Goal: Task Accomplishment & Management: Complete application form

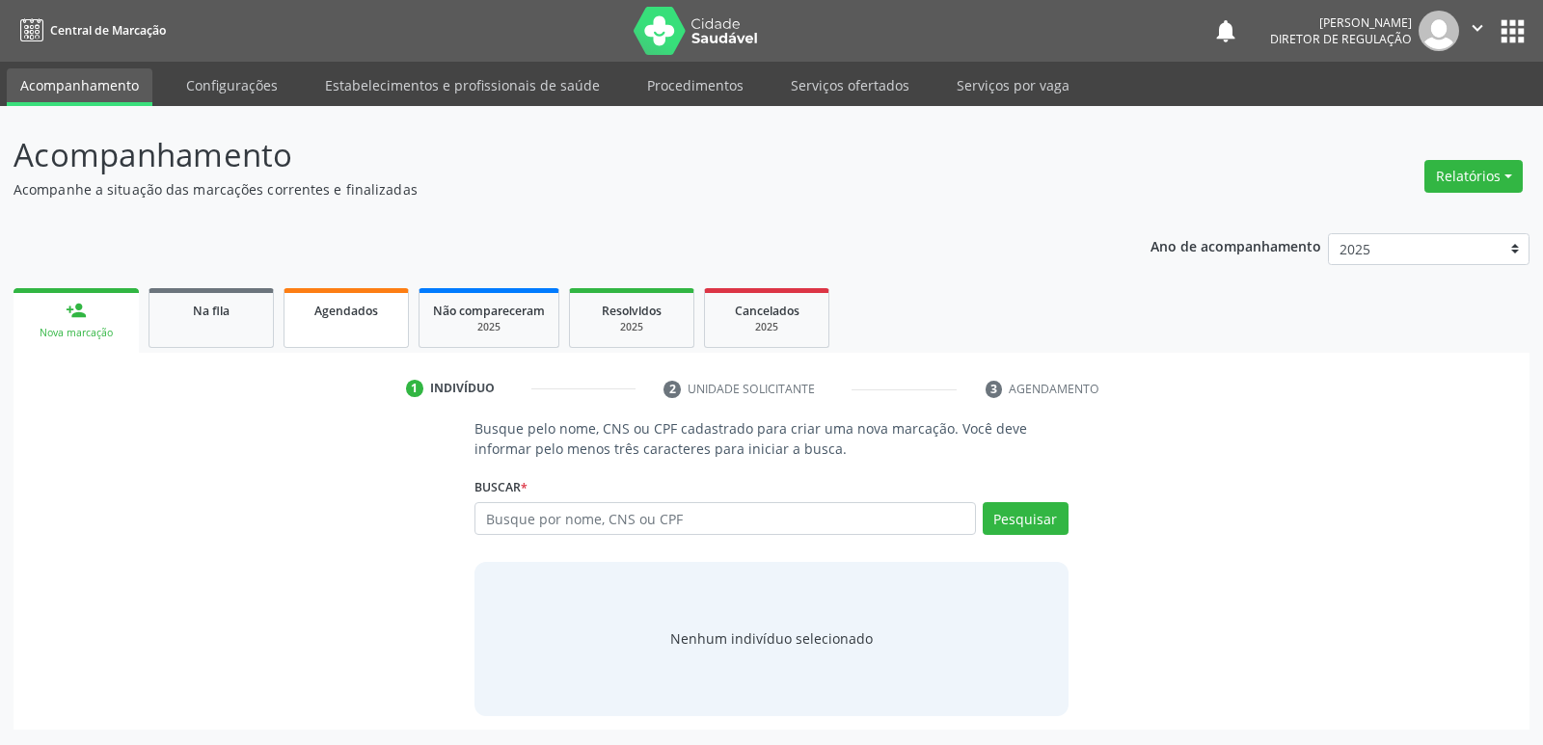
click at [371, 313] on span "Agendados" at bounding box center [346, 311] width 64 height 16
select select "8"
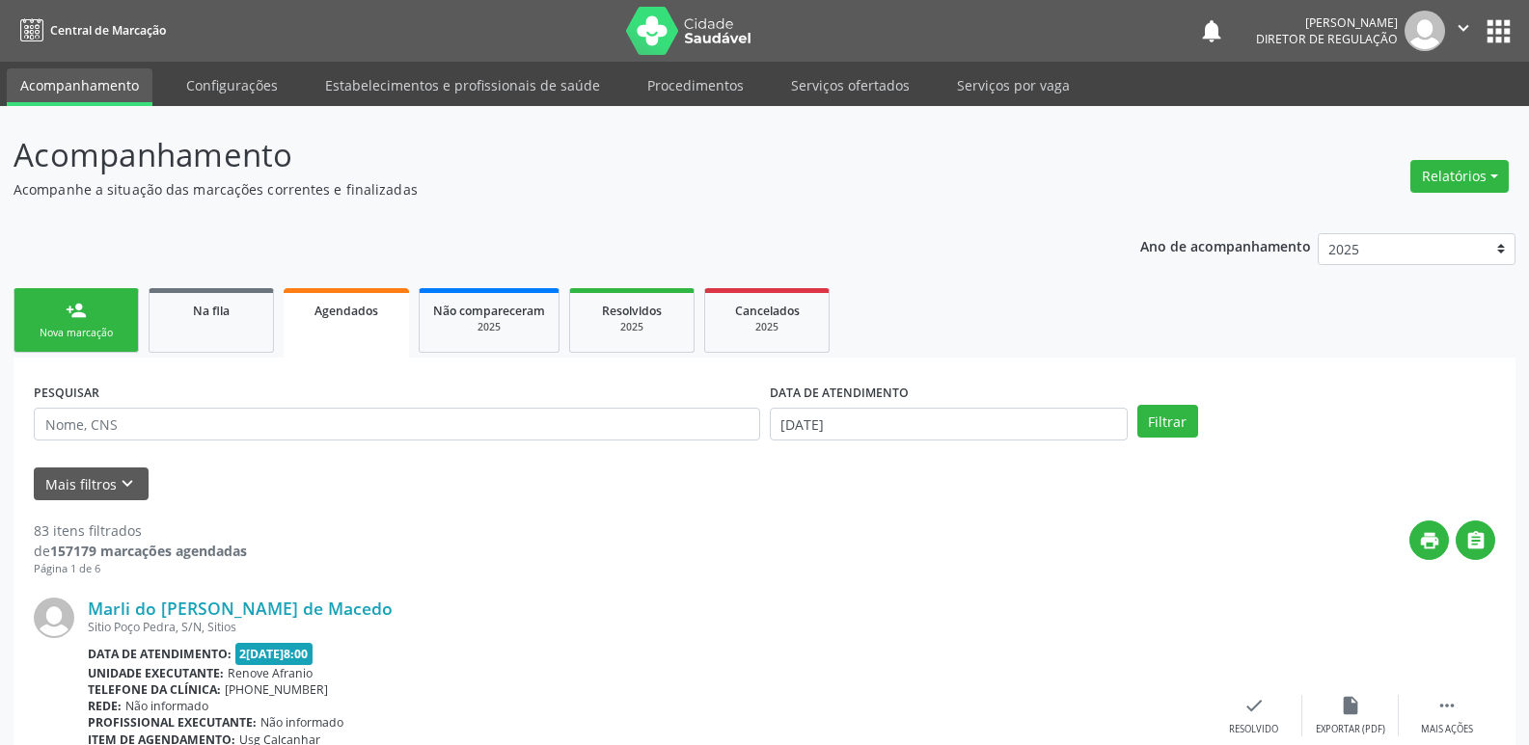
scroll to position [96, 0]
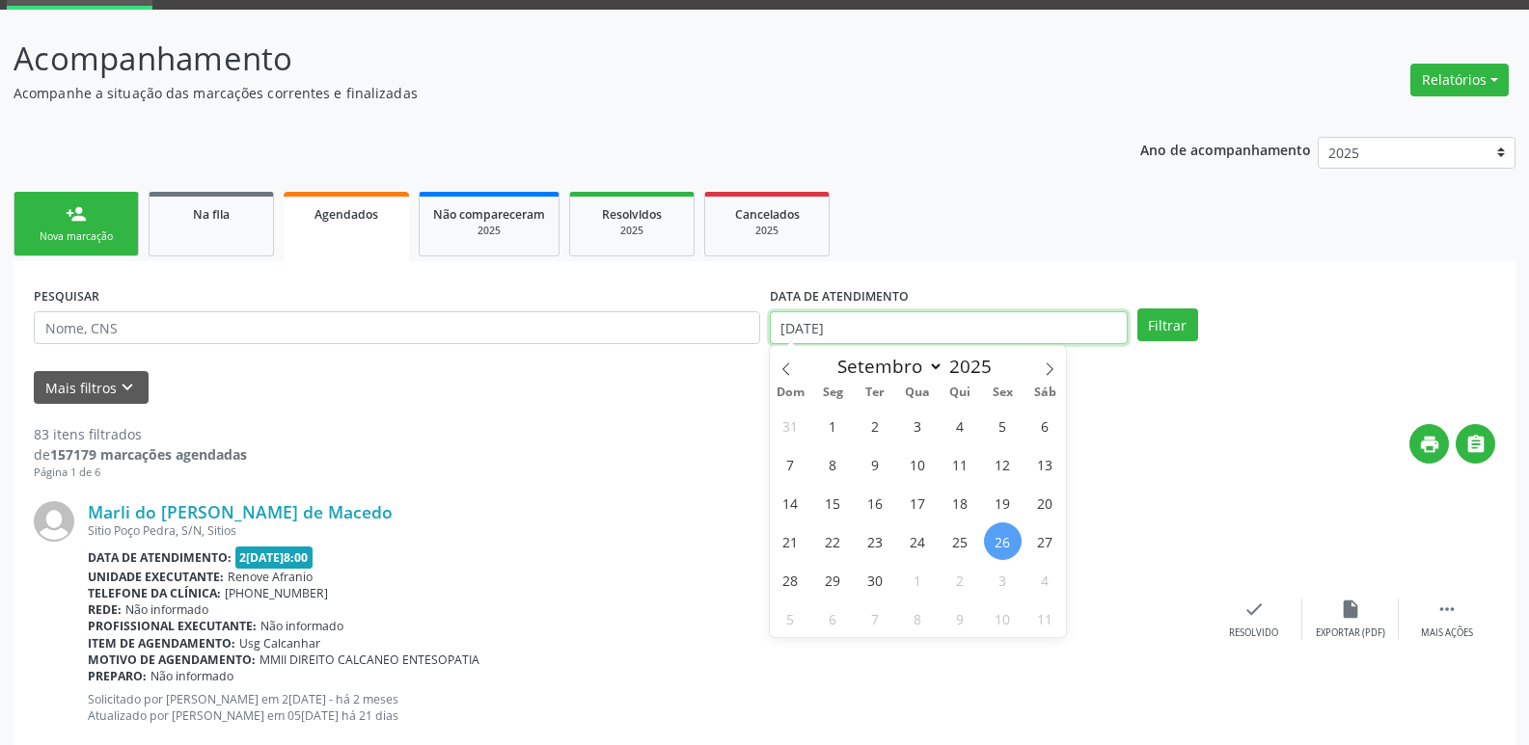
click at [854, 327] on input "[DATE]" at bounding box center [949, 327] width 358 height 33
click at [1046, 539] on span "27" at bounding box center [1045, 542] width 38 height 38
type input "[DATE]"
click at [1046, 539] on span "27" at bounding box center [1045, 542] width 38 height 38
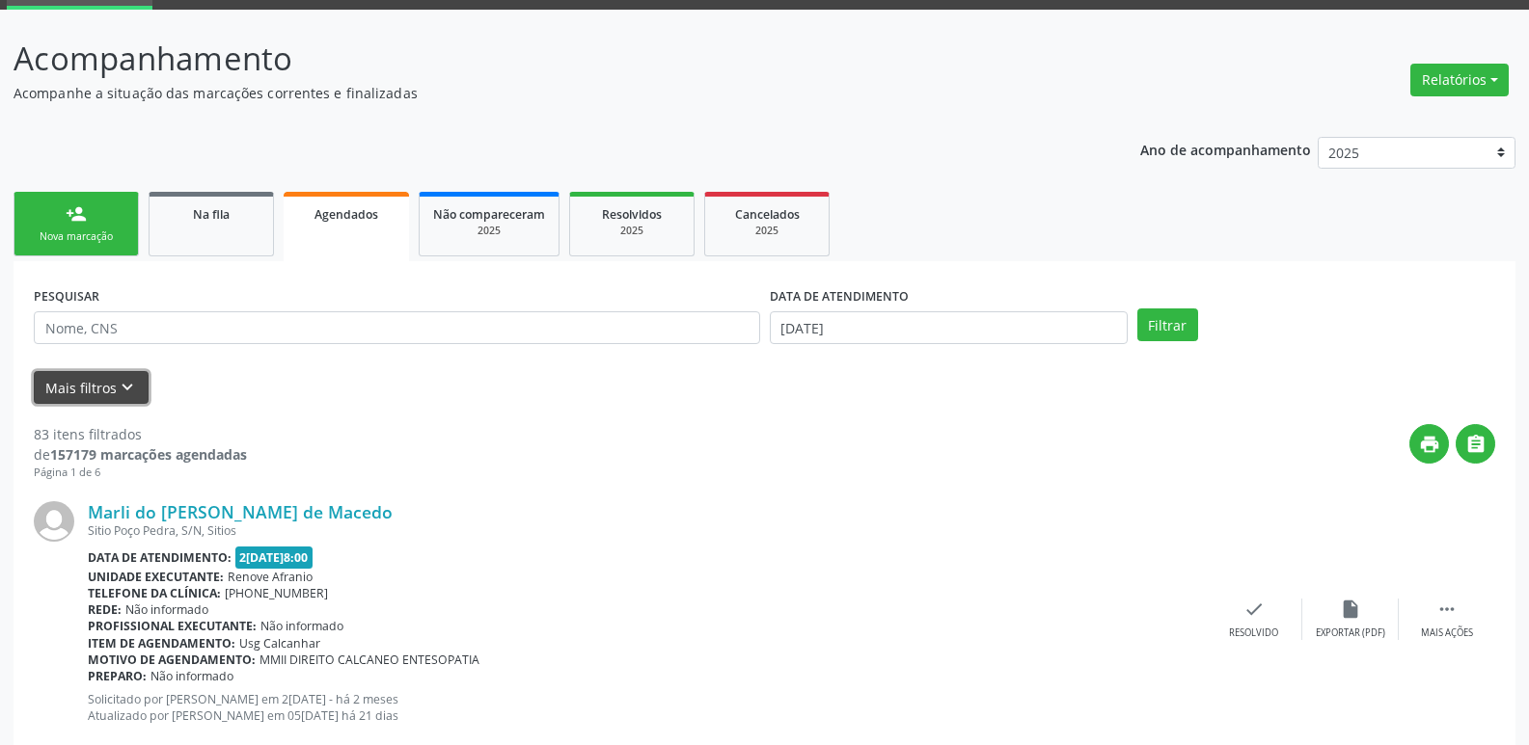
click at [122, 389] on icon "keyboard_arrow_down" at bounding box center [127, 387] width 21 height 21
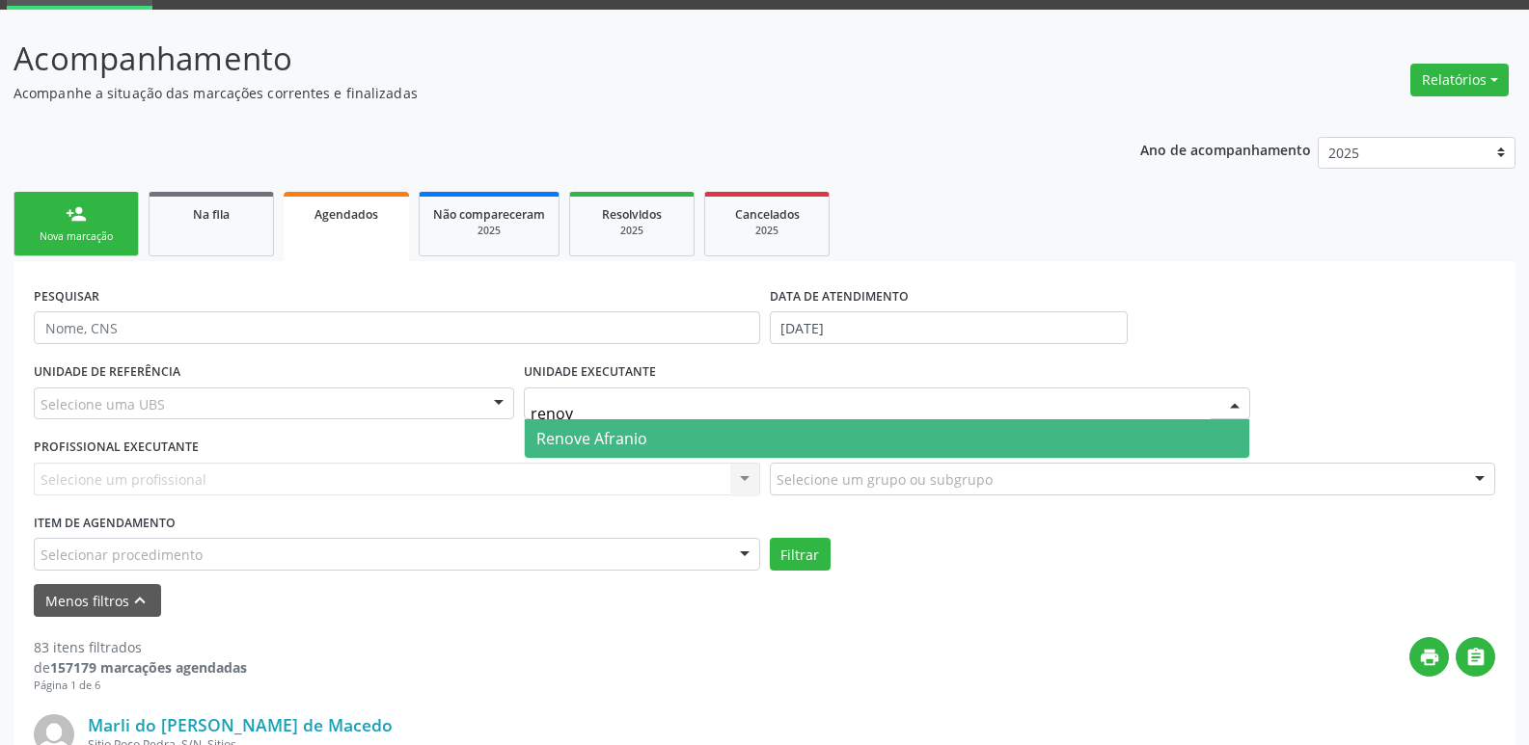
type input "renove"
click at [573, 447] on span "Renove Afranio" at bounding box center [591, 438] width 111 height 21
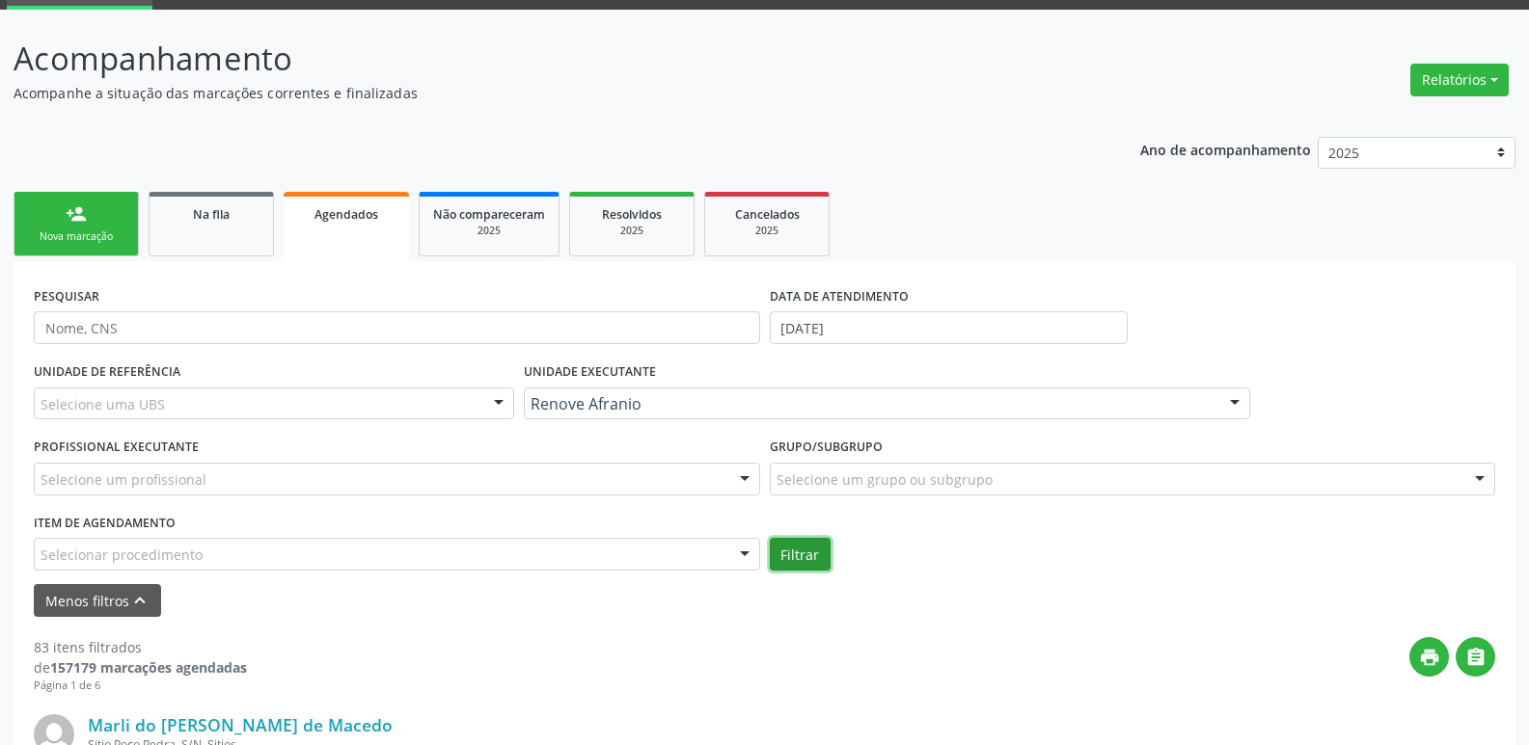
click at [805, 556] on button "Filtrar" at bounding box center [800, 554] width 61 height 33
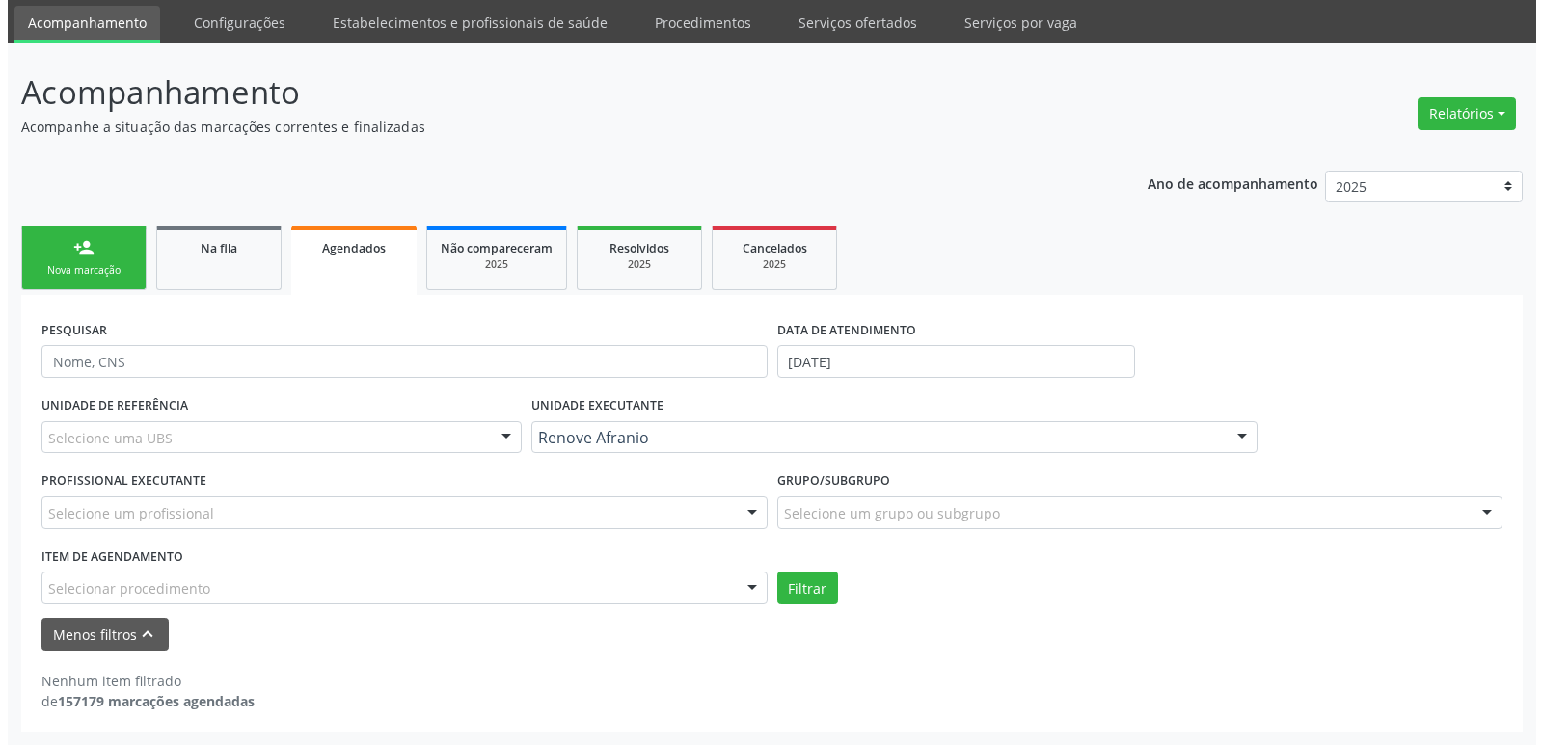
scroll to position [0, 0]
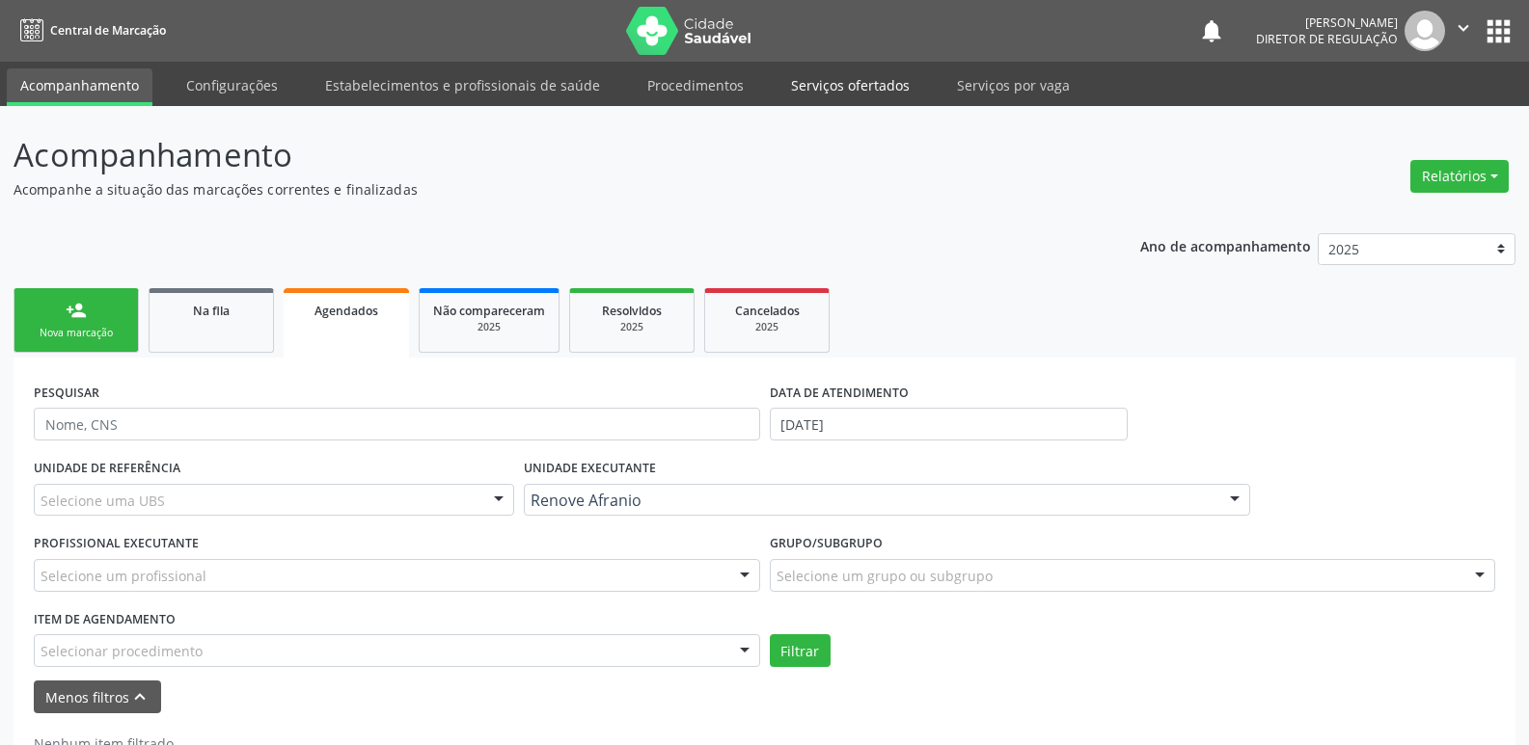
click at [834, 92] on link "Serviços ofertados" at bounding box center [850, 85] width 146 height 34
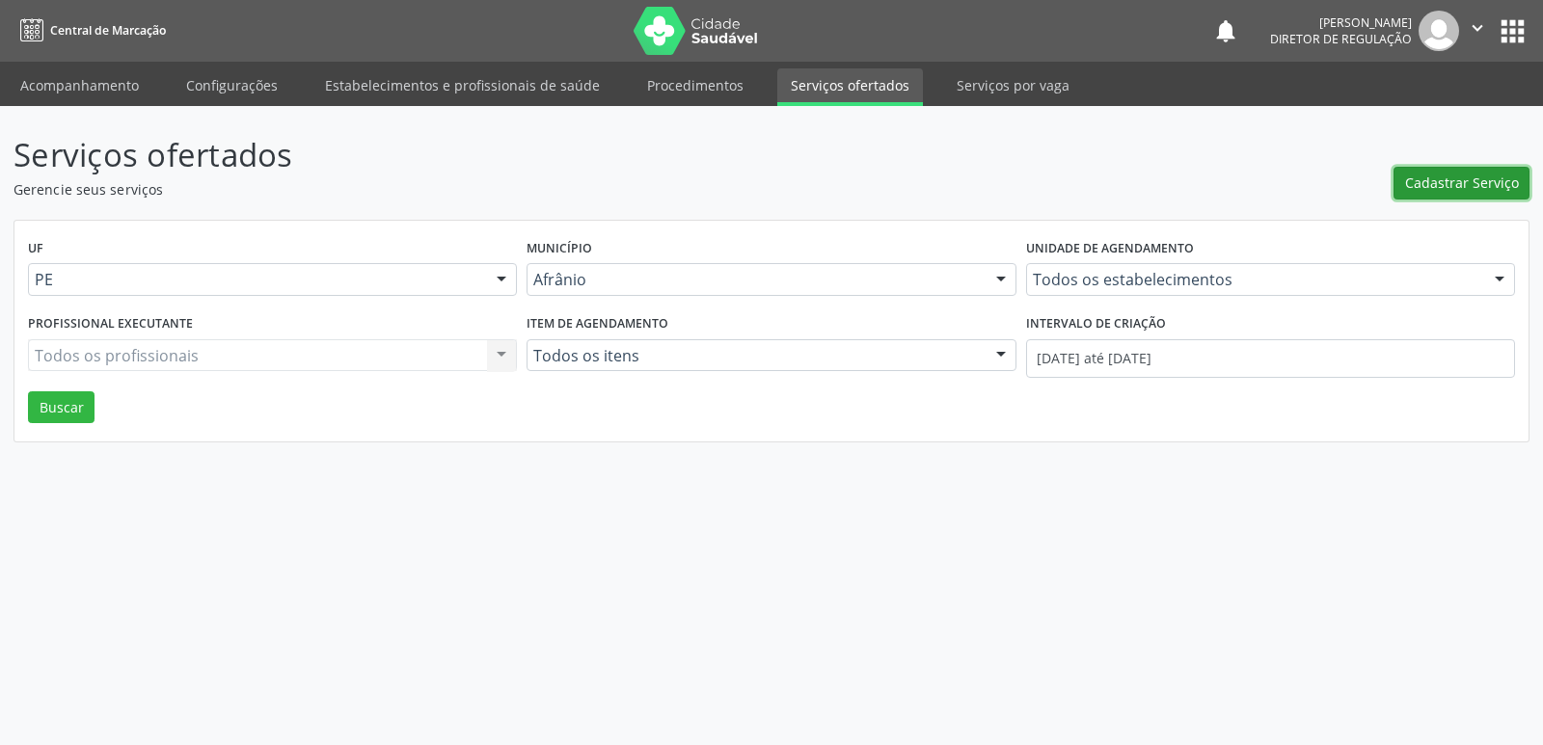
click at [1479, 180] on span "Cadastrar Serviço" at bounding box center [1462, 183] width 114 height 20
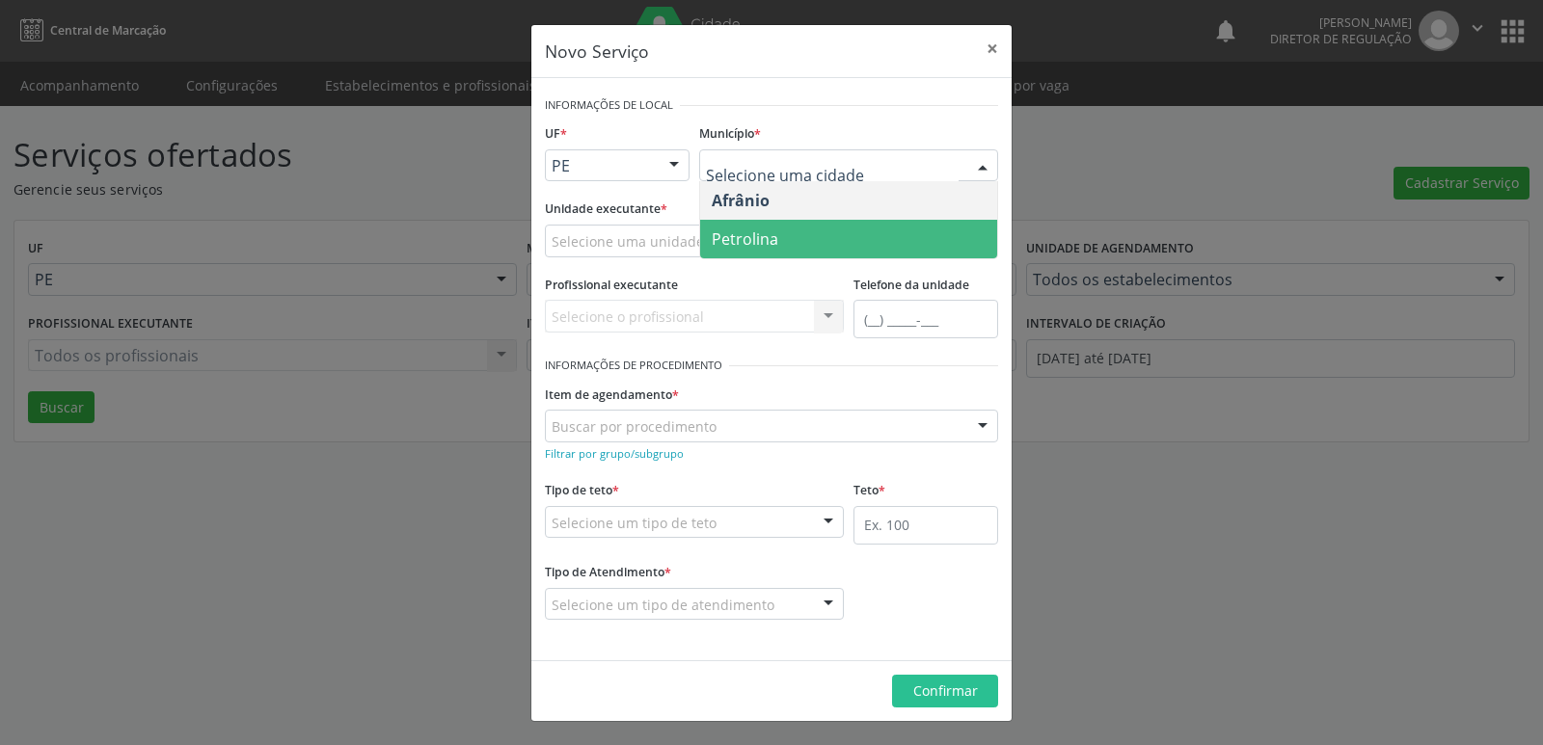
click at [773, 247] on span "Petrolina" at bounding box center [745, 239] width 67 height 21
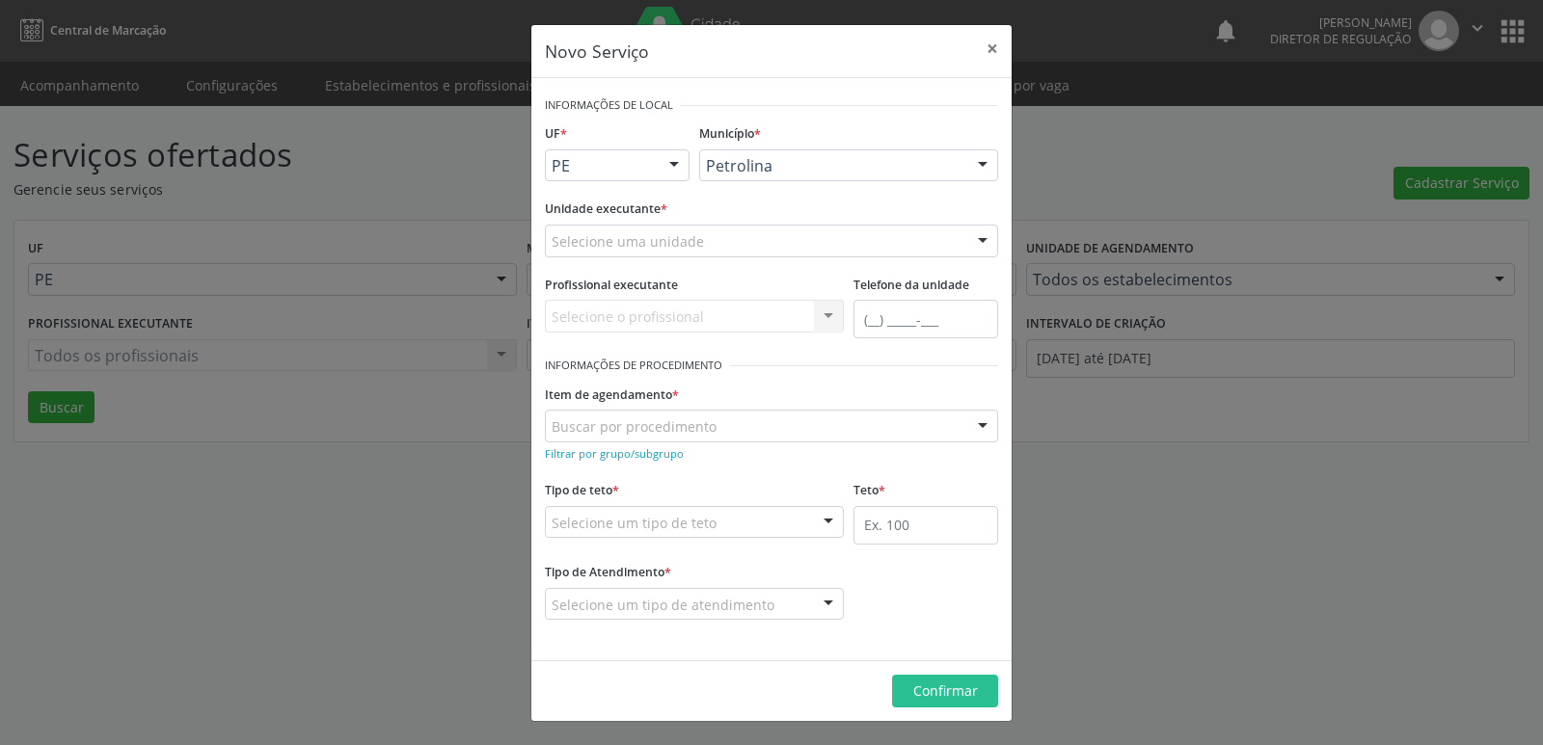
click at [717, 236] on div "Selecione uma unidade" at bounding box center [771, 241] width 453 height 33
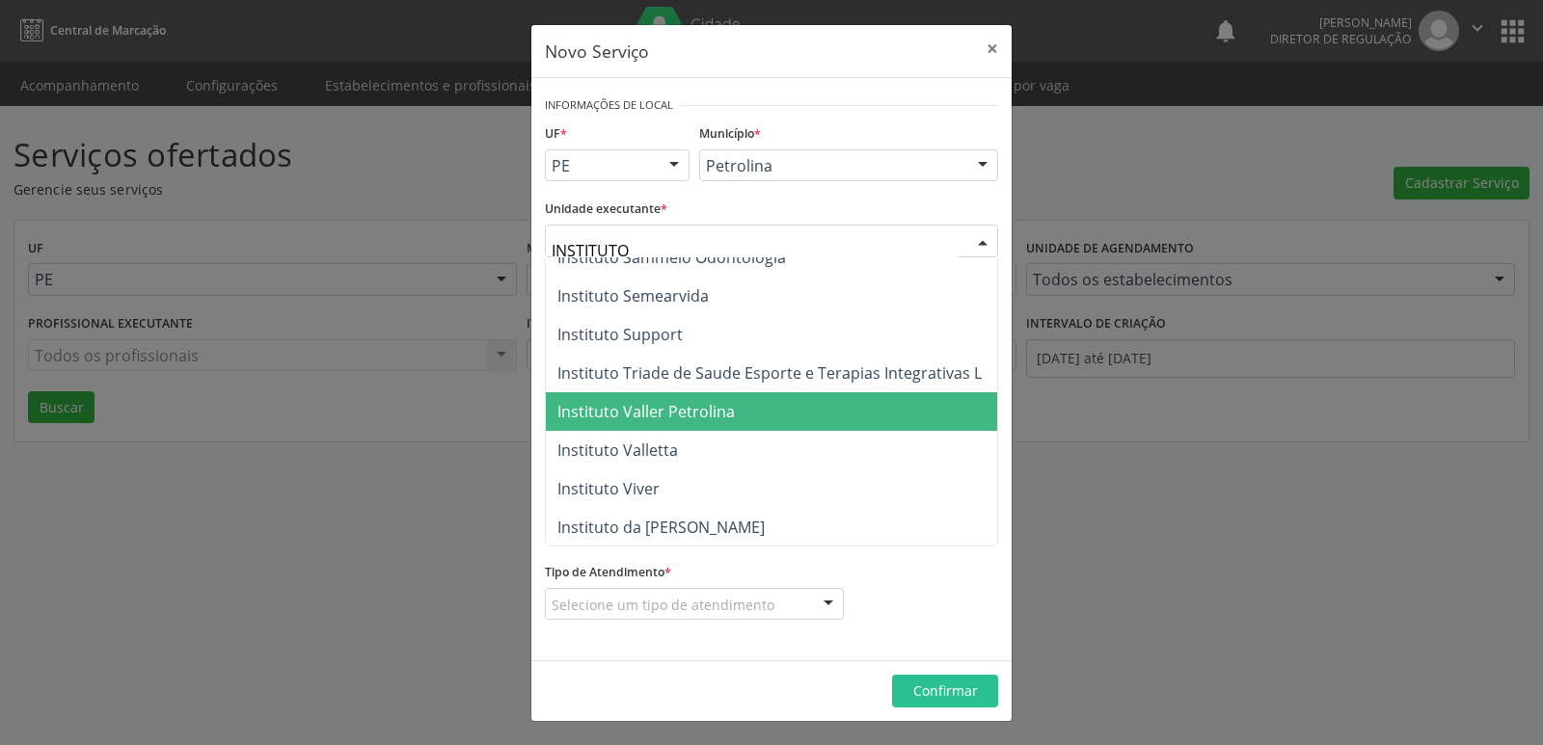
scroll to position [964, 0]
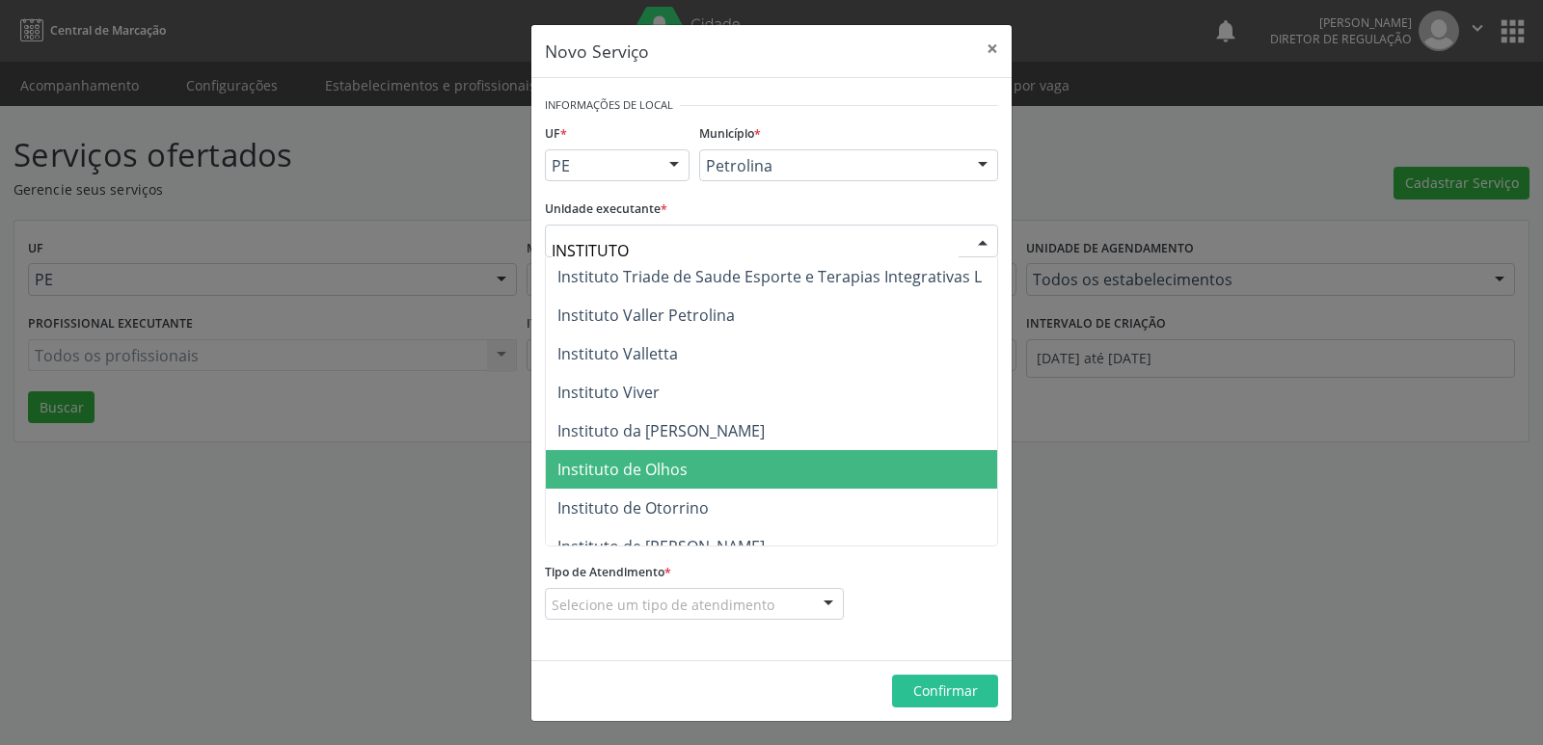
click at [685, 465] on span "Instituto de Olhos" at bounding box center [622, 469] width 130 height 21
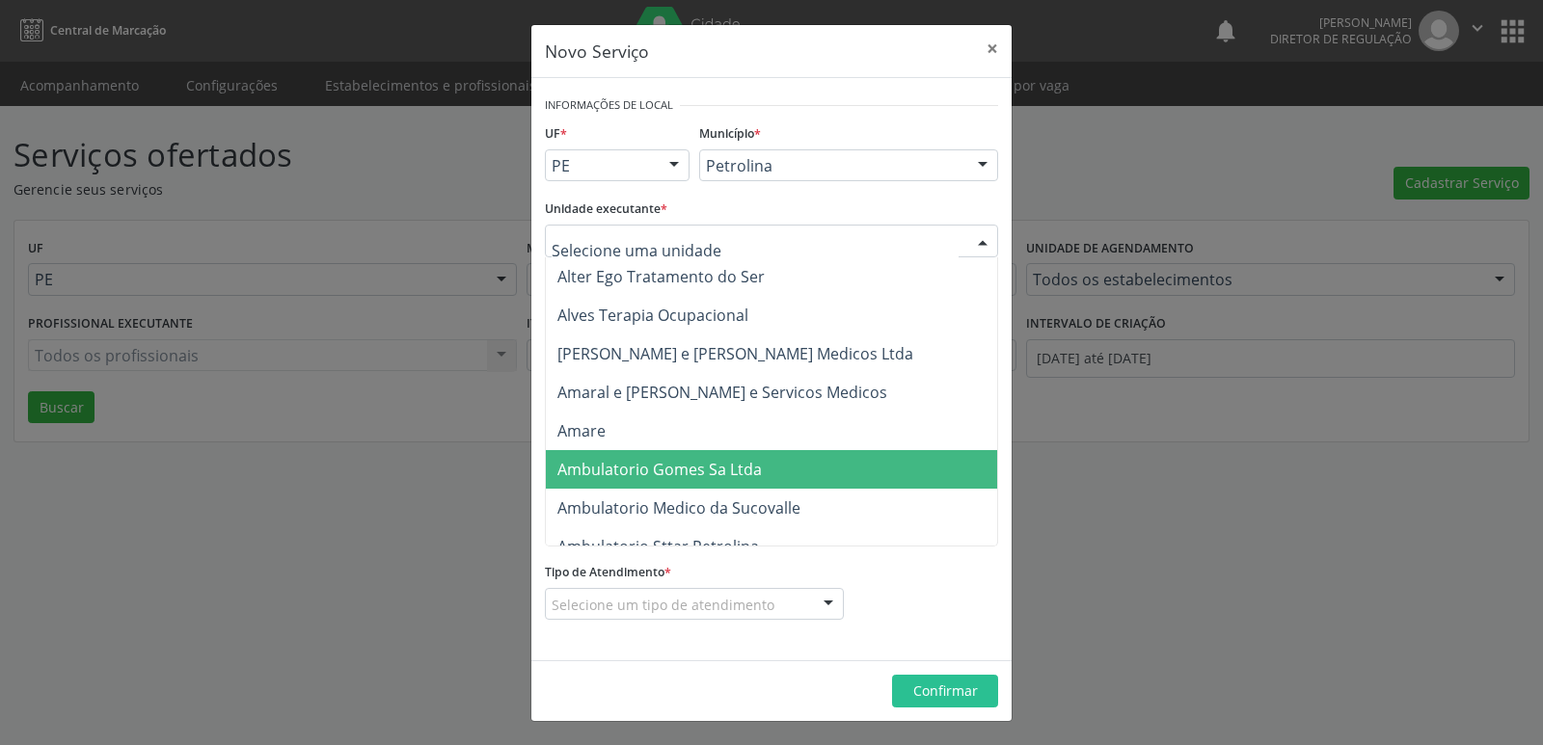
paste input "SOCOROOOOOOOOOOOOOOOOOOOOOOOOOOOOOOOOOOOOOOOOOOOOOOO"
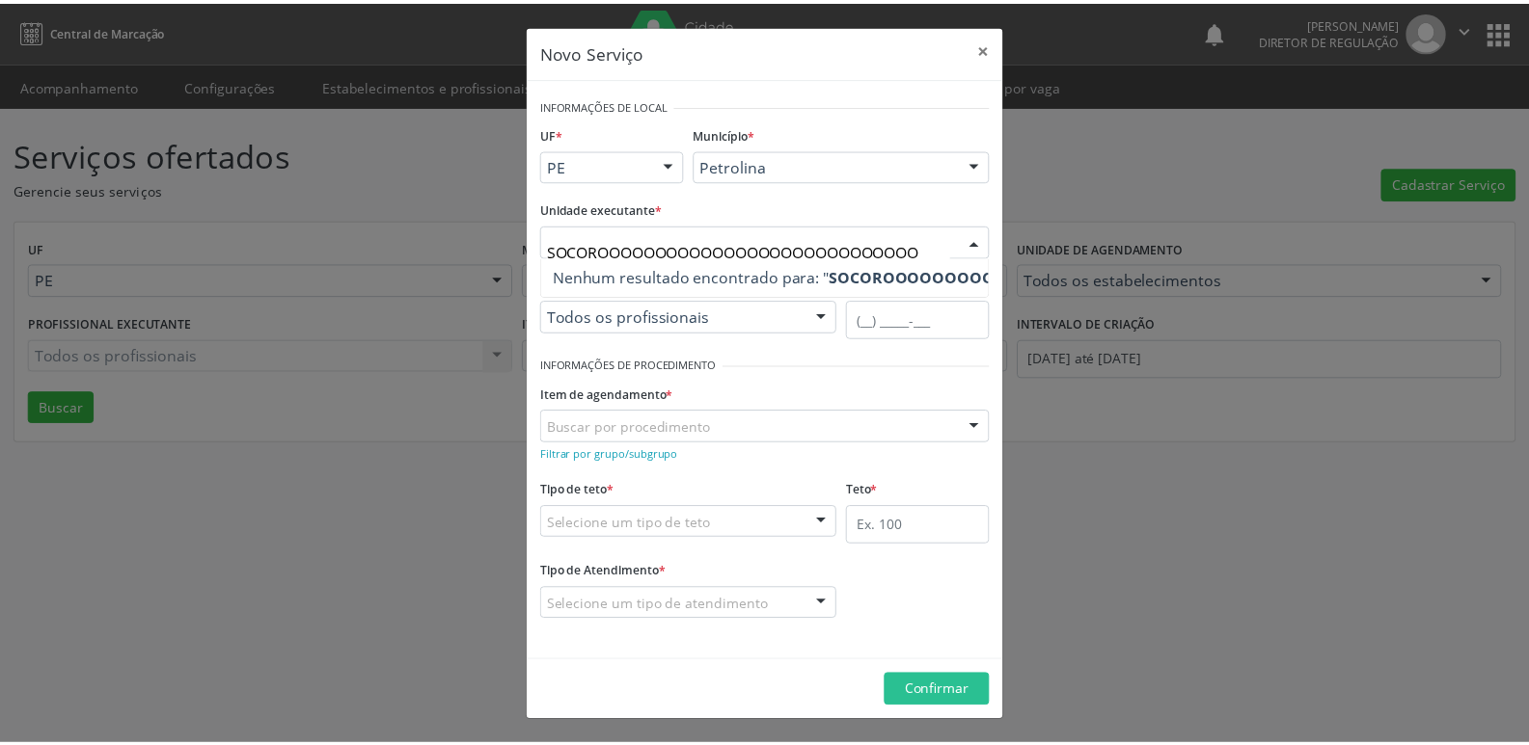
scroll to position [0, 0]
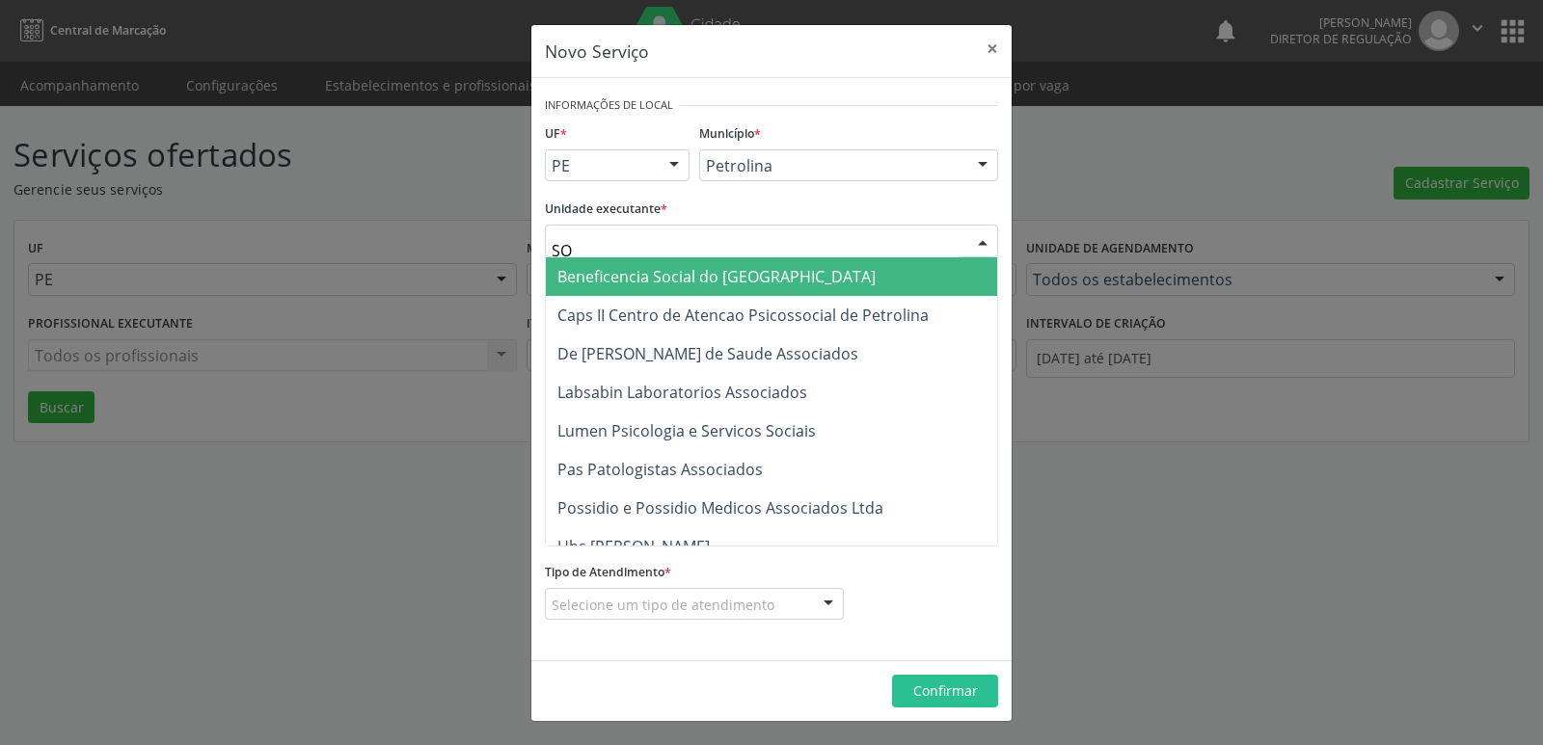
type input "S"
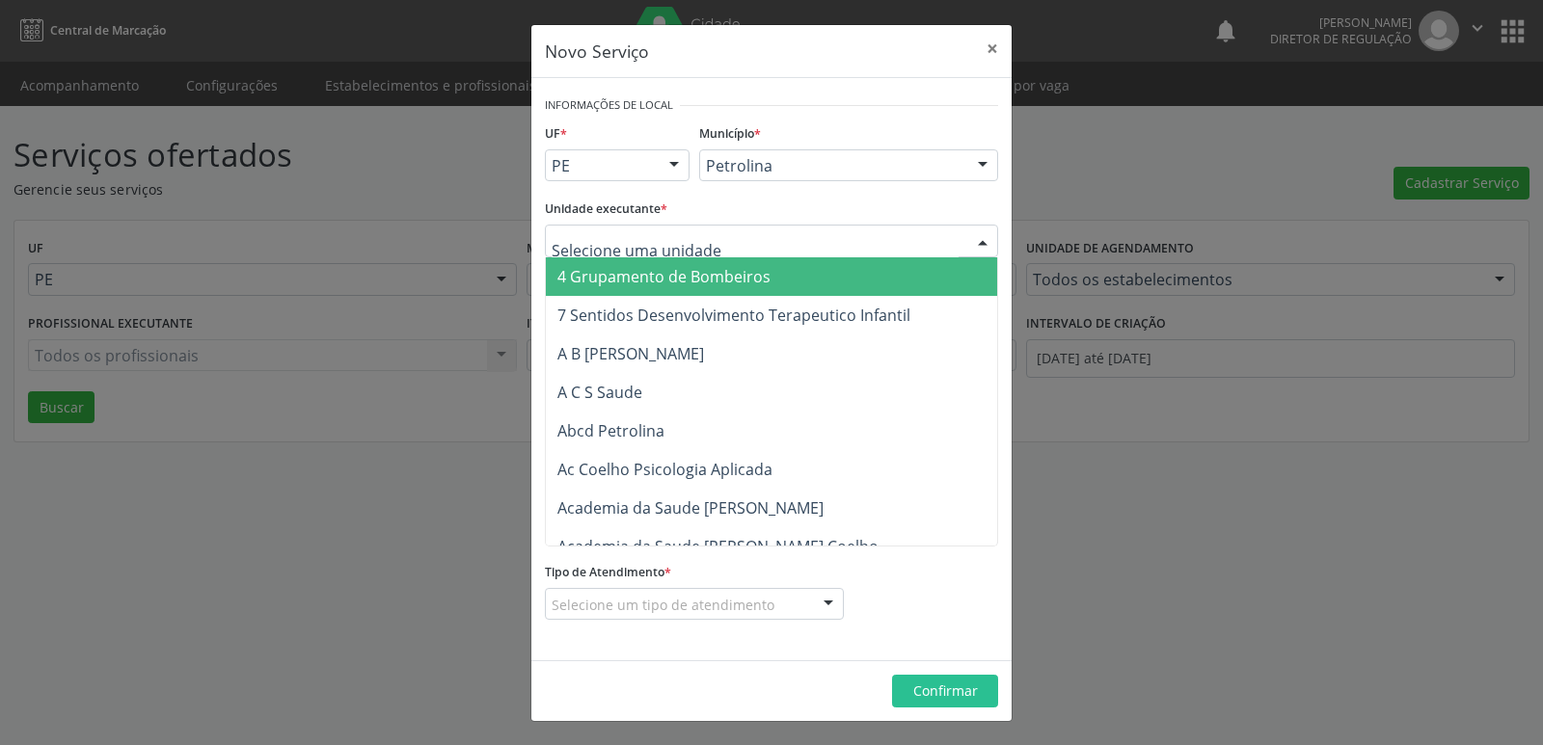
drag, startPoint x: 759, startPoint y: 236, endPoint x: 649, endPoint y: 239, distance: 110.0
click at [649, 239] on input "text" at bounding box center [755, 250] width 407 height 39
click at [825, 247] on input "text" at bounding box center [755, 250] width 407 height 39
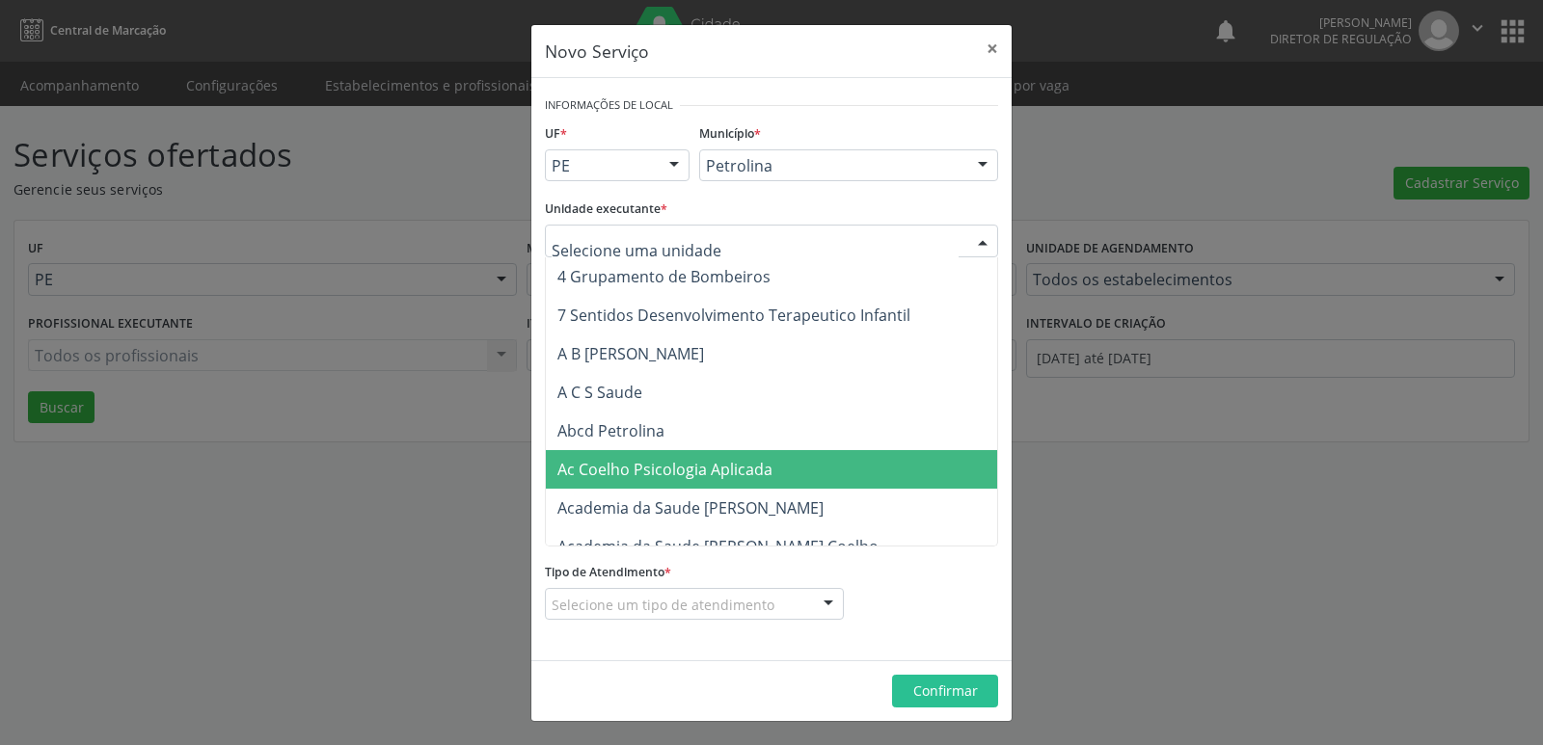
click at [1360, 590] on div "Novo Serviço × Informações de Local UF * PE BA PE Nenhum resultado encontrado p…" at bounding box center [771, 372] width 1543 height 745
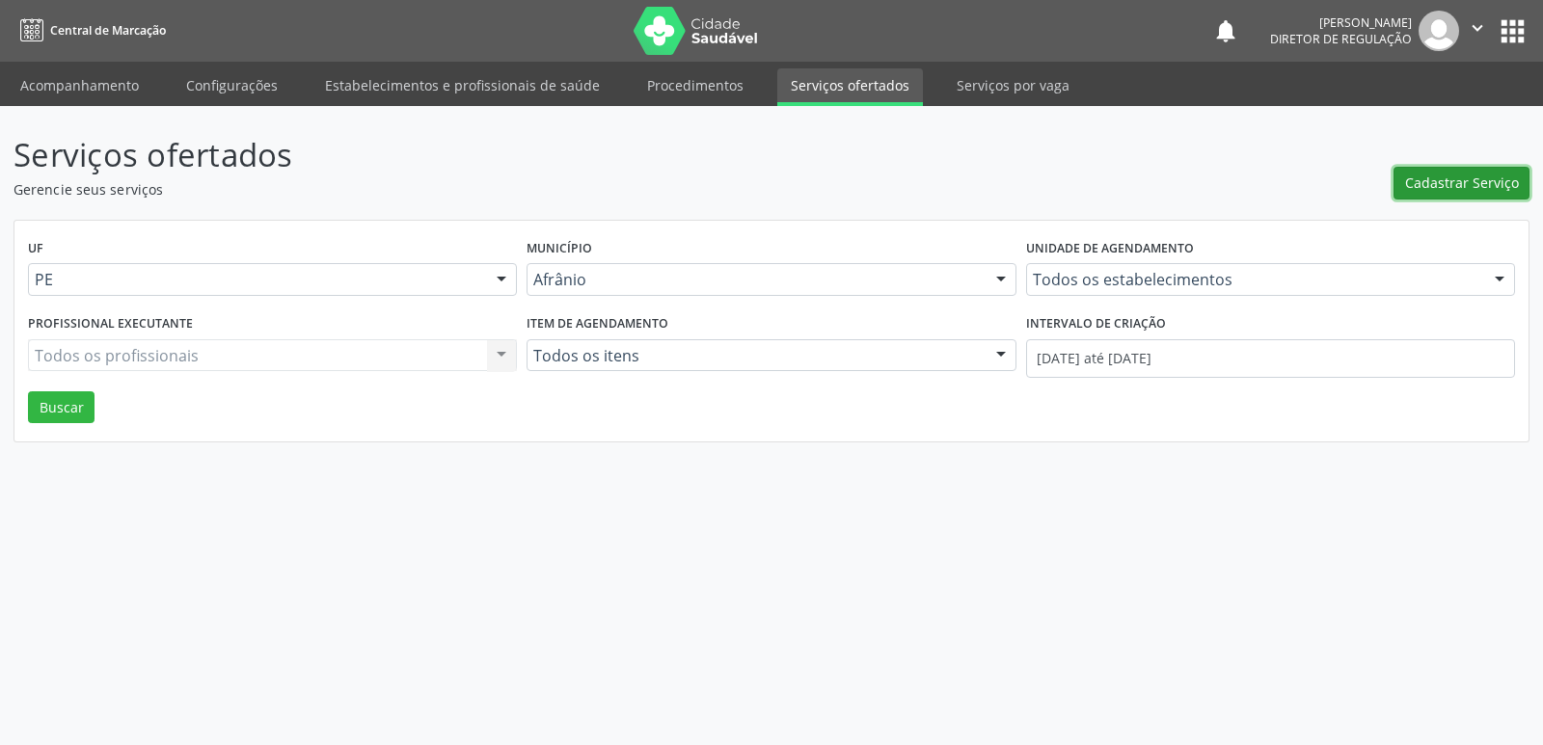
click at [1427, 170] on button "Cadastrar Serviço" at bounding box center [1462, 183] width 136 height 33
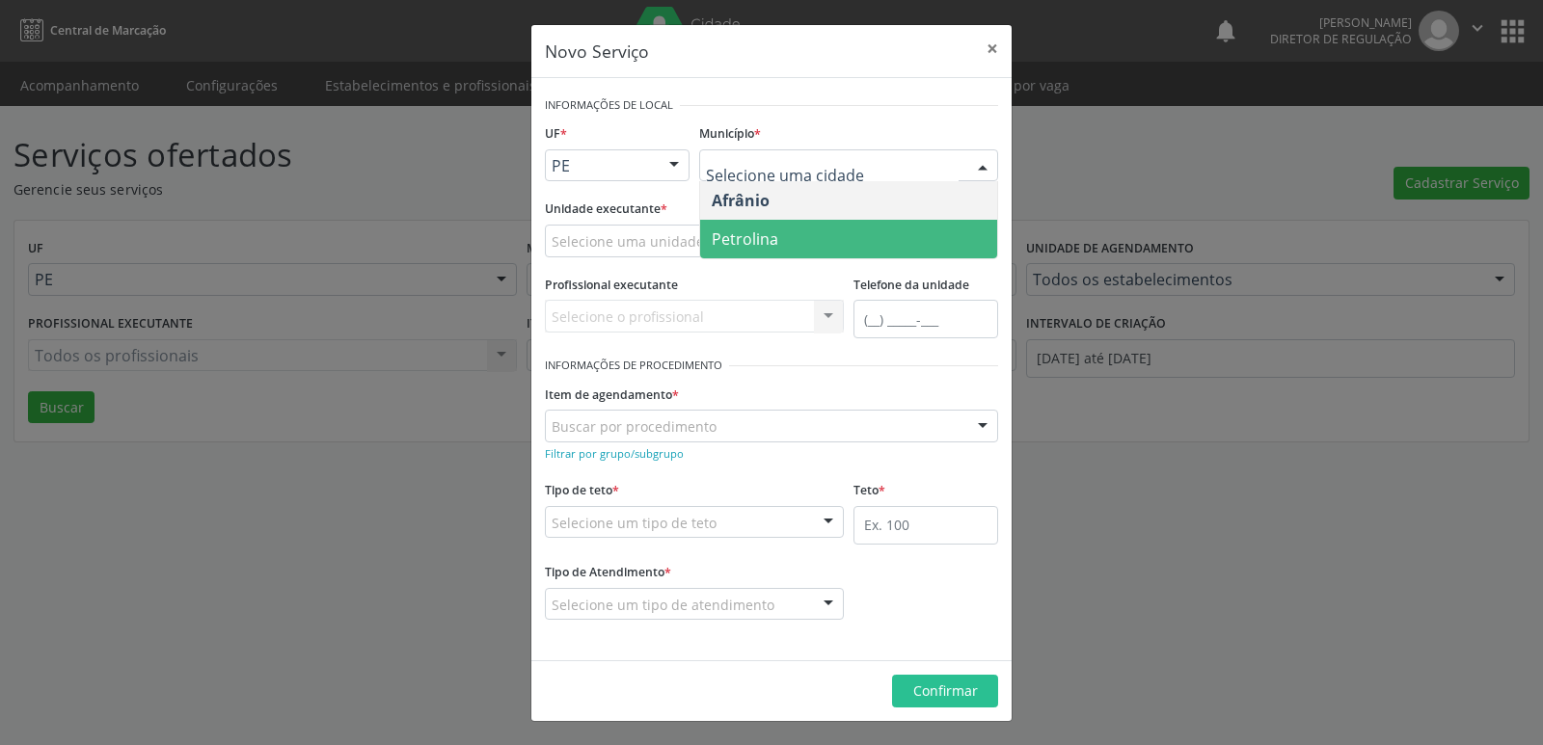
click at [784, 250] on span "Petrolina" at bounding box center [848, 239] width 297 height 39
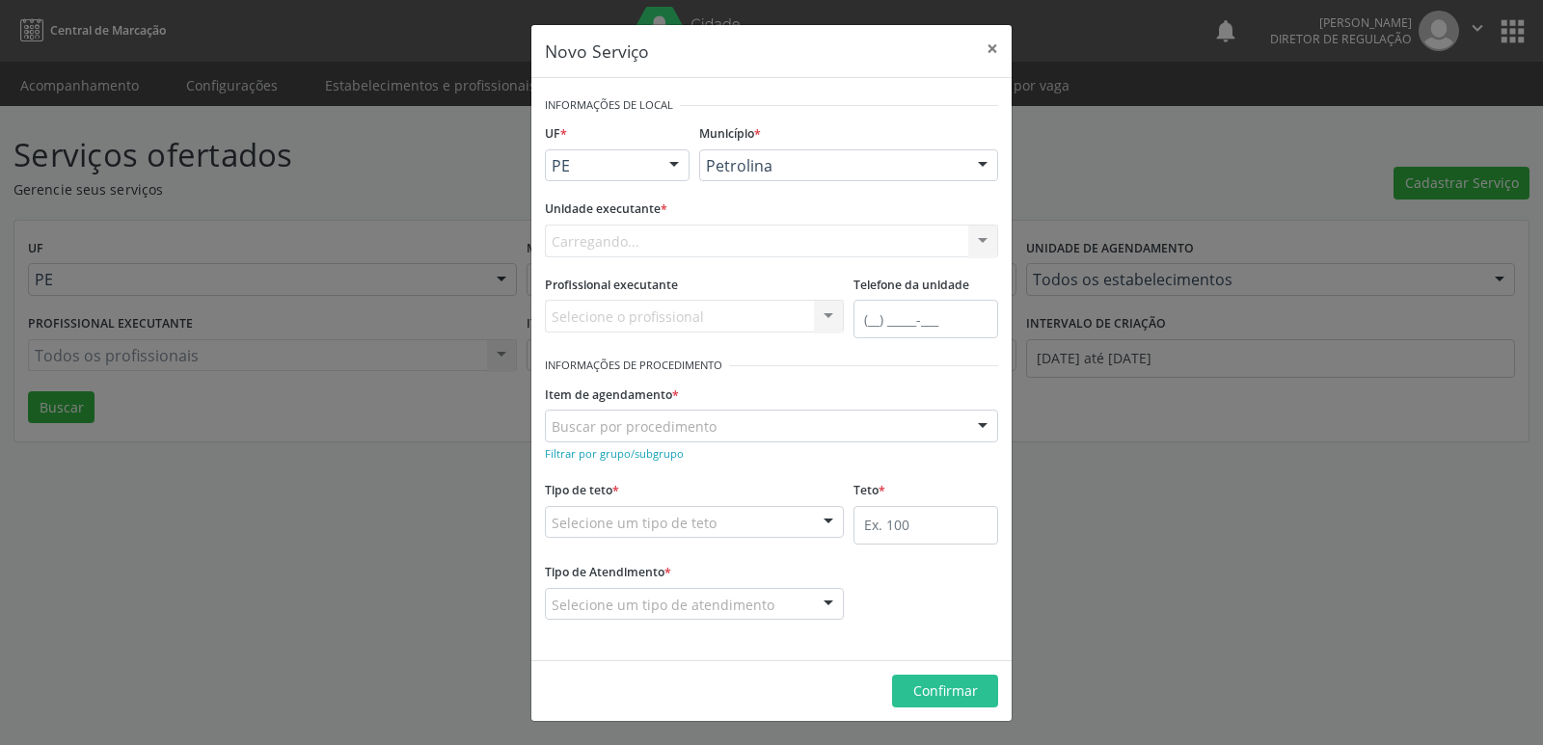
click at [724, 241] on div "Carregando... Academia da Saude de Afranio Academia da Saude do Bairro [PERSON_…" at bounding box center [771, 241] width 453 height 33
click at [724, 241] on div "Selecione uma unidade" at bounding box center [771, 241] width 453 height 33
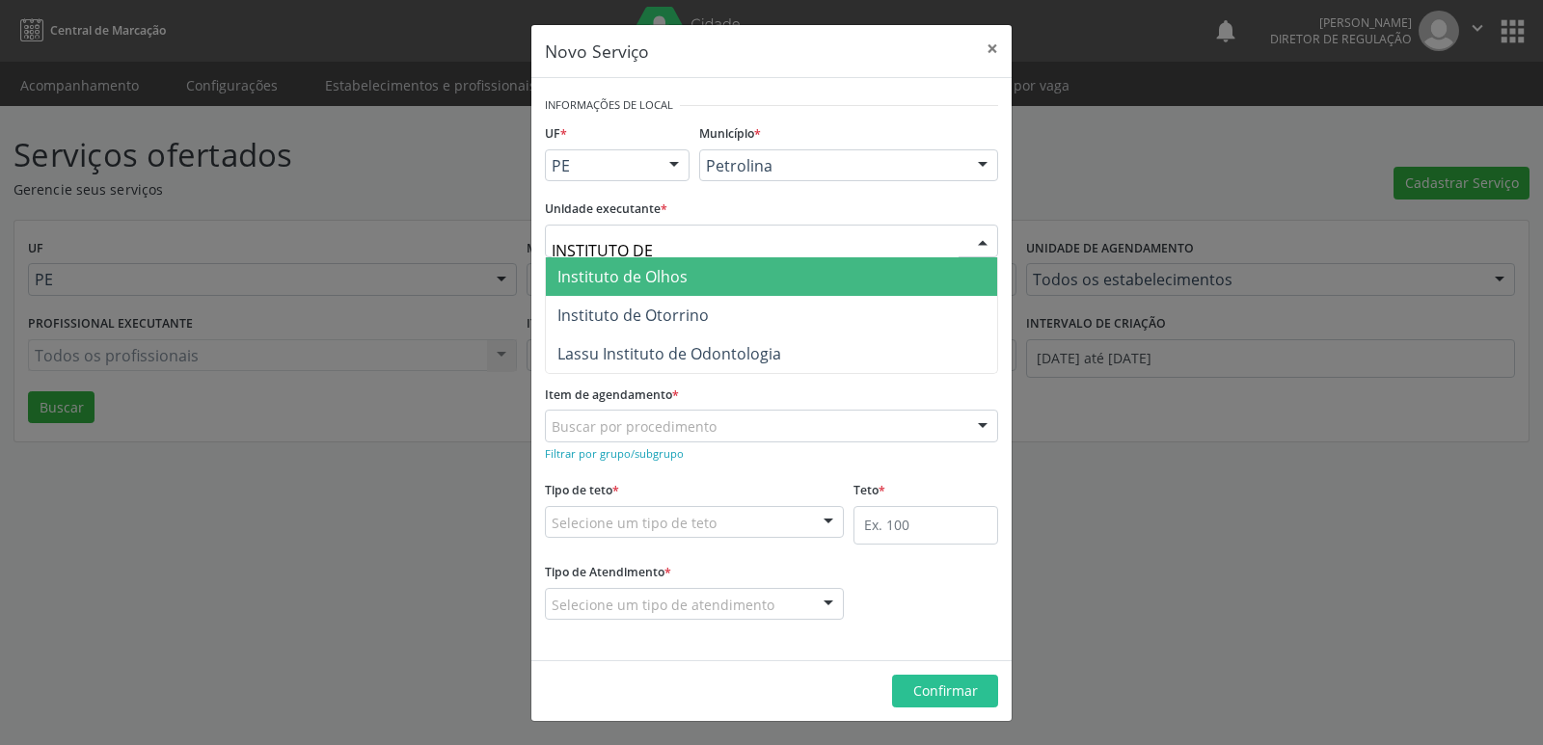
type input "INSTITUTO DE O"
click at [655, 275] on span "Instituto de Olhos" at bounding box center [622, 276] width 130 height 21
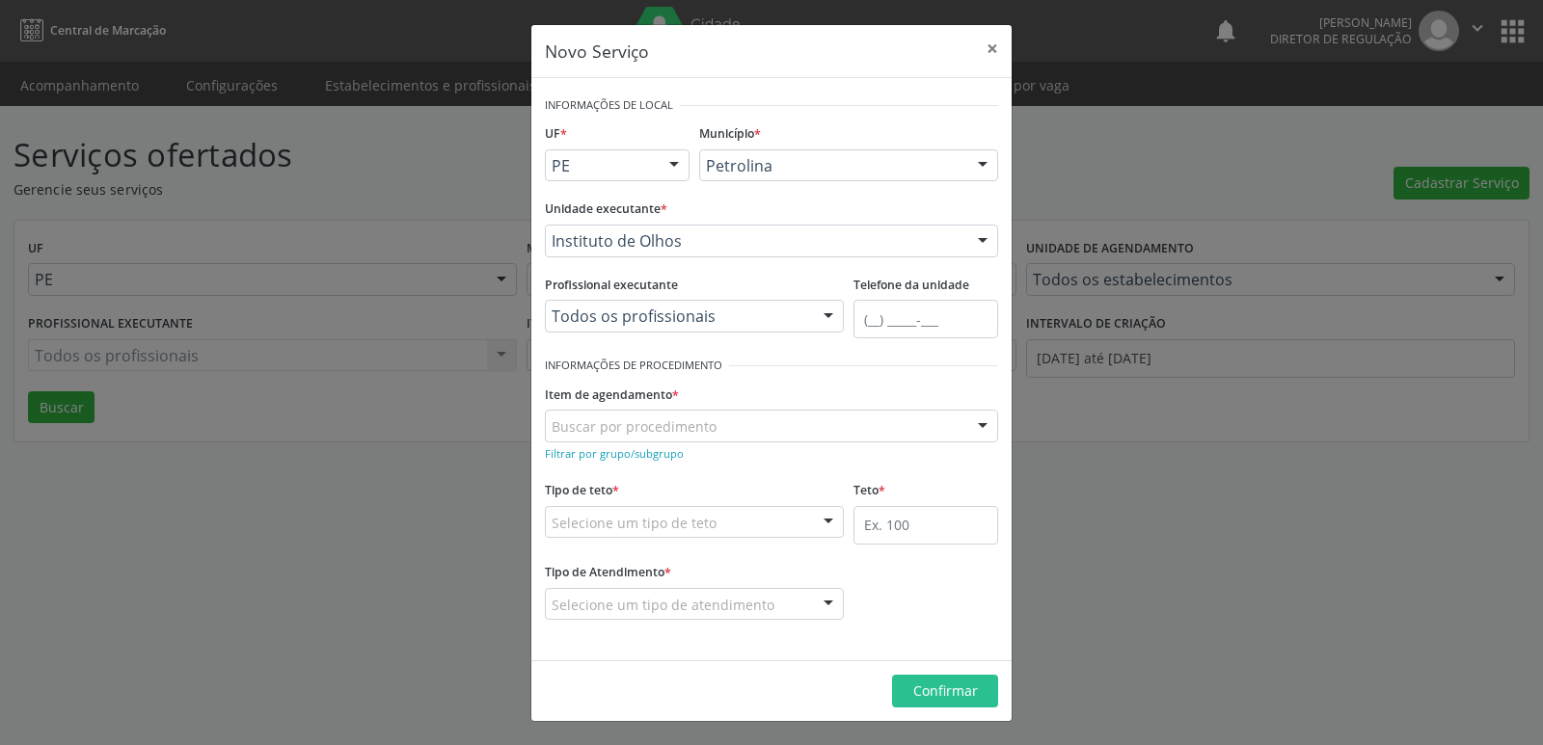
click at [720, 424] on div "Buscar por procedimento" at bounding box center [771, 426] width 453 height 33
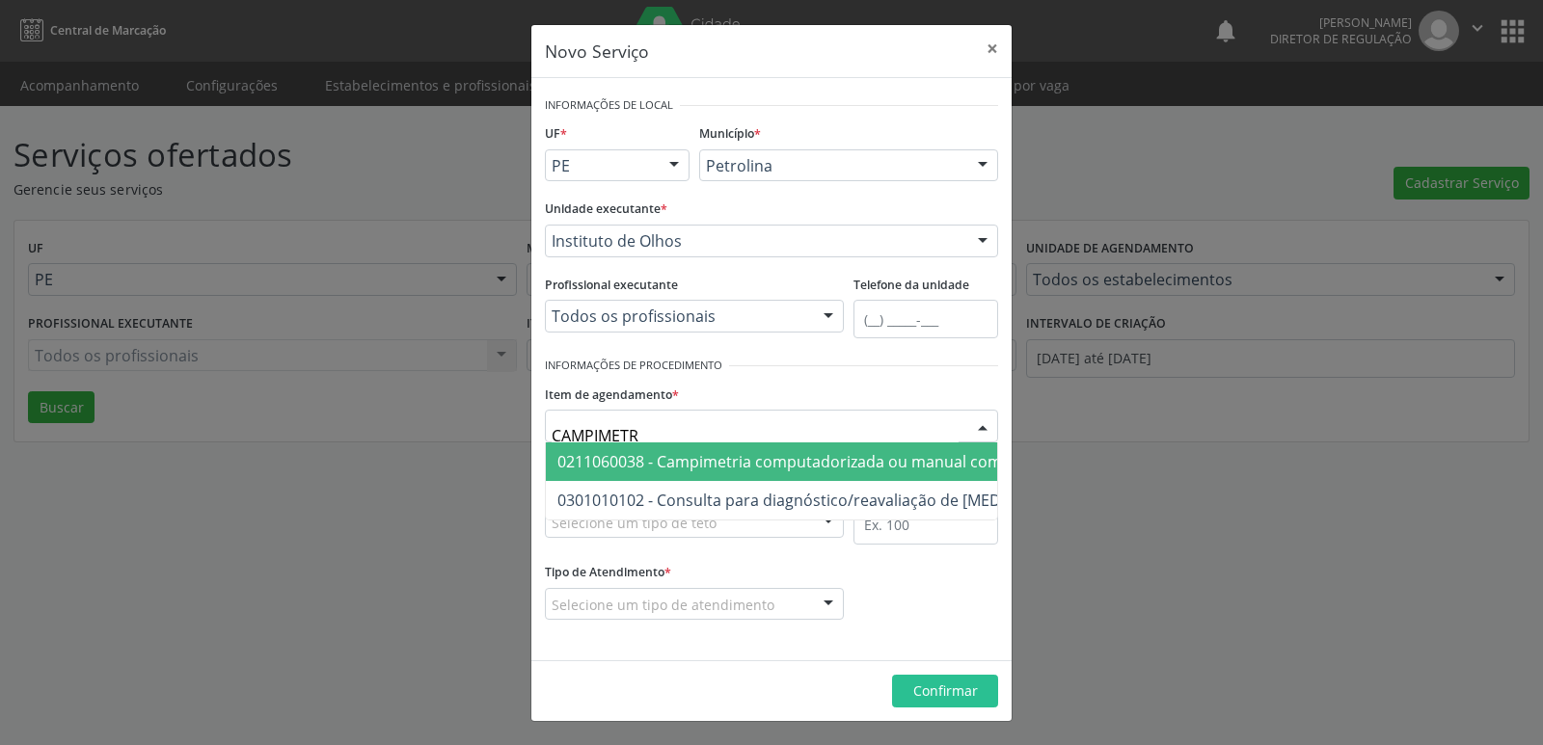
type input "CAMPIMETRI"
click at [749, 462] on span "0211060038 - Campimetria computadorizada ou manual com gráfico" at bounding box center [806, 461] width 499 height 21
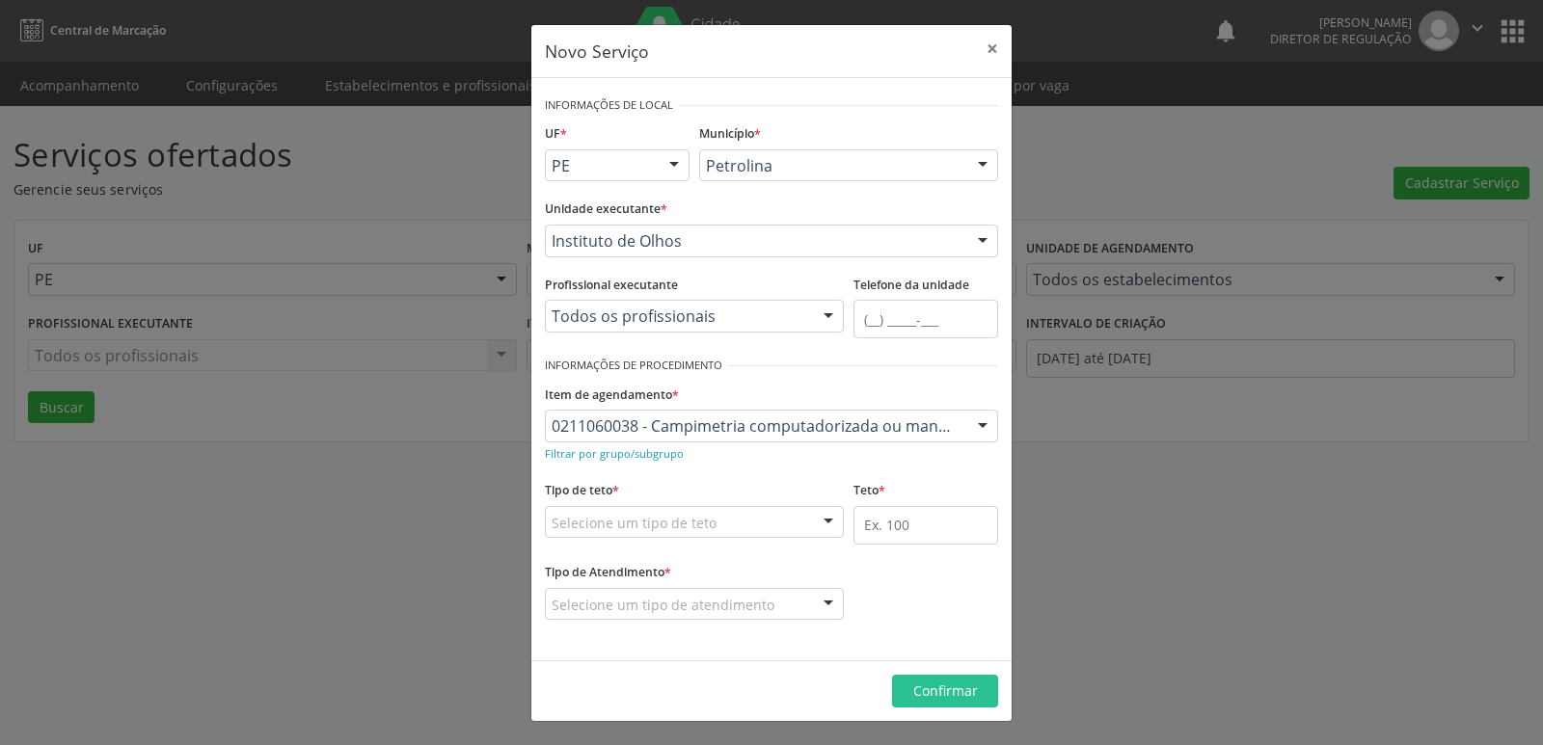
click at [735, 516] on div "Selecione um tipo de teto" at bounding box center [694, 522] width 299 height 33
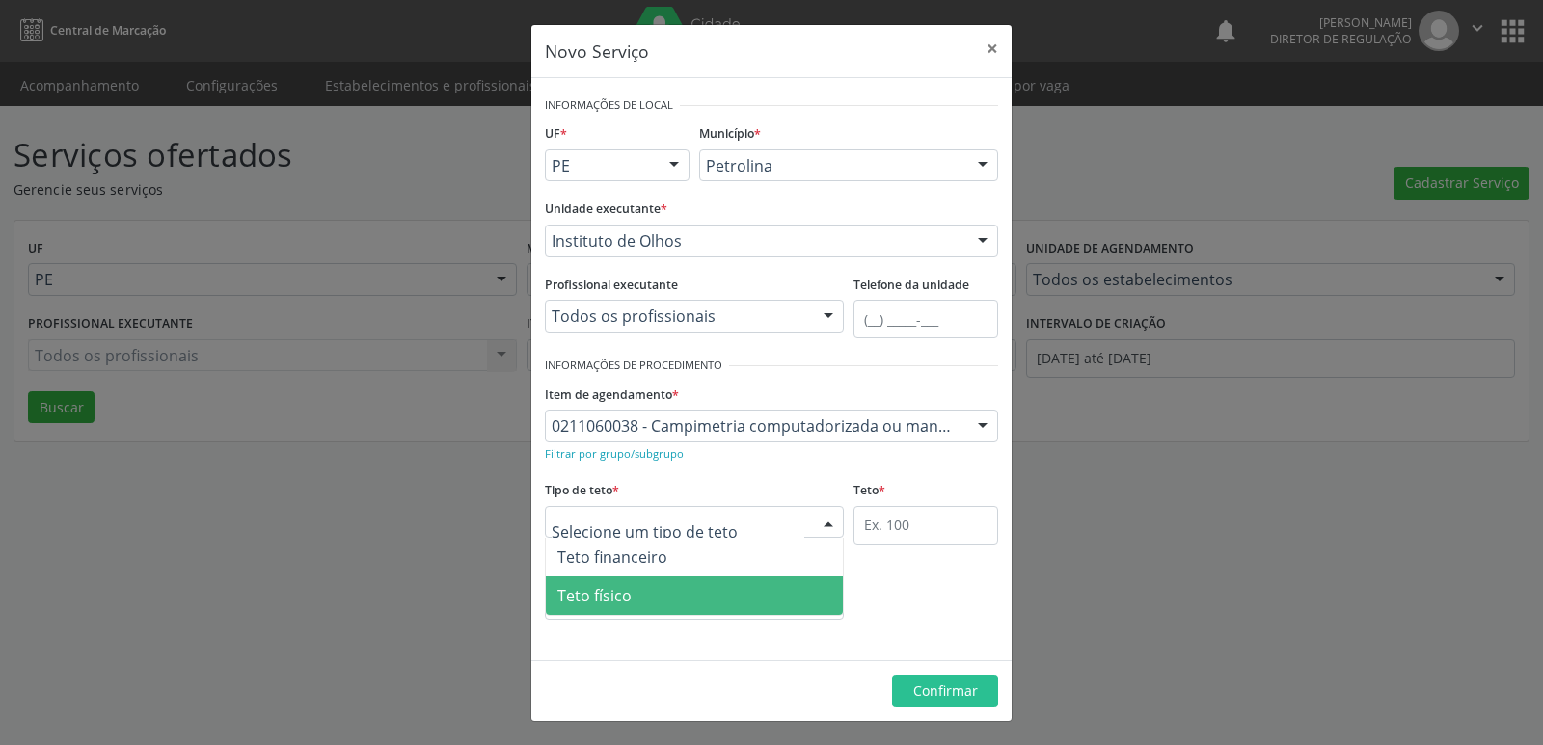
click at [657, 603] on span "Teto físico" at bounding box center [694, 596] width 297 height 39
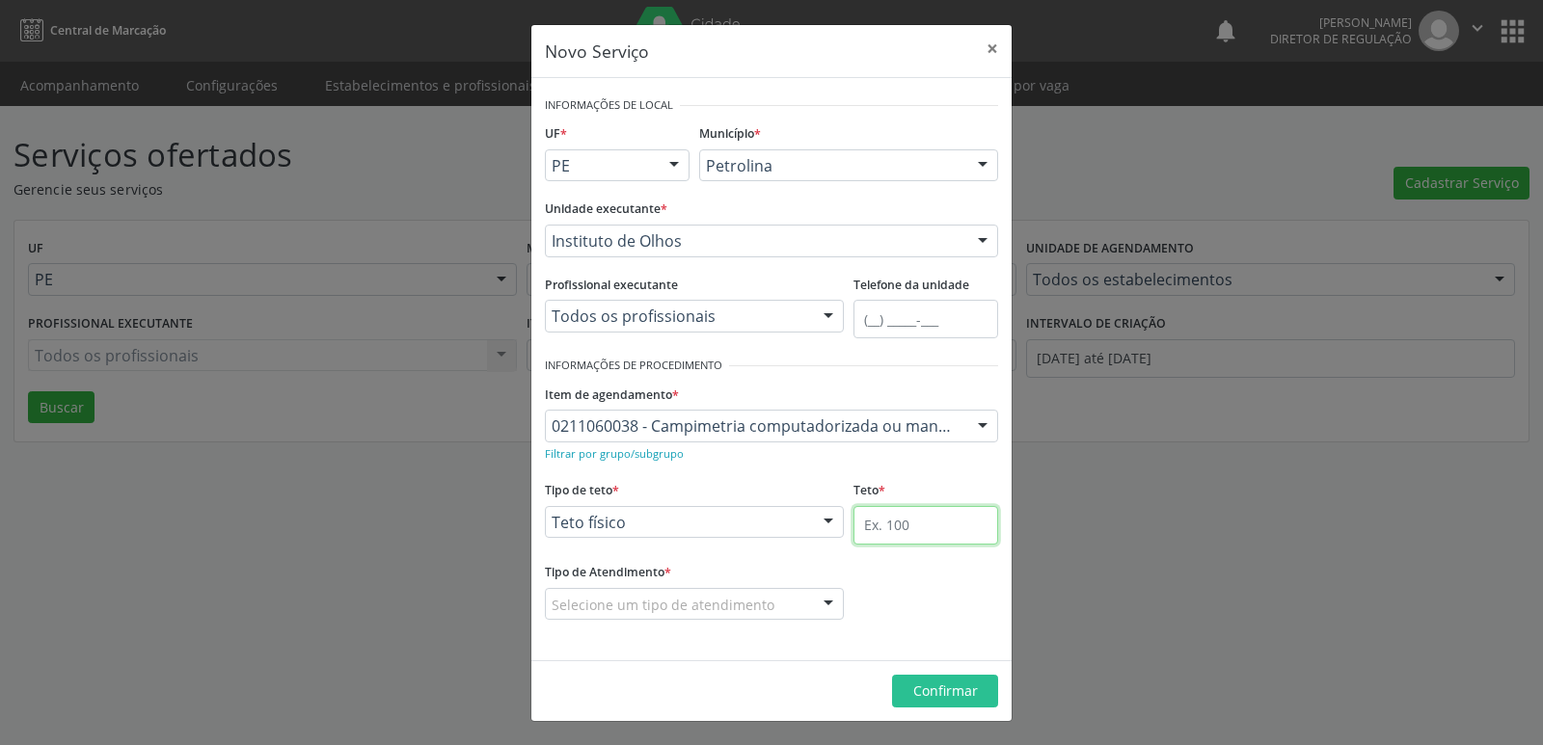
click at [967, 518] on input "text" at bounding box center [925, 525] width 145 height 39
type input "2"
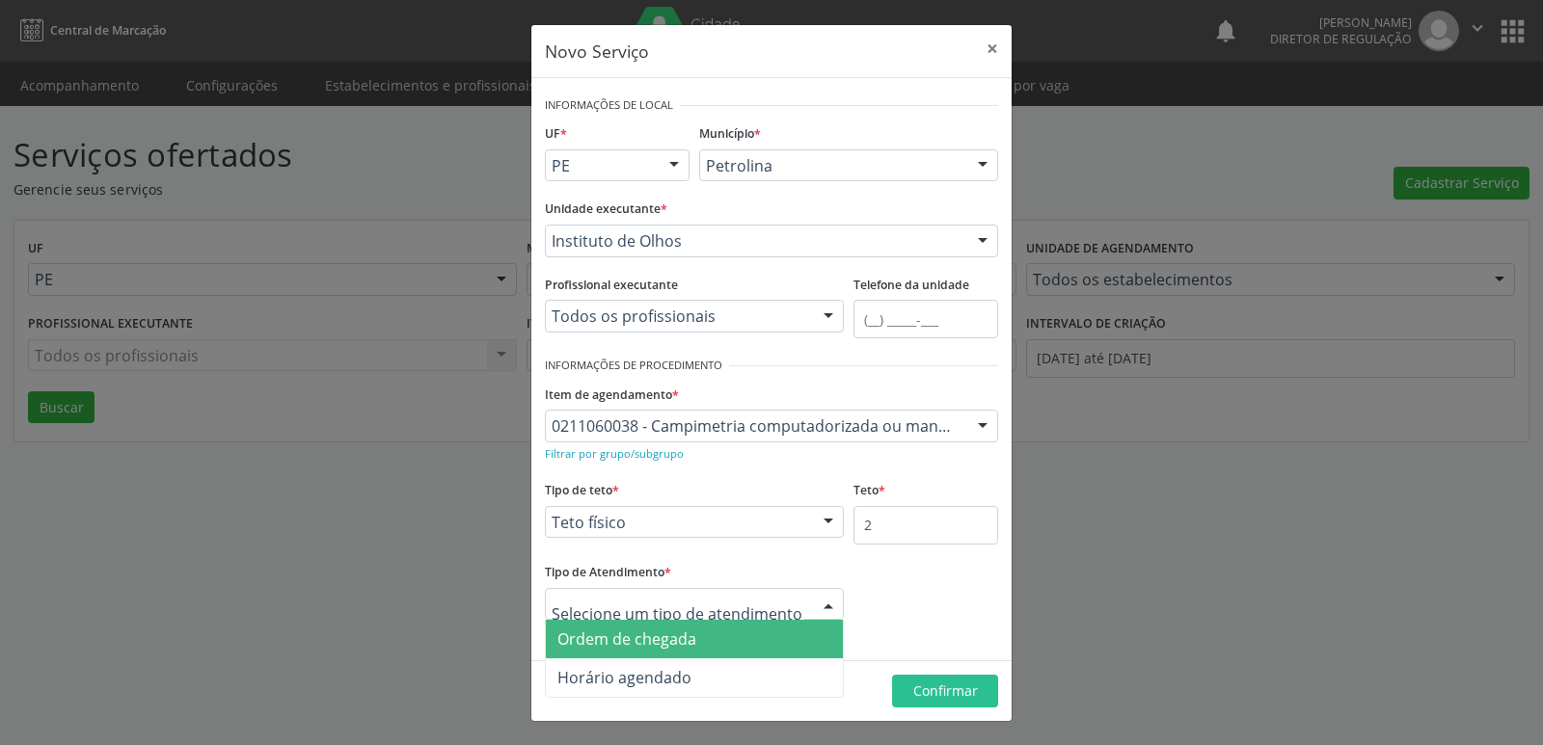
click at [719, 639] on span "Ordem de chegada" at bounding box center [694, 639] width 297 height 39
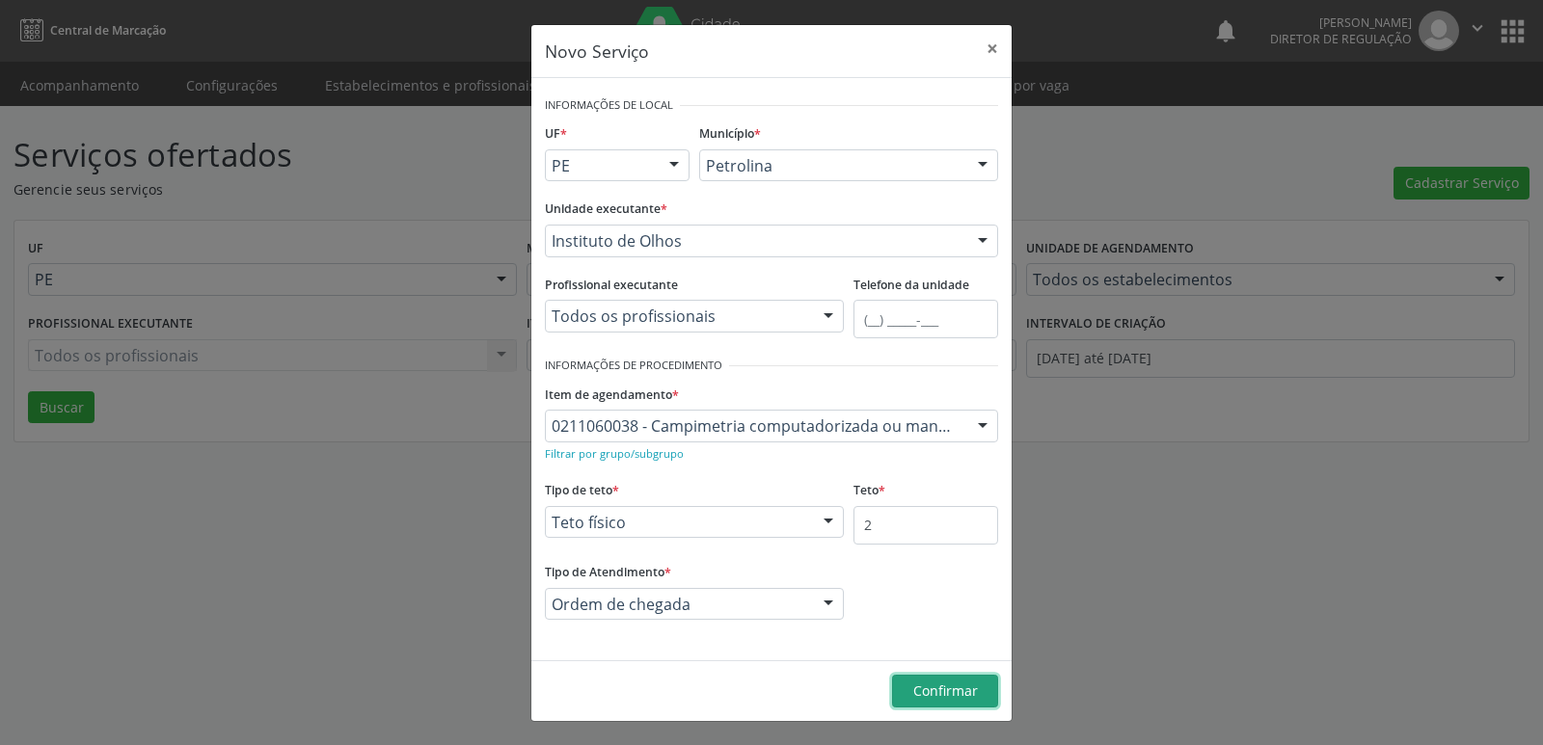
click at [963, 693] on span "Confirmar" at bounding box center [945, 691] width 65 height 18
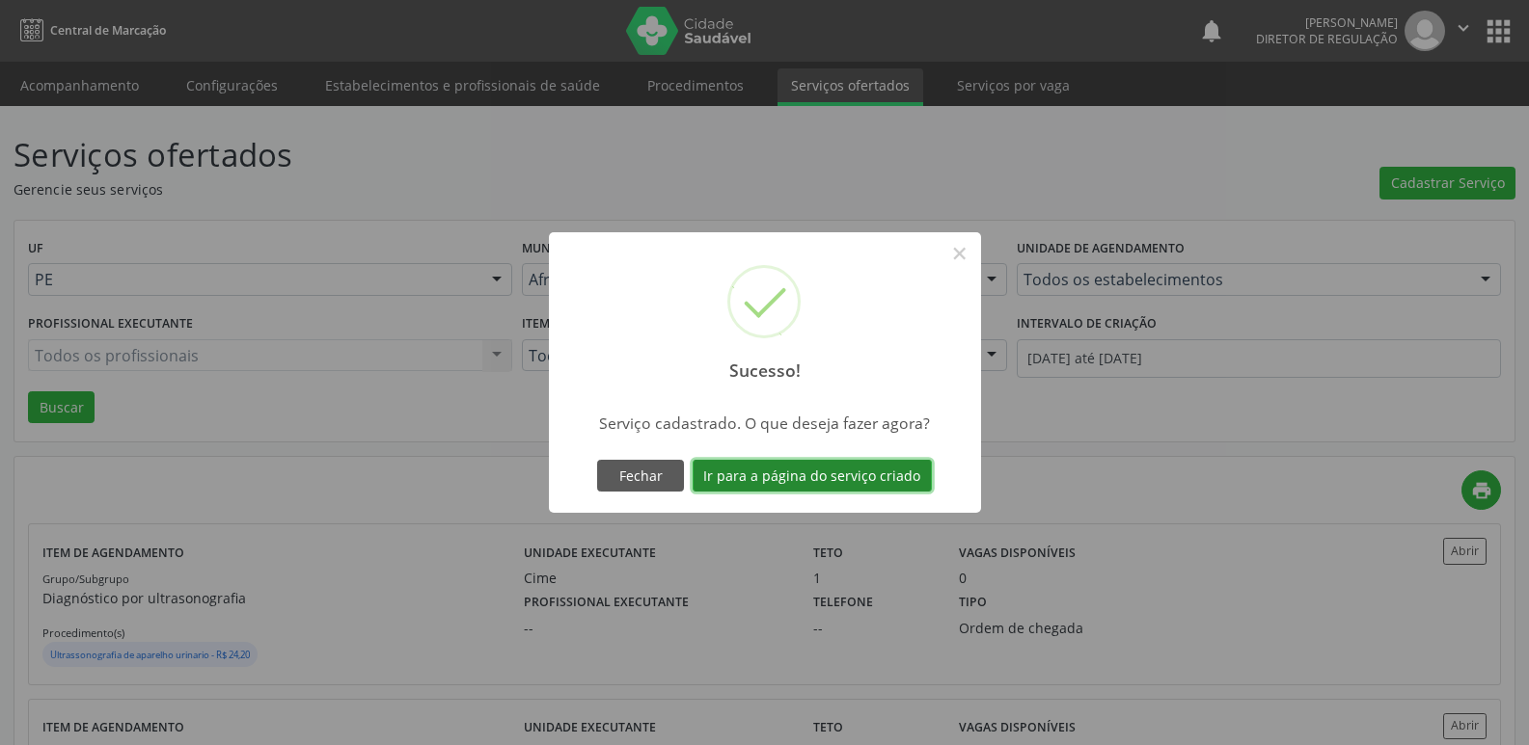
click at [881, 465] on button "Ir para a página do serviço criado" at bounding box center [811, 476] width 239 height 33
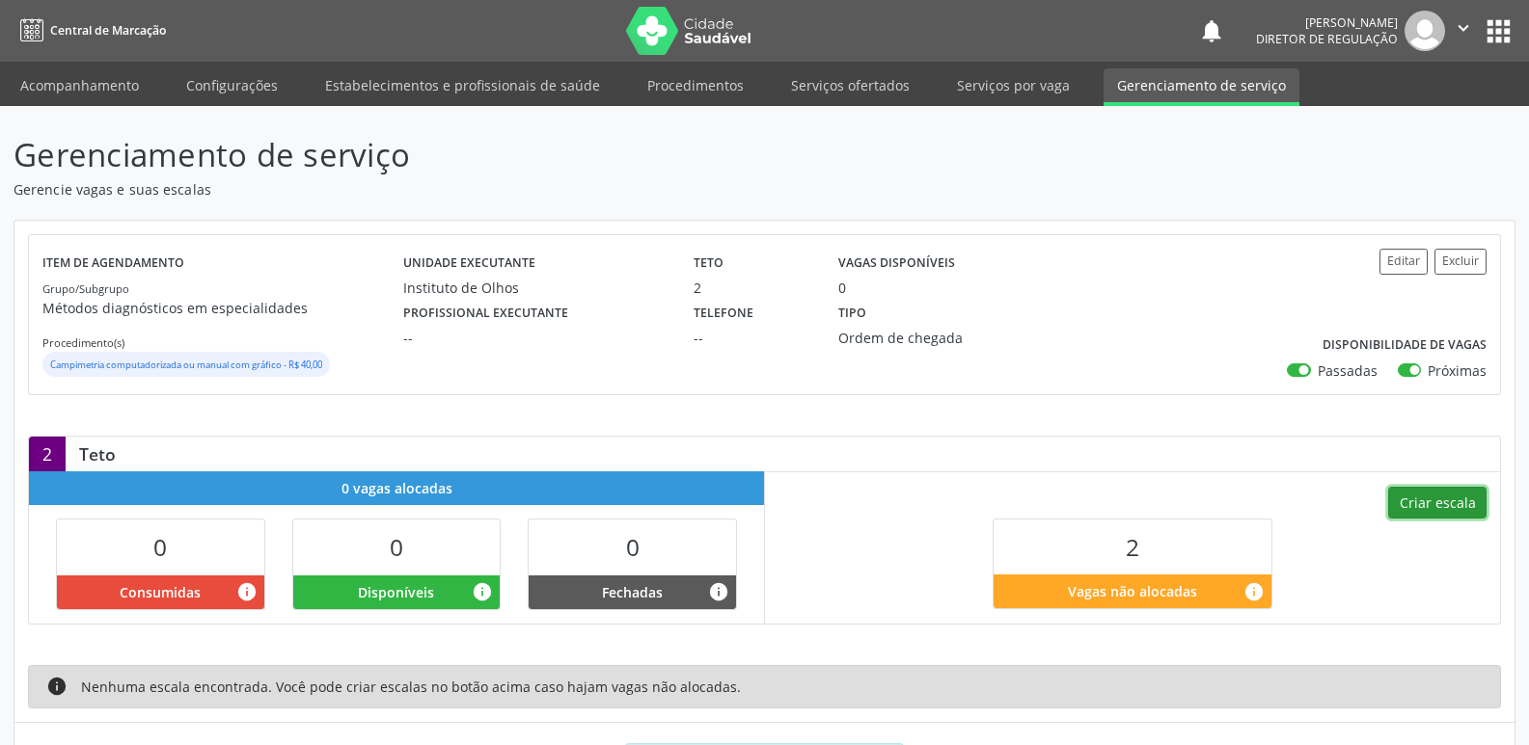
click at [1446, 500] on button "Criar escala" at bounding box center [1437, 503] width 98 height 33
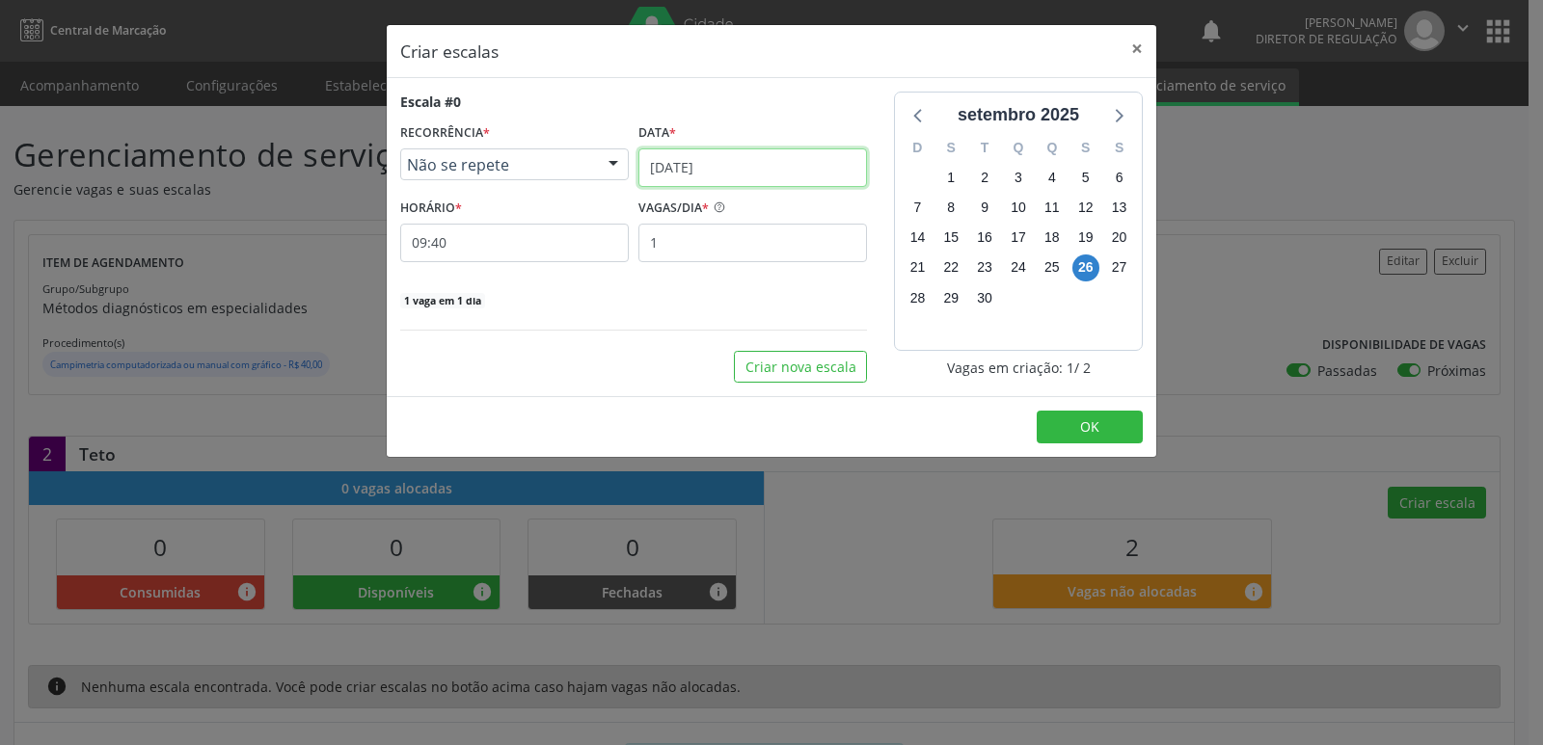
click at [762, 172] on input "[DATE]" at bounding box center [752, 168] width 229 height 39
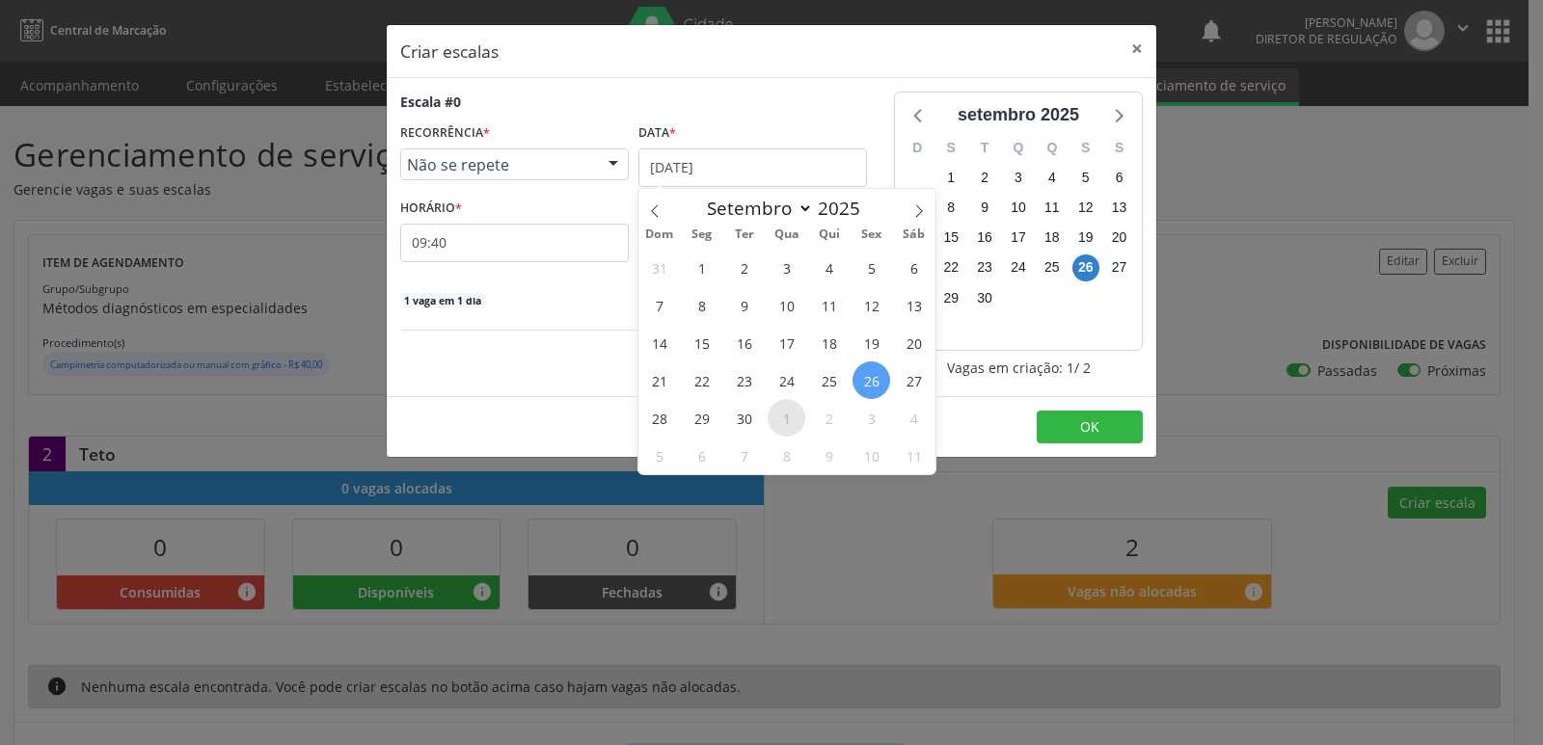
click at [785, 416] on span "1" at bounding box center [787, 418] width 38 height 38
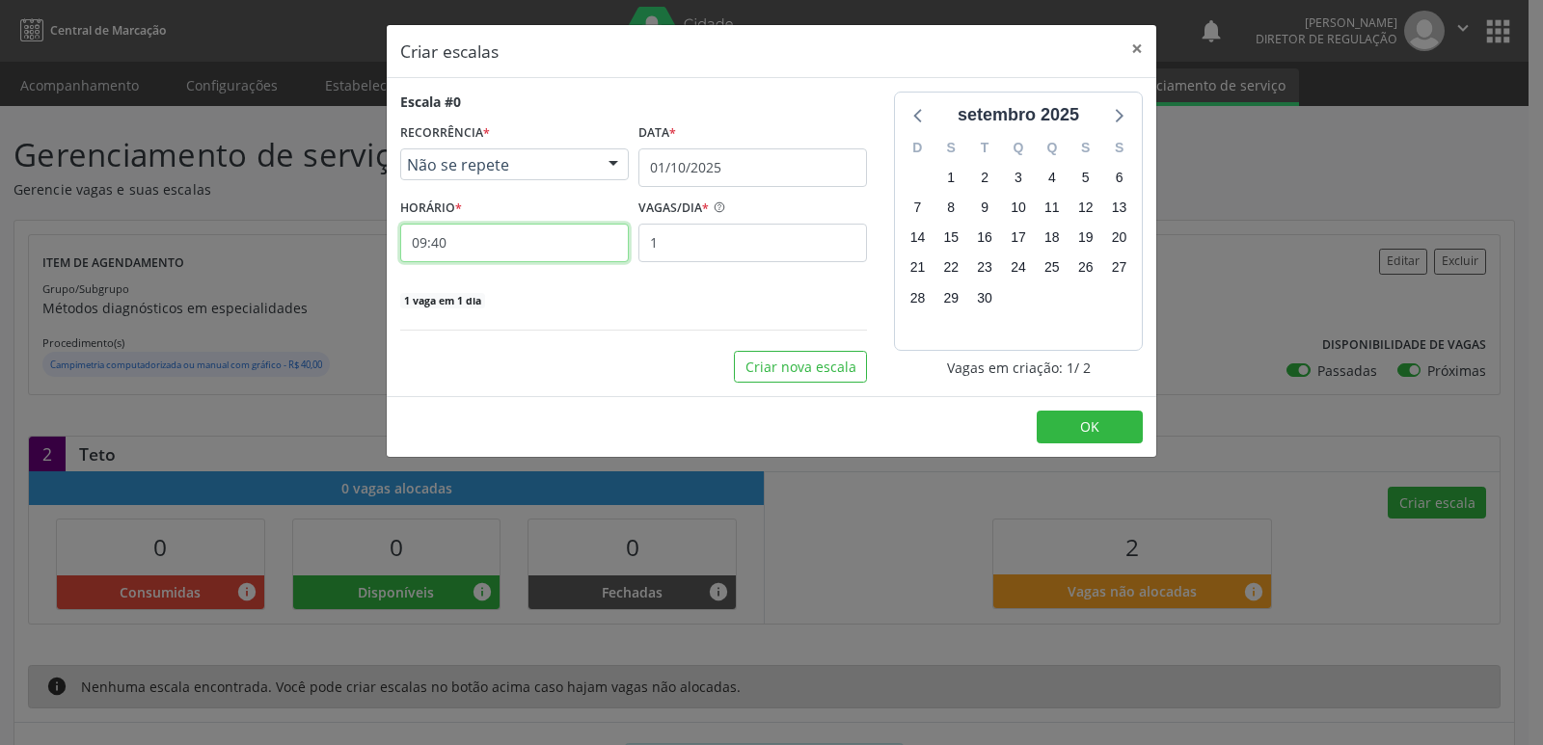
click at [553, 253] on input "09:40" at bounding box center [514, 243] width 229 height 39
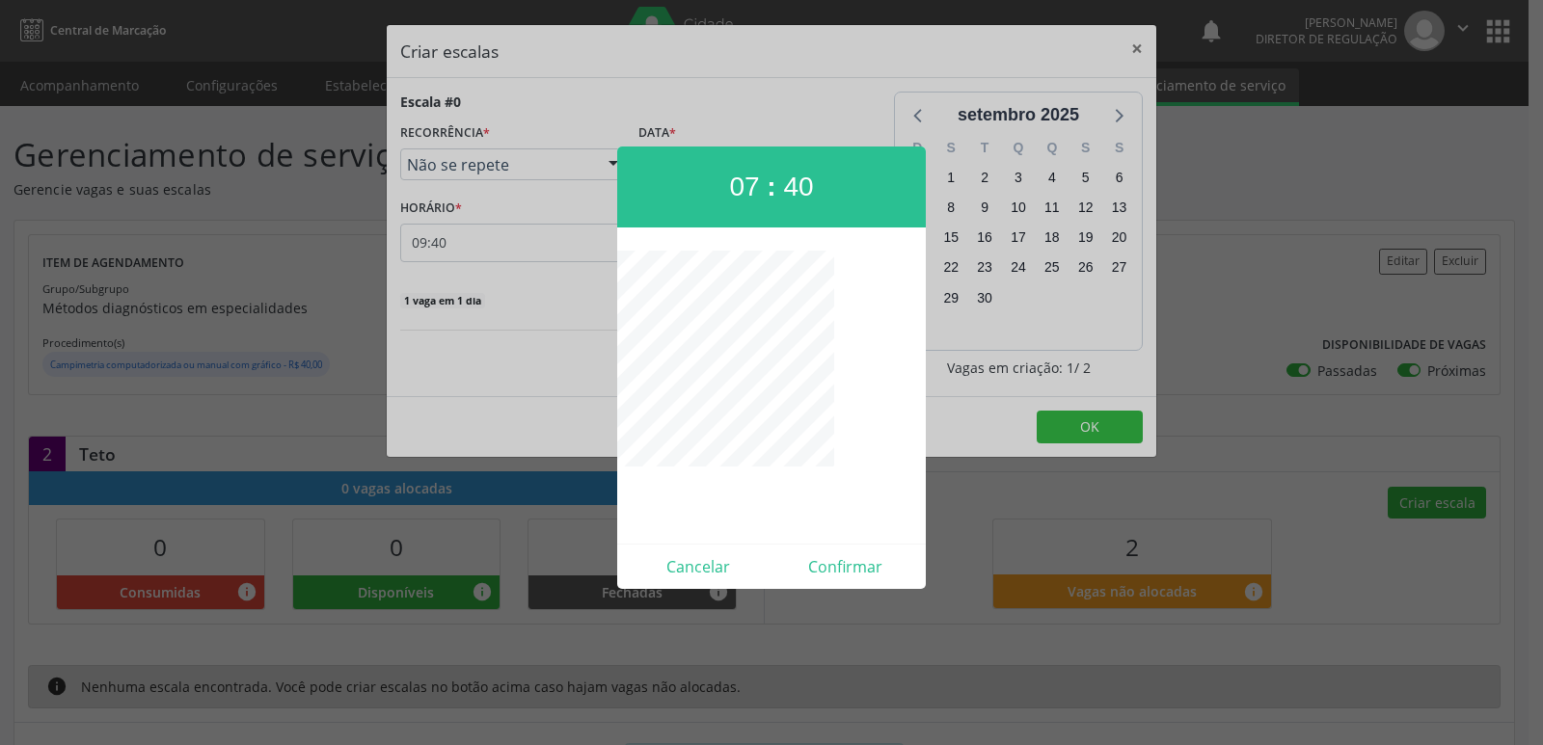
click at [747, 186] on span "07" at bounding box center [744, 187] width 30 height 30
click at [851, 574] on button "Confirmar" at bounding box center [845, 567] width 148 height 31
type input "08:00"
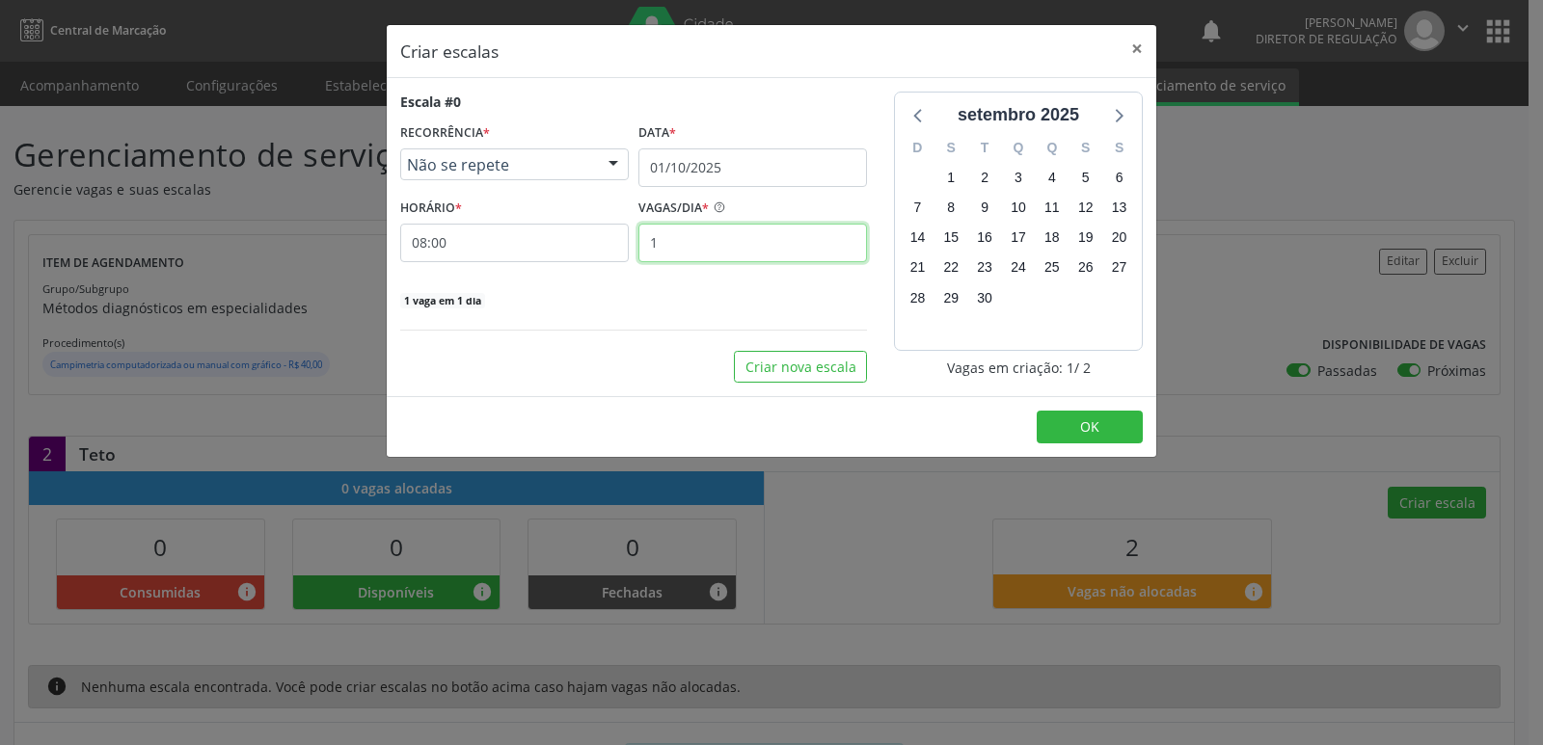
click at [744, 240] on input "1" at bounding box center [752, 243] width 229 height 39
type input "2"
click at [1100, 425] on button "OK" at bounding box center [1090, 427] width 106 height 33
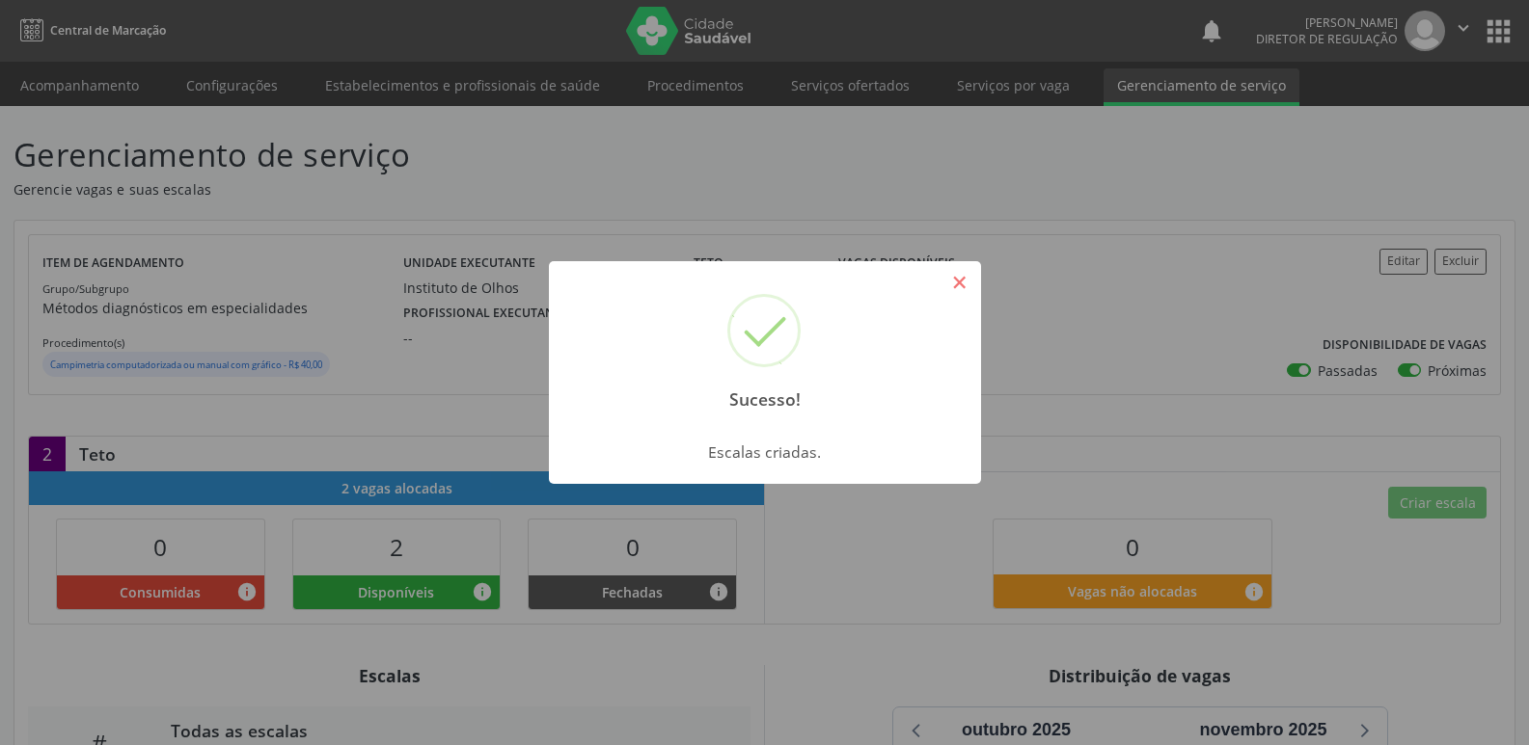
click at [944, 274] on button "×" at bounding box center [959, 282] width 33 height 33
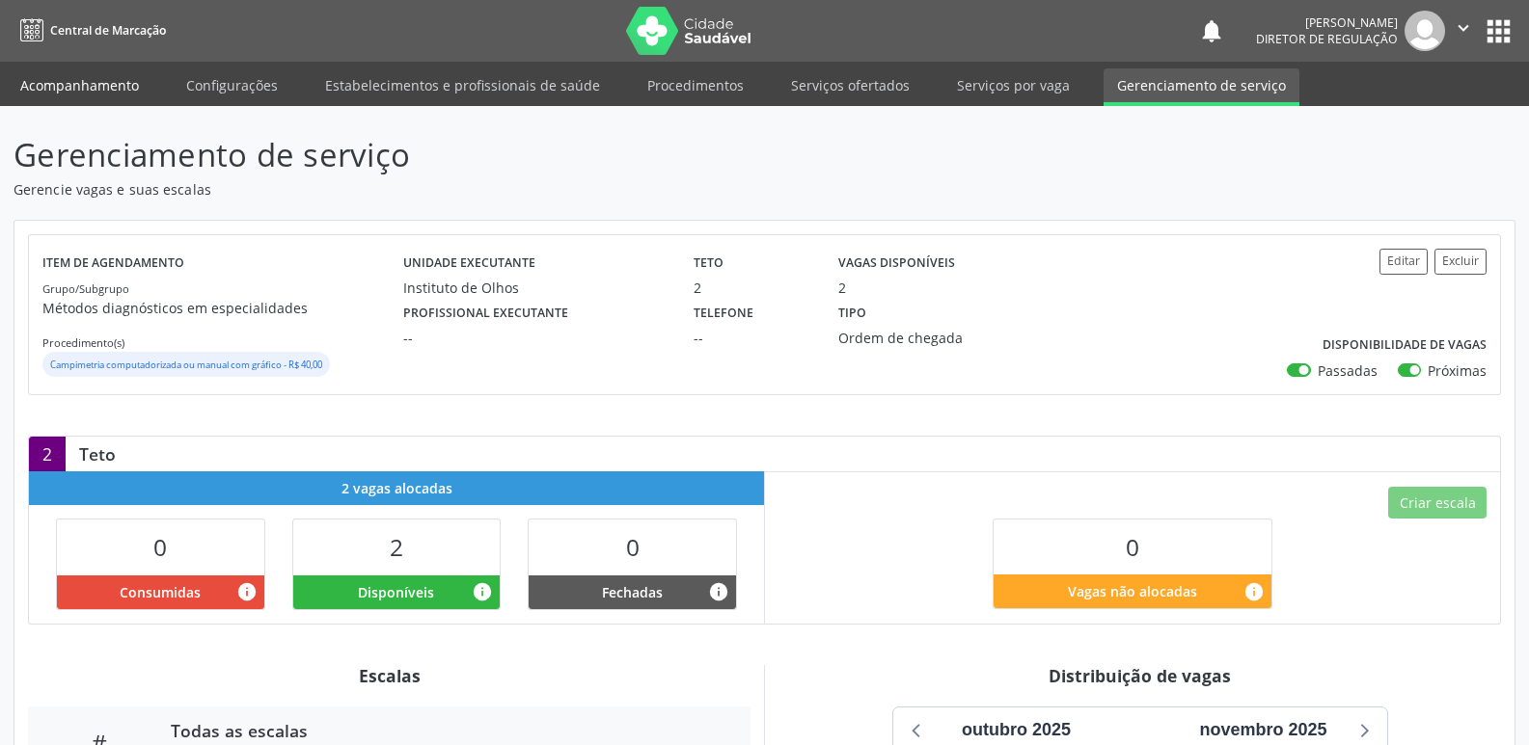
click at [119, 89] on link "Acompanhamento" at bounding box center [80, 85] width 146 height 34
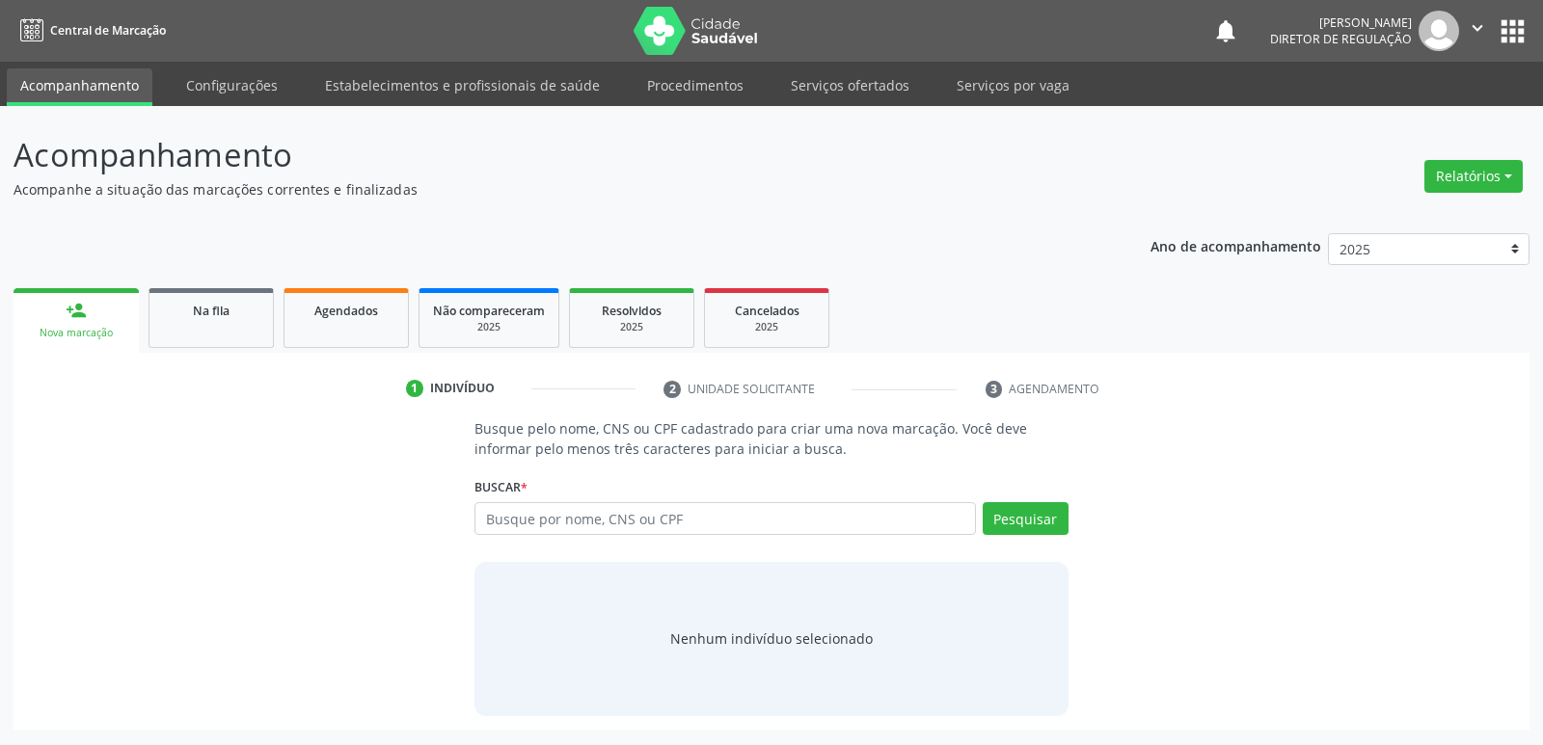
click at [839, 91] on link "Serviços ofertados" at bounding box center [850, 85] width 146 height 34
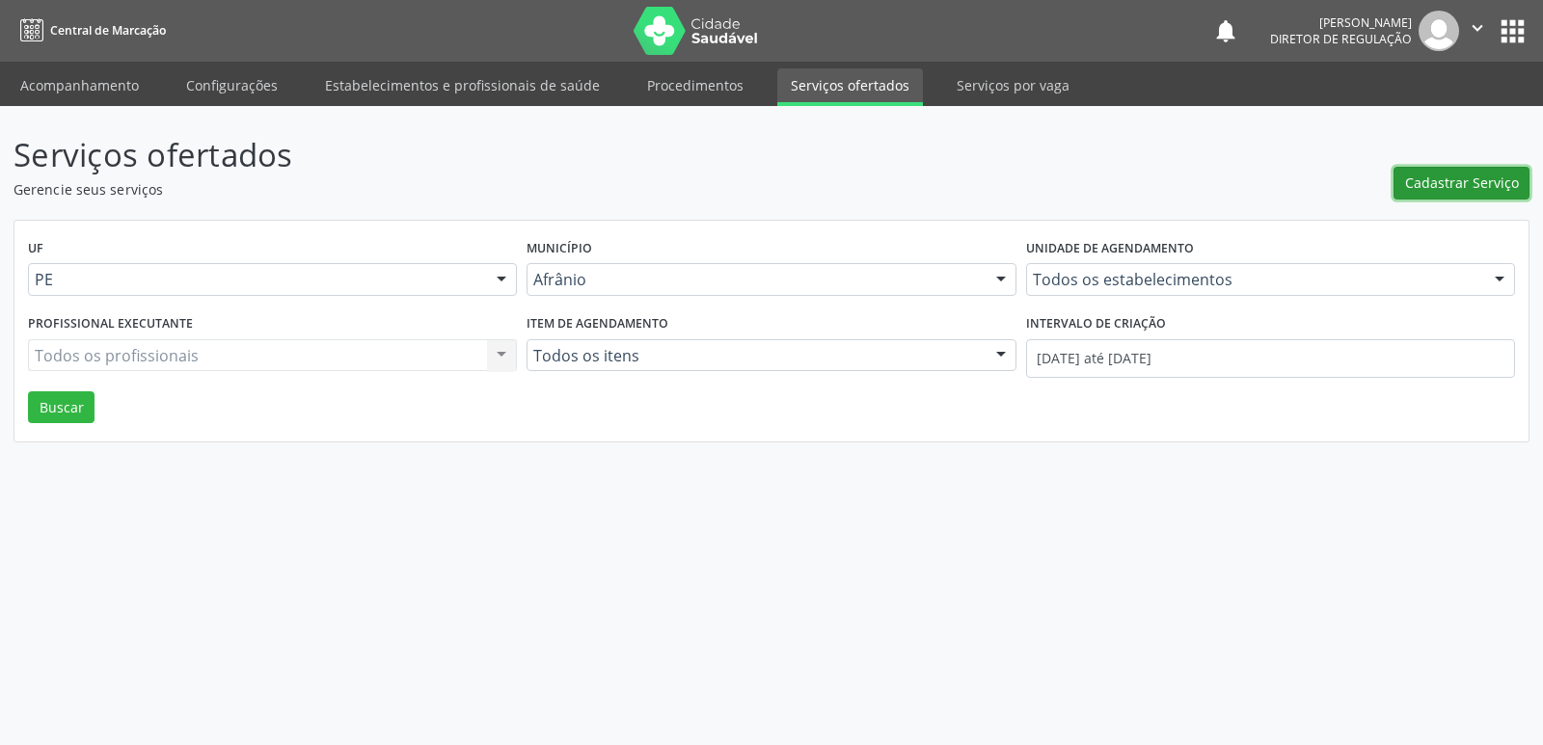
click at [1460, 178] on span "Cadastrar Serviço" at bounding box center [1462, 183] width 114 height 20
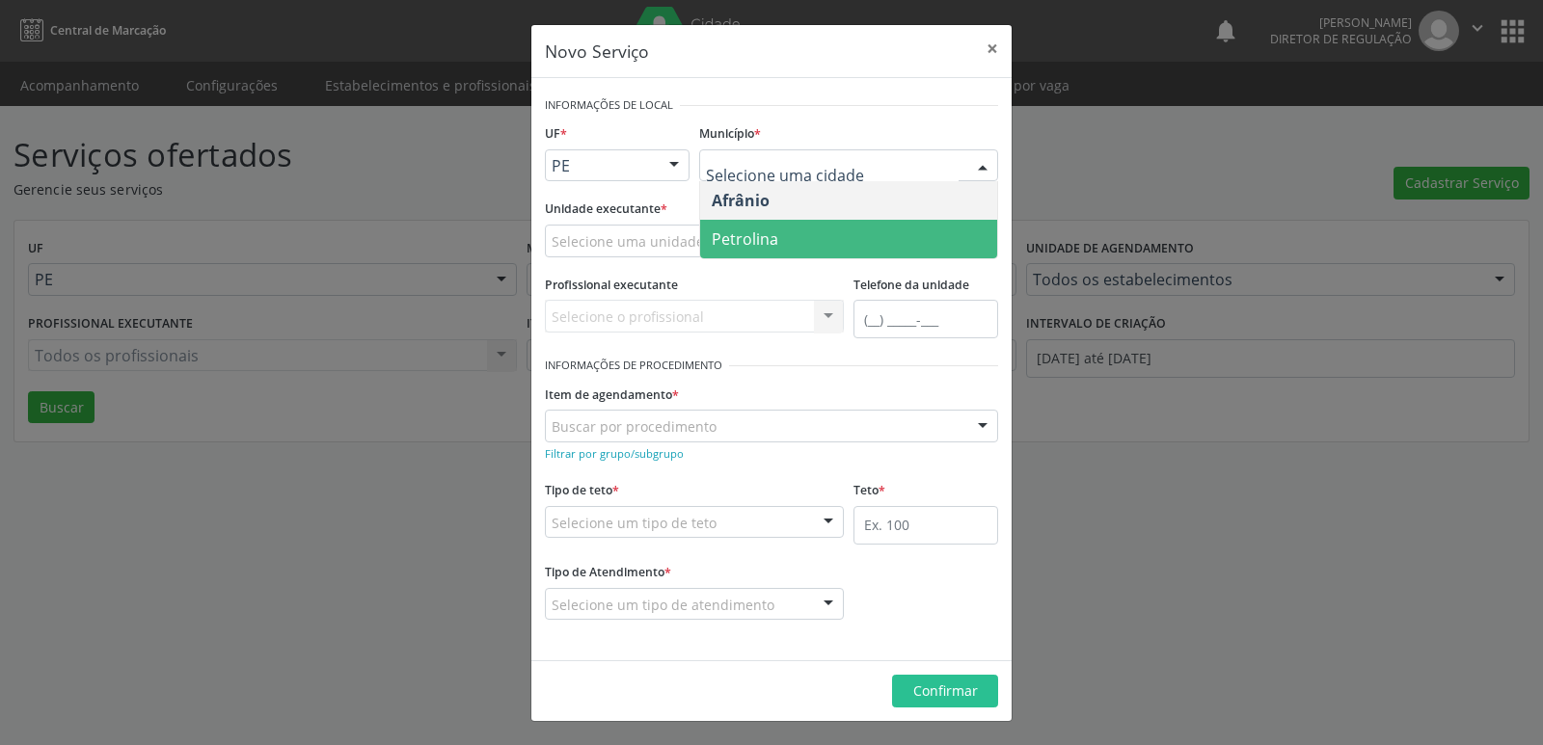
click at [769, 237] on span "Petrolina" at bounding box center [745, 239] width 67 height 21
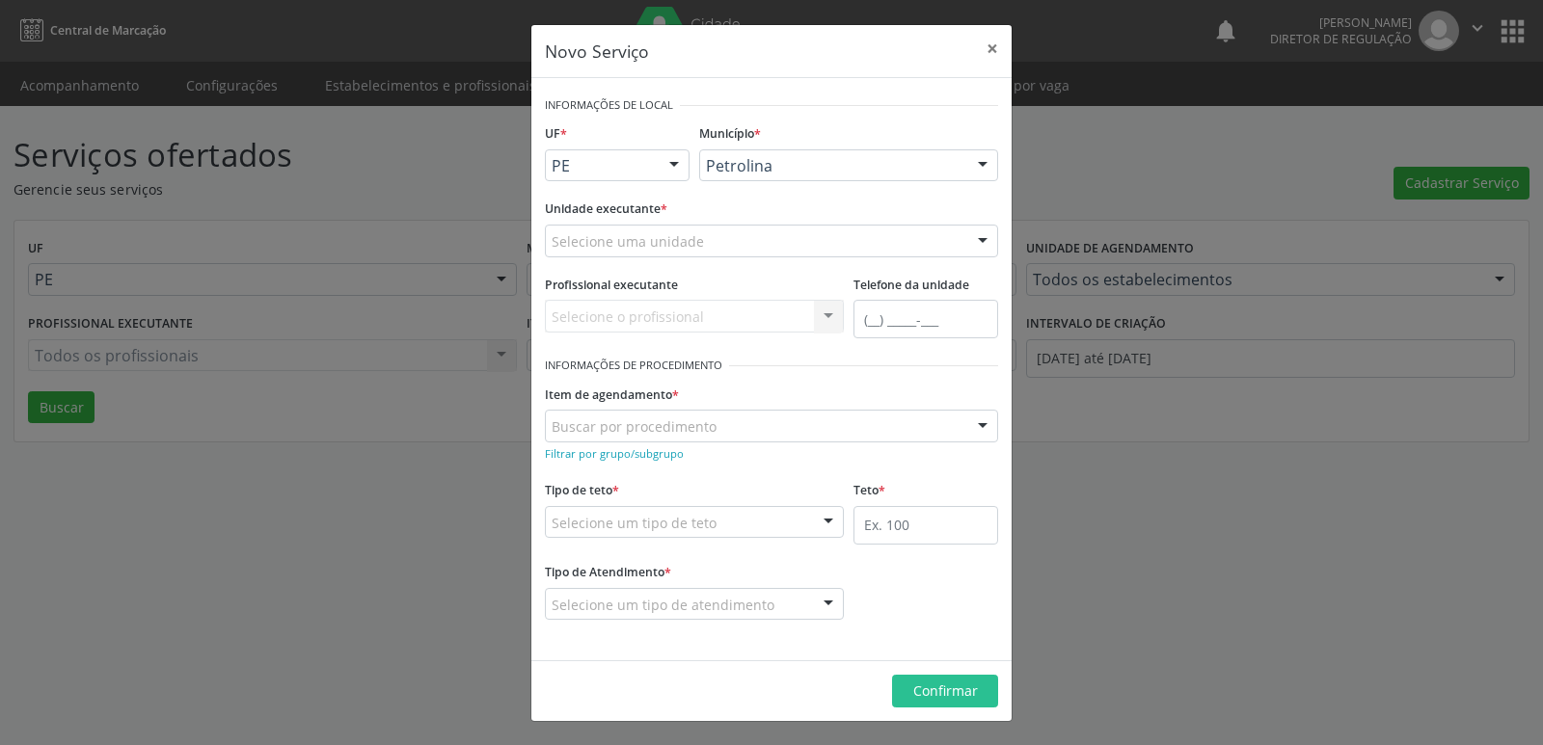
click at [667, 242] on div "Selecione uma unidade 4 Grupamento de Bombeiros 7 Sentidos Desenvolvimento Tera…" at bounding box center [771, 241] width 453 height 33
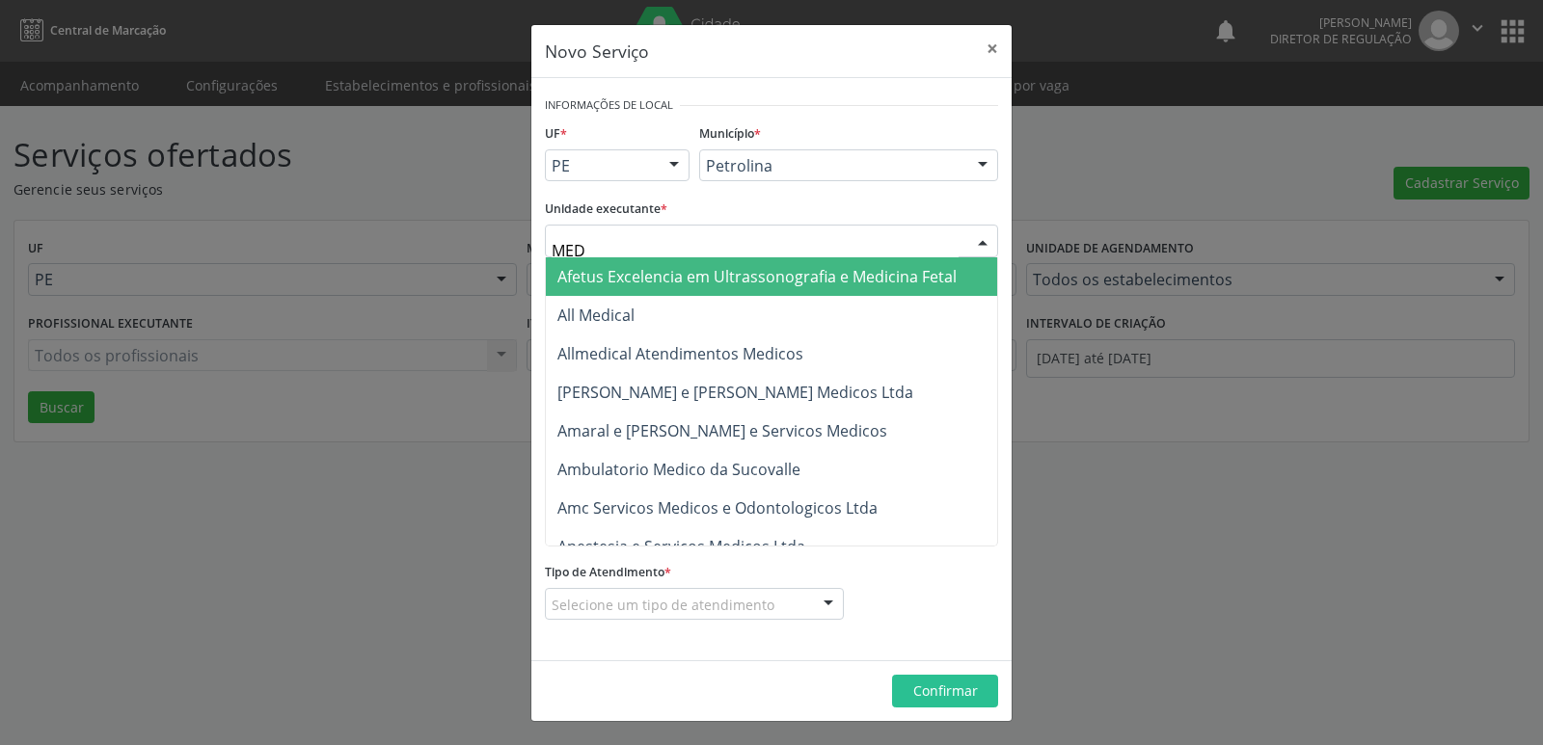
type input "MED K"
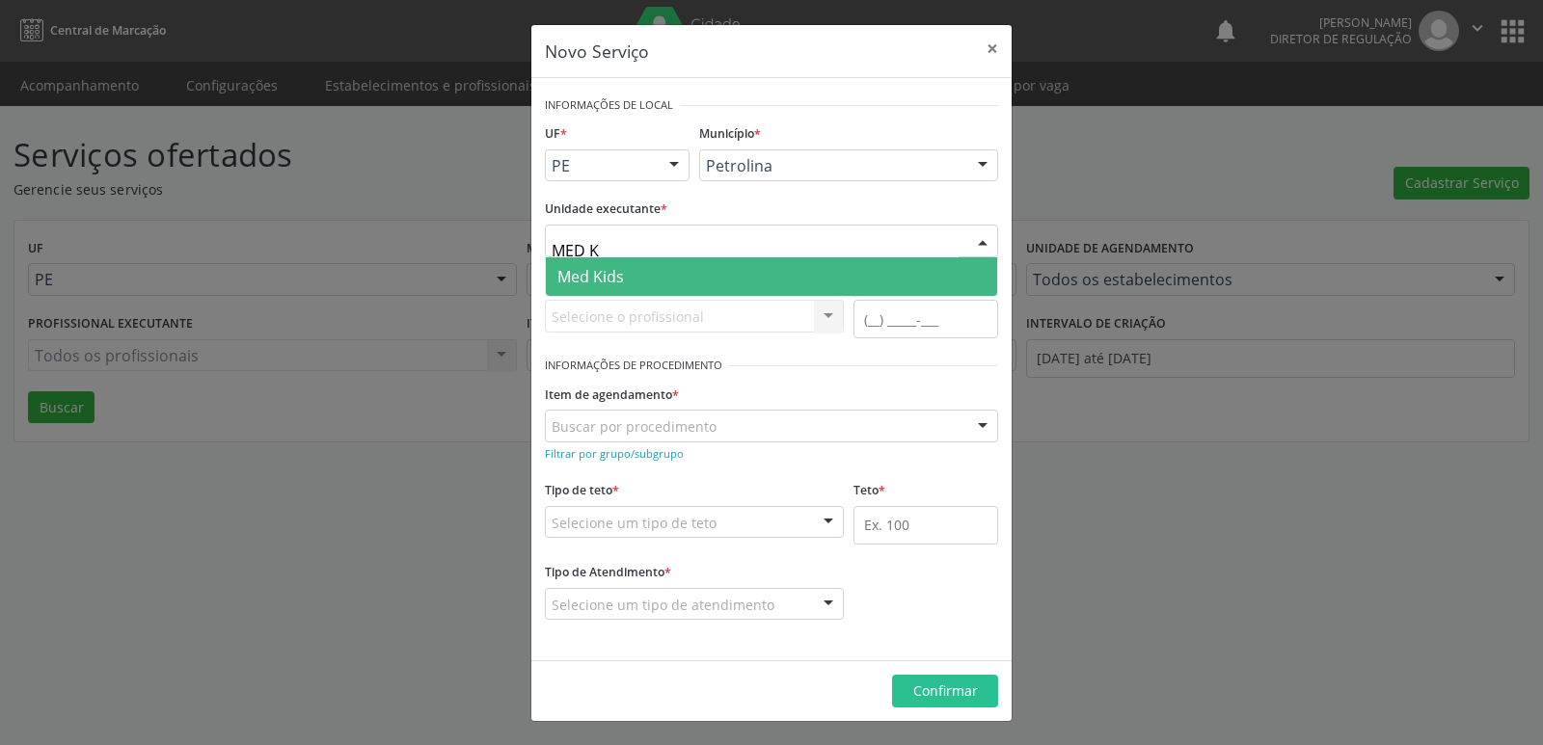
click at [665, 271] on span "Med Kids" at bounding box center [771, 276] width 451 height 39
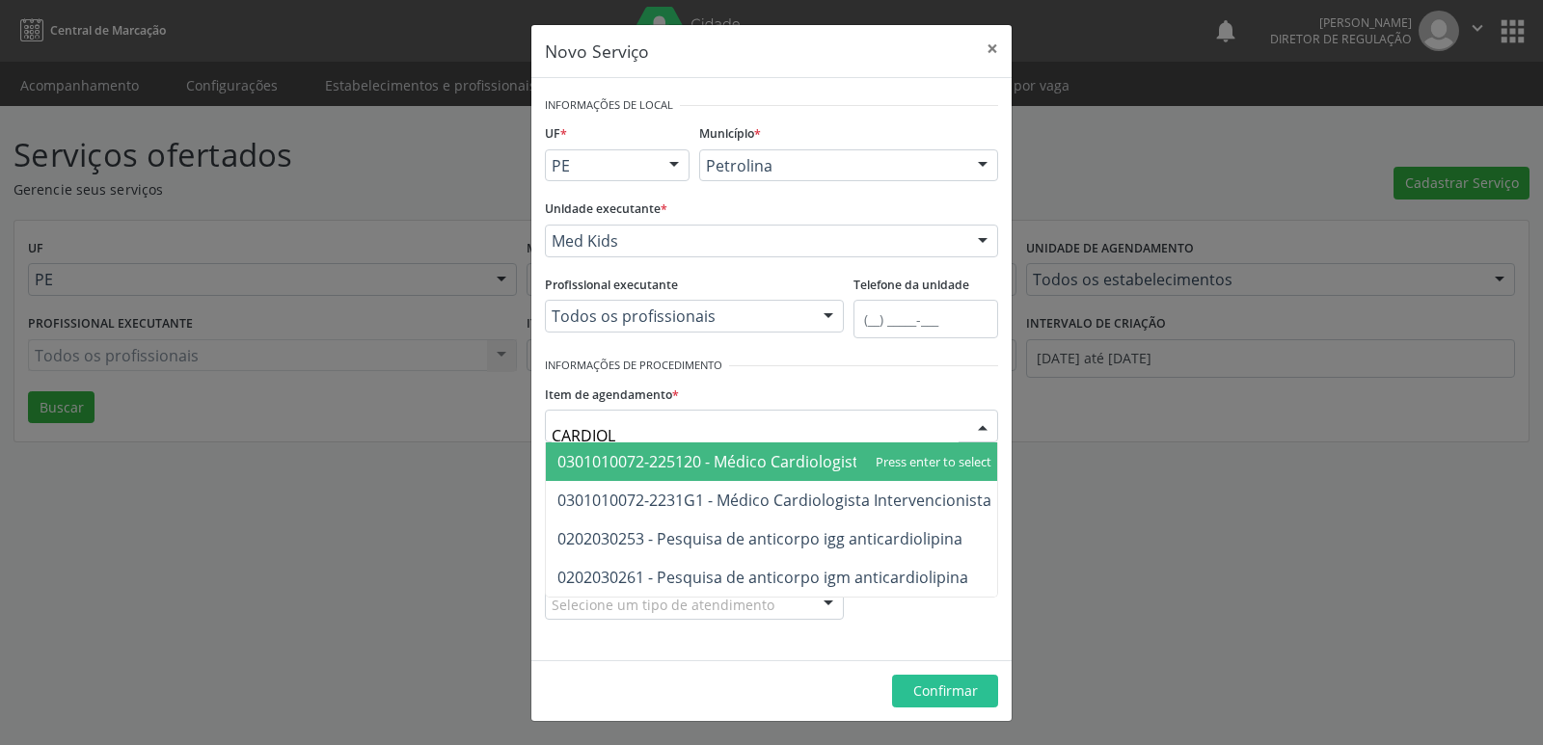
type input "CARDIOLO"
click at [735, 460] on span "0301010072-225120 - Médico Cardiologista" at bounding box center [712, 461] width 310 height 21
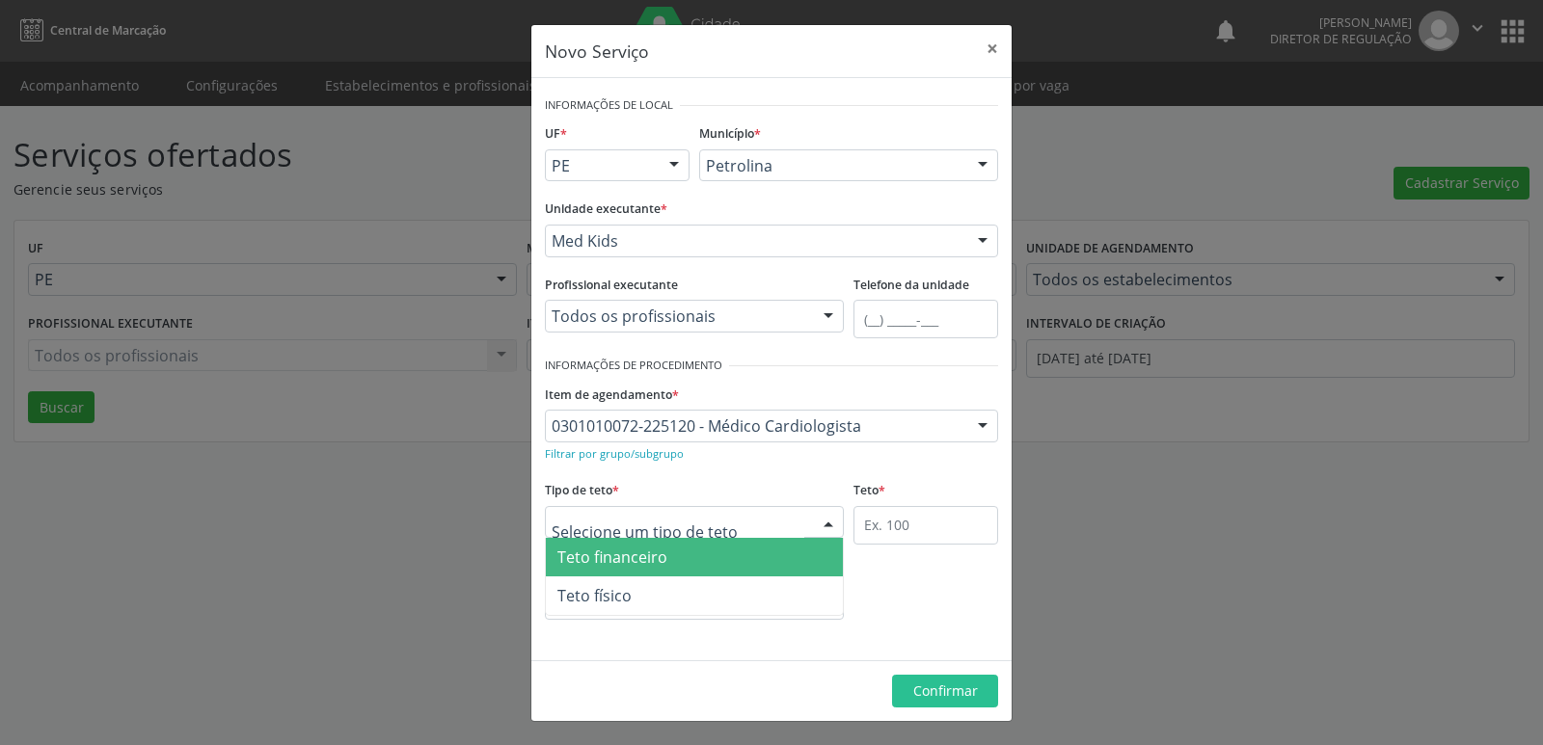
click at [721, 522] on div at bounding box center [694, 522] width 299 height 33
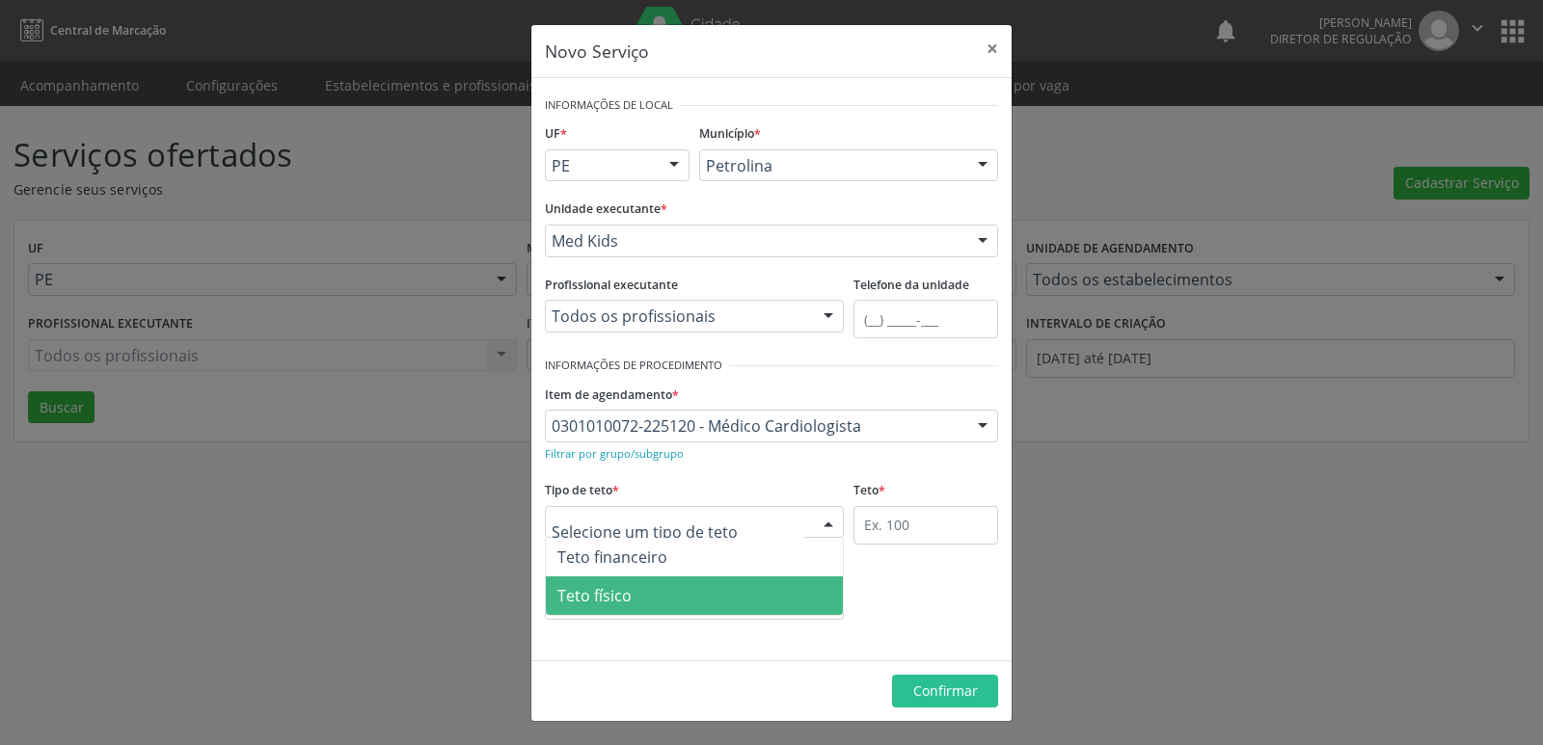
drag, startPoint x: 708, startPoint y: 595, endPoint x: 768, endPoint y: 588, distance: 60.2
click at [710, 596] on span "Teto físico" at bounding box center [694, 596] width 297 height 39
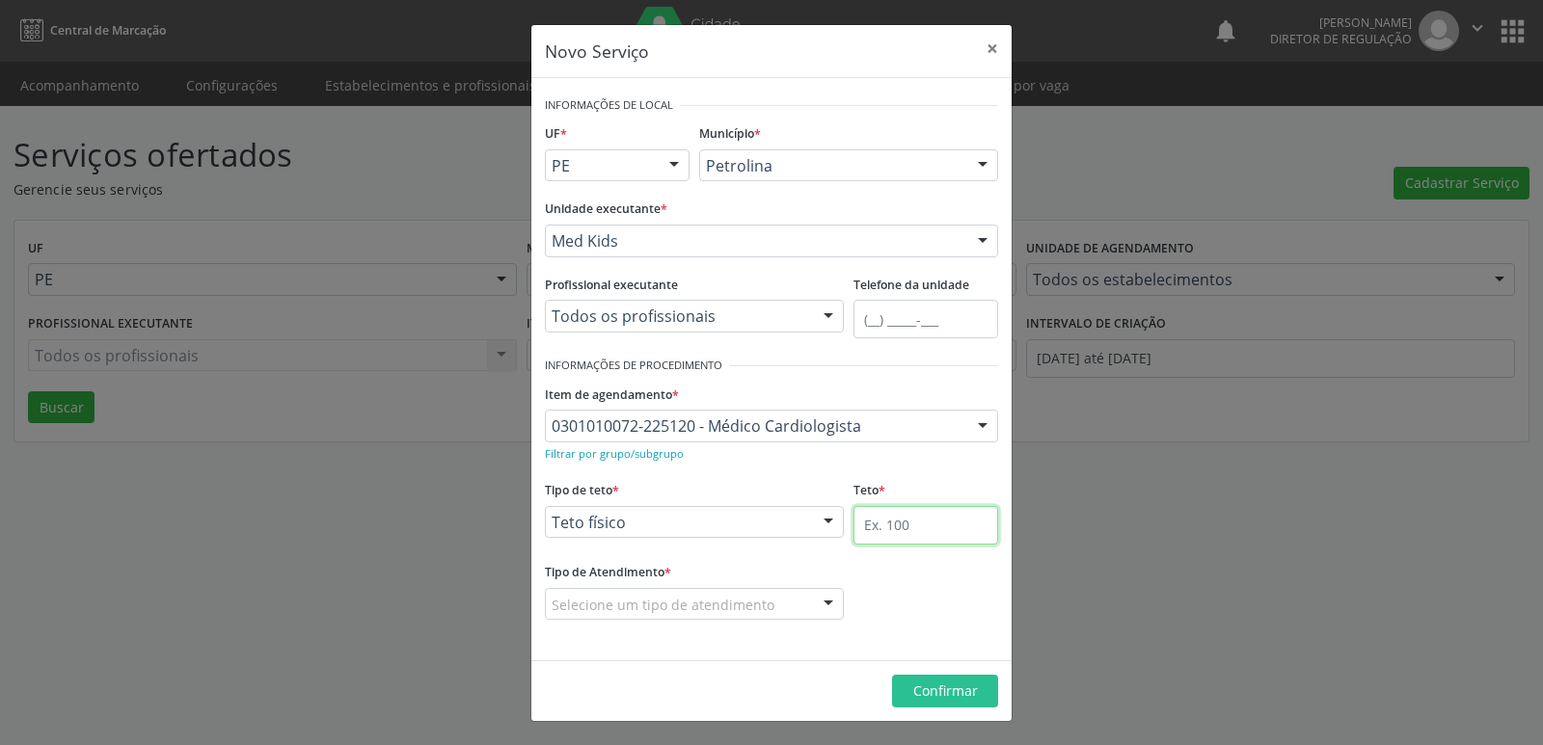
click at [898, 525] on input "text" at bounding box center [925, 525] width 145 height 39
type input "1"
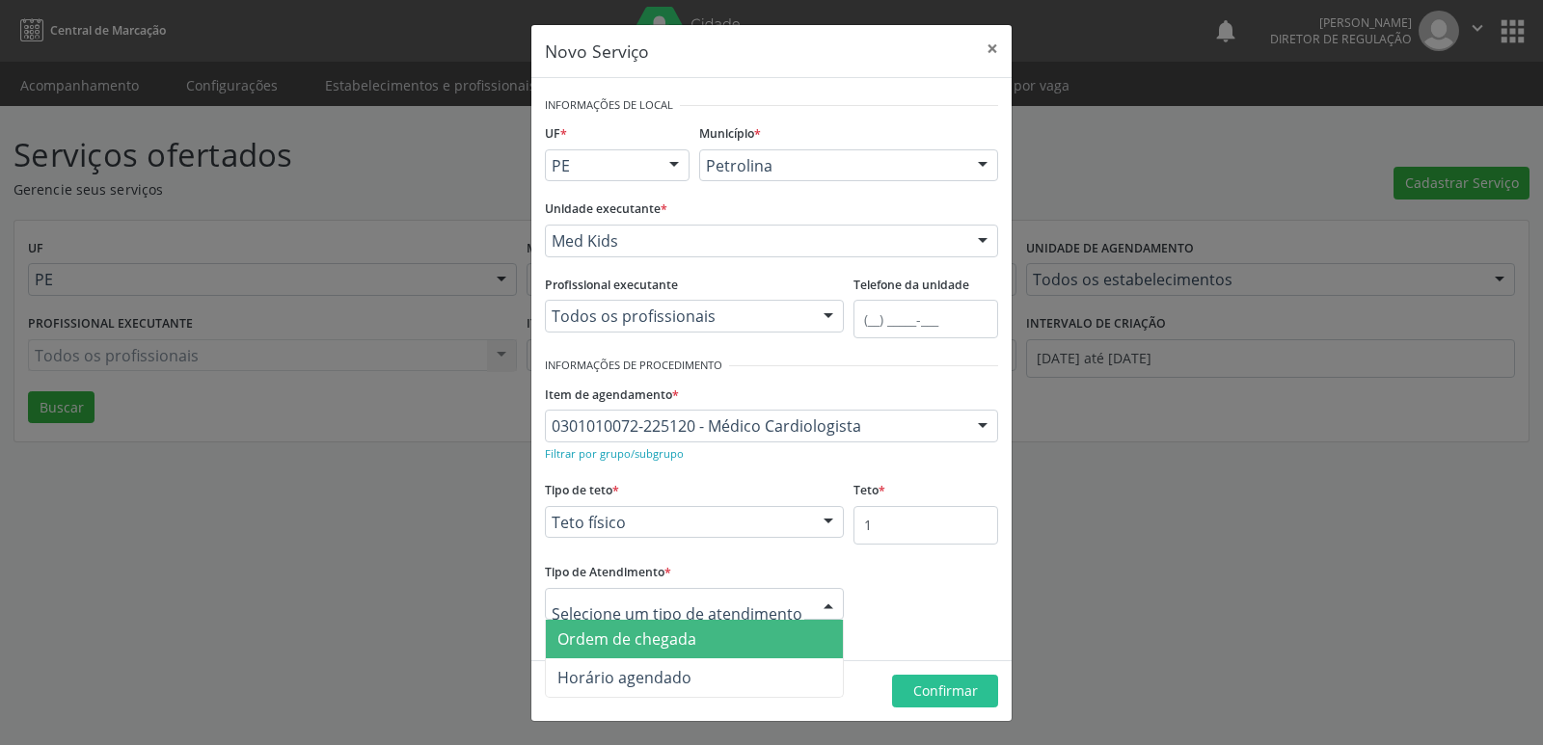
click at [709, 635] on span "Ordem de chegada" at bounding box center [694, 639] width 297 height 39
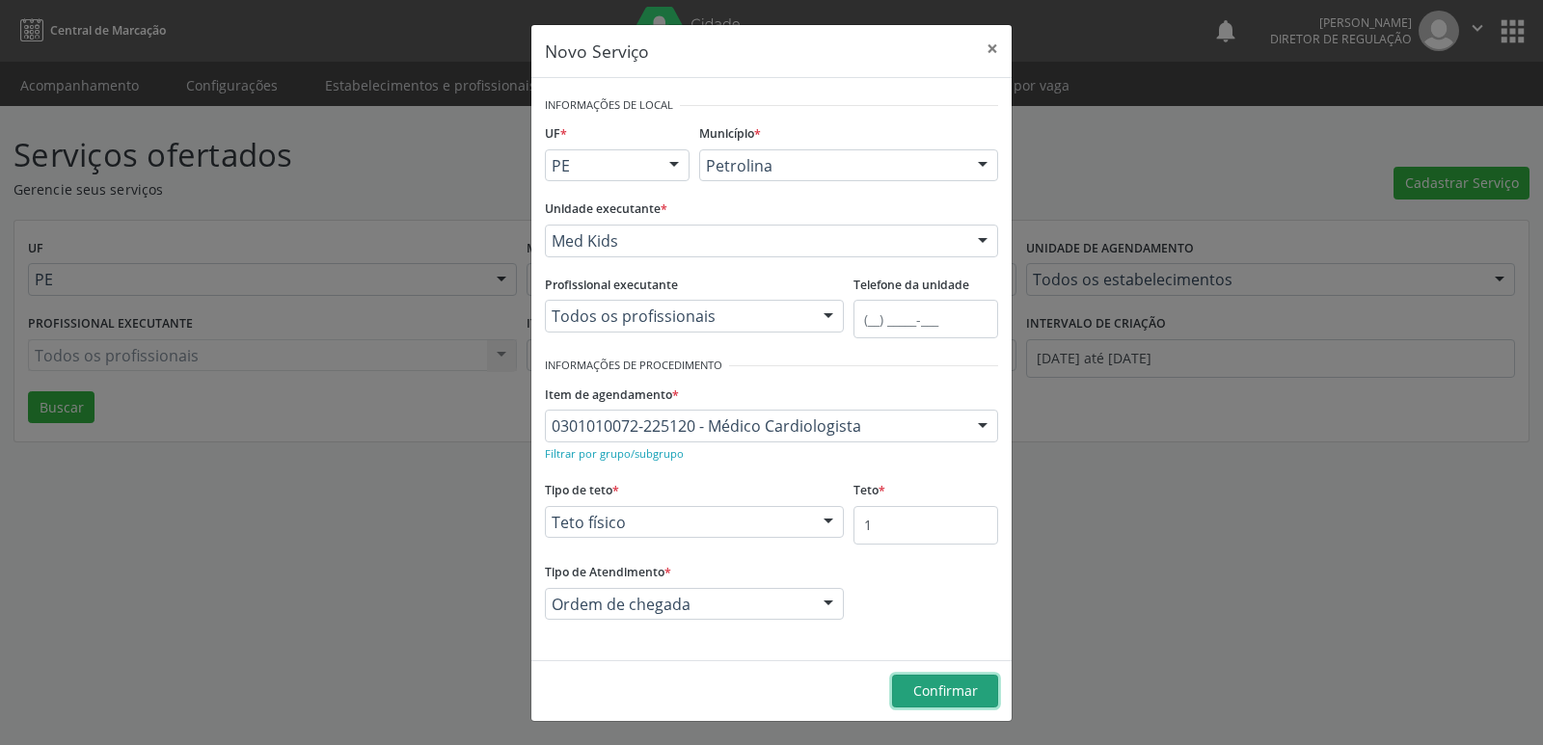
click at [937, 690] on span "Confirmar" at bounding box center [945, 691] width 65 height 18
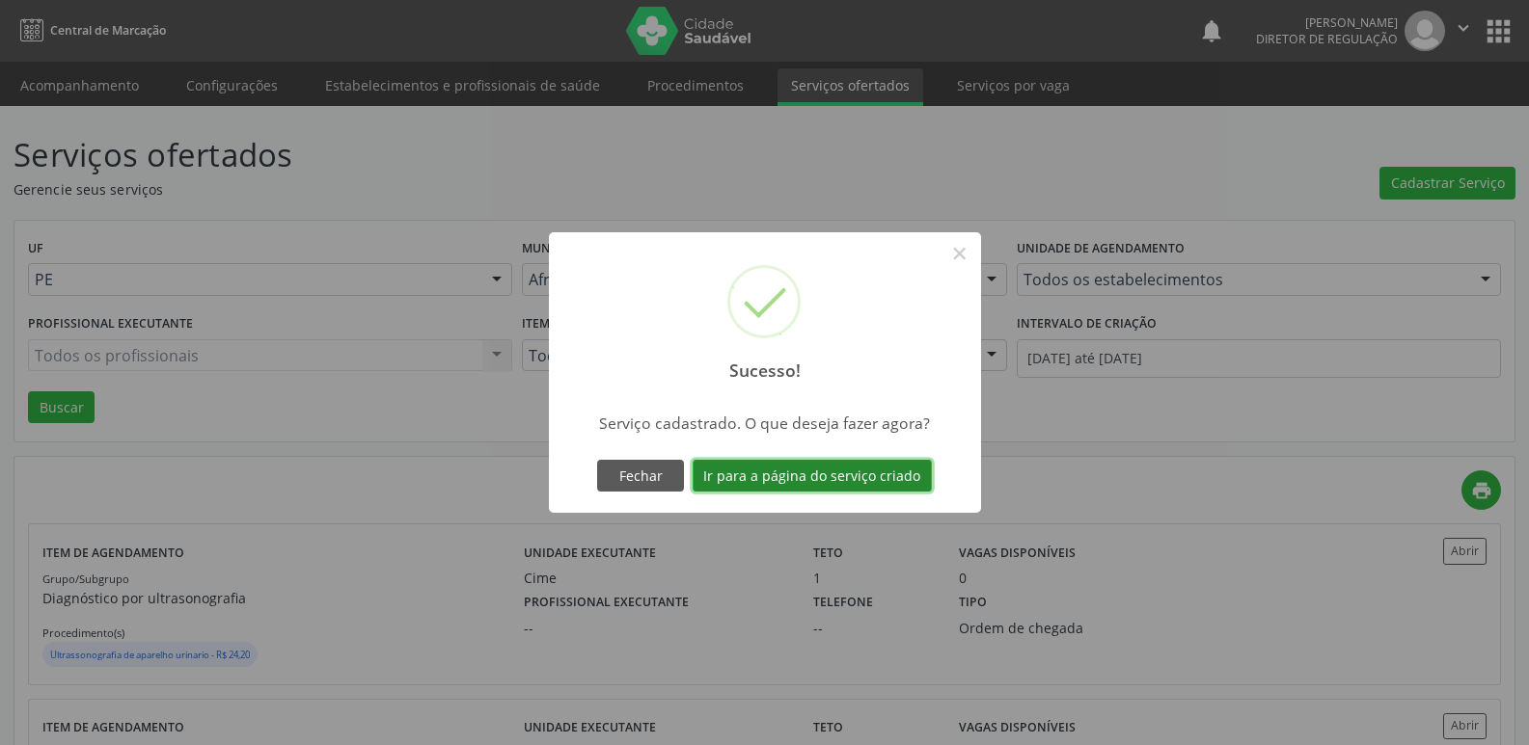
click at [862, 473] on button "Ir para a página do serviço criado" at bounding box center [811, 476] width 239 height 33
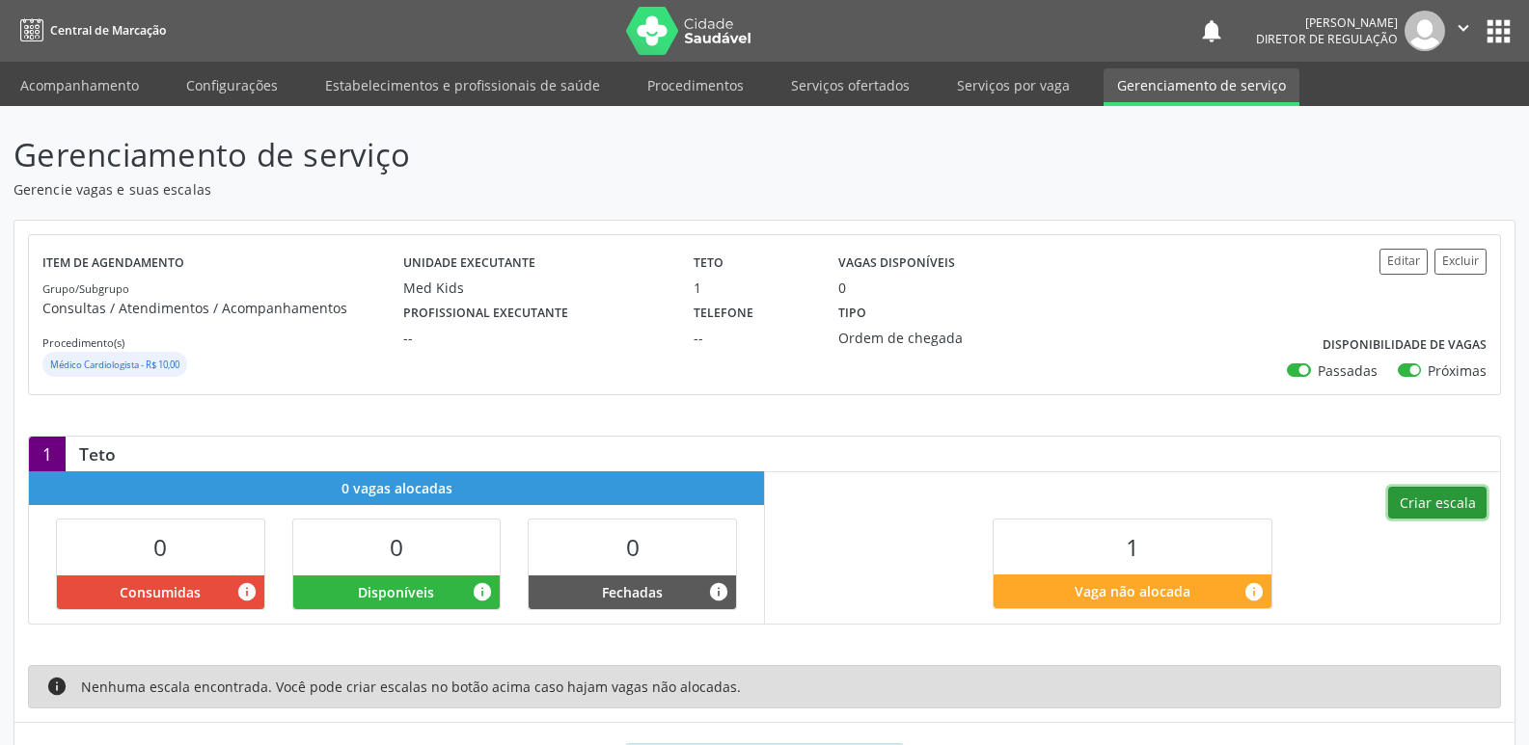
click at [1441, 505] on button "Criar escala" at bounding box center [1437, 503] width 98 height 33
select select "8"
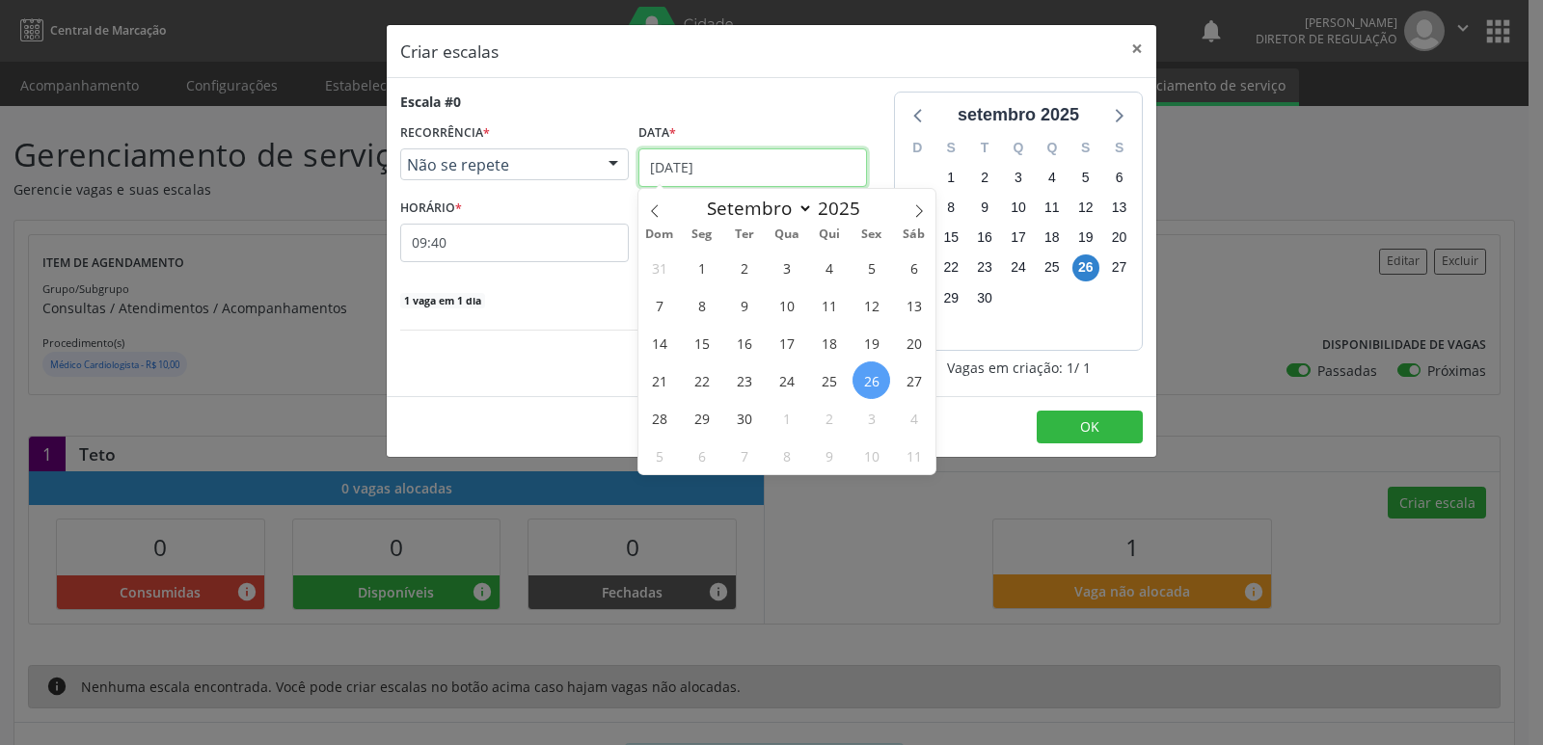
click at [786, 168] on input "[DATE]" at bounding box center [752, 168] width 229 height 39
click at [748, 452] on span "7" at bounding box center [744, 456] width 38 height 38
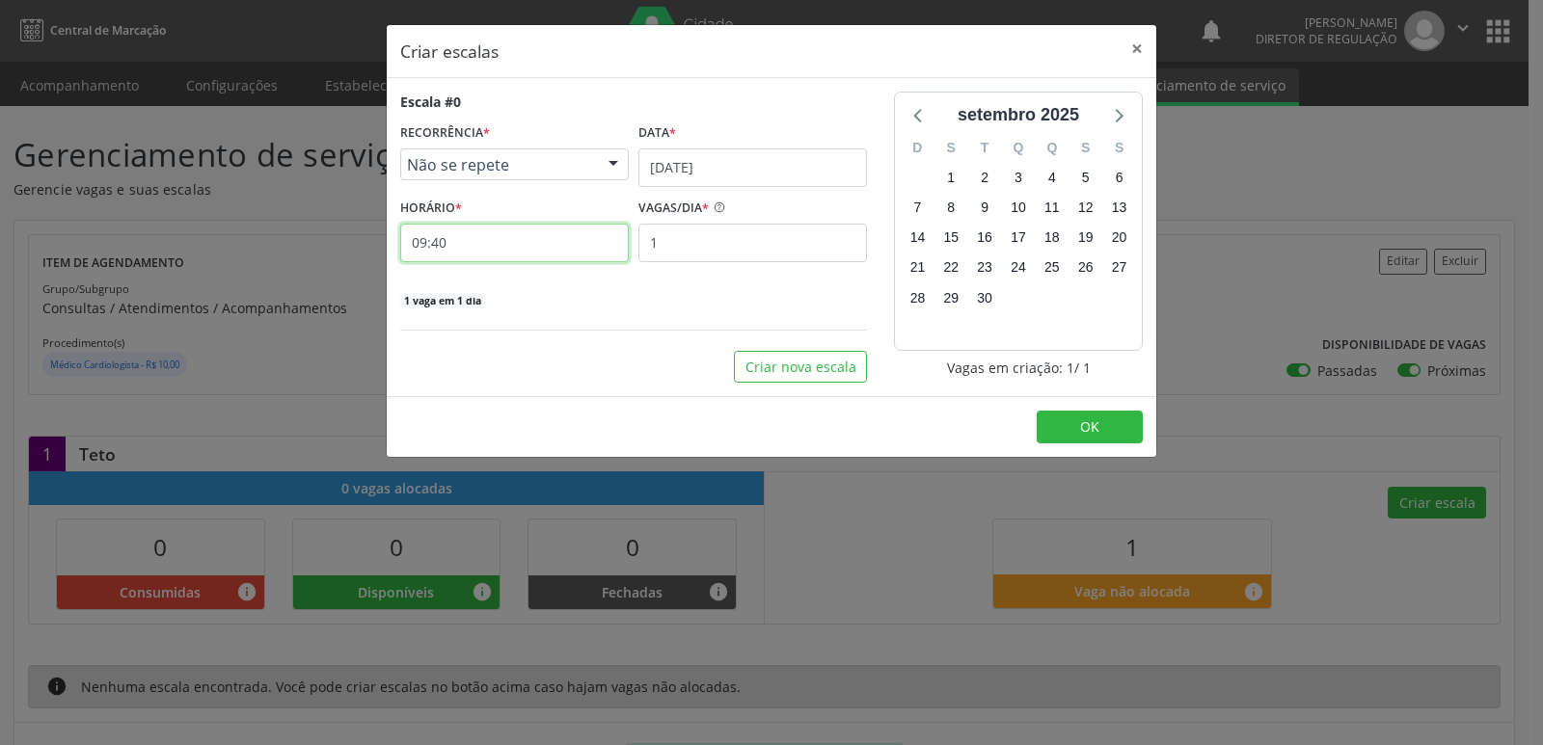
click at [525, 248] on input "09:40" at bounding box center [514, 243] width 229 height 39
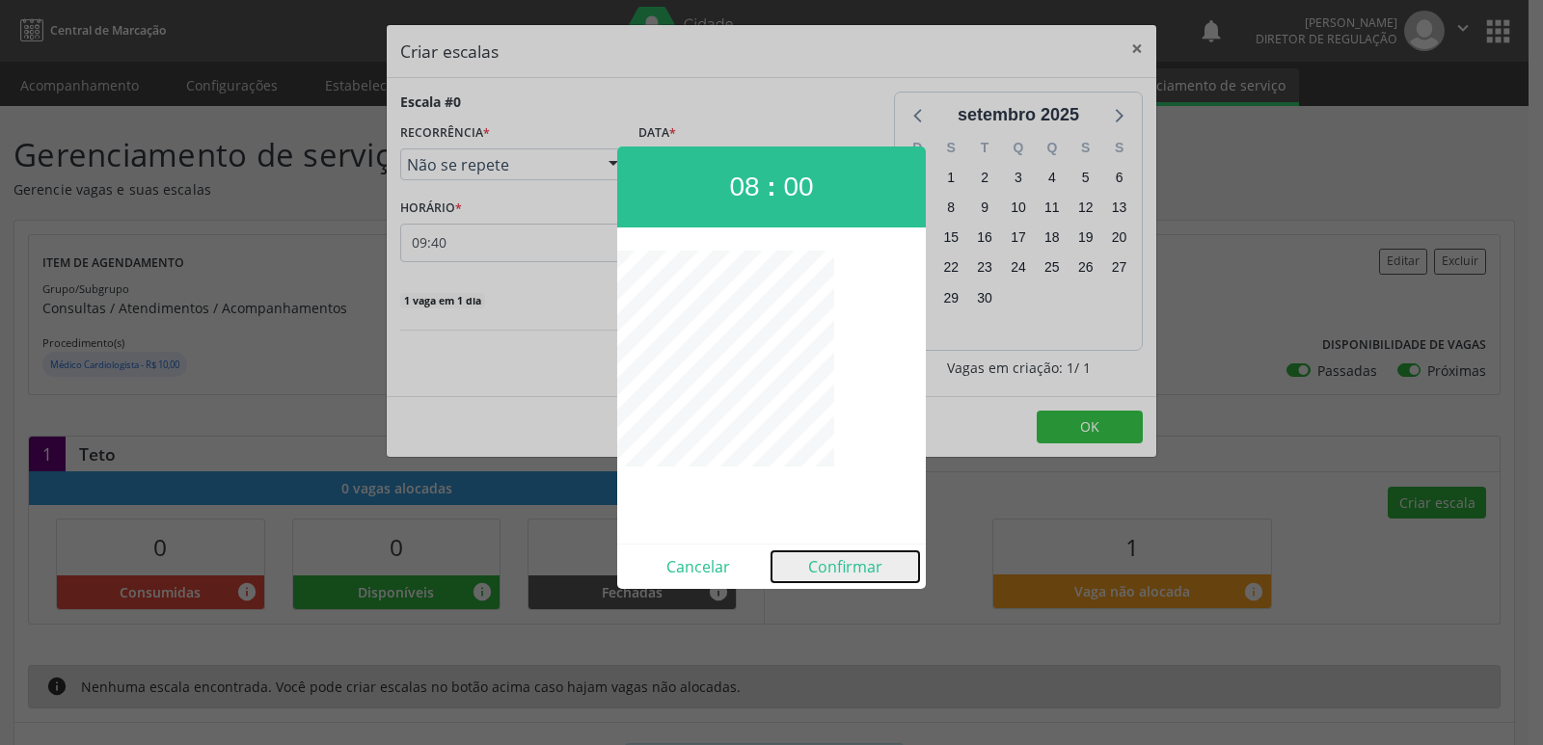
click at [825, 574] on button "Confirmar" at bounding box center [845, 567] width 148 height 31
type input "08:00"
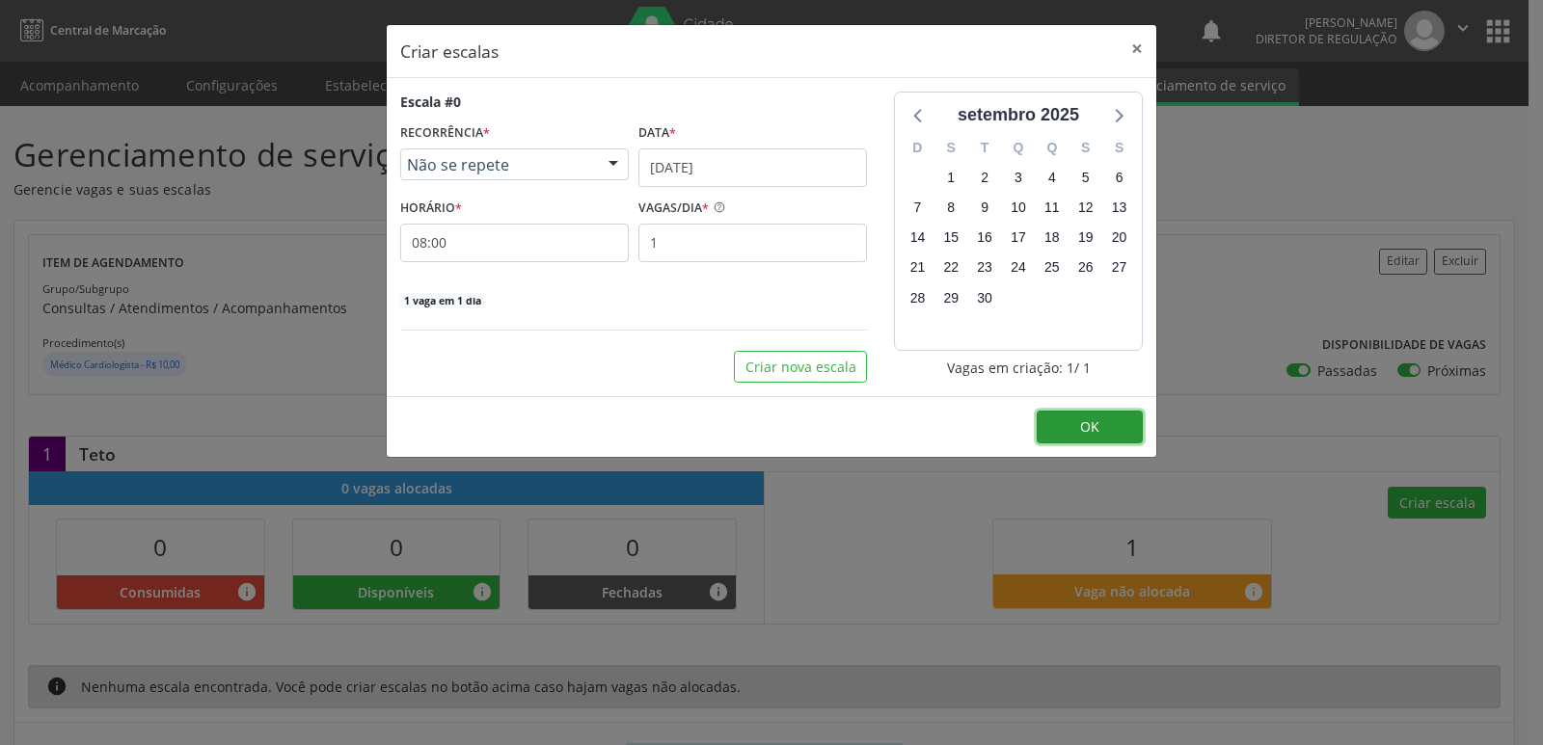
click at [1091, 432] on span "OK" at bounding box center [1089, 427] width 19 height 18
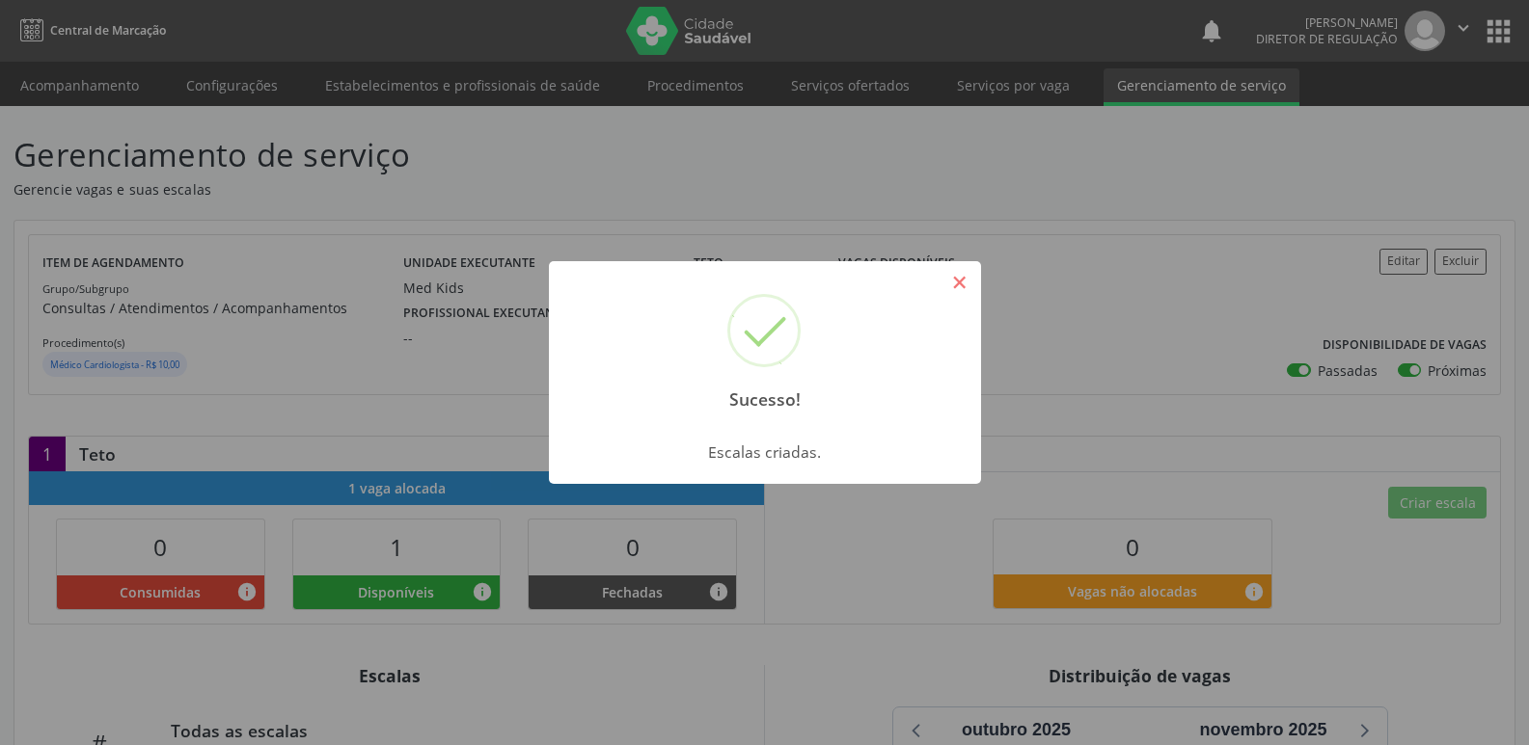
click at [957, 287] on button "×" at bounding box center [959, 282] width 33 height 33
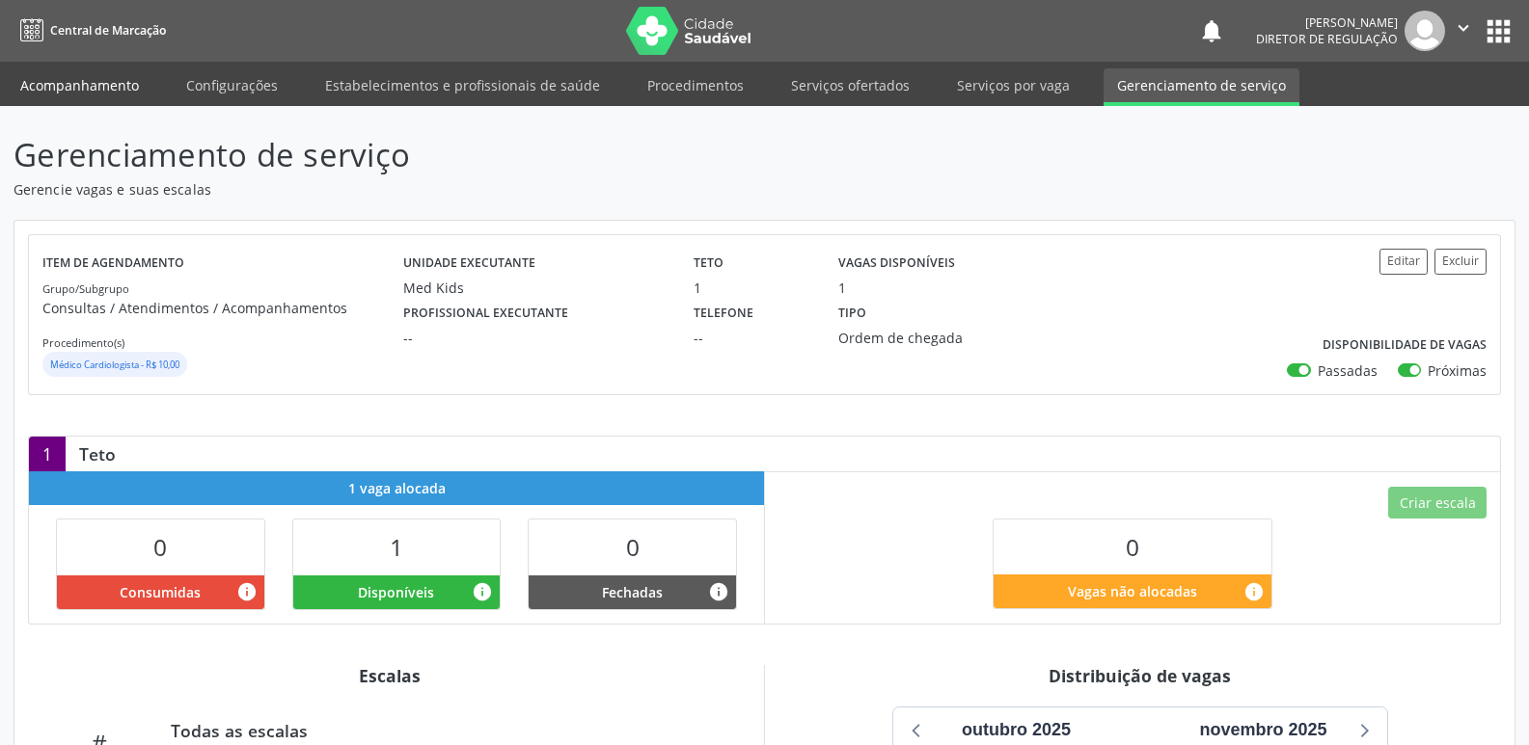
click at [91, 89] on link "Acompanhamento" at bounding box center [80, 85] width 146 height 34
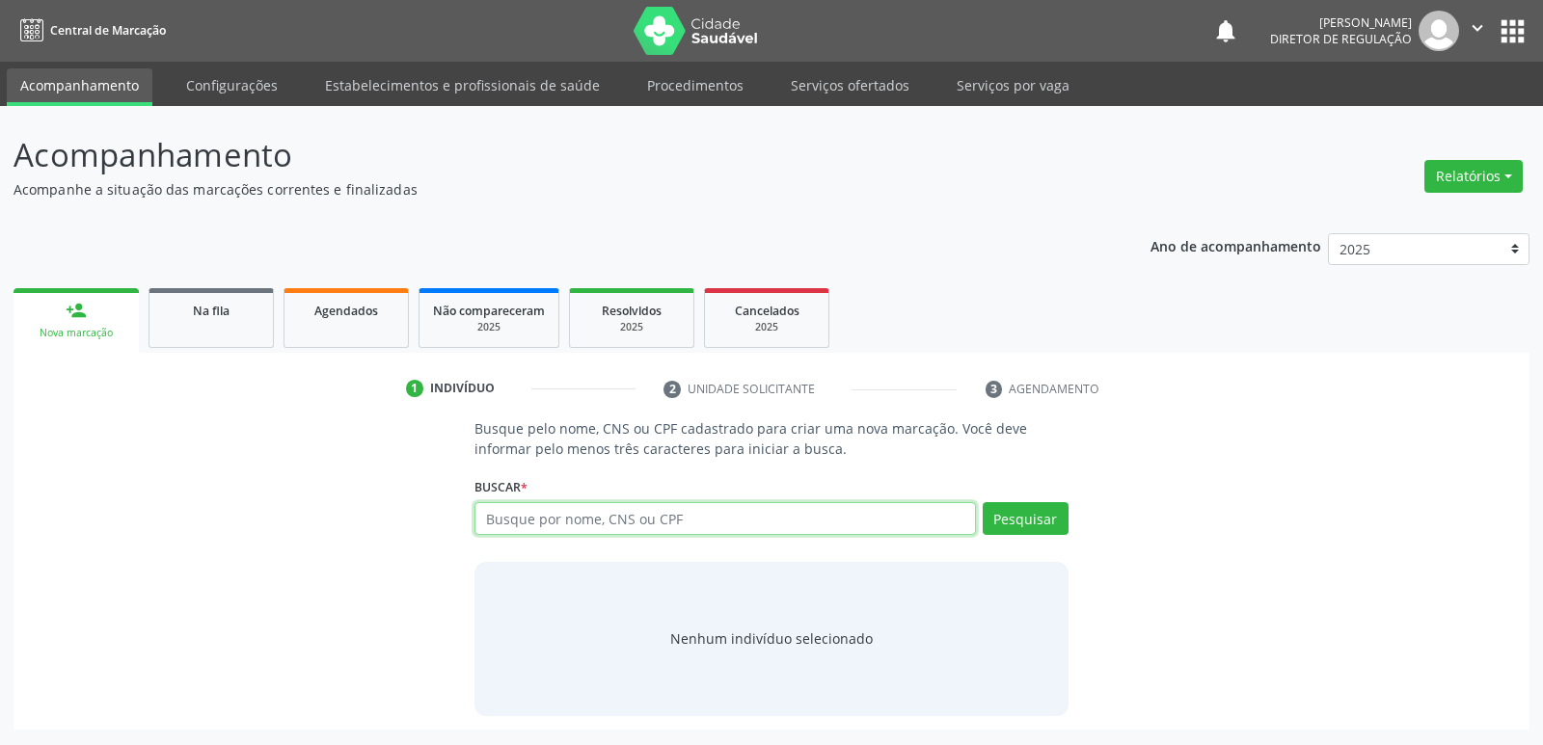
click at [566, 520] on input "text" at bounding box center [724, 518] width 501 height 33
type input "[PERSON_NAME]"
click at [1035, 519] on button "Pesquisar" at bounding box center [1026, 518] width 86 height 33
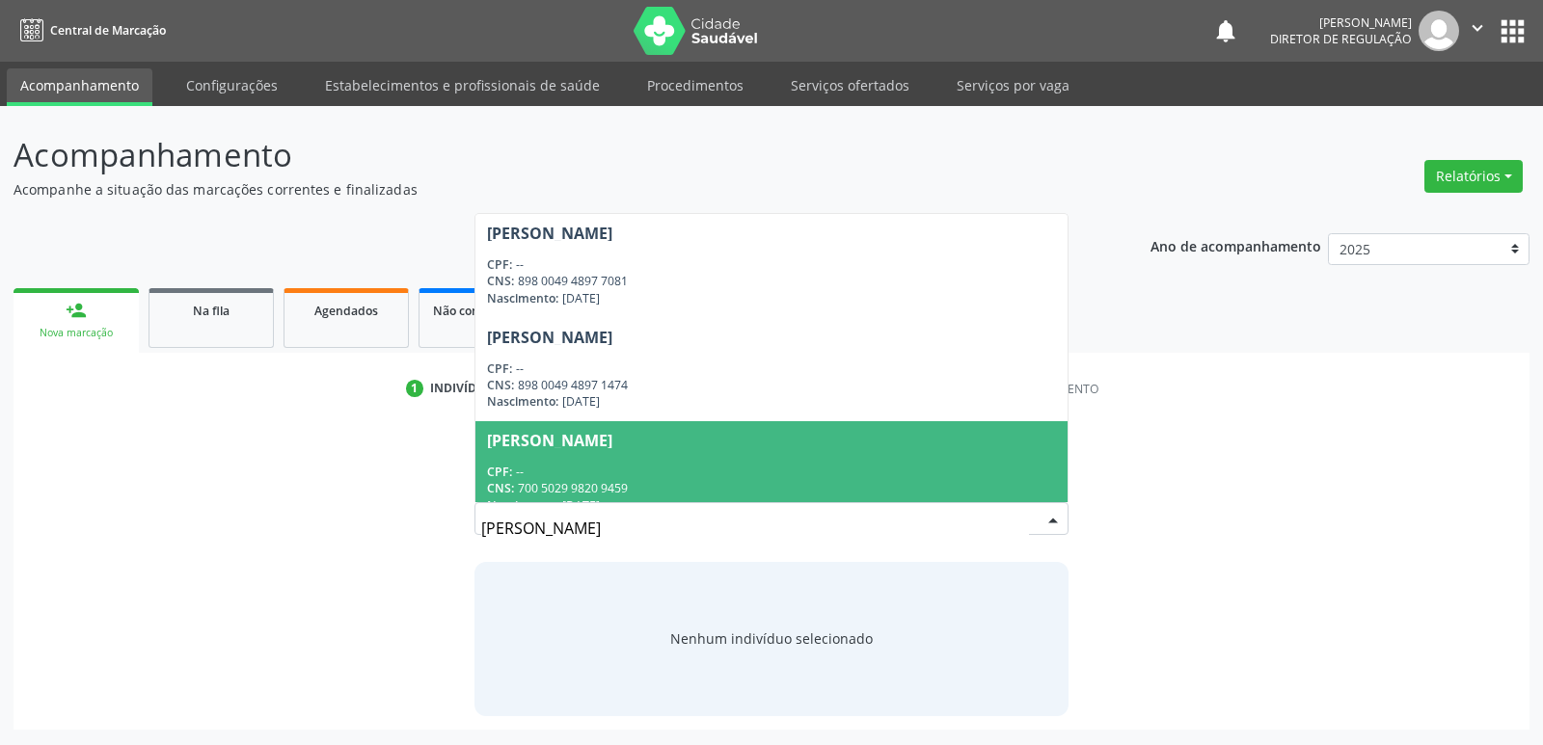
click at [779, 478] on div "CPF: --" at bounding box center [771, 472] width 568 height 16
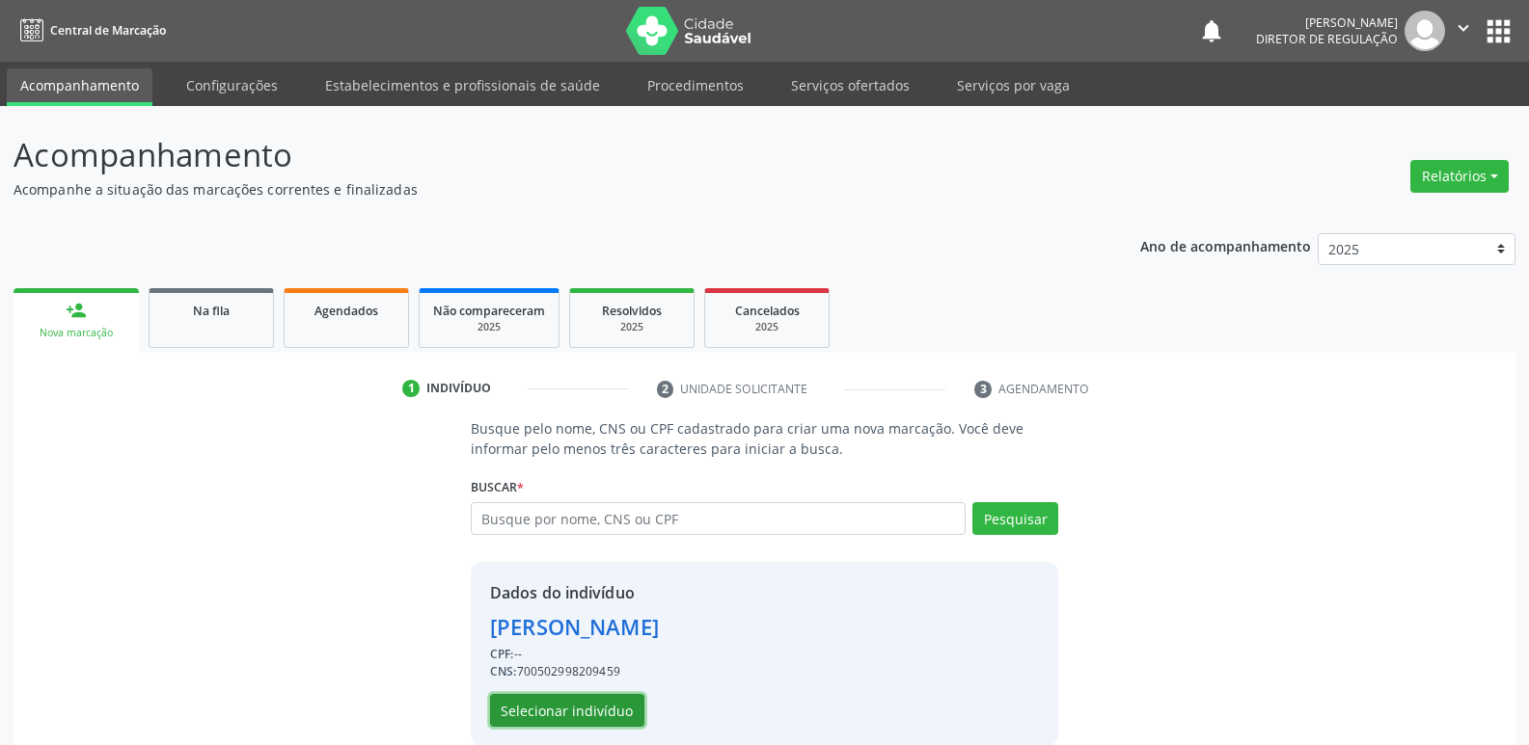
click at [569, 708] on button "Selecionar indivíduo" at bounding box center [567, 710] width 154 height 33
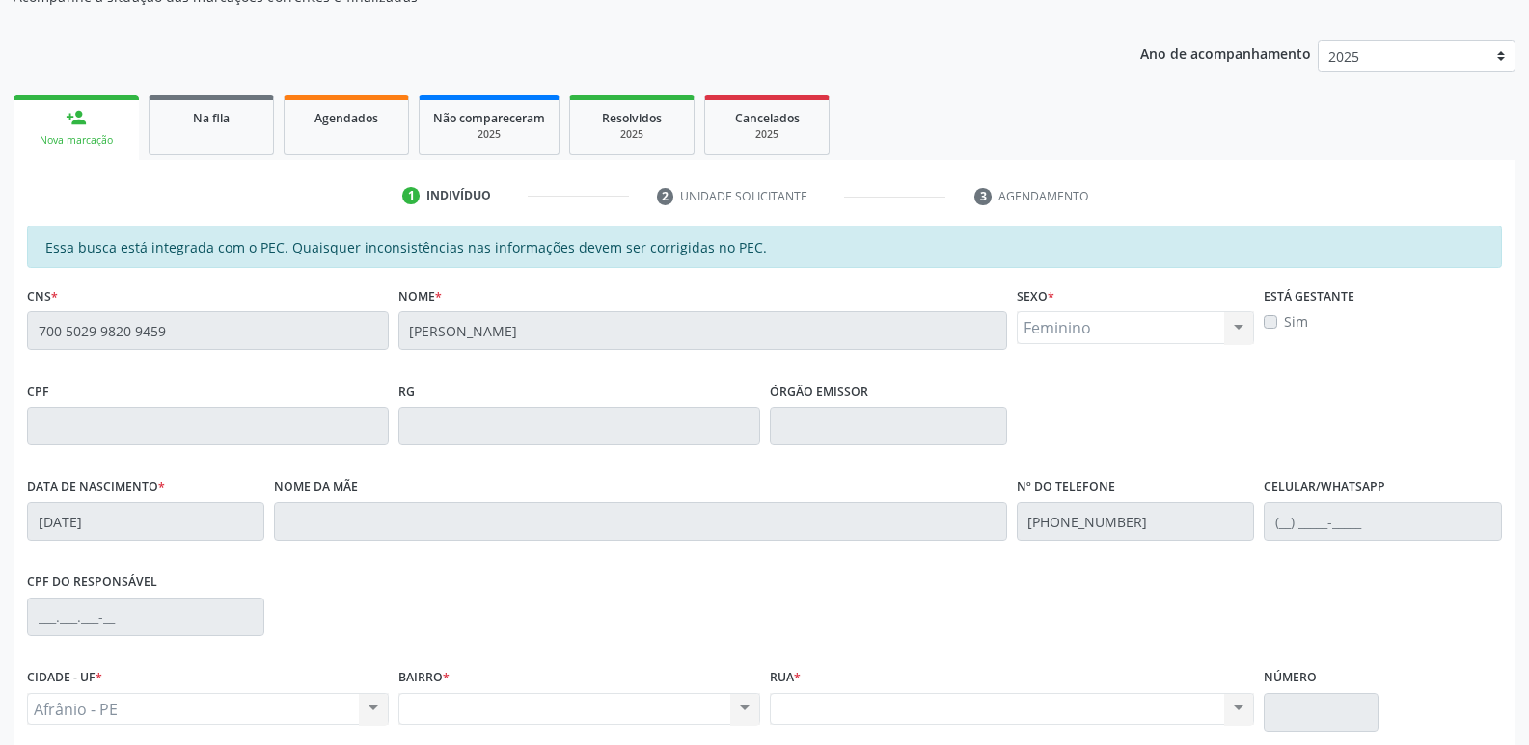
scroll to position [289, 0]
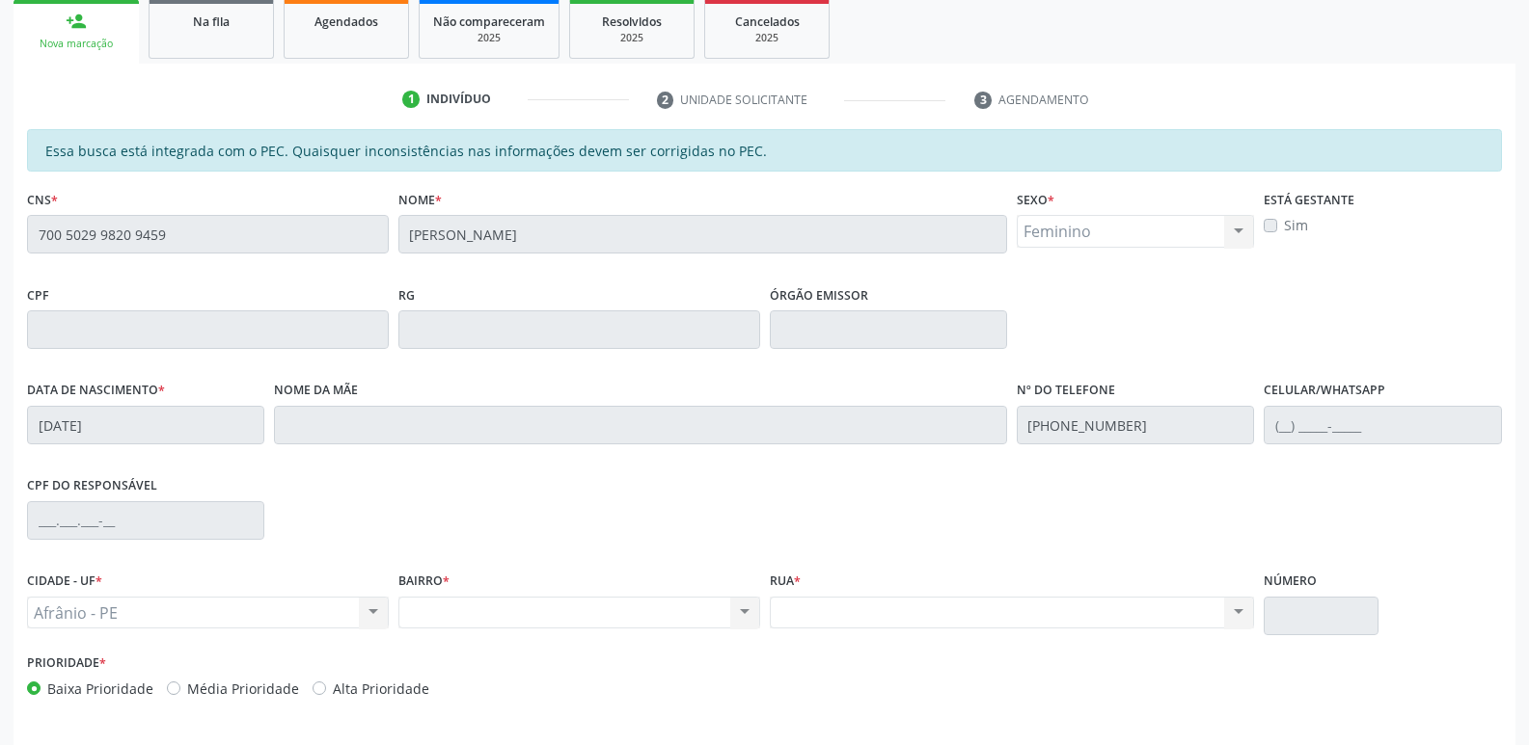
click at [25, 224] on div "CNS * 700 5029 9820 9459" at bounding box center [207, 232] width 371 height 95
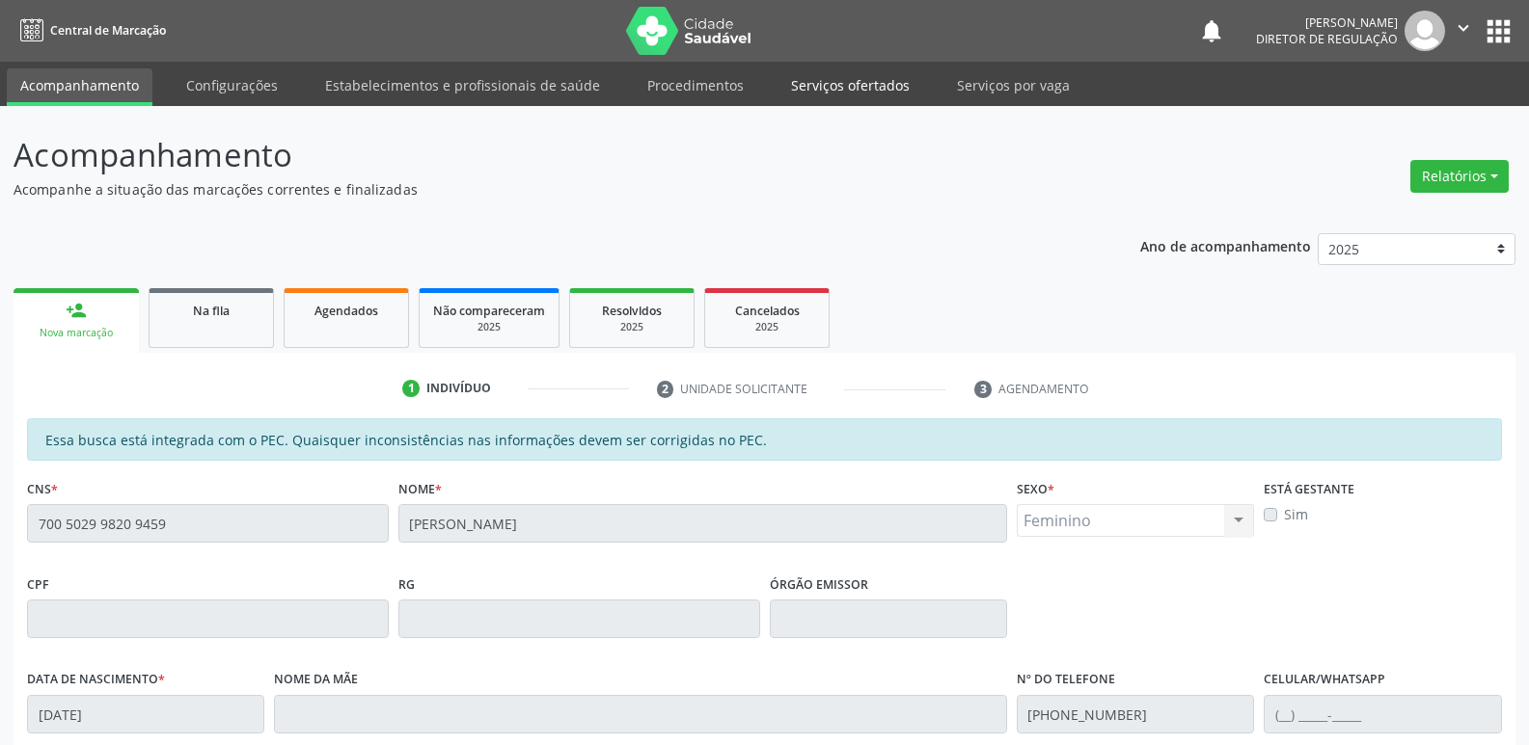
click at [840, 81] on link "Serviços ofertados" at bounding box center [850, 85] width 146 height 34
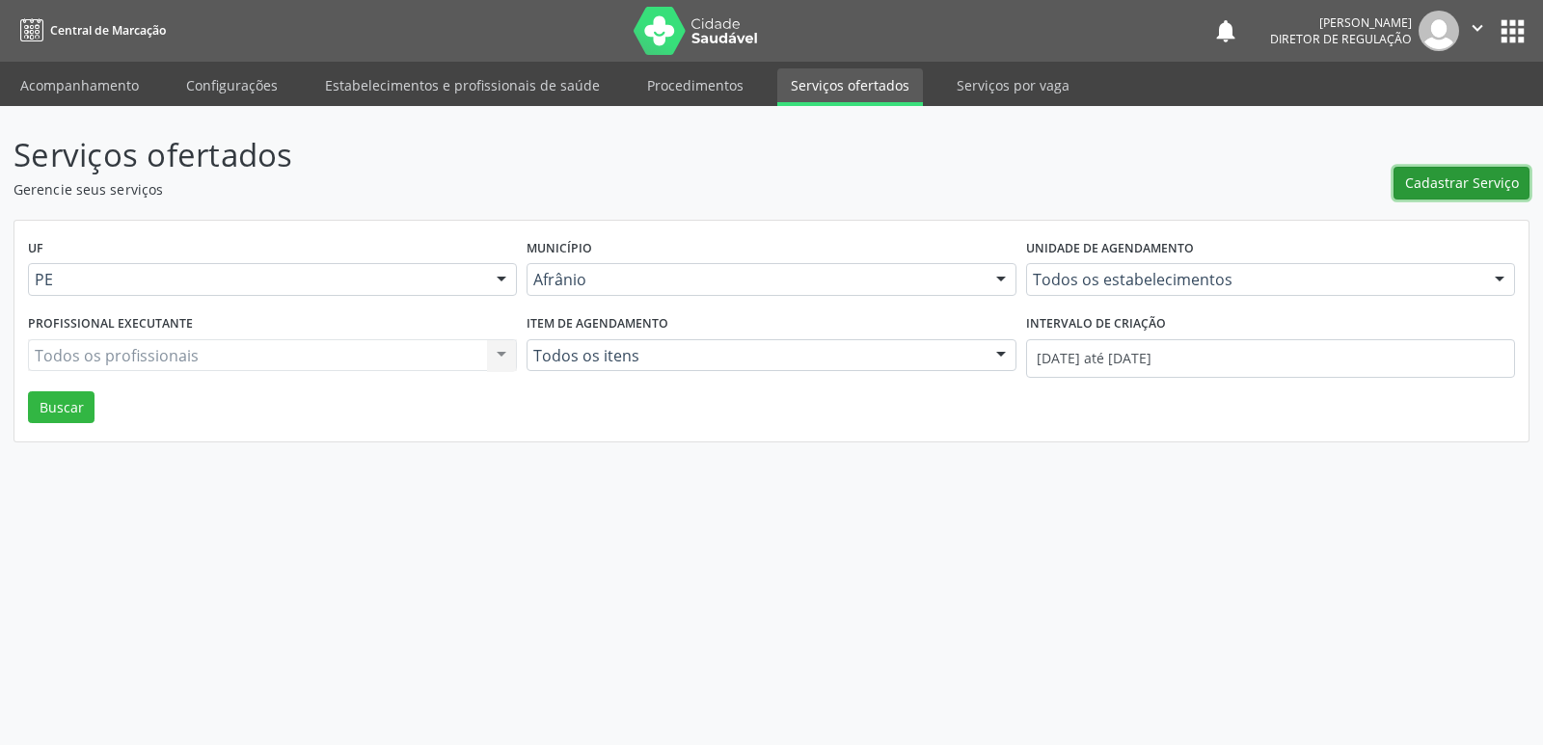
click at [1455, 176] on span "Cadastrar Serviço" at bounding box center [1462, 183] width 114 height 20
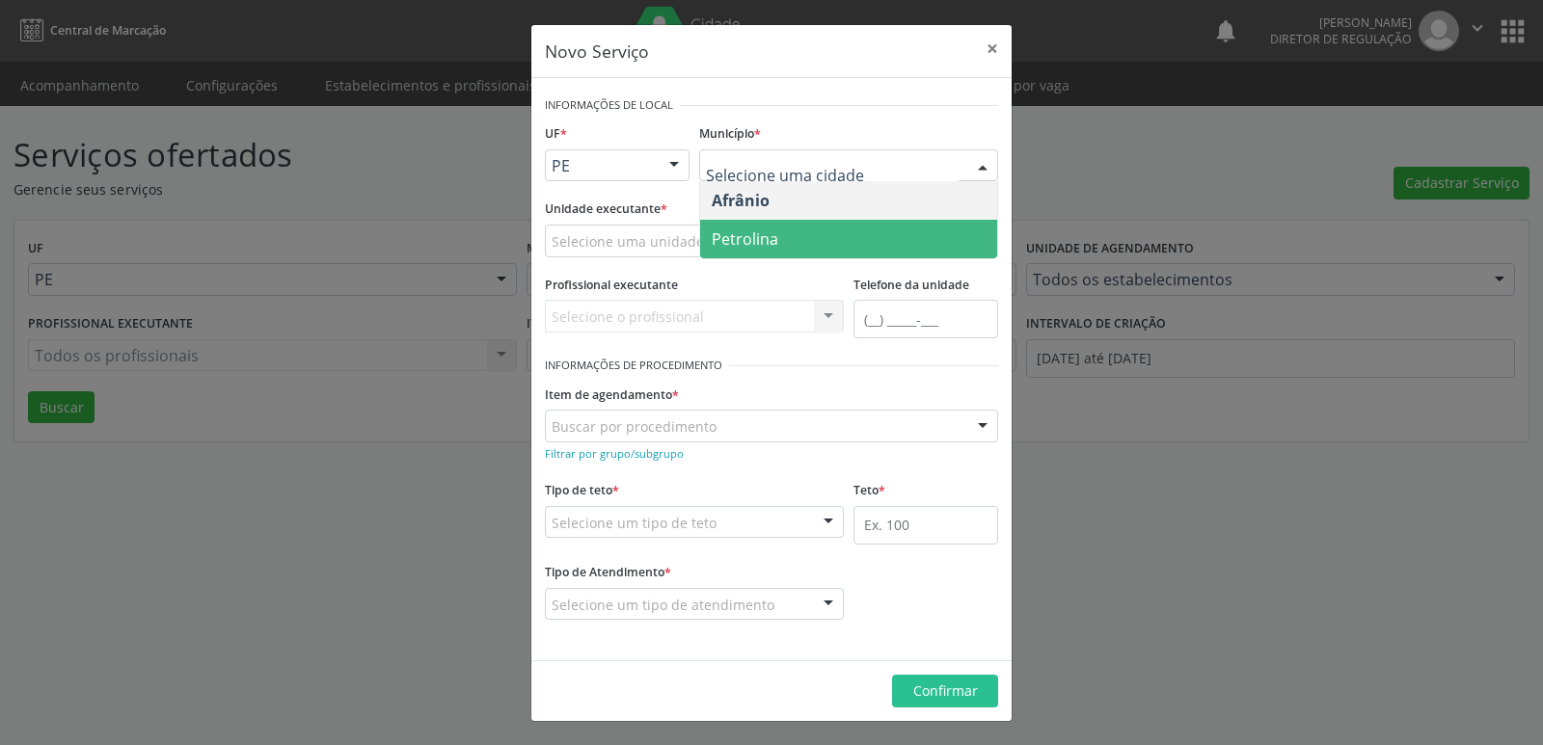
click at [780, 248] on span "Petrolina" at bounding box center [848, 239] width 297 height 39
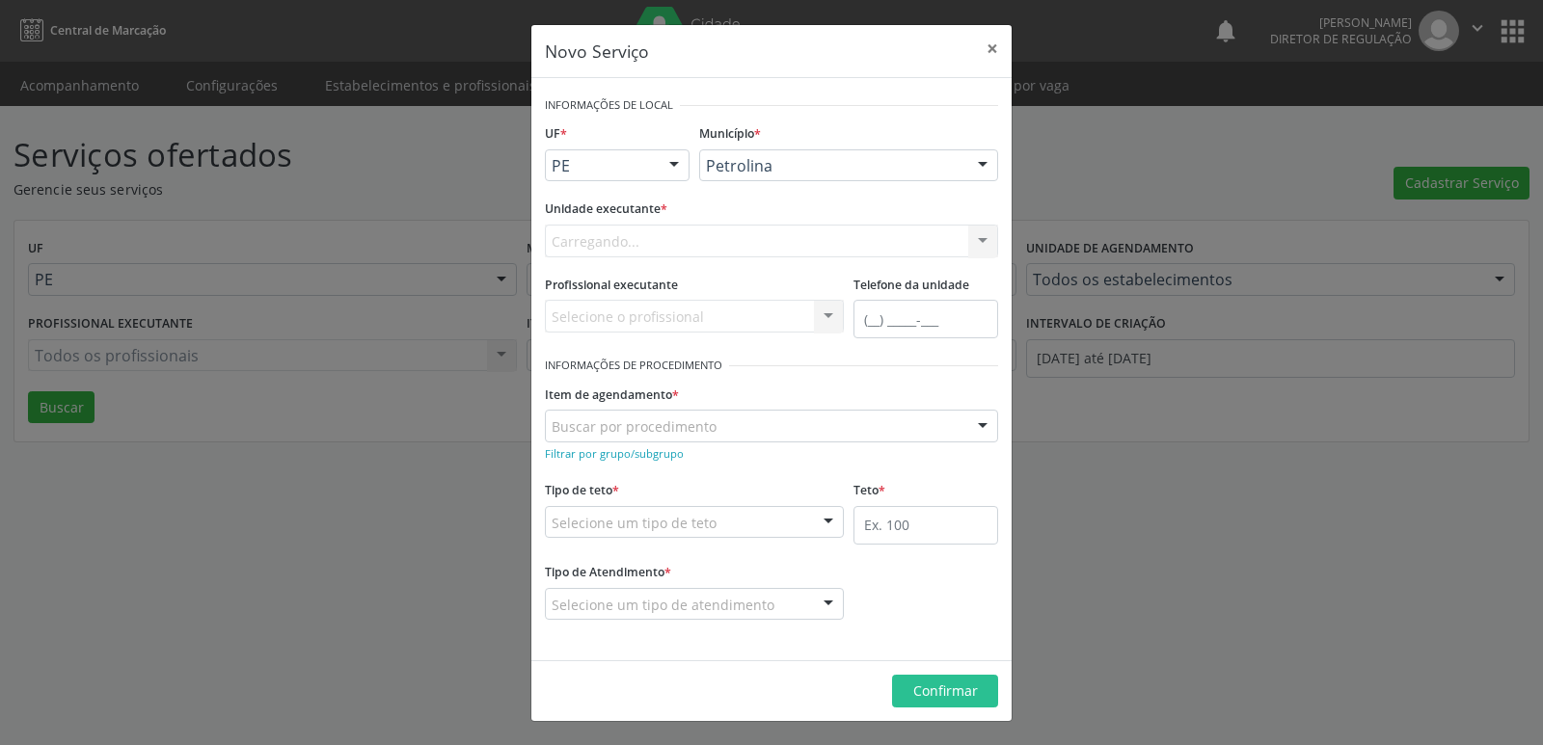
click at [707, 236] on div "Carregando... Academia da Saude de Afranio Academia da Saude do Bairro [PERSON_…" at bounding box center [771, 241] width 453 height 33
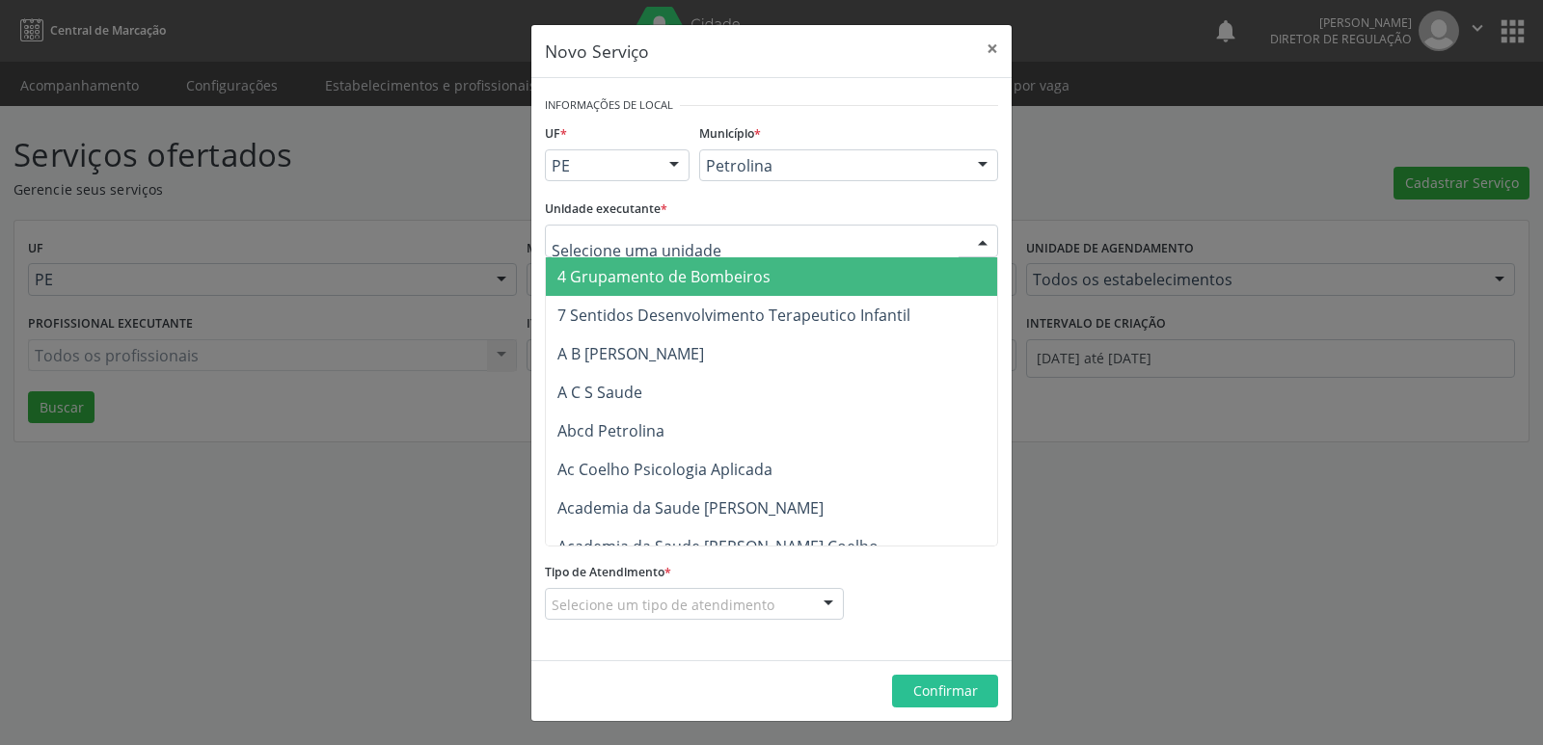
click at [705, 237] on div at bounding box center [771, 241] width 453 height 33
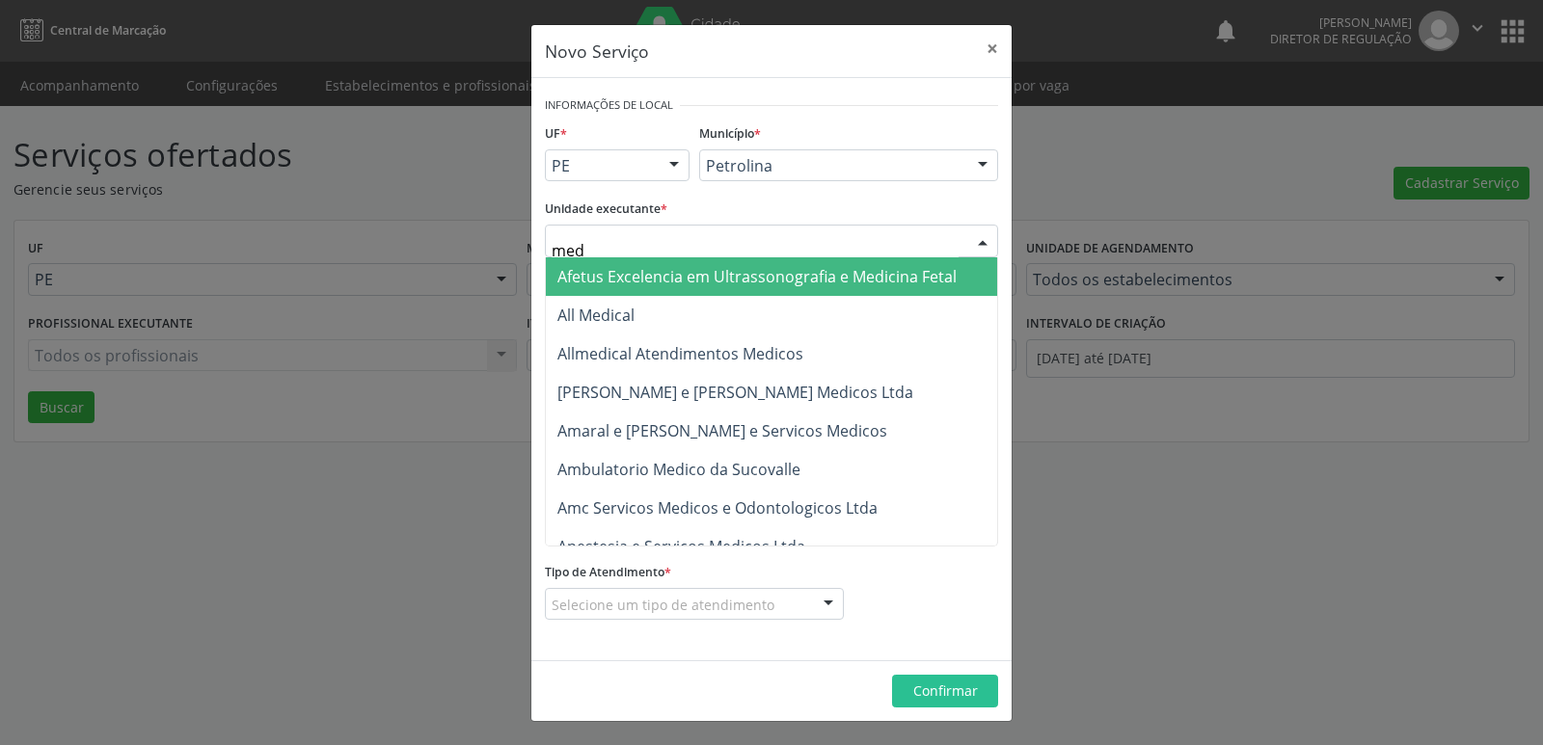
type input "med k"
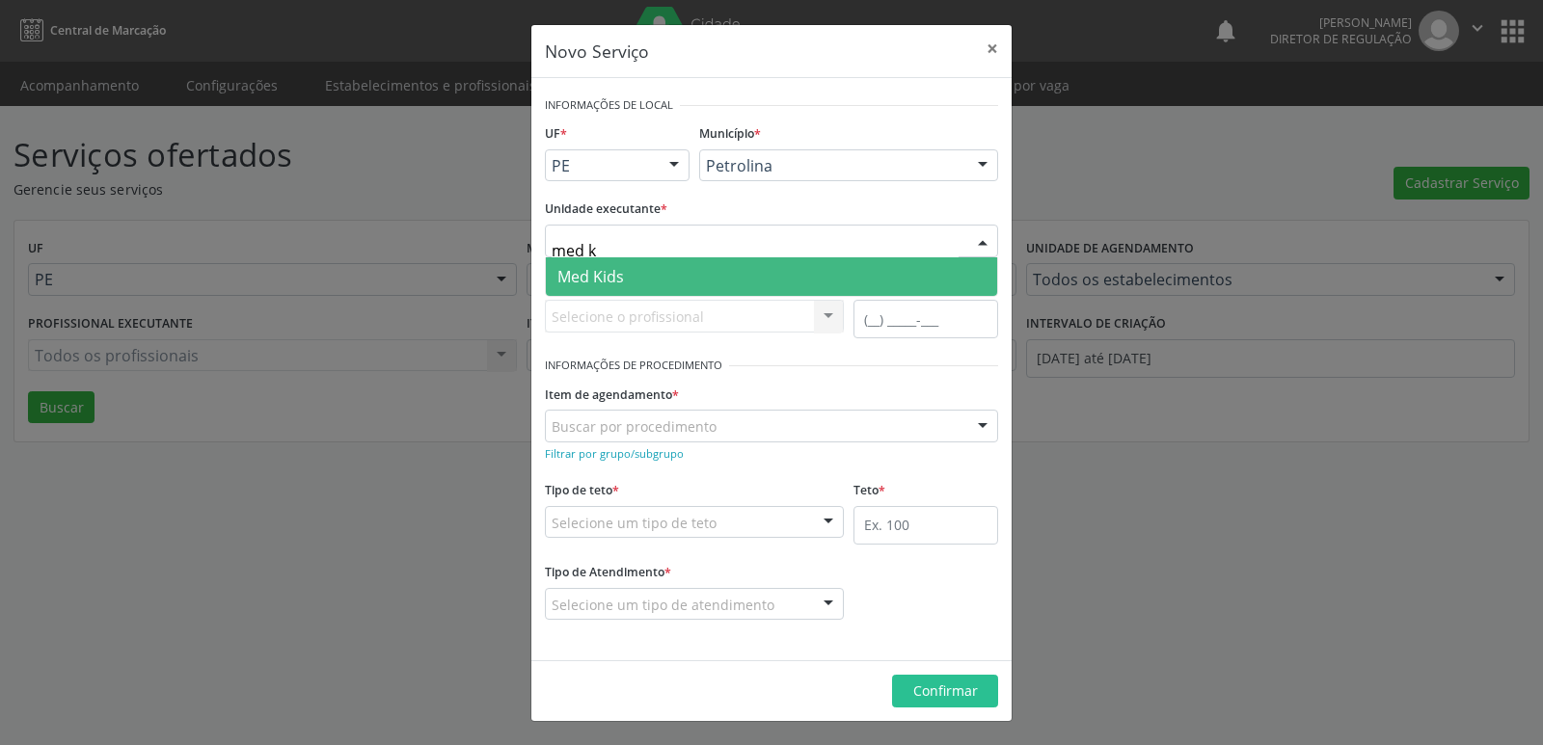
click at [696, 272] on span "Med Kids" at bounding box center [771, 276] width 451 height 39
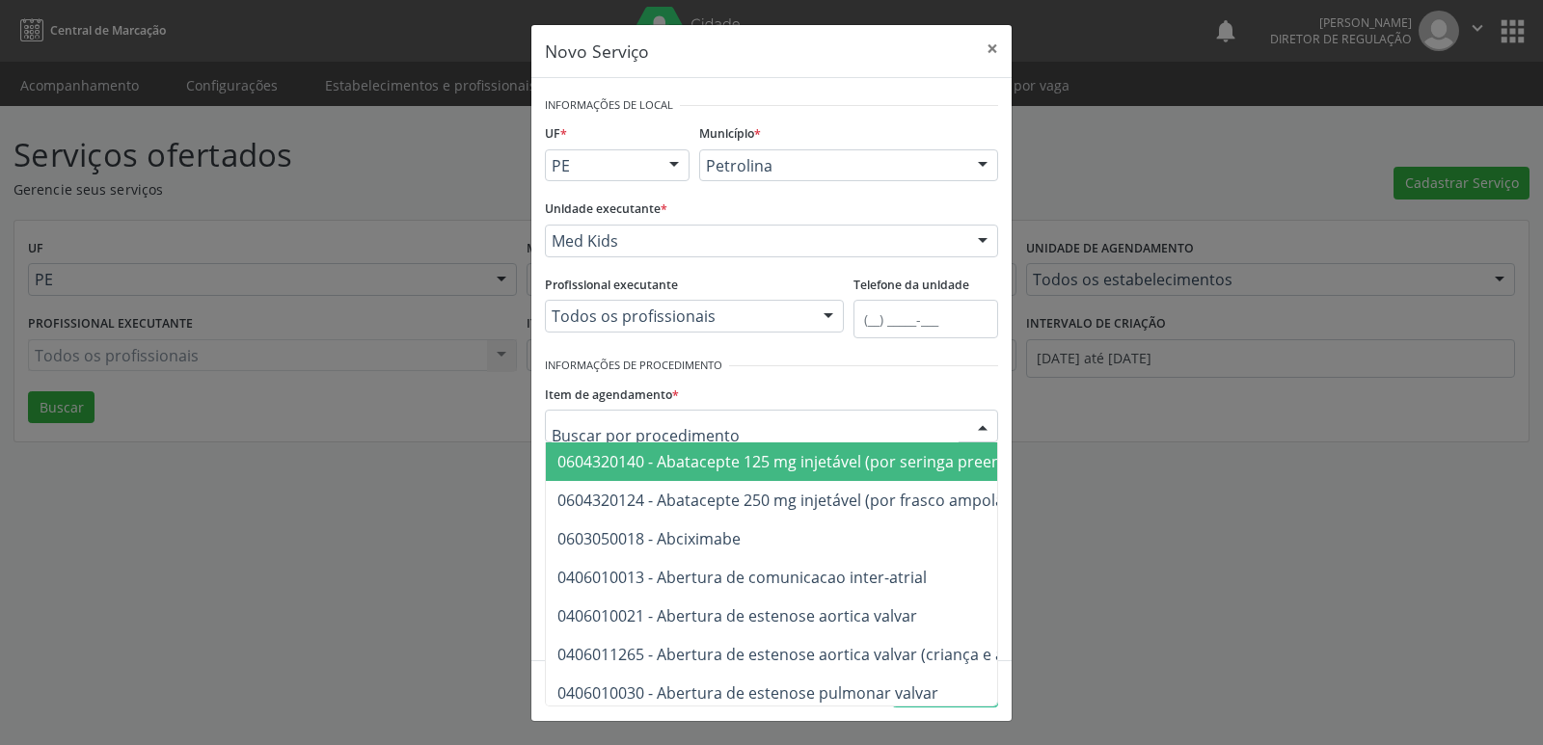
click at [724, 420] on div at bounding box center [771, 426] width 453 height 33
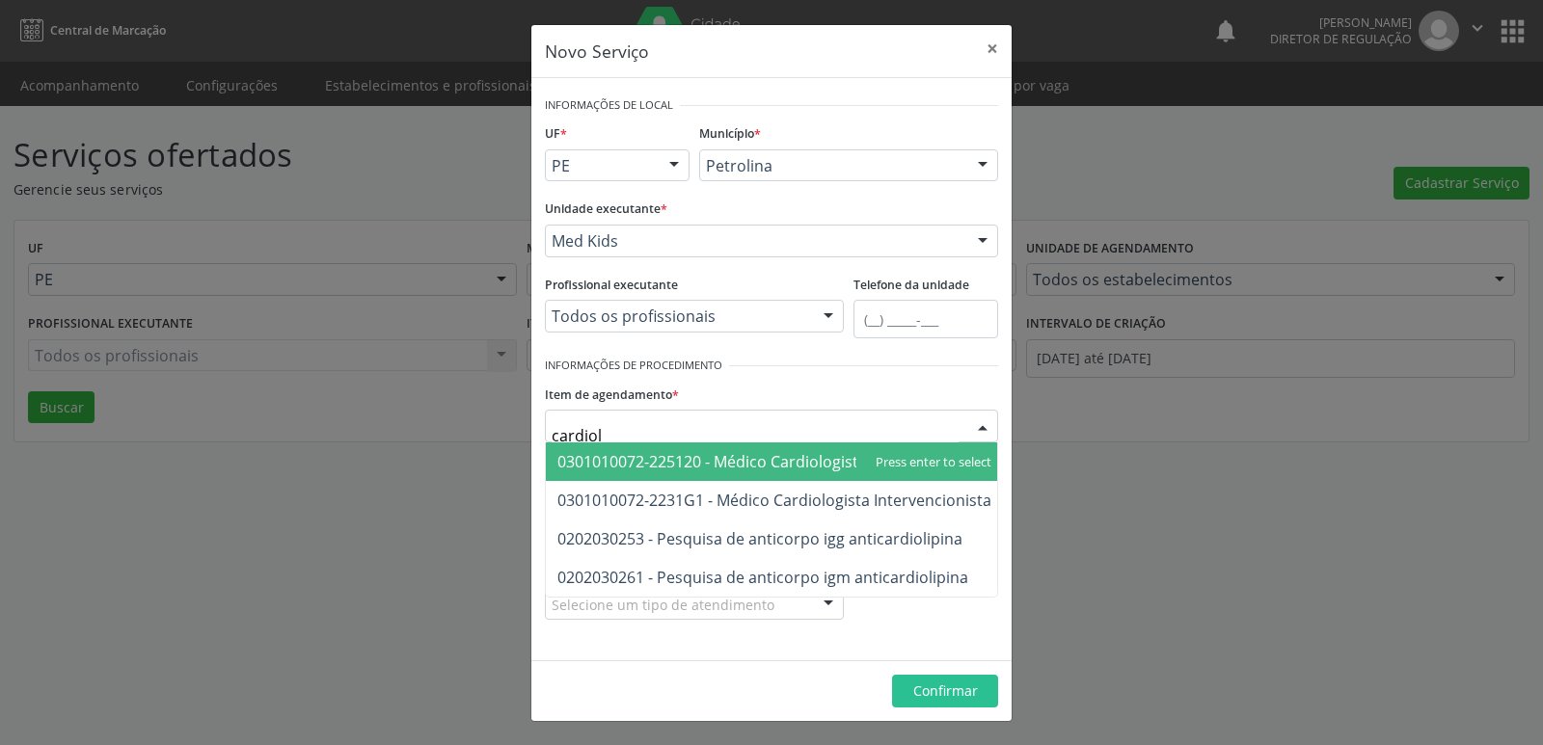
type input "cardiolo"
click at [734, 458] on span "0301010072-225120 - Médico Cardiologista" at bounding box center [712, 461] width 310 height 21
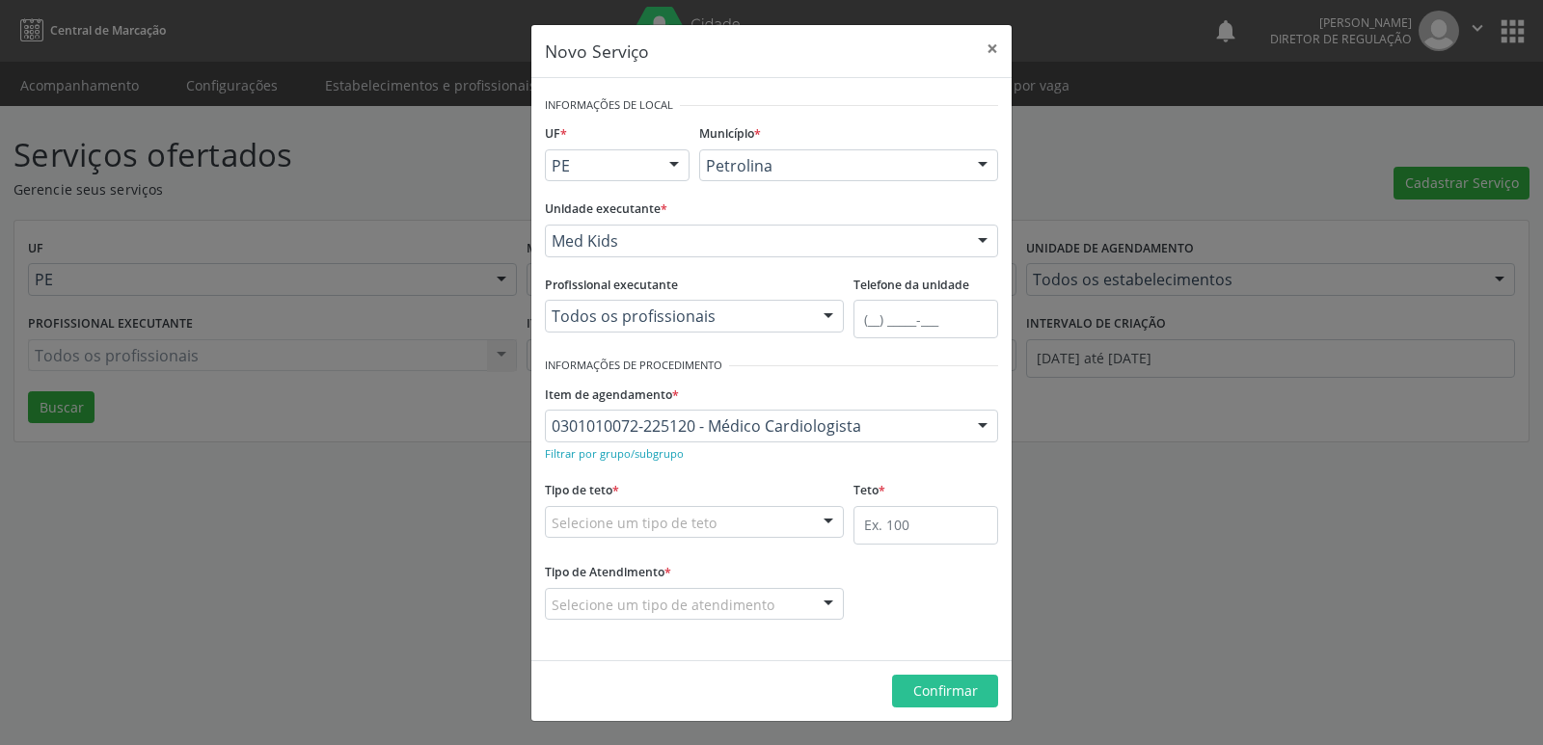
click at [725, 523] on div "Selecione um tipo de teto" at bounding box center [694, 522] width 299 height 33
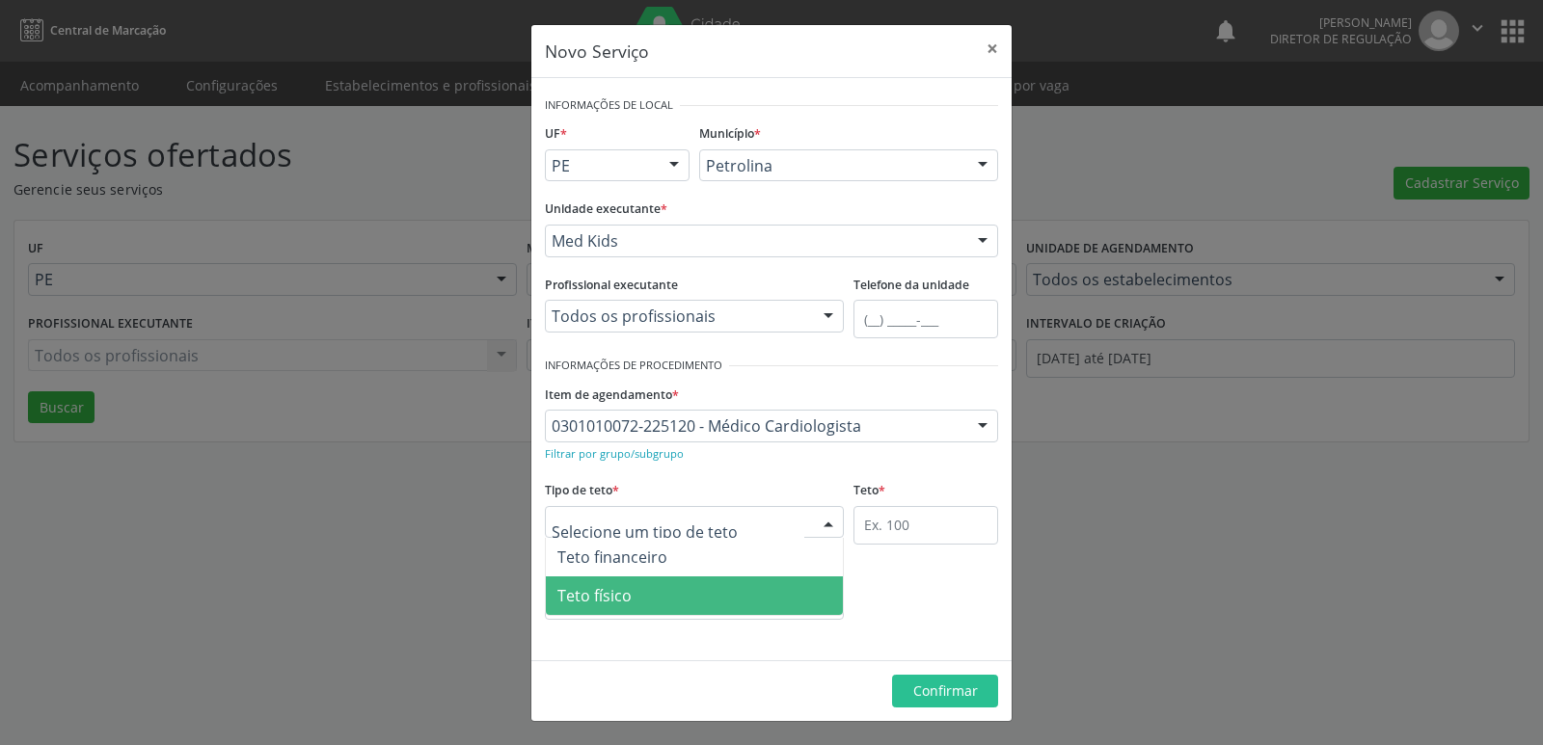
click at [690, 598] on span "Teto físico" at bounding box center [694, 596] width 297 height 39
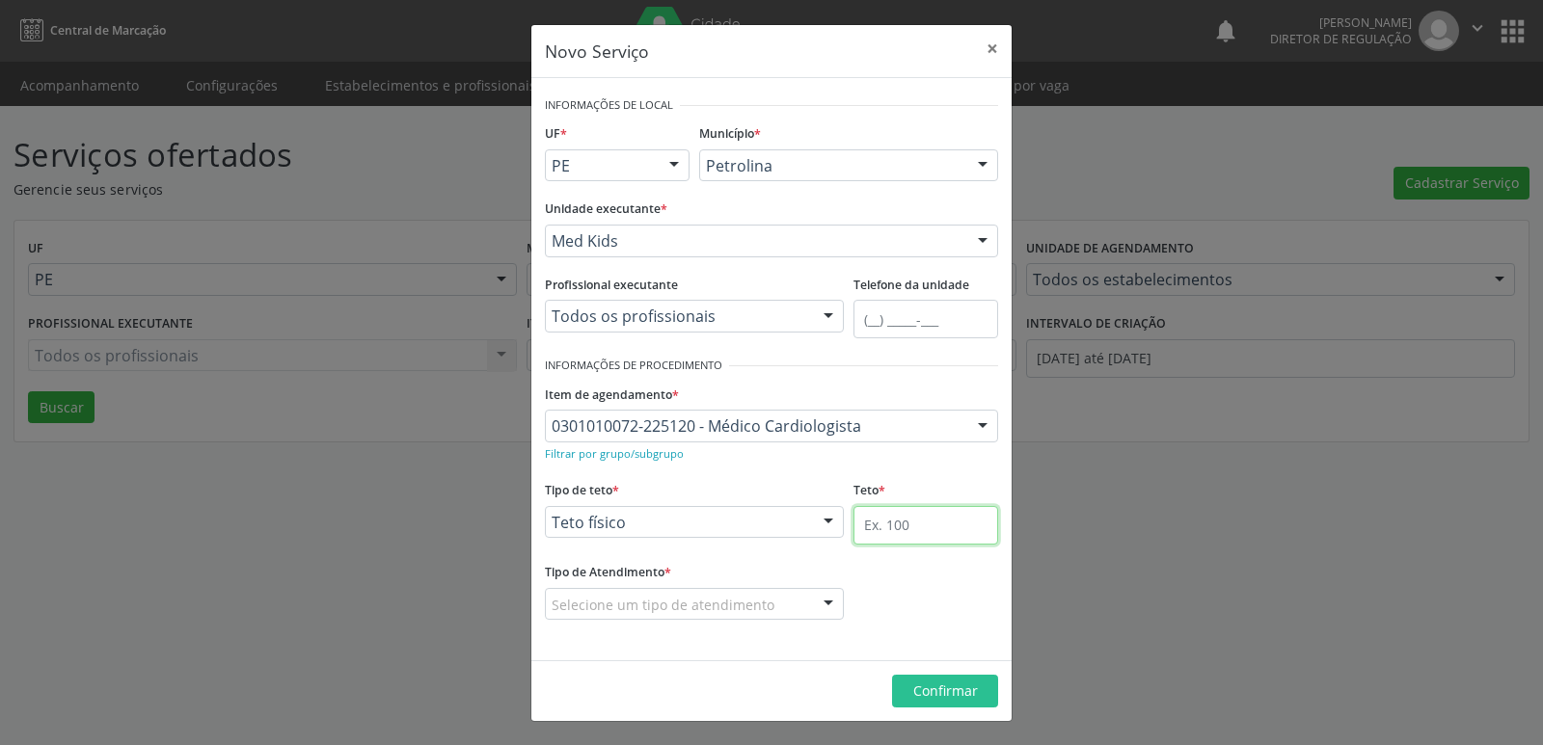
click at [896, 534] on input "text" at bounding box center [925, 525] width 145 height 39
type input "1"
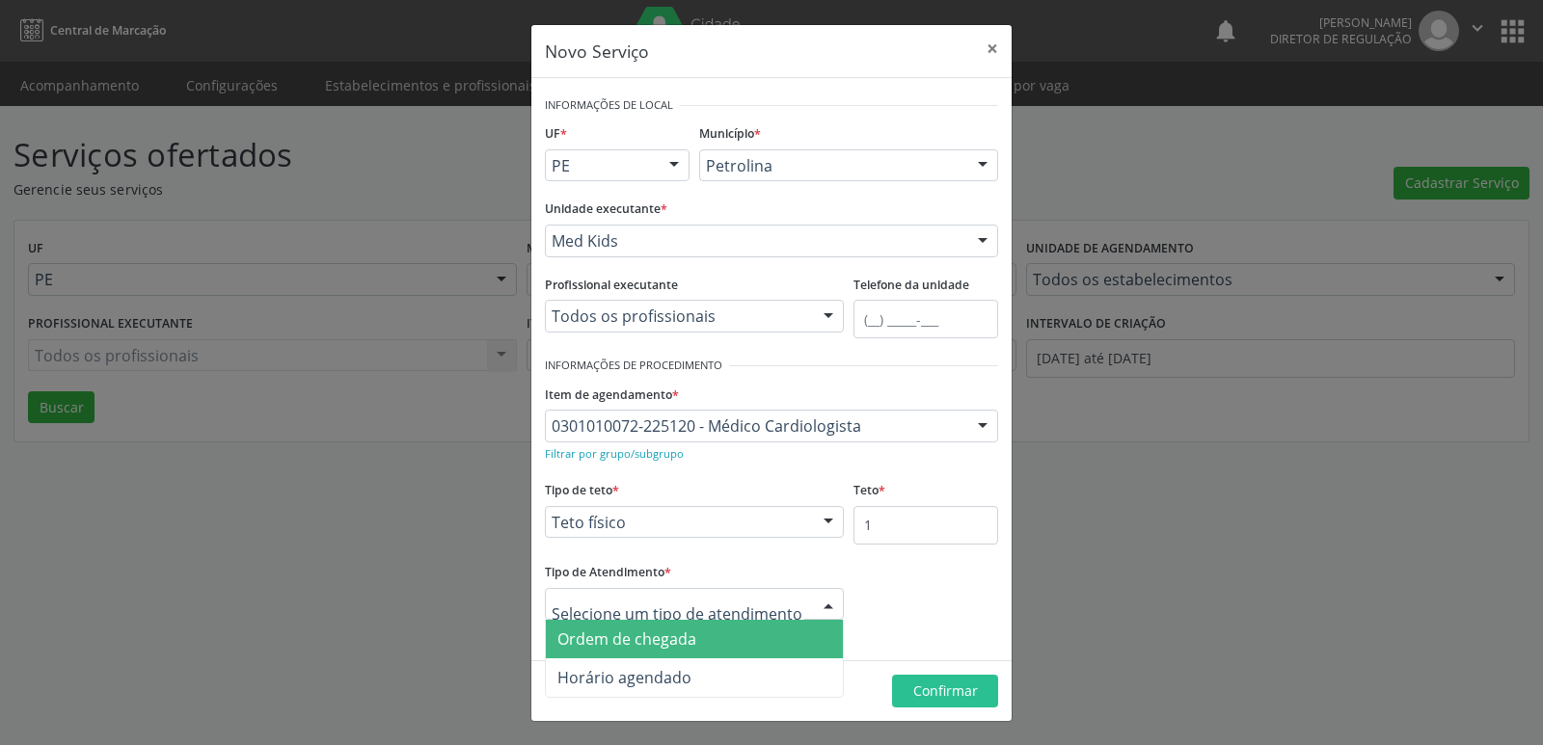
click at [732, 646] on span "Ordem de chegada" at bounding box center [694, 639] width 297 height 39
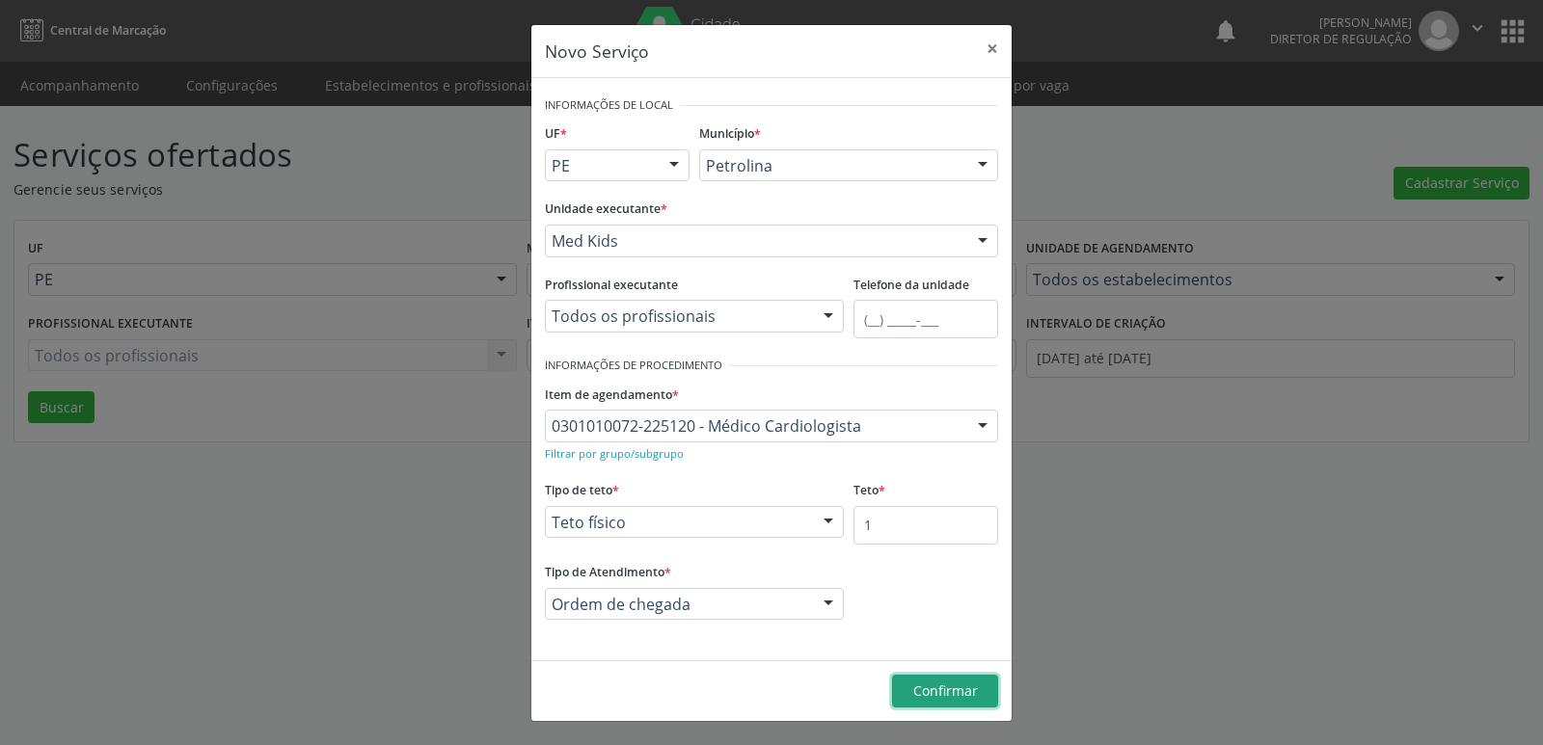
click at [949, 693] on span "Confirmar" at bounding box center [945, 691] width 65 height 18
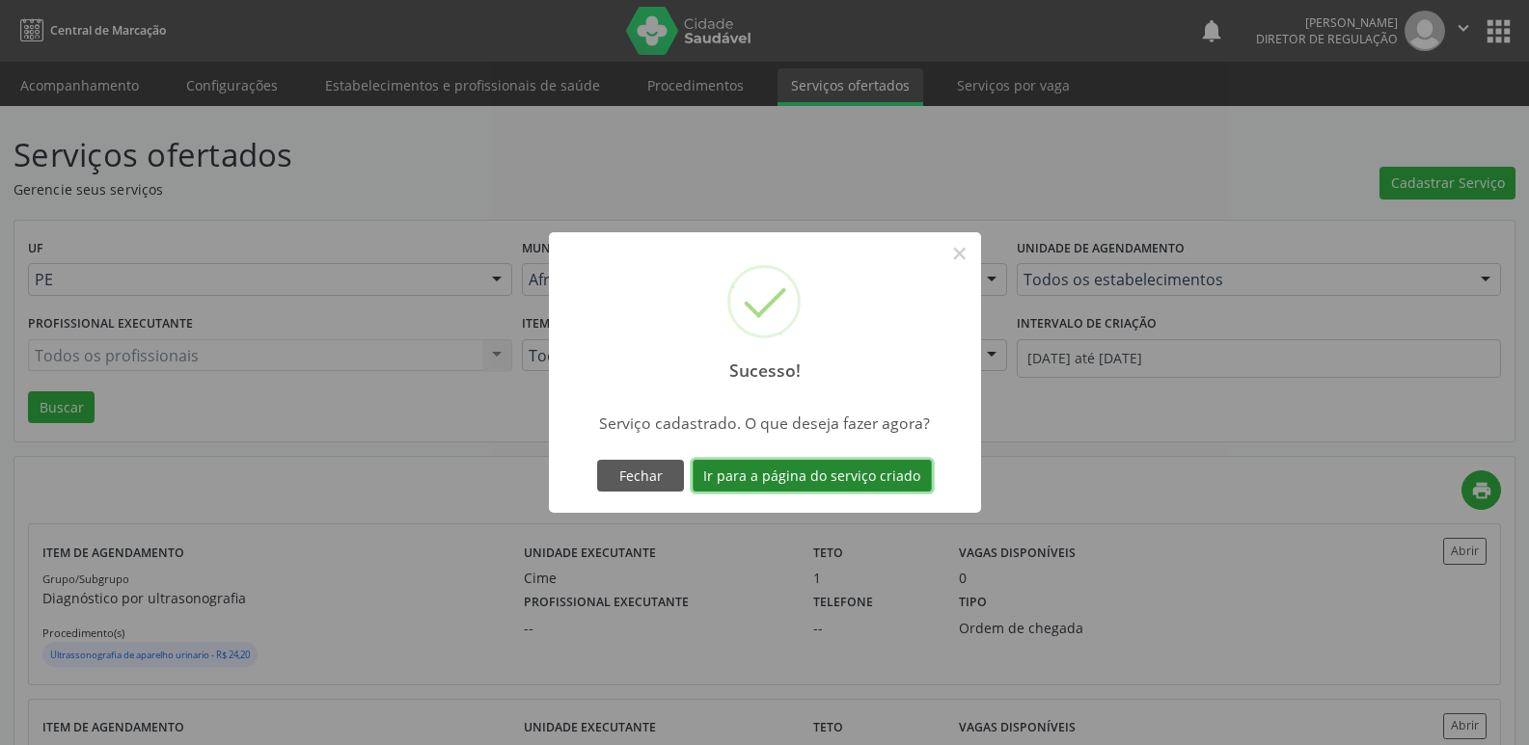
click at [890, 478] on button "Ir para a página do serviço criado" at bounding box center [811, 476] width 239 height 33
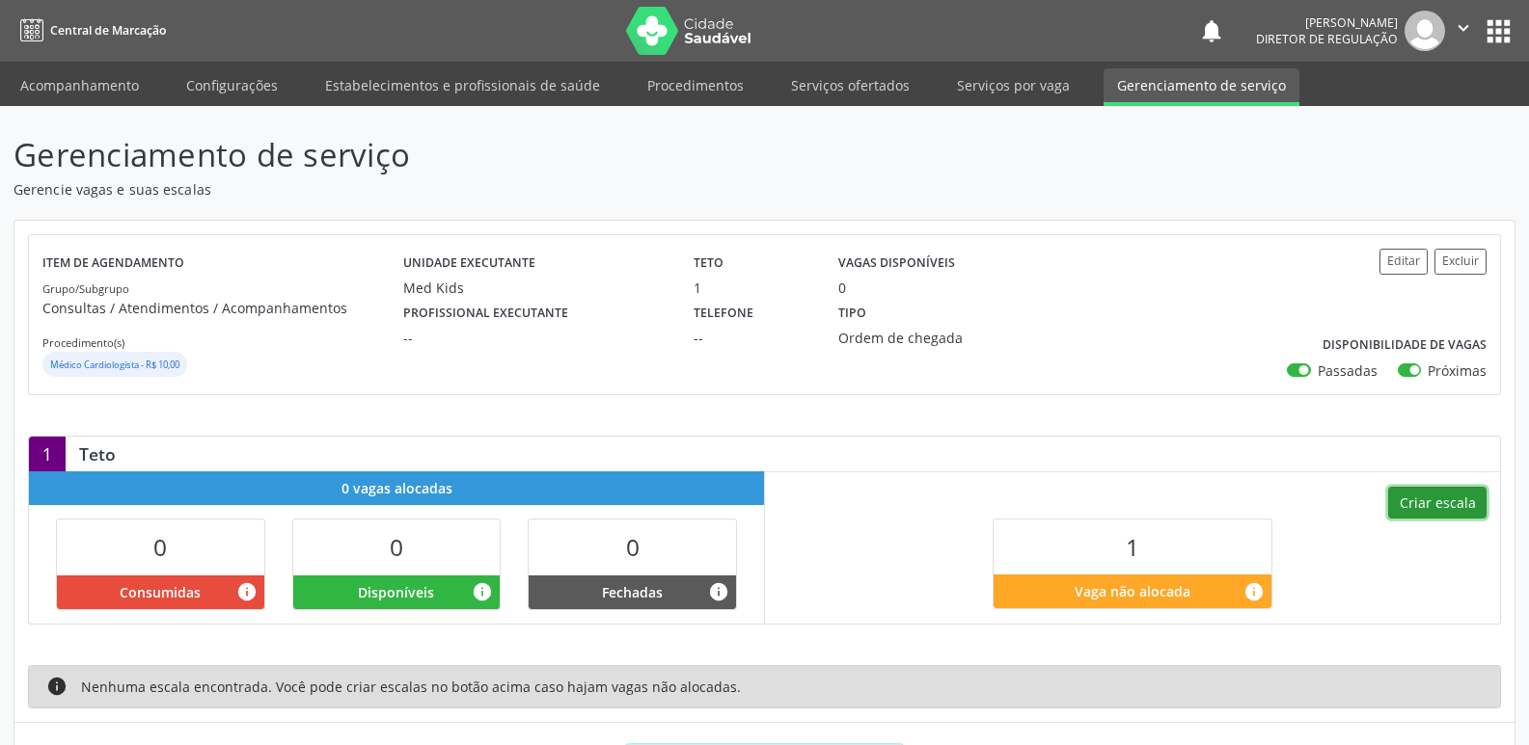
click at [1438, 489] on button "Criar escala" at bounding box center [1437, 503] width 98 height 33
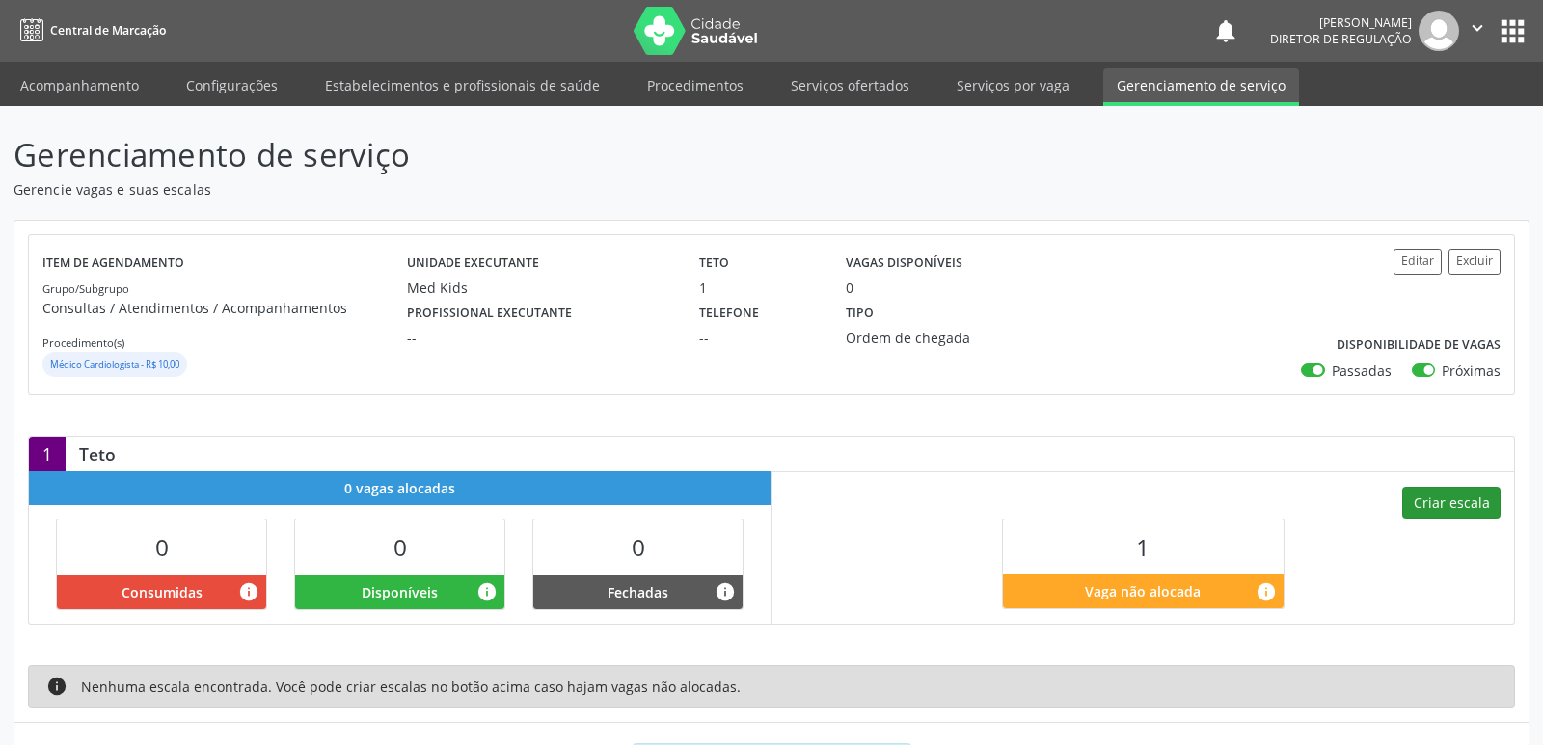
select select "8"
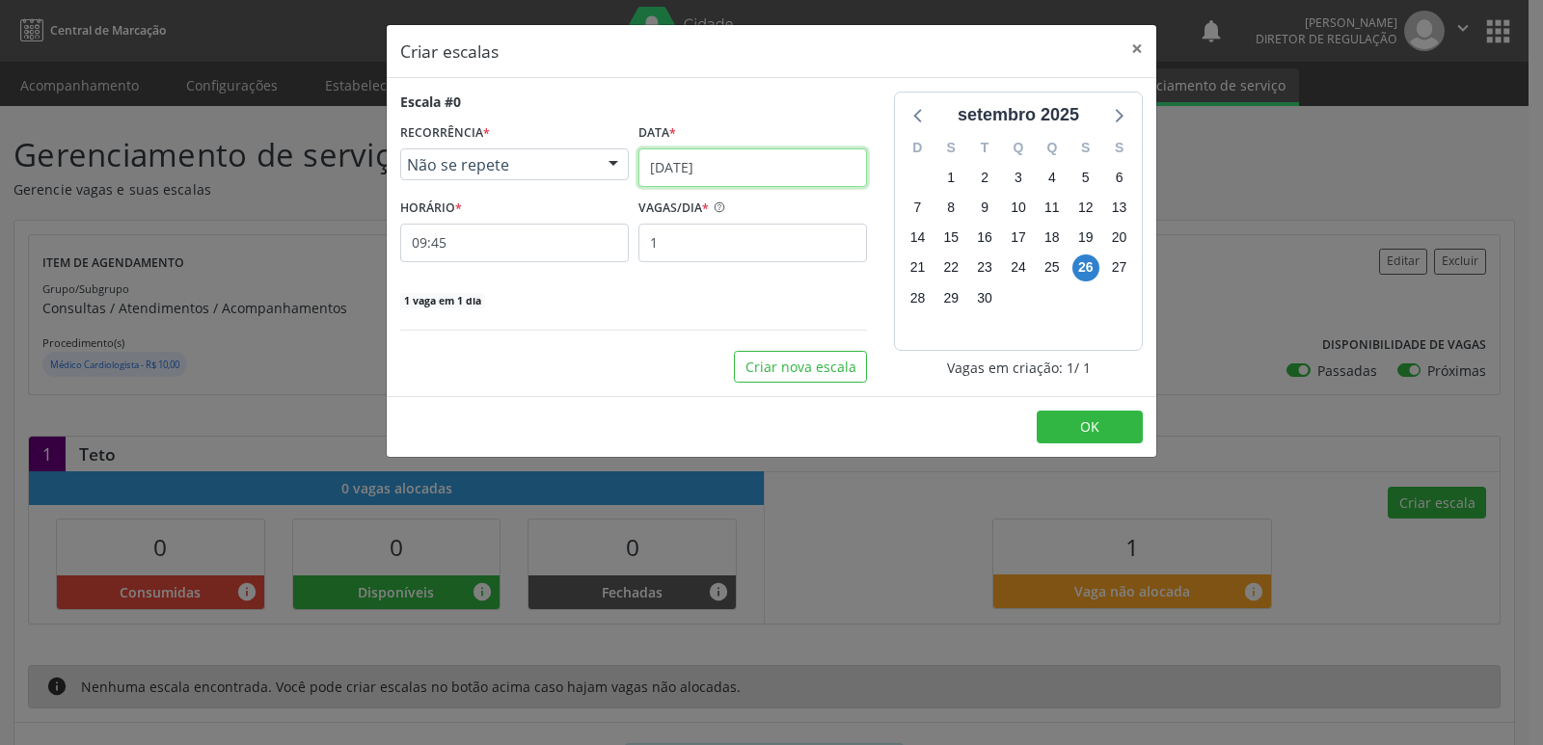
click at [768, 161] on input "[DATE]" at bounding box center [752, 168] width 229 height 39
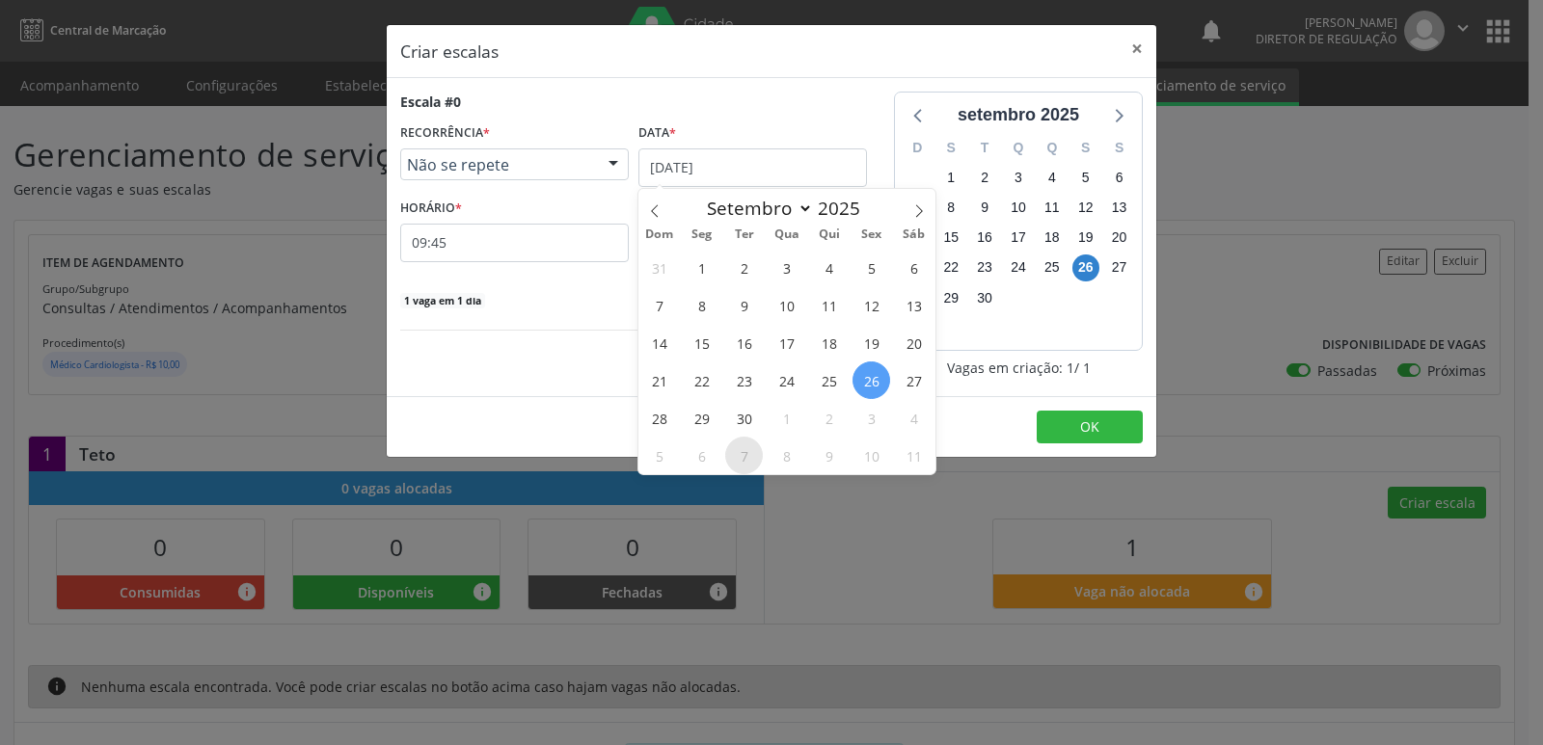
click at [747, 454] on span "7" at bounding box center [744, 456] width 38 height 38
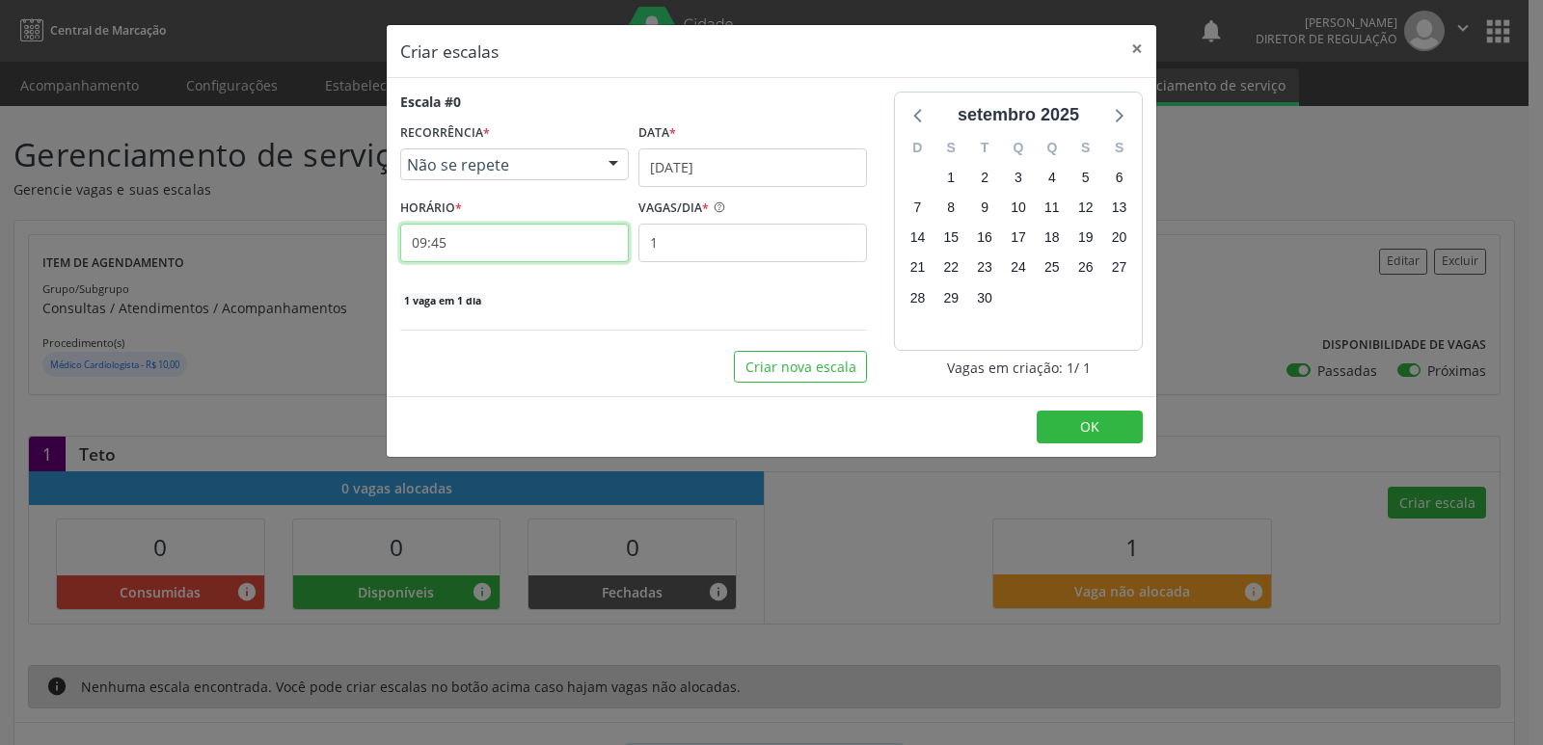
click at [545, 252] on input "09:45" at bounding box center [514, 243] width 229 height 39
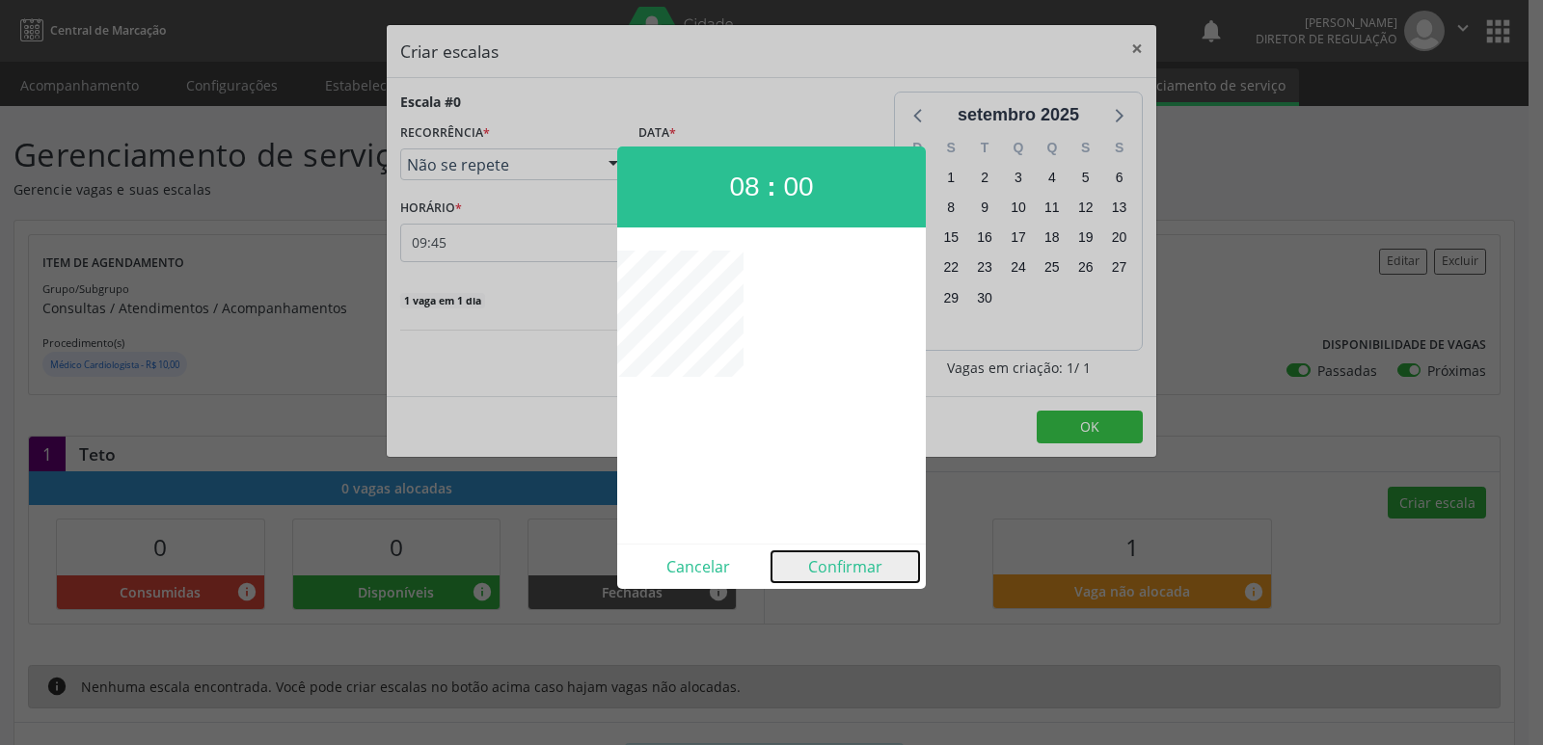
drag, startPoint x: 861, startPoint y: 567, endPoint x: 949, endPoint y: 542, distance: 91.3
click at [861, 568] on button "Confirmar" at bounding box center [845, 567] width 148 height 31
type input "08:00"
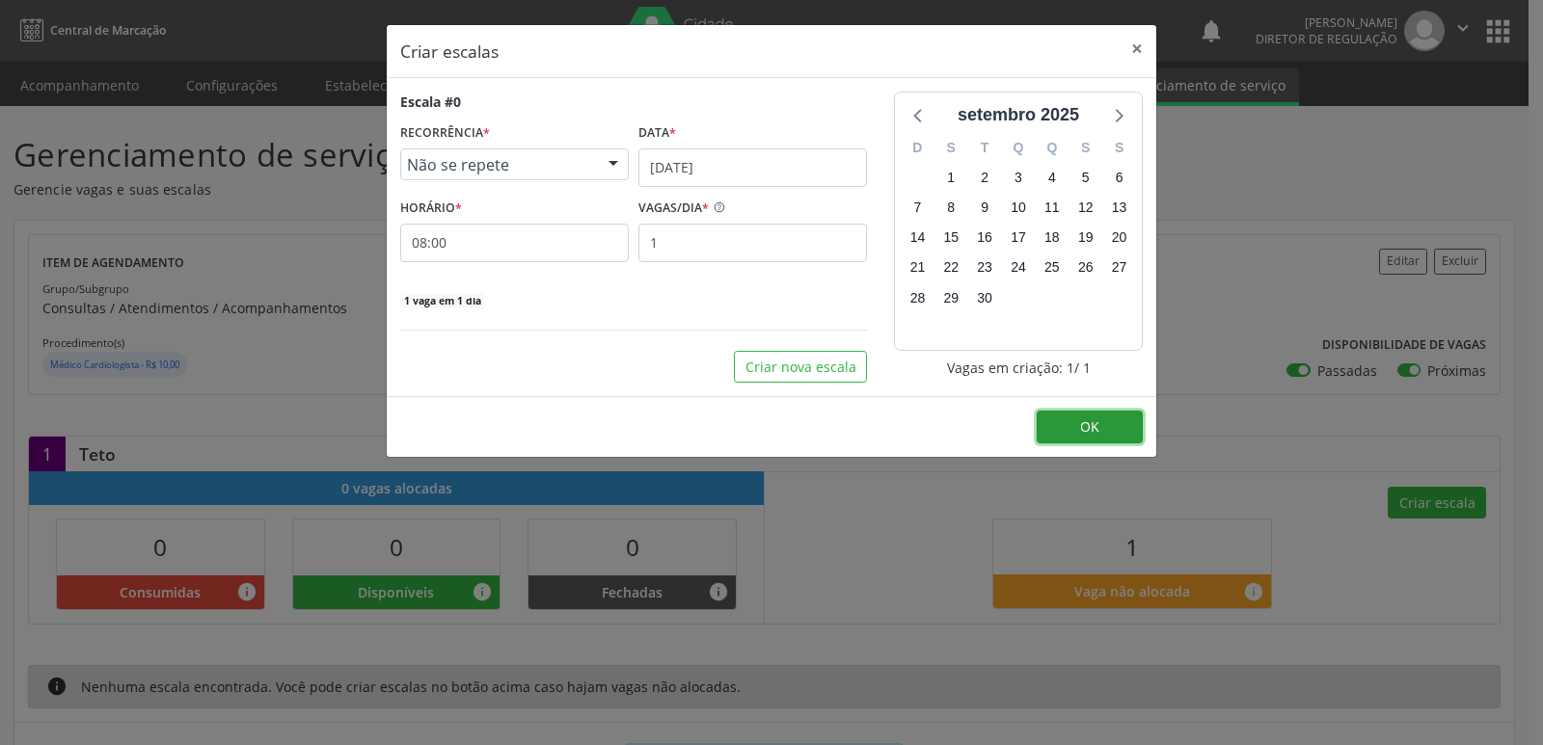
click at [1075, 428] on button "OK" at bounding box center [1090, 427] width 106 height 33
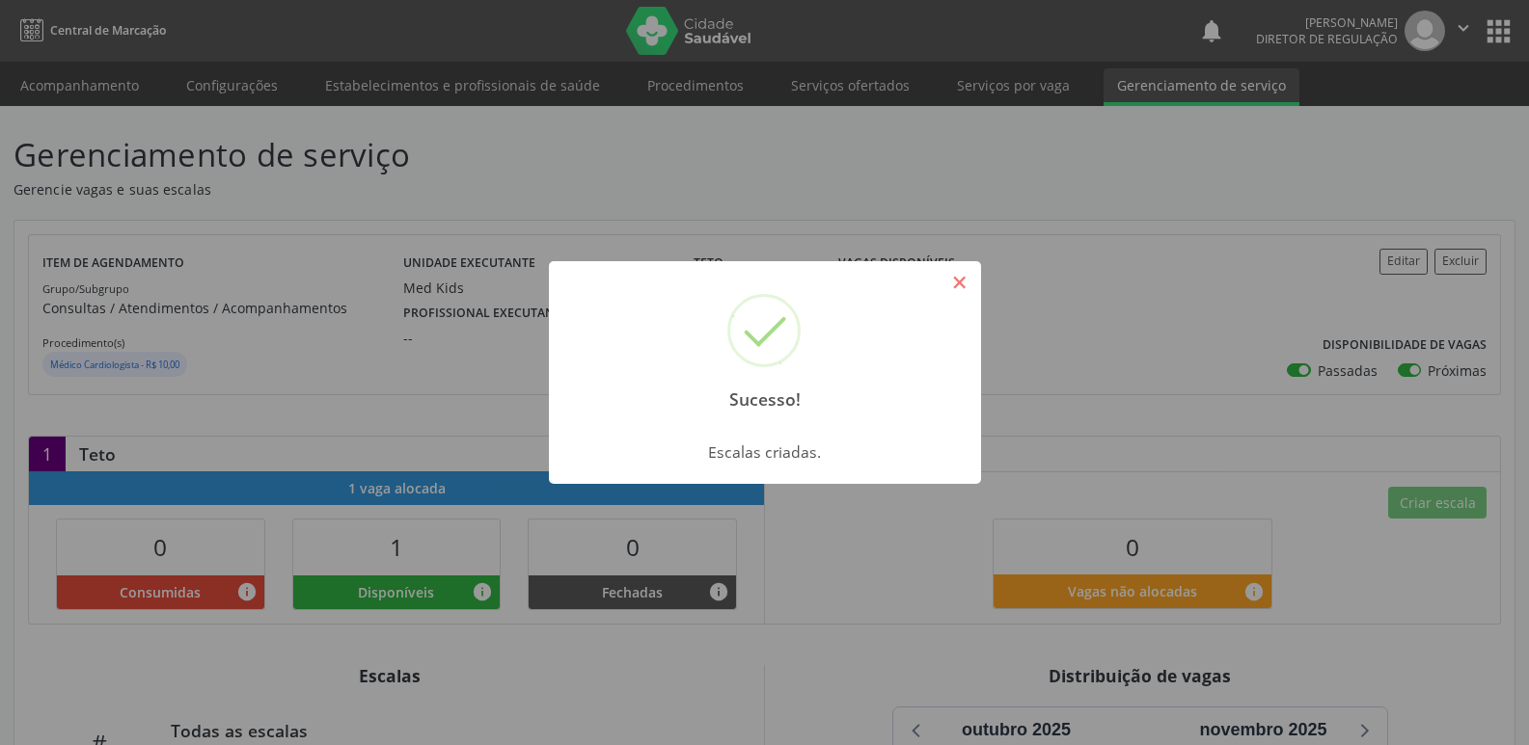
click at [967, 282] on button "×" at bounding box center [959, 282] width 33 height 33
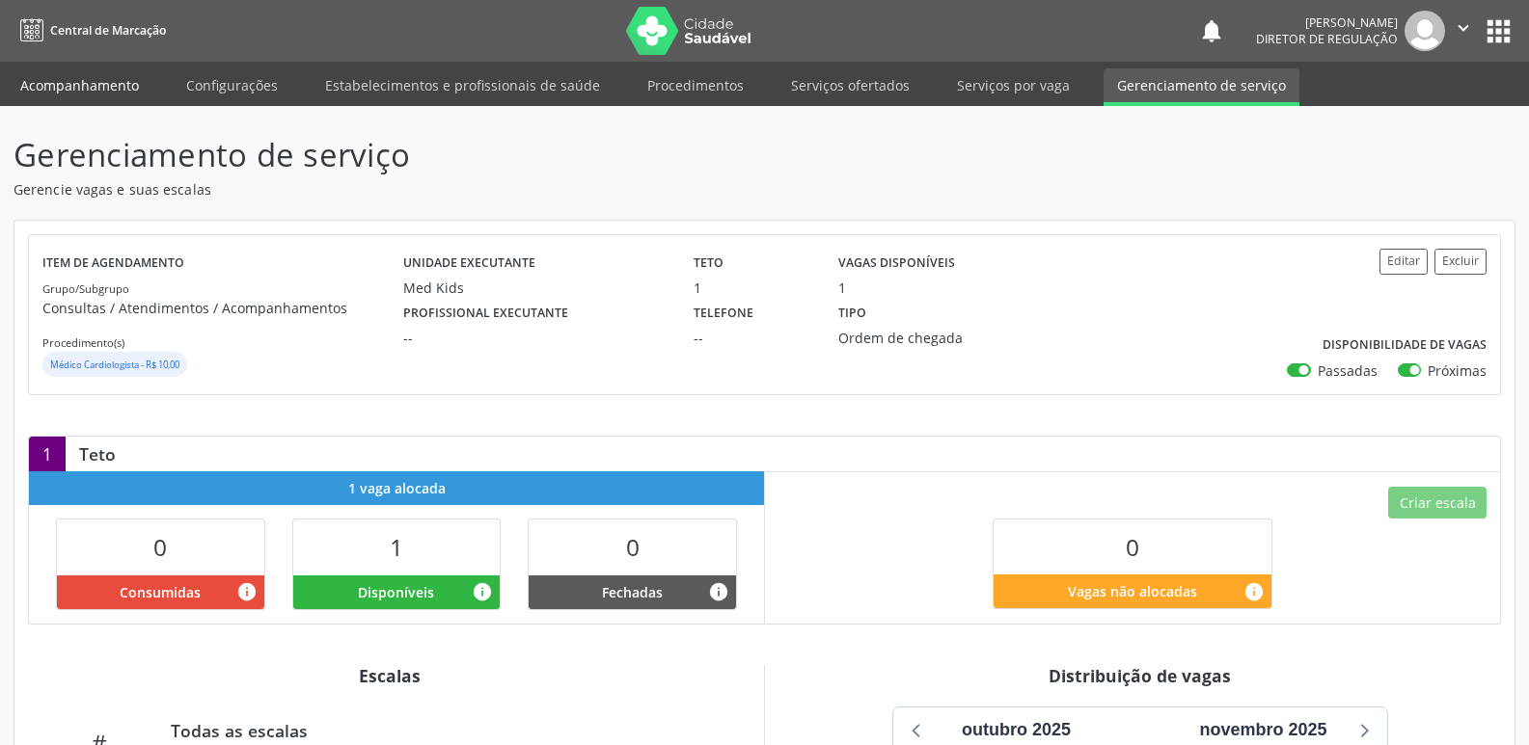
click at [118, 86] on link "Acompanhamento" at bounding box center [80, 85] width 146 height 34
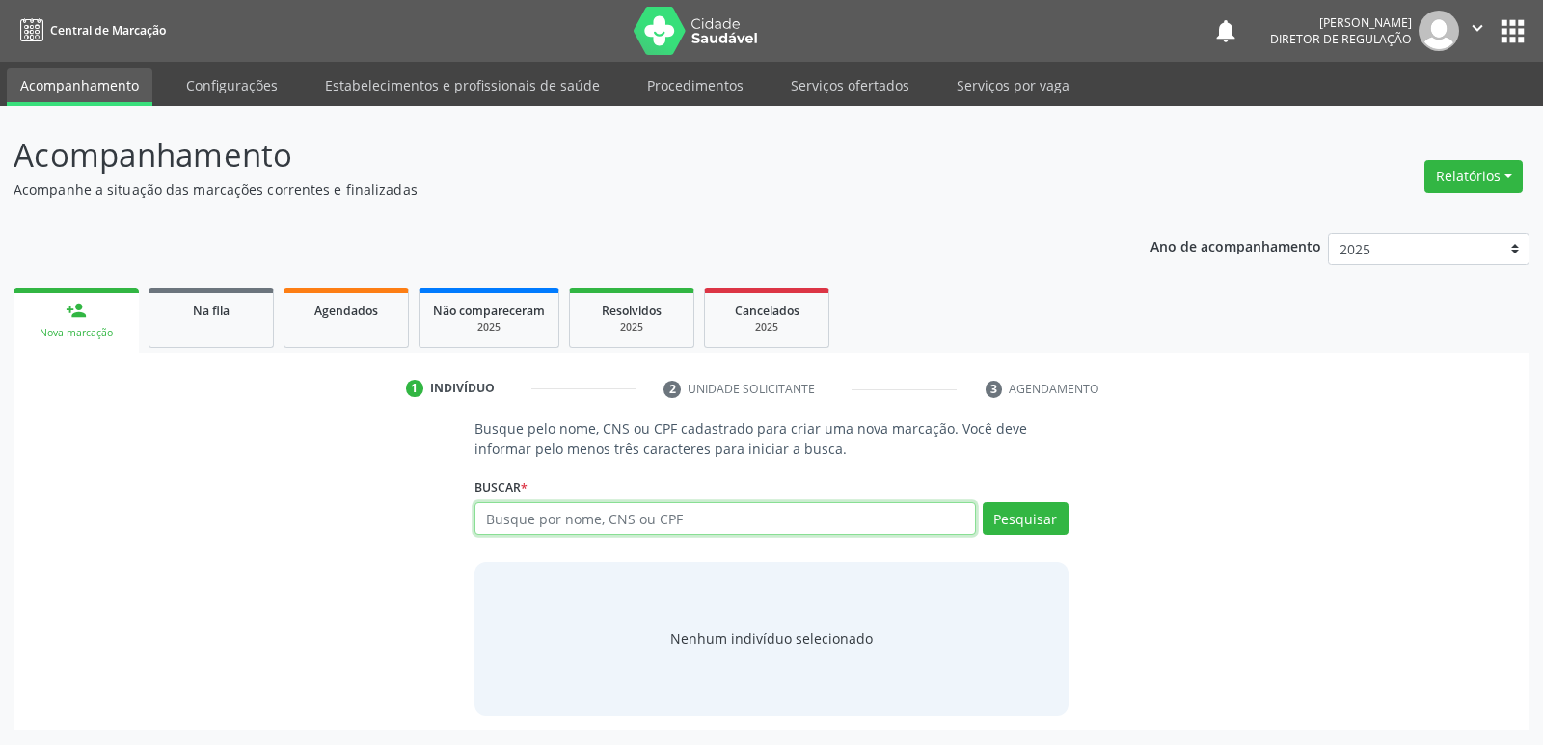
click at [520, 521] on input "text" at bounding box center [724, 518] width 501 height 33
paste input "700 5029 9820 9459"
type input "700 5029 9820 9459"
click at [1026, 525] on button "Pesquisar" at bounding box center [1026, 518] width 86 height 33
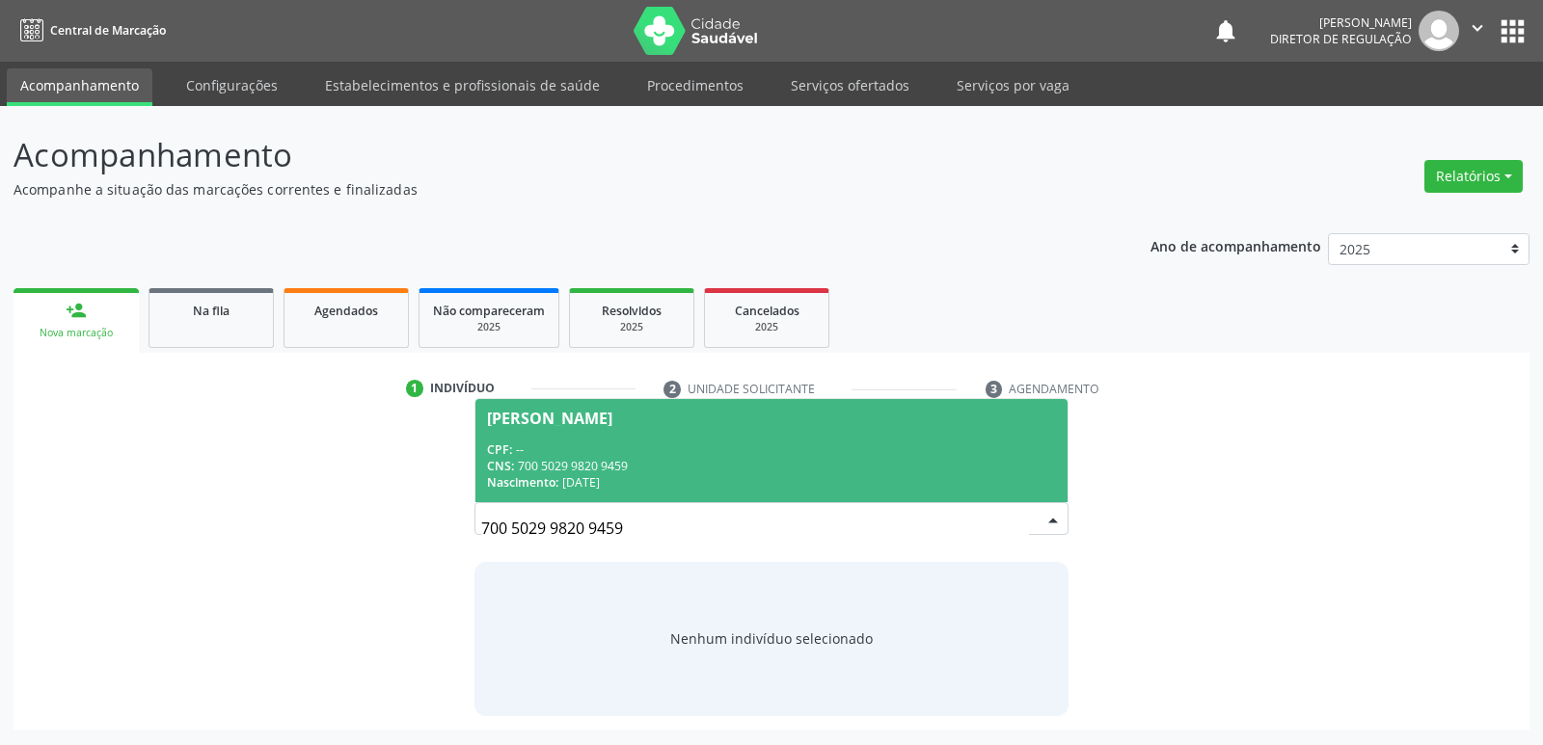
click at [582, 464] on div "CNS: 700 5029 9820 9459" at bounding box center [771, 466] width 568 height 16
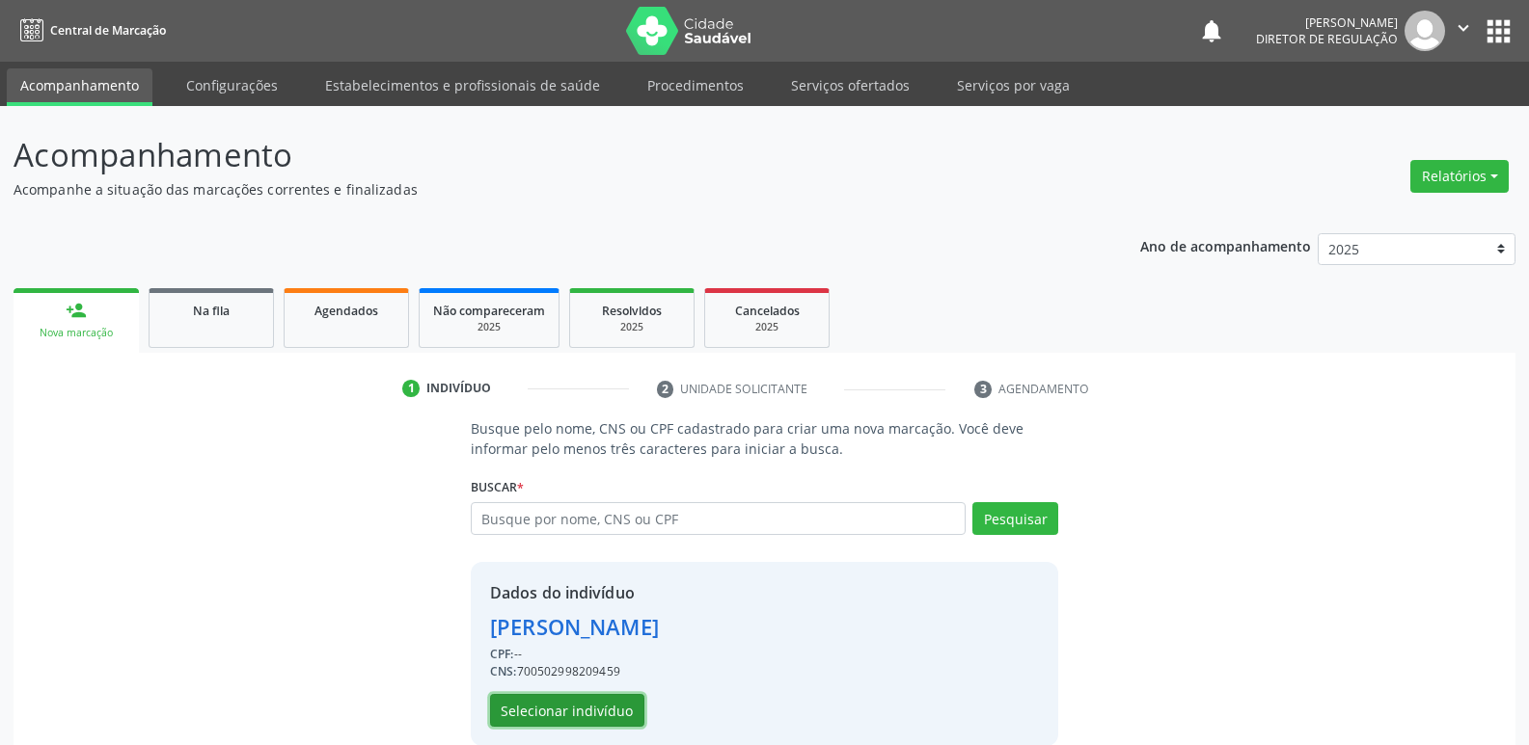
click at [600, 710] on button "Selecionar indivíduo" at bounding box center [567, 710] width 154 height 33
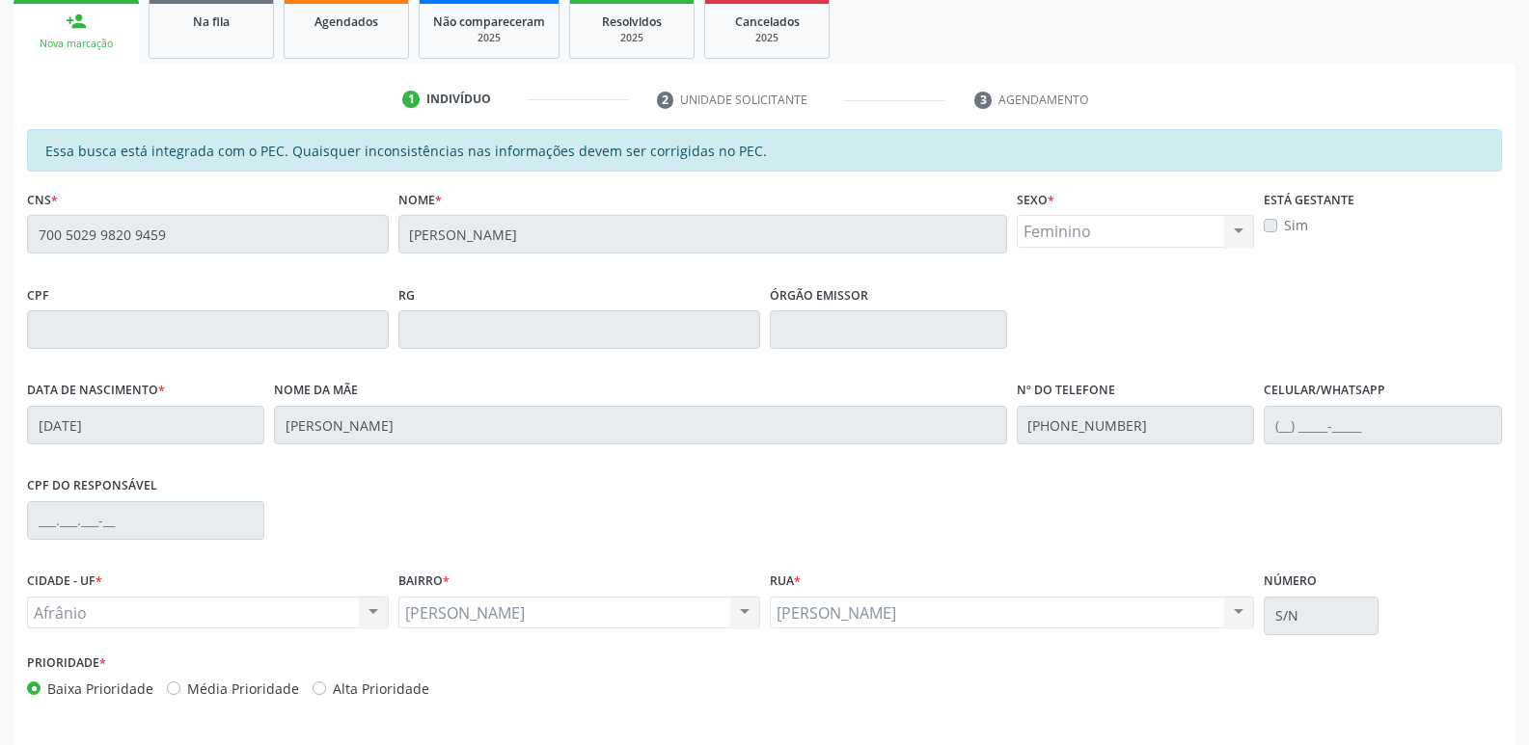
scroll to position [356, 0]
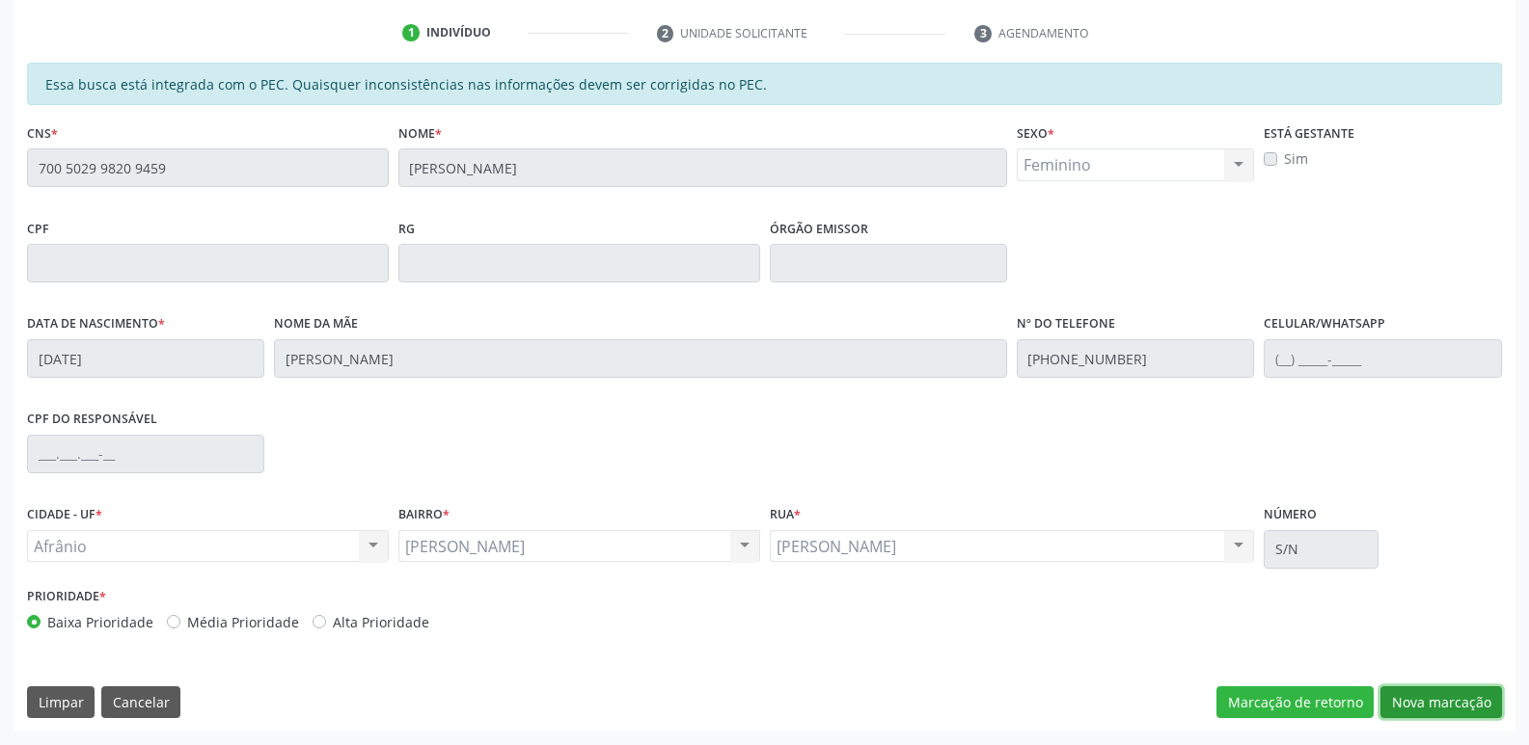
click at [1443, 699] on button "Nova marcação" at bounding box center [1441, 703] width 122 height 33
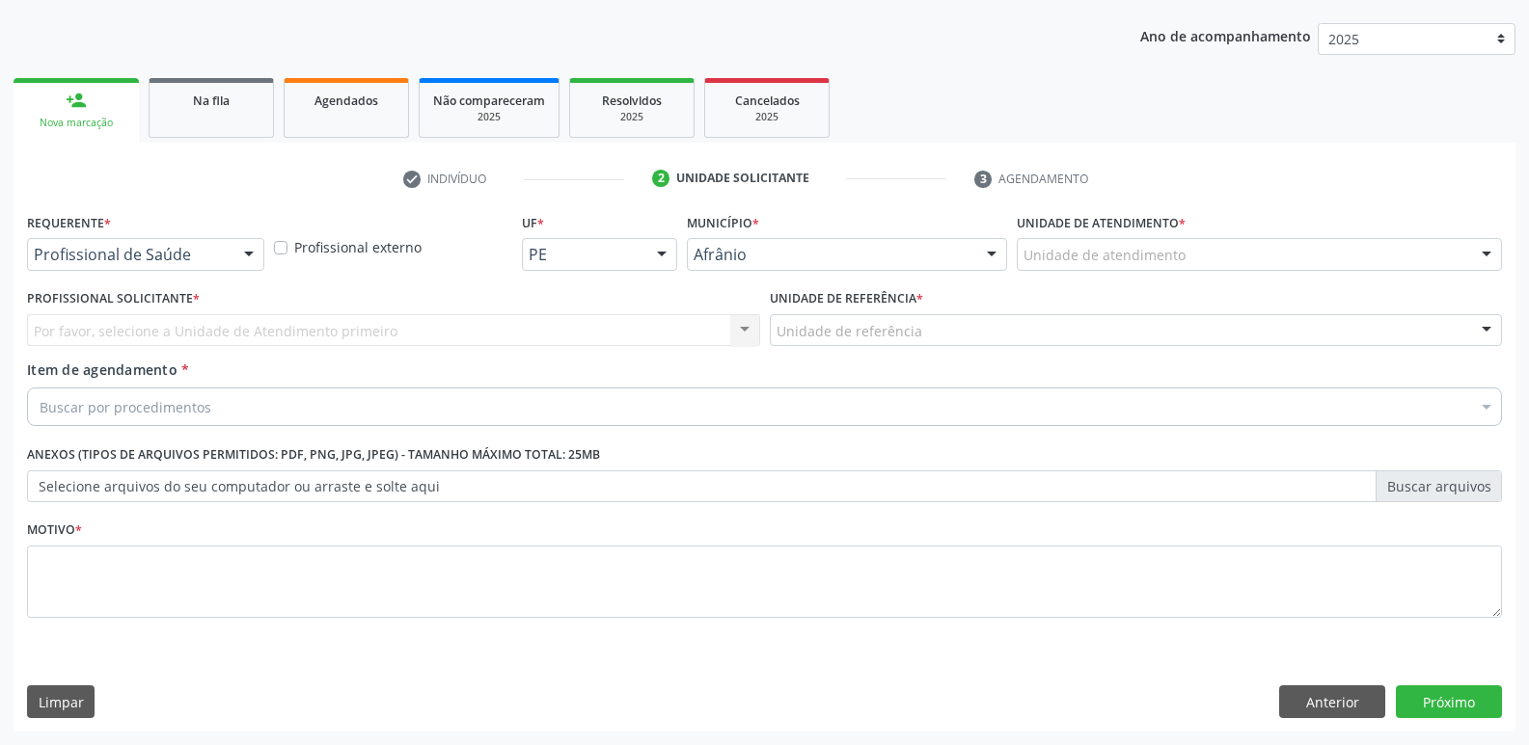
scroll to position [210, 0]
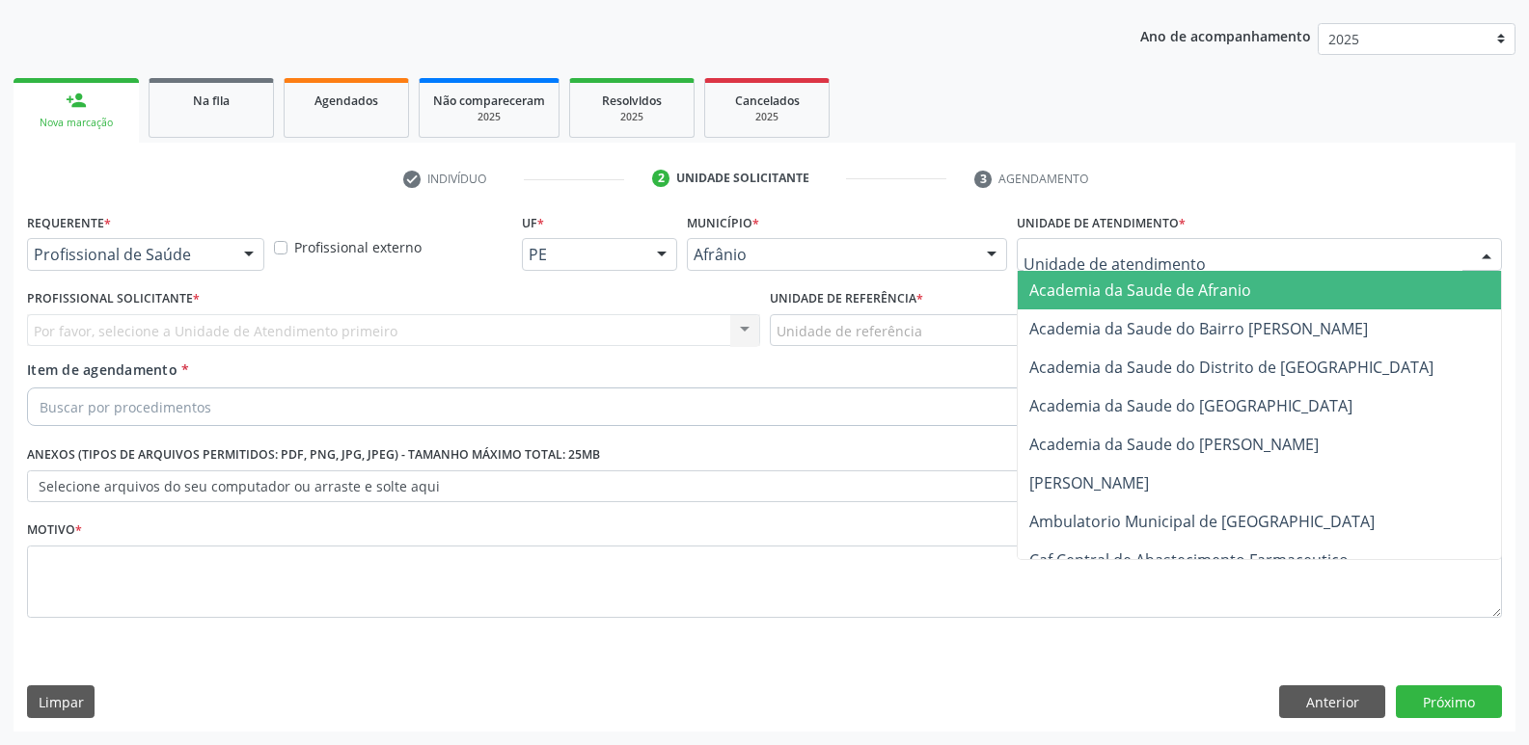
click at [1185, 255] on div at bounding box center [1258, 254] width 485 height 33
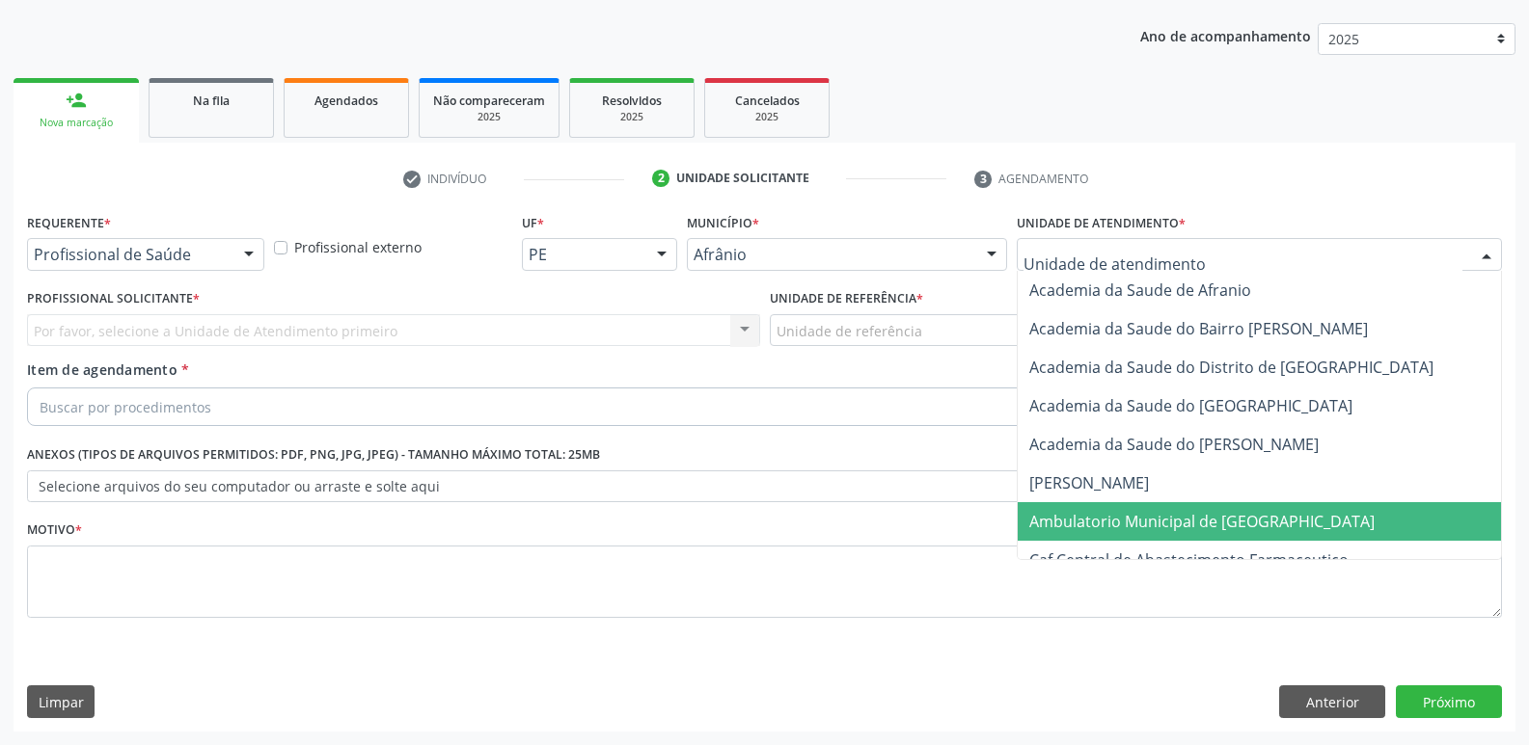
click at [1177, 518] on span "Ambulatorio Municipal de [GEOGRAPHIC_DATA]" at bounding box center [1201, 521] width 345 height 21
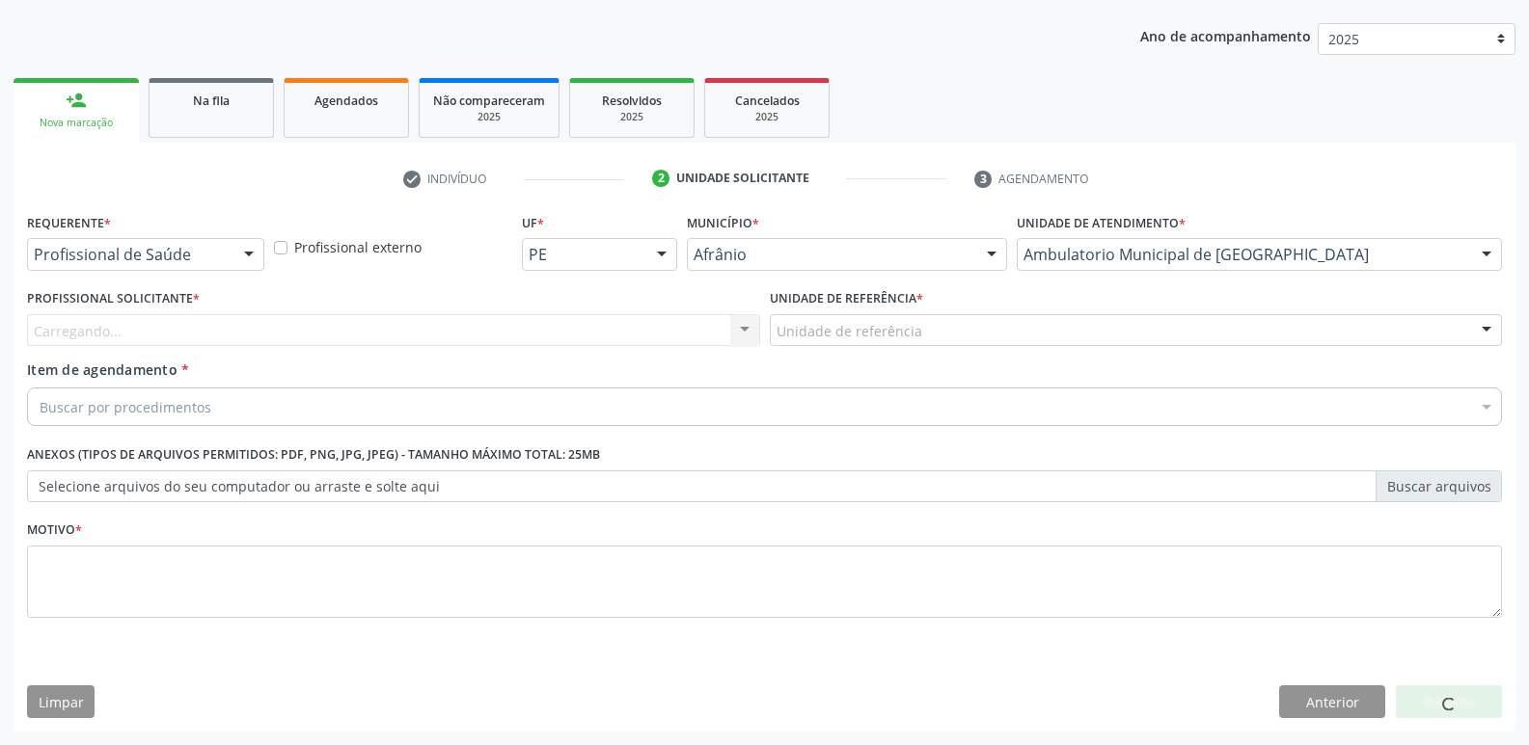
click at [966, 330] on div "Unidade de referência" at bounding box center [1136, 330] width 733 height 33
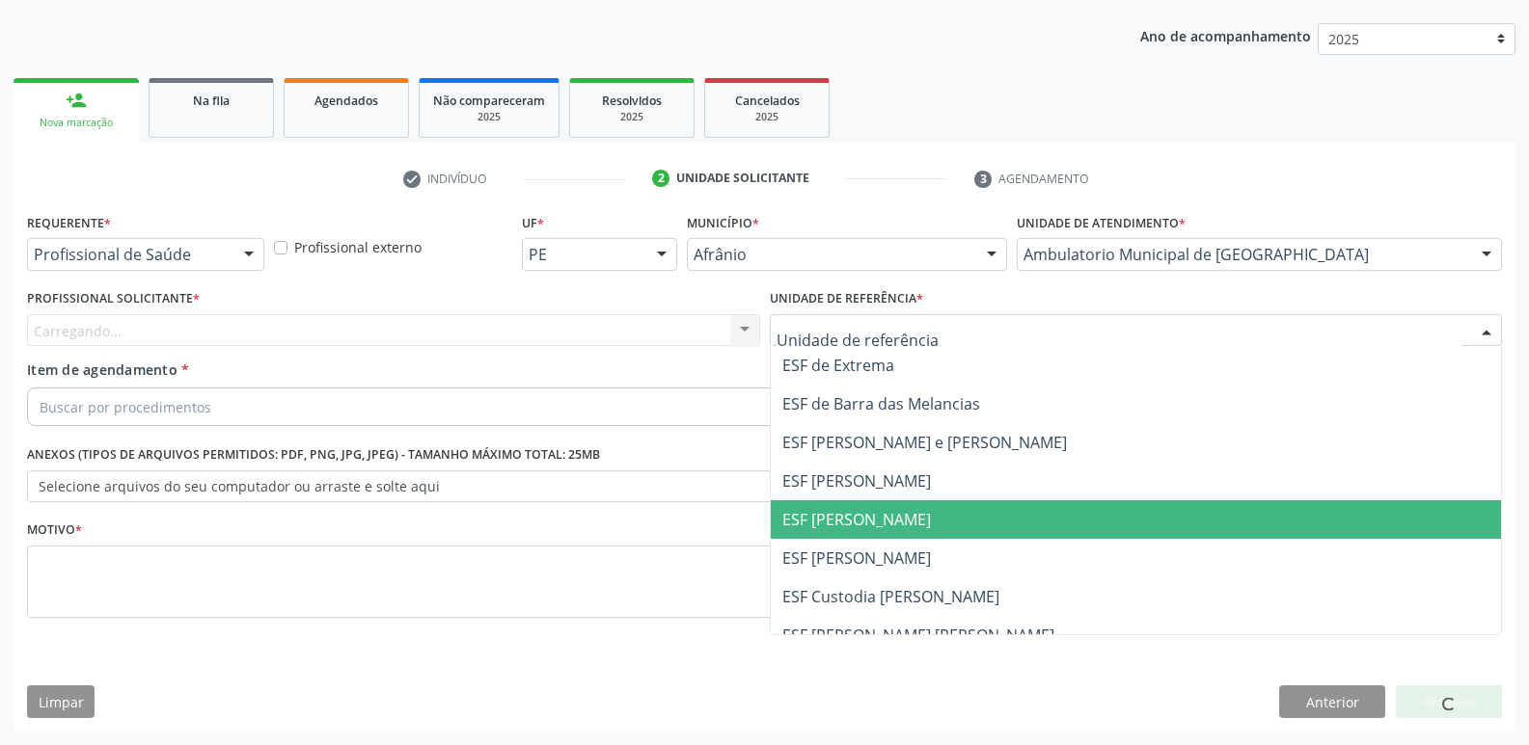
click at [923, 525] on span "ESF [PERSON_NAME]" at bounding box center [1136, 520] width 731 height 39
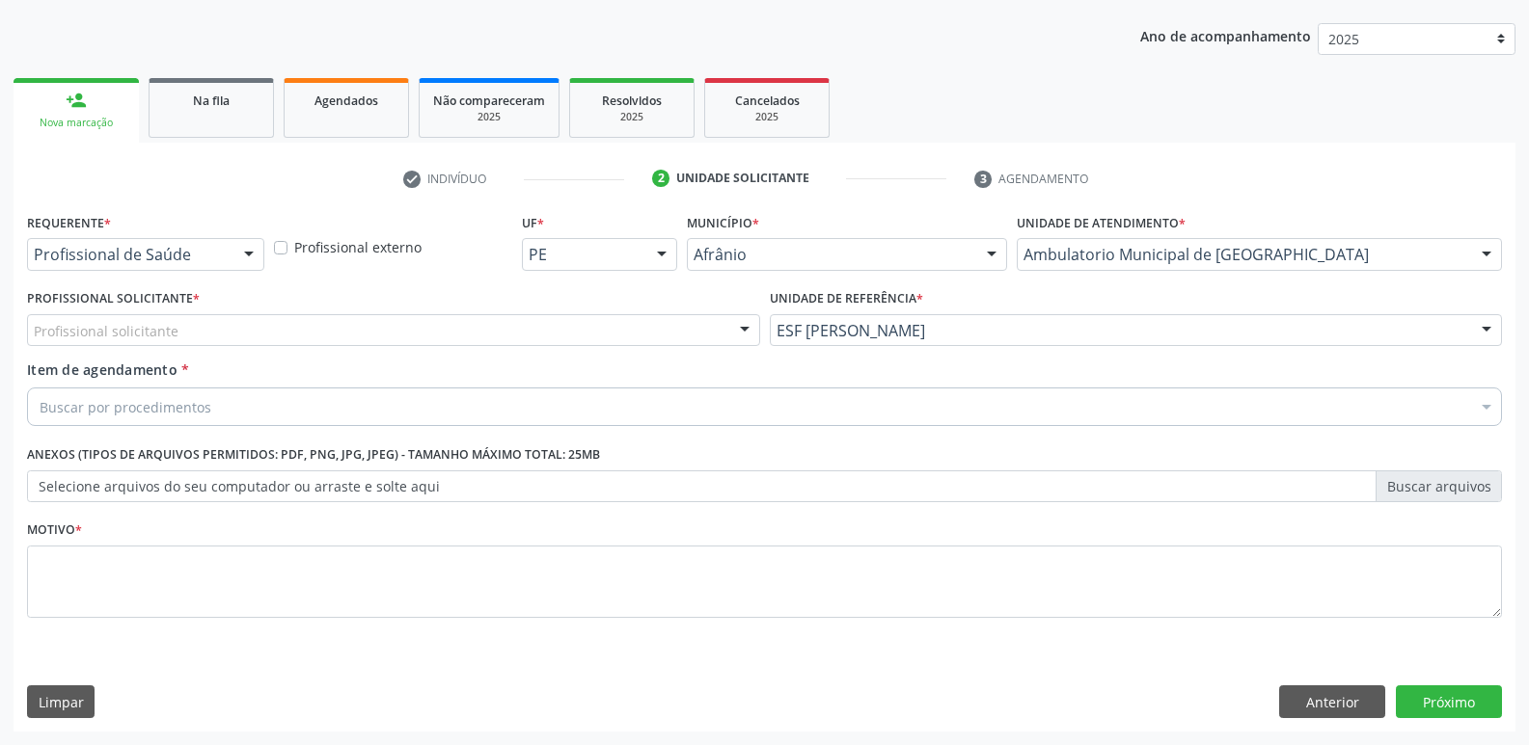
click at [577, 319] on div "Profissional solicitante" at bounding box center [393, 330] width 733 height 33
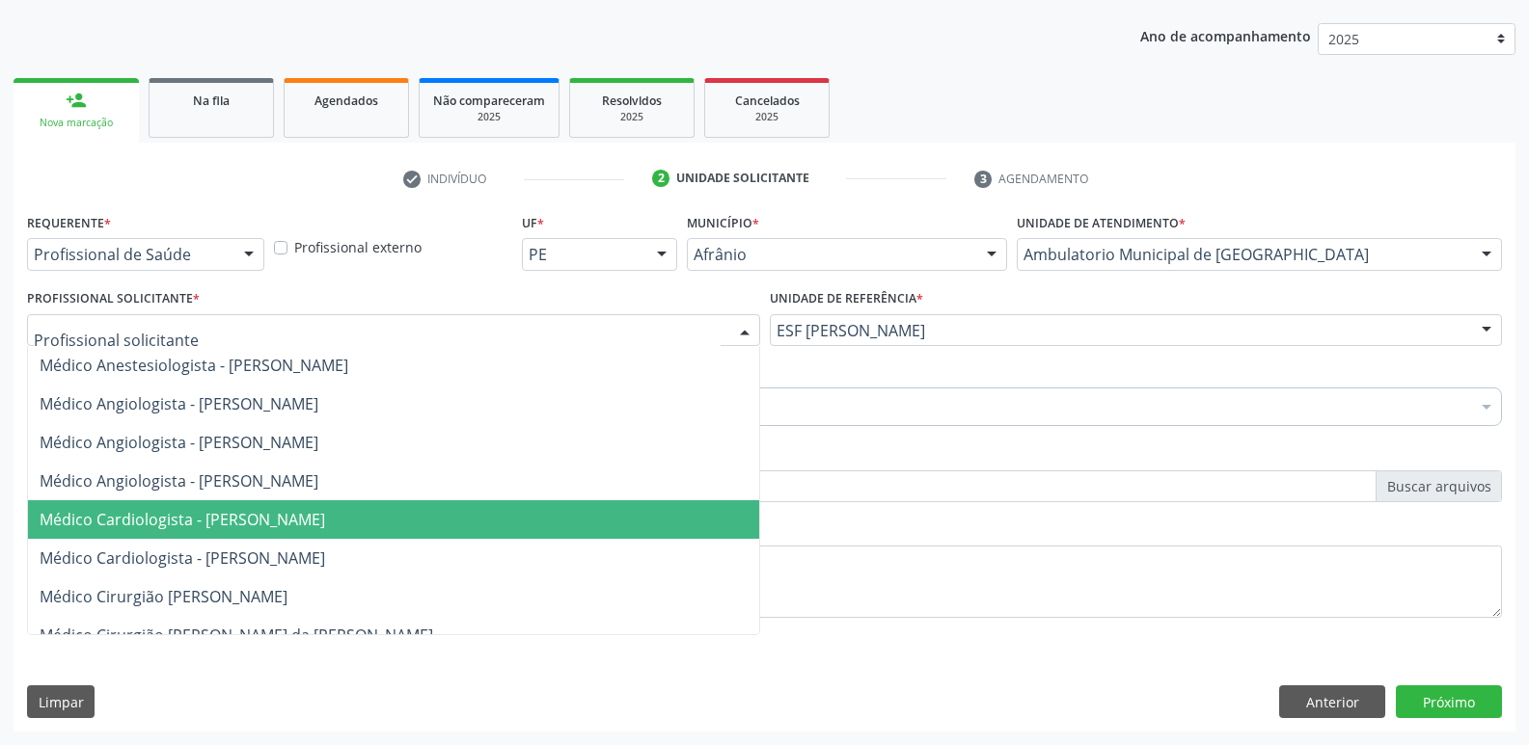
click at [570, 511] on span "Médico Cardiologista - [PERSON_NAME]" at bounding box center [393, 520] width 731 height 39
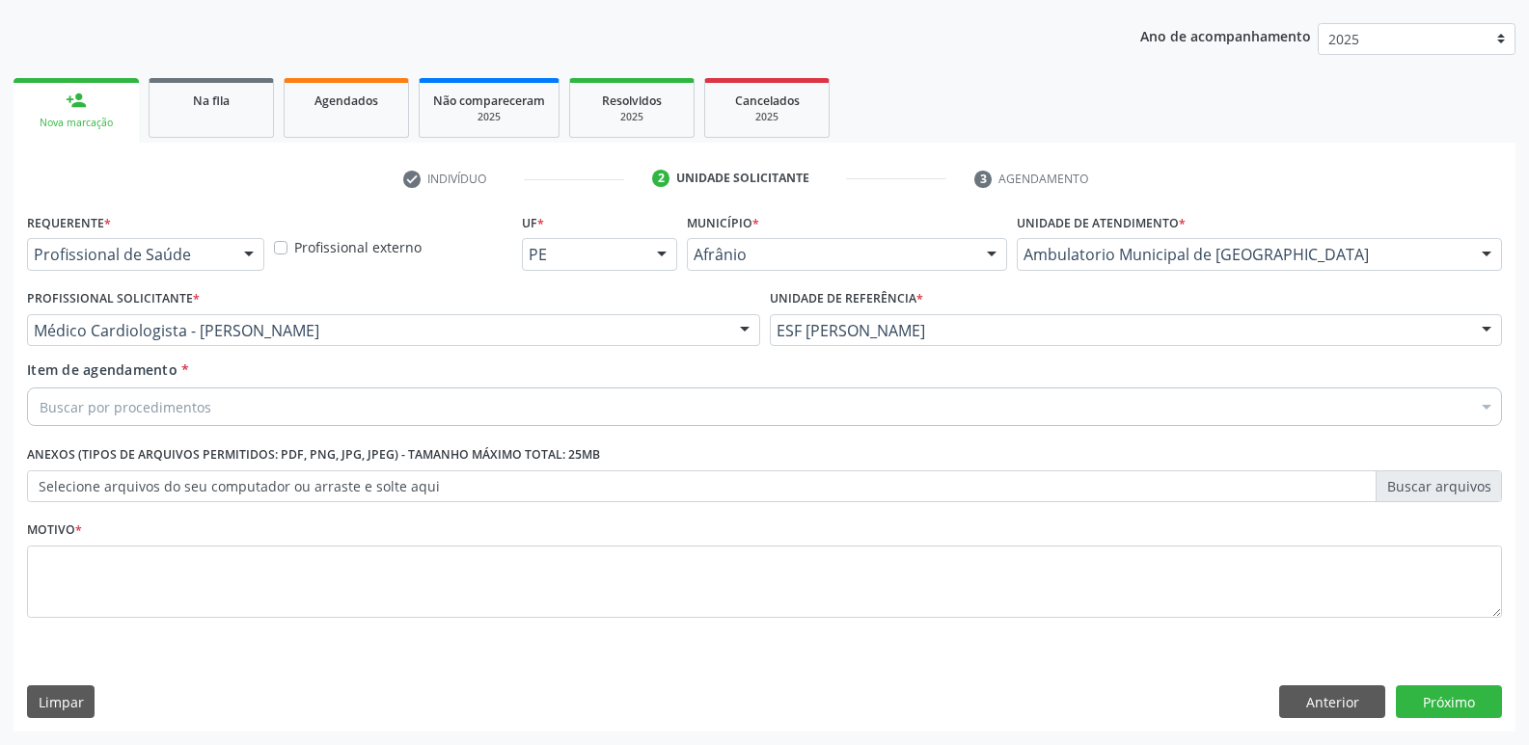
click at [439, 402] on div "Buscar por procedimentos" at bounding box center [764, 407] width 1475 height 39
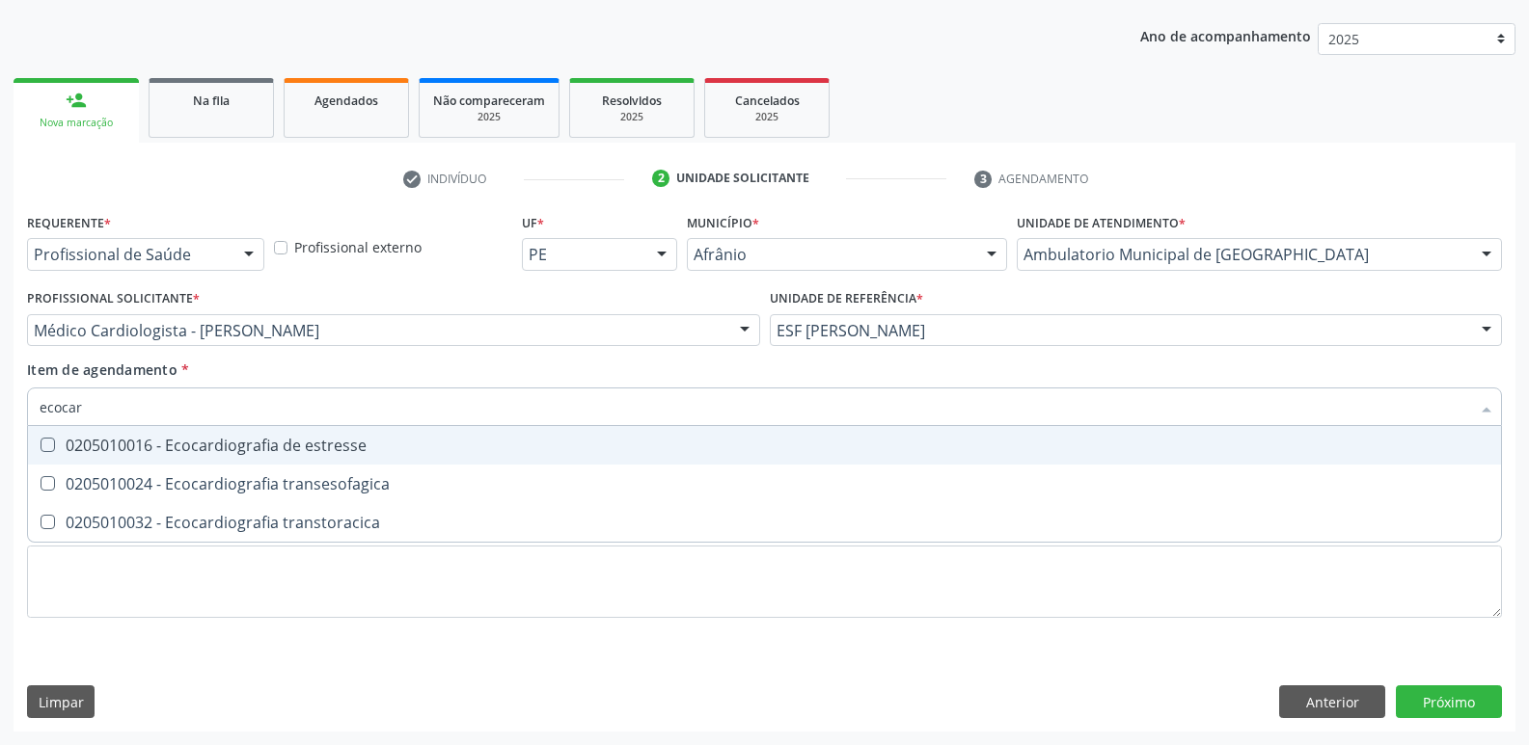
type input "ecocard"
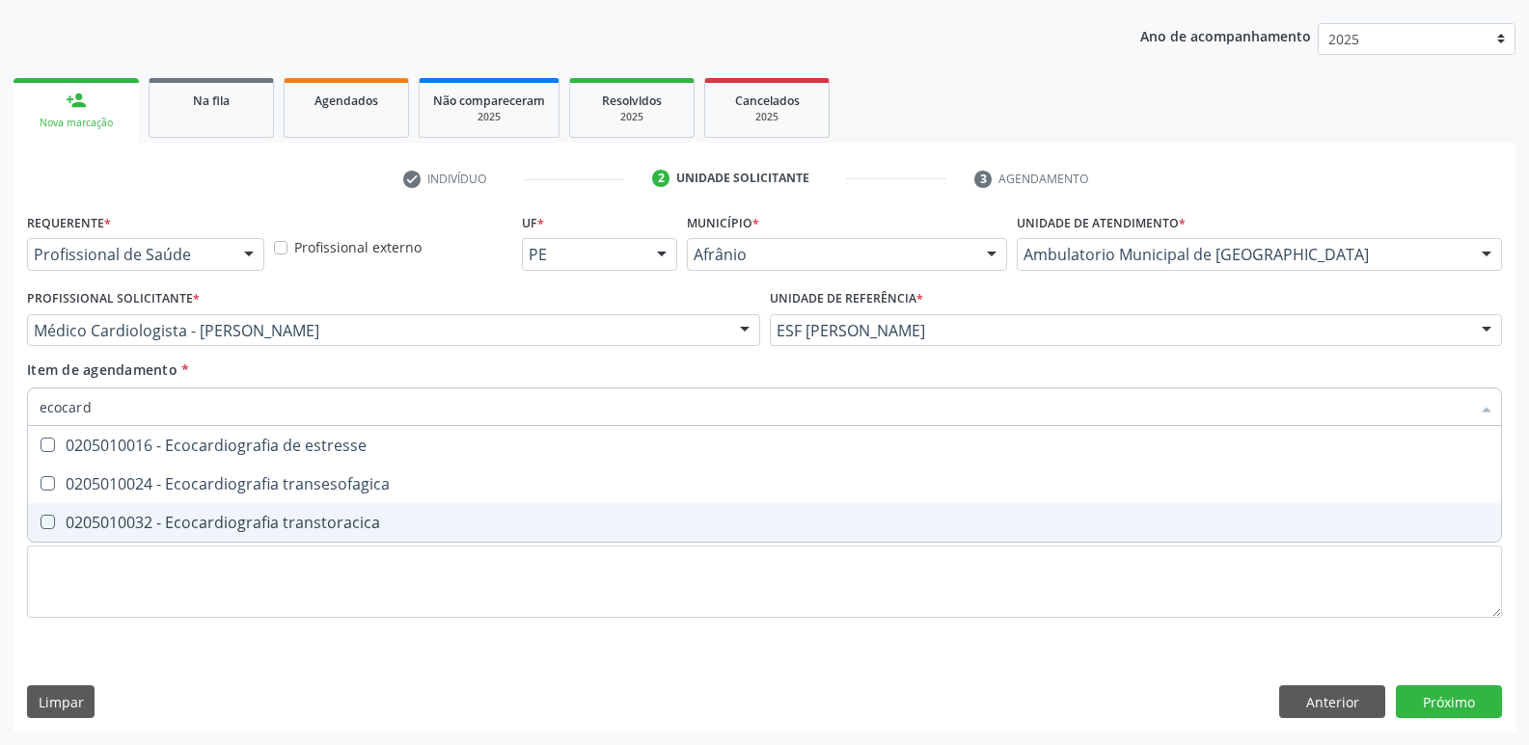
drag, startPoint x: 441, startPoint y: 523, endPoint x: 436, endPoint y: 532, distance: 10.8
click at [440, 524] on div "0205010032 - Ecocardiografia transtoracica" at bounding box center [764, 522] width 1449 height 15
checkbox transtoracica "true"
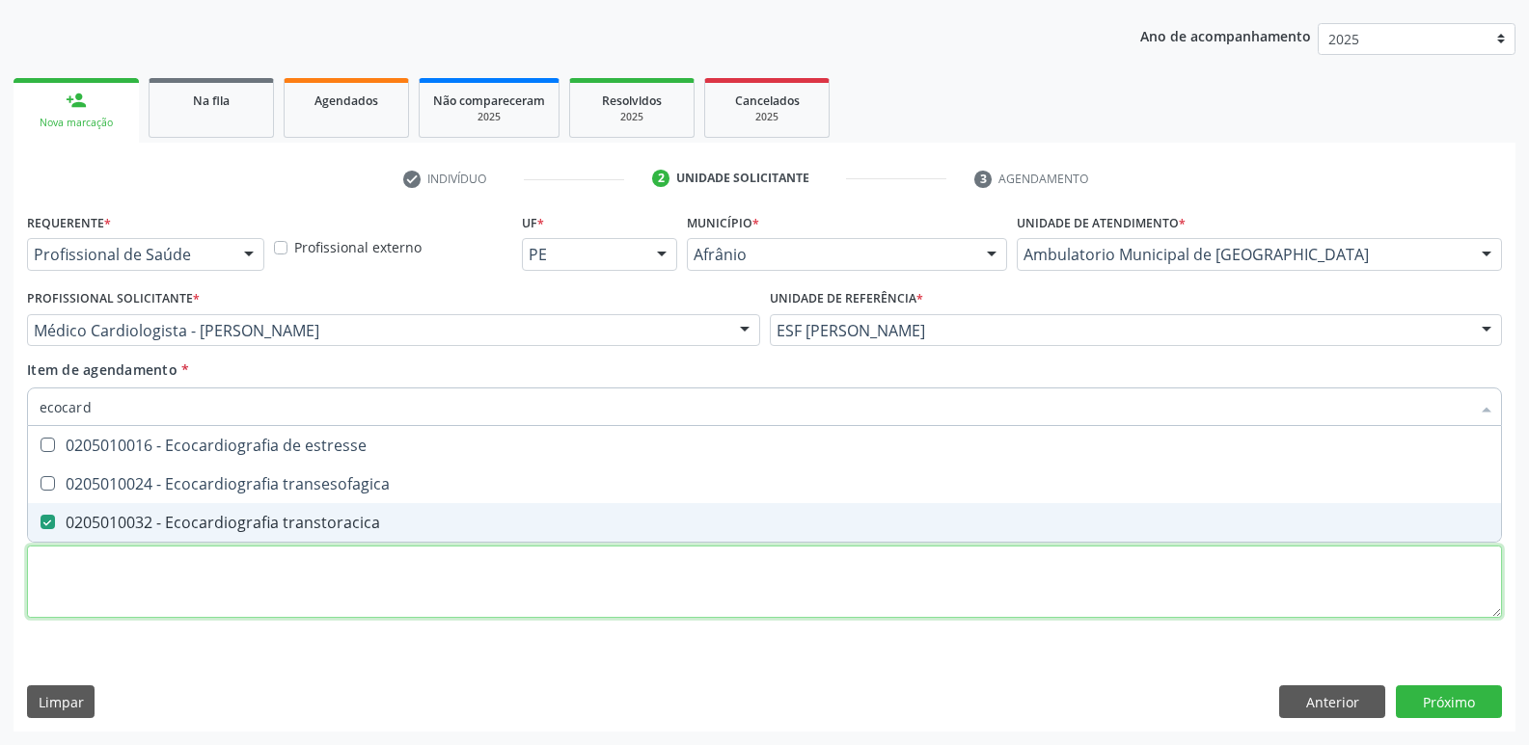
click at [445, 570] on div "Requerente * Profissional de Saúde Profissional de Saúde Paciente Nenhum result…" at bounding box center [764, 426] width 1475 height 437
checkbox transesofagica "true"
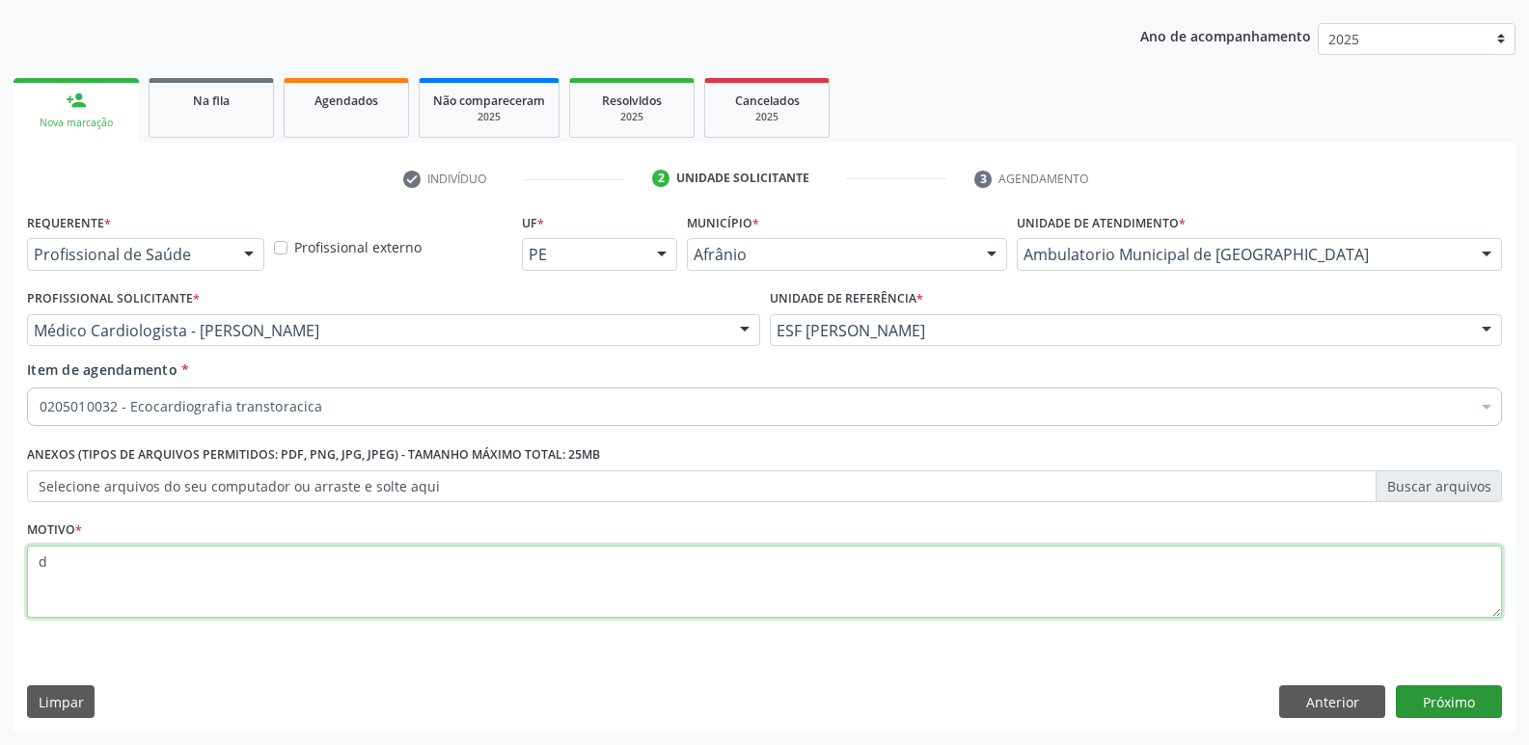
type textarea "d"
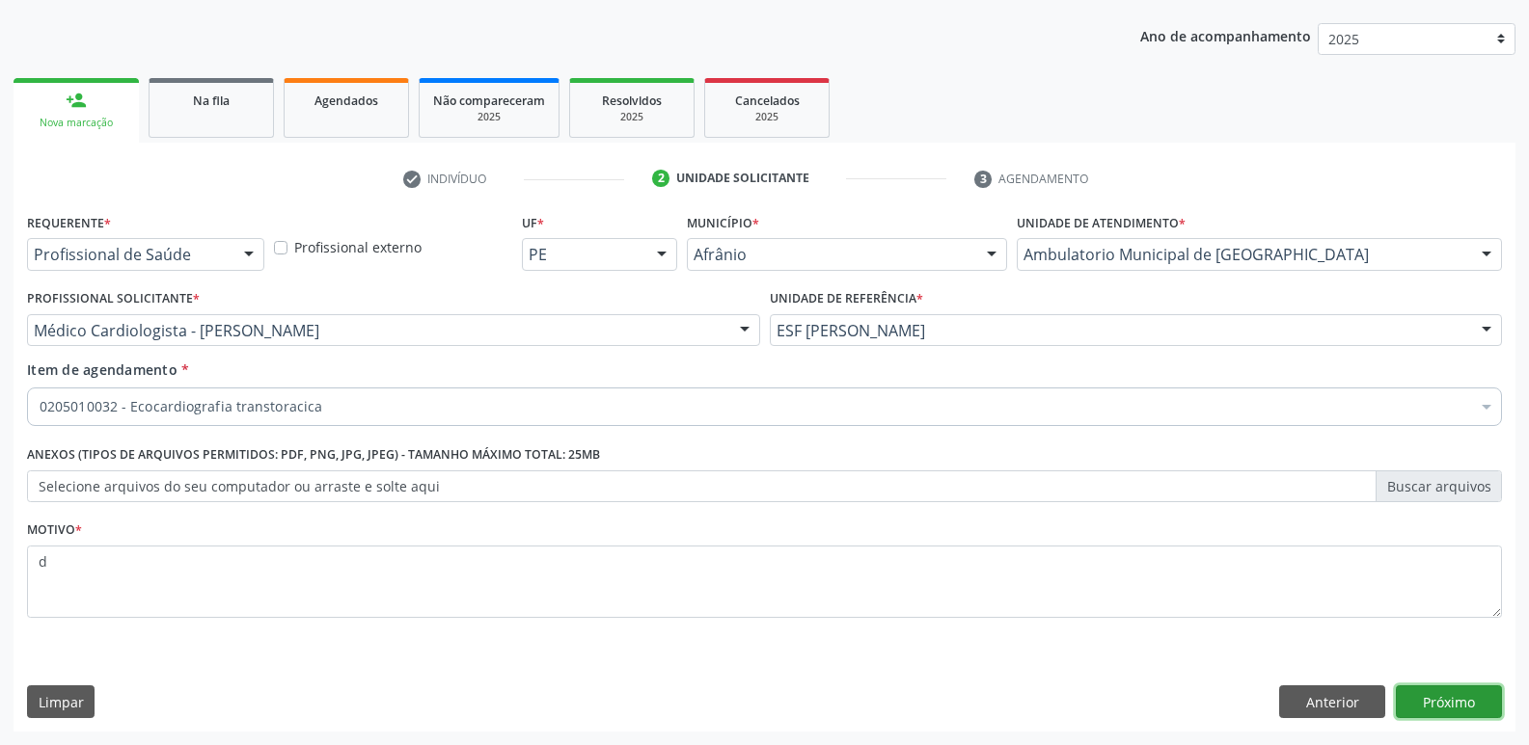
click at [1443, 704] on button "Próximo" at bounding box center [1448, 702] width 106 height 33
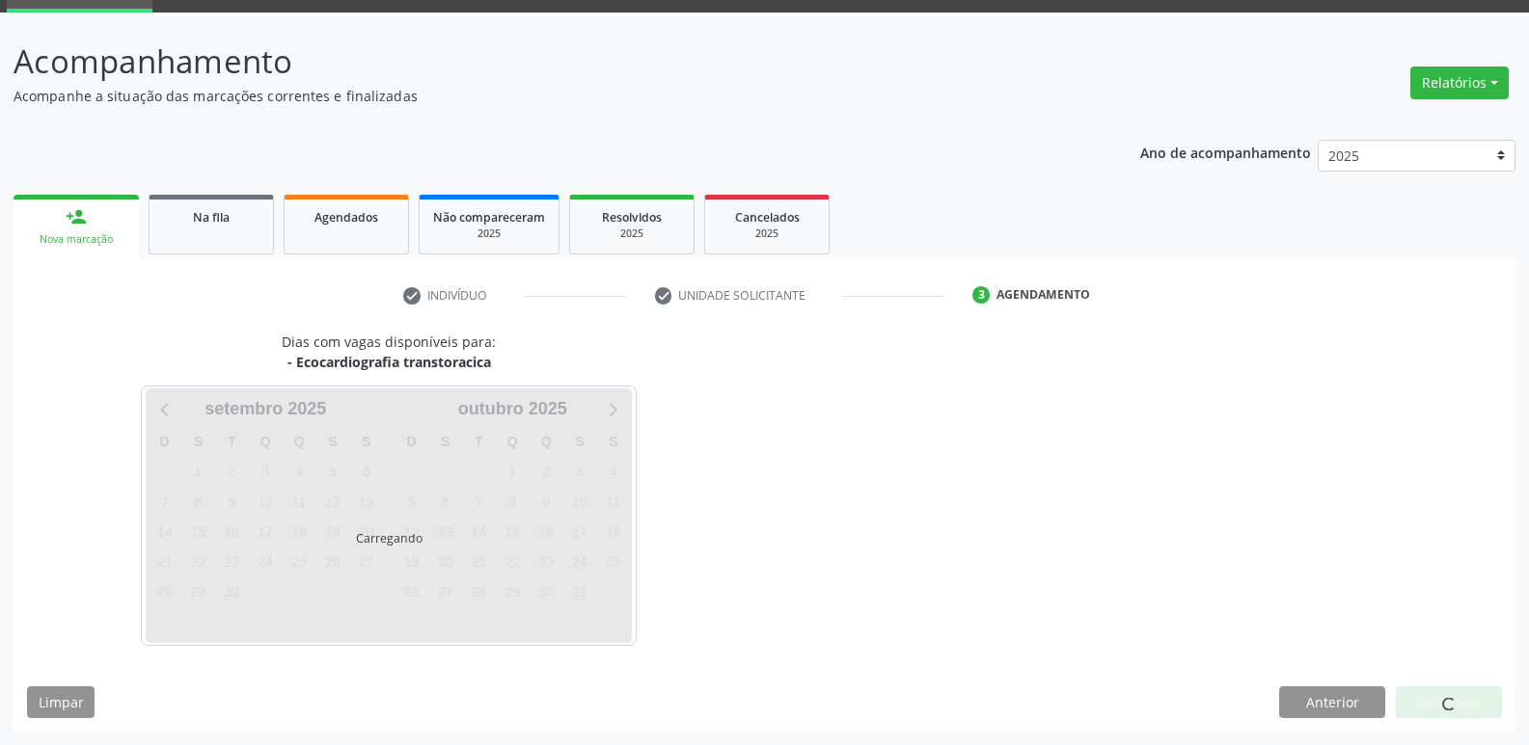
scroll to position [94, 0]
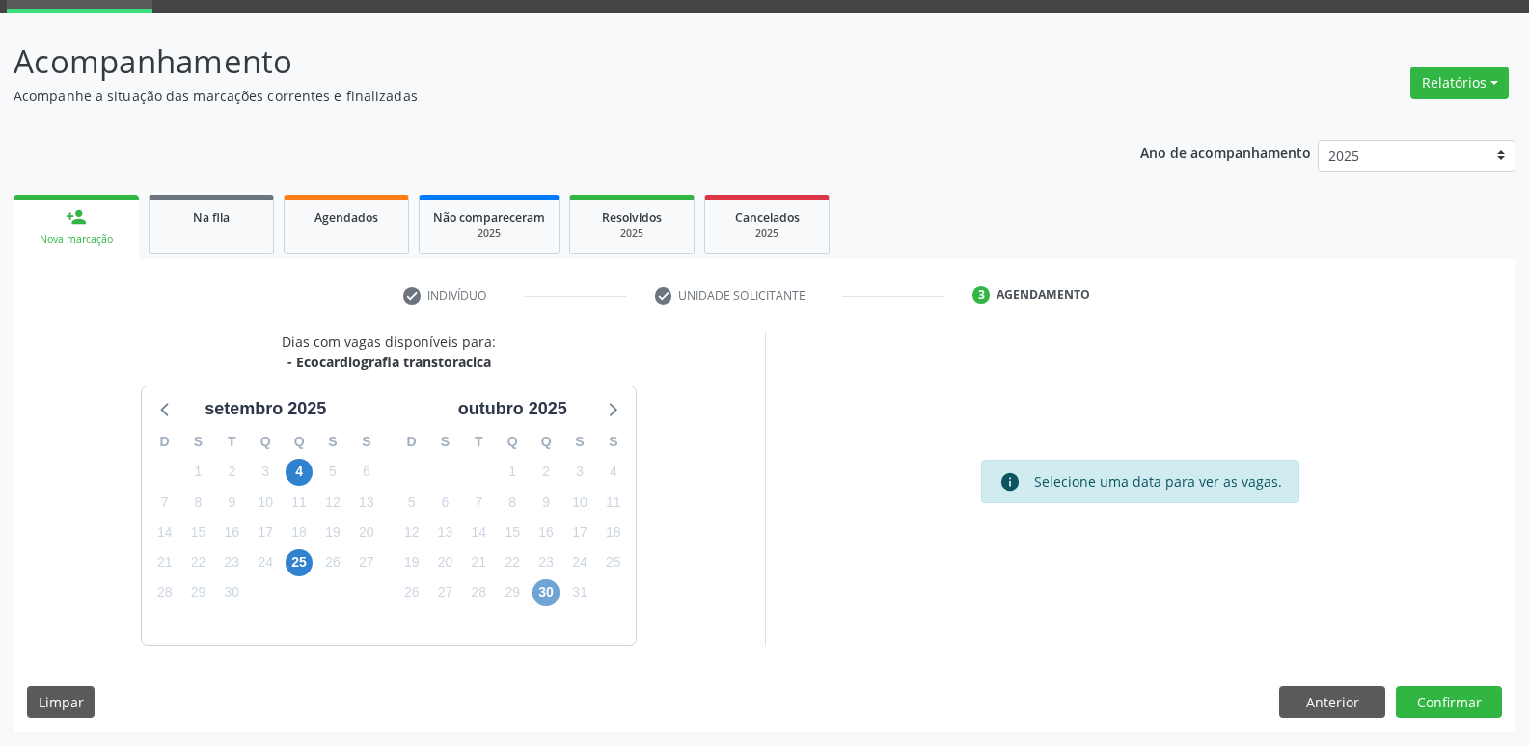
click at [546, 593] on span "30" at bounding box center [545, 593] width 27 height 27
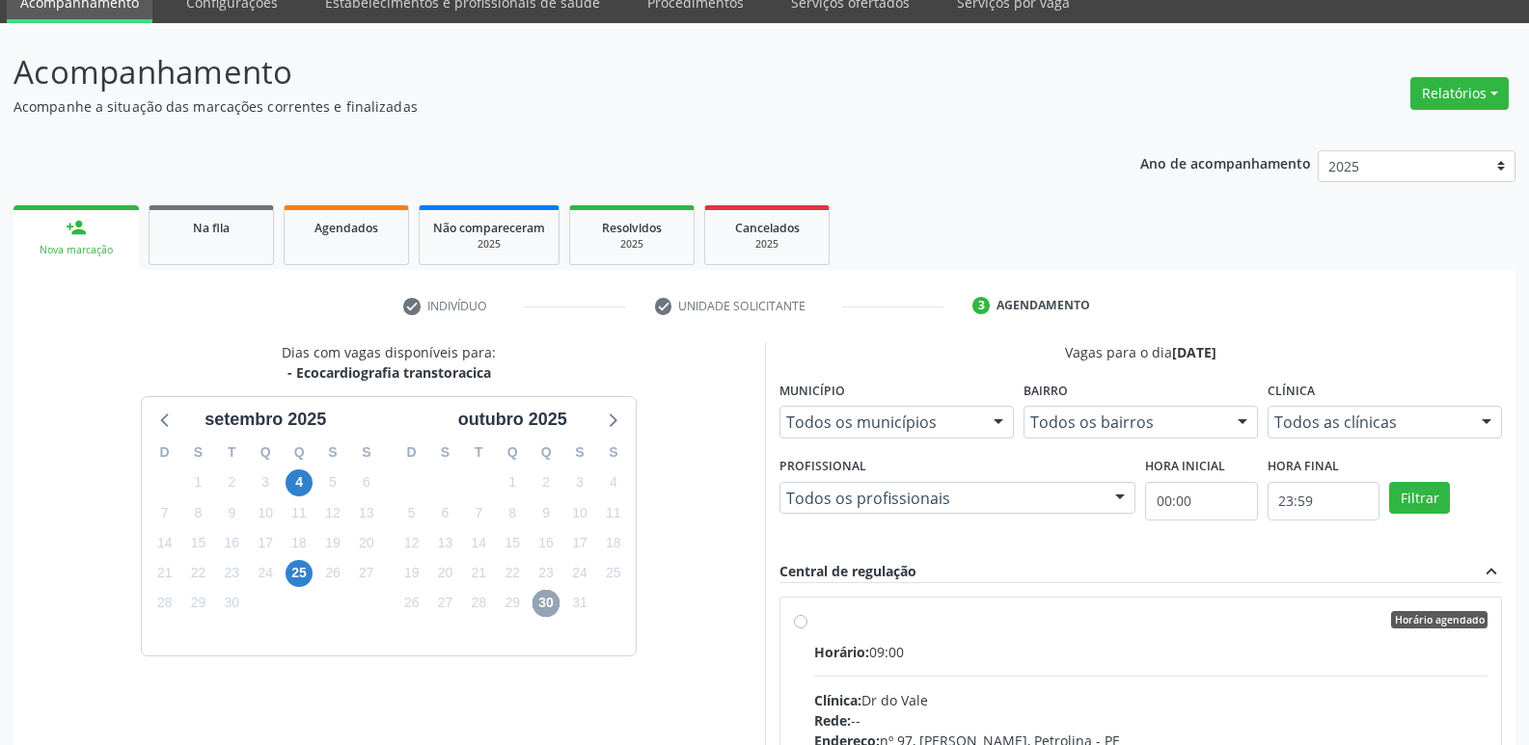
scroll to position [0, 0]
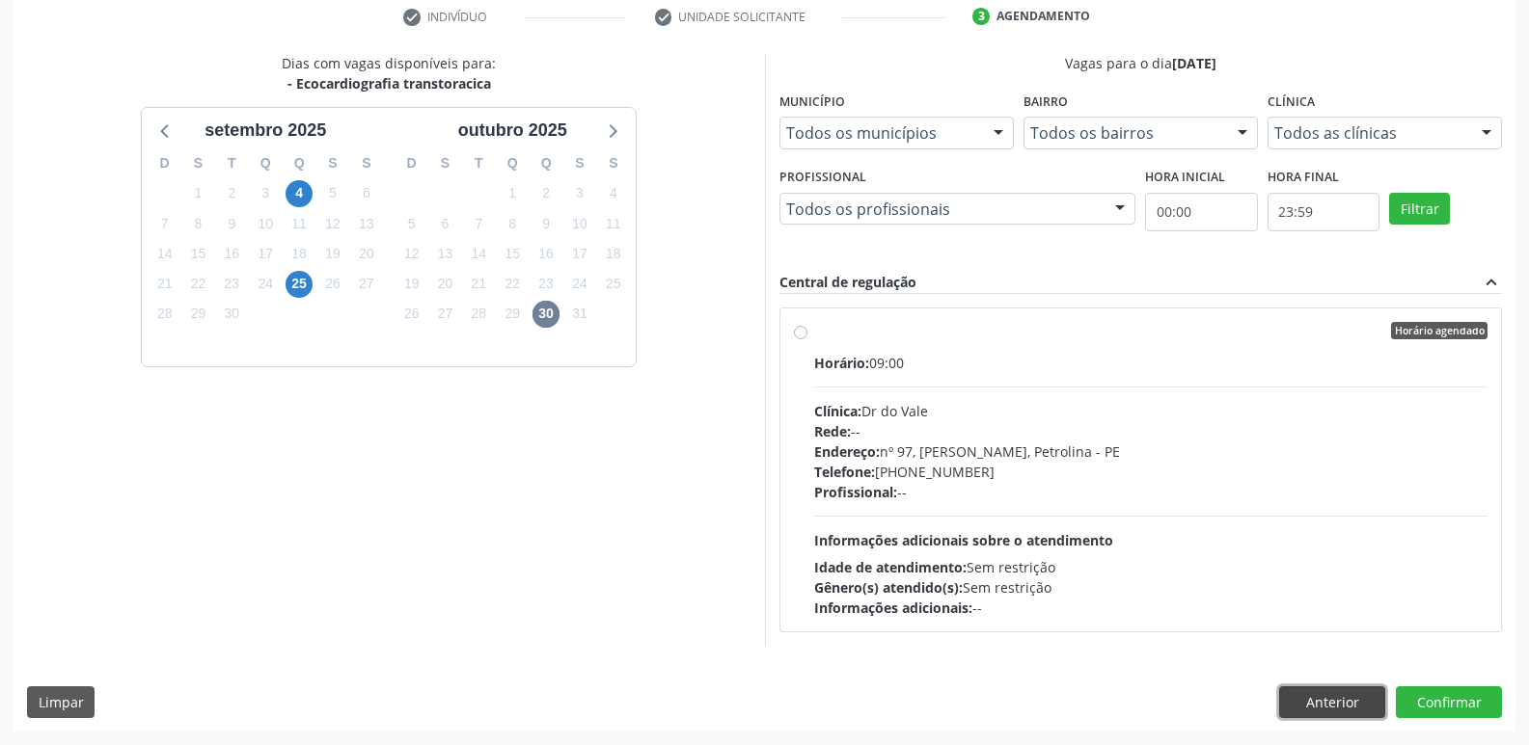
click at [1339, 702] on button "Anterior" at bounding box center [1332, 703] width 106 height 33
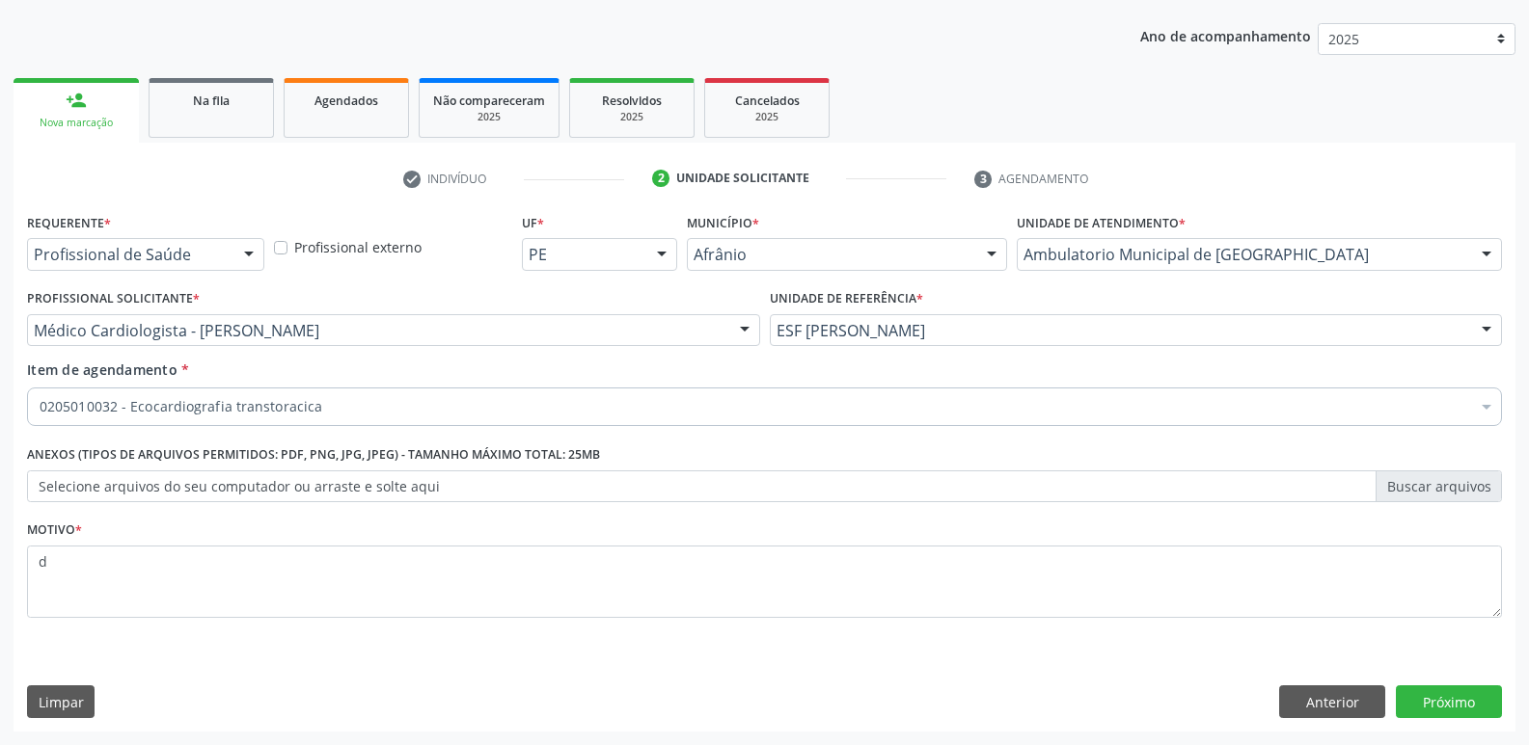
scroll to position [210, 0]
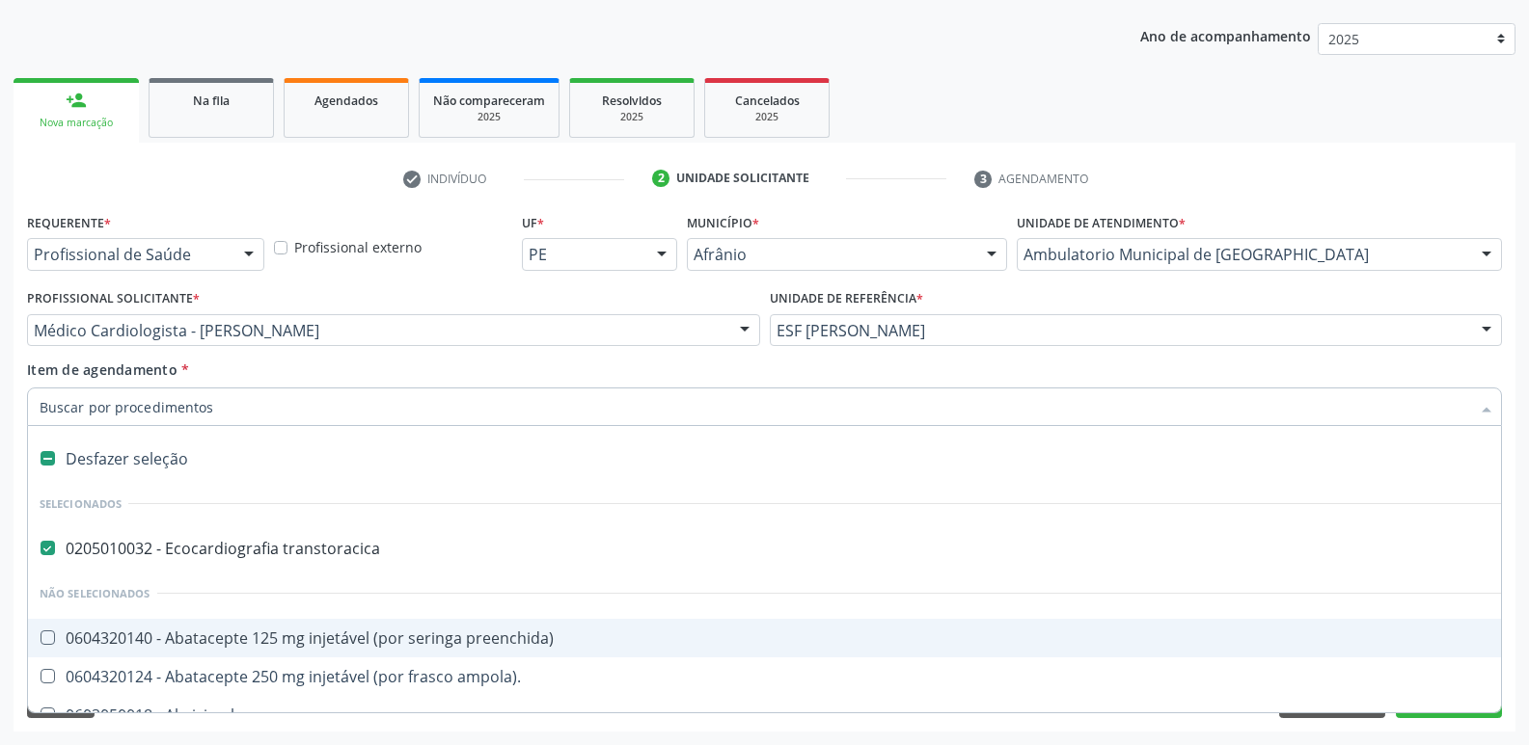
click at [43, 452] on label at bounding box center [48, 458] width 14 height 14
checkbox transtoracica "false"
click at [99, 408] on input "Item de agendamento *" at bounding box center [755, 407] width 1430 height 39
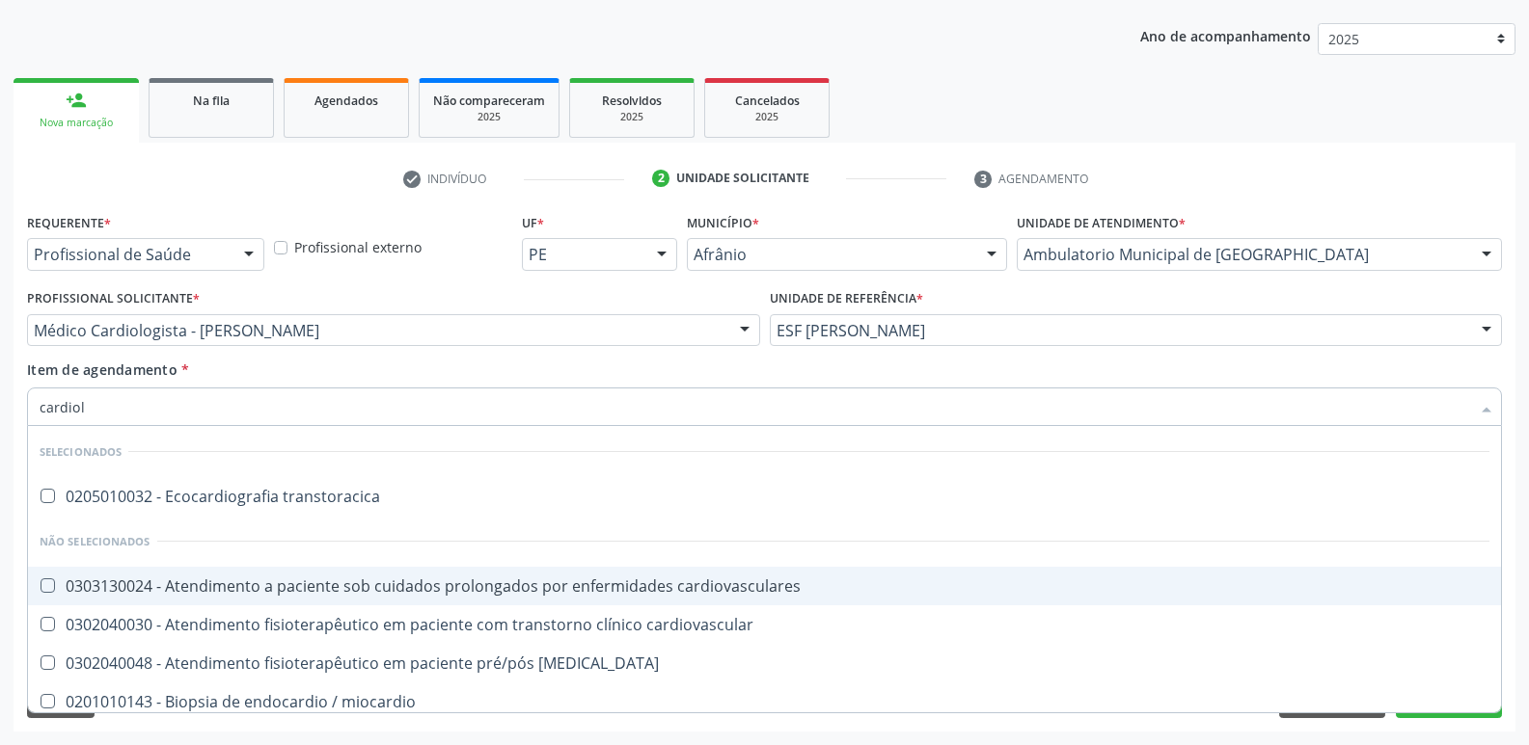
type input "cardiolo"
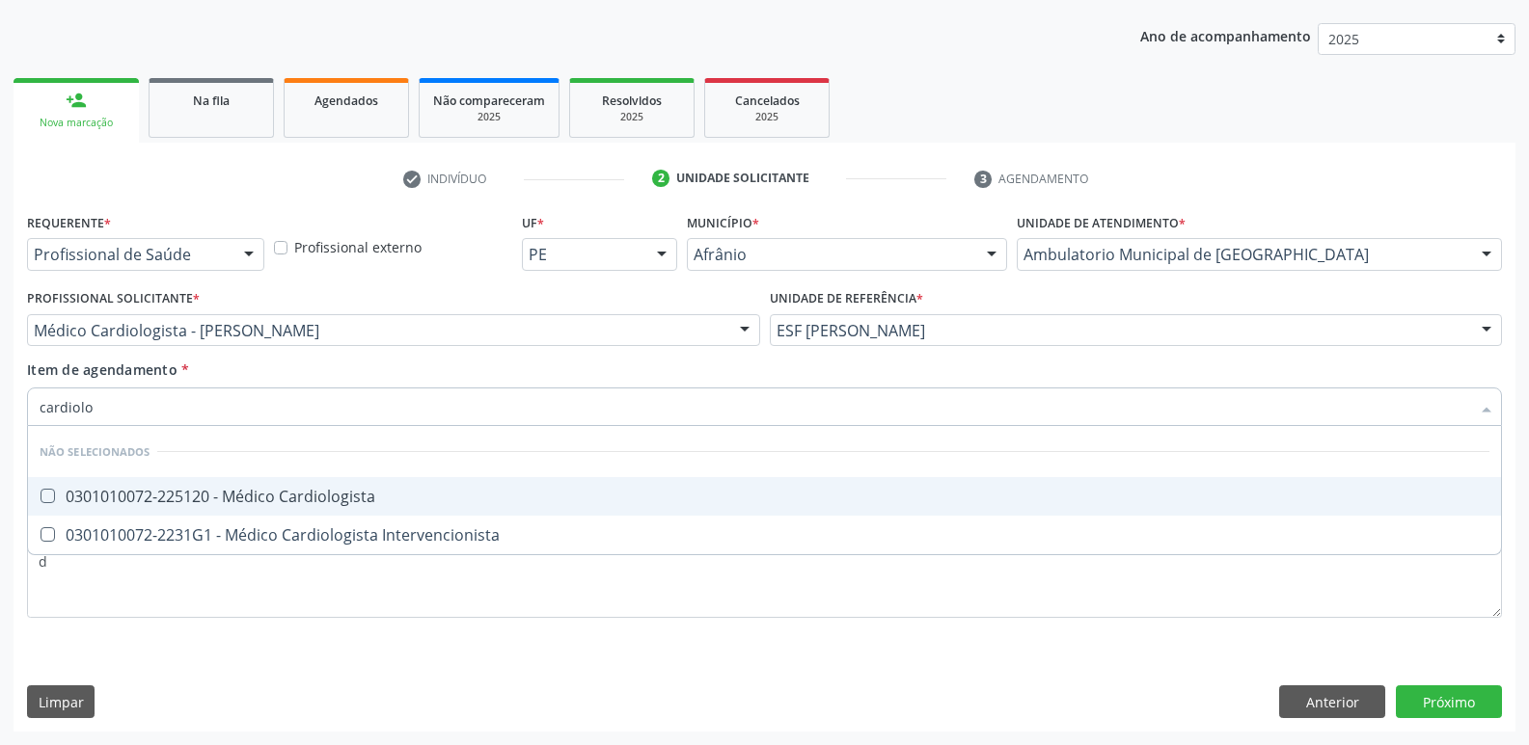
click at [126, 501] on div "0301010072-225120 - Médico Cardiologista" at bounding box center [764, 496] width 1449 height 15
checkbox Cardiologista "true"
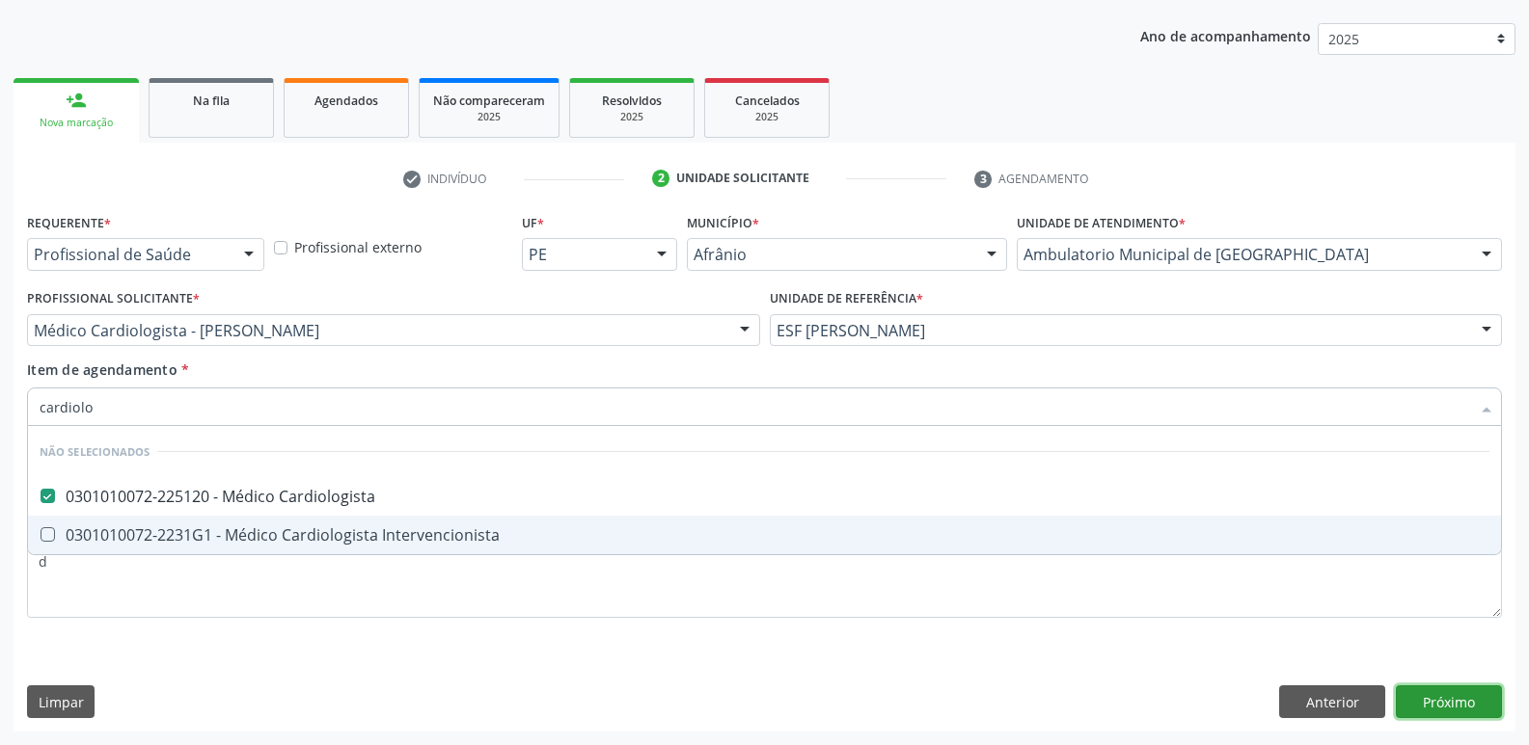
click at [1427, 702] on div "Requerente * Profissional de Saúde Profissional de Saúde Paciente Nenhum result…" at bounding box center [765, 470] width 1502 height 524
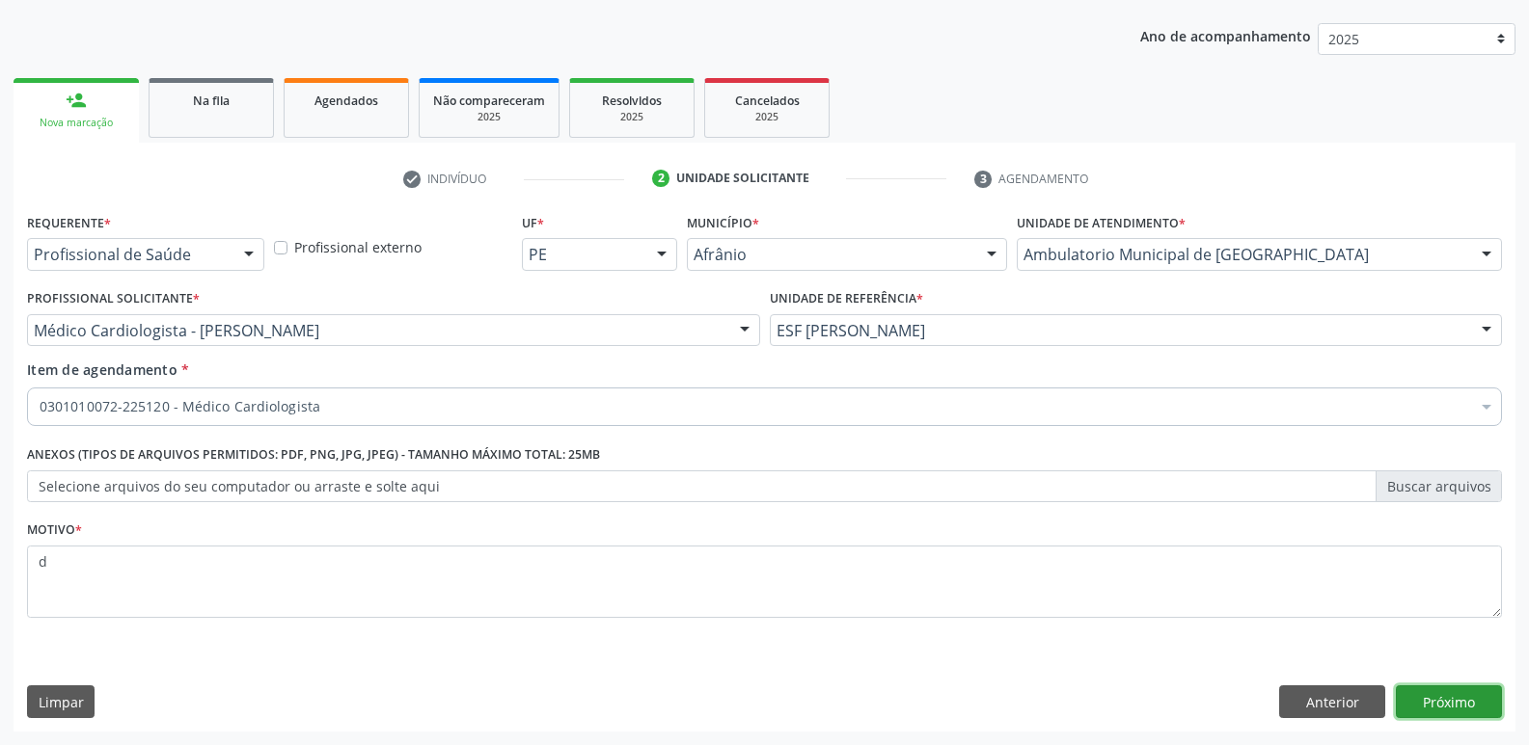
click at [1458, 697] on button "Próximo" at bounding box center [1448, 702] width 106 height 33
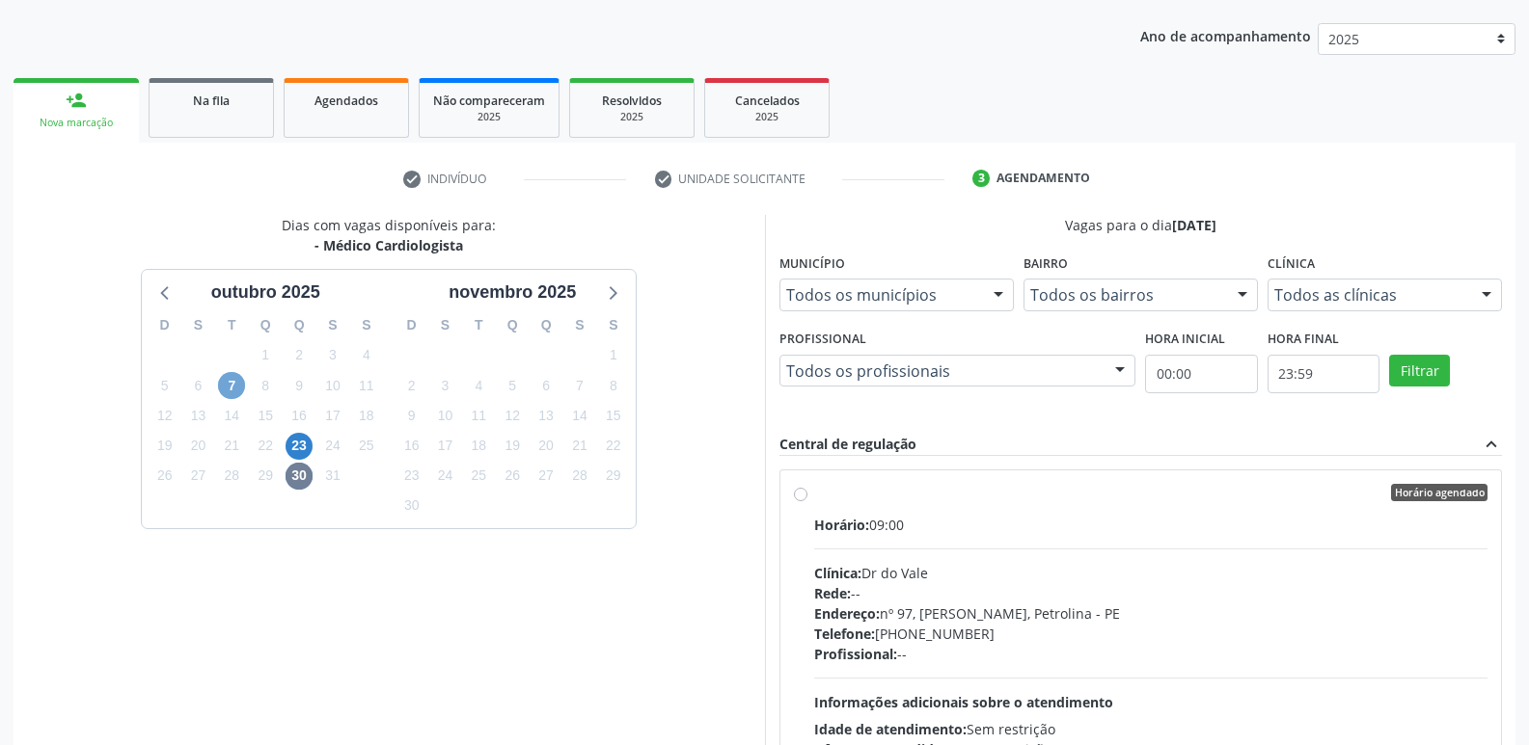
click at [232, 383] on span "7" at bounding box center [231, 385] width 27 height 27
click at [816, 492] on div "Ordem de chegada Consumidos: 0 / 1" at bounding box center [1151, 492] width 674 height 17
click at [807, 492] on input "Ordem de chegada Consumidos: 0 / 1 Horário: 08:00 Clínica: Med Kids Rede: -- En…" at bounding box center [801, 492] width 14 height 17
radio input "true"
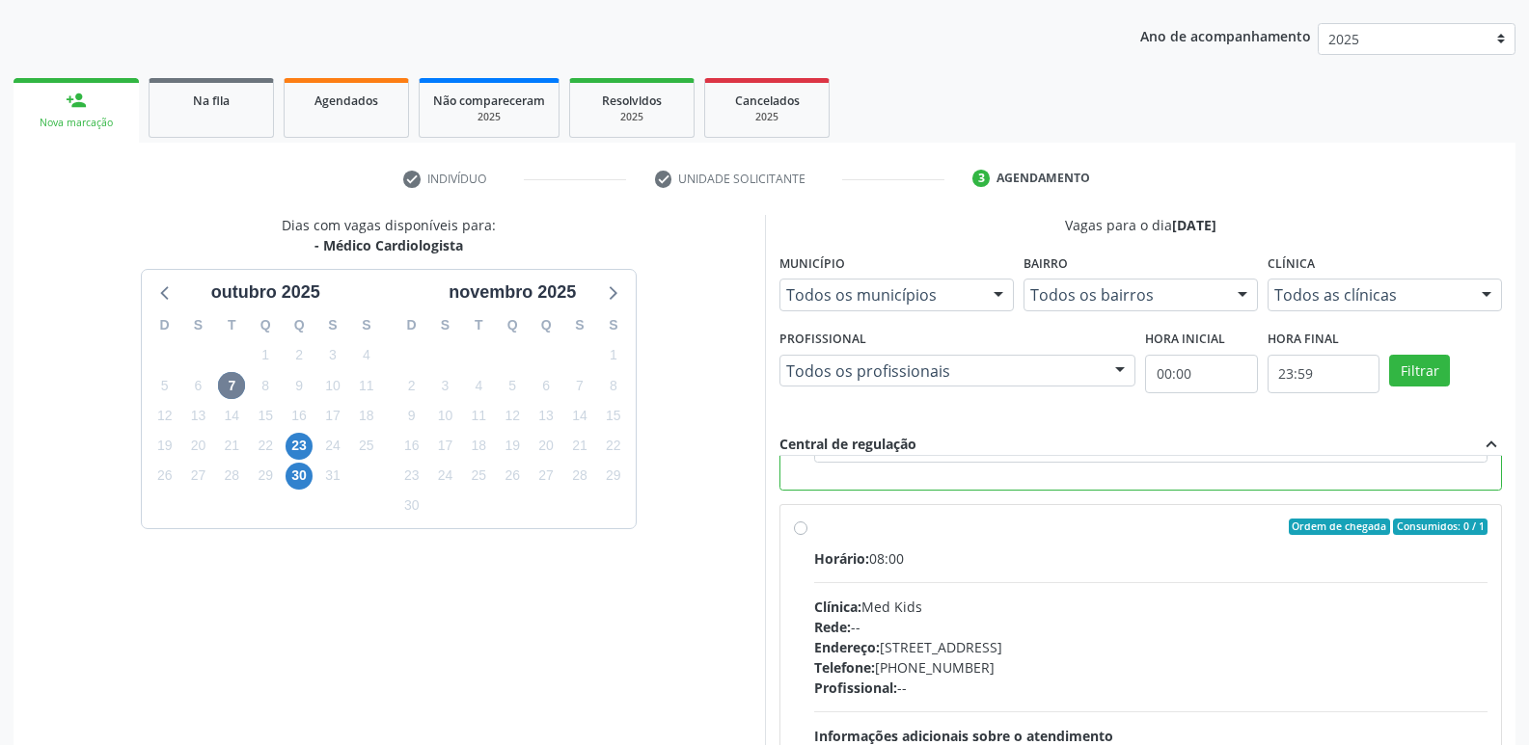
scroll to position [403, 0]
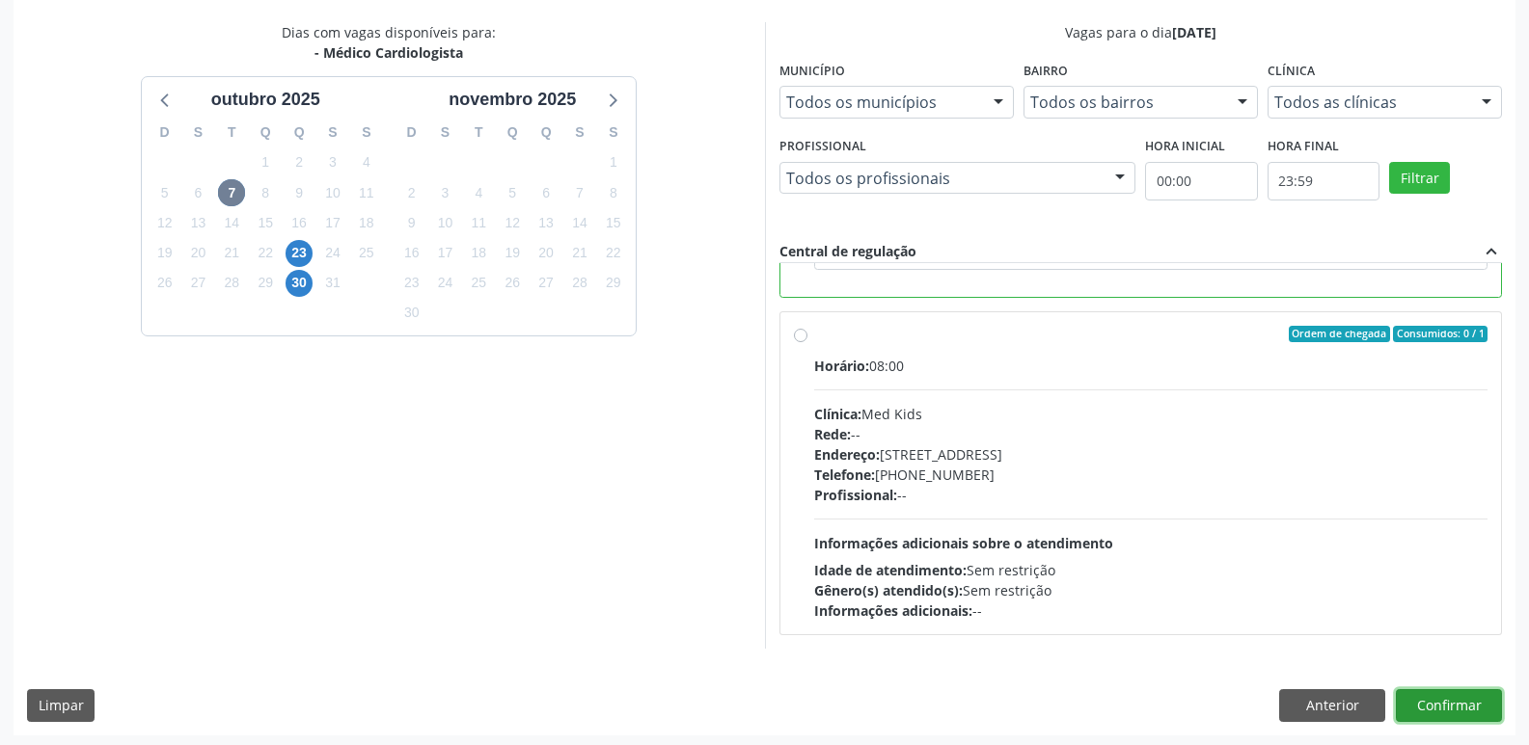
click at [1440, 706] on button "Confirmar" at bounding box center [1448, 706] width 106 height 33
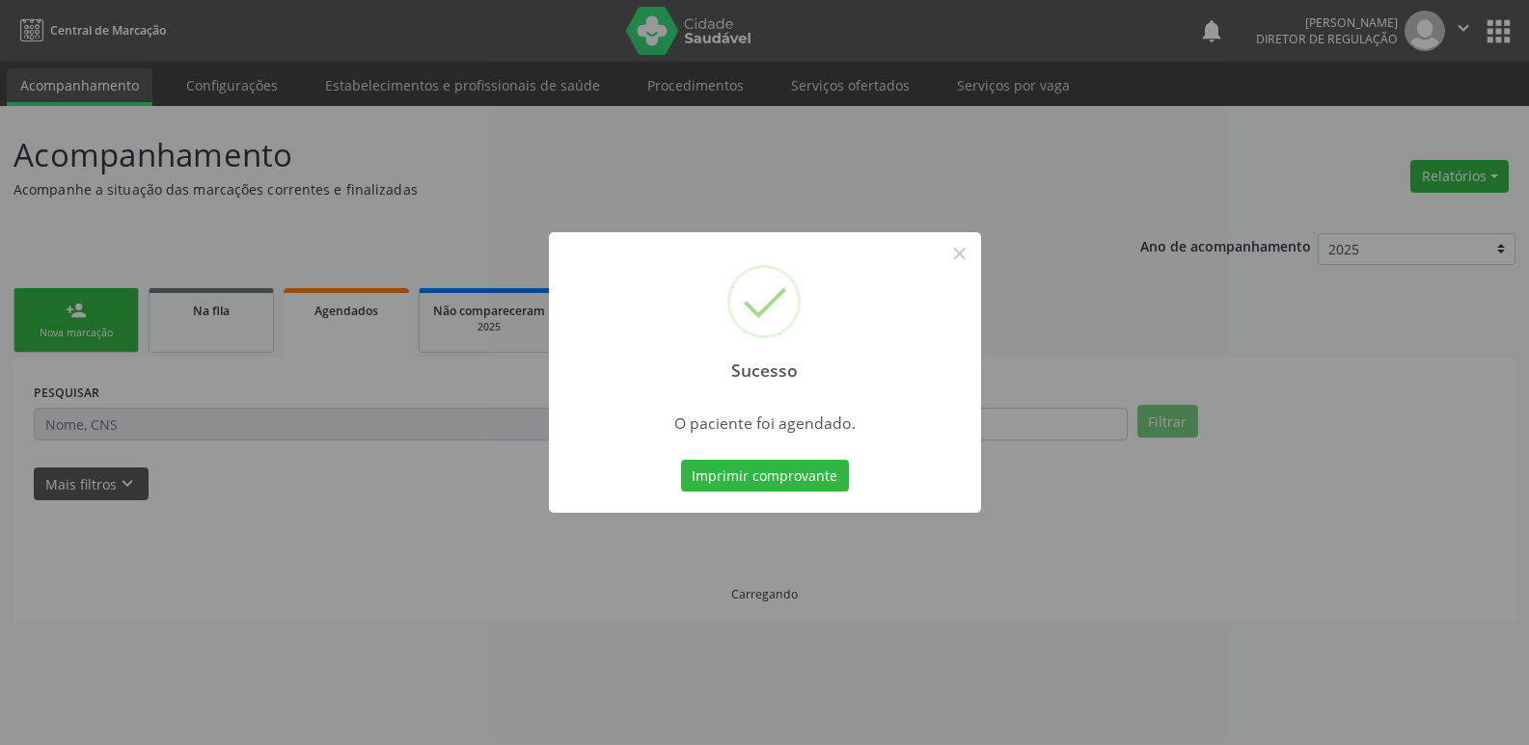
scroll to position [0, 0]
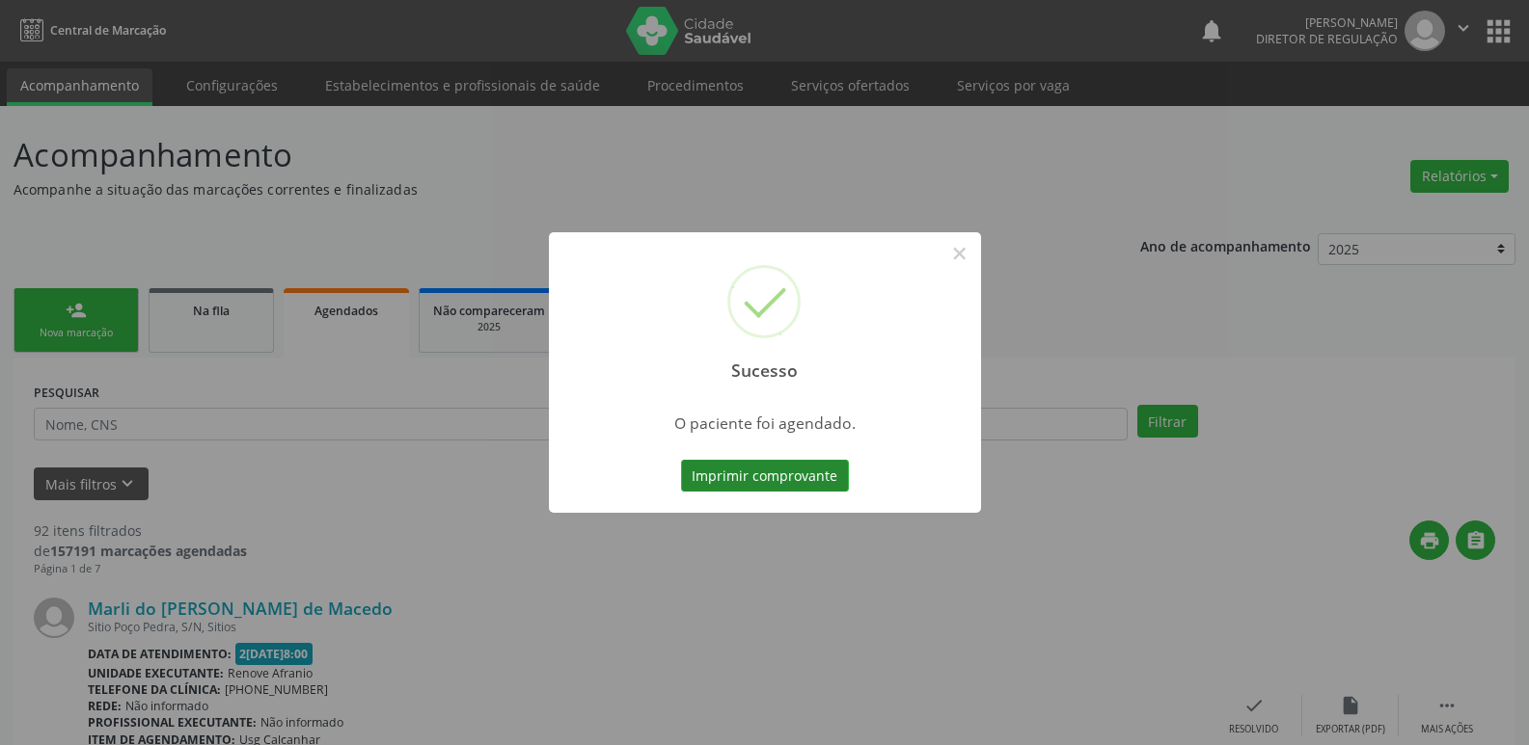
click at [796, 474] on button "Imprimir comprovante" at bounding box center [765, 476] width 168 height 33
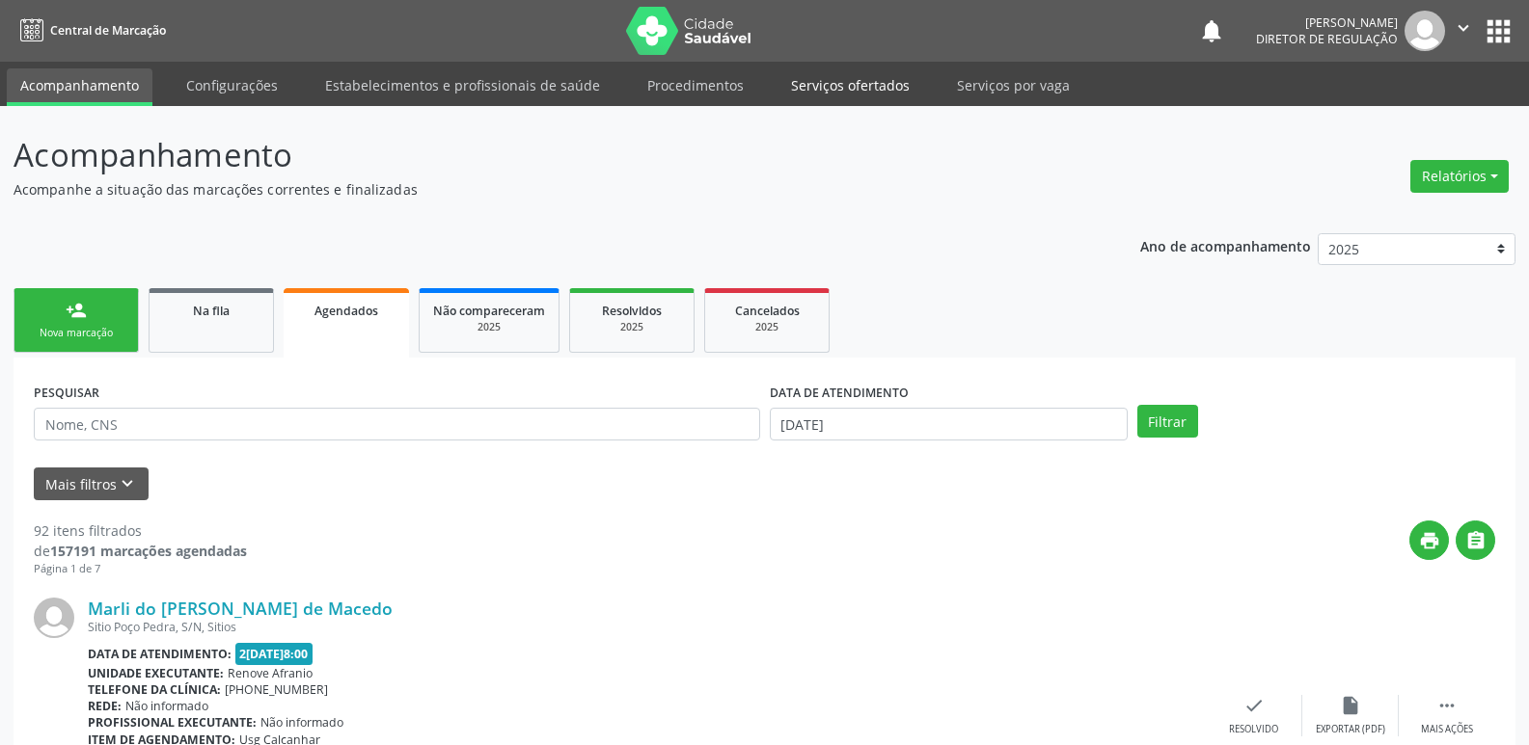
click at [840, 90] on link "Serviços ofertados" at bounding box center [850, 85] width 146 height 34
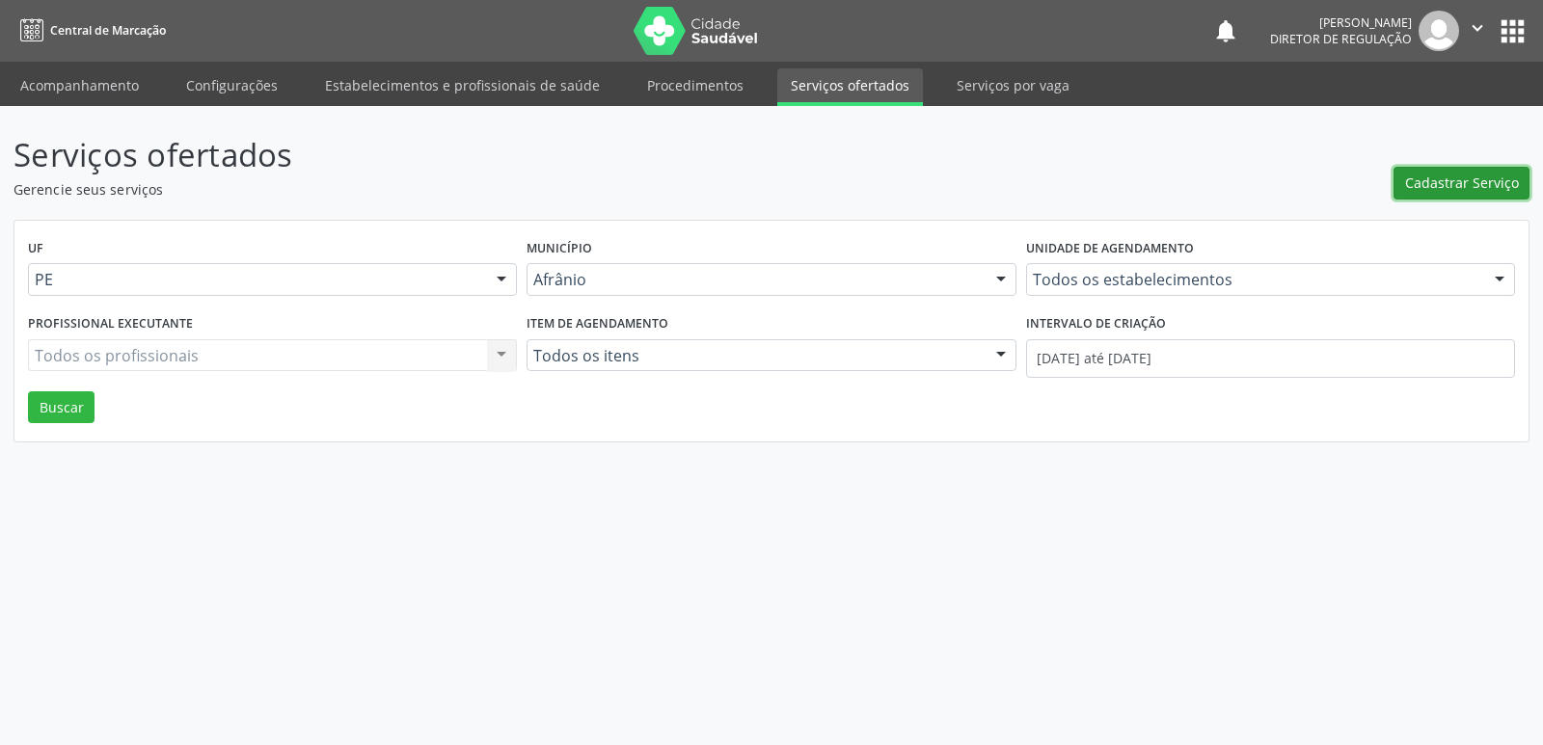
click at [1478, 187] on span "Cadastrar Serviço" at bounding box center [1462, 183] width 114 height 20
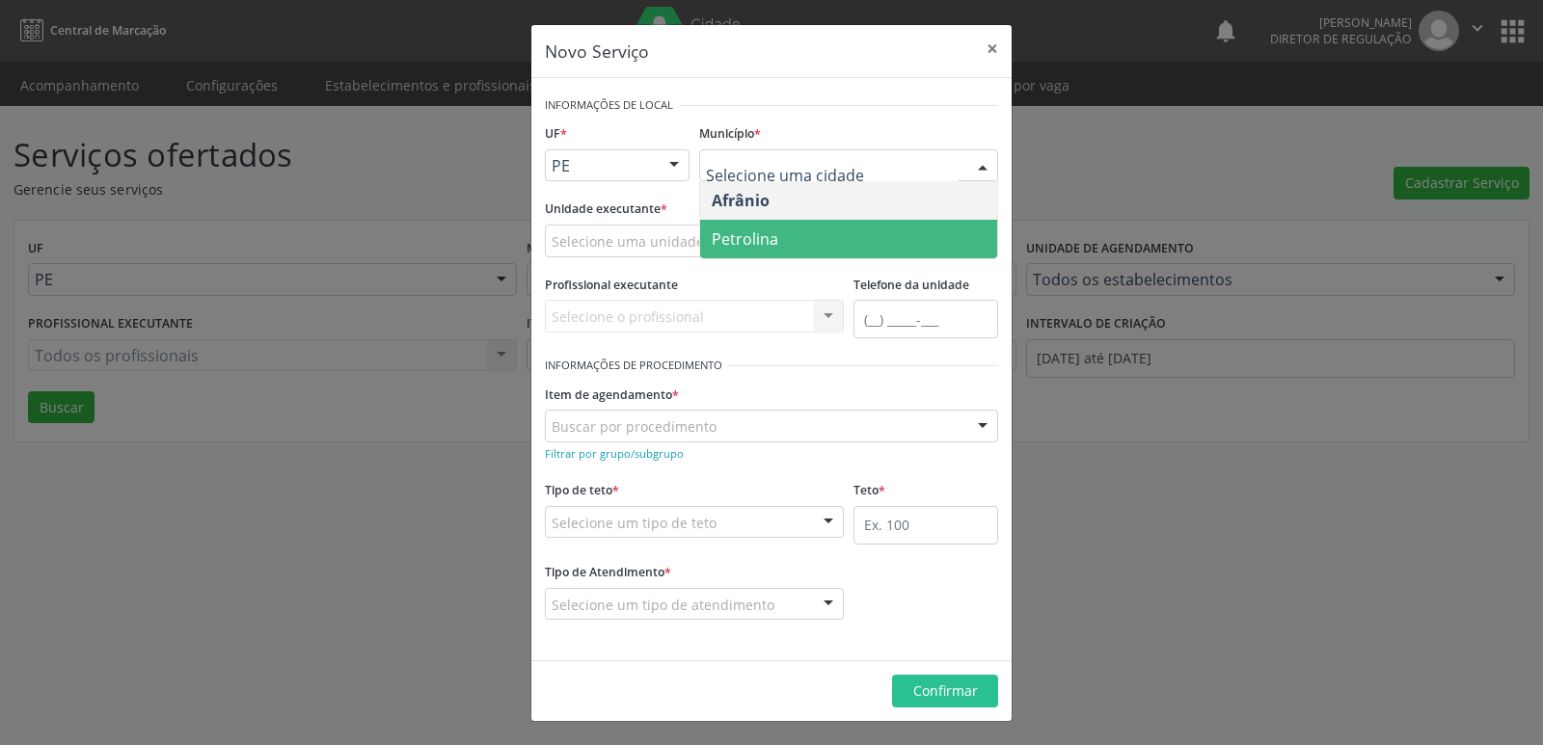
drag, startPoint x: 790, startPoint y: 236, endPoint x: 801, endPoint y: 235, distance: 11.6
click at [792, 236] on span "Petrolina" at bounding box center [848, 239] width 297 height 39
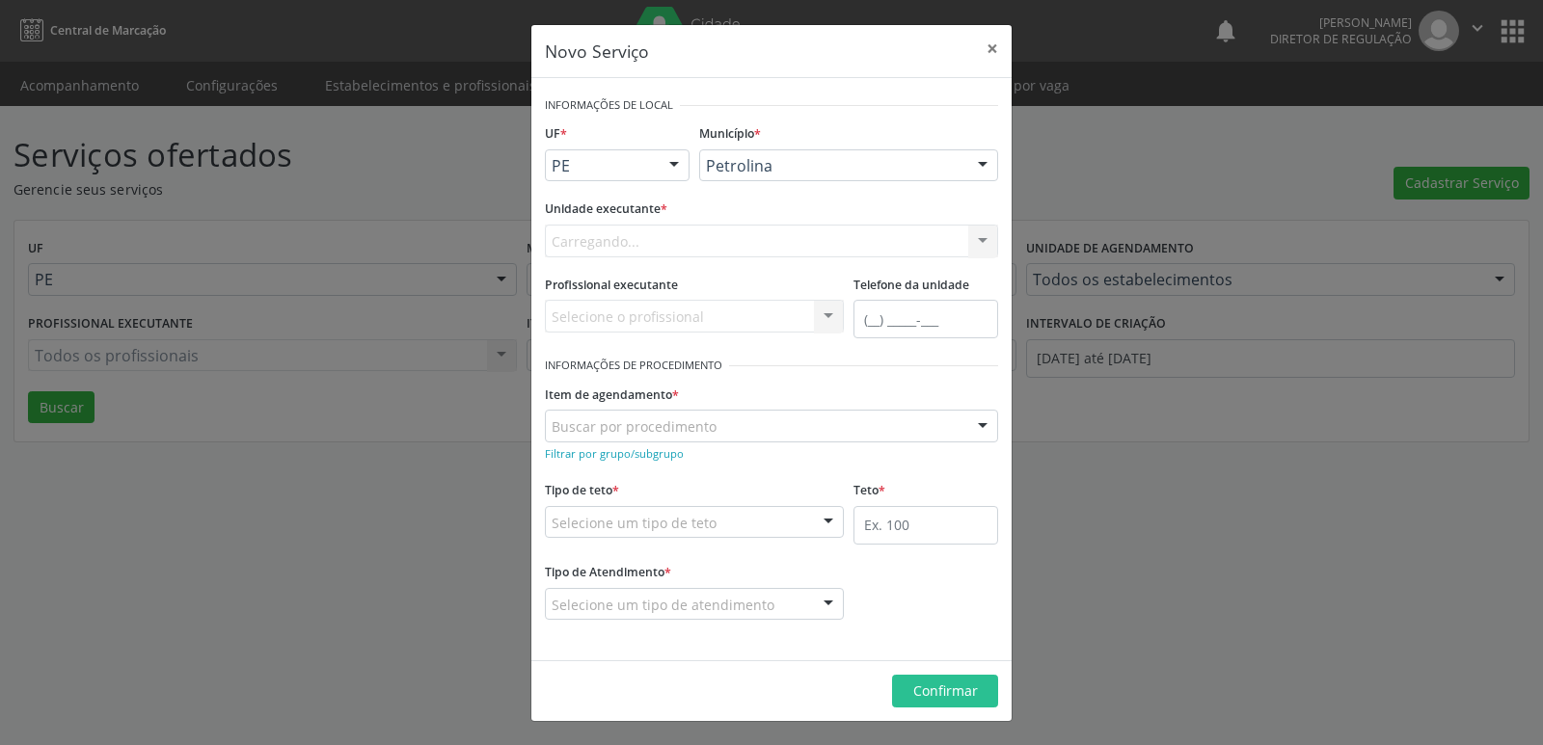
click at [733, 233] on div "Carregando... Academia da Saude de Afranio Academia da Saude do Bairro [PERSON_…" at bounding box center [771, 241] width 453 height 33
click at [726, 234] on div "Selecione uma unidade" at bounding box center [771, 241] width 453 height 33
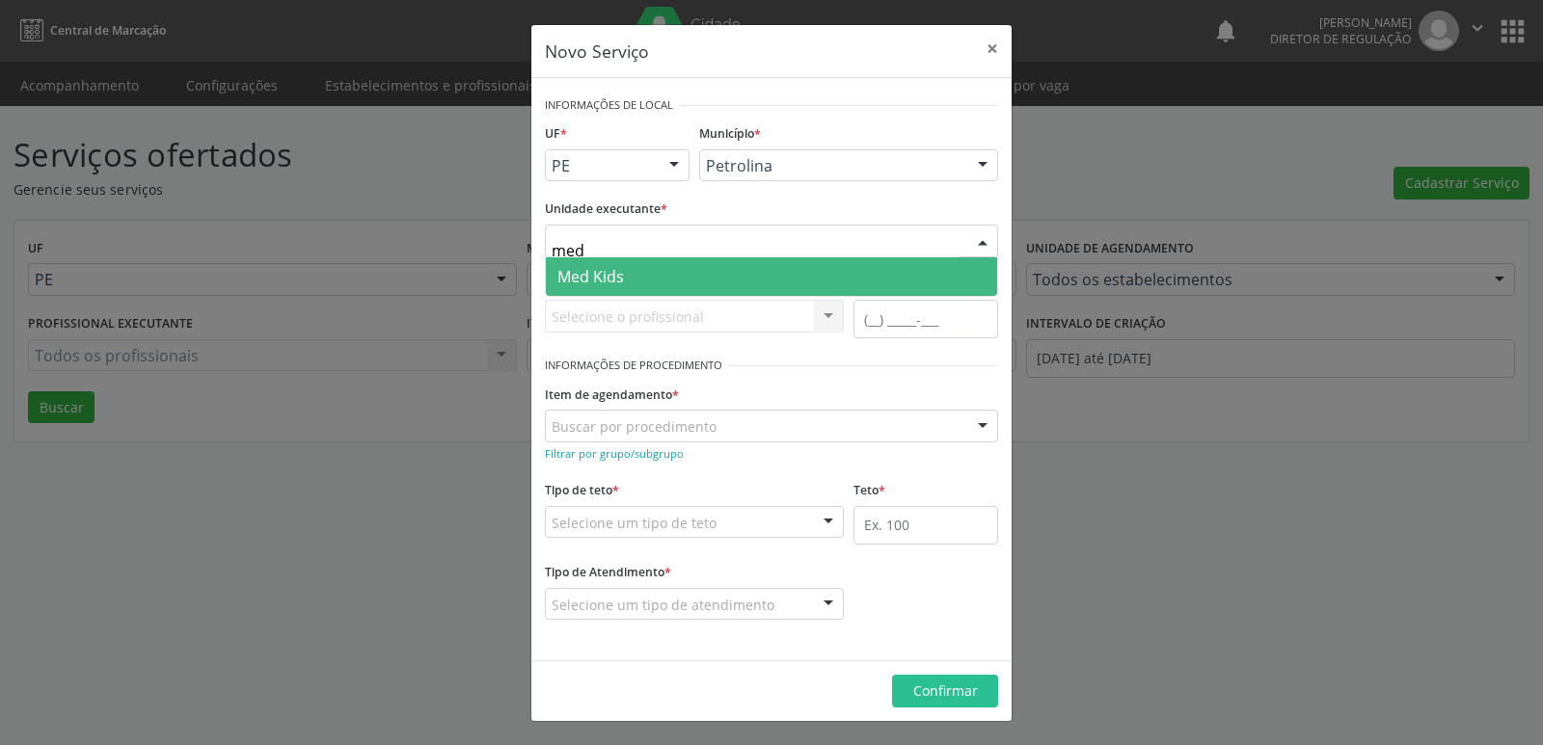
type input "med k"
click at [660, 279] on span "Med Kids" at bounding box center [771, 276] width 451 height 39
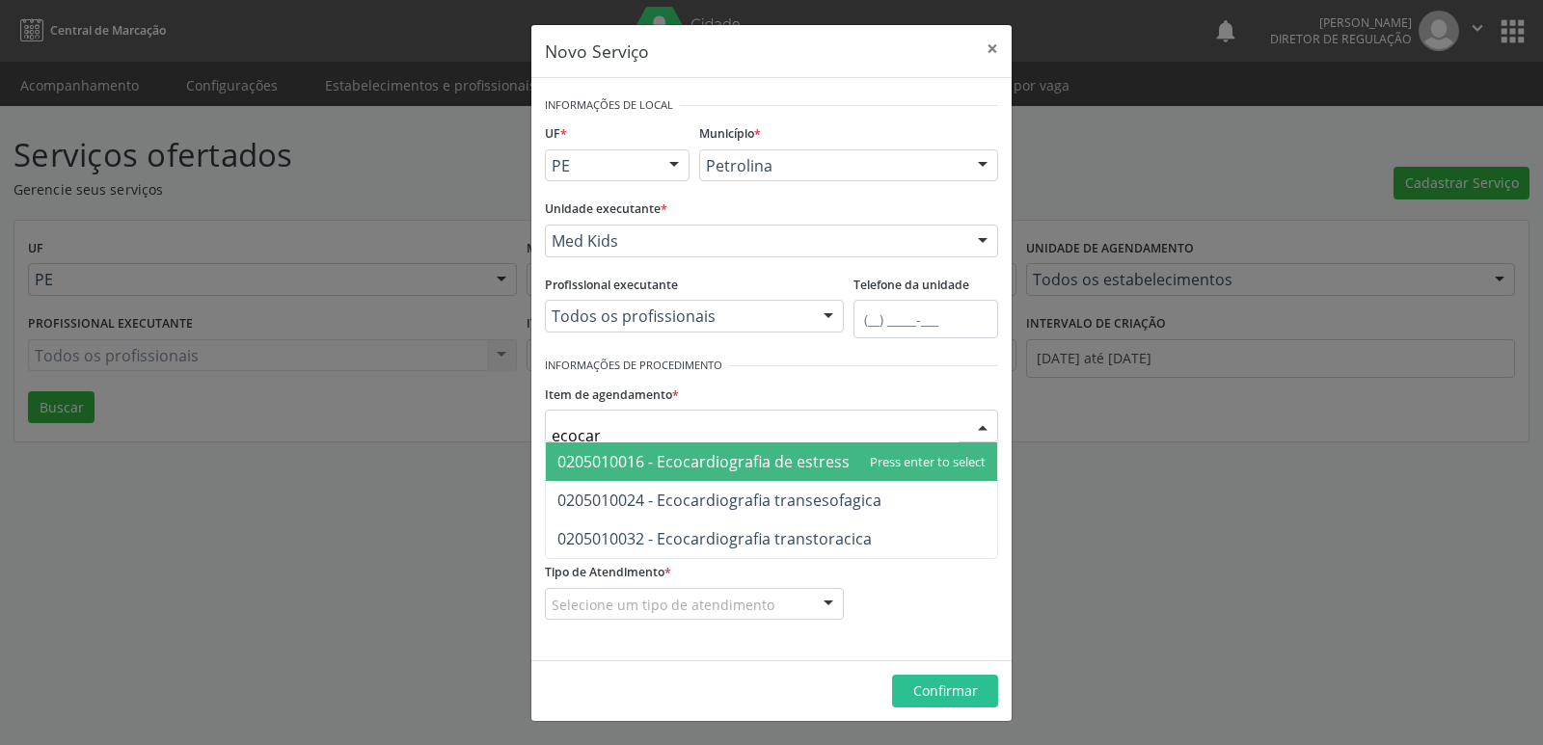
type input "ecocard"
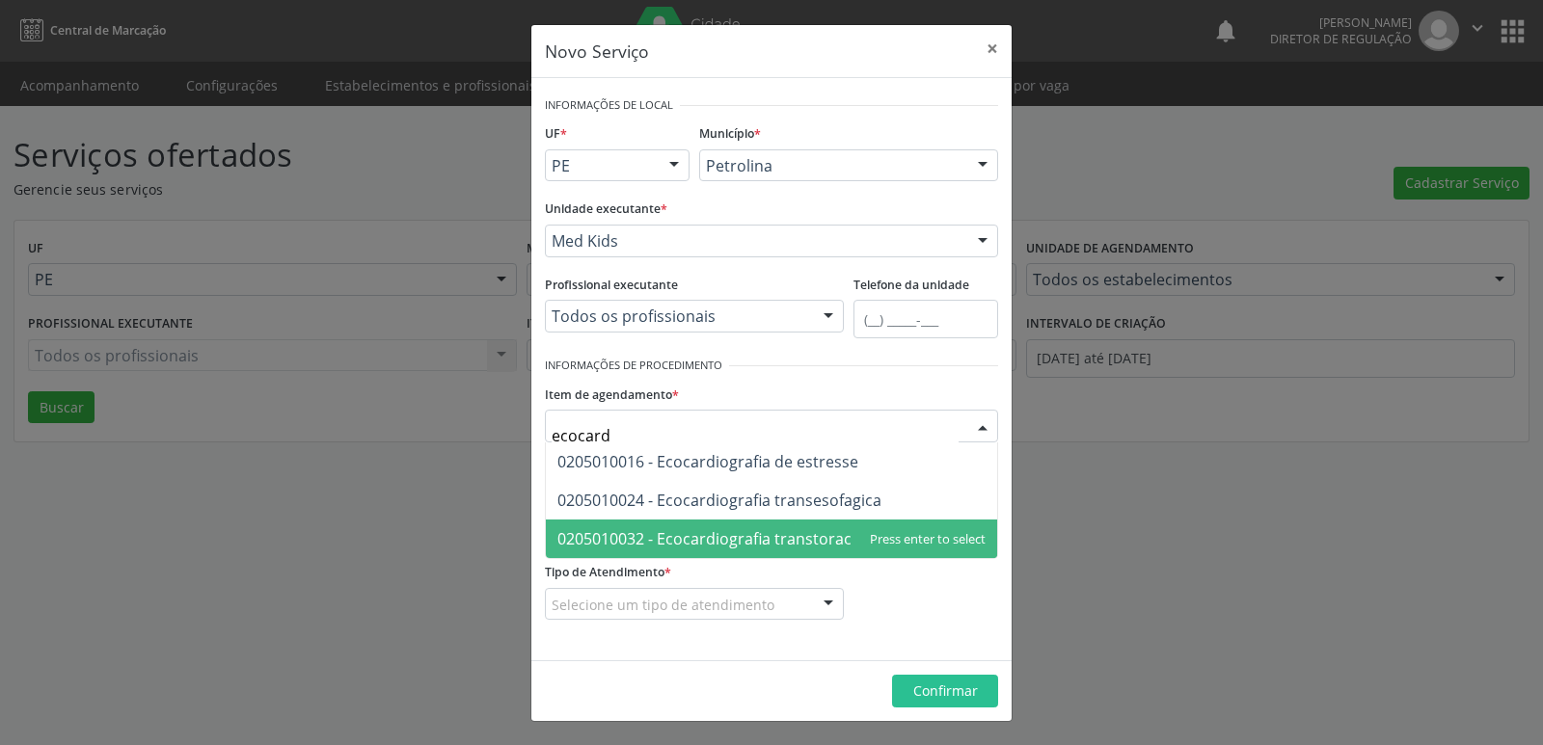
click at [692, 562] on form "Informações de Local UF * PE BA PE Nenhum resultado encontrado para: " " Não há…" at bounding box center [771, 369] width 453 height 555
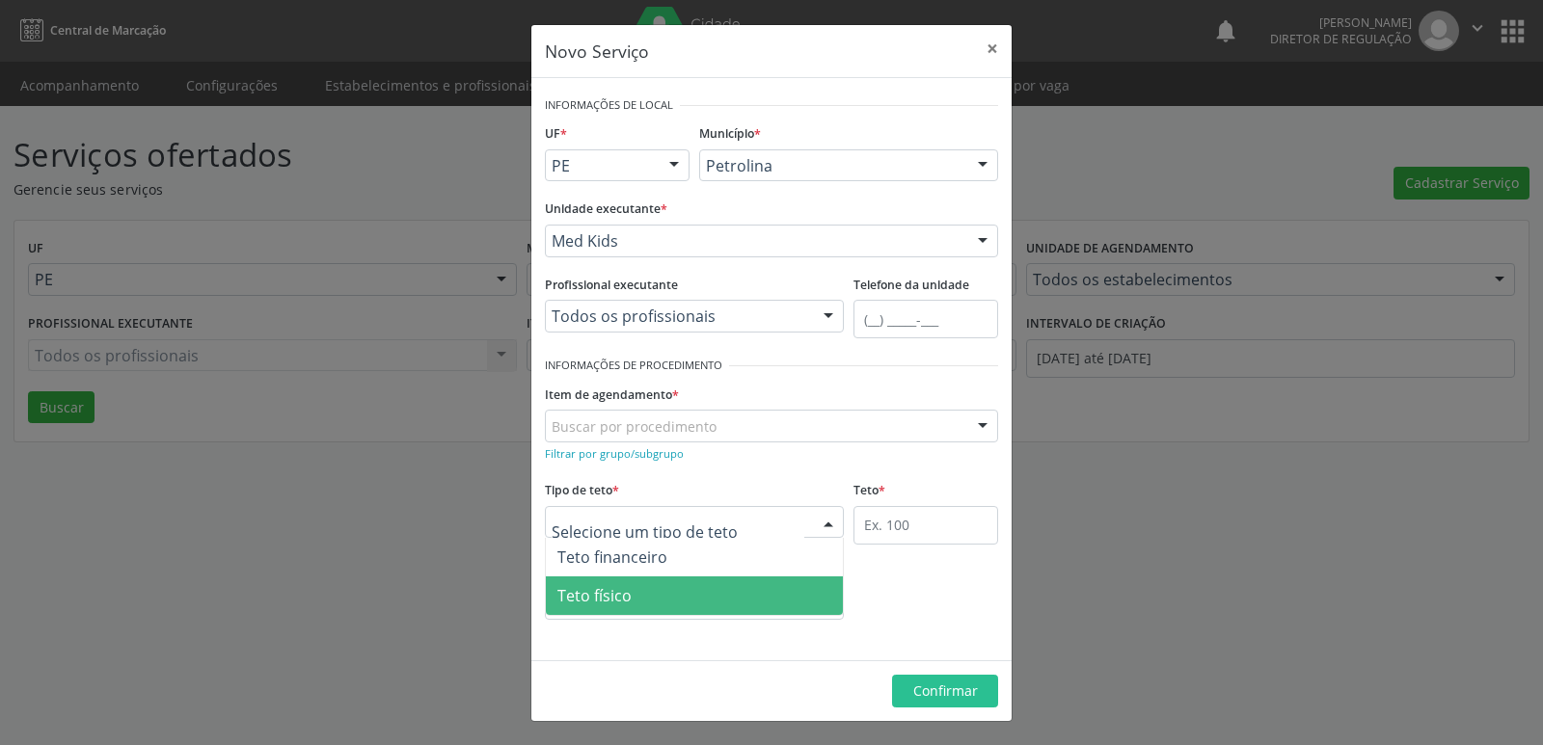
click at [669, 598] on span "Teto físico" at bounding box center [694, 596] width 297 height 39
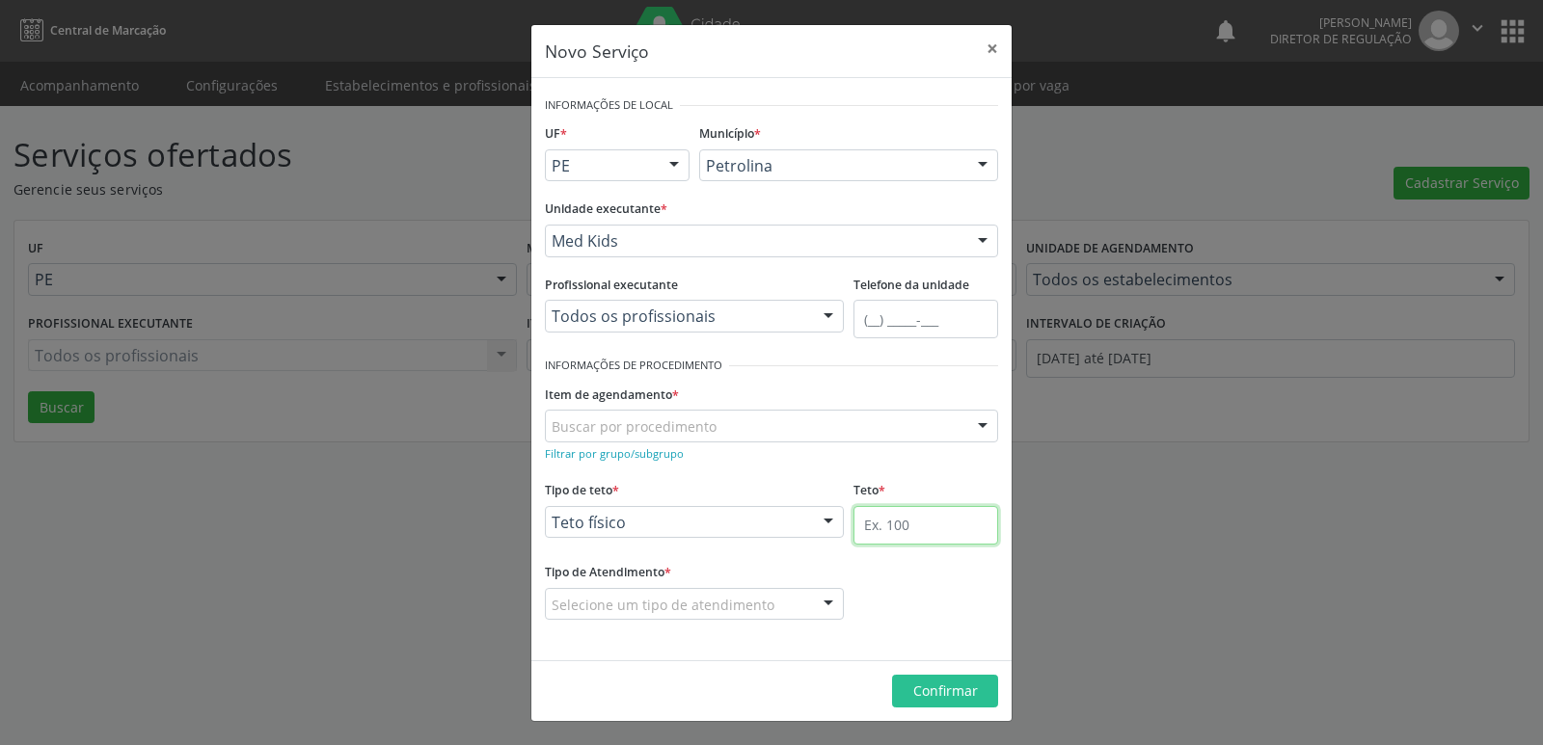
click at [887, 521] on input "text" at bounding box center [925, 525] width 145 height 39
type input "1"
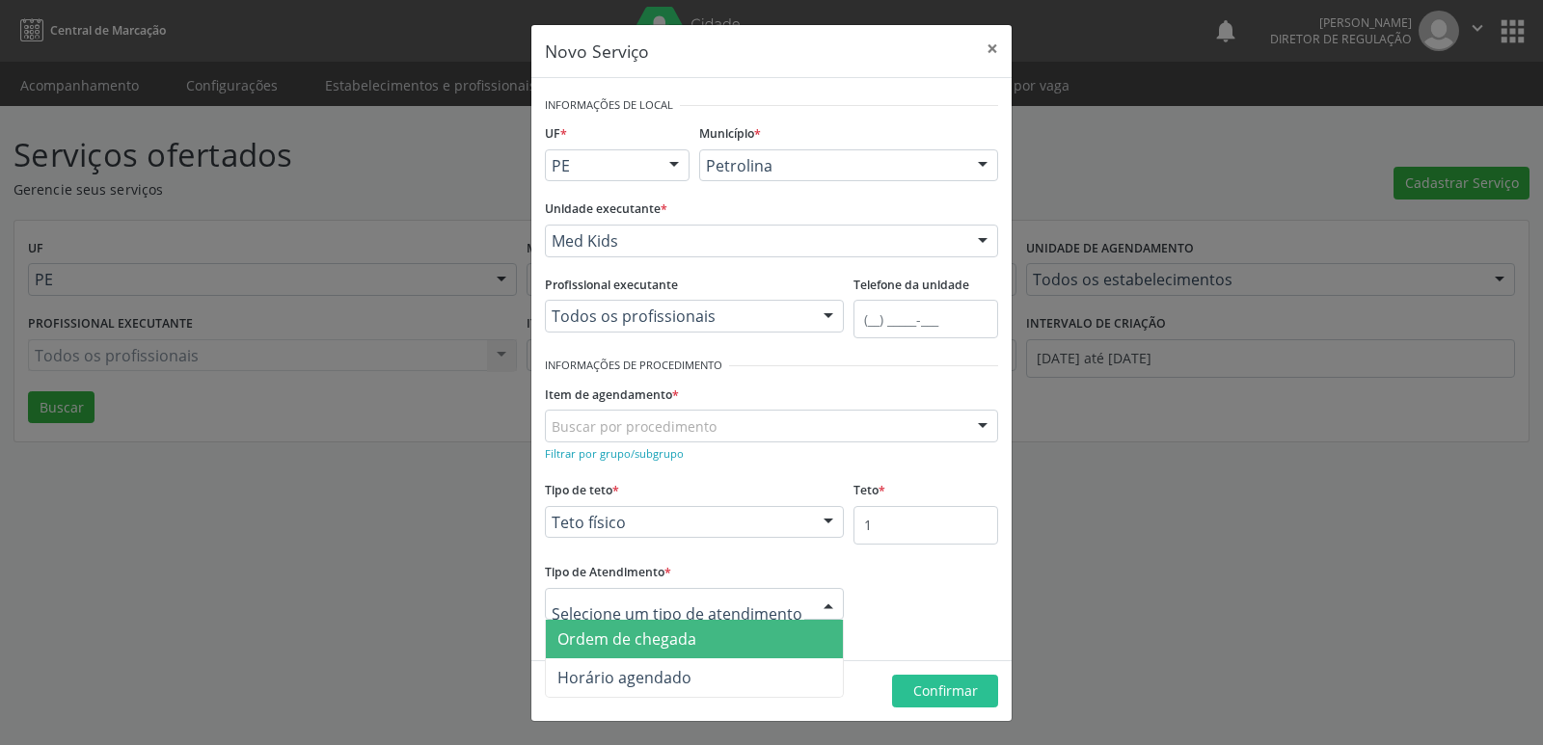
click at [684, 637] on span "Ordem de chegada" at bounding box center [626, 639] width 139 height 21
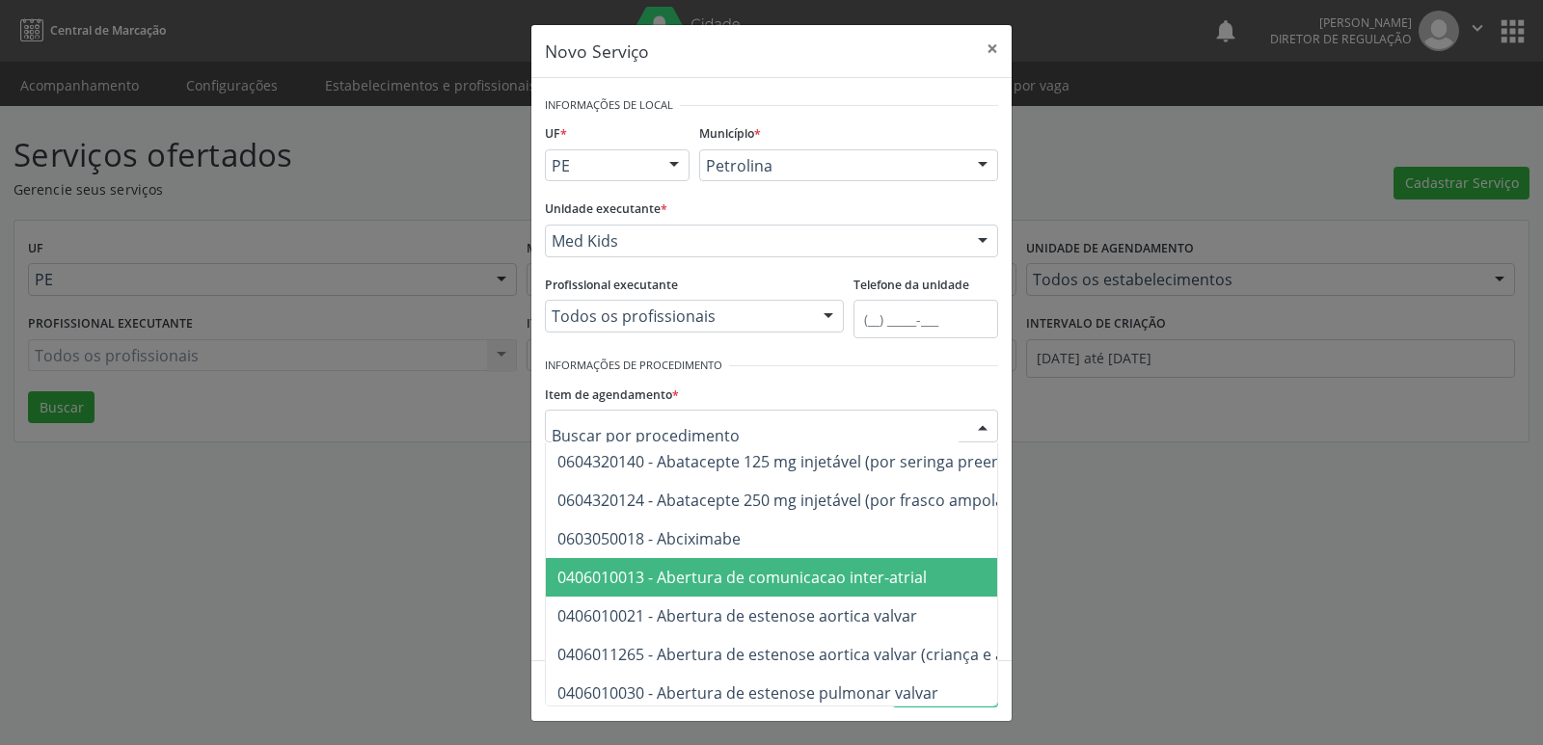
click at [722, 421] on div at bounding box center [771, 426] width 453 height 33
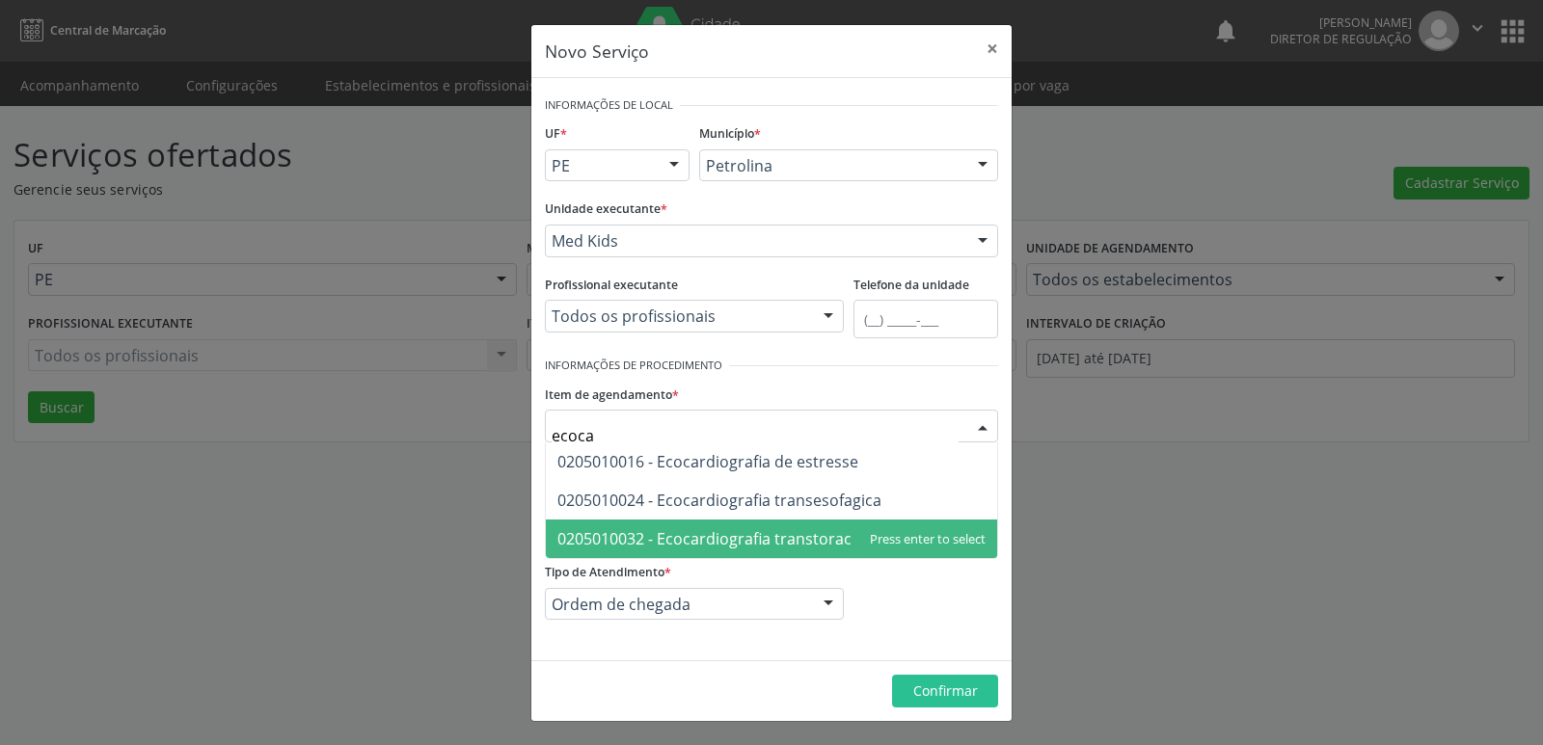
type input "ecocar"
click at [717, 548] on span "0205010032 - Ecocardiografia transtoracica" at bounding box center [714, 538] width 314 height 21
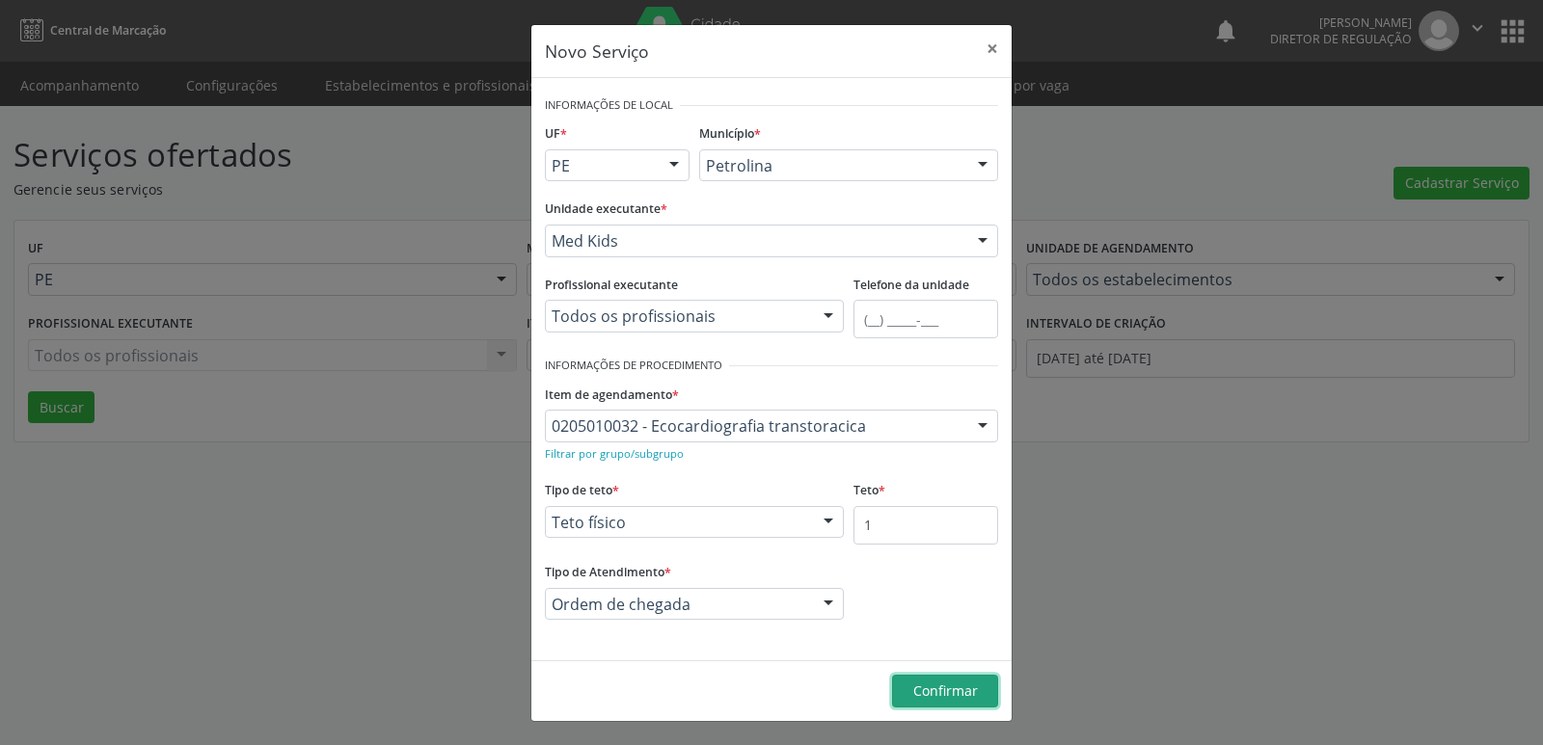
click at [953, 692] on span "Confirmar" at bounding box center [945, 691] width 65 height 18
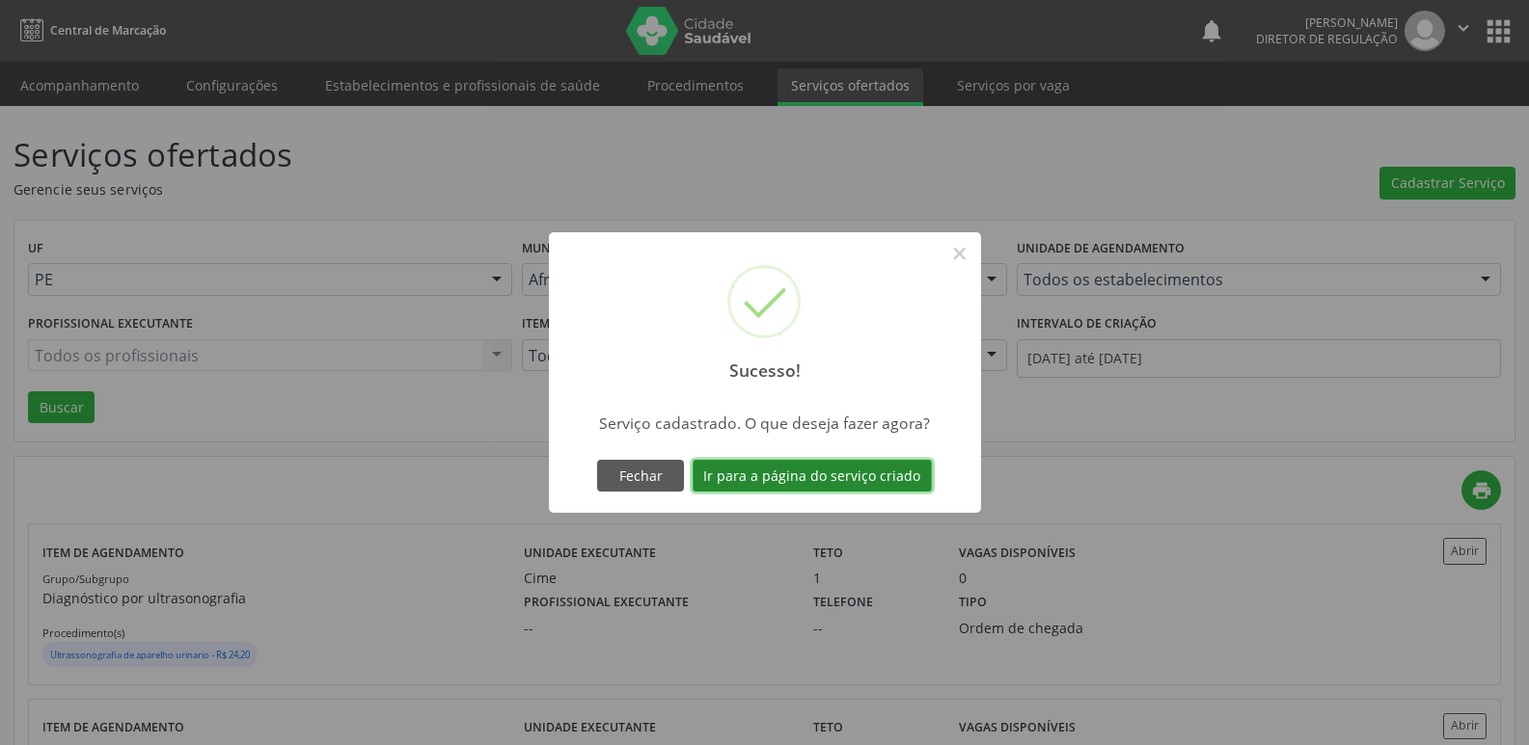
click at [859, 467] on button "Ir para a página do serviço criado" at bounding box center [811, 476] width 239 height 33
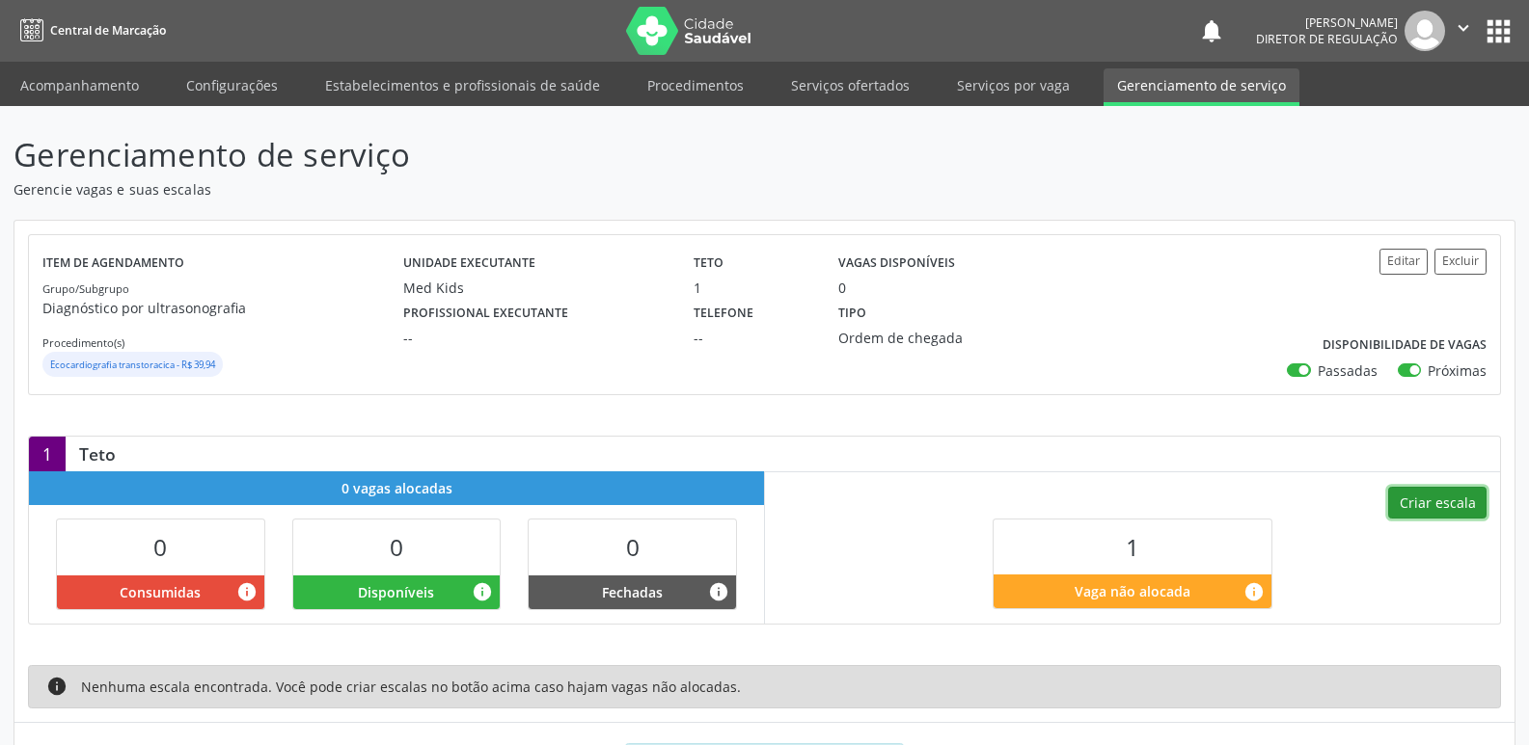
click at [1442, 500] on button "Criar escala" at bounding box center [1437, 503] width 98 height 33
select select "8"
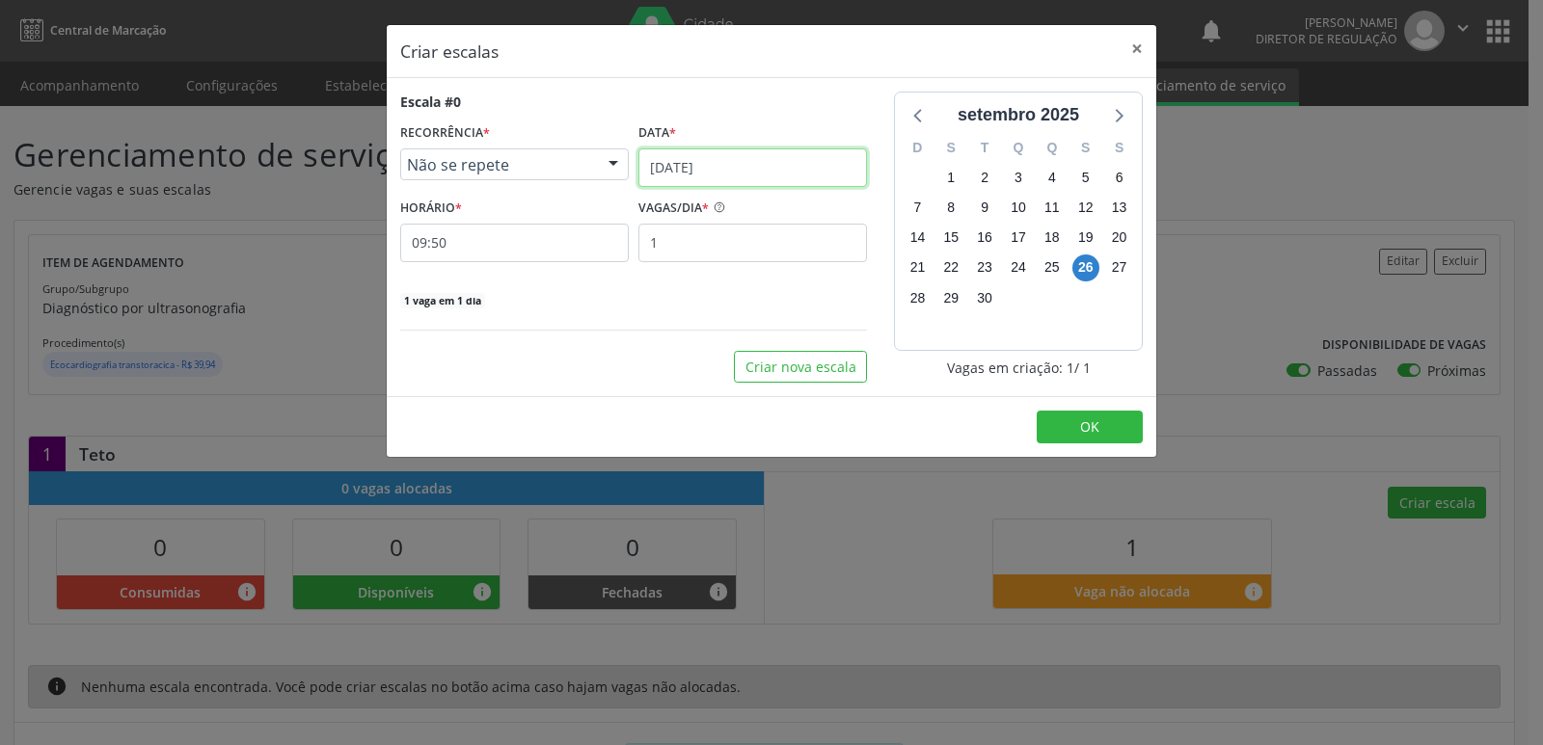
click at [812, 153] on input "[DATE]" at bounding box center [752, 168] width 229 height 39
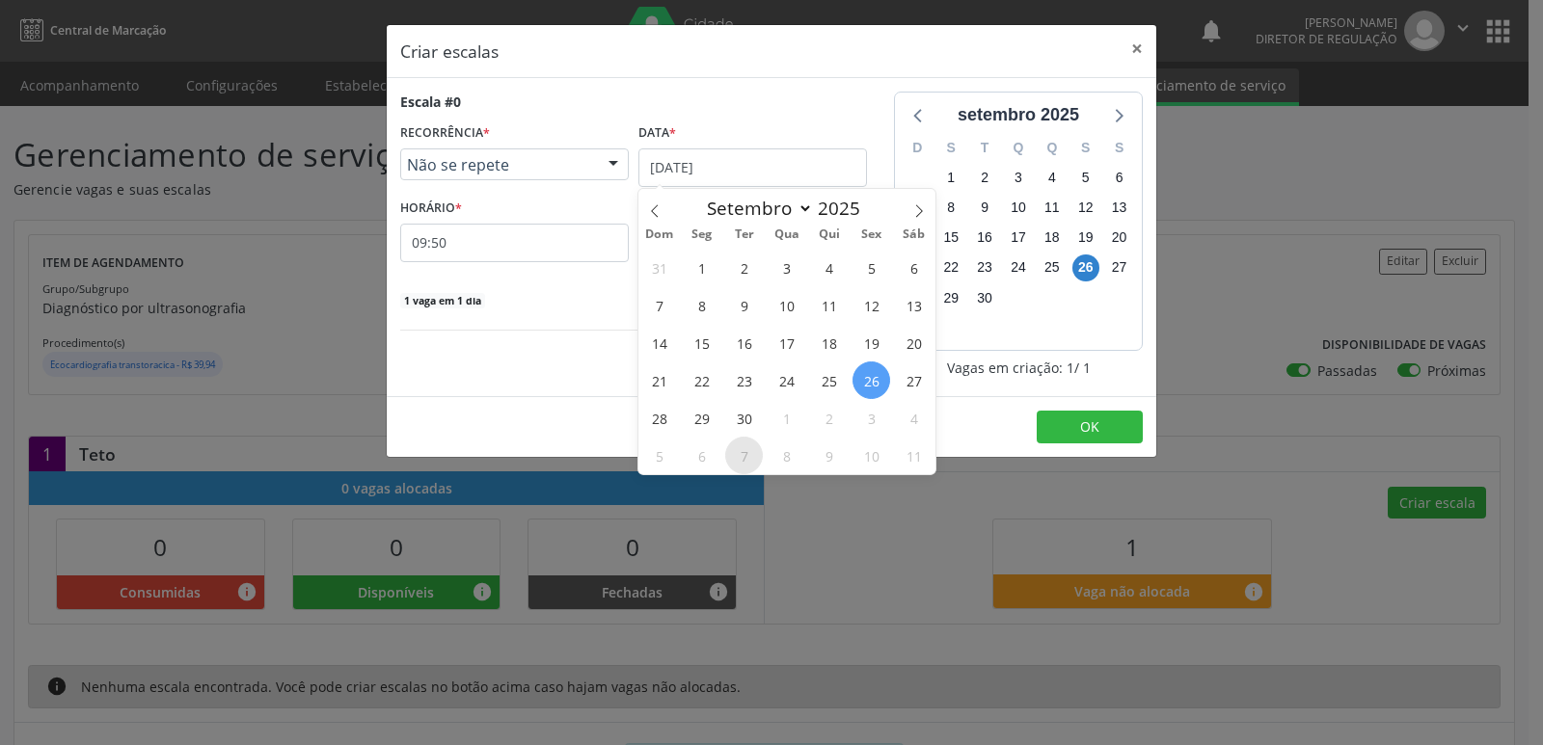
click at [743, 450] on span "7" at bounding box center [744, 456] width 38 height 38
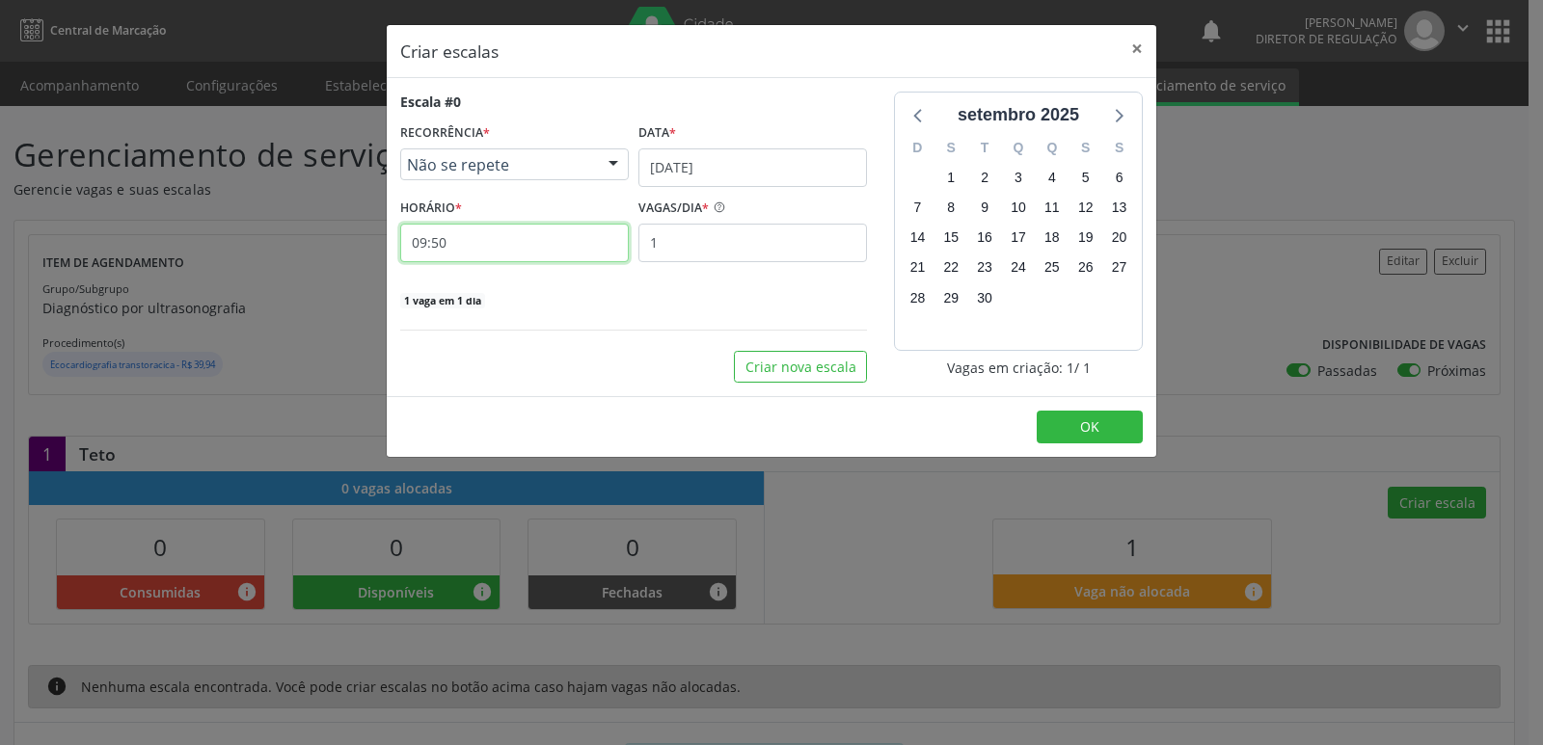
click at [551, 252] on input "09:50" at bounding box center [514, 243] width 229 height 39
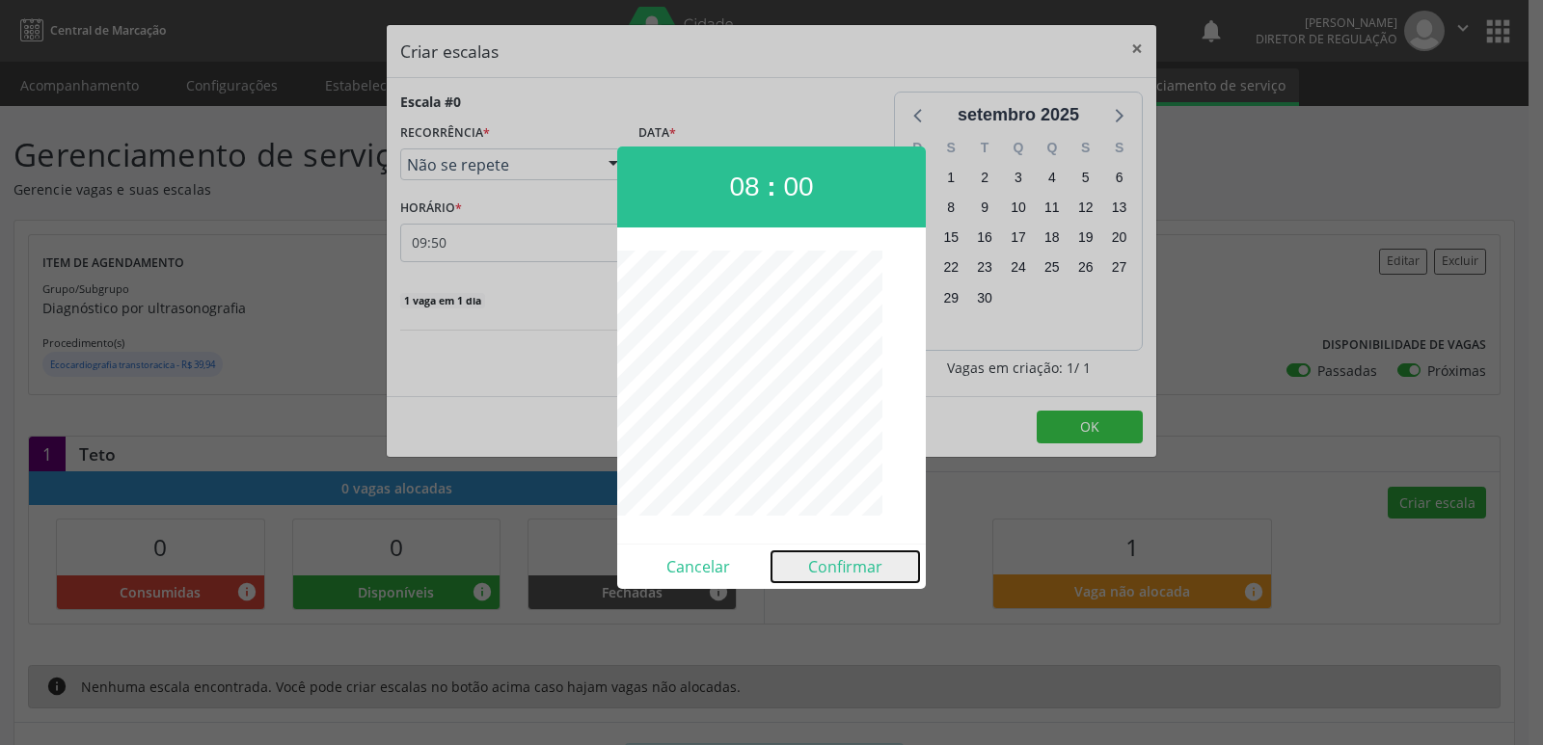
click at [837, 570] on button "Confirmar" at bounding box center [845, 567] width 148 height 31
type input "08:00"
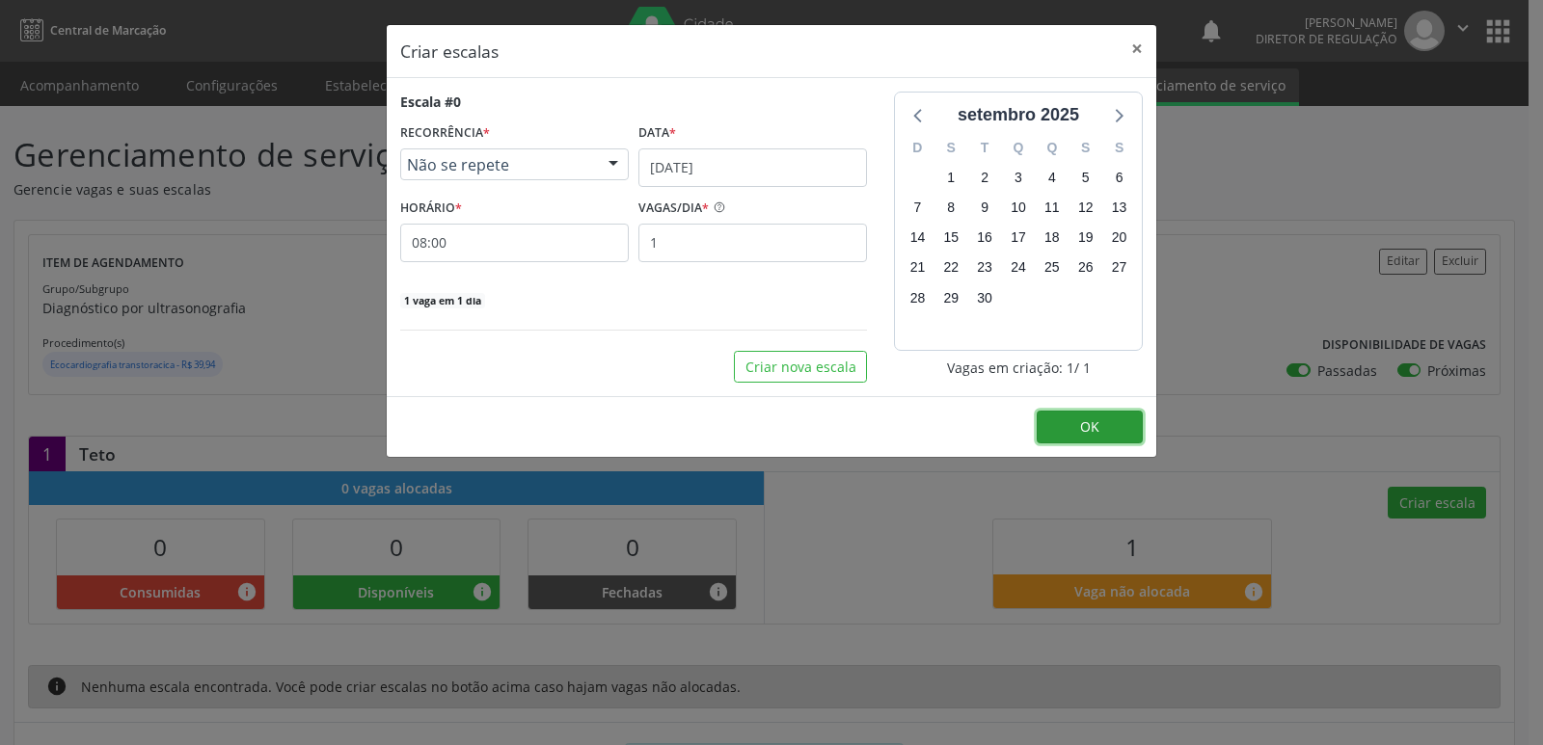
click at [1071, 431] on button "OK" at bounding box center [1090, 427] width 106 height 33
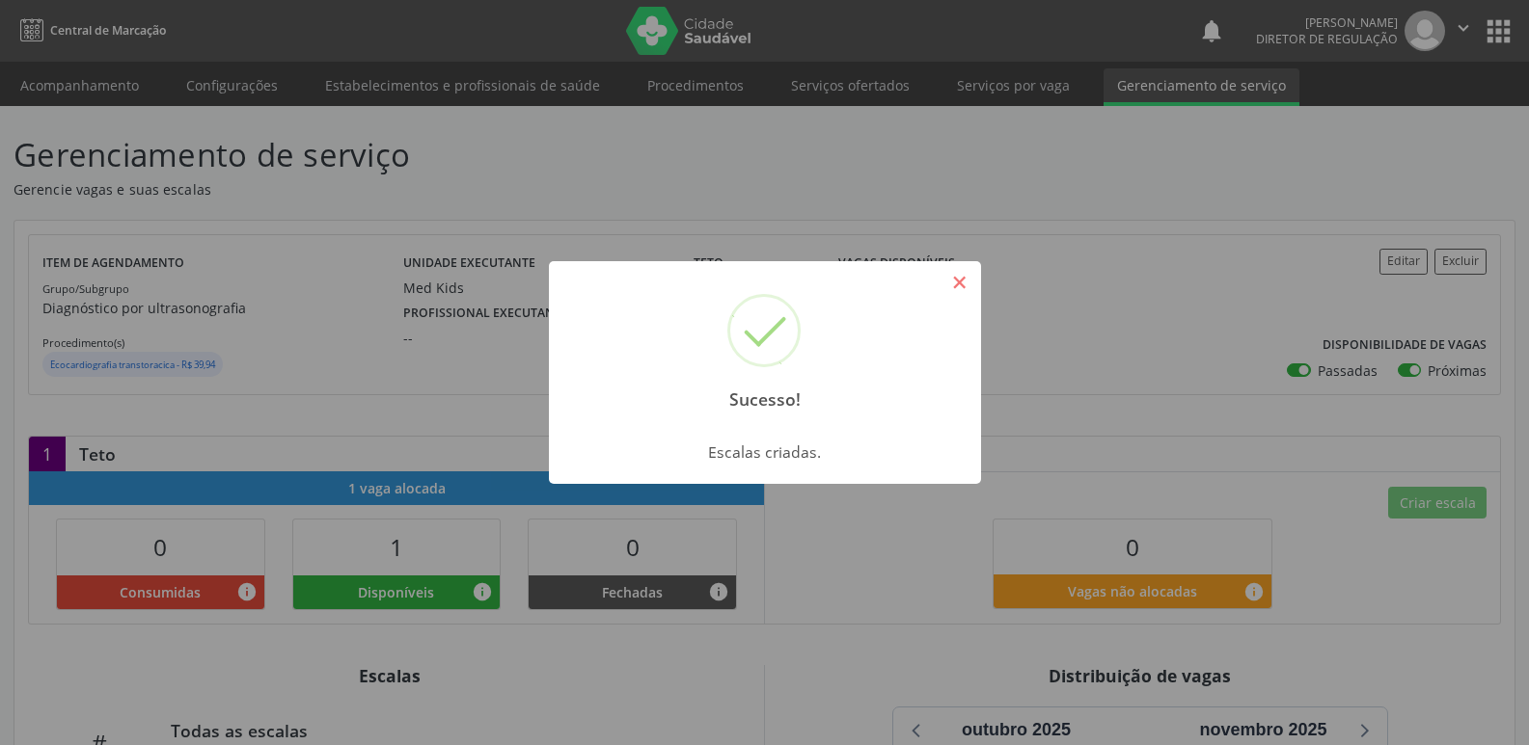
click at [956, 289] on button "×" at bounding box center [959, 282] width 33 height 33
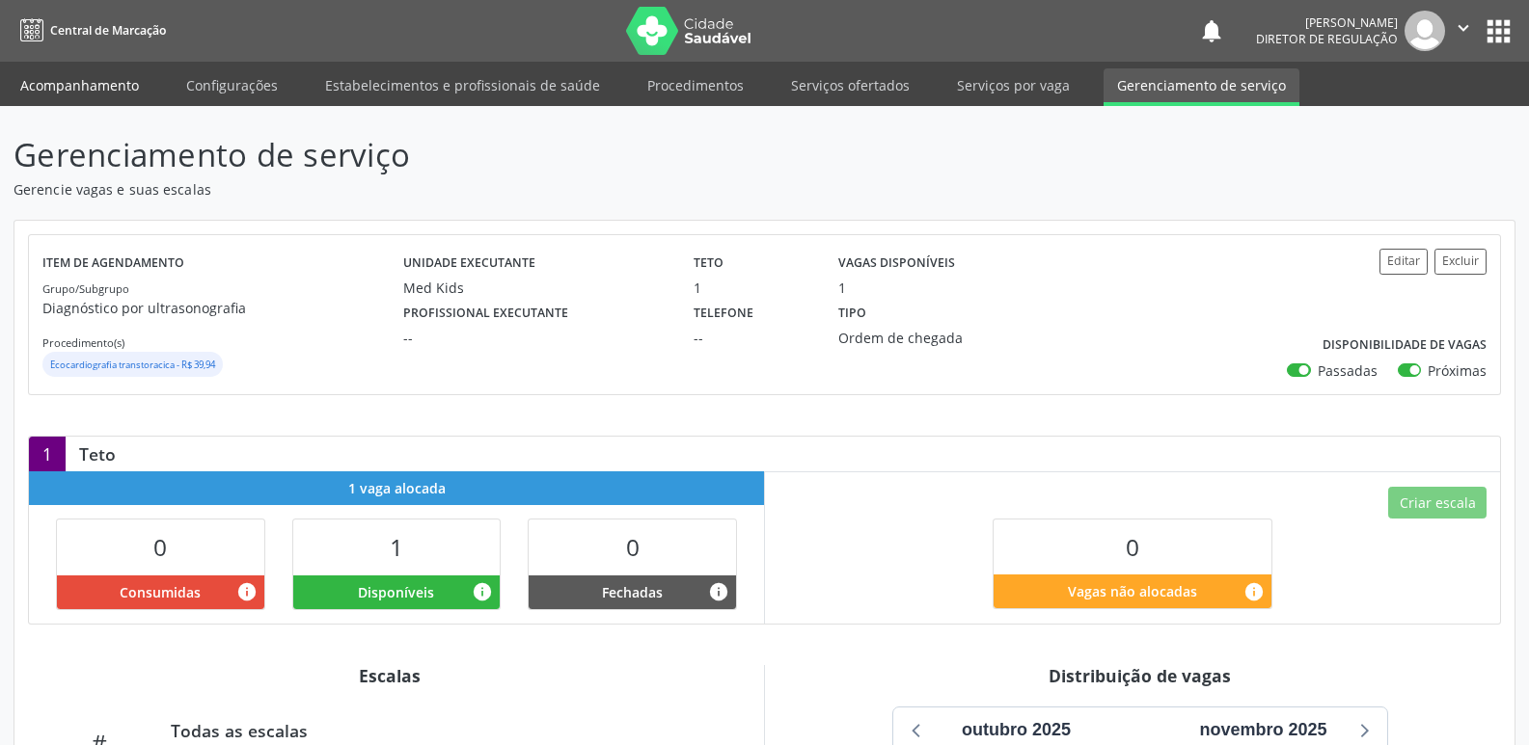
click at [75, 77] on link "Acompanhamento" at bounding box center [80, 85] width 146 height 34
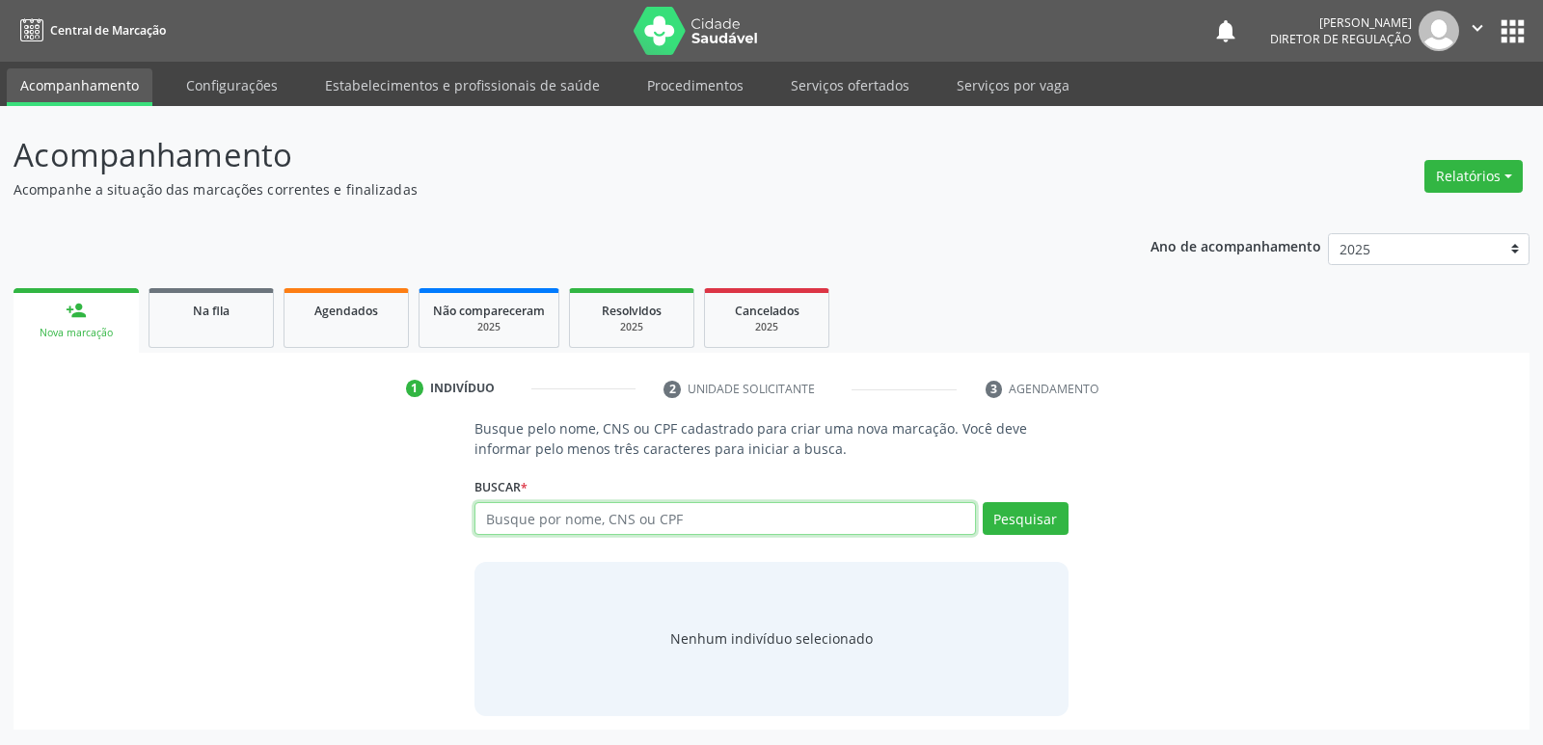
click at [512, 516] on input "text" at bounding box center [724, 518] width 501 height 33
paste input "700 5029 9820 9459"
type input "700 5029 9820 9459"
click at [1020, 521] on button "Pesquisar" at bounding box center [1026, 518] width 86 height 33
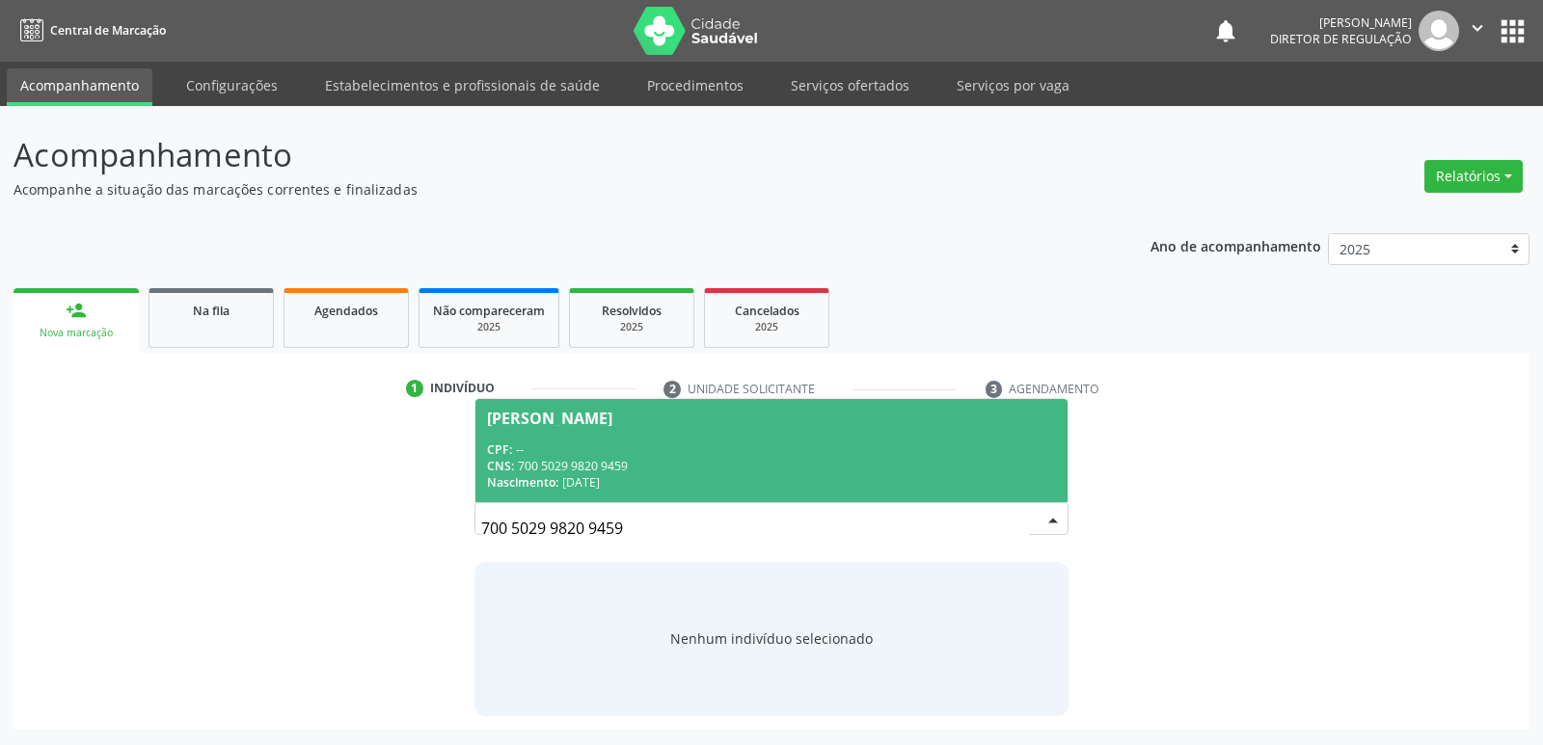
click at [642, 492] on span "Maria Pietra Ferreira Alves CPF: -- CNS: 700 5029 9820 9459 Nascimento: 11/01/2…" at bounding box center [770, 450] width 591 height 103
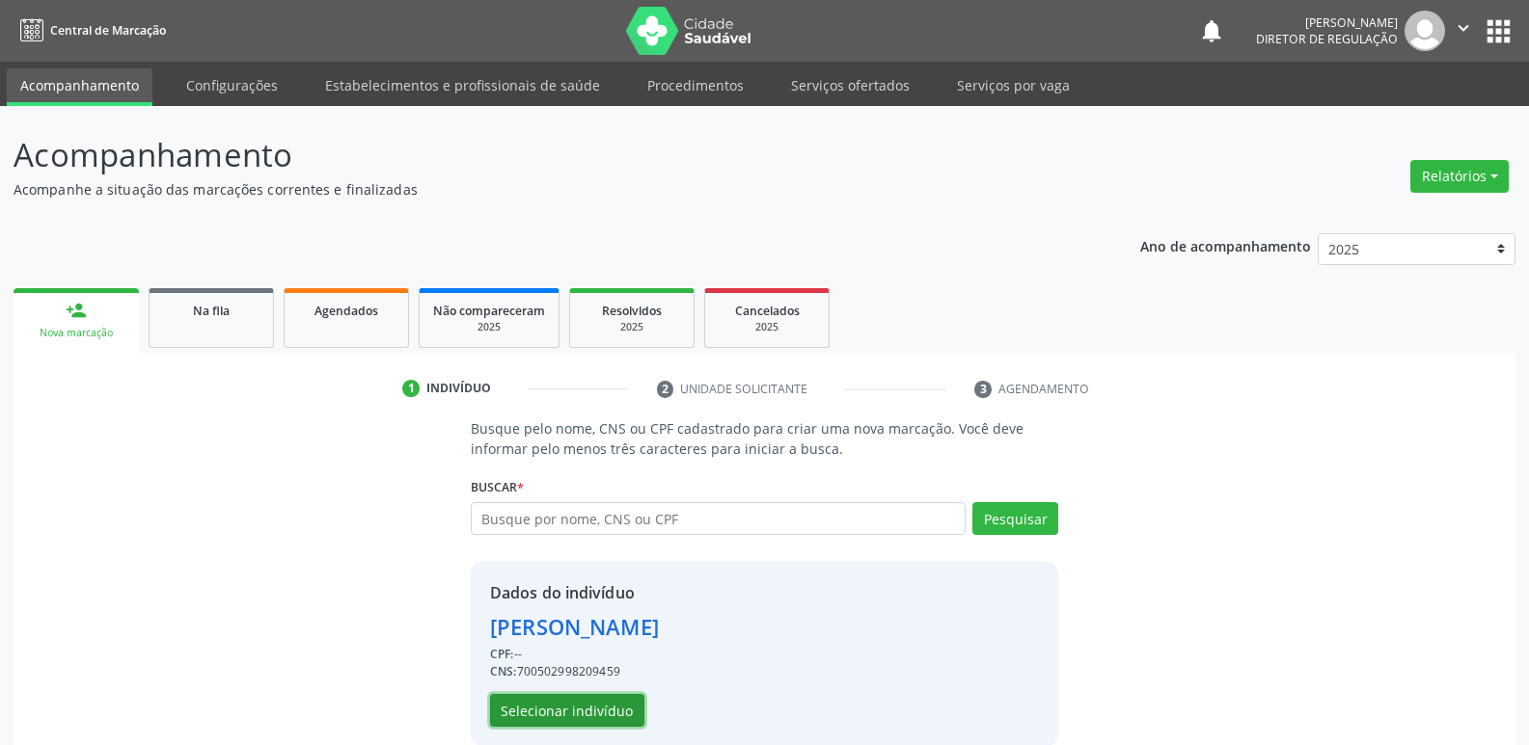
click at [617, 710] on button "Selecionar indivíduo" at bounding box center [567, 710] width 154 height 33
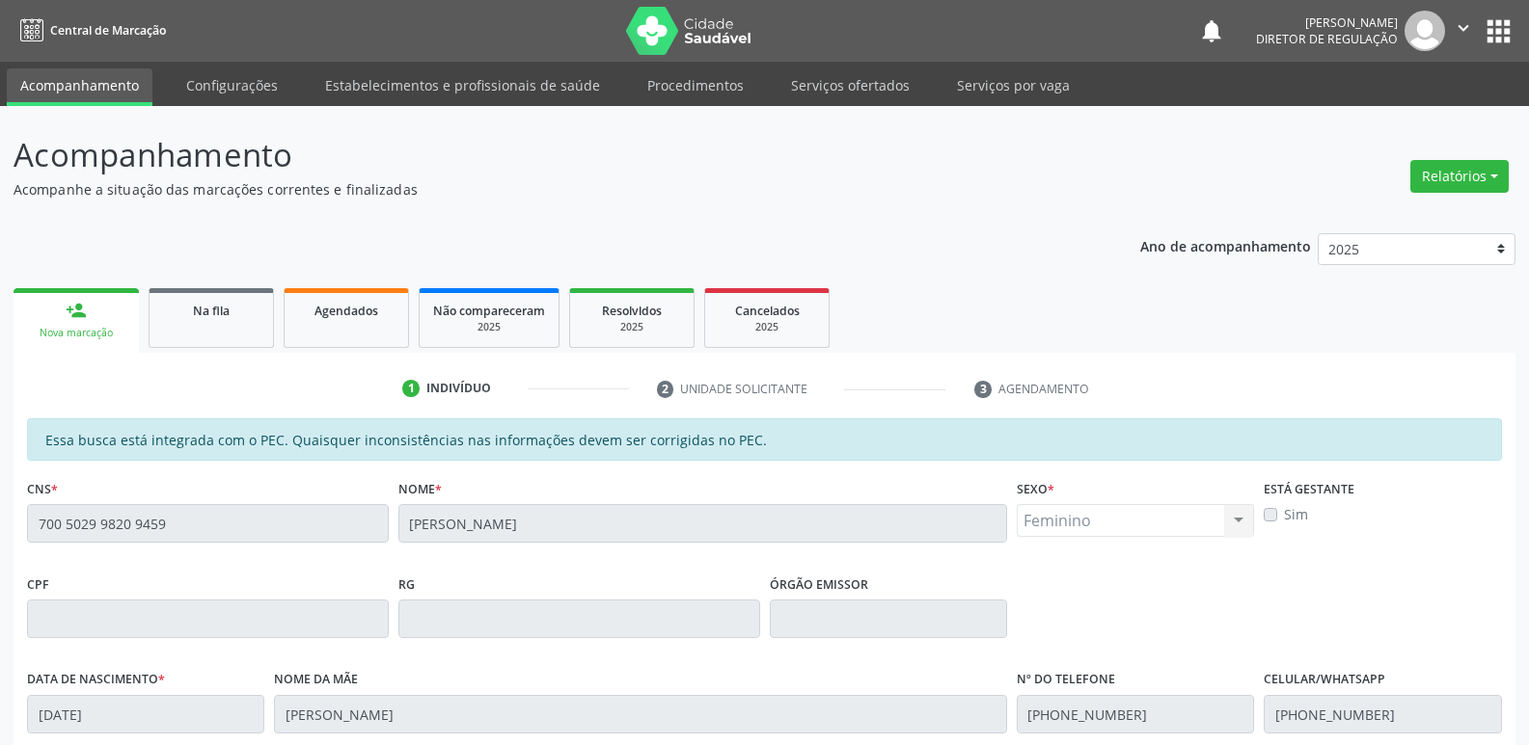
scroll to position [356, 0]
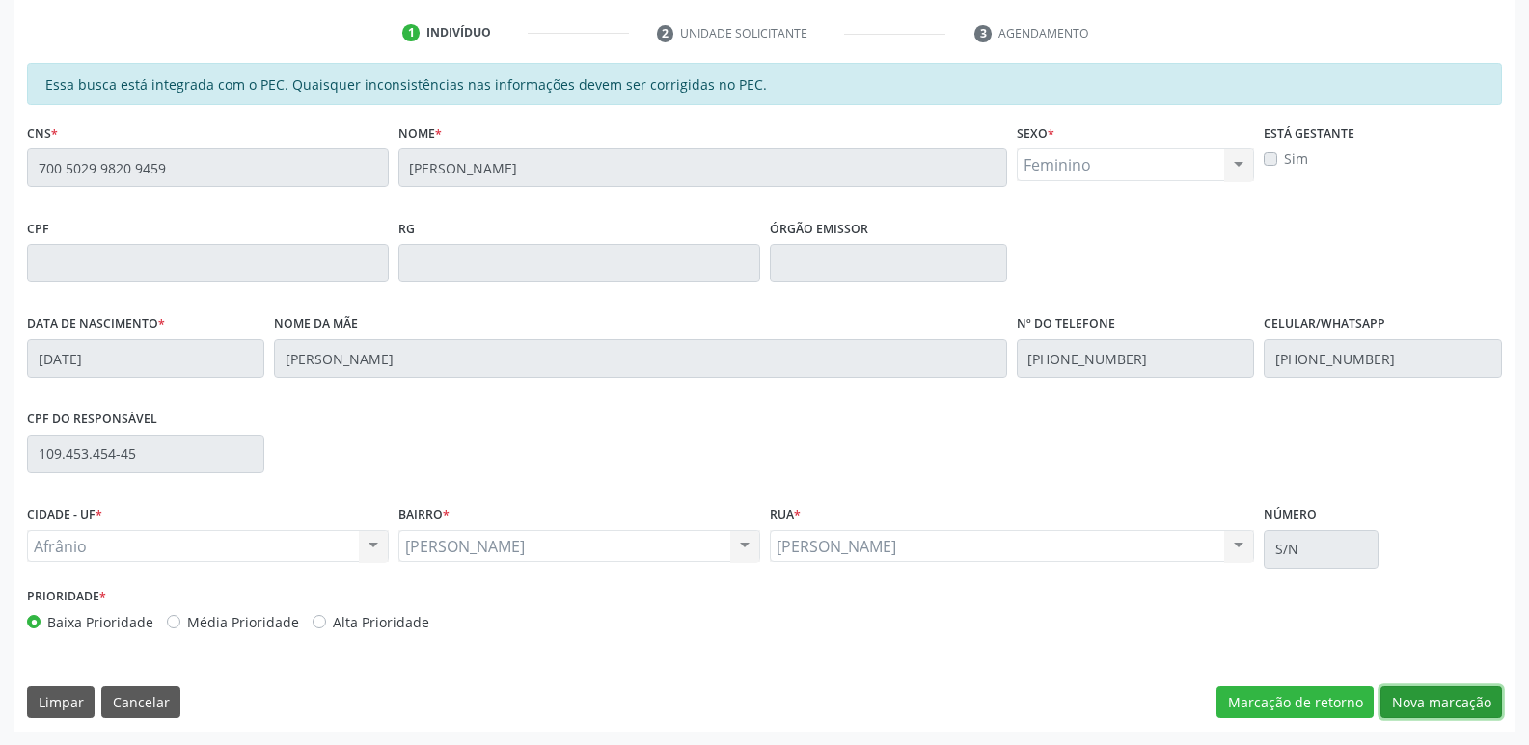
click at [1427, 707] on button "Nova marcação" at bounding box center [1441, 703] width 122 height 33
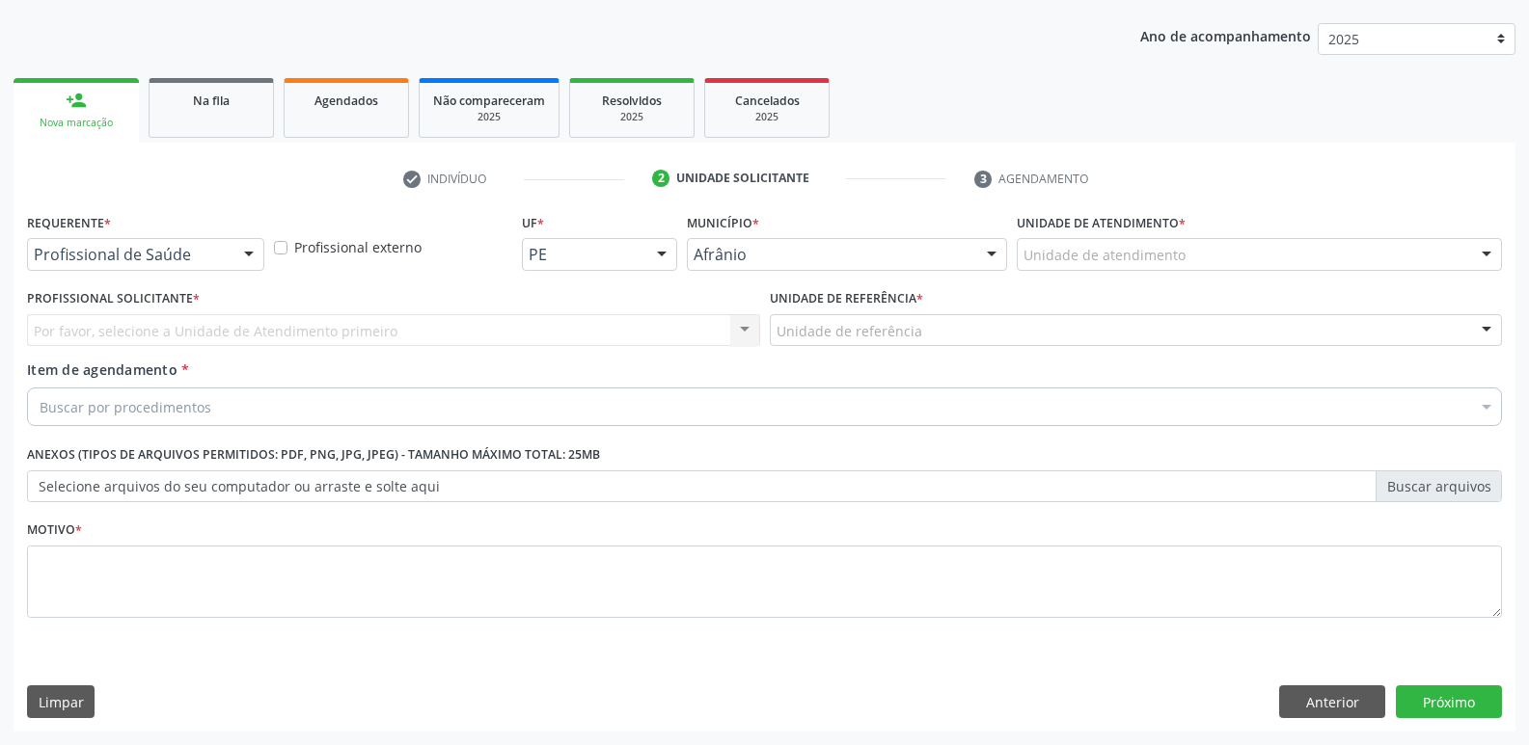
scroll to position [210, 0]
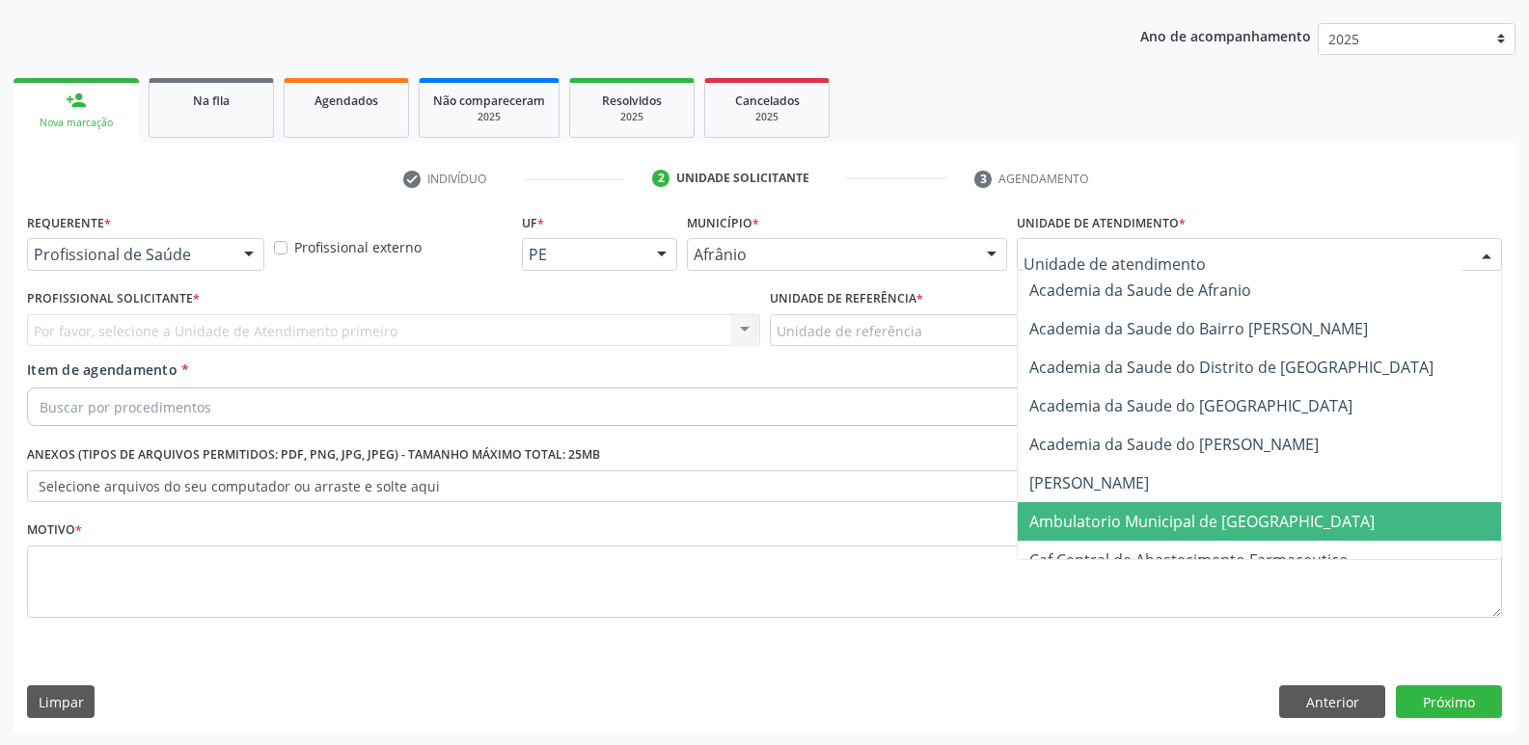
click at [1088, 521] on span "Ambulatorio Municipal de [GEOGRAPHIC_DATA]" at bounding box center [1201, 521] width 345 height 21
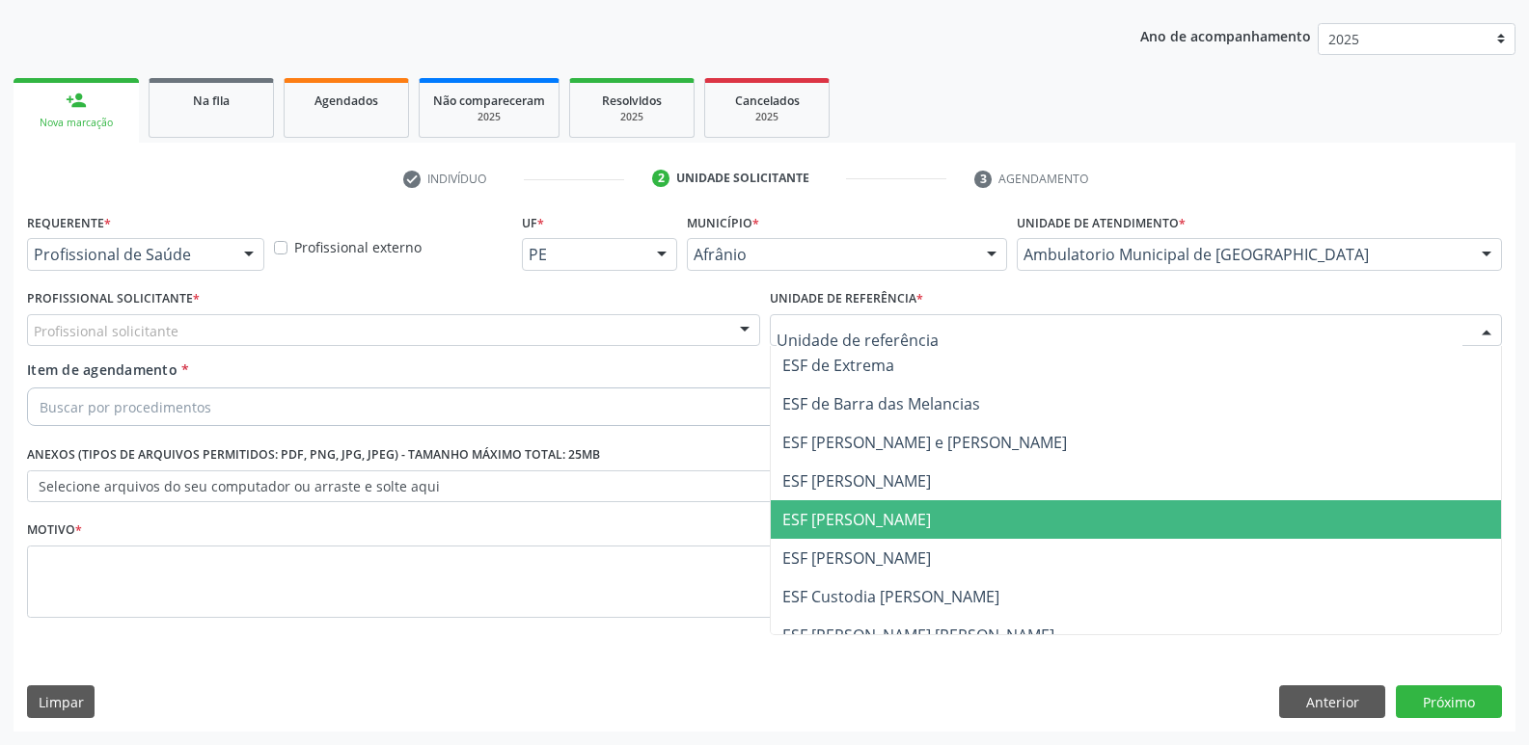
drag, startPoint x: 862, startPoint y: 521, endPoint x: 804, endPoint y: 507, distance: 59.4
click at [859, 519] on span "ESF [PERSON_NAME]" at bounding box center [856, 519] width 149 height 21
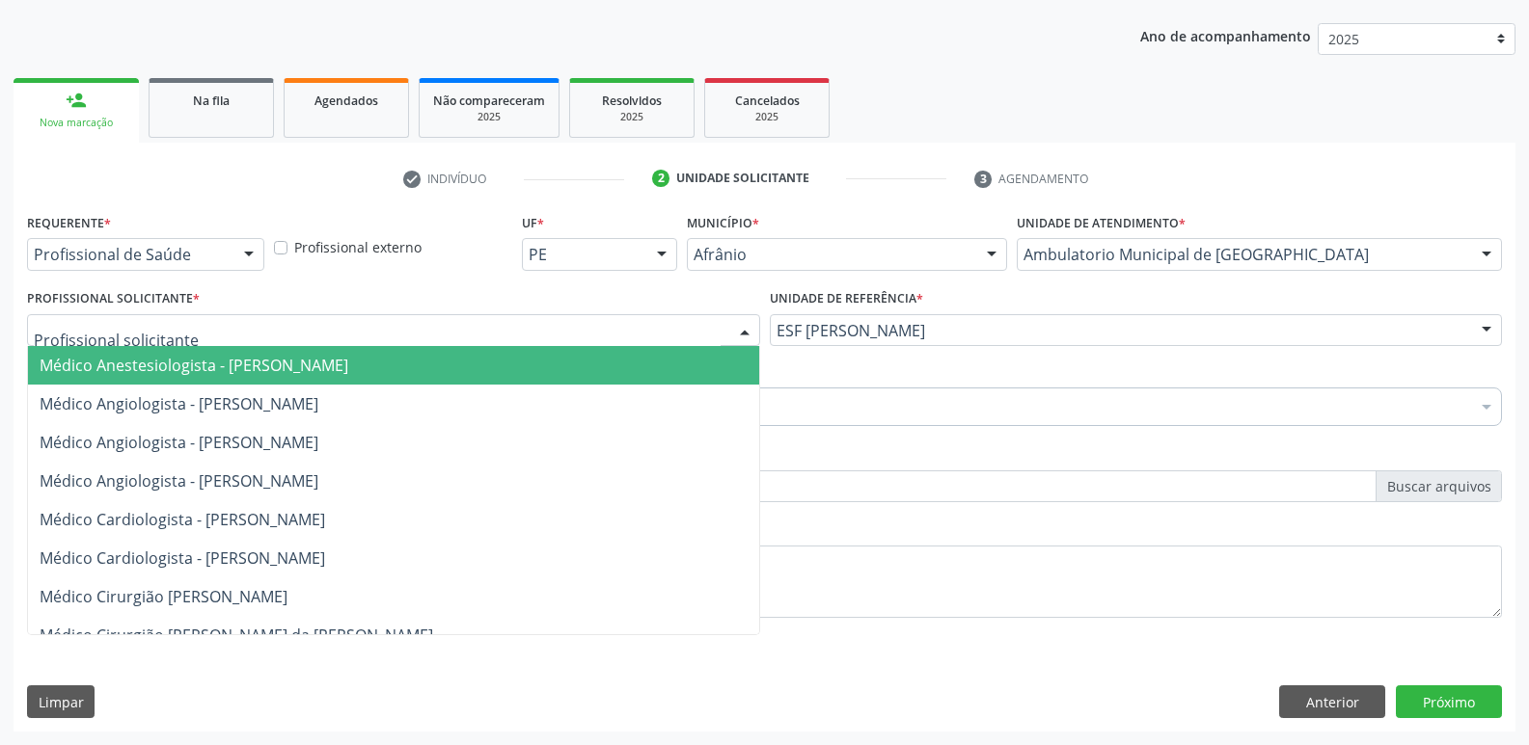
click at [463, 333] on div at bounding box center [393, 330] width 733 height 33
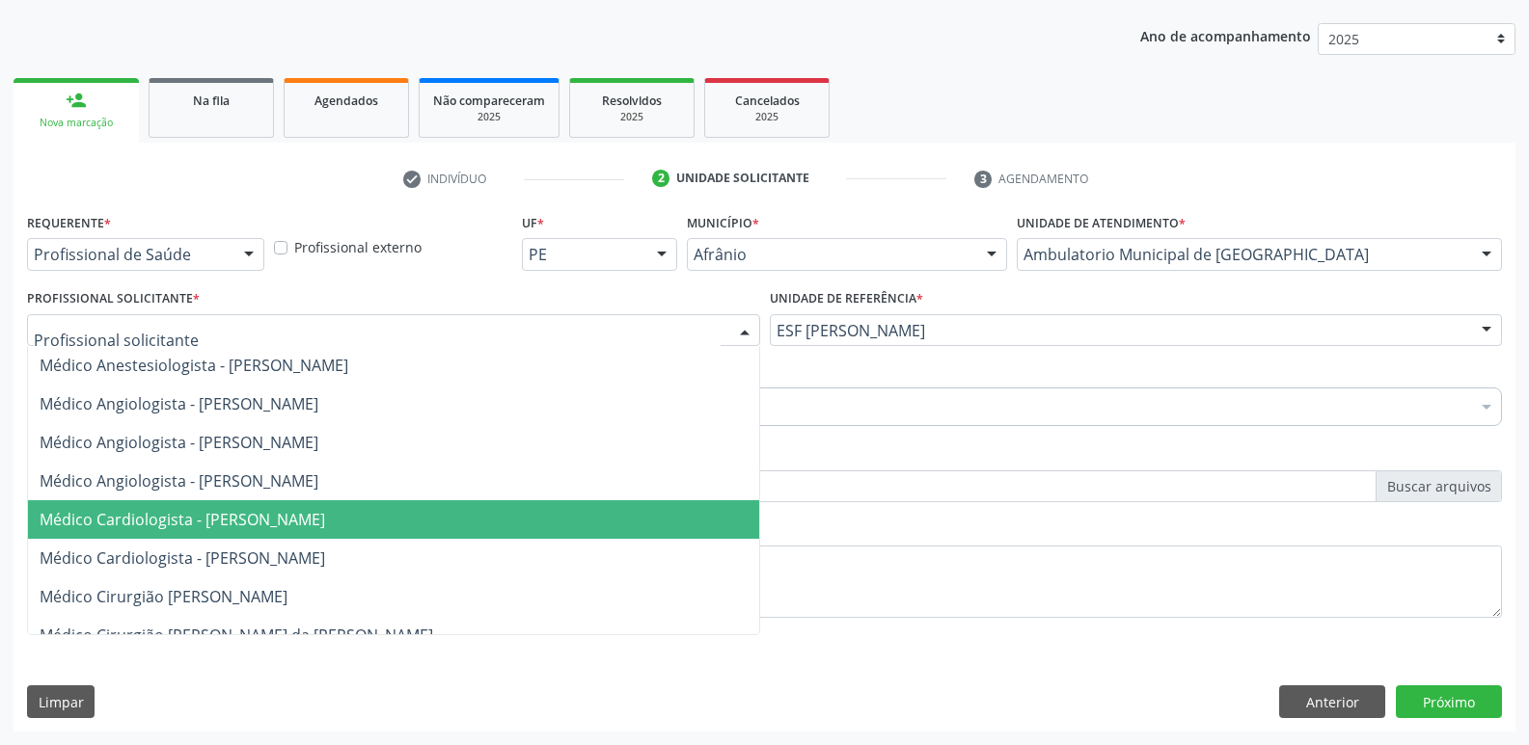
click at [325, 517] on span "Médico Cardiologista - [PERSON_NAME]" at bounding box center [182, 519] width 285 height 21
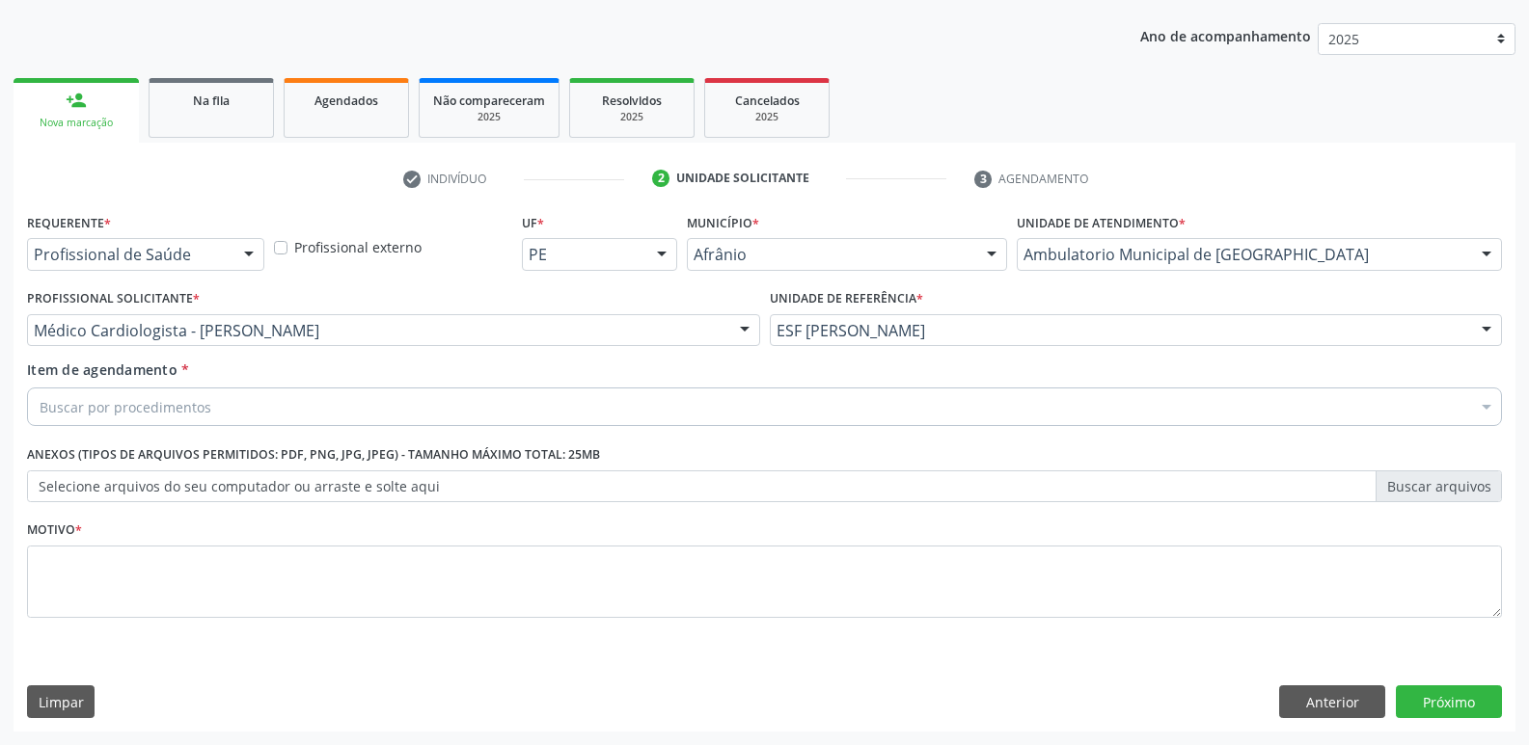
click at [343, 407] on div "Buscar por procedimentos" at bounding box center [764, 407] width 1475 height 39
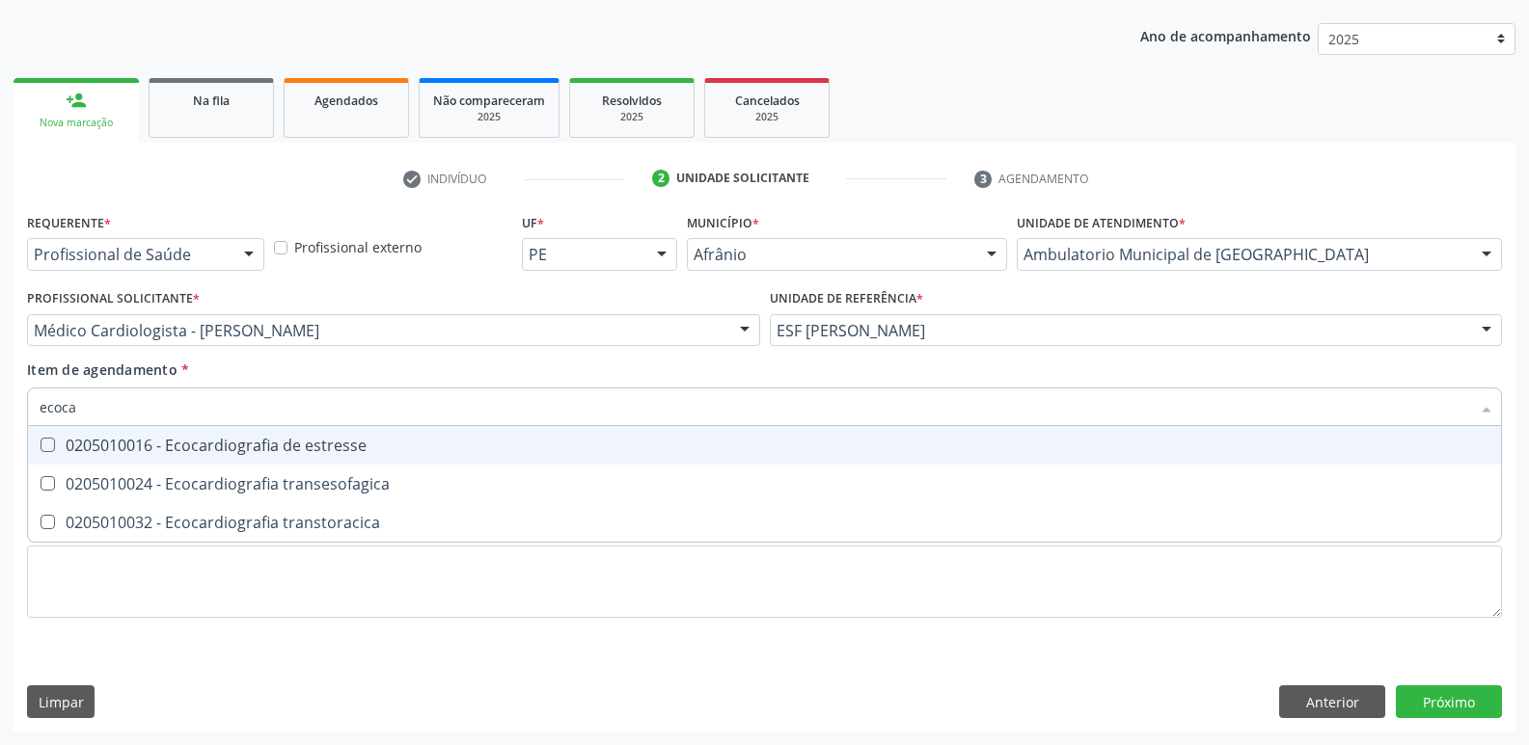
type input "ecocar"
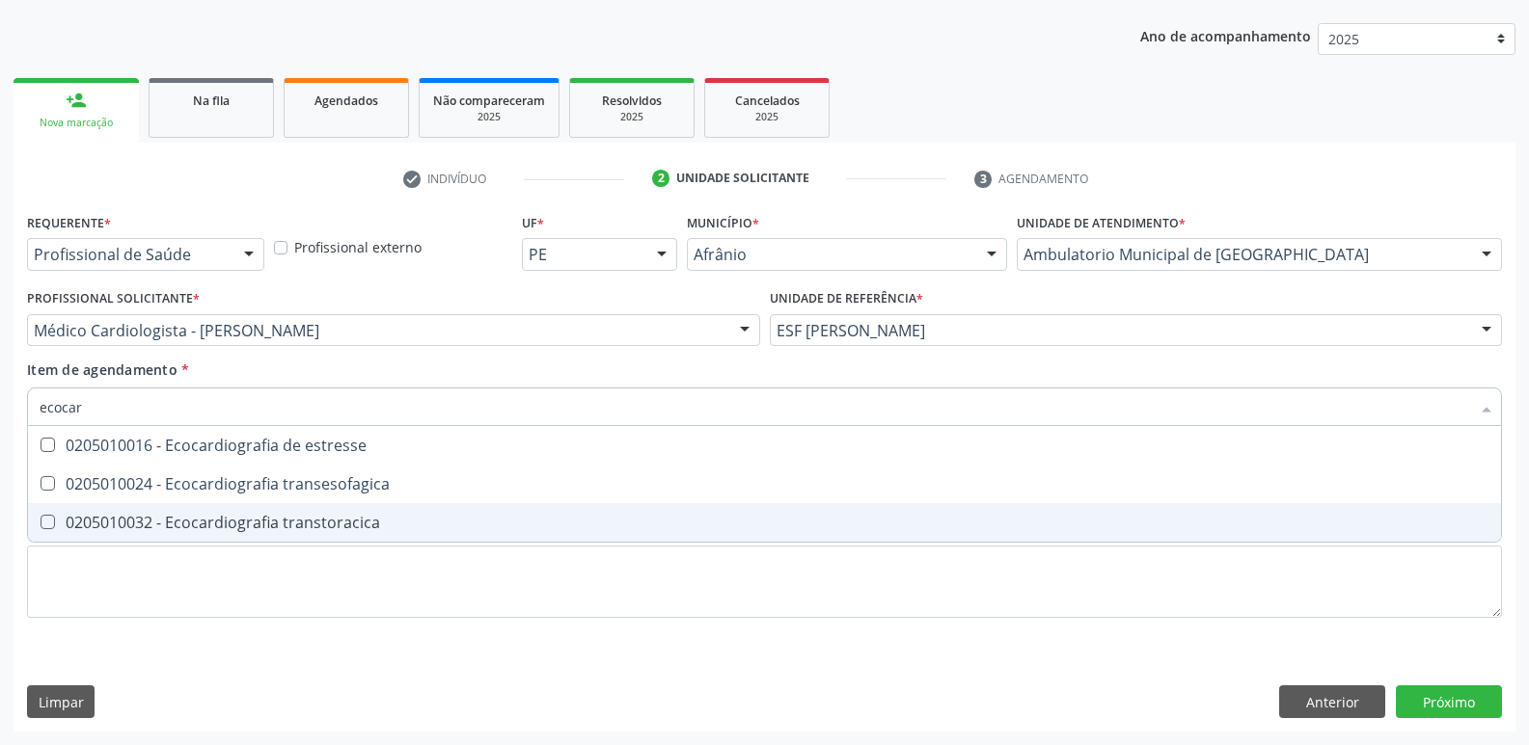
click at [325, 522] on div "0205010032 - Ecocardiografia transtoracica" at bounding box center [764, 522] width 1449 height 15
checkbox transtoracica "true"
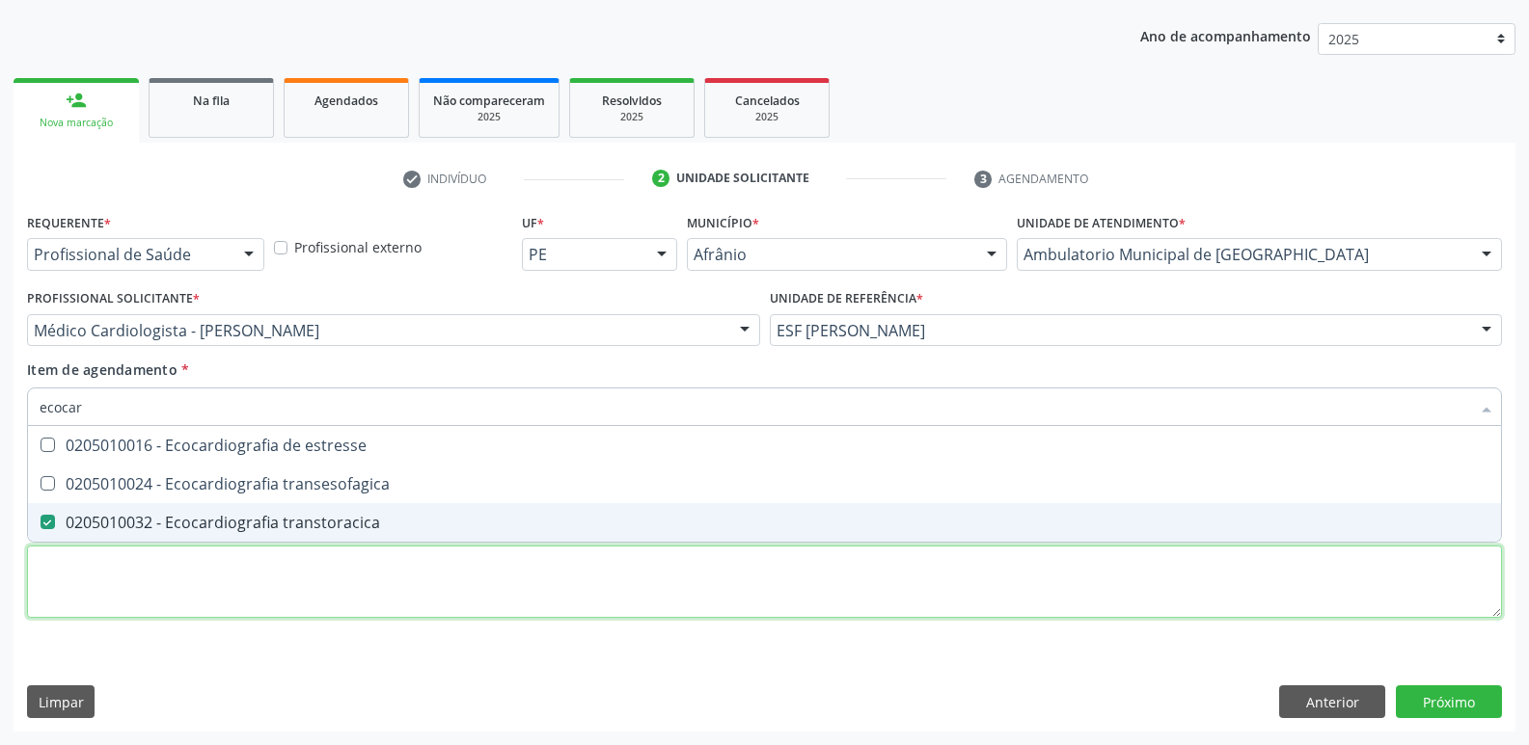
click at [339, 575] on div "Requerente * Profissional de Saúde Profissional de Saúde Paciente Nenhum result…" at bounding box center [764, 426] width 1475 height 437
checkbox transesofagica "true"
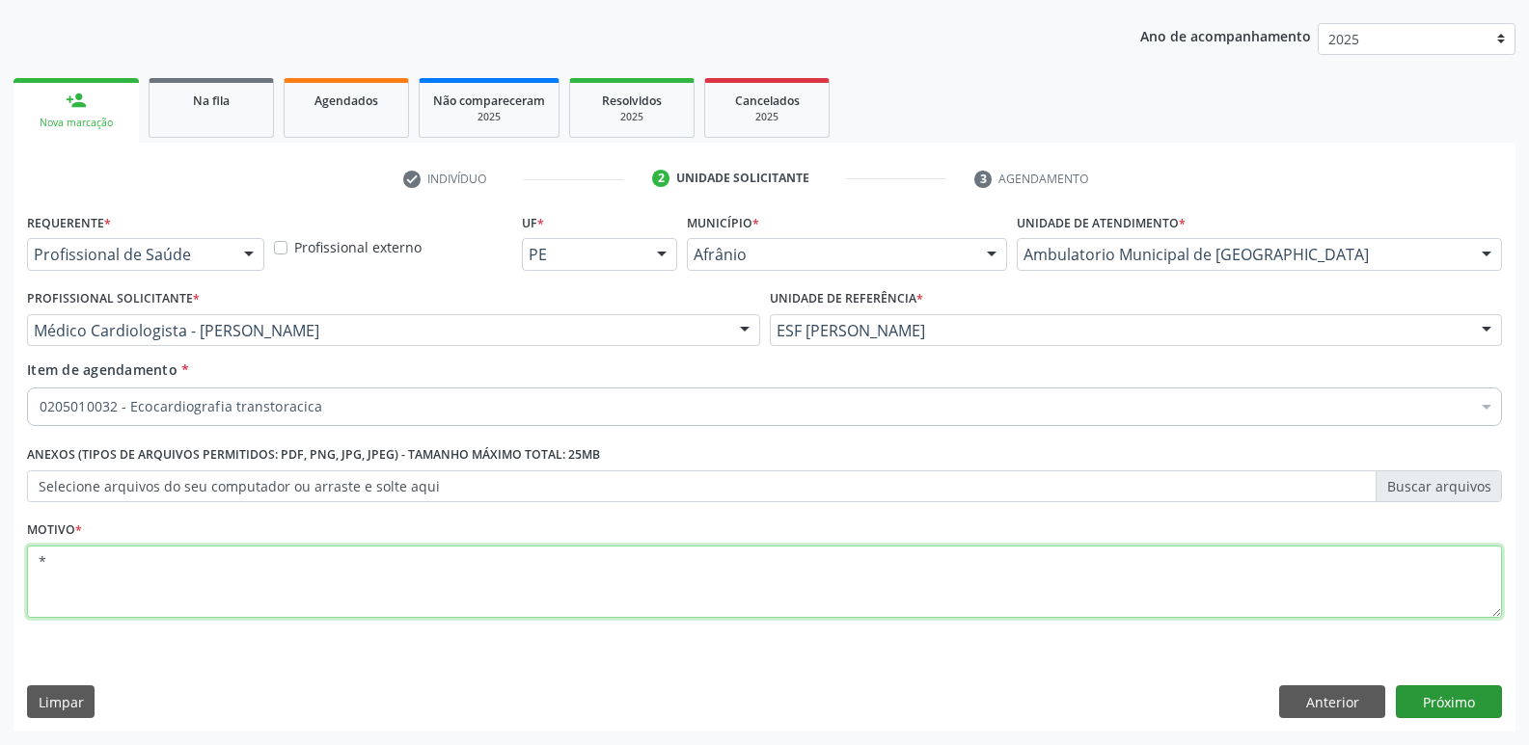
type textarea "*"
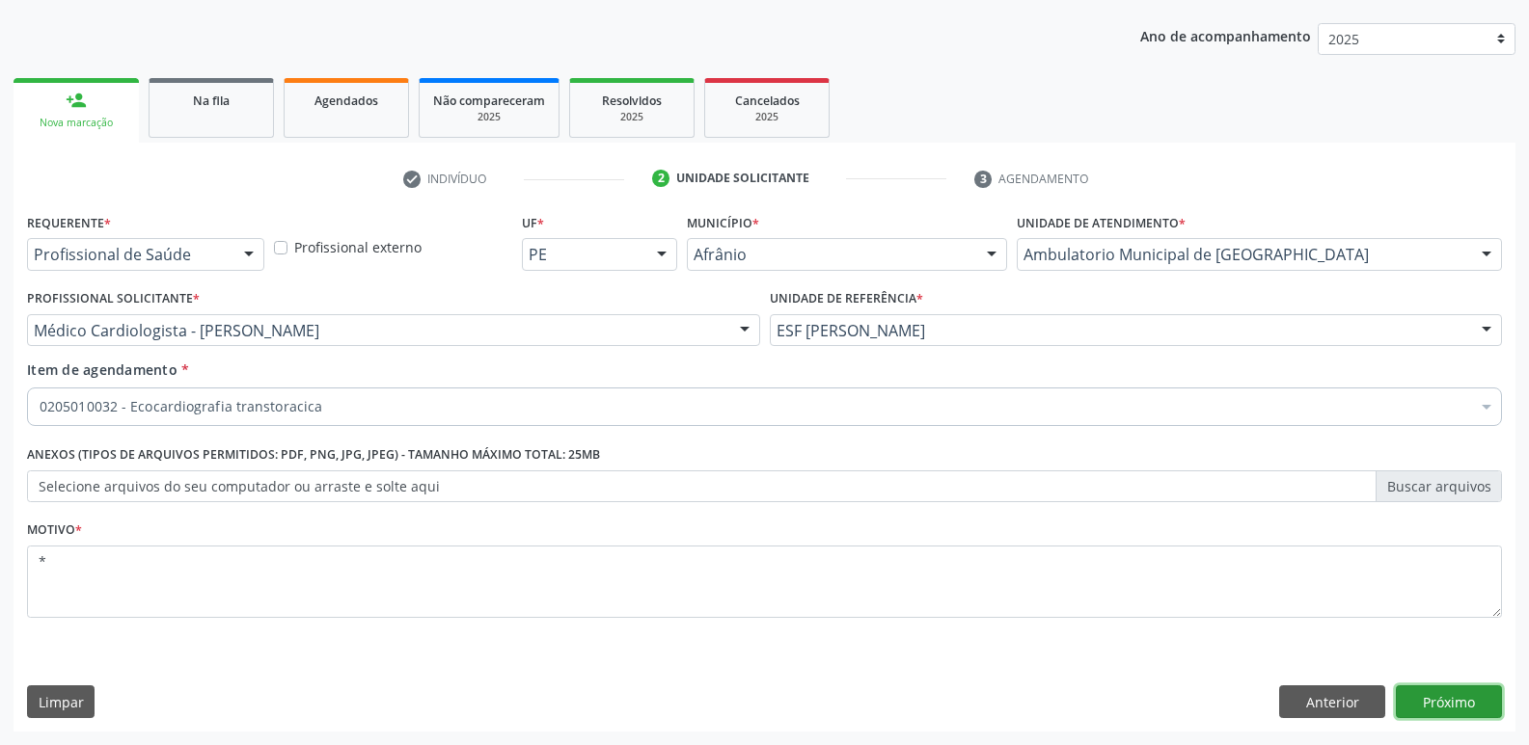
click at [1478, 689] on button "Próximo" at bounding box center [1448, 702] width 106 height 33
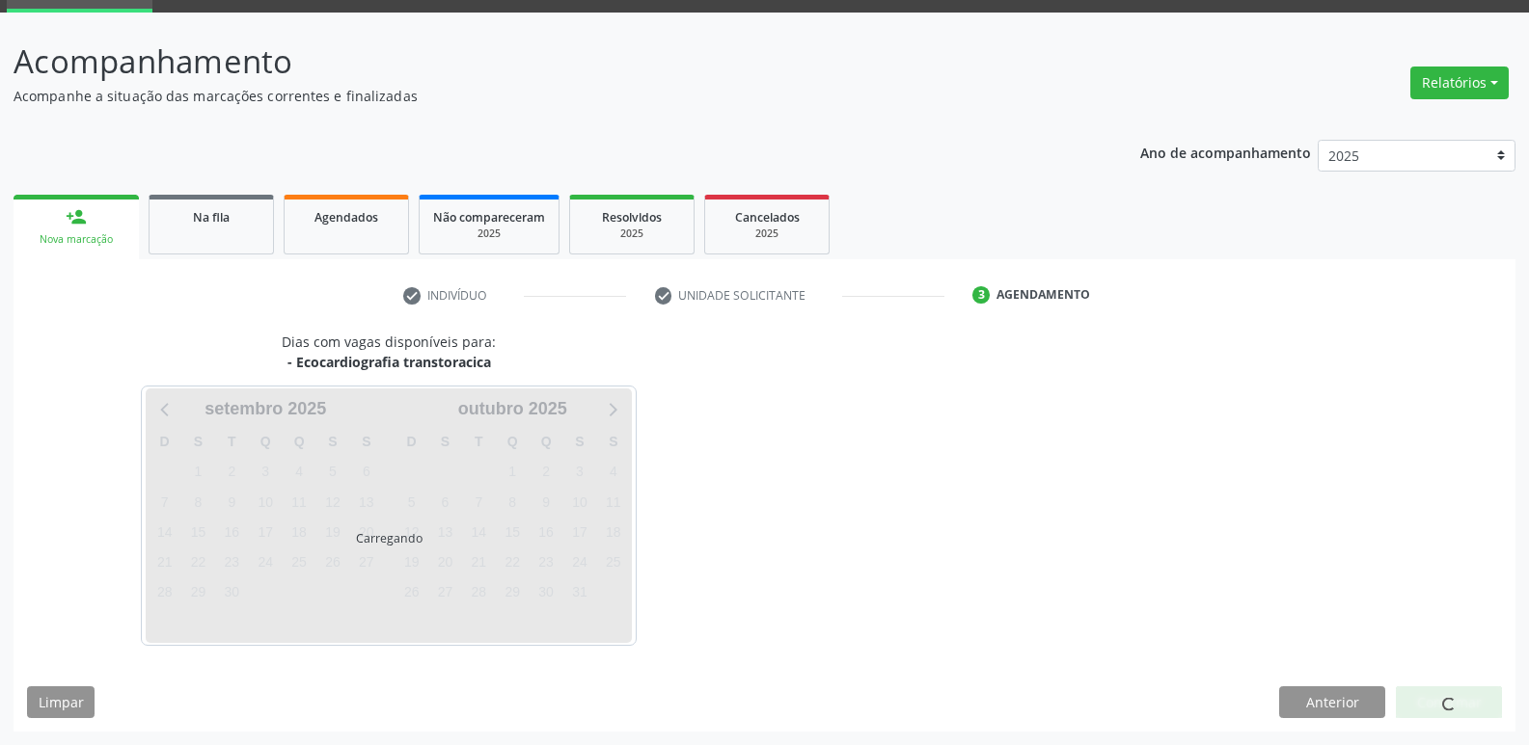
scroll to position [94, 0]
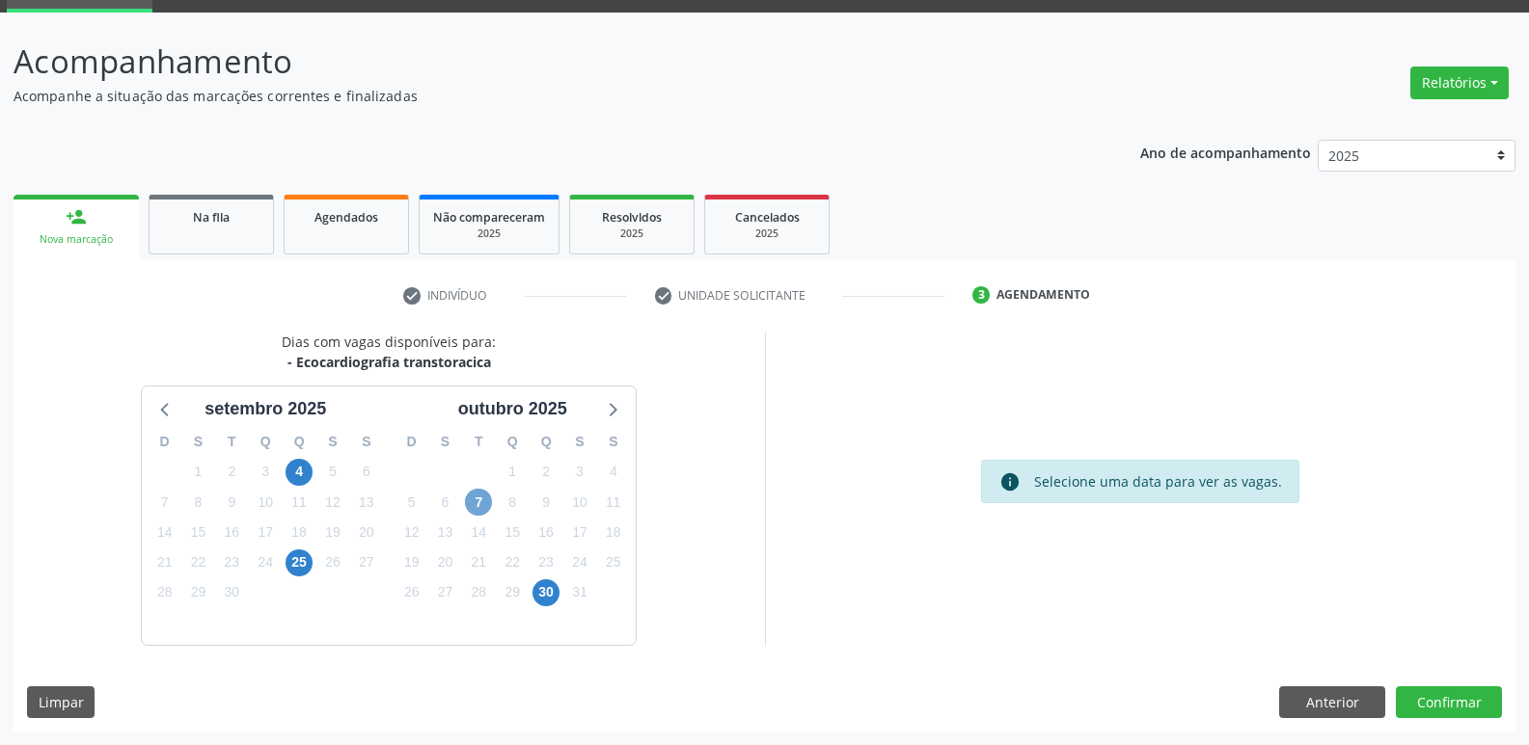
click at [484, 503] on span "7" at bounding box center [478, 502] width 27 height 27
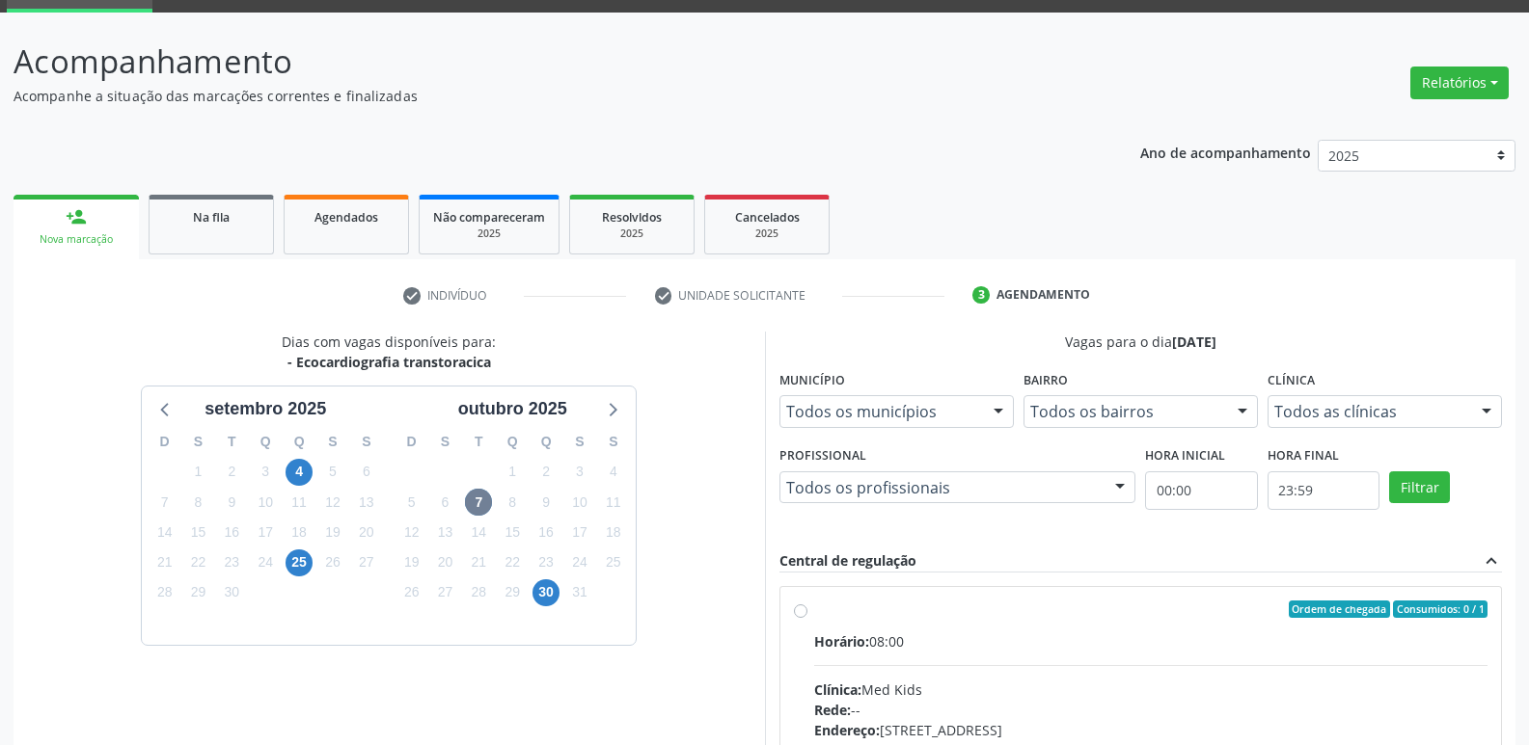
click at [902, 620] on label "Ordem de chegada Consumidos: 0 / 1 Horário: 08:00 Clínica: Med Kids Rede: -- En…" at bounding box center [1151, 749] width 674 height 296
click at [807, 618] on input "Ordem de chegada Consumidos: 0 / 1 Horário: 08:00 Clínica: Med Kids Rede: -- En…" at bounding box center [801, 609] width 14 height 17
radio input "true"
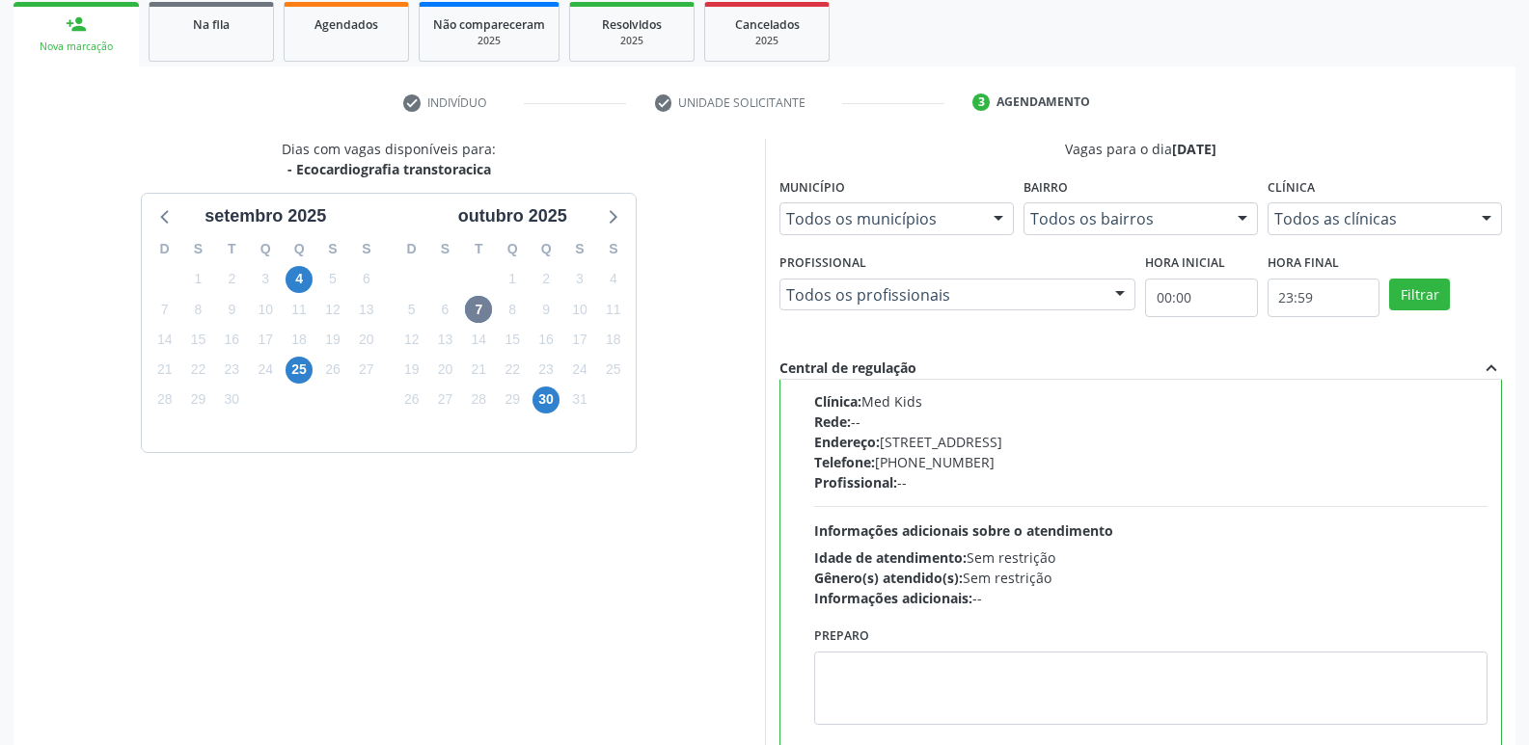
scroll to position [407, 0]
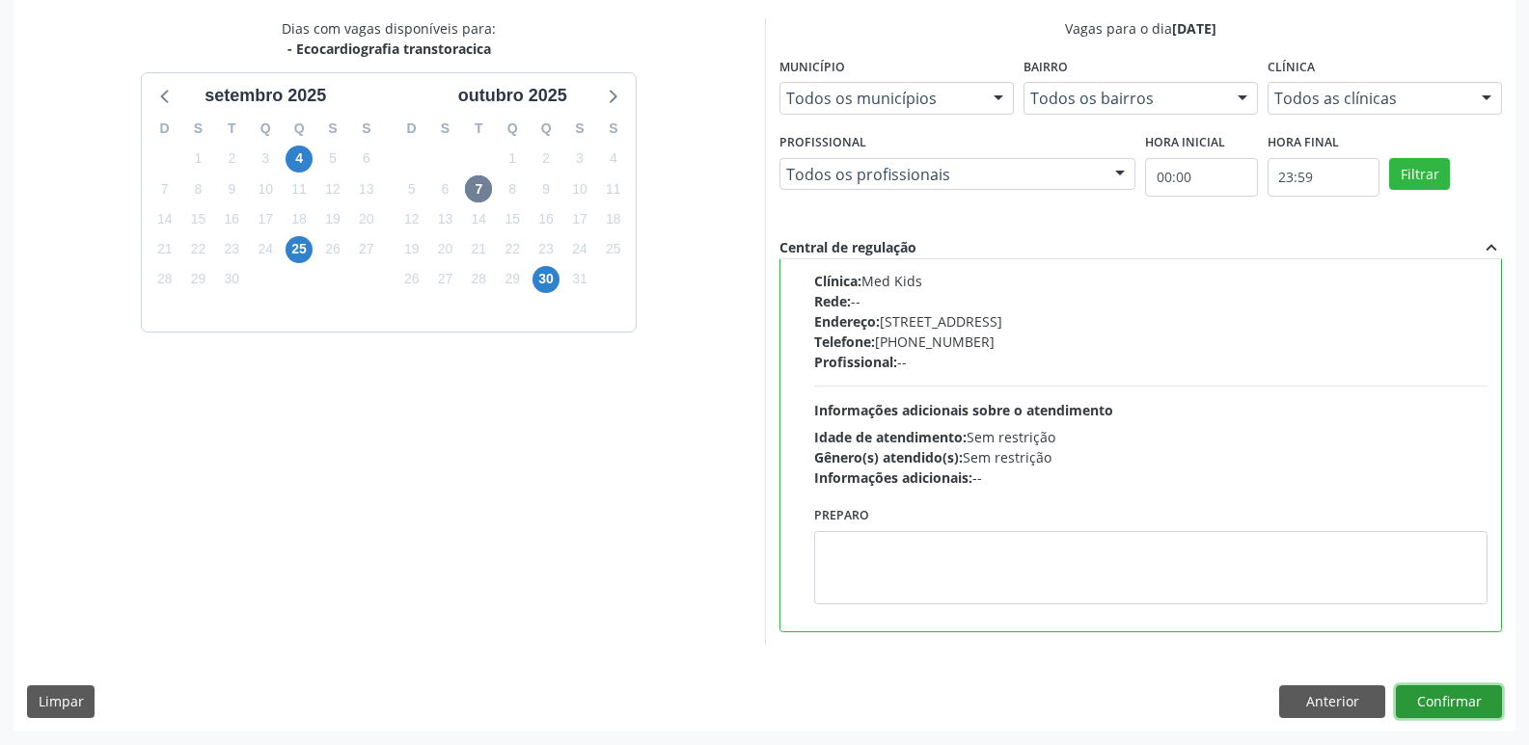
click at [1431, 697] on button "Confirmar" at bounding box center [1448, 702] width 106 height 33
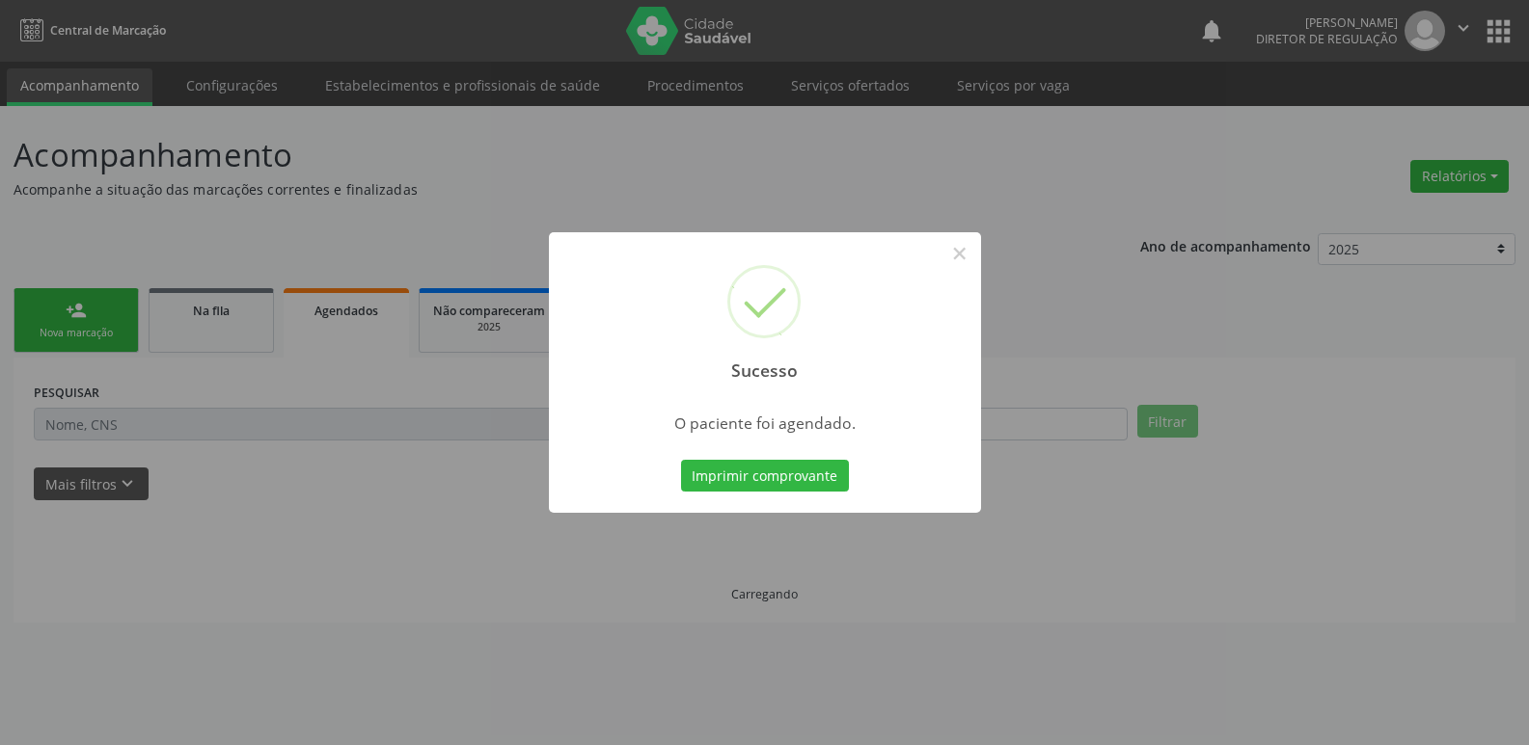
scroll to position [0, 0]
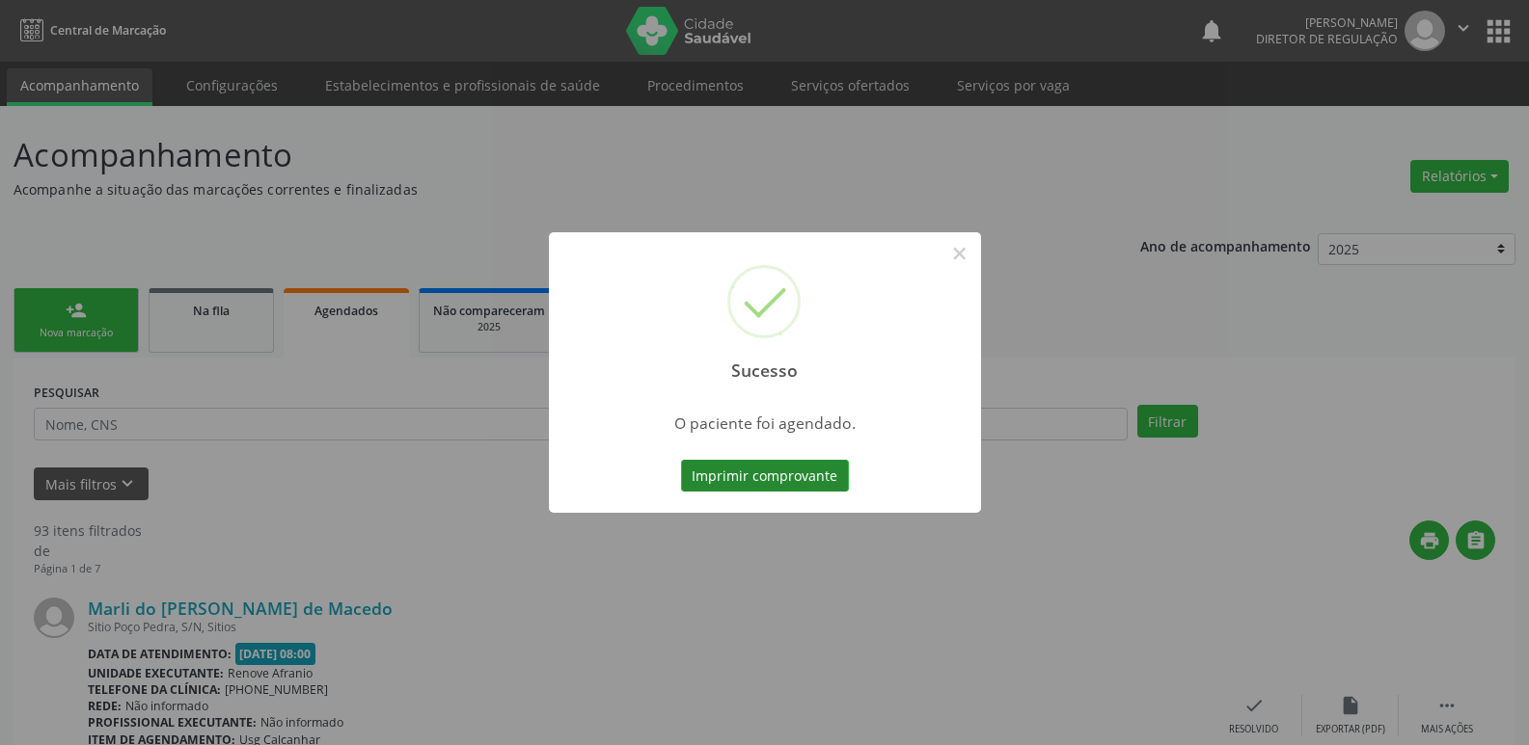
click at [799, 479] on button "Imprimir comprovante" at bounding box center [765, 476] width 168 height 33
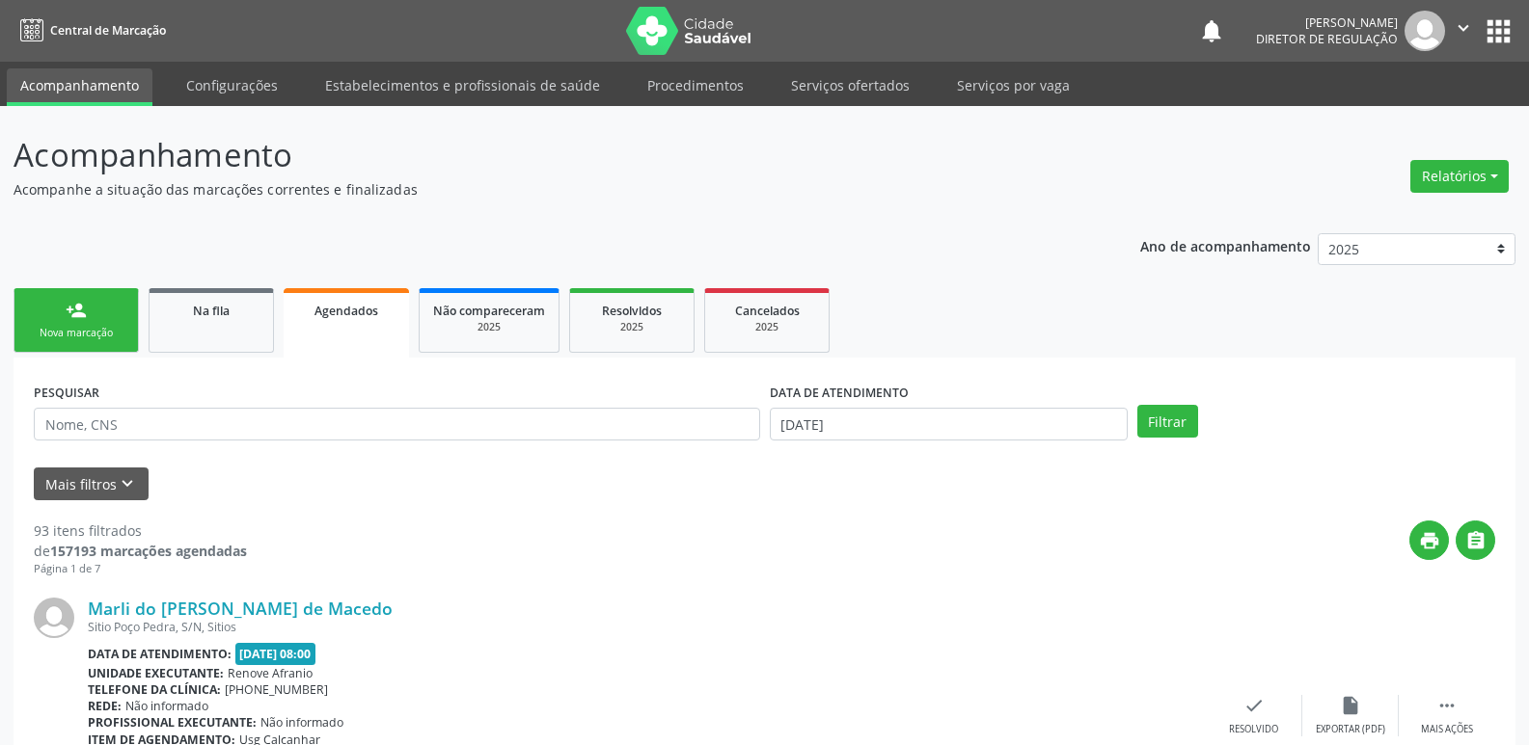
click at [89, 319] on link "person_add Nova marcação" at bounding box center [76, 320] width 125 height 65
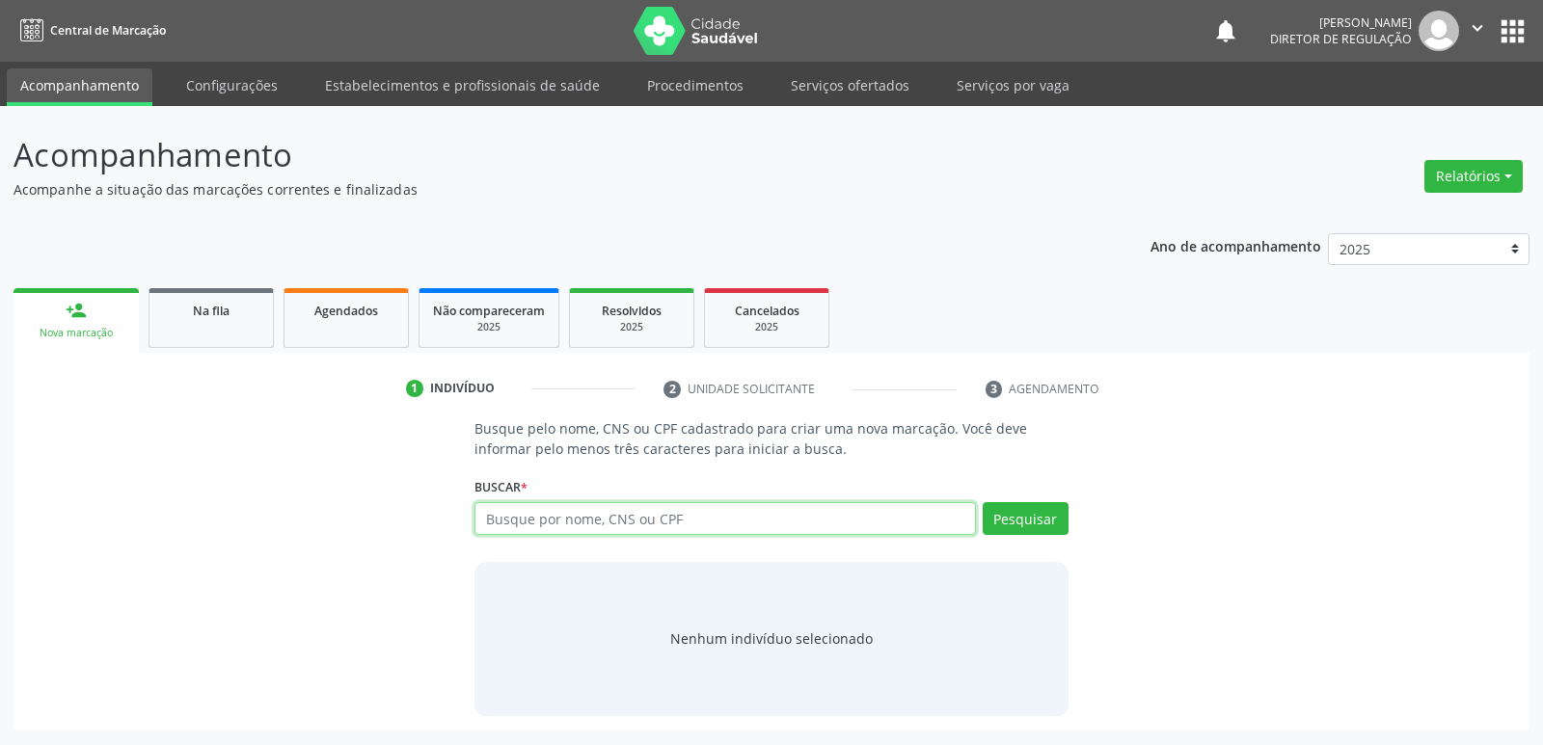
click at [564, 522] on input "text" at bounding box center [724, 518] width 501 height 33
type input "700702990458976"
click at [1049, 516] on button "Pesquisar" at bounding box center [1026, 518] width 86 height 33
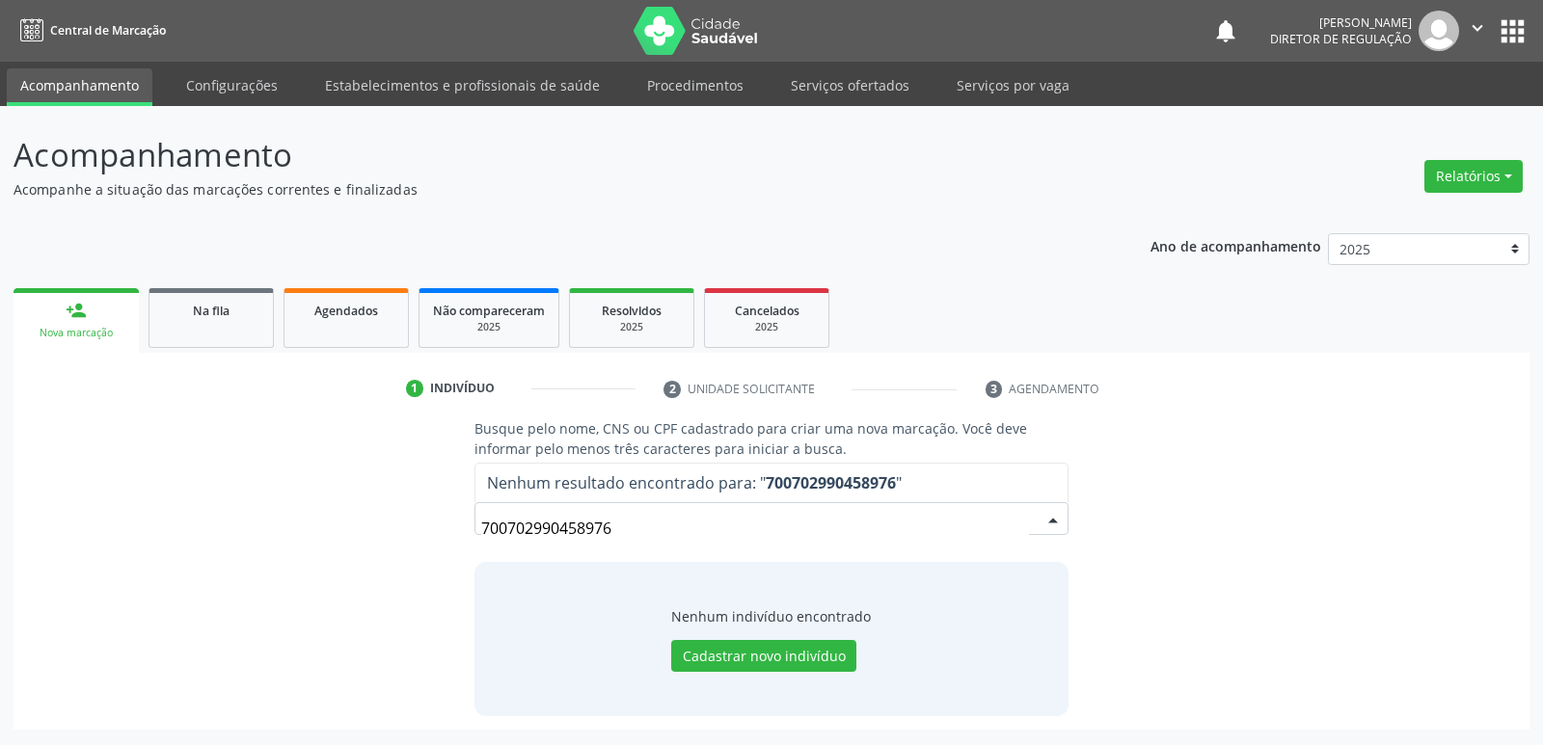
click at [576, 528] on input "700702990458976" at bounding box center [754, 528] width 547 height 39
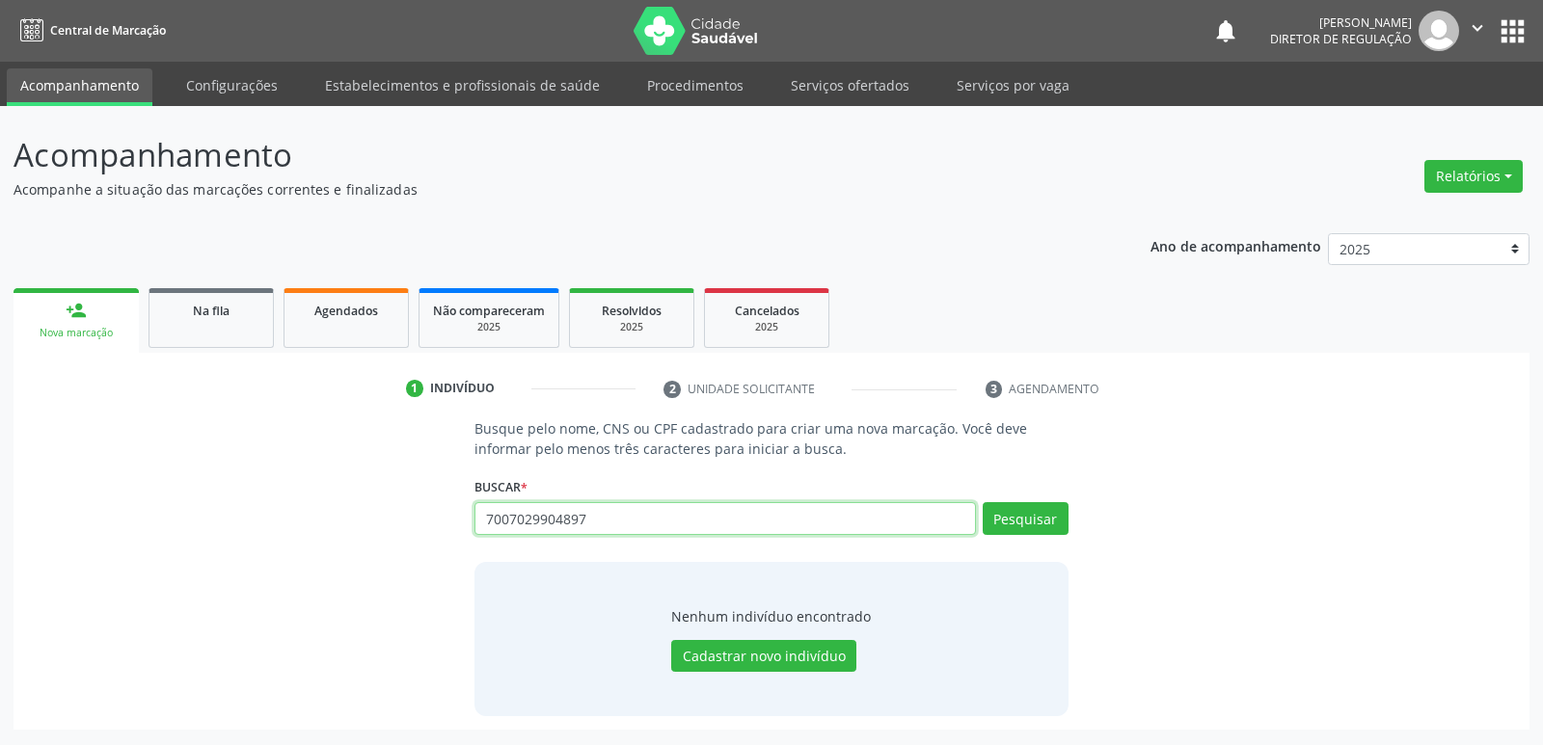
click at [561, 514] on input "7007029904897" at bounding box center [724, 518] width 501 height 33
click at [612, 519] on input "70070299046897" at bounding box center [724, 518] width 501 height 33
type input "700702990468976"
click at [1043, 517] on button "Pesquisar" at bounding box center [1026, 518] width 86 height 33
click at [1023, 522] on button "Pesquisar" at bounding box center [1026, 518] width 86 height 33
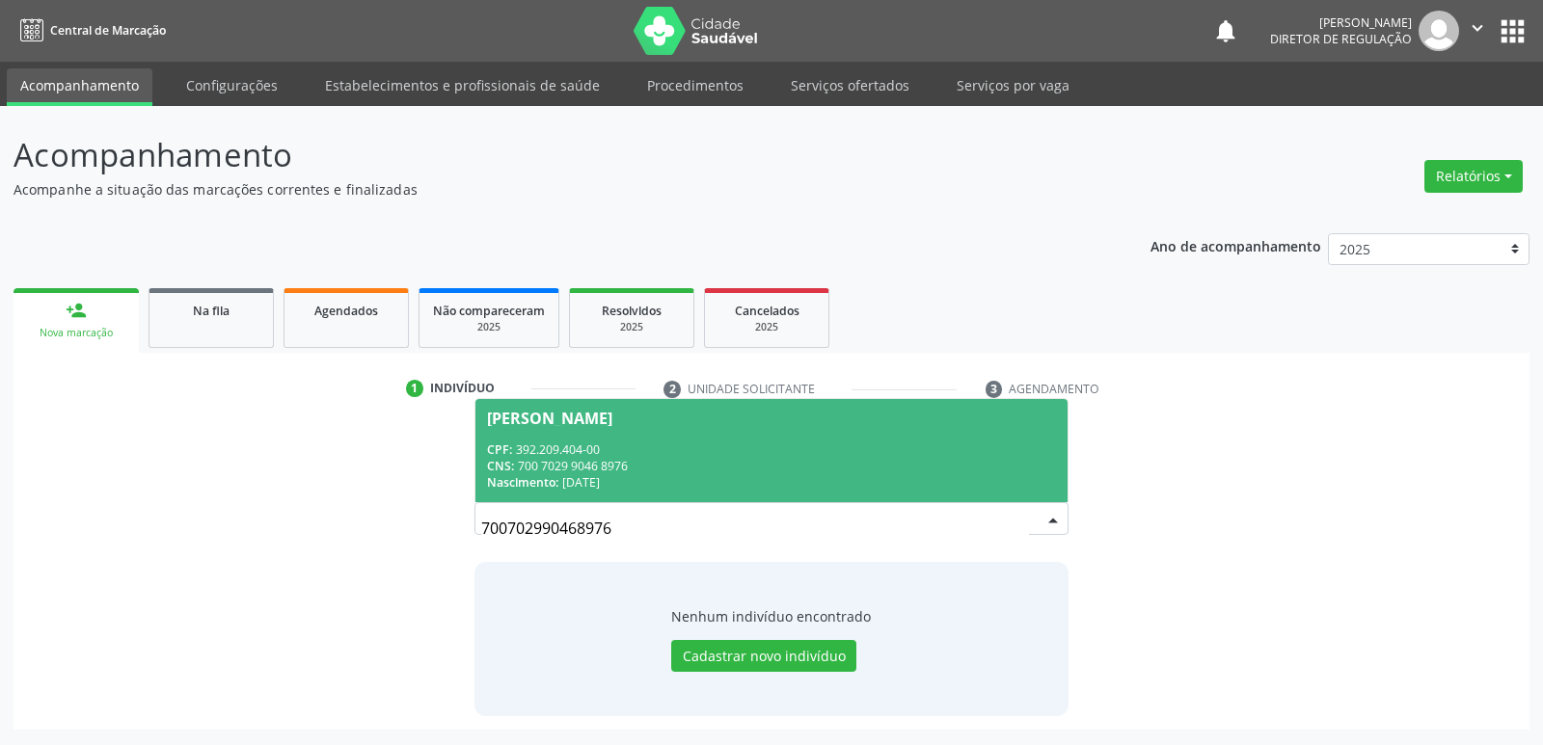
click at [688, 473] on div "CNS: 700 7029 9046 8976" at bounding box center [771, 466] width 568 height 16
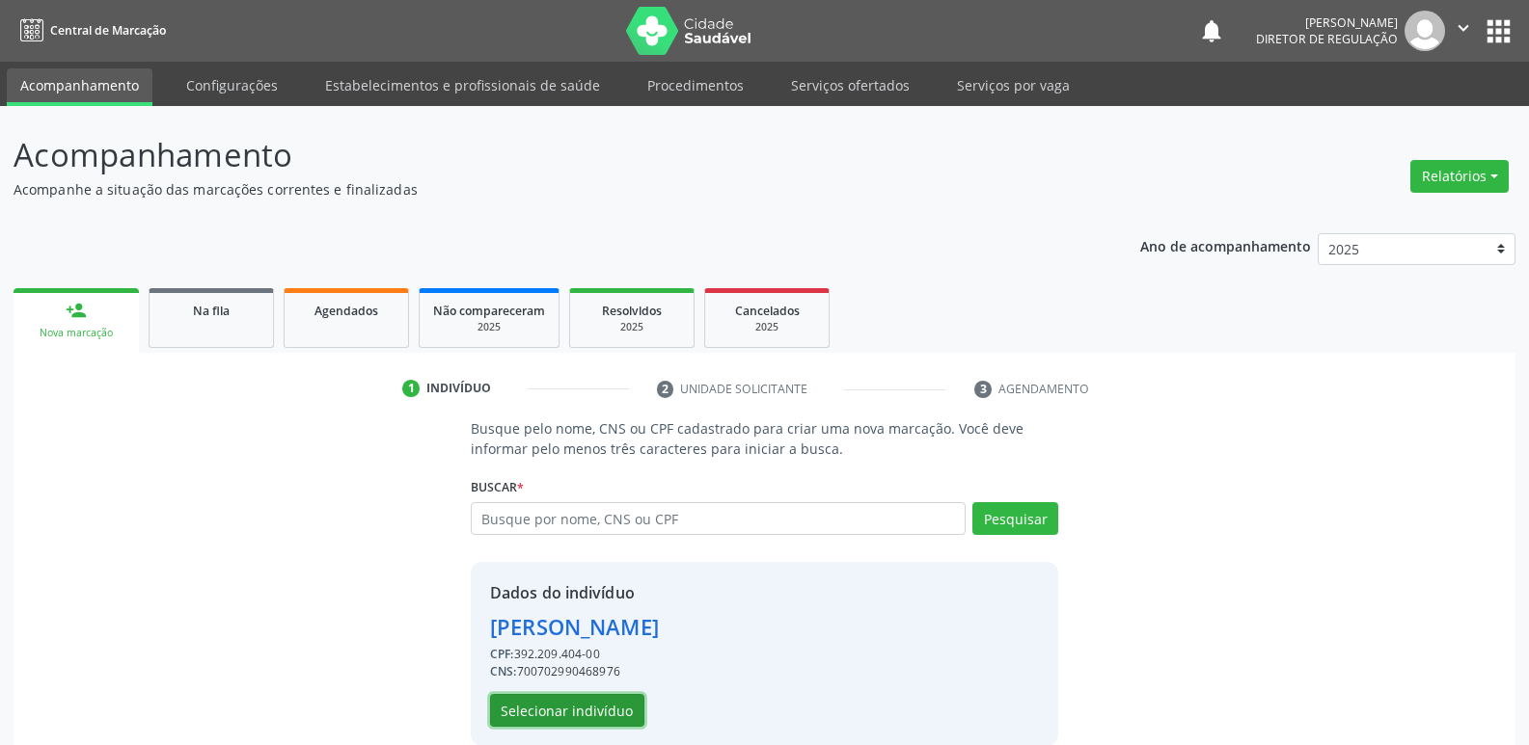
click at [583, 715] on button "Selecionar indivíduo" at bounding box center [567, 710] width 154 height 33
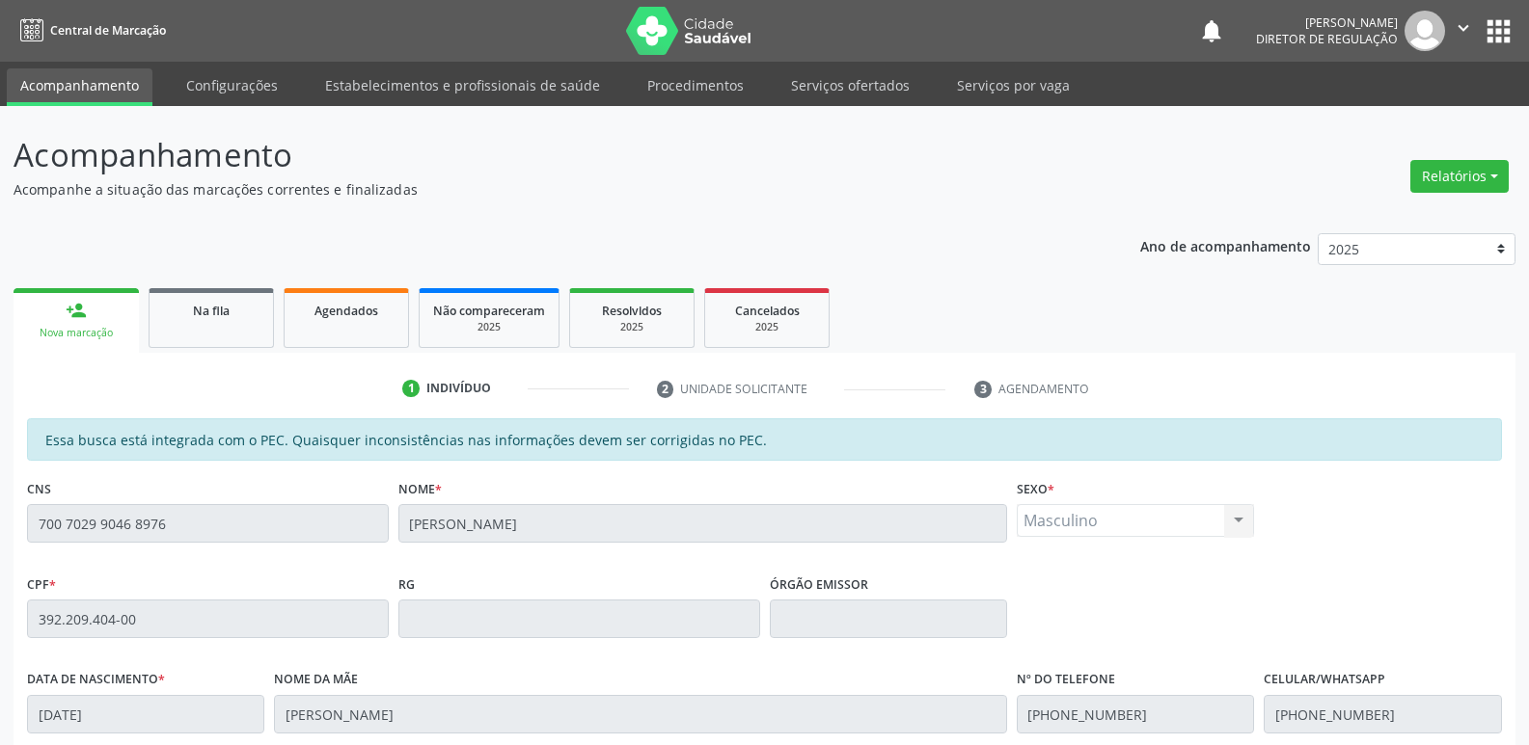
scroll to position [356, 0]
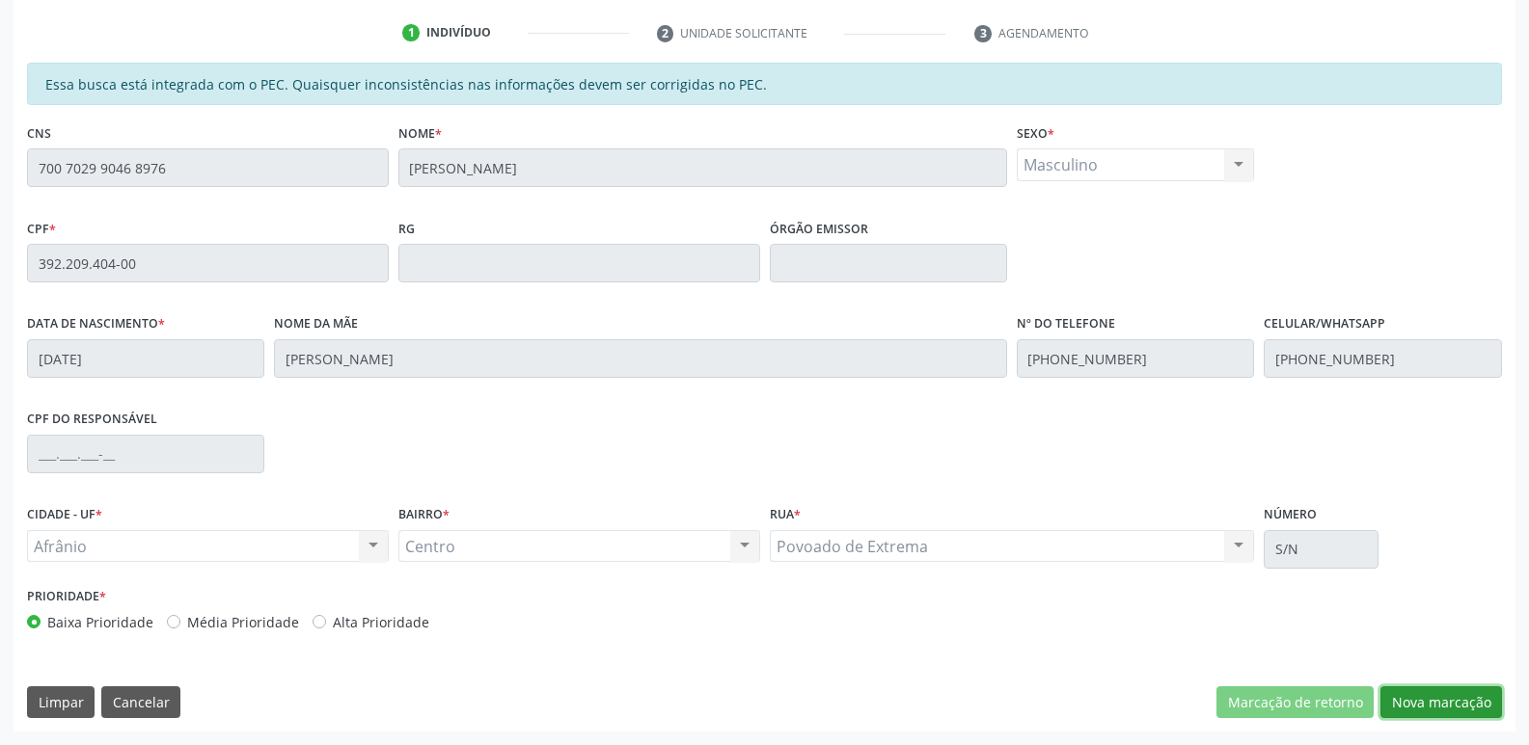
drag, startPoint x: 1455, startPoint y: 702, endPoint x: 1443, endPoint y: 693, distance: 15.2
click at [1455, 701] on button "Nova marcação" at bounding box center [1441, 703] width 122 height 33
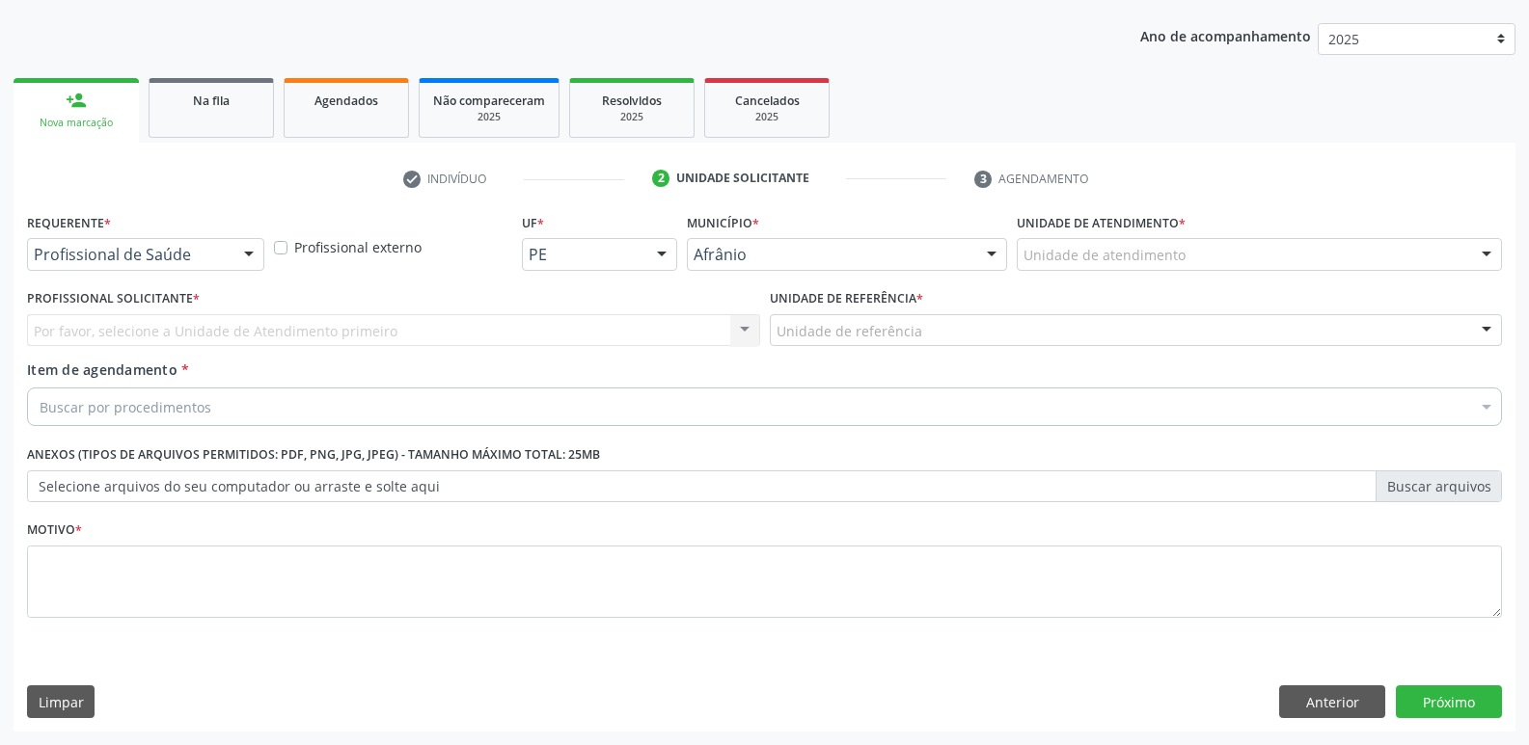
click at [1183, 256] on div "Unidade de atendimento" at bounding box center [1258, 254] width 485 height 33
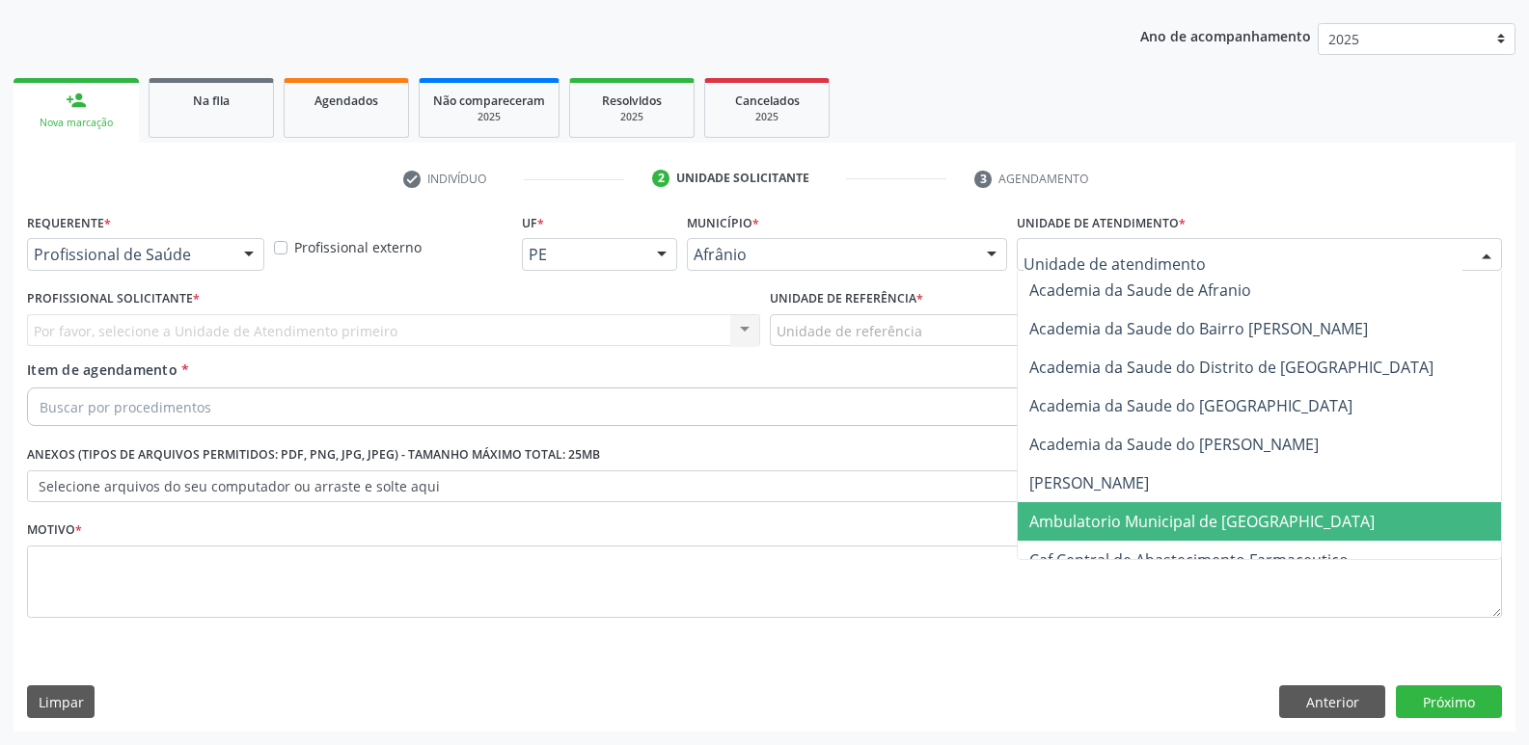
click at [1232, 515] on span "Ambulatorio Municipal de [GEOGRAPHIC_DATA]" at bounding box center [1201, 521] width 345 height 21
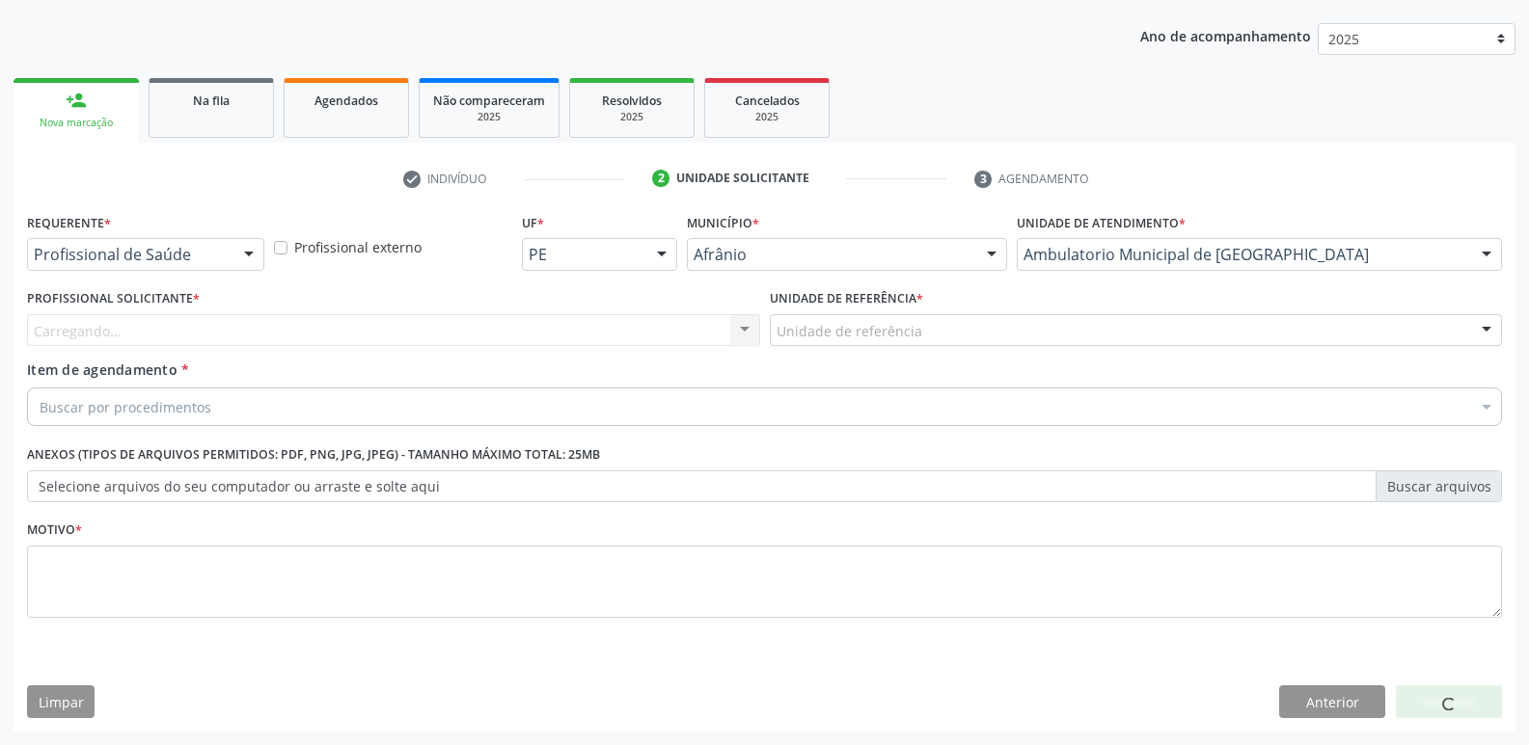
click at [930, 331] on div "Unidade de referência" at bounding box center [1136, 330] width 733 height 33
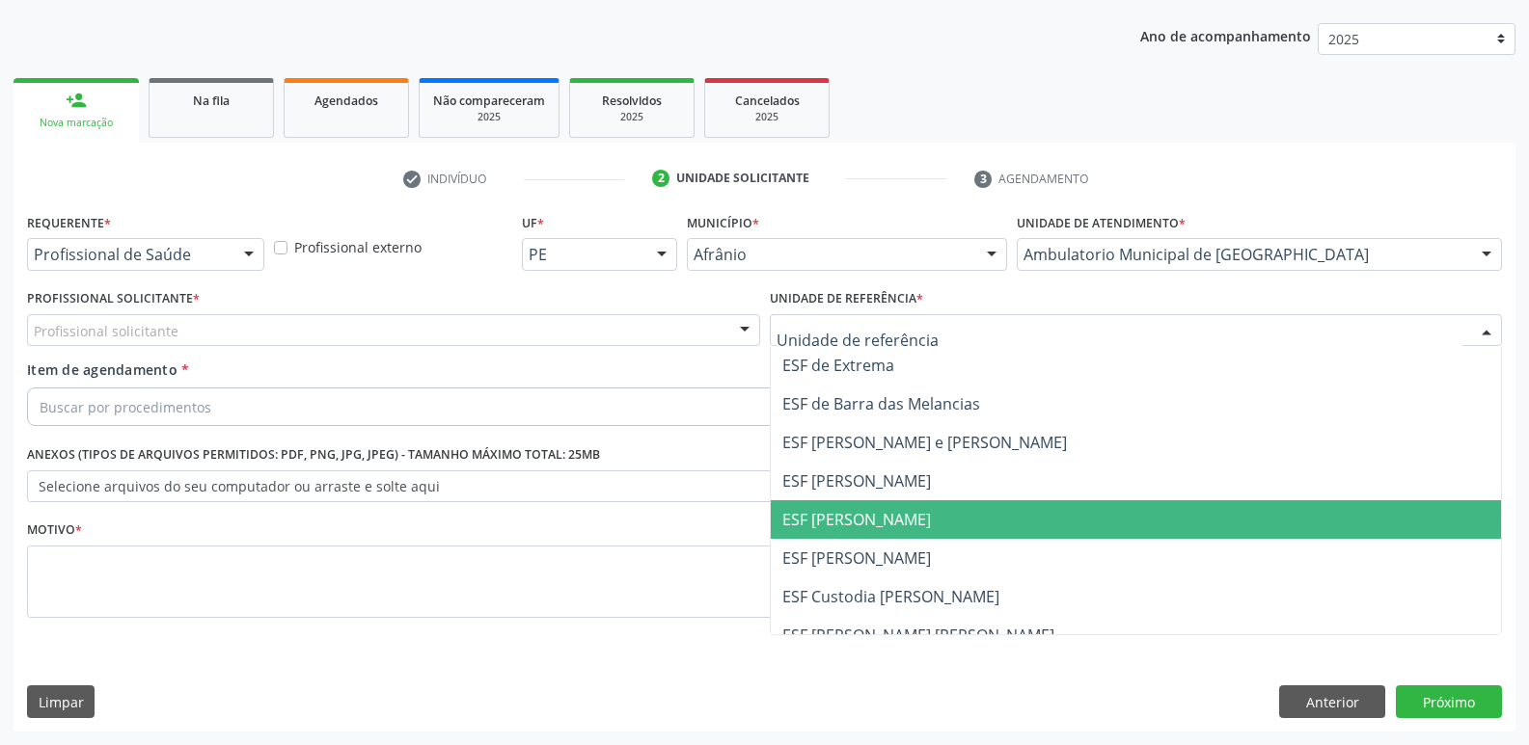
click at [929, 514] on span "ESF [PERSON_NAME]" at bounding box center [1136, 520] width 731 height 39
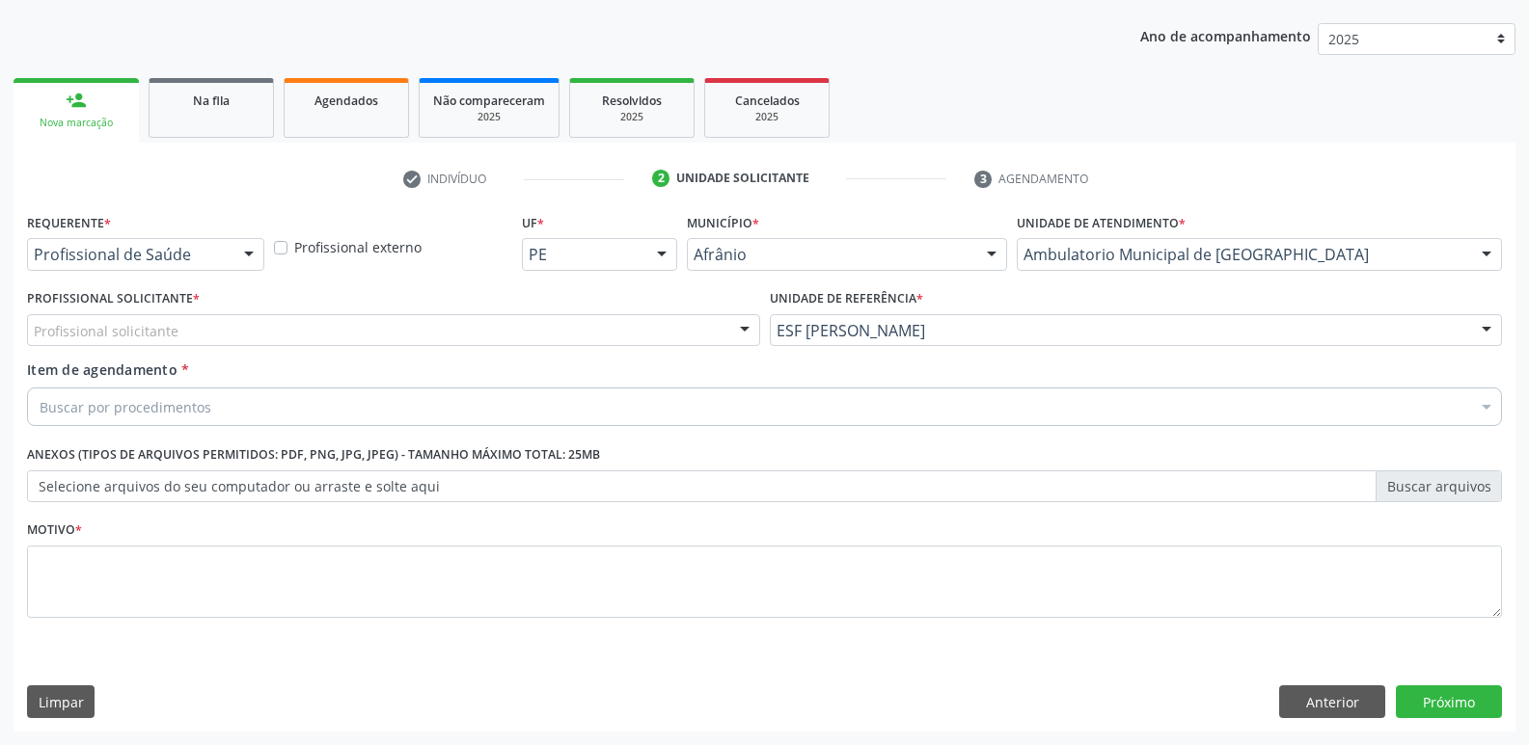
click at [444, 321] on div "Profissional solicitante" at bounding box center [393, 330] width 733 height 33
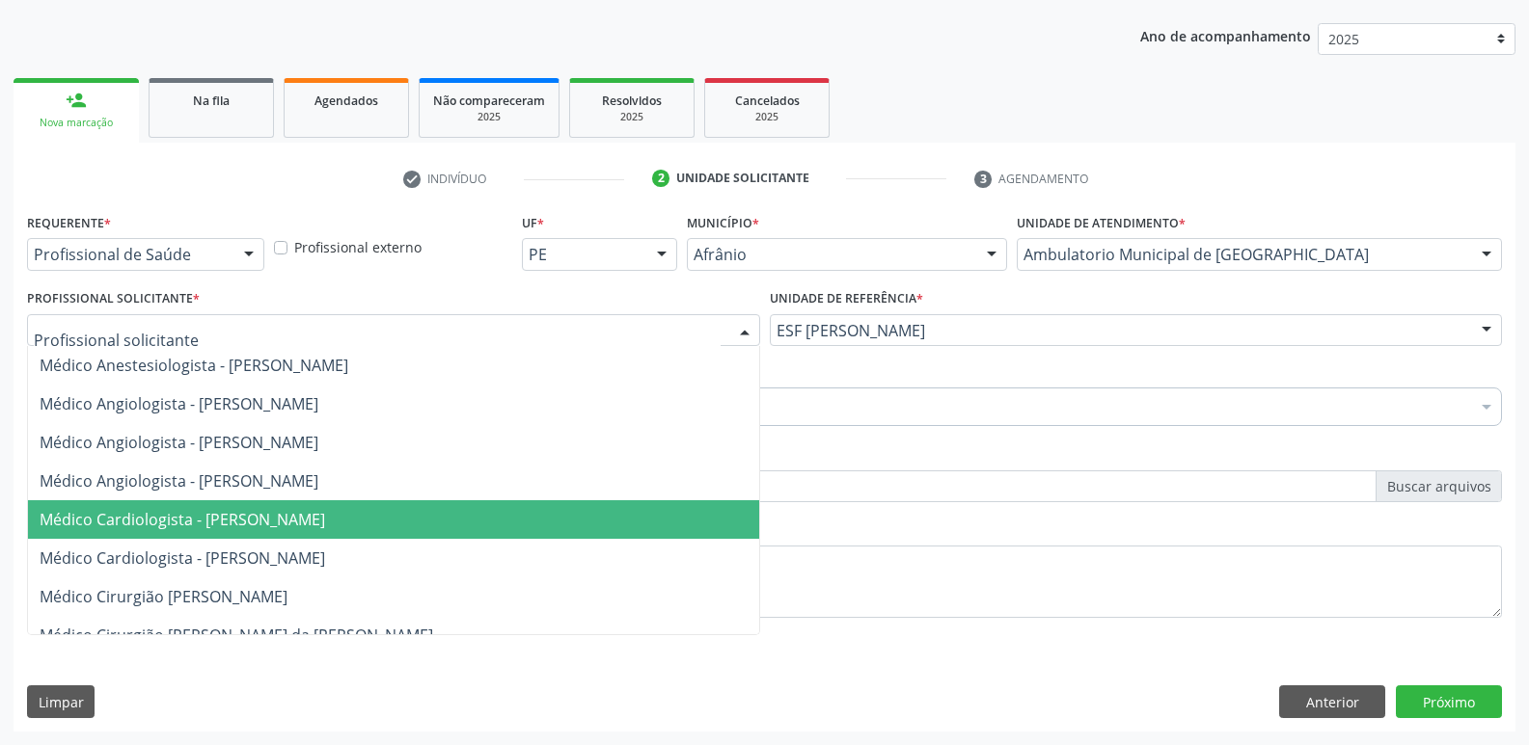
click at [325, 514] on span "Médico Cardiologista - [PERSON_NAME]" at bounding box center [182, 519] width 285 height 21
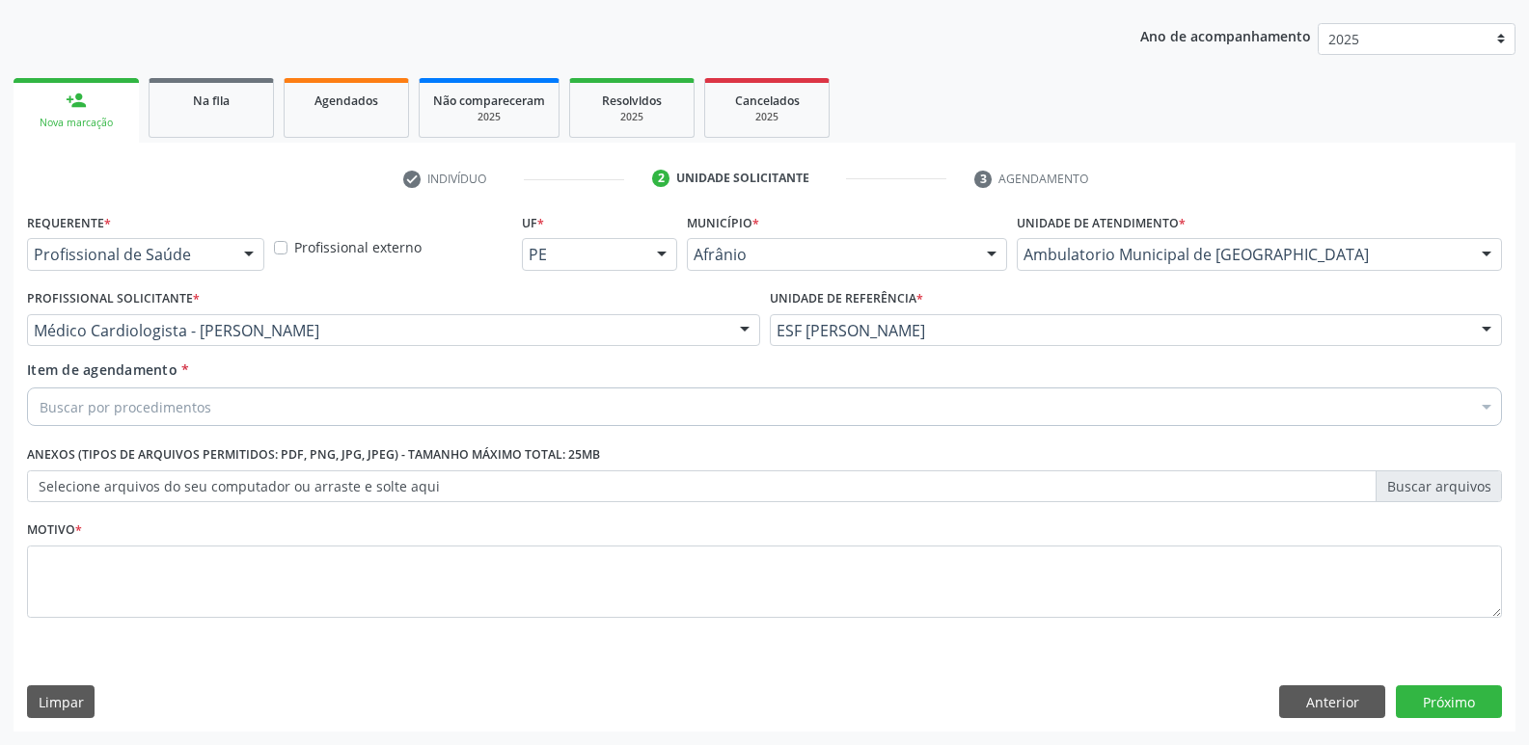
click at [310, 406] on div "Buscar por procedimentos" at bounding box center [764, 407] width 1475 height 39
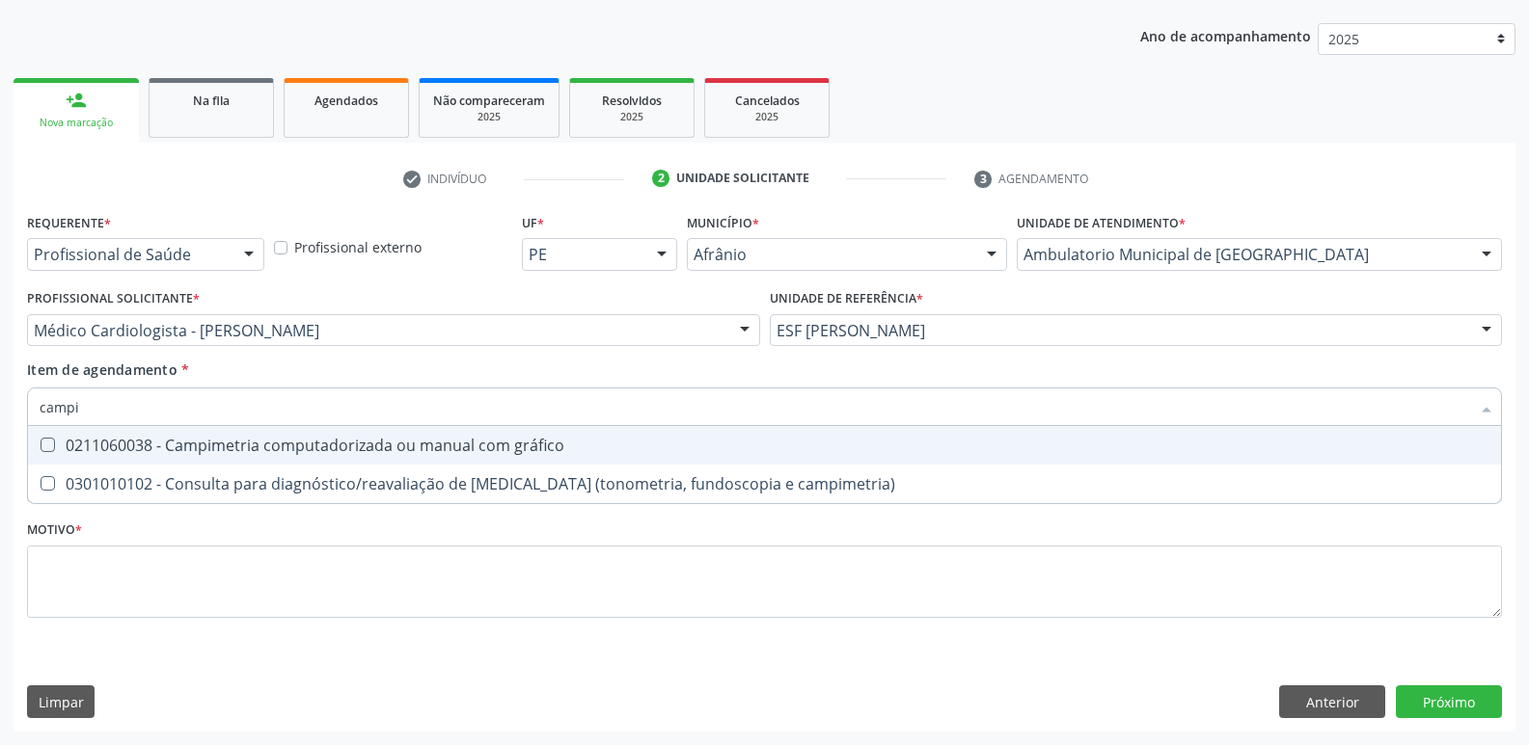
type input "campim"
click at [315, 439] on div "0211060038 - Campimetria computadorizada ou manual com gráfico" at bounding box center [764, 445] width 1449 height 15
checkbox gráfico "true"
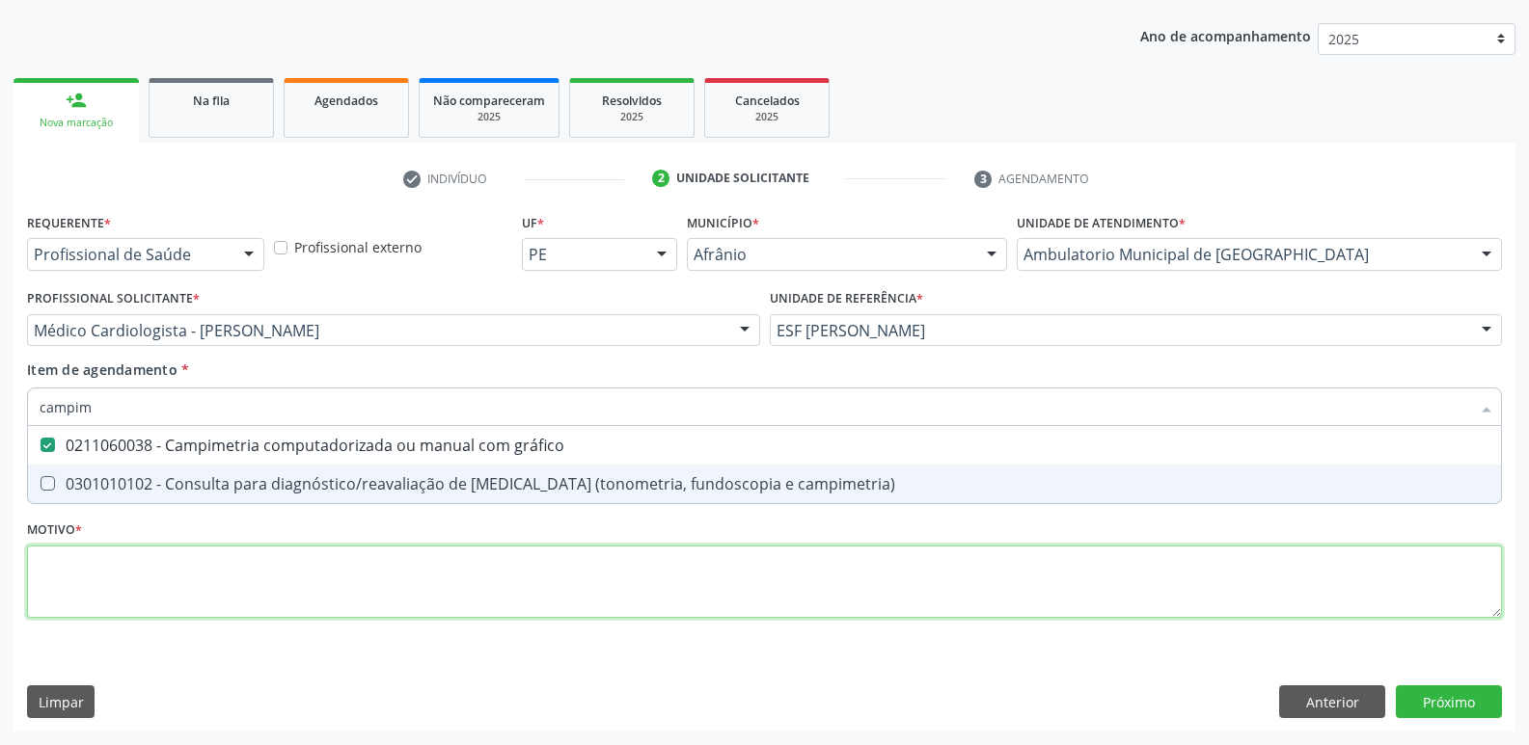
click at [301, 577] on div "Requerente * Profissional de Saúde Profissional de Saúde Paciente Nenhum result…" at bounding box center [764, 426] width 1475 height 437
checkbox campimetria\) "true"
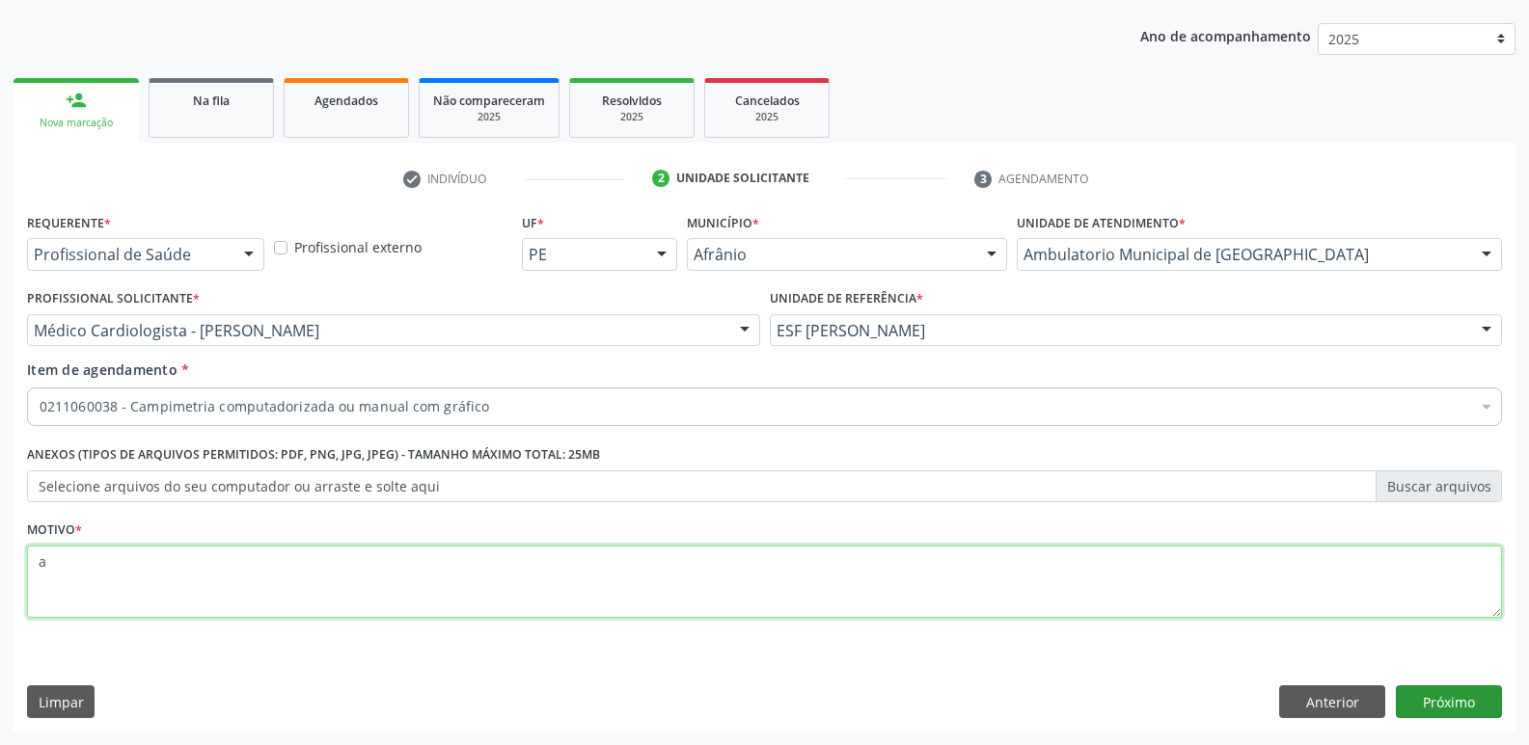
type textarea "a"
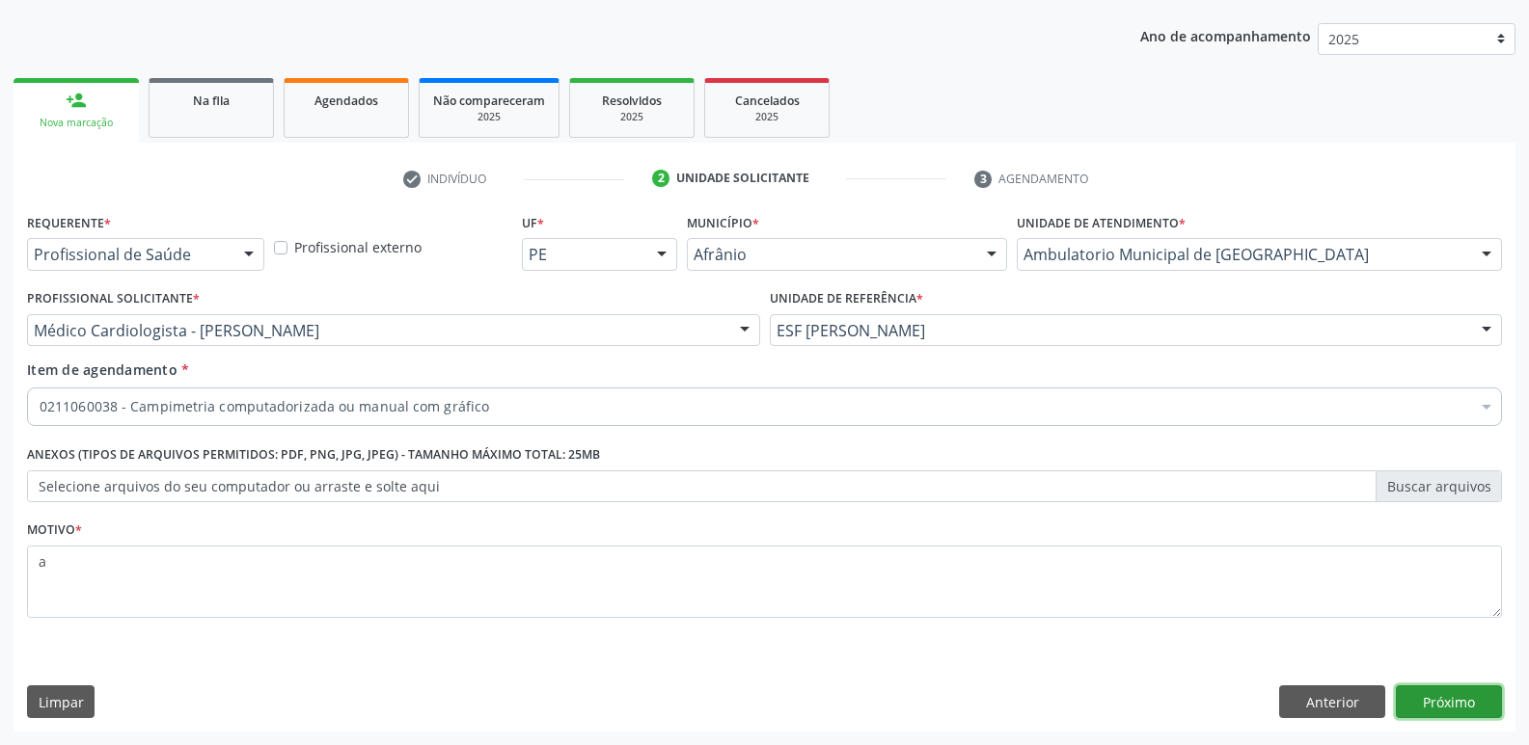
click at [1465, 703] on button "Próximo" at bounding box center [1448, 702] width 106 height 33
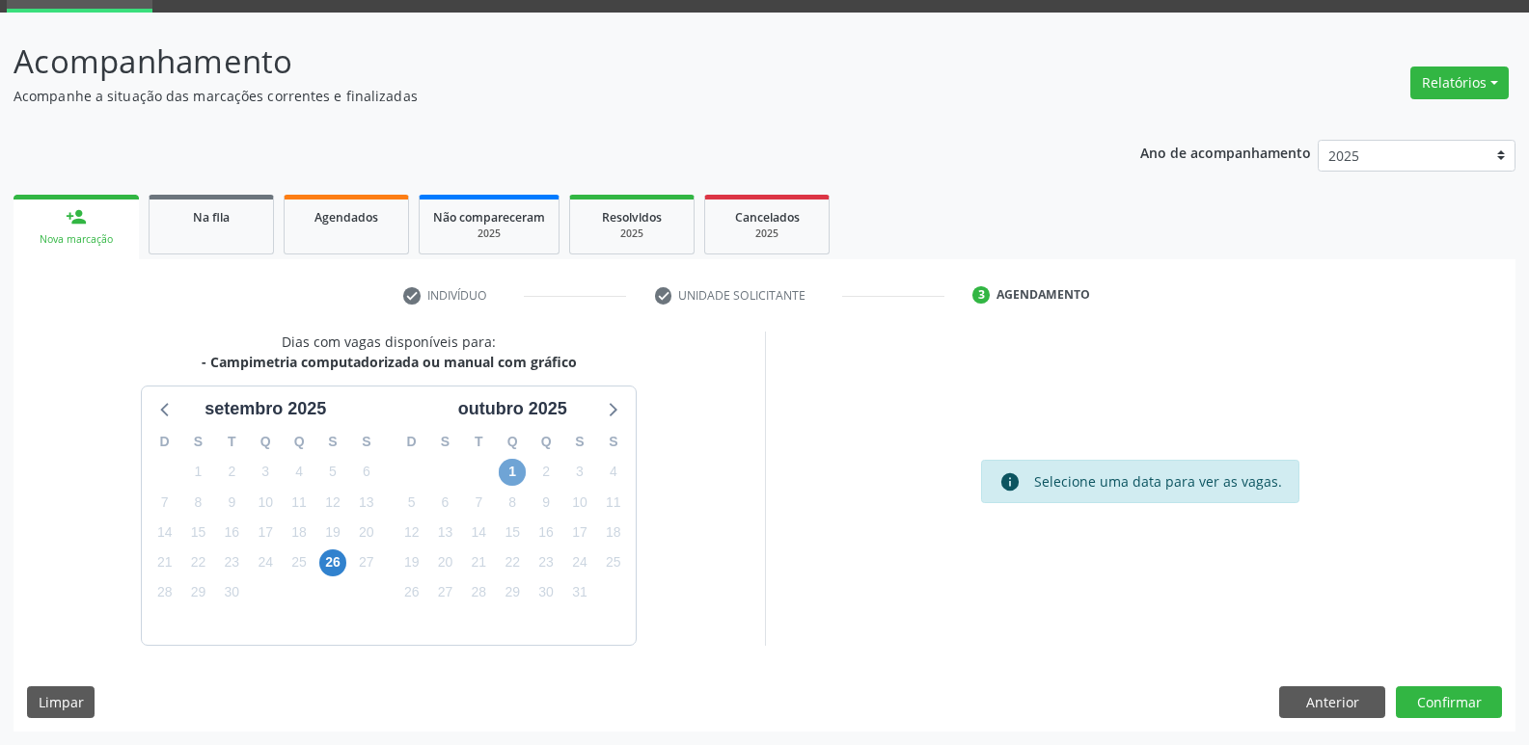
click at [515, 474] on span "1" at bounding box center [512, 472] width 27 height 27
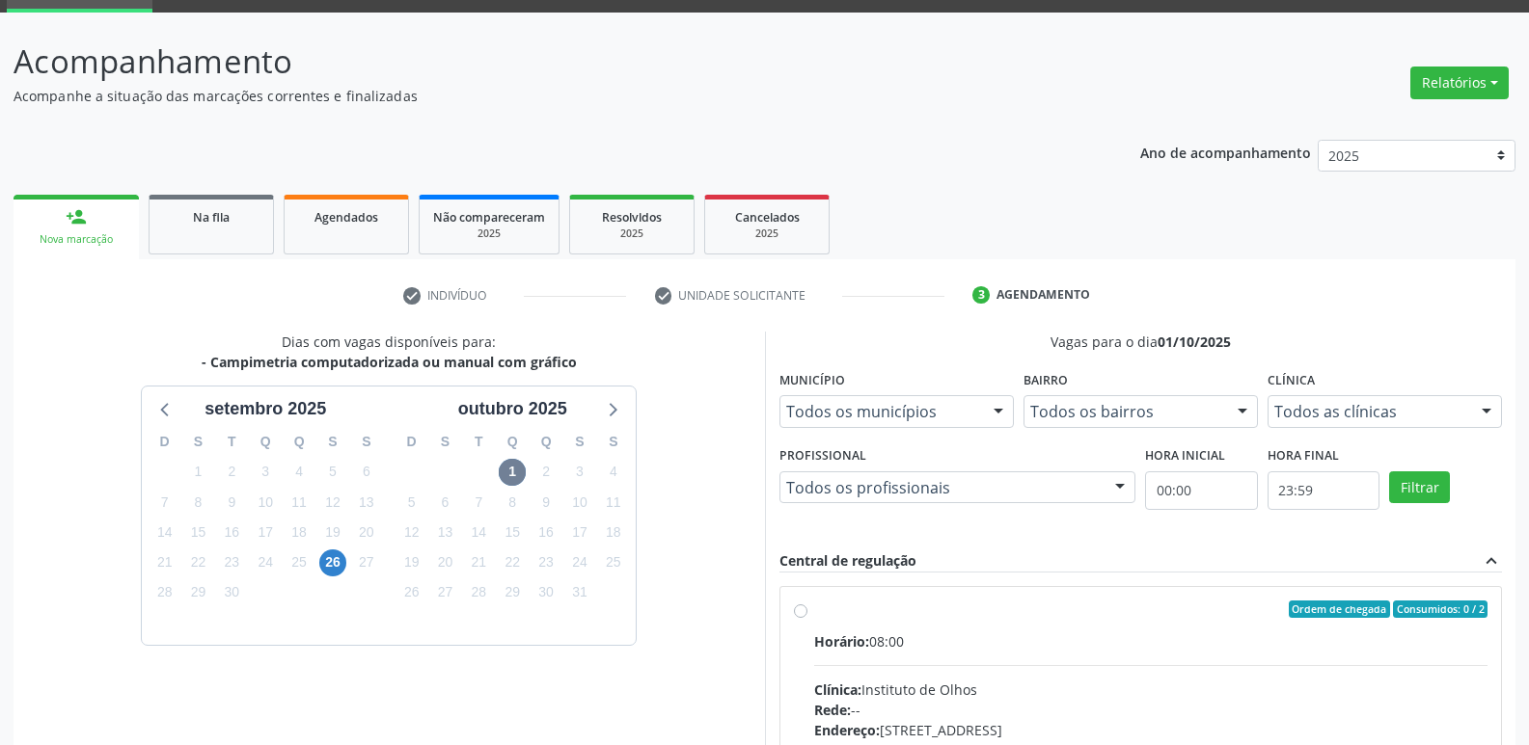
click at [814, 619] on label "Ordem de chegada Consumidos: 0 / 2 Horário: 08:00 Clínica: Instituto de Olhos R…" at bounding box center [1151, 749] width 674 height 296
click at [807, 618] on input "Ordem de chegada Consumidos: 0 / 2 Horário: 08:00 Clínica: Instituto de Olhos R…" at bounding box center [801, 609] width 14 height 17
radio input "true"
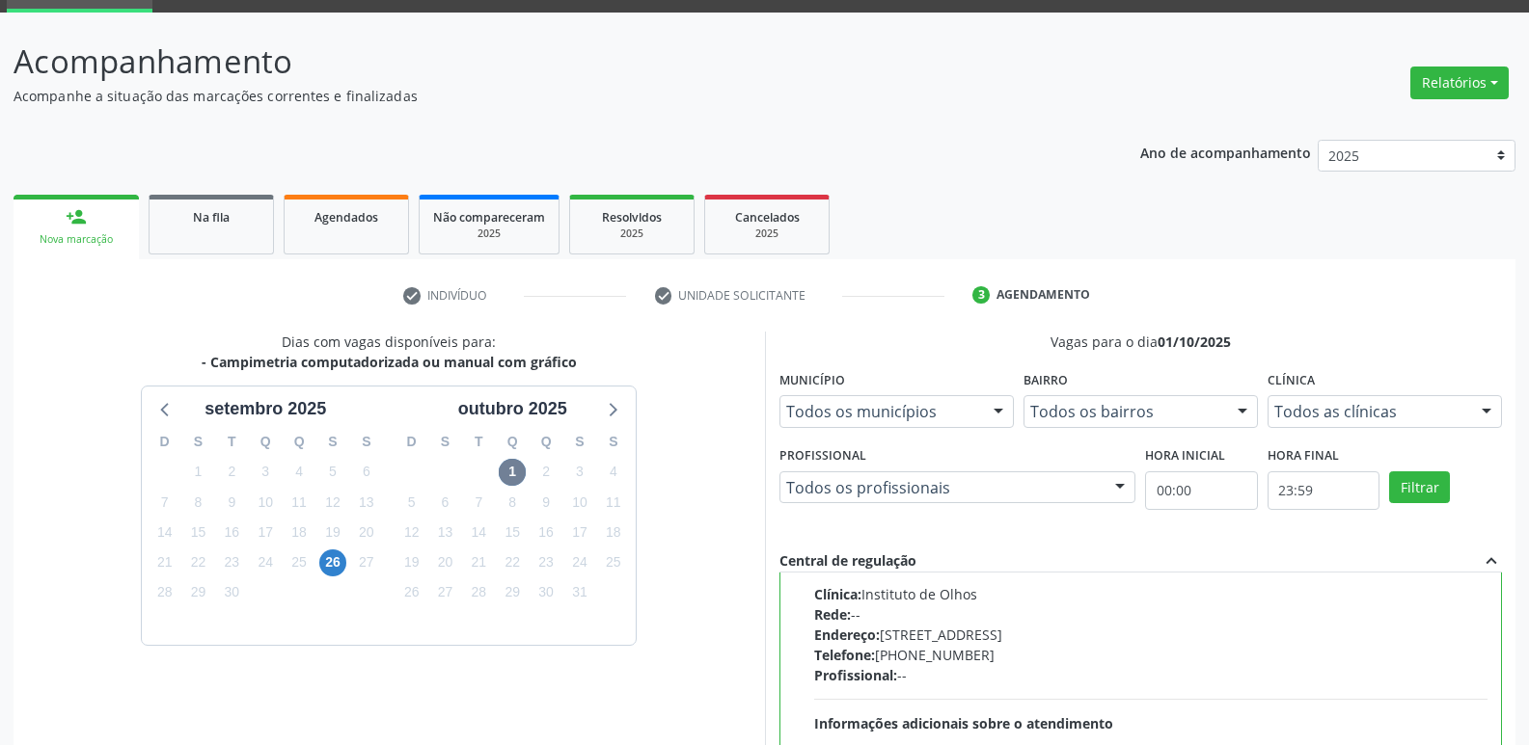
scroll to position [407, 0]
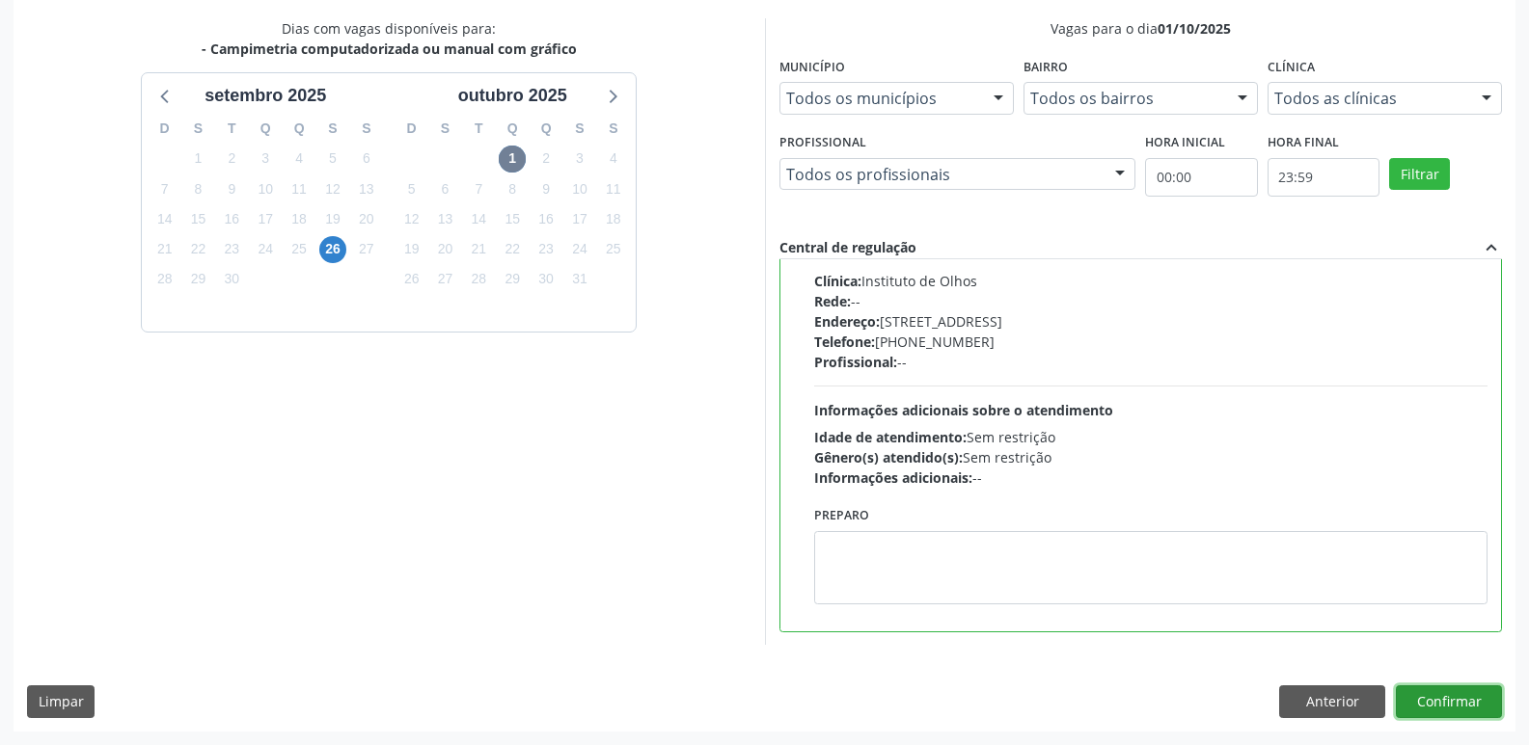
click at [1445, 698] on button "Confirmar" at bounding box center [1448, 702] width 106 height 33
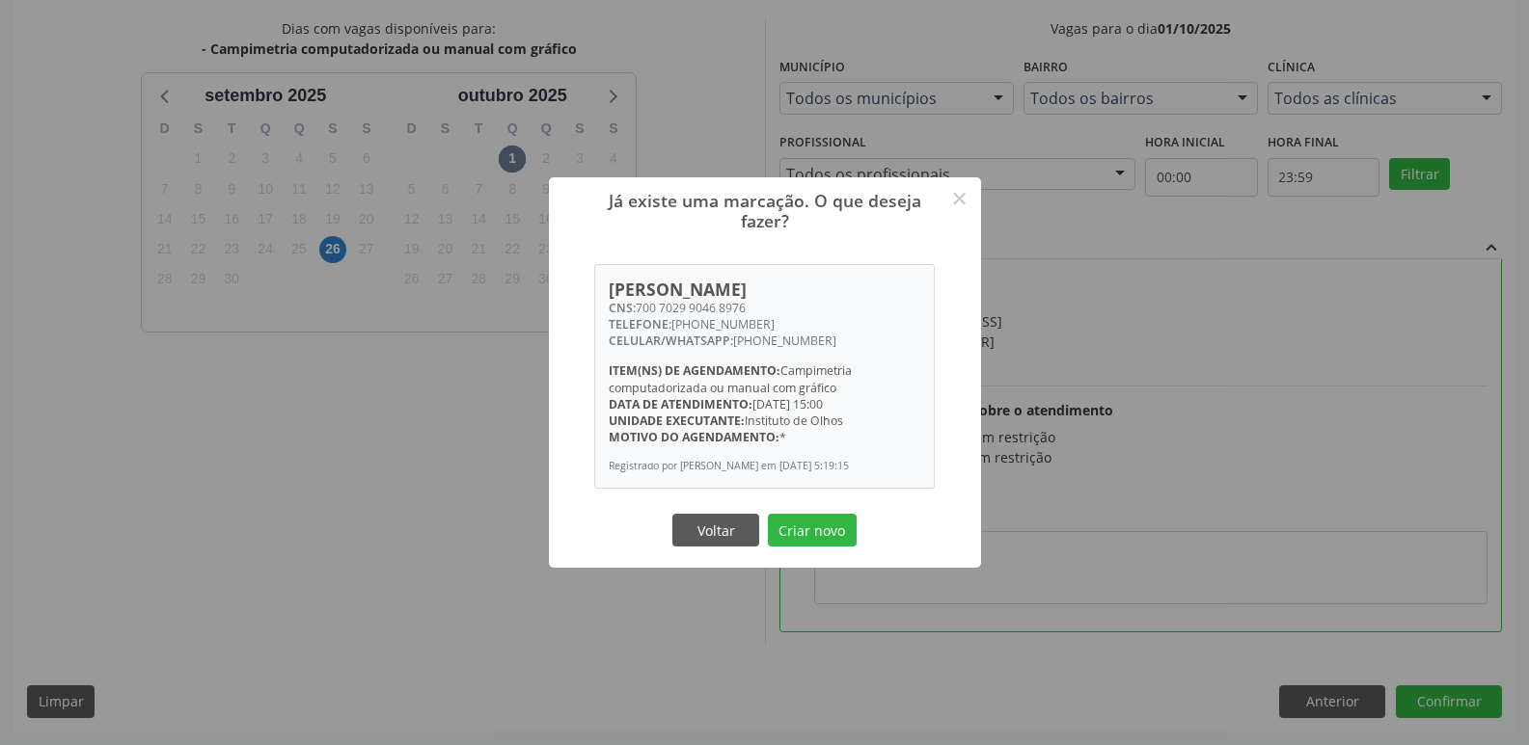
click at [819, 542] on button "Criar novo" at bounding box center [812, 530] width 89 height 33
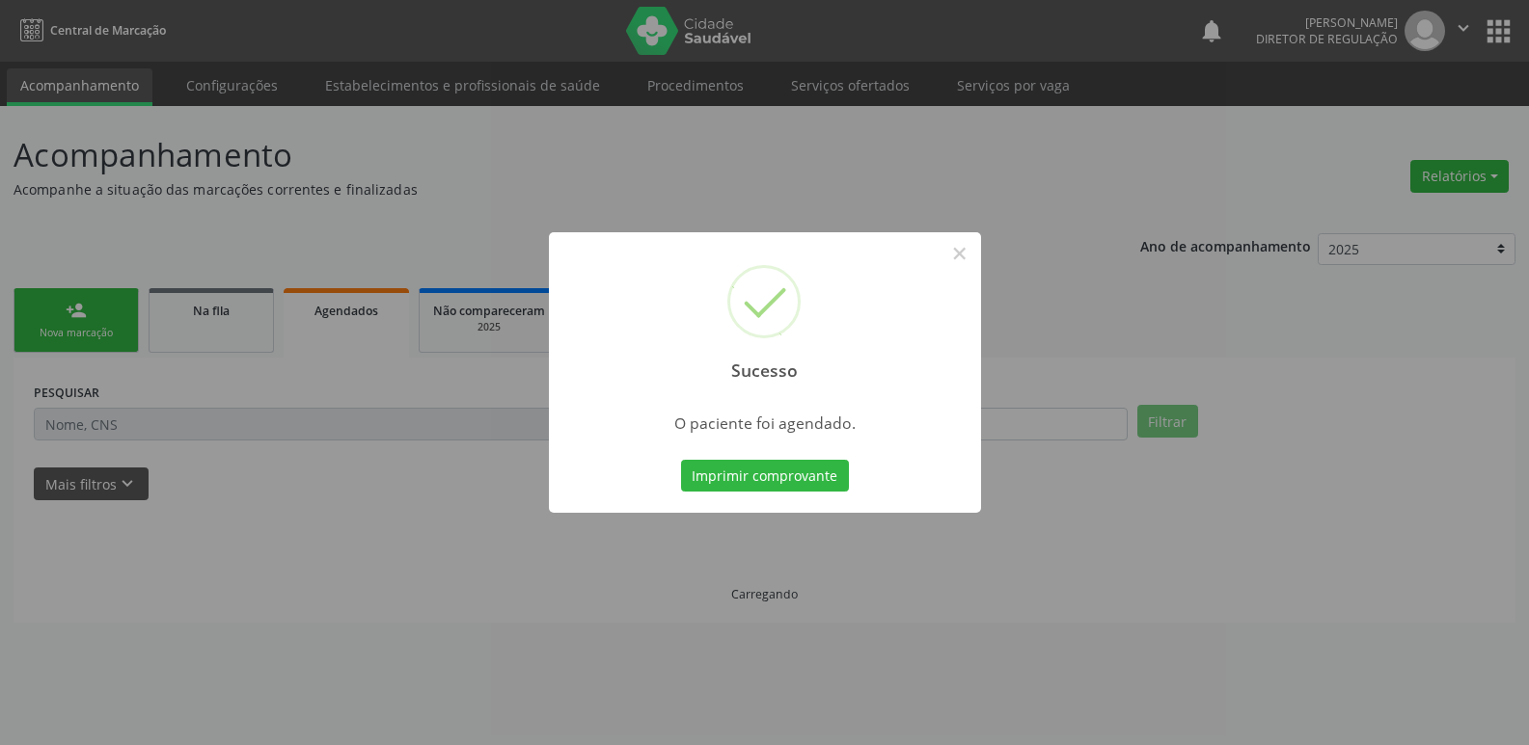
scroll to position [0, 0]
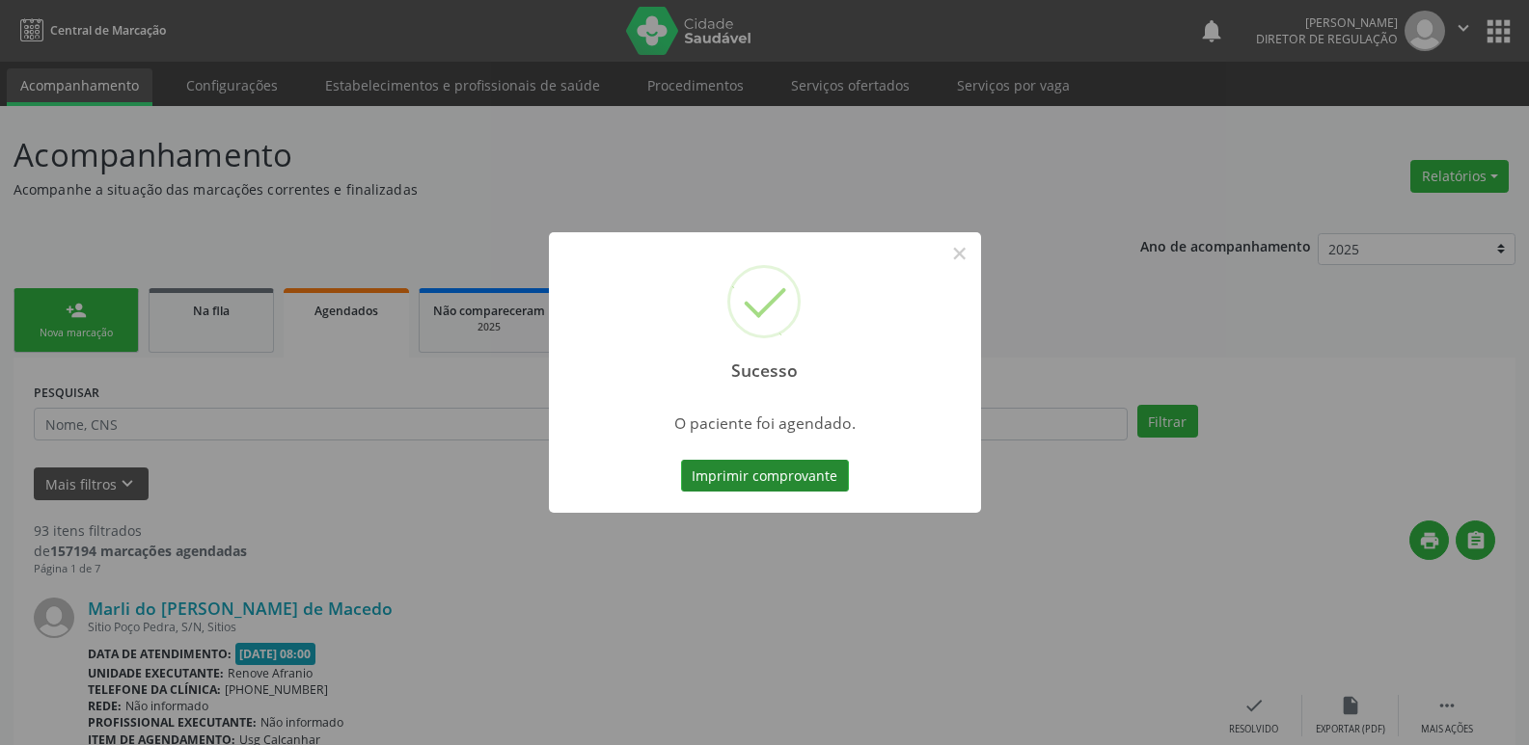
click at [816, 474] on button "Imprimir comprovante" at bounding box center [765, 476] width 168 height 33
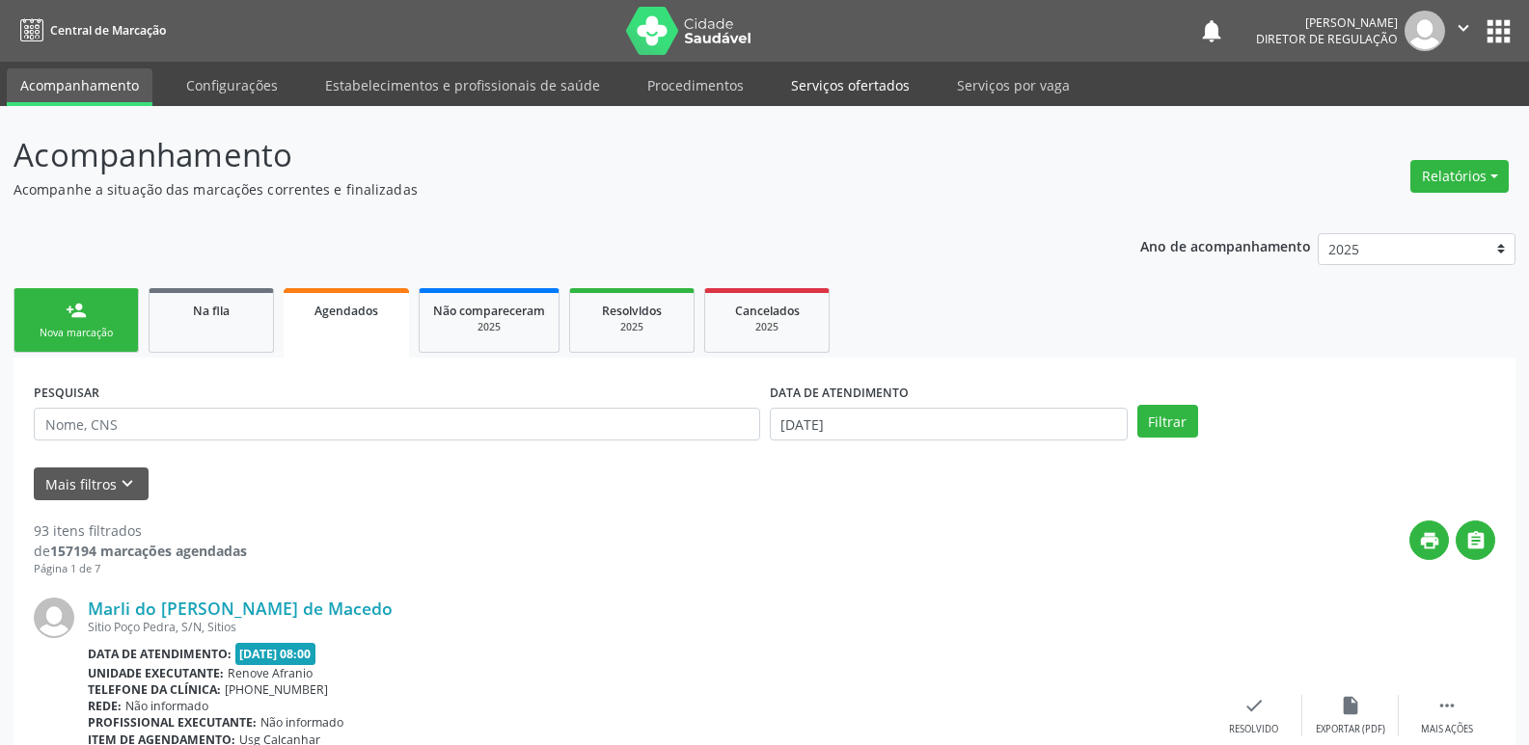
click at [846, 84] on link "Serviços ofertados" at bounding box center [850, 85] width 146 height 34
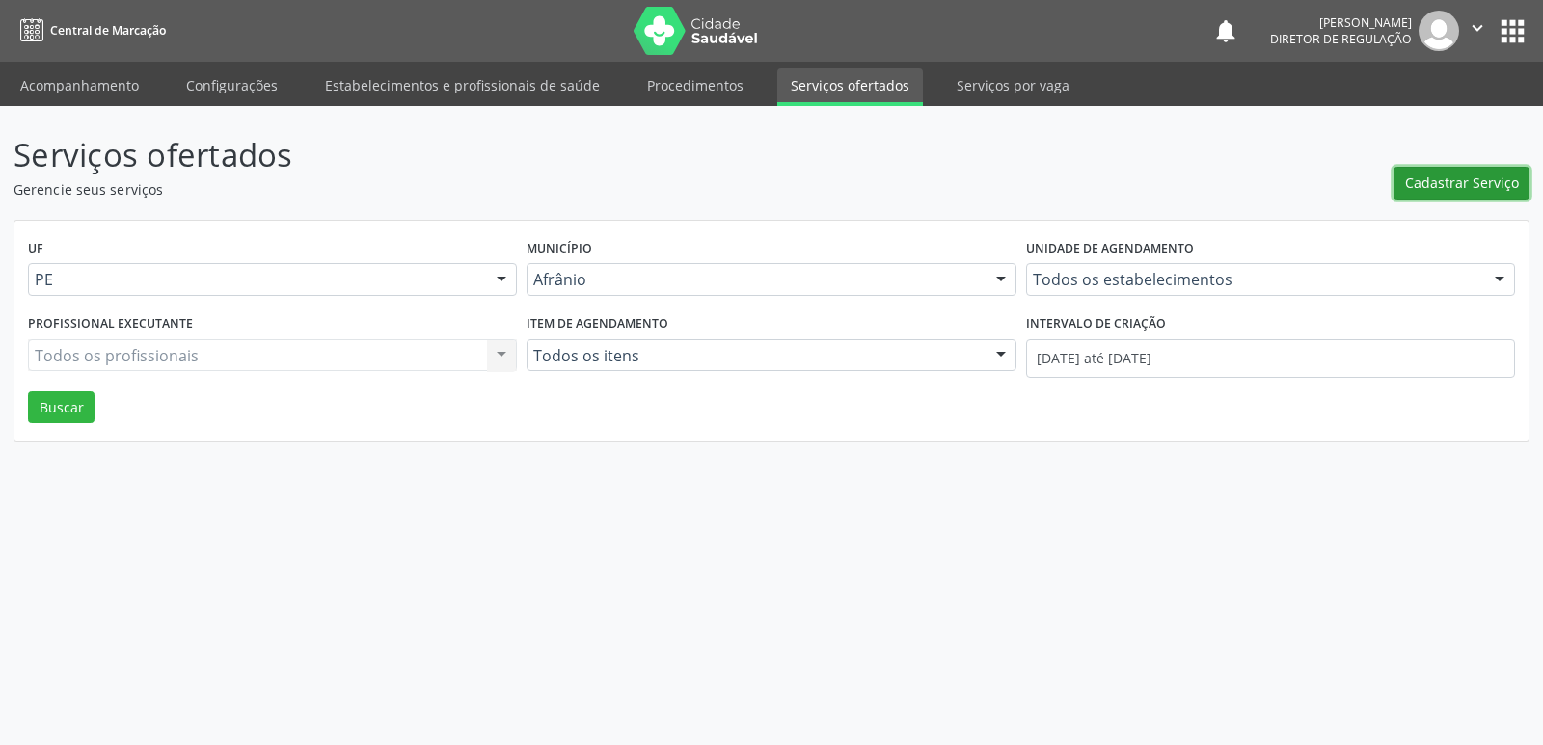
click at [1459, 177] on span "Cadastrar Serviço" at bounding box center [1462, 183] width 114 height 20
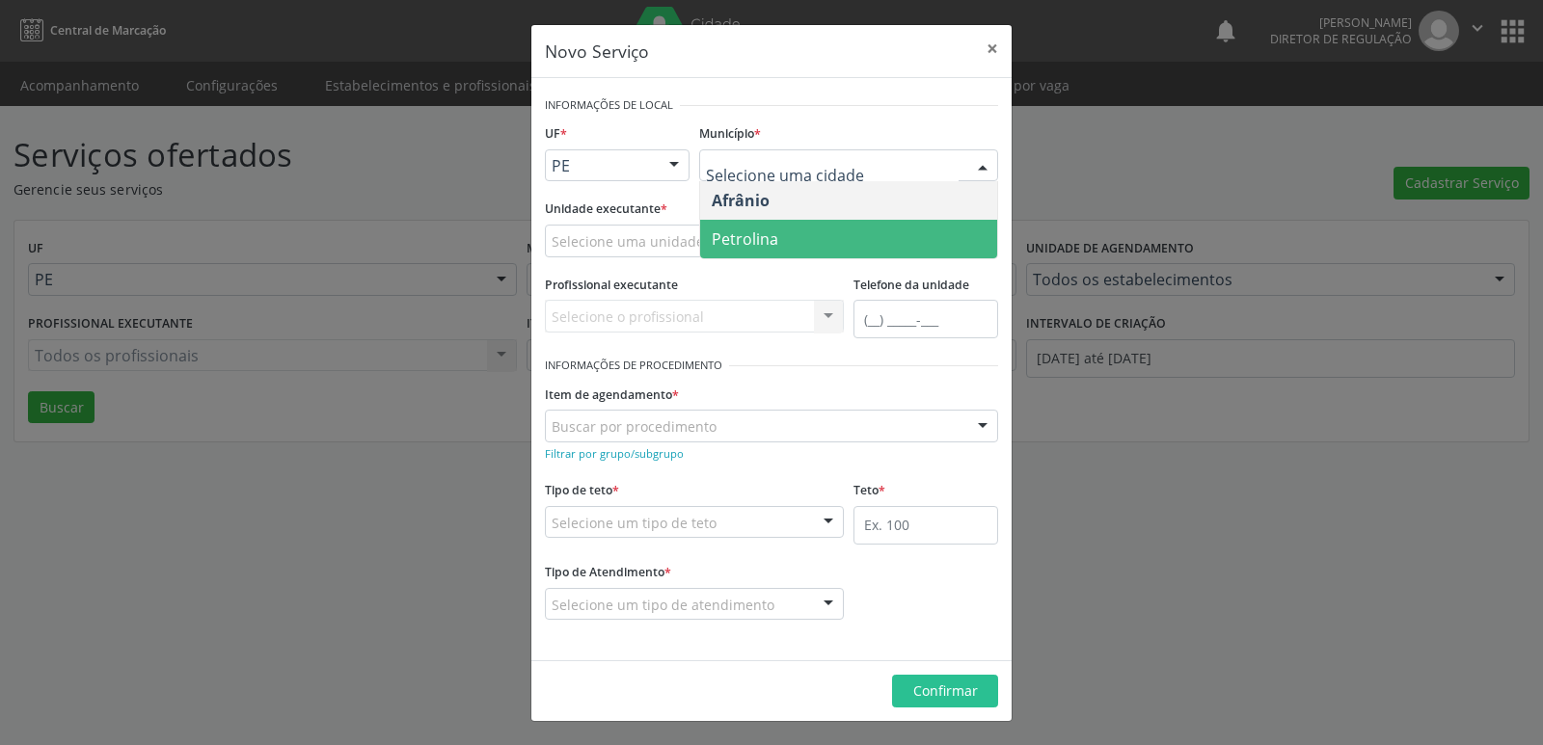
click at [780, 237] on span "Petrolina" at bounding box center [848, 239] width 297 height 39
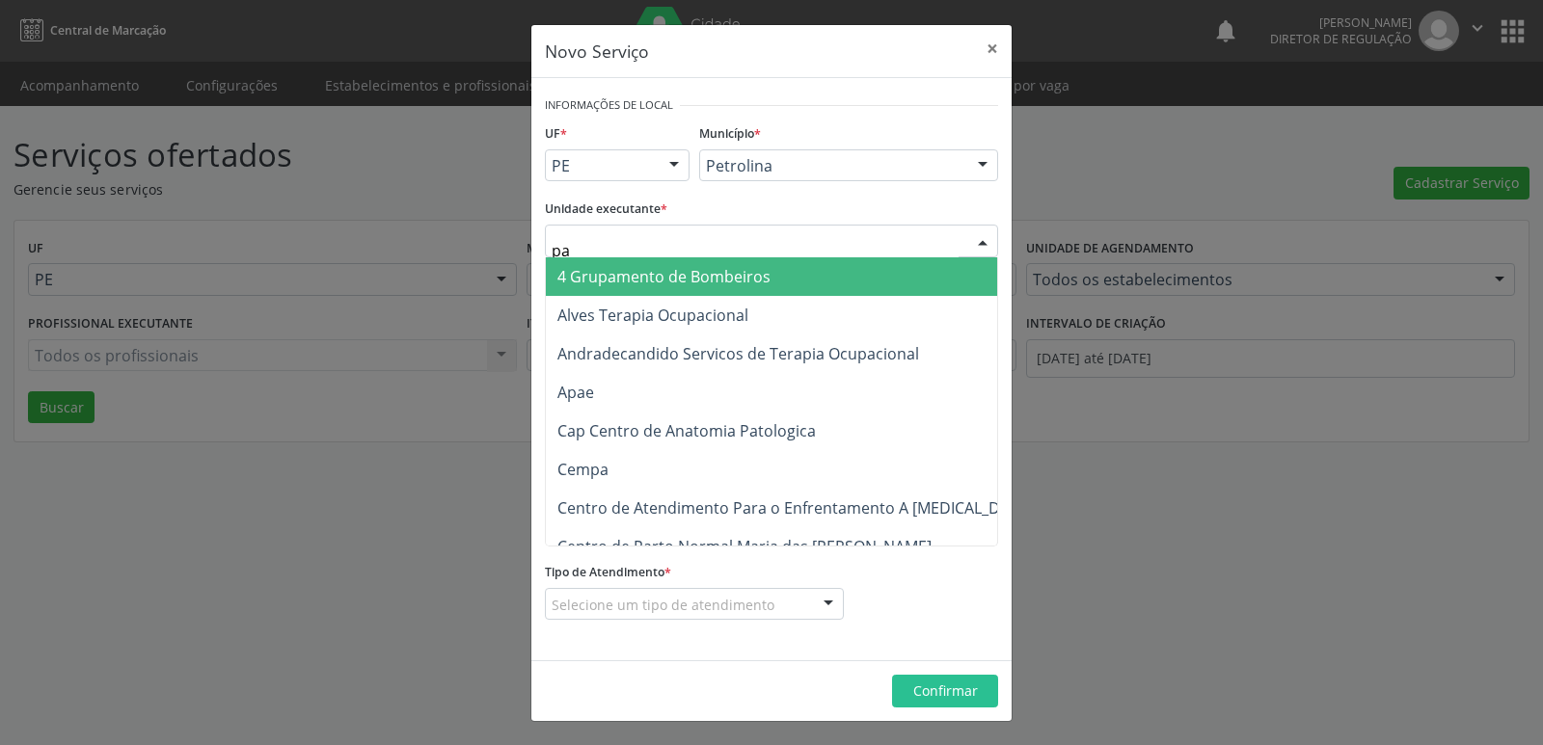
type input "p"
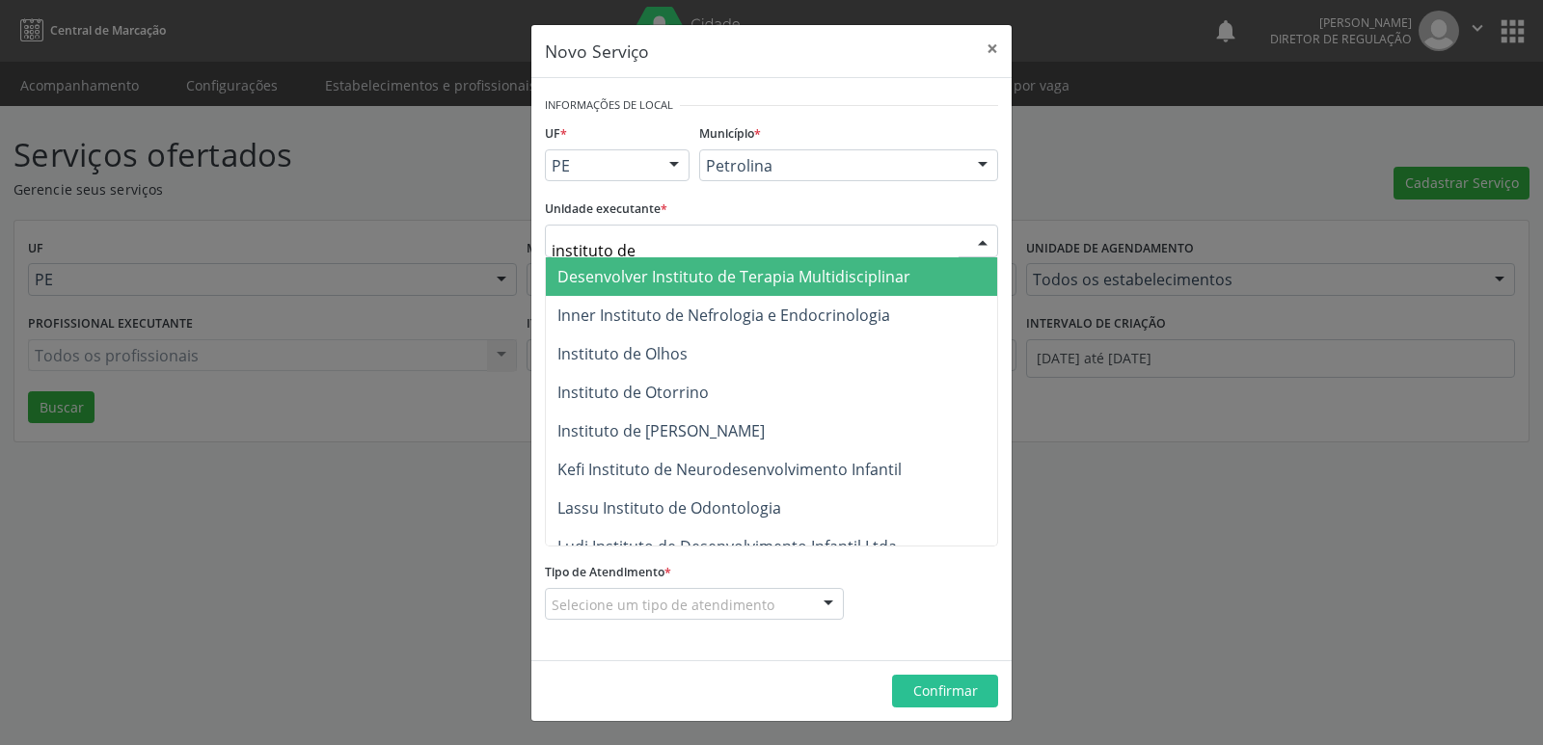
type input "instituto de o"
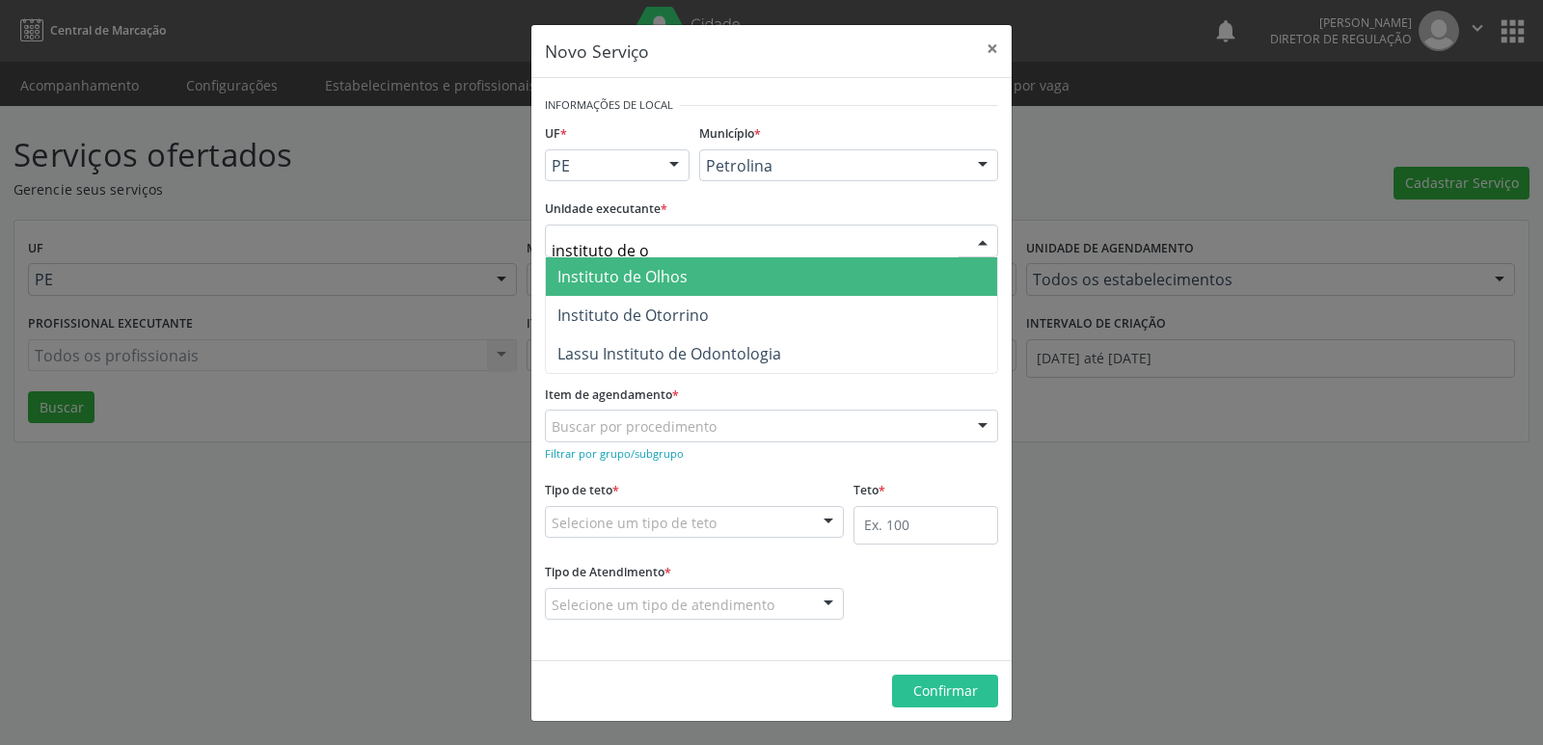
click at [677, 279] on span "Instituto de Olhos" at bounding box center [622, 276] width 130 height 21
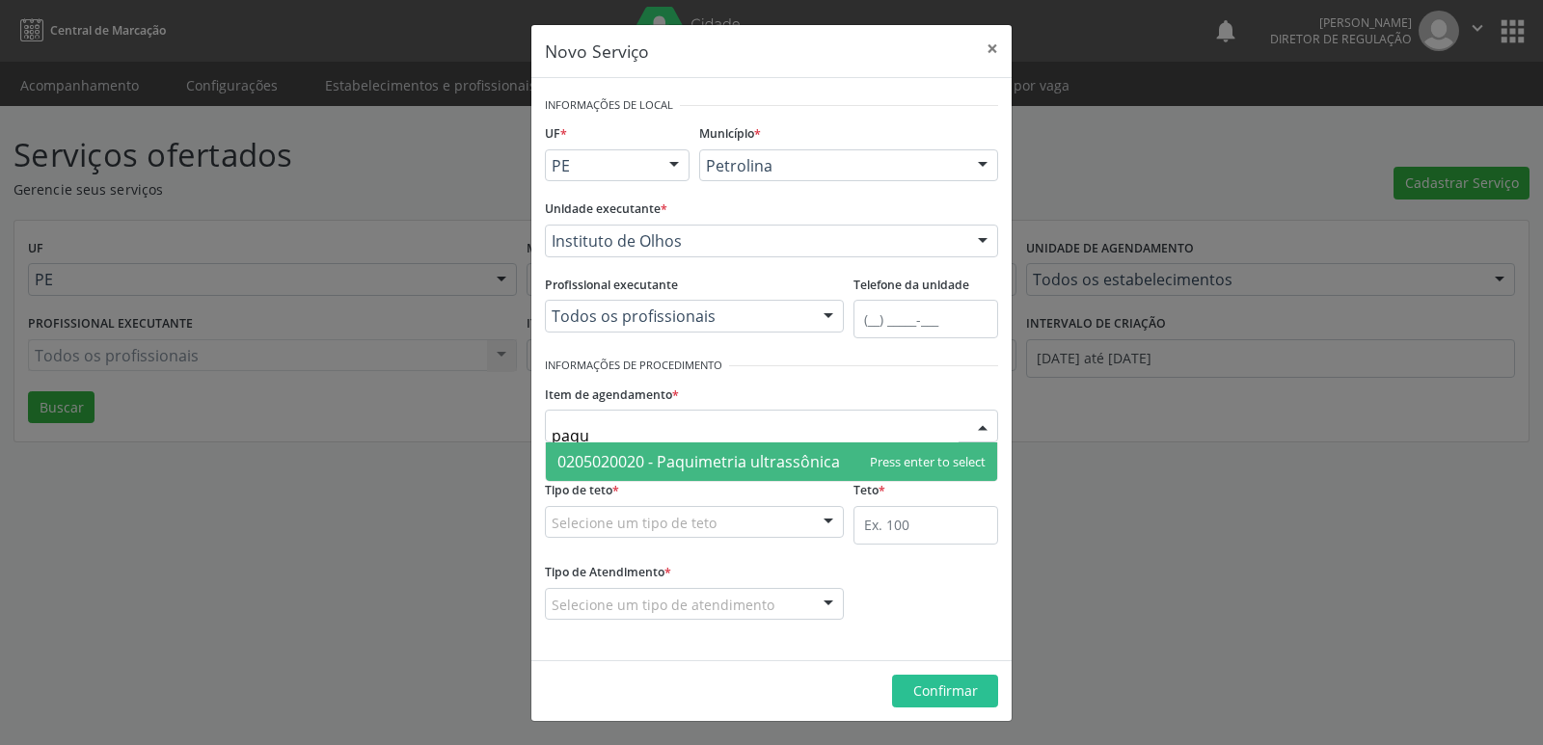
type input "paqui"
click at [693, 459] on span "0205020020 - Paquimetria ultrassônica" at bounding box center [698, 461] width 283 height 21
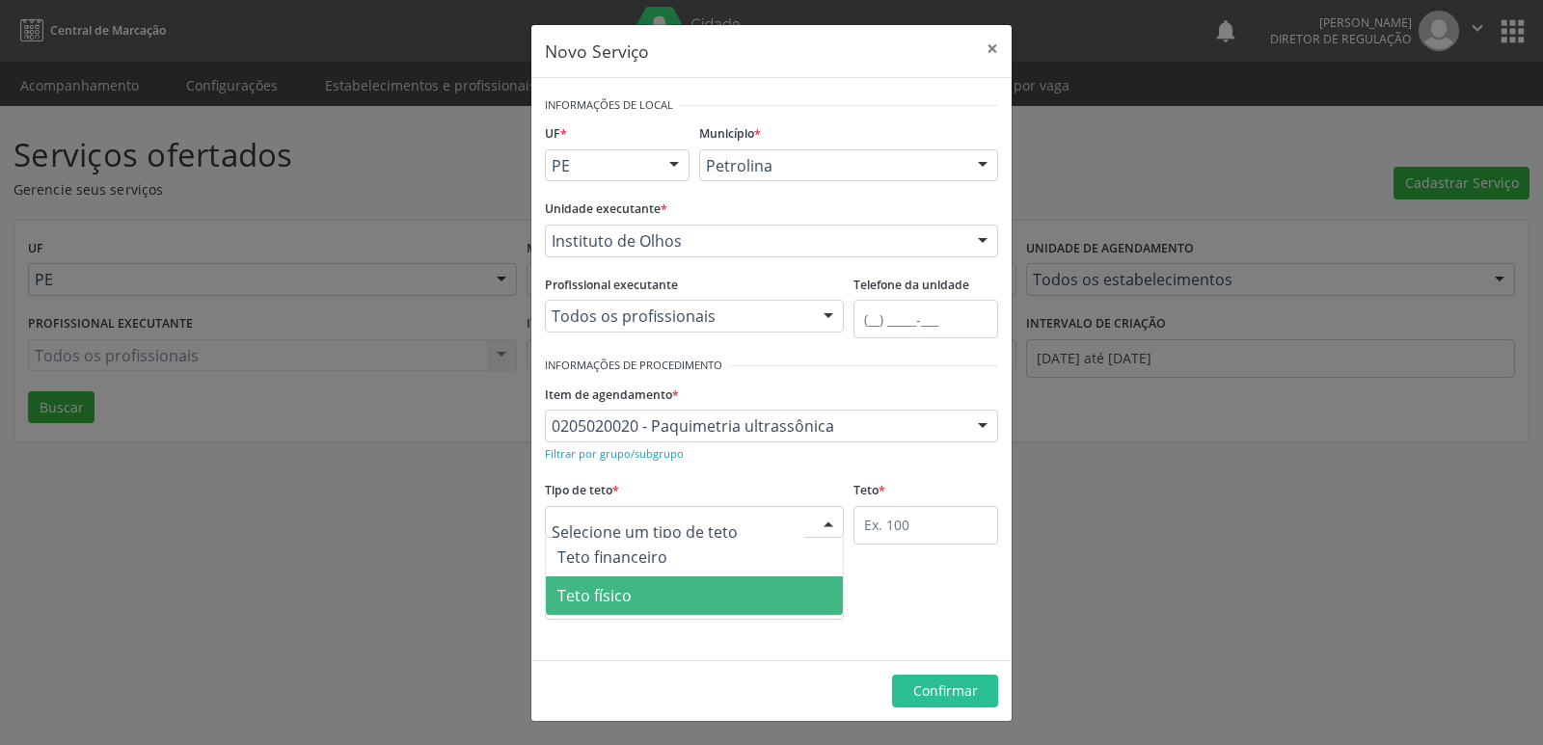
click at [710, 603] on span "Teto físico" at bounding box center [694, 596] width 297 height 39
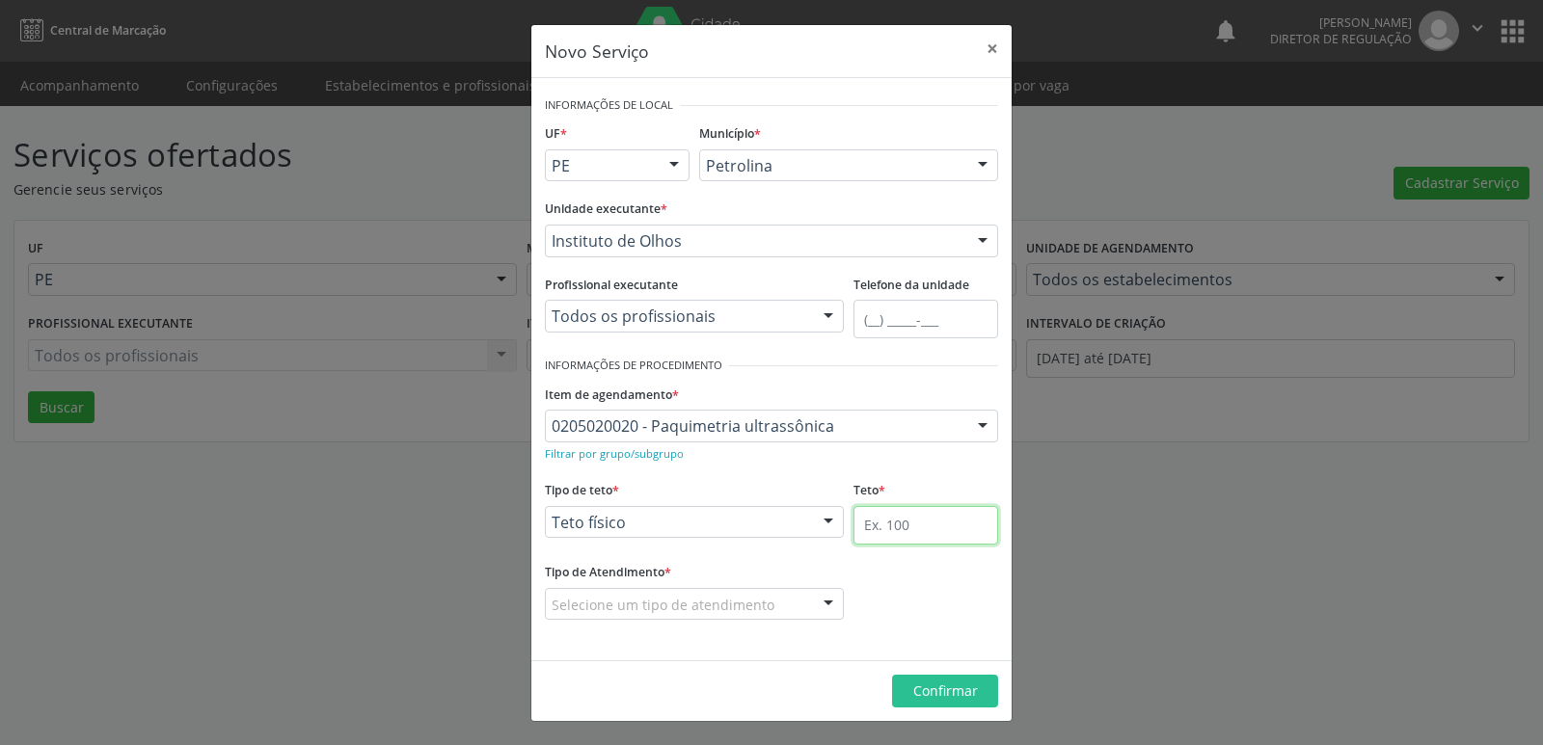
click at [896, 518] on input "text" at bounding box center [925, 525] width 145 height 39
type input "2"
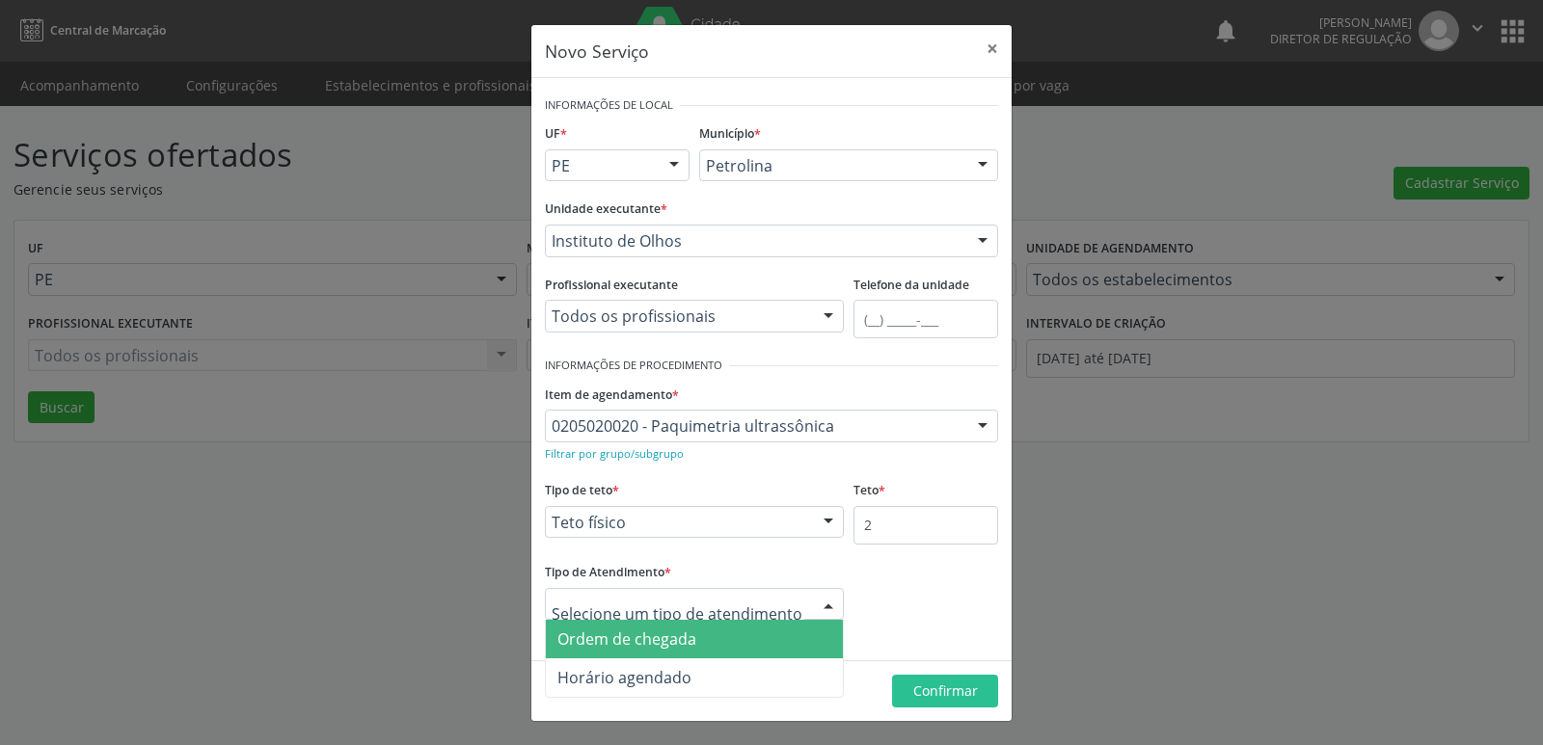
click at [744, 639] on span "Ordem de chegada" at bounding box center [694, 639] width 297 height 39
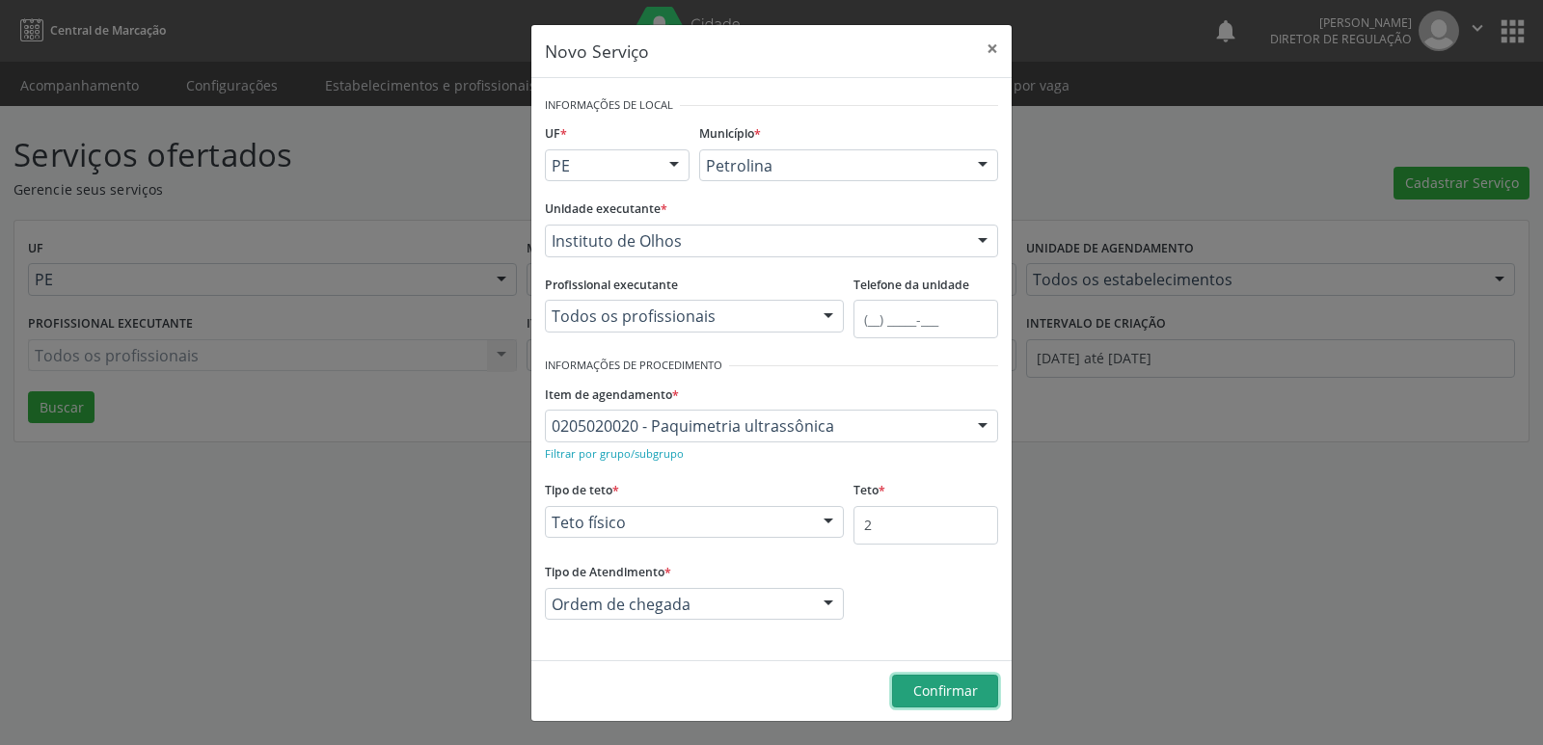
click at [940, 688] on span "Confirmar" at bounding box center [945, 691] width 65 height 18
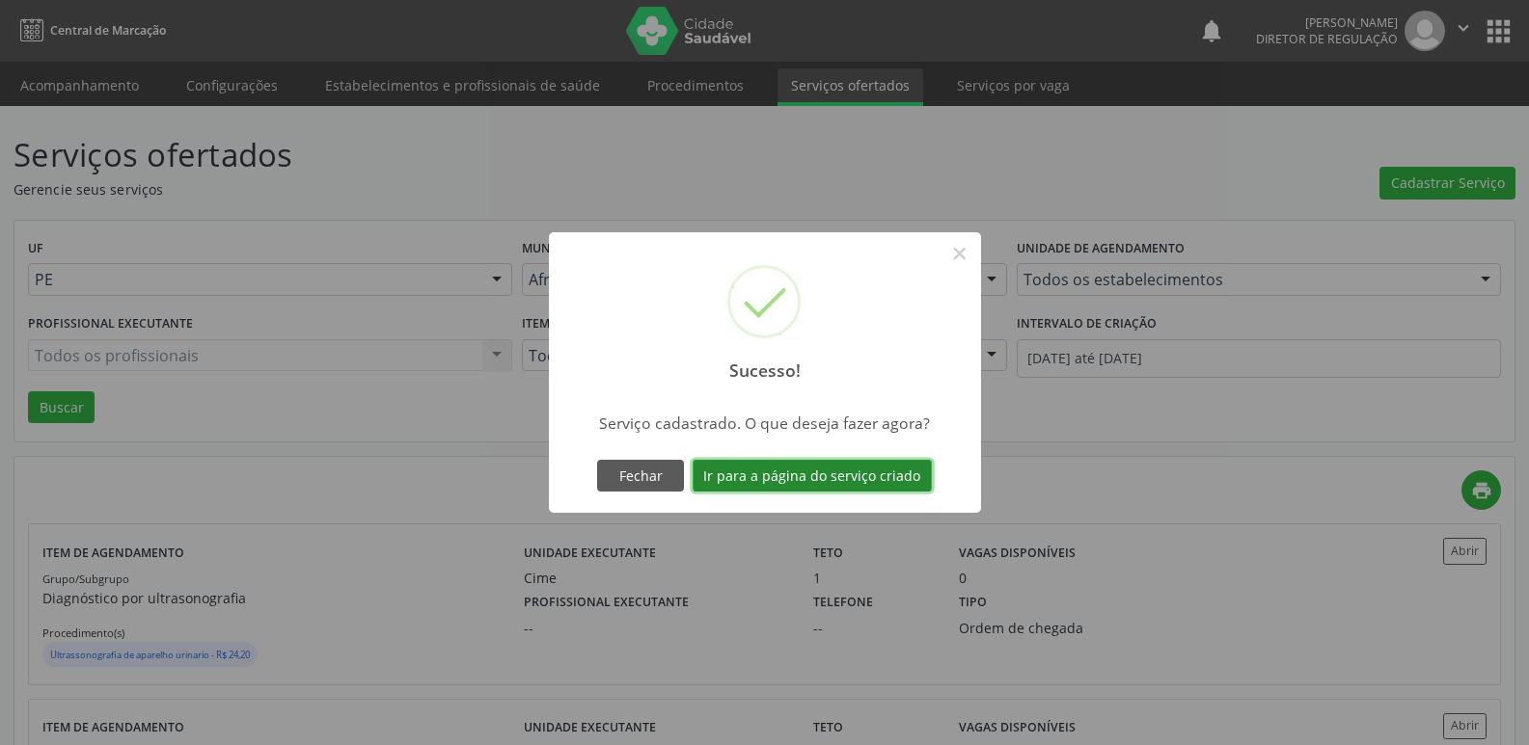
click at [890, 474] on button "Ir para a página do serviço criado" at bounding box center [811, 476] width 239 height 33
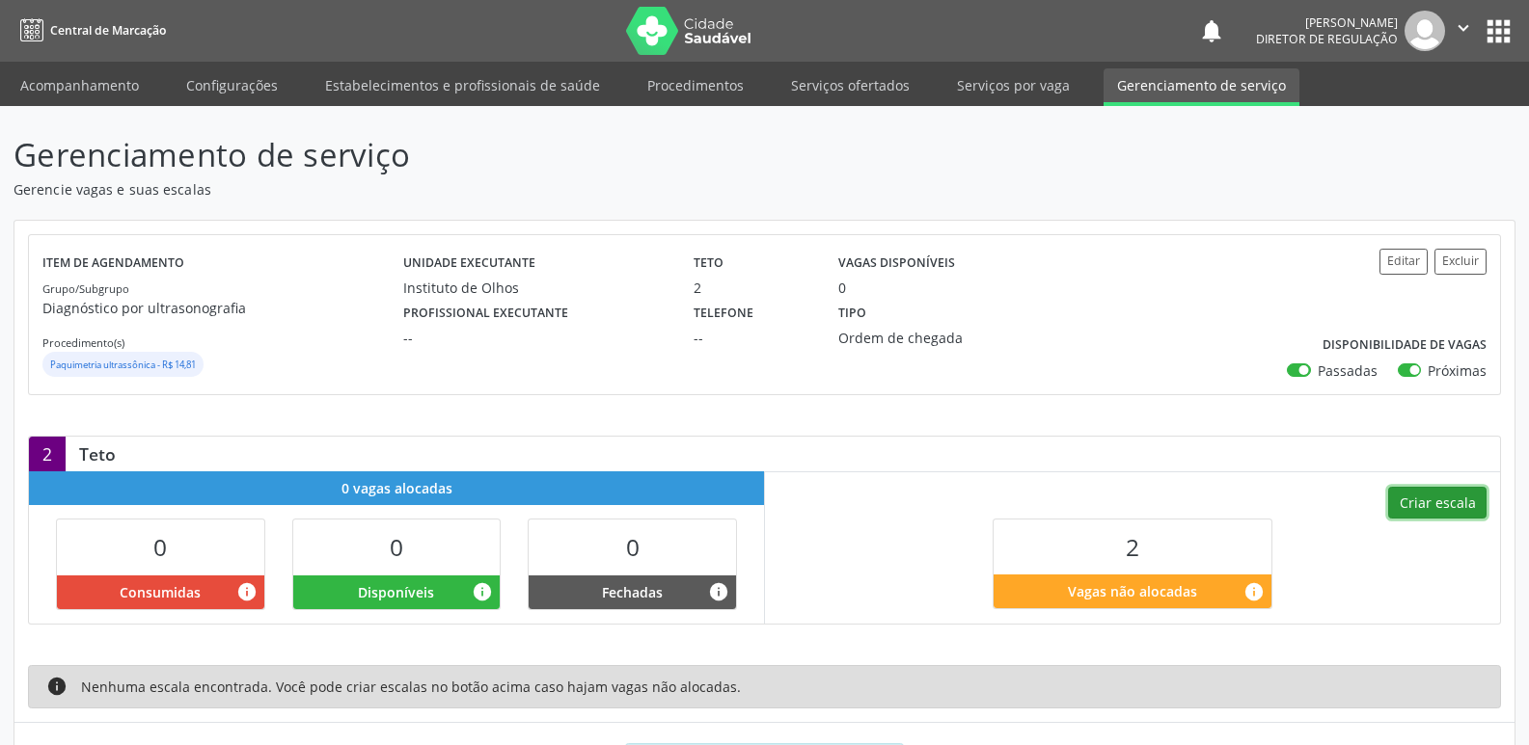
click at [1443, 506] on button "Criar escala" at bounding box center [1437, 503] width 98 height 33
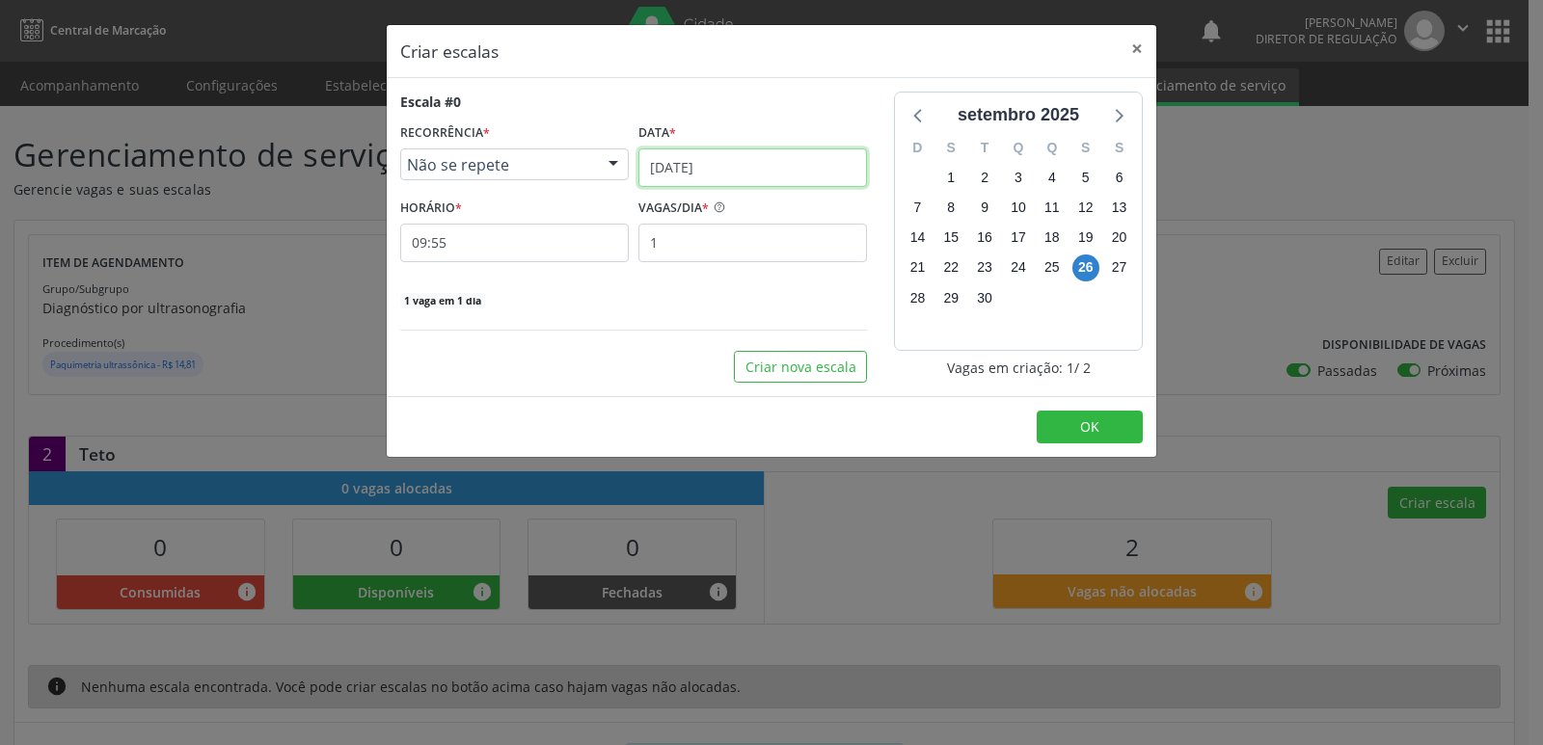
click at [803, 152] on input "[DATE]" at bounding box center [752, 168] width 229 height 39
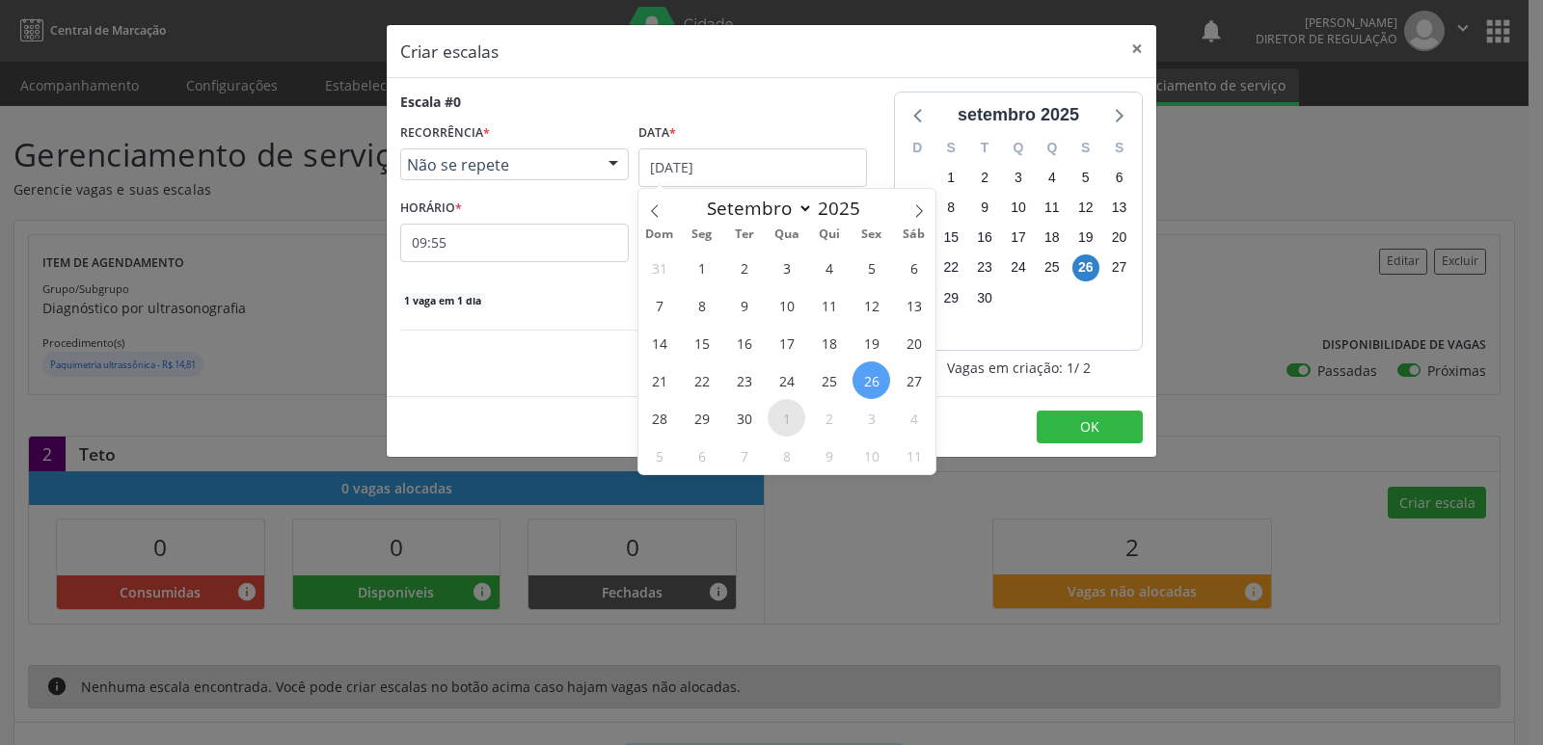
click at [787, 423] on span "1" at bounding box center [787, 418] width 38 height 38
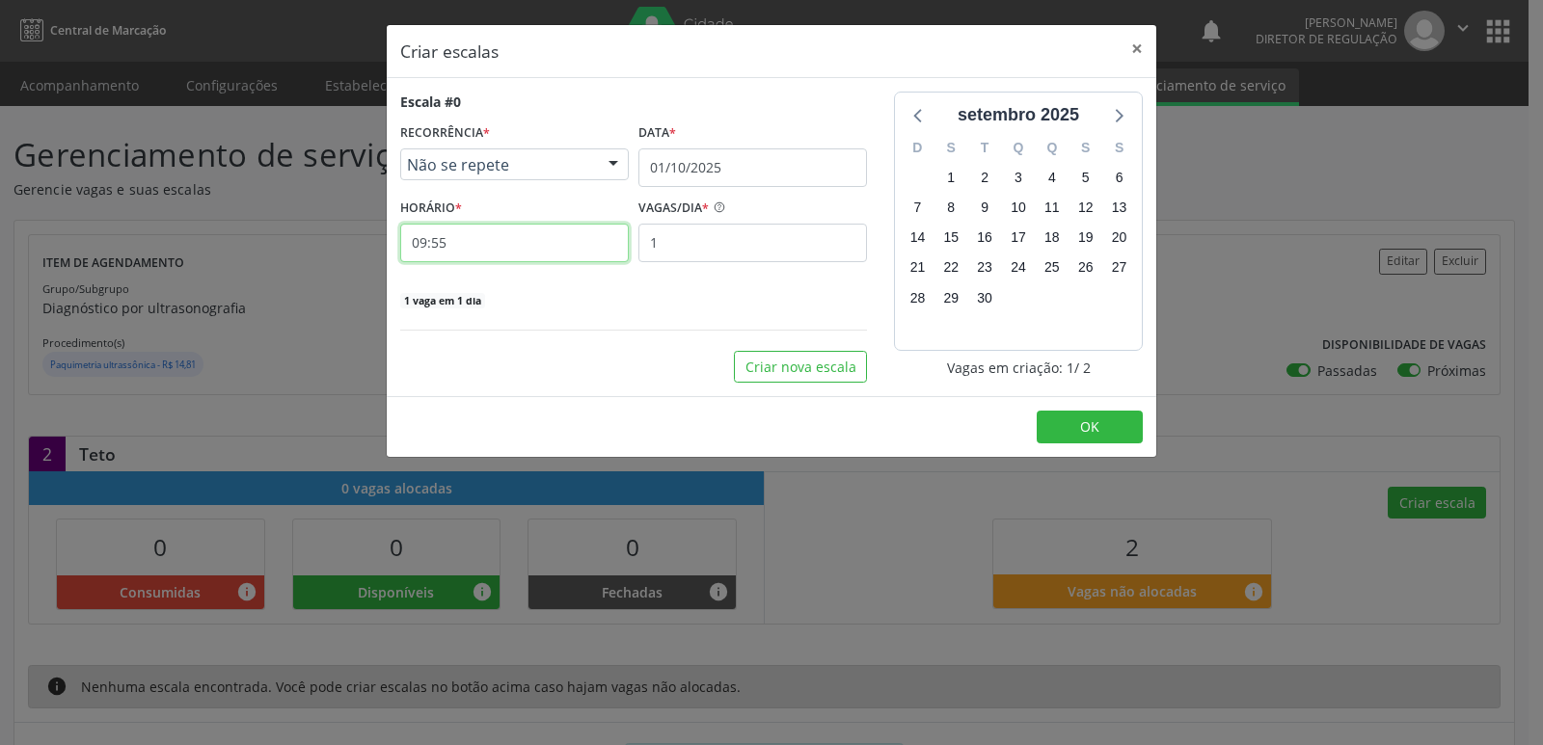
click at [531, 241] on input "09:55" at bounding box center [514, 243] width 229 height 39
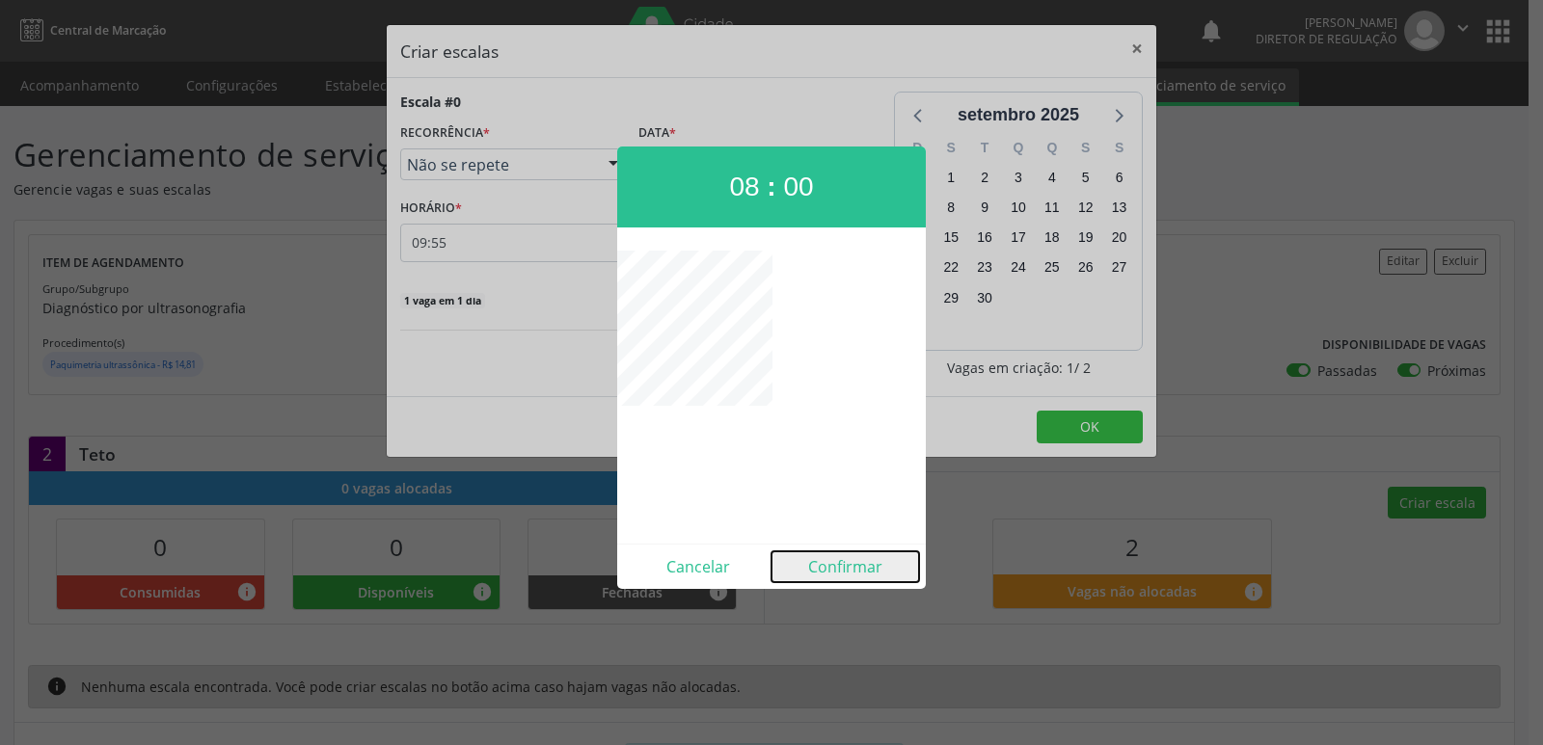
click at [835, 564] on button "Confirmar" at bounding box center [845, 567] width 148 height 31
type input "08:00"
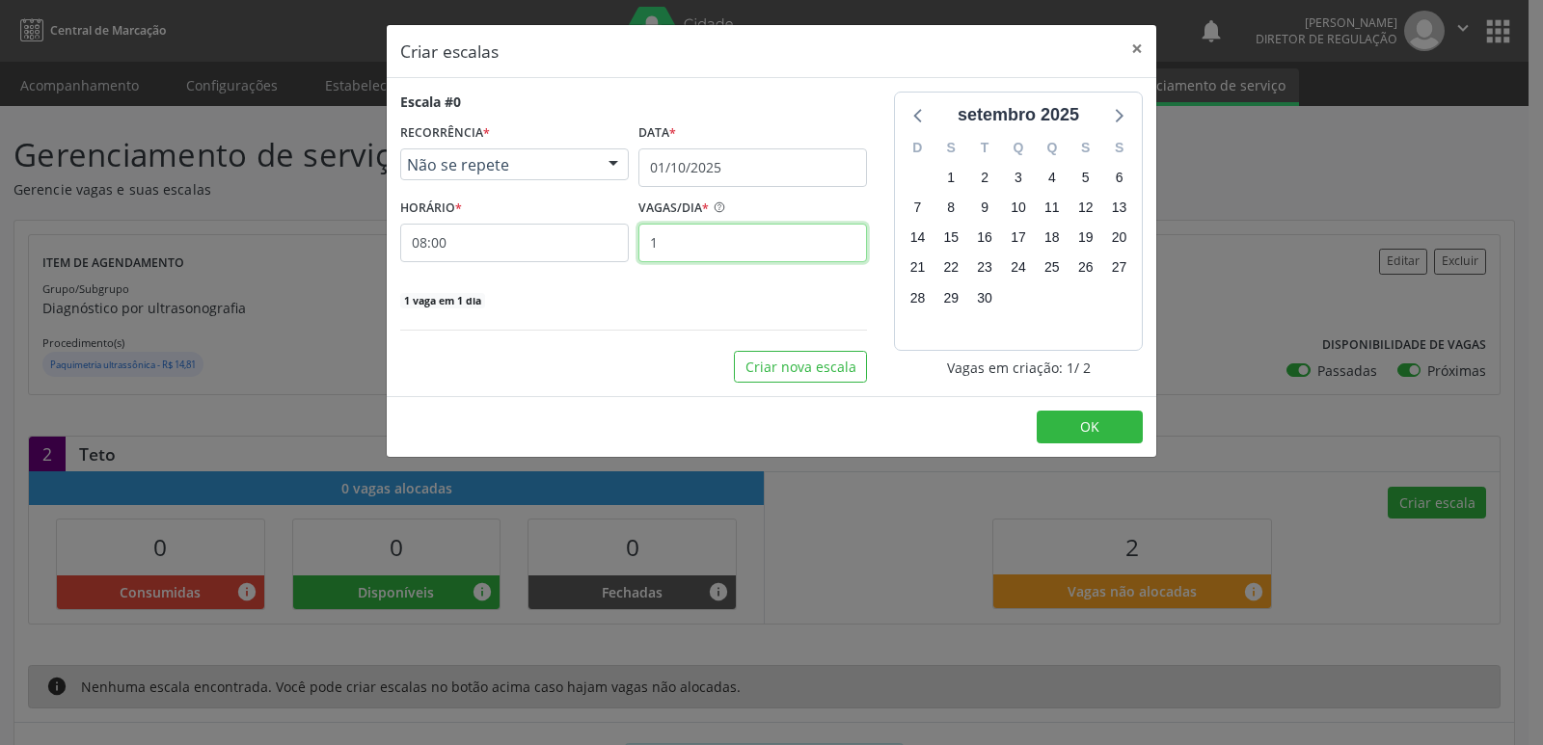
click at [701, 233] on input "1" at bounding box center [752, 243] width 229 height 39
type input "2"
click at [1096, 430] on span "OK" at bounding box center [1089, 427] width 19 height 18
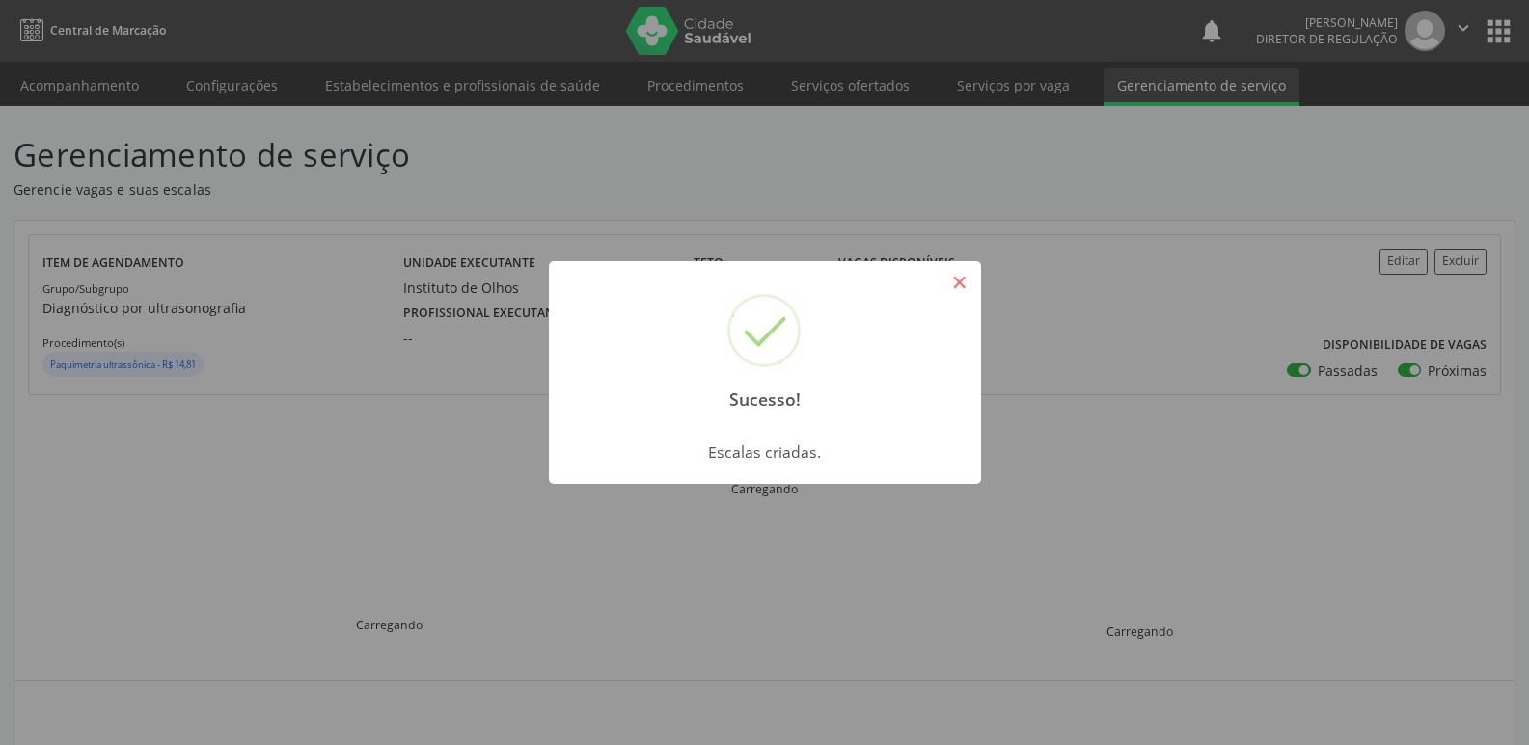
click at [964, 287] on button "×" at bounding box center [959, 282] width 33 height 33
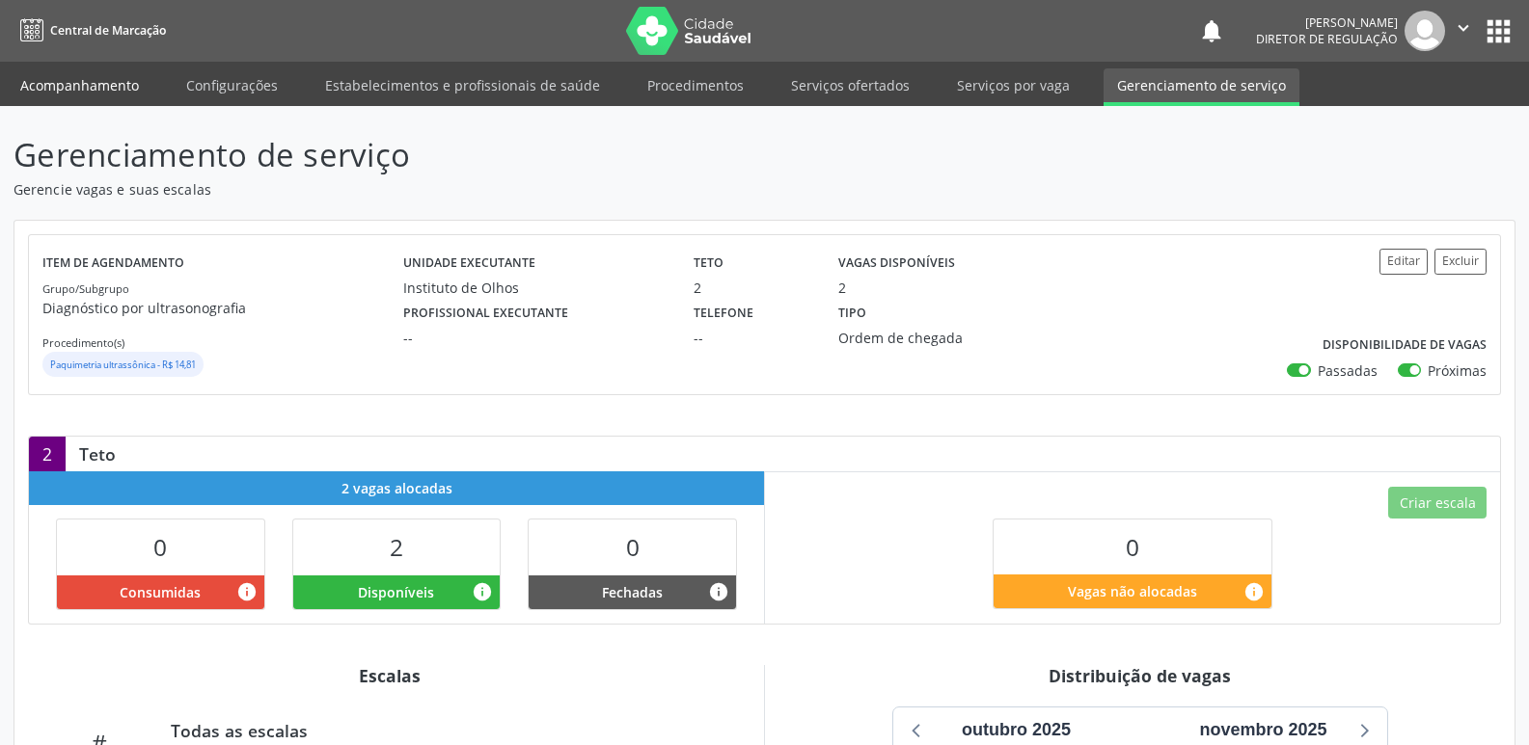
click at [99, 84] on link "Acompanhamento" at bounding box center [80, 85] width 146 height 34
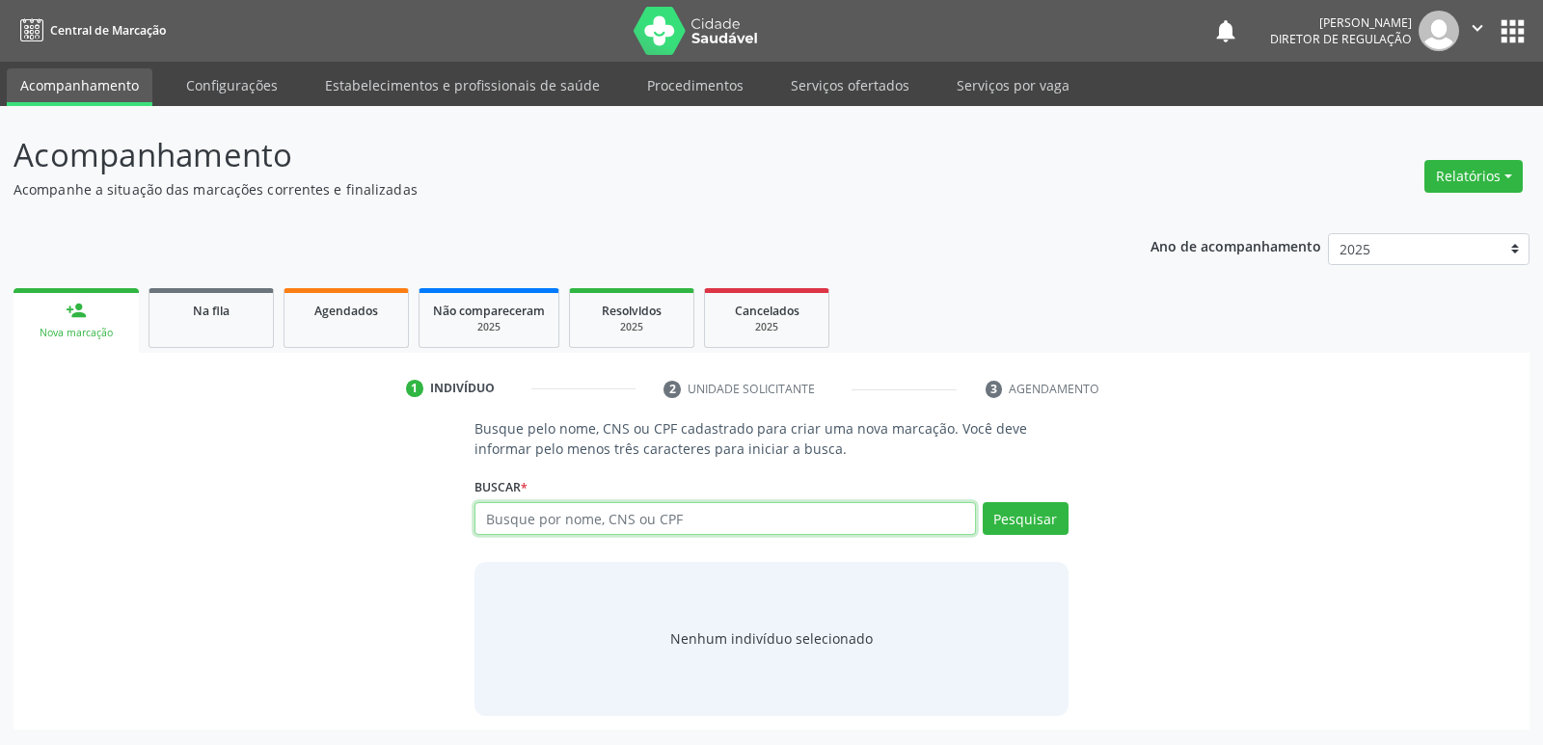
click at [564, 521] on input "text" at bounding box center [724, 518] width 501 height 33
click at [620, 523] on input "700702990468976" at bounding box center [724, 518] width 501 height 33
type input "700702990468976"
drag, startPoint x: 620, startPoint y: 523, endPoint x: 1043, endPoint y: 522, distance: 423.4
click at [1043, 522] on button "Pesquisar" at bounding box center [1026, 518] width 86 height 33
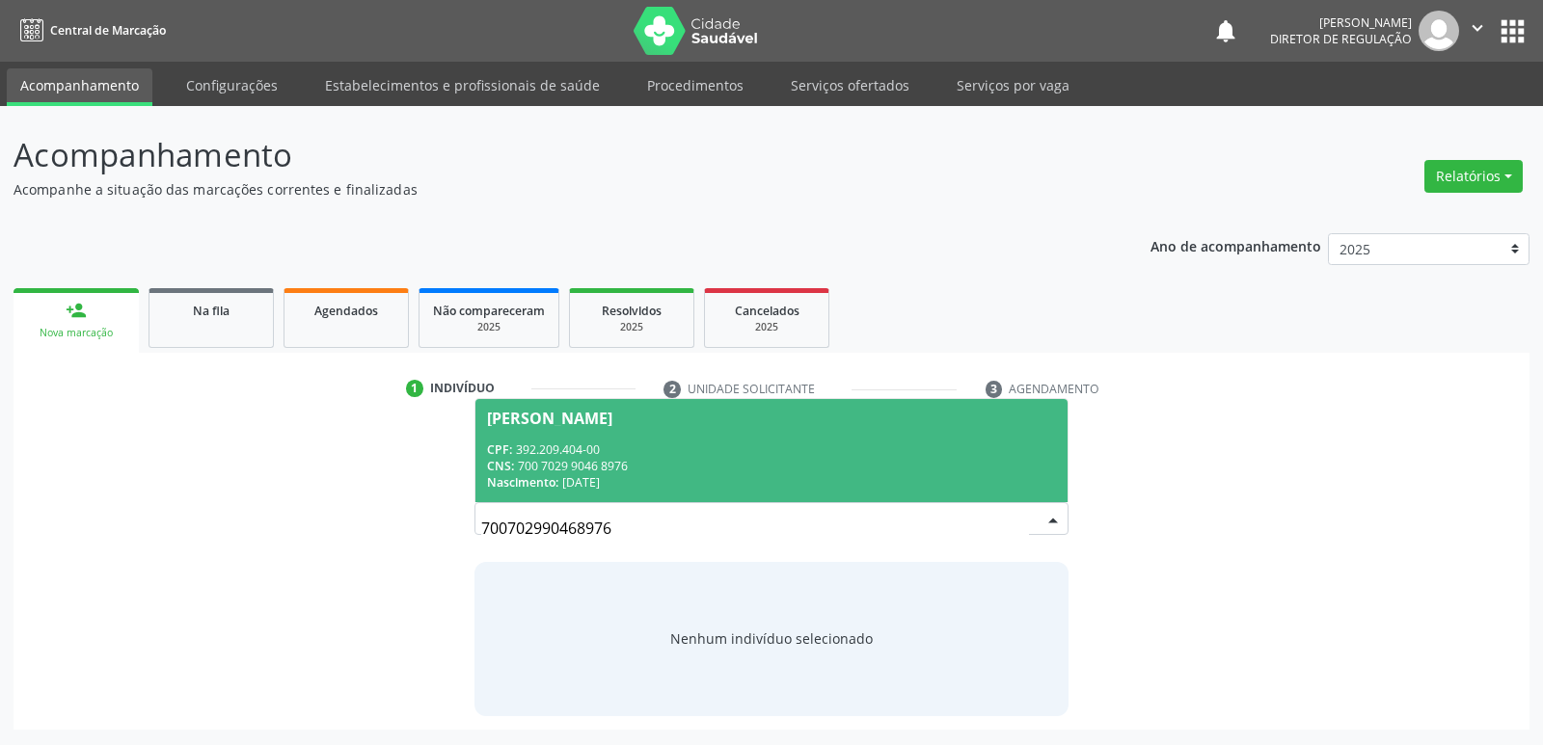
click at [722, 443] on div "CPF: 392.209.404-00" at bounding box center [771, 450] width 568 height 16
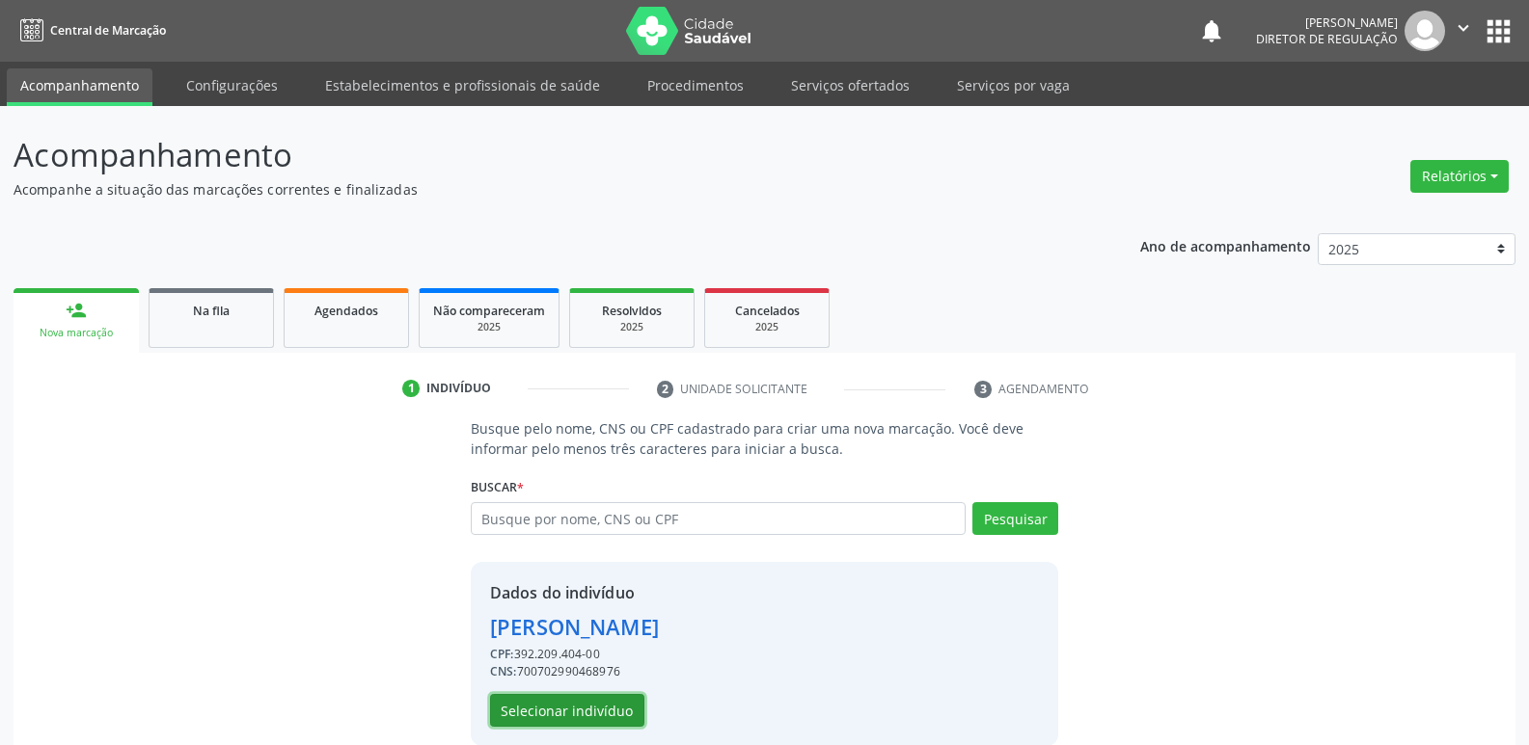
click at [616, 711] on button "Selecionar indivíduo" at bounding box center [567, 710] width 154 height 33
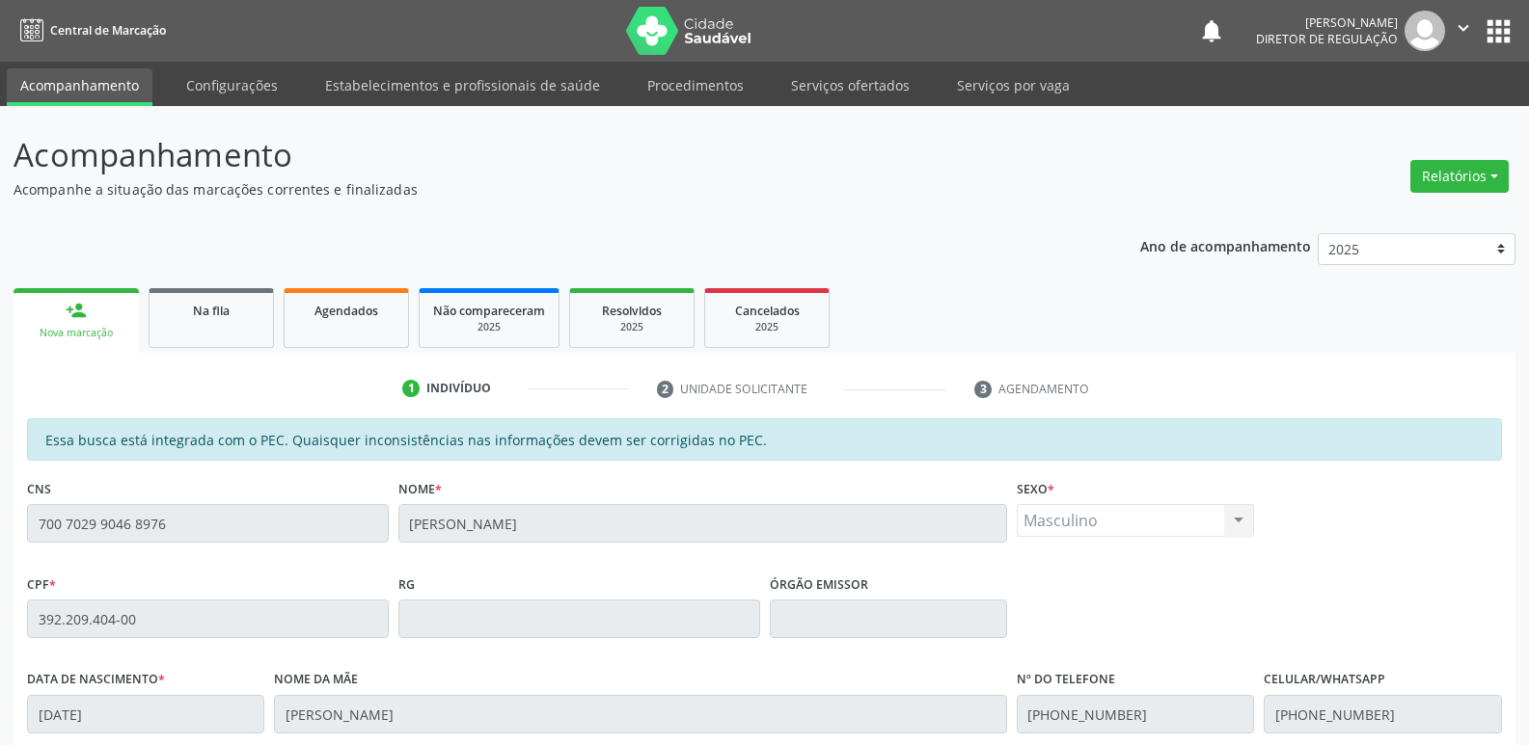
scroll to position [356, 0]
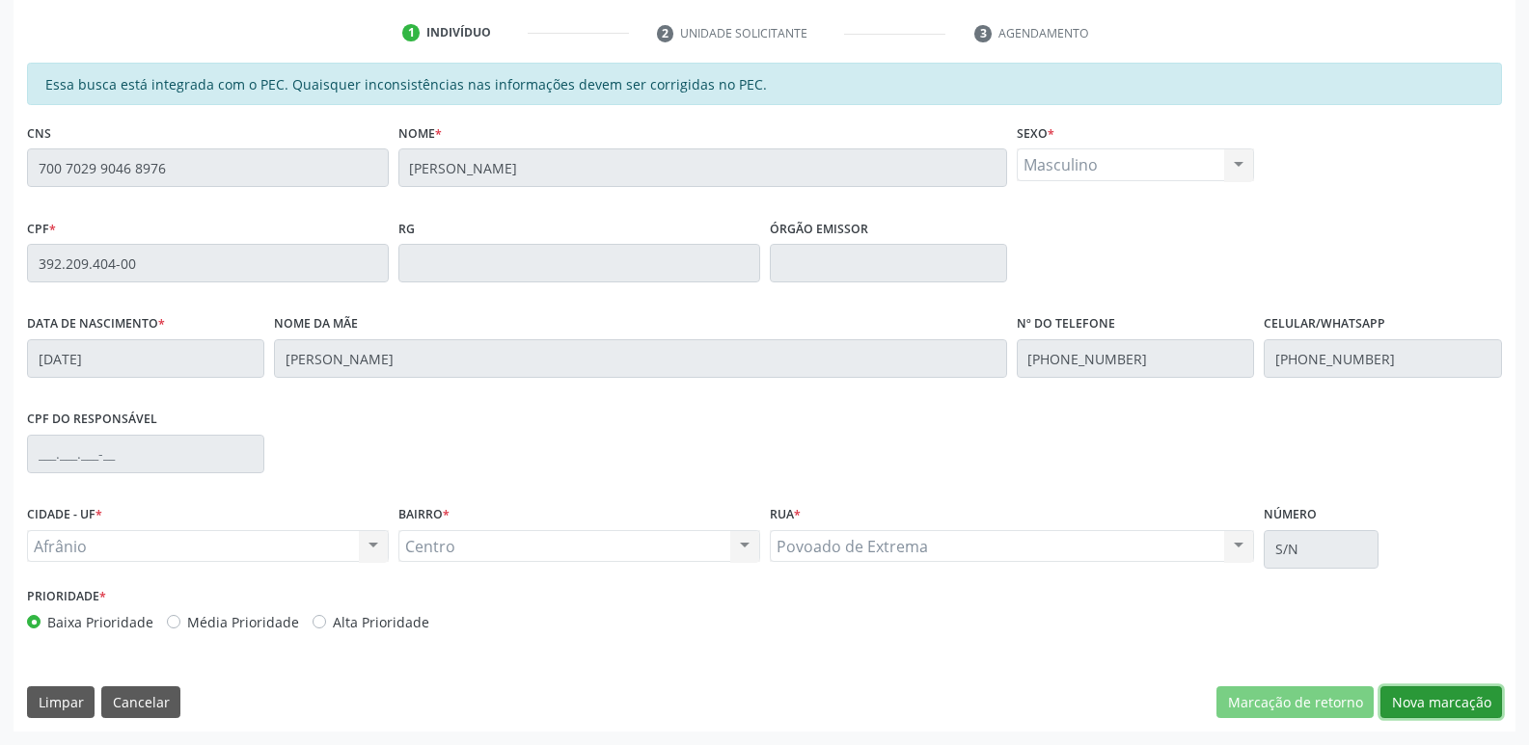
click at [1463, 704] on button "Nova marcação" at bounding box center [1441, 703] width 122 height 33
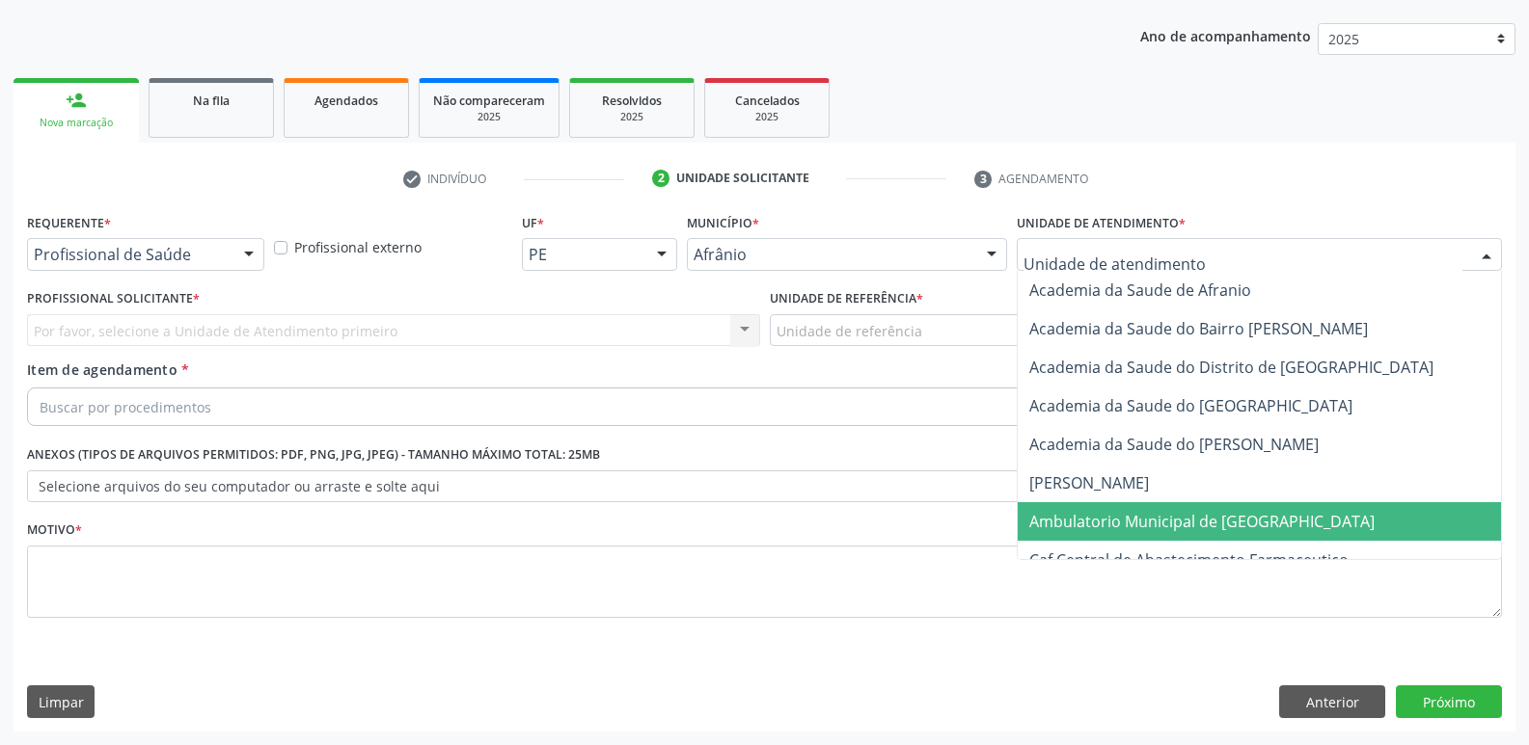
click at [1134, 523] on span "Ambulatorio Municipal de [GEOGRAPHIC_DATA]" at bounding box center [1201, 521] width 345 height 21
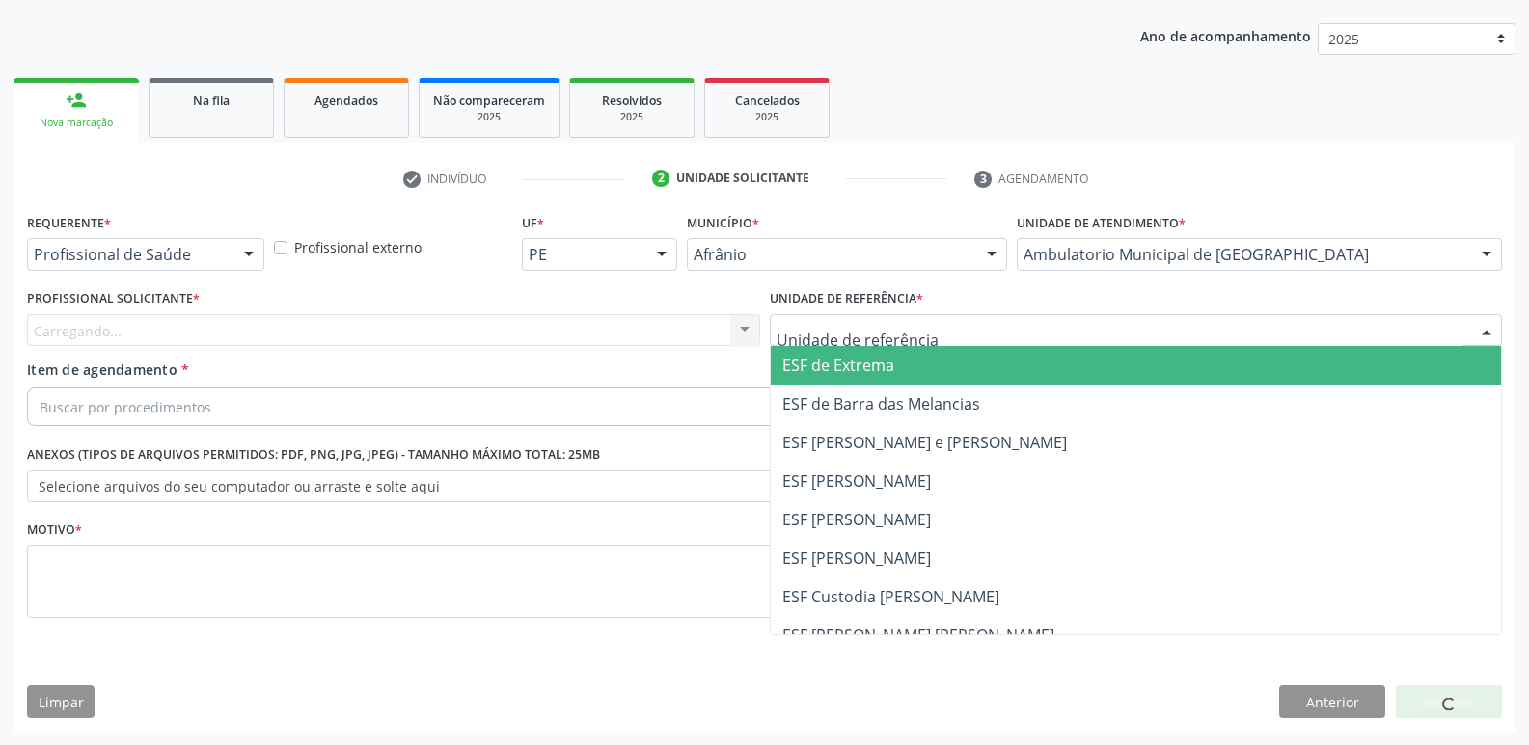
click at [919, 335] on div at bounding box center [1136, 330] width 733 height 33
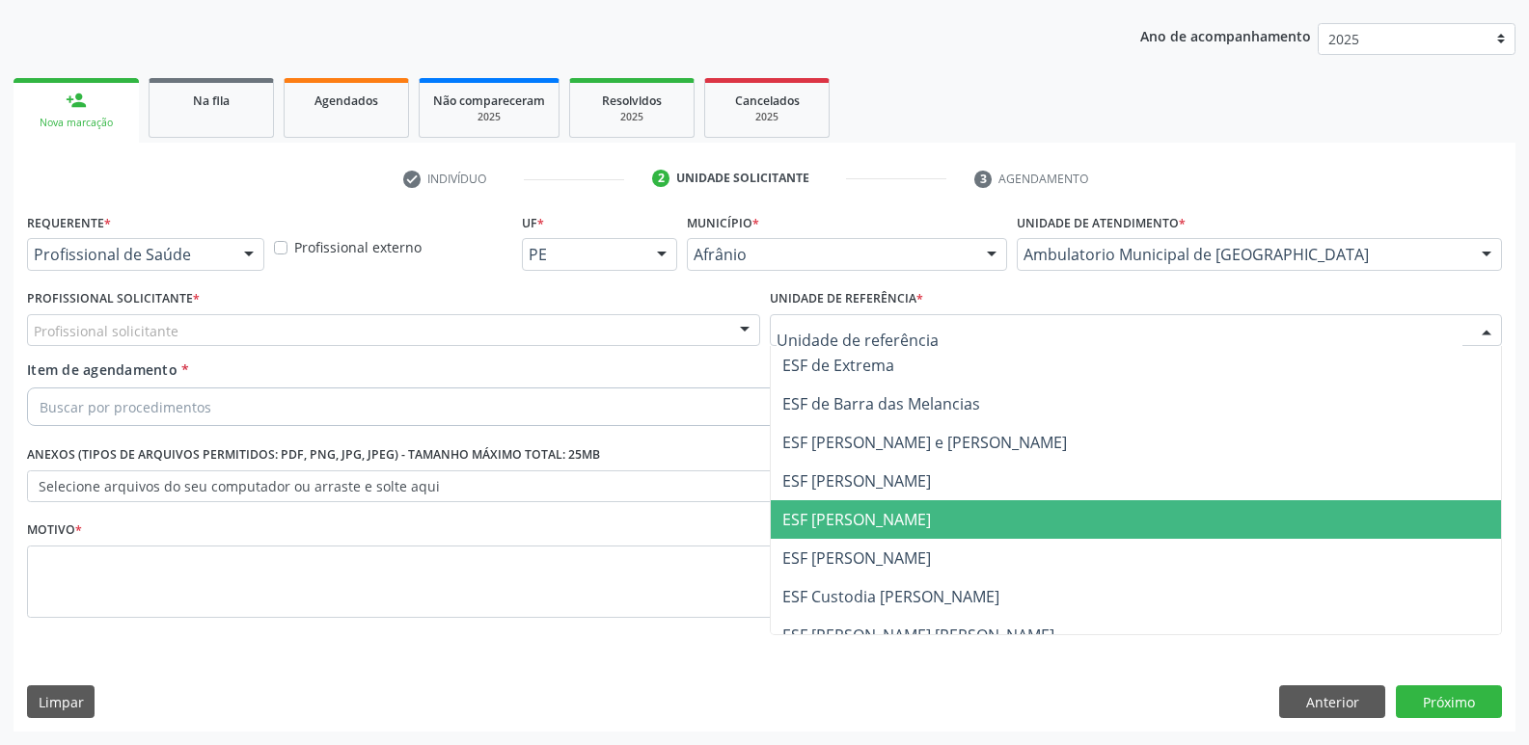
click at [897, 521] on span "ESF [PERSON_NAME]" at bounding box center [856, 519] width 149 height 21
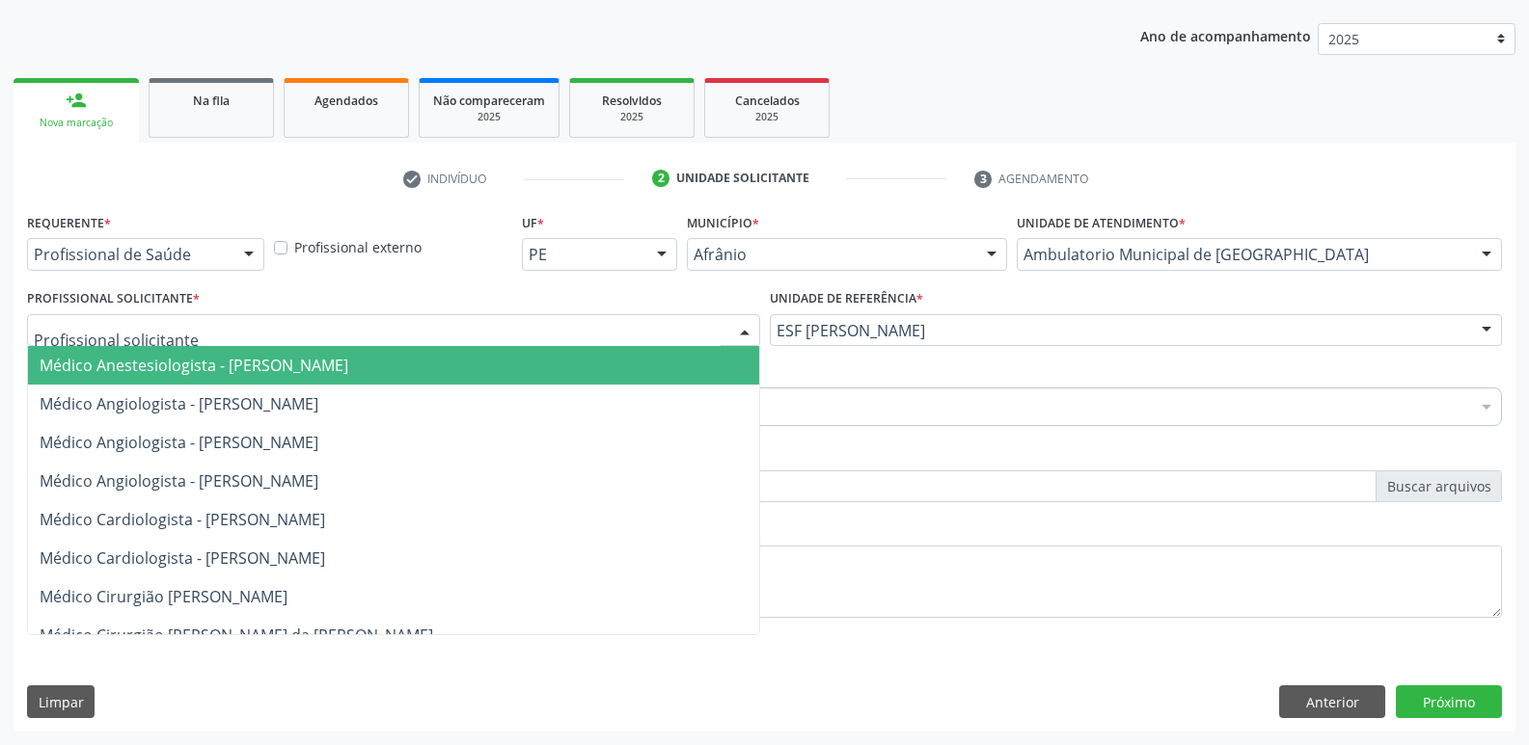
click at [521, 326] on div at bounding box center [393, 330] width 733 height 33
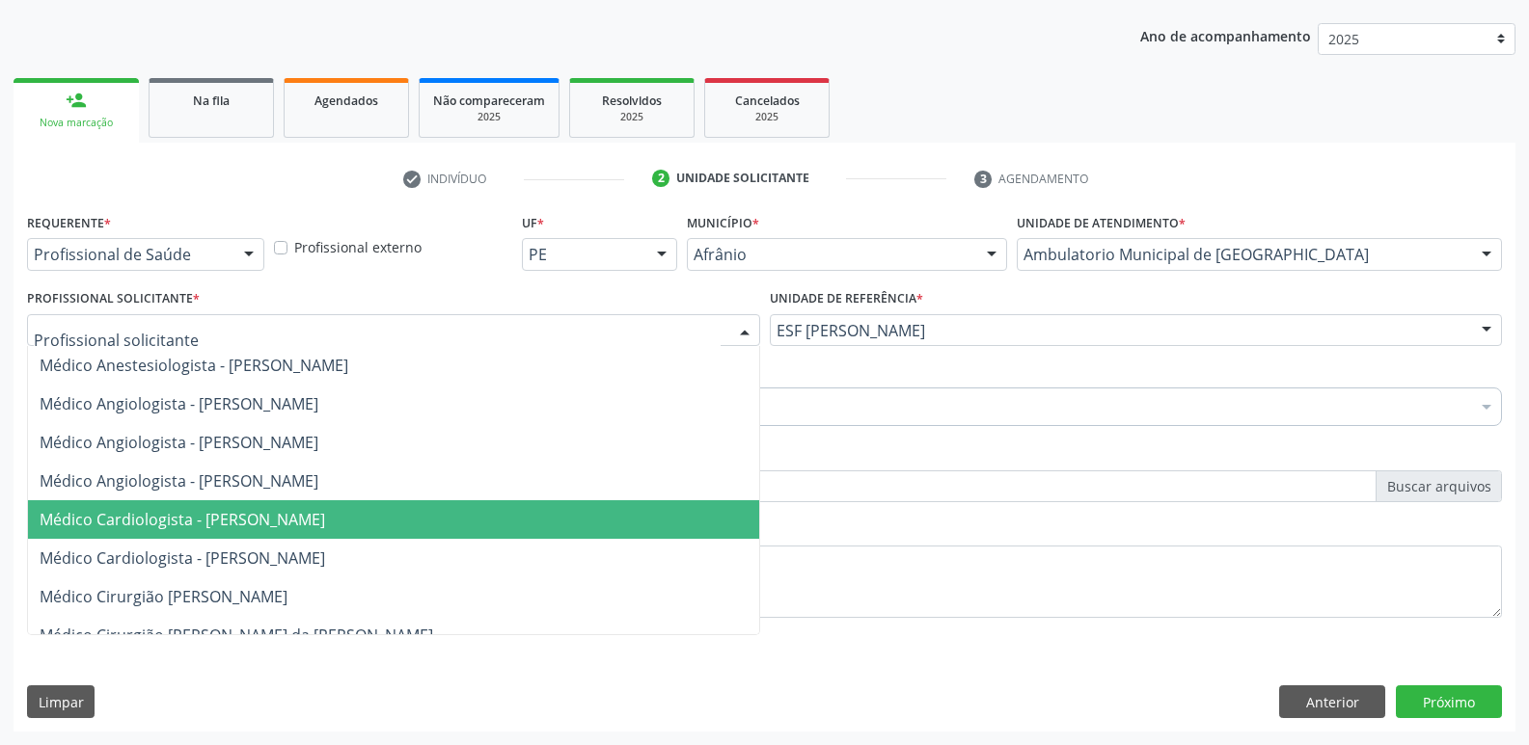
click at [325, 529] on span "Médico Cardiologista - [PERSON_NAME]" at bounding box center [182, 519] width 285 height 21
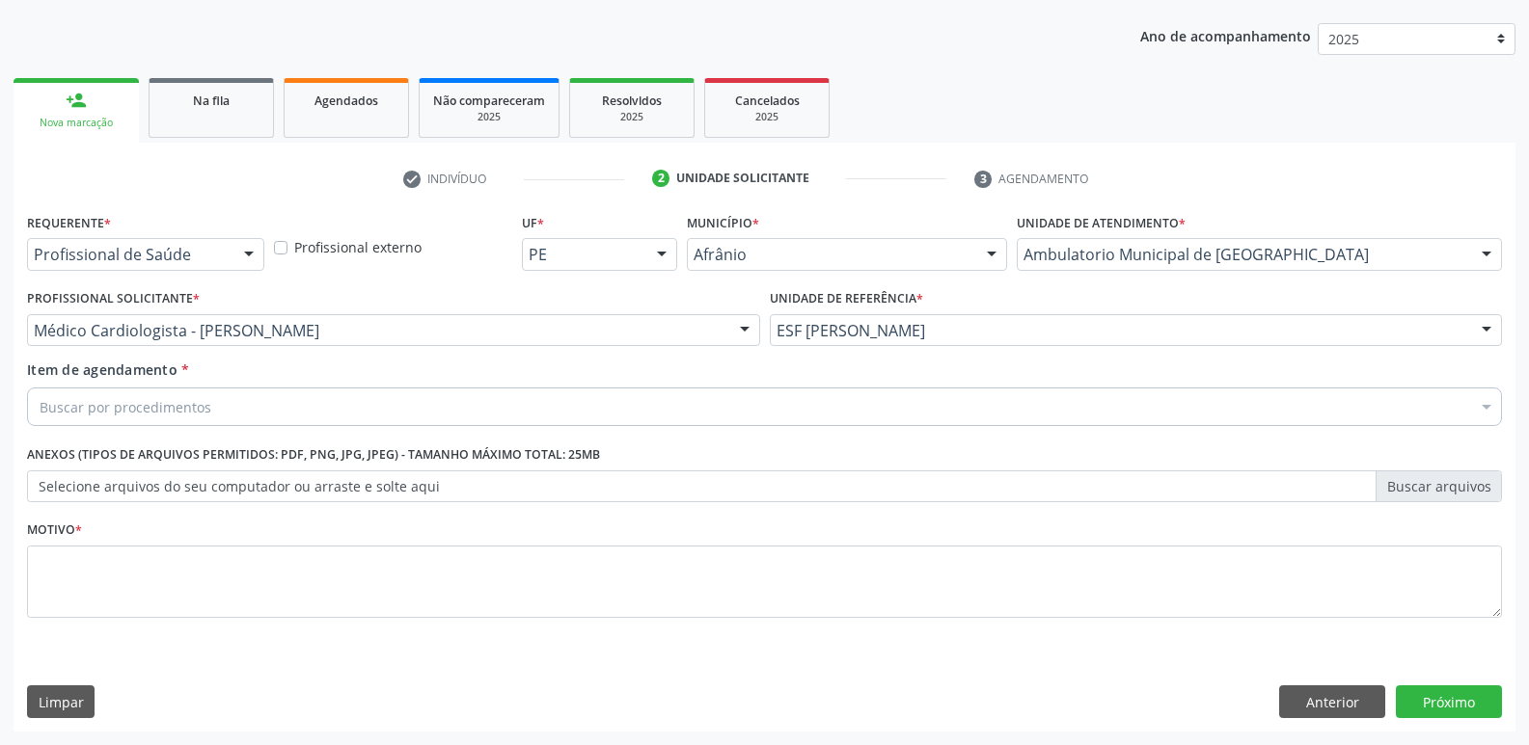
click at [336, 403] on div "Buscar por procedimentos" at bounding box center [764, 407] width 1475 height 39
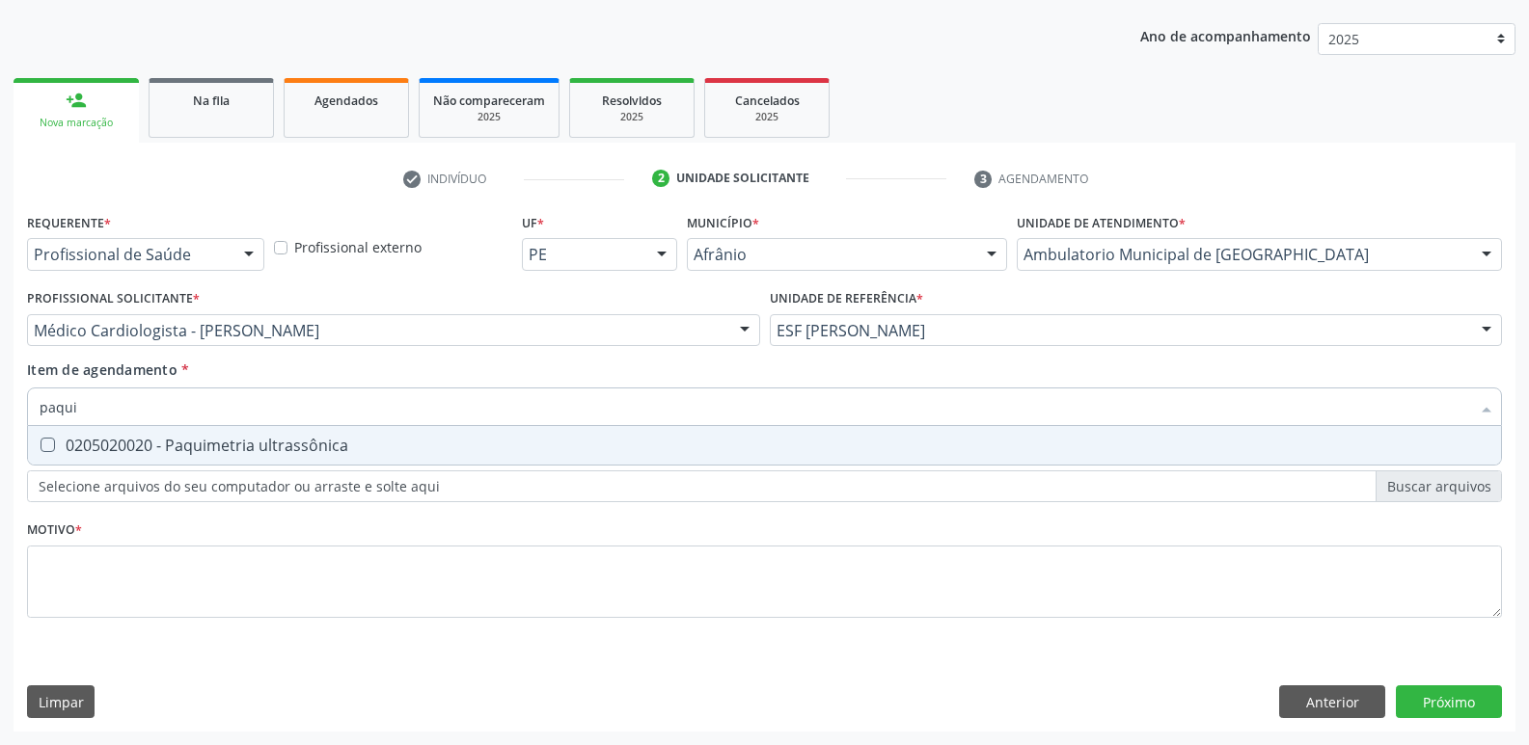
type input "paquim"
click at [327, 445] on div "0205020020 - Paquimetria ultrassônica" at bounding box center [764, 445] width 1449 height 15
checkbox ultrassônica "true"
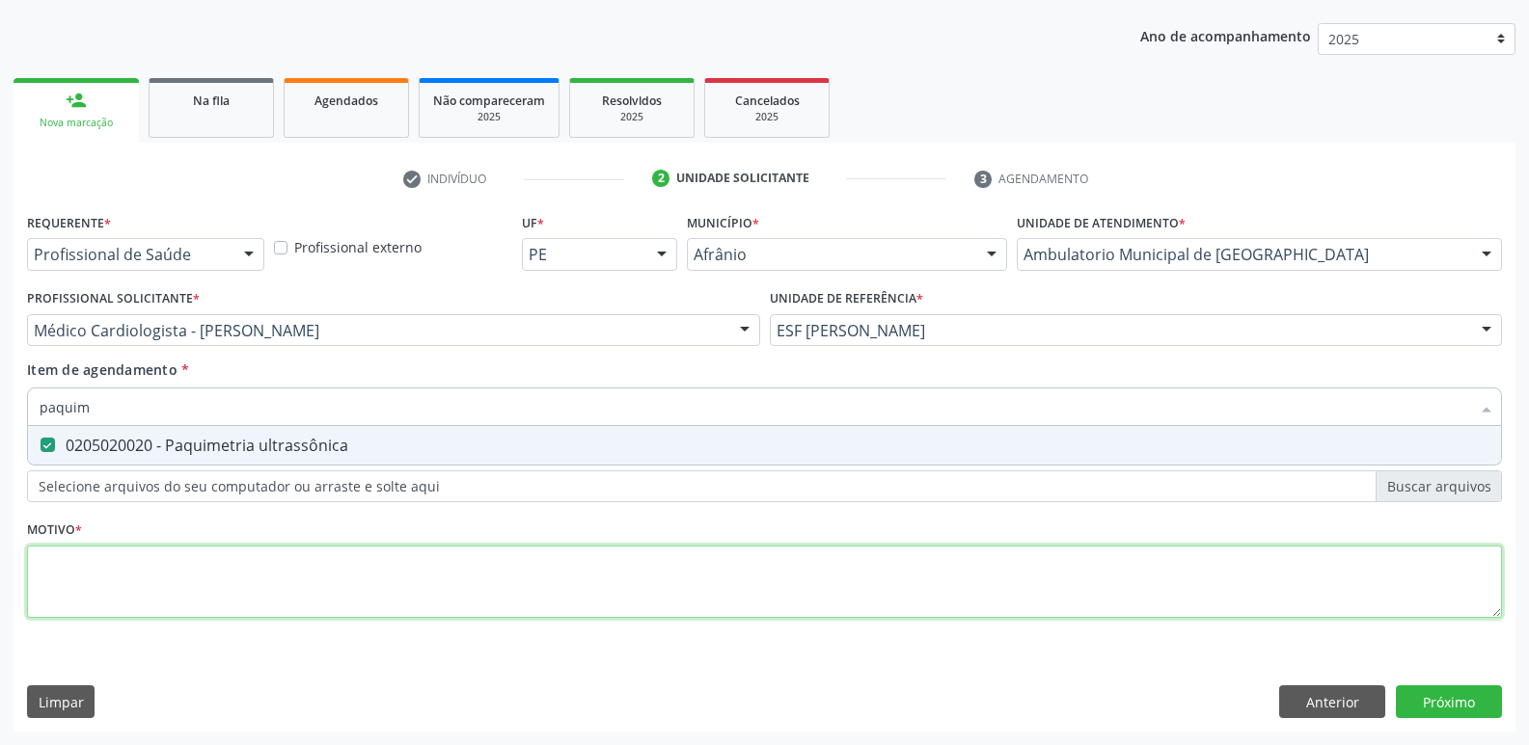
click at [312, 572] on div "Requerente * Profissional de Saúde Profissional de Saúde Paciente Nenhum result…" at bounding box center [764, 426] width 1475 height 437
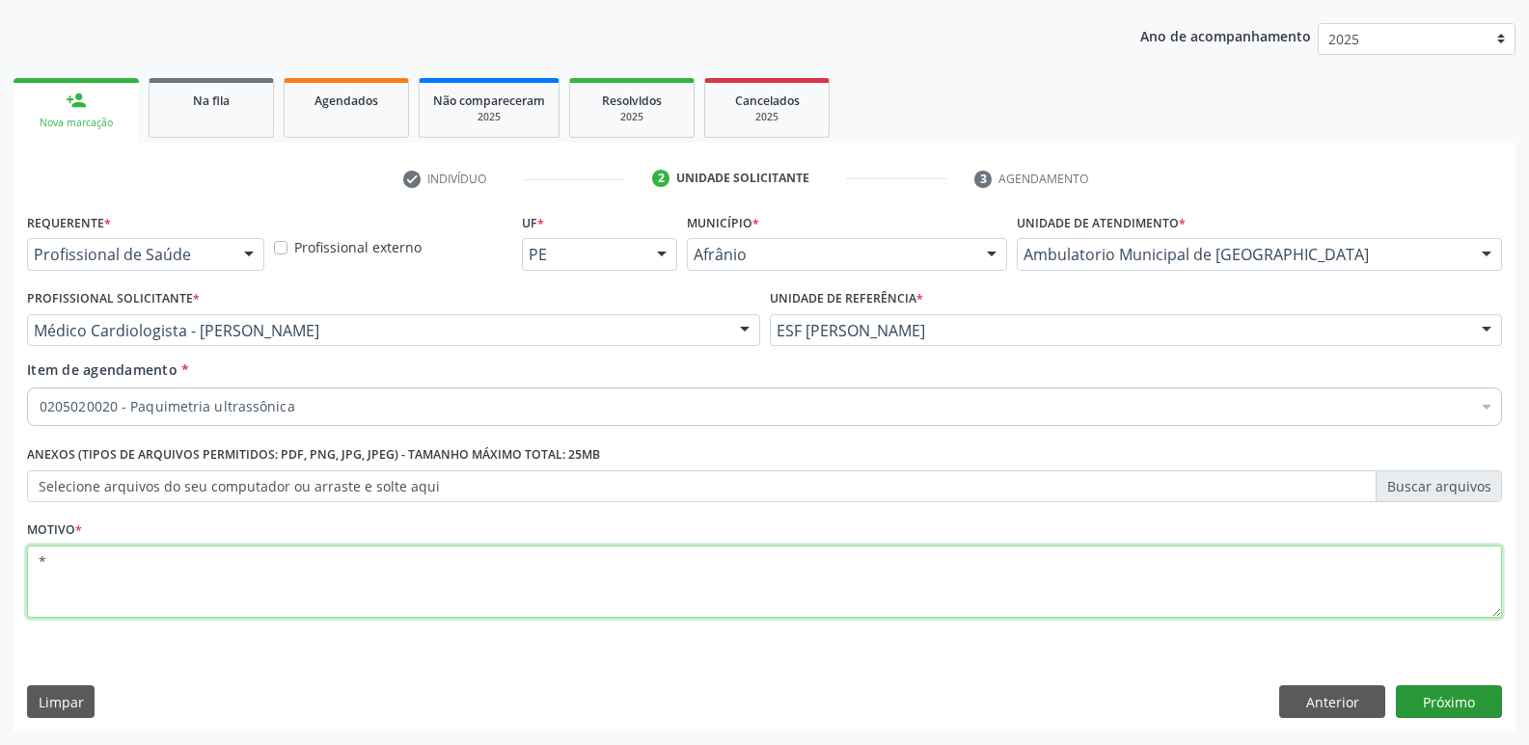
type textarea "*"
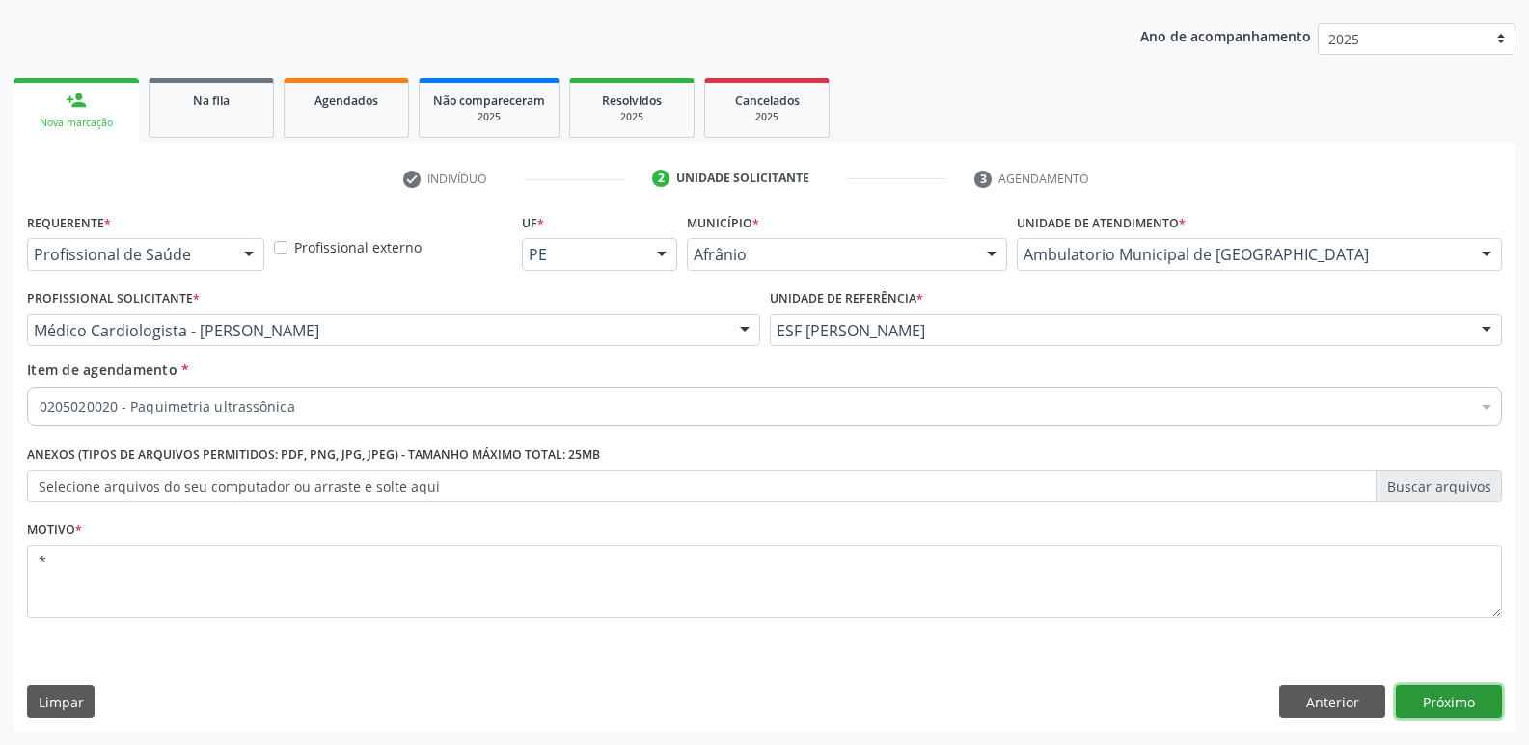
click at [1445, 699] on button "Próximo" at bounding box center [1448, 702] width 106 height 33
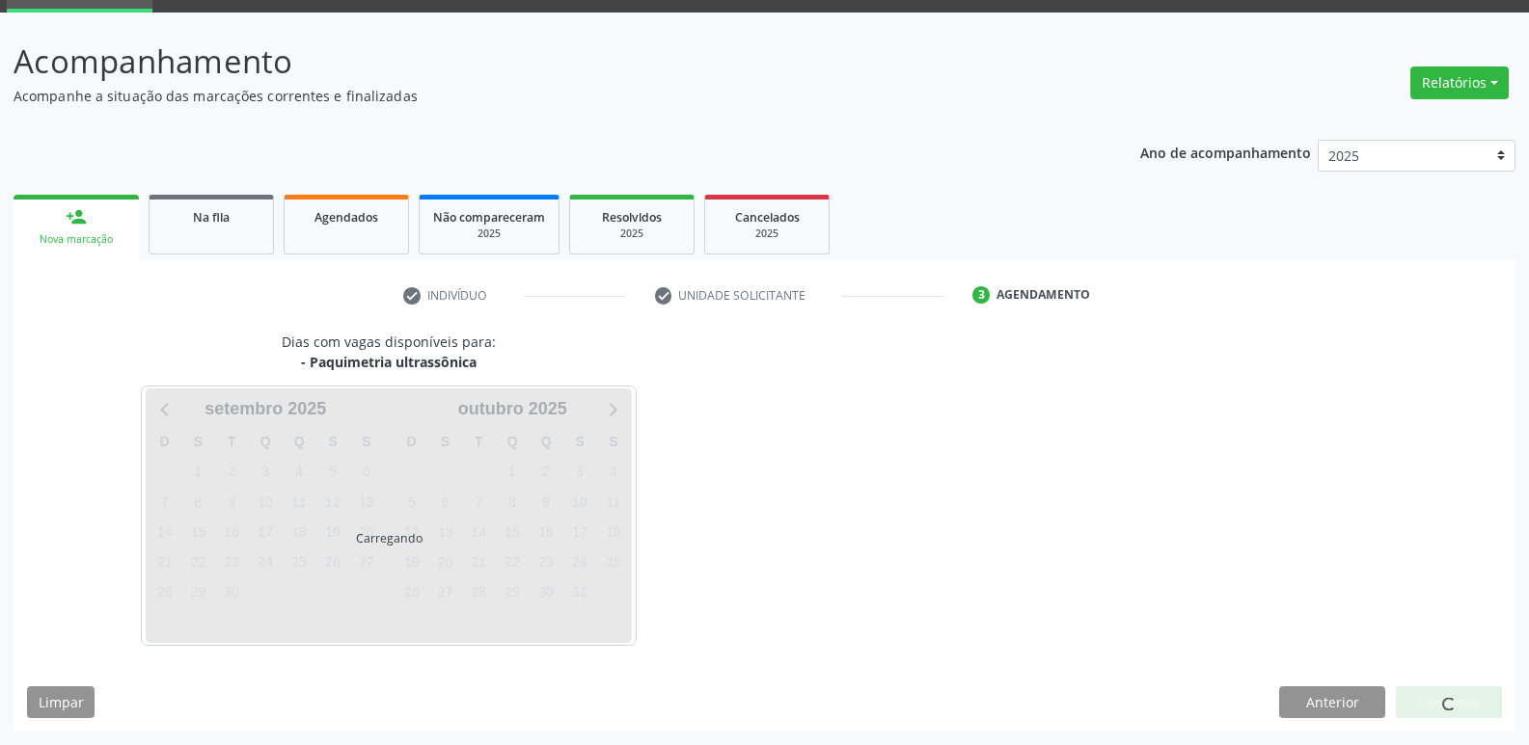
scroll to position [94, 0]
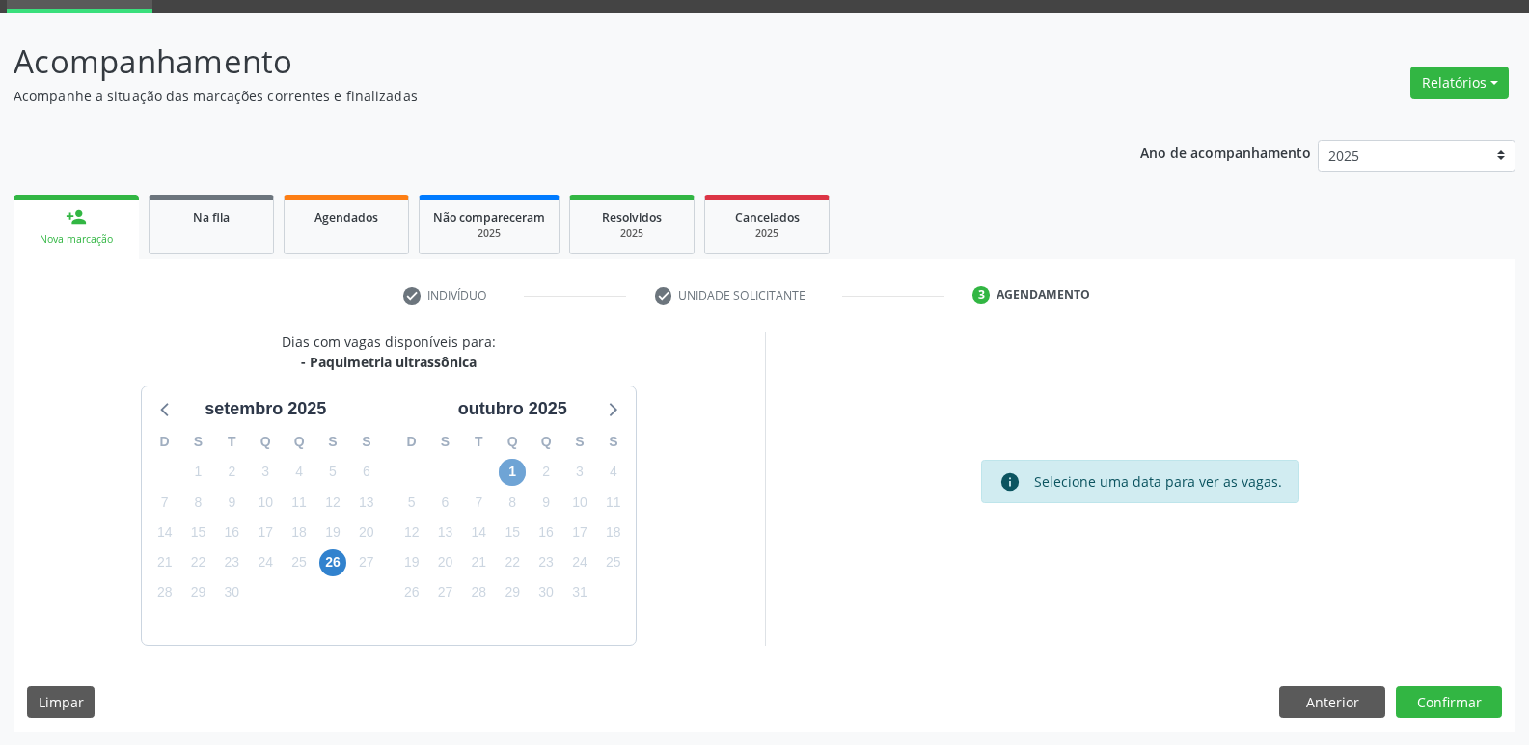
click at [514, 470] on span "1" at bounding box center [512, 472] width 27 height 27
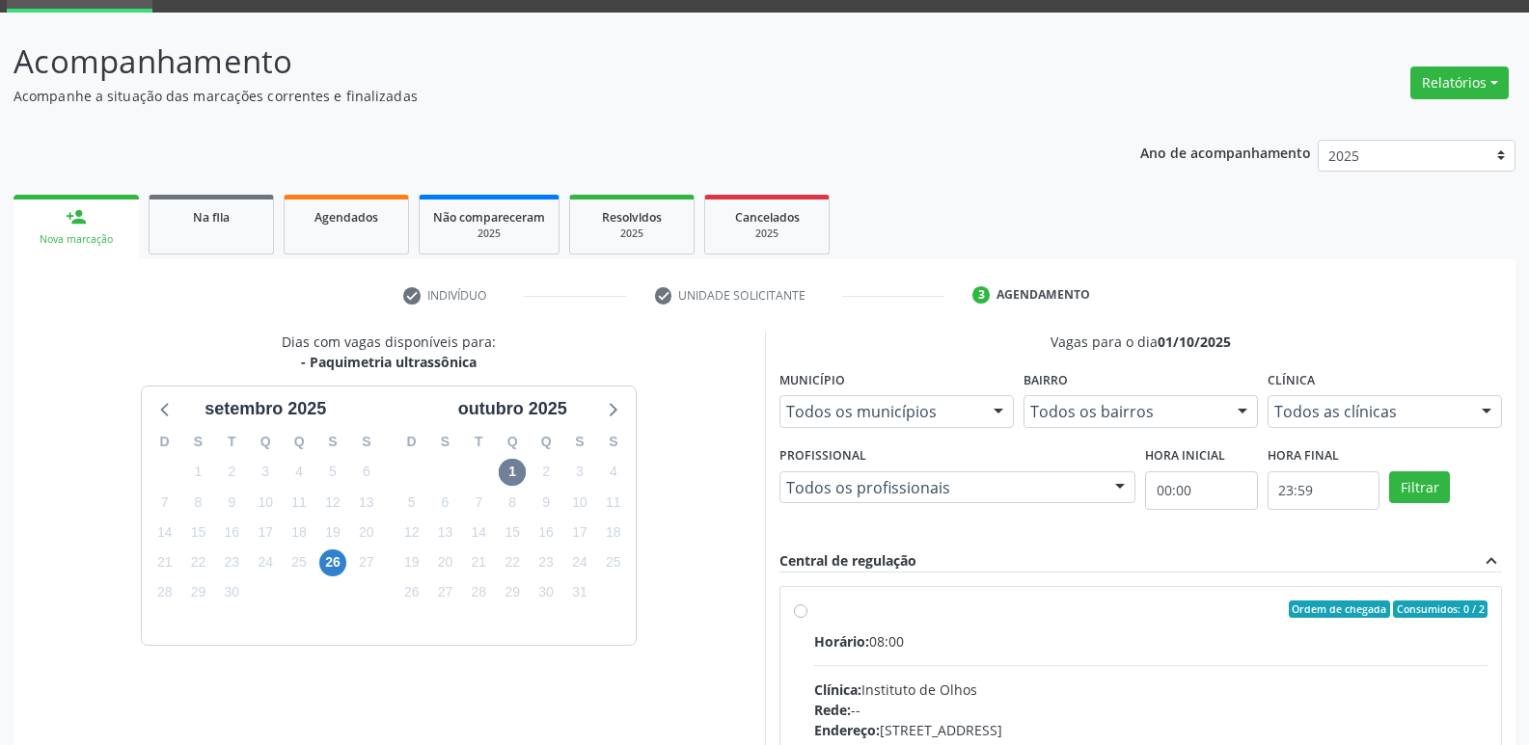
click at [887, 609] on div "Ordem de chegada Consumidos: 0 / 2" at bounding box center [1151, 609] width 674 height 17
click at [807, 609] on input "Ordem de chegada Consumidos: 0 / 2 Horário: 08:00 Clínica: Instituto de Olhos R…" at bounding box center [801, 609] width 14 height 17
radio input "true"
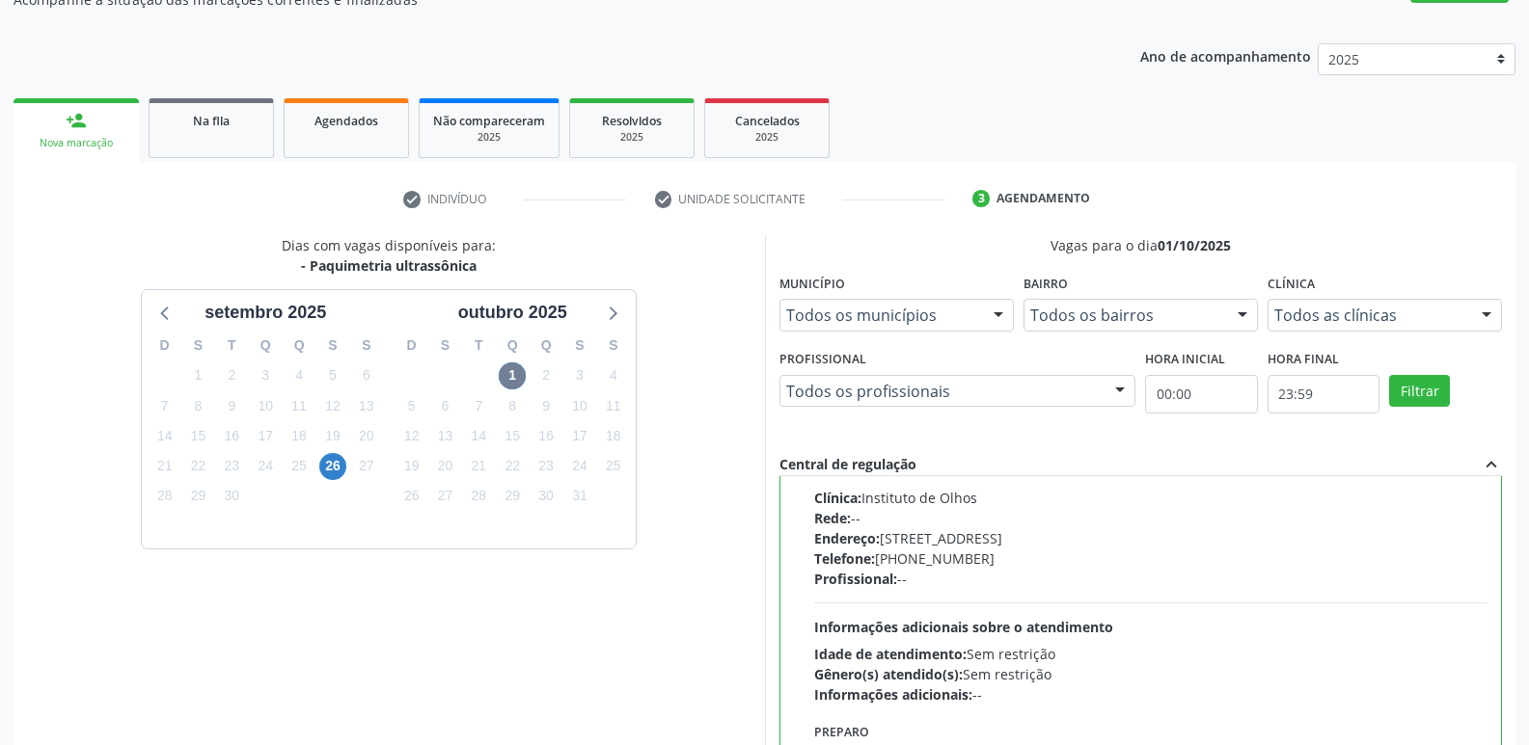
scroll to position [407, 0]
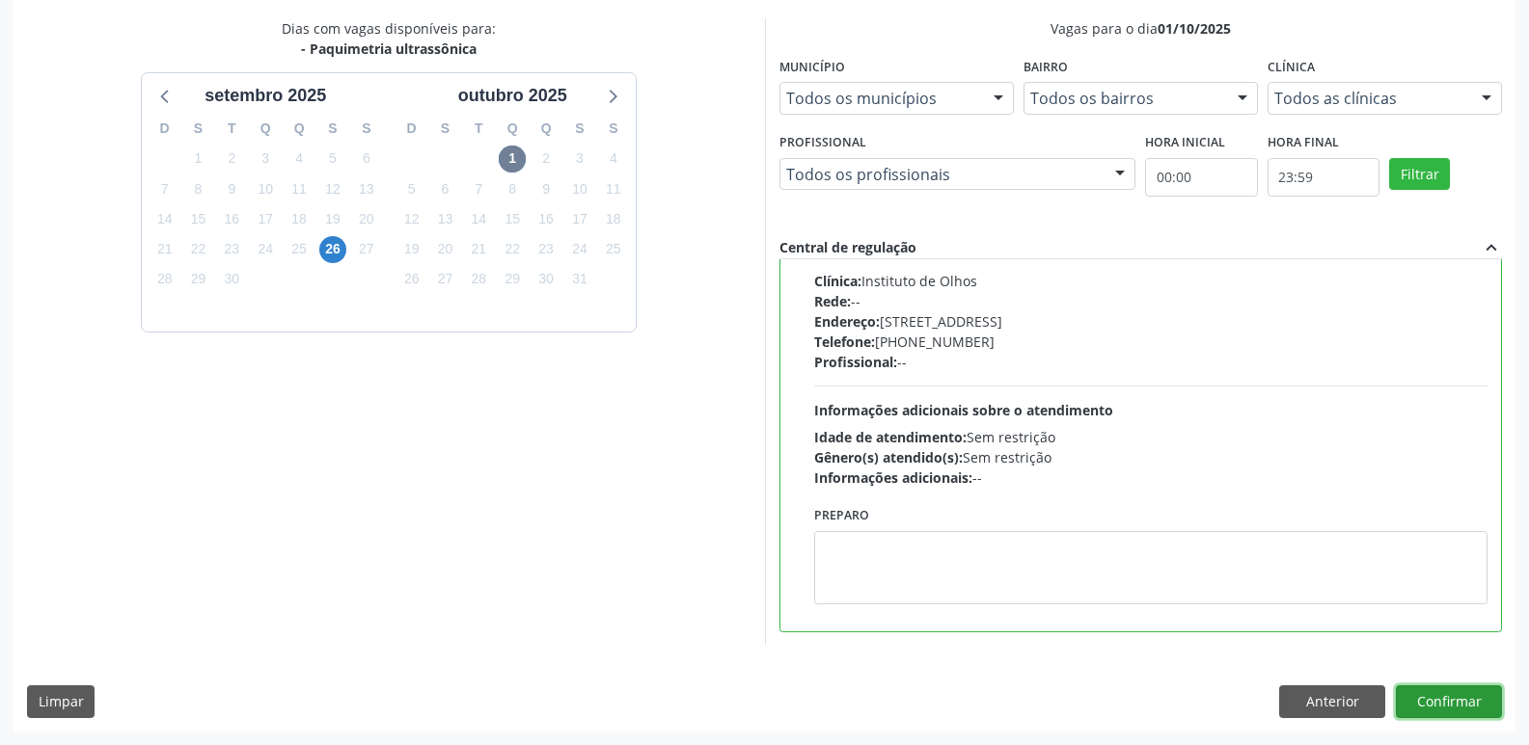
click at [1448, 704] on button "Confirmar" at bounding box center [1448, 702] width 106 height 33
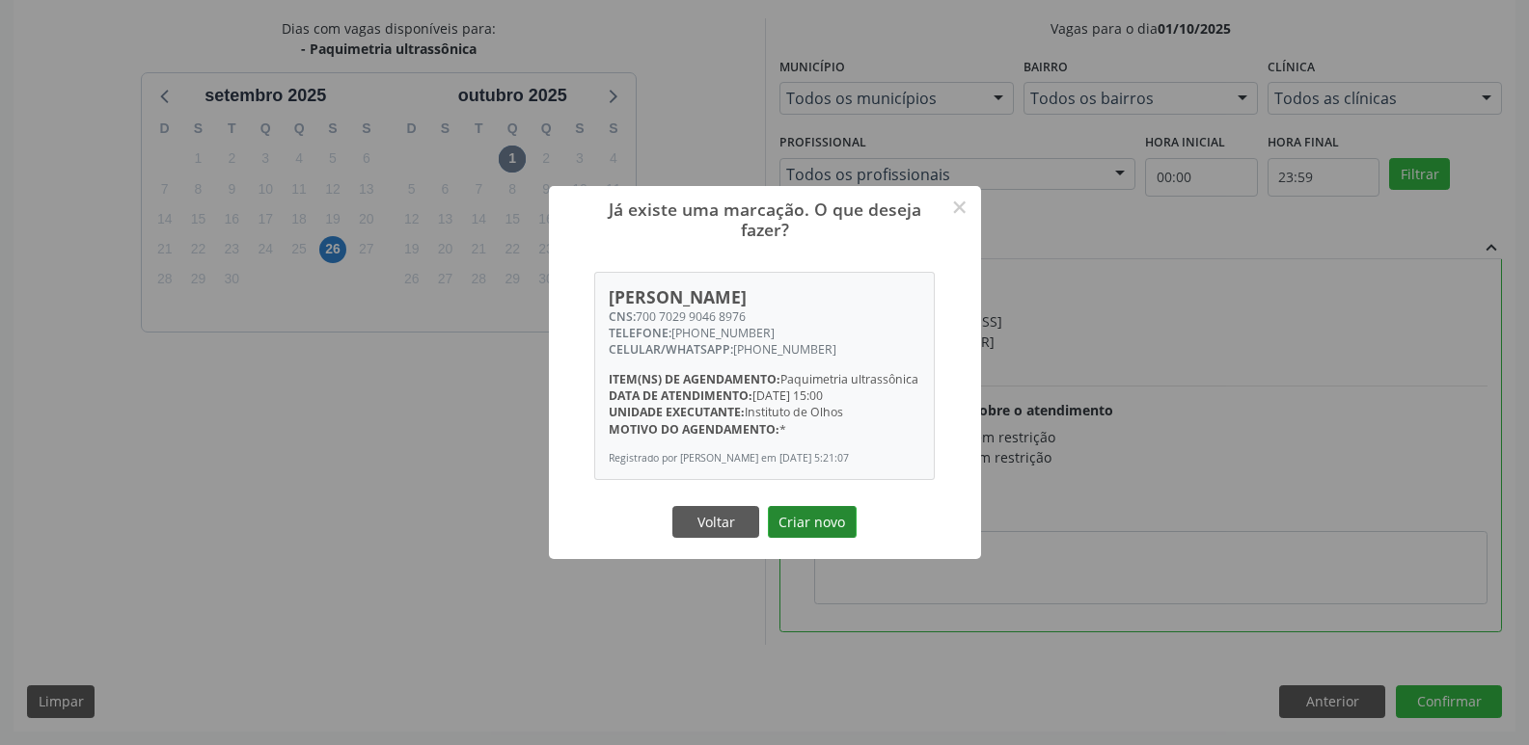
click at [823, 532] on button "Criar novo" at bounding box center [812, 522] width 89 height 33
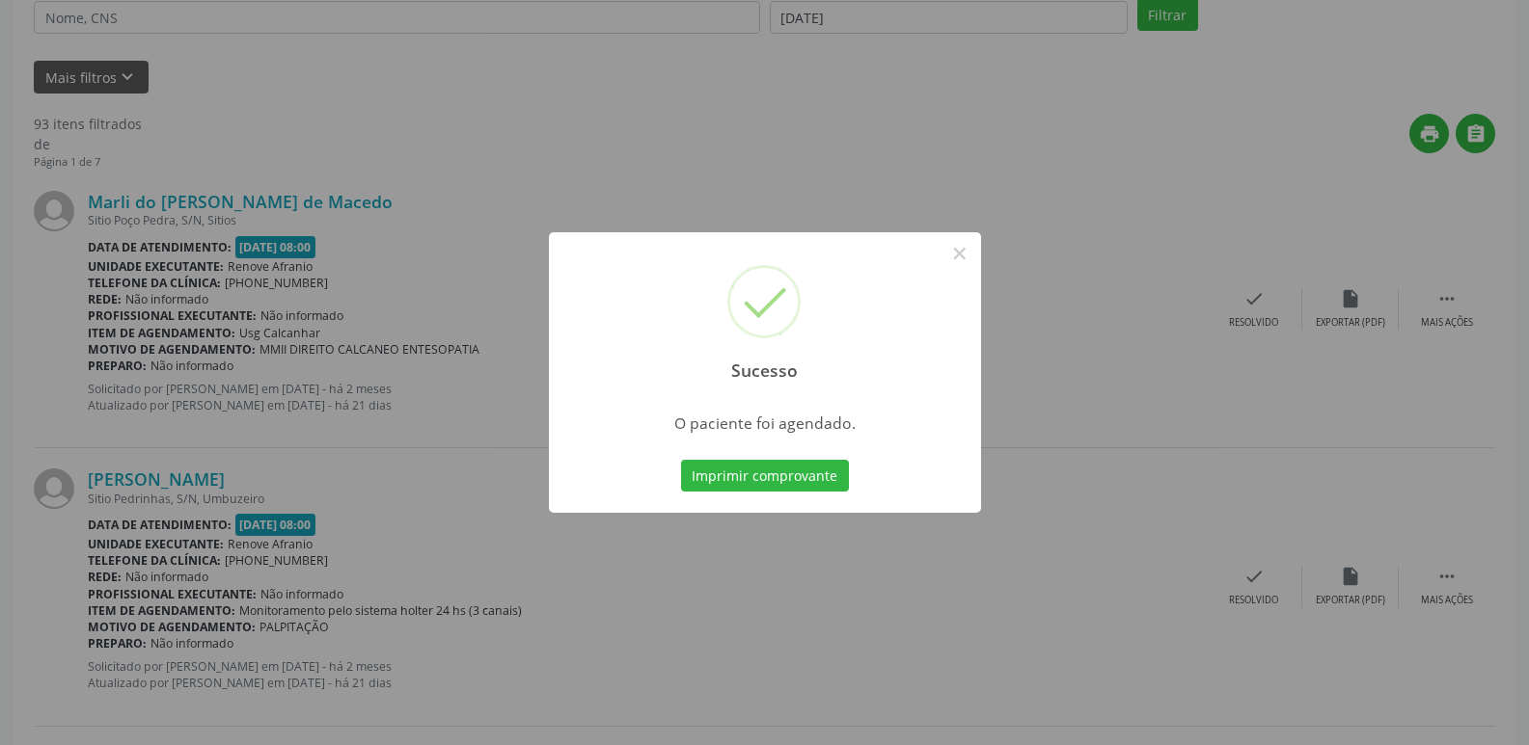
scroll to position [0, 0]
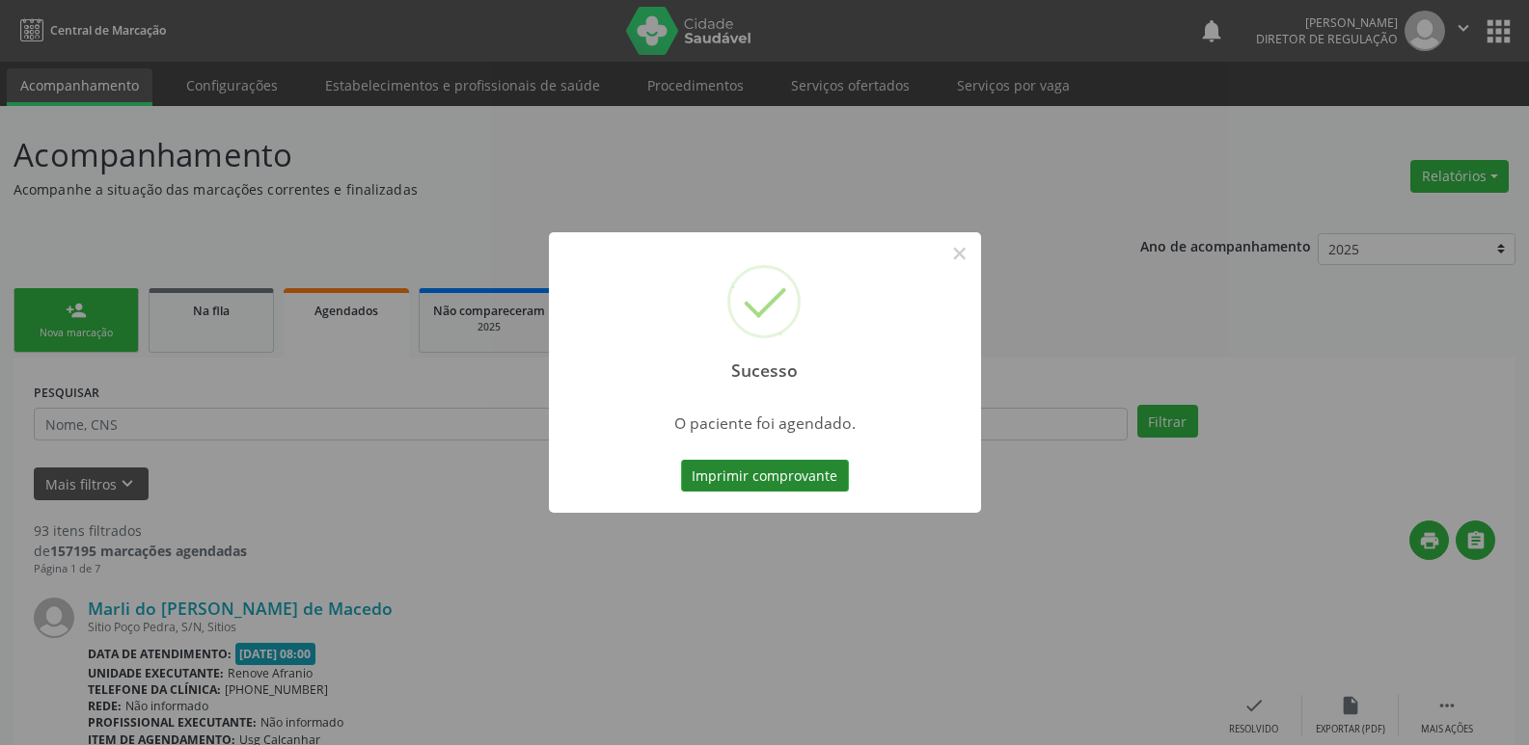
click at [816, 482] on button "Imprimir comprovante" at bounding box center [765, 476] width 168 height 33
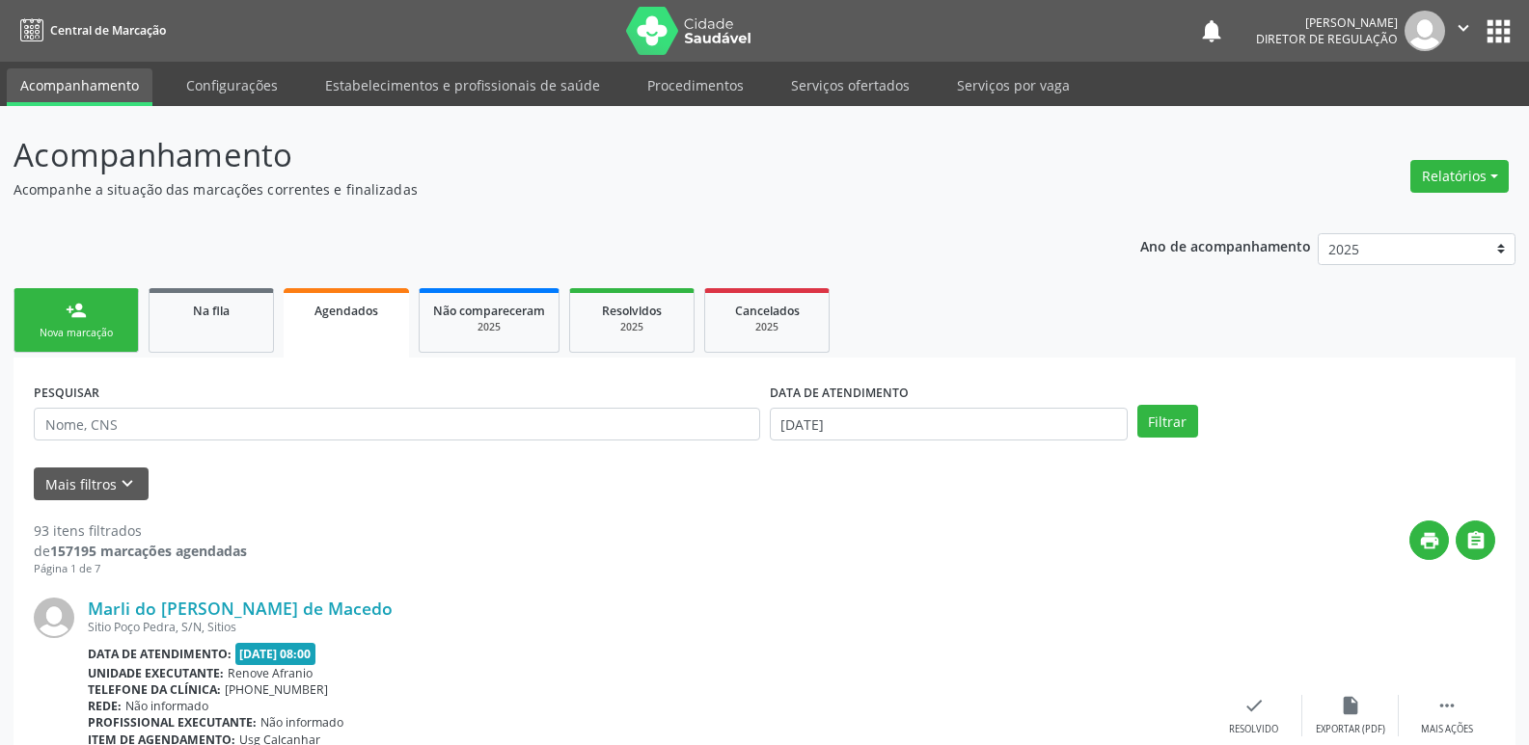
click at [82, 335] on div "Nova marcação" at bounding box center [76, 333] width 96 height 14
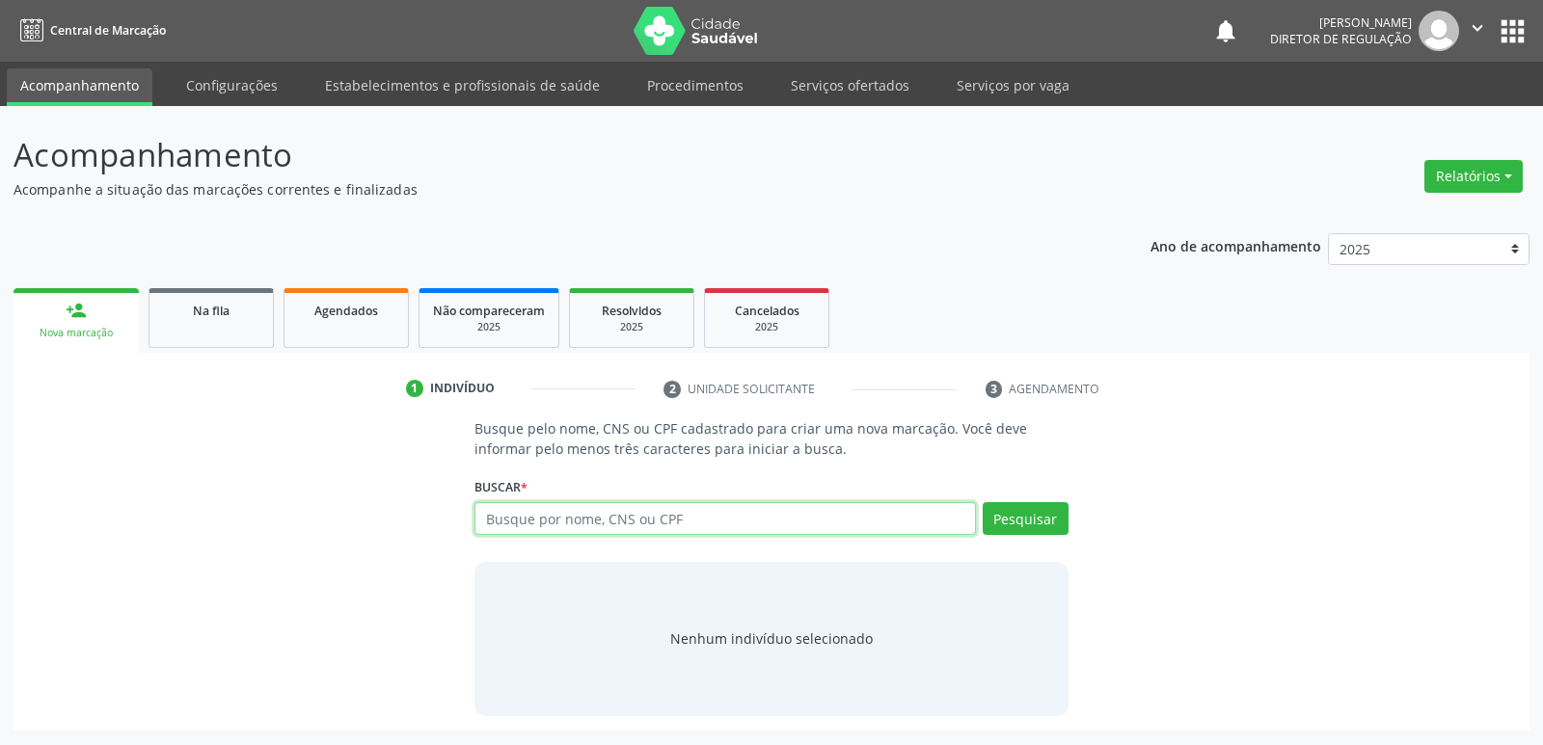
click at [690, 519] on input "text" at bounding box center [724, 518] width 501 height 33
paste input "700 5029 9820 9459"
type input "700 5029 9820 9459"
click at [1028, 519] on button "Pesquisar" at bounding box center [1026, 518] width 86 height 33
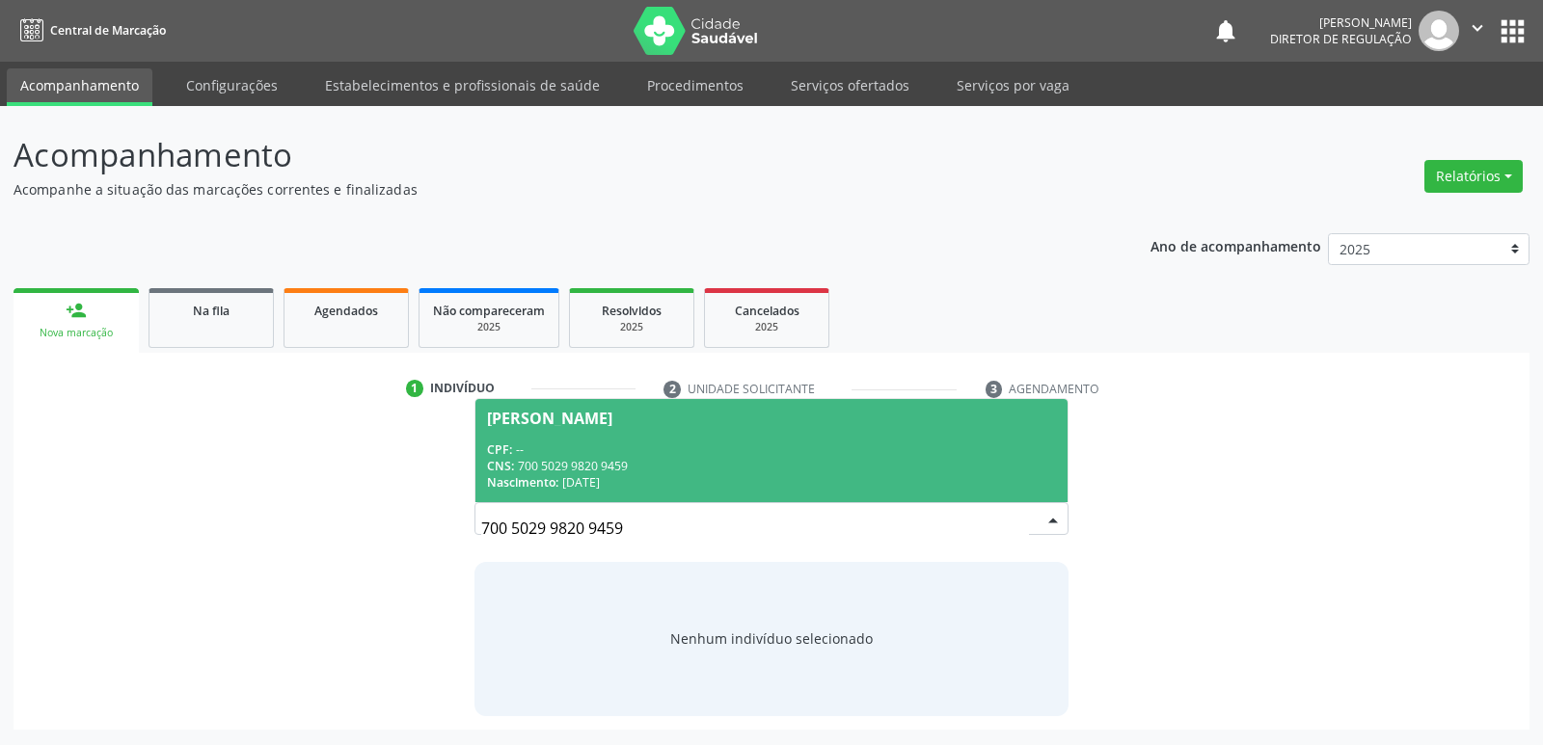
click at [585, 481] on div "Nascimento: 11/01/2016" at bounding box center [771, 482] width 568 height 16
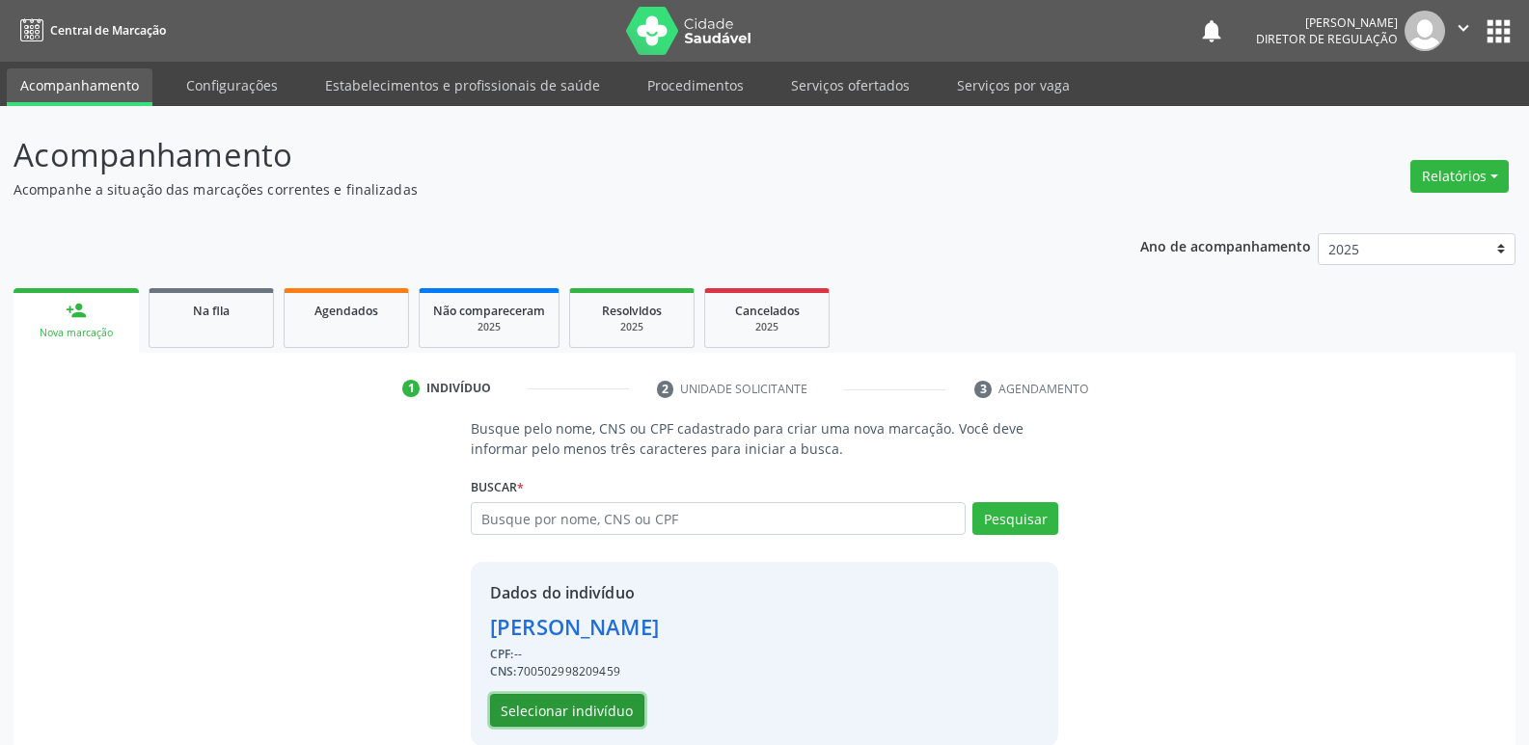
click at [607, 711] on button "Selecionar indivíduo" at bounding box center [567, 710] width 154 height 33
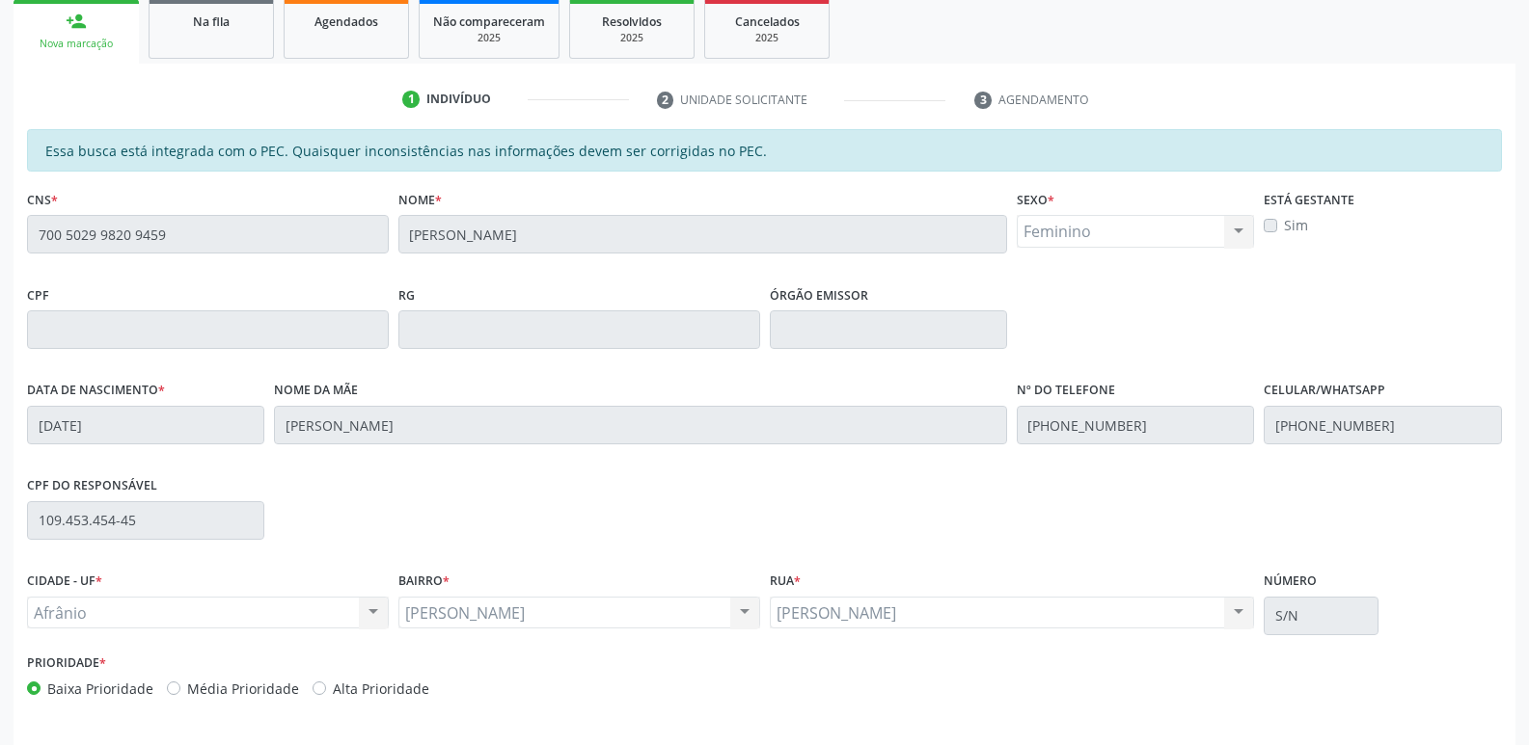
scroll to position [356, 0]
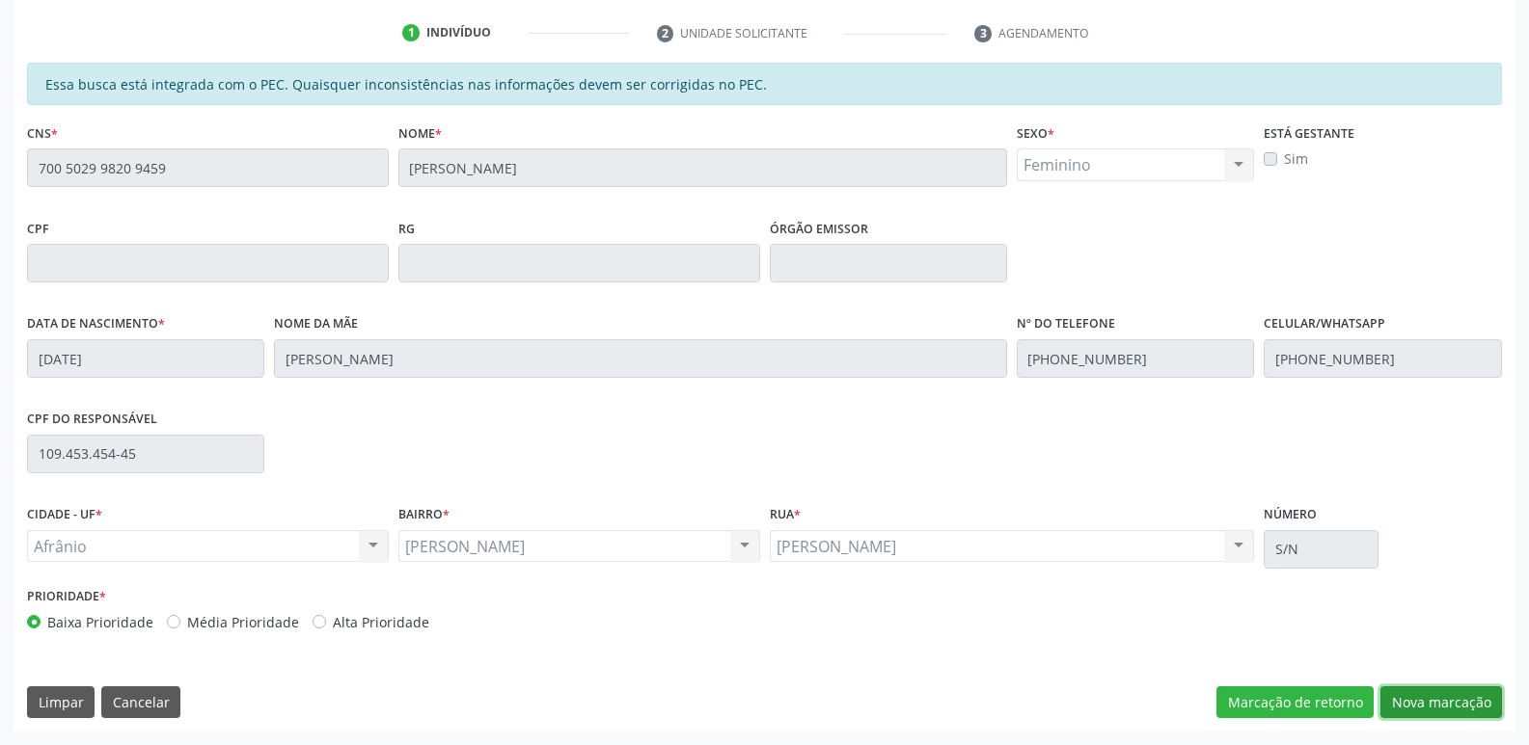
click at [1430, 699] on button "Nova marcação" at bounding box center [1441, 703] width 122 height 33
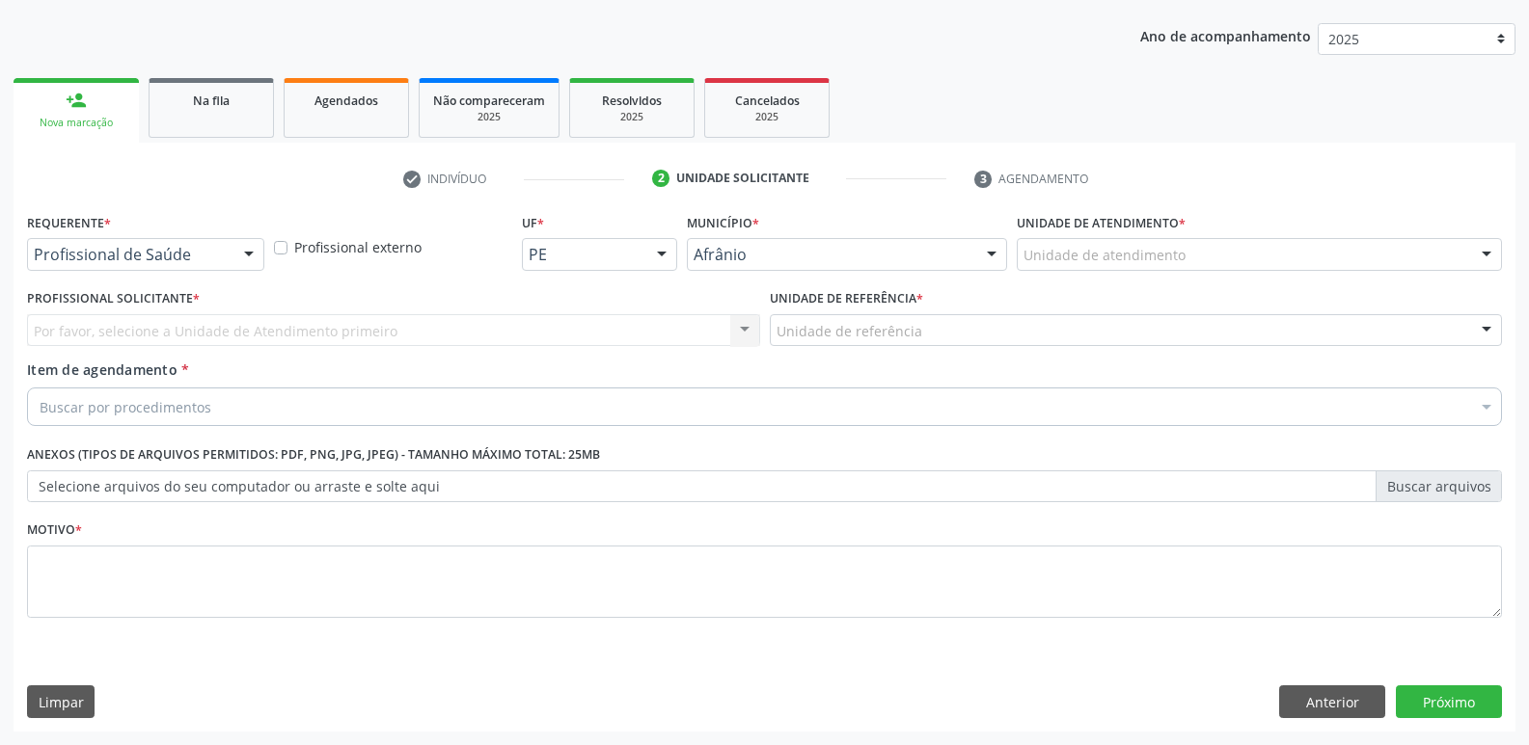
scroll to position [210, 0]
click at [1195, 256] on div "Unidade de atendimento" at bounding box center [1258, 254] width 485 height 33
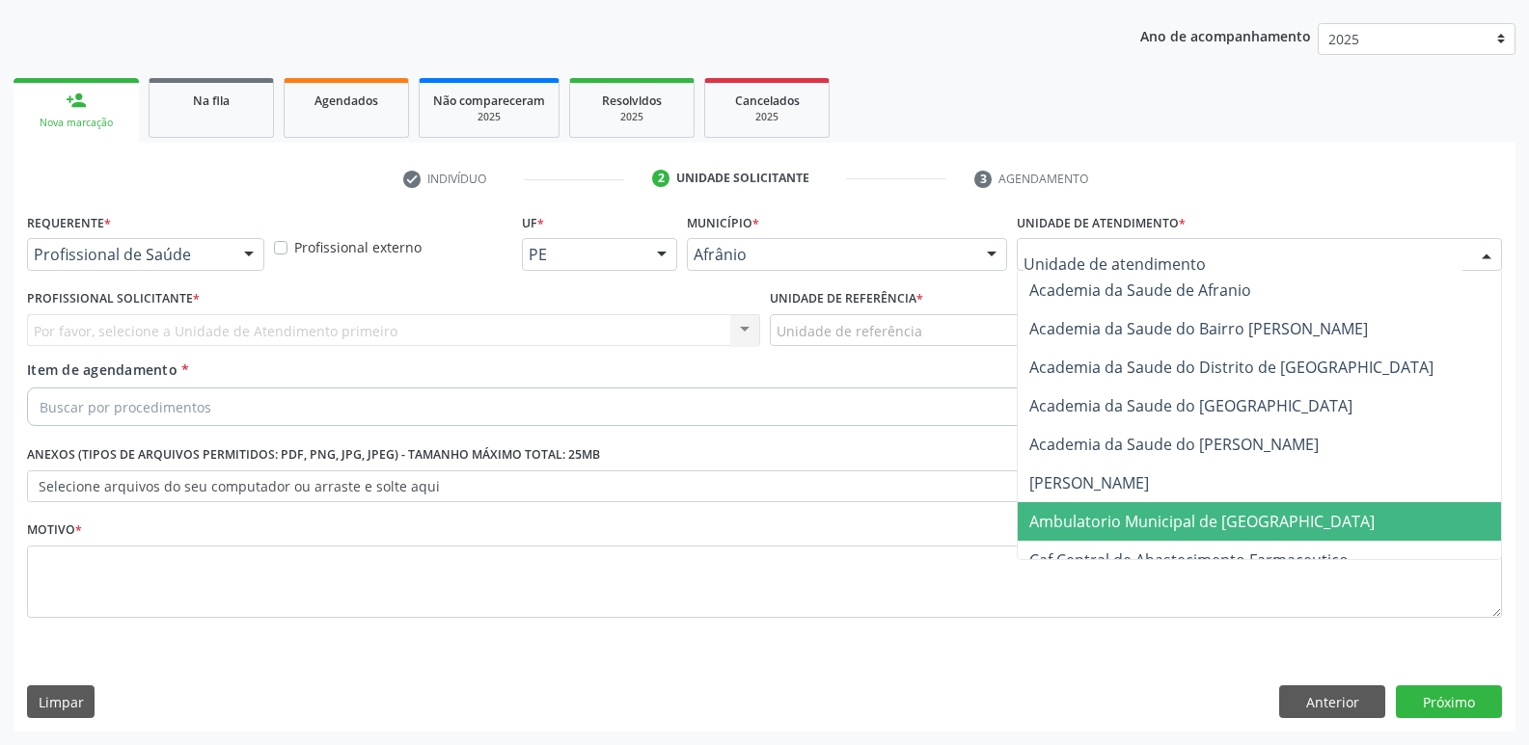
click at [1146, 516] on span "Ambulatorio Municipal de [GEOGRAPHIC_DATA]" at bounding box center [1201, 521] width 345 height 21
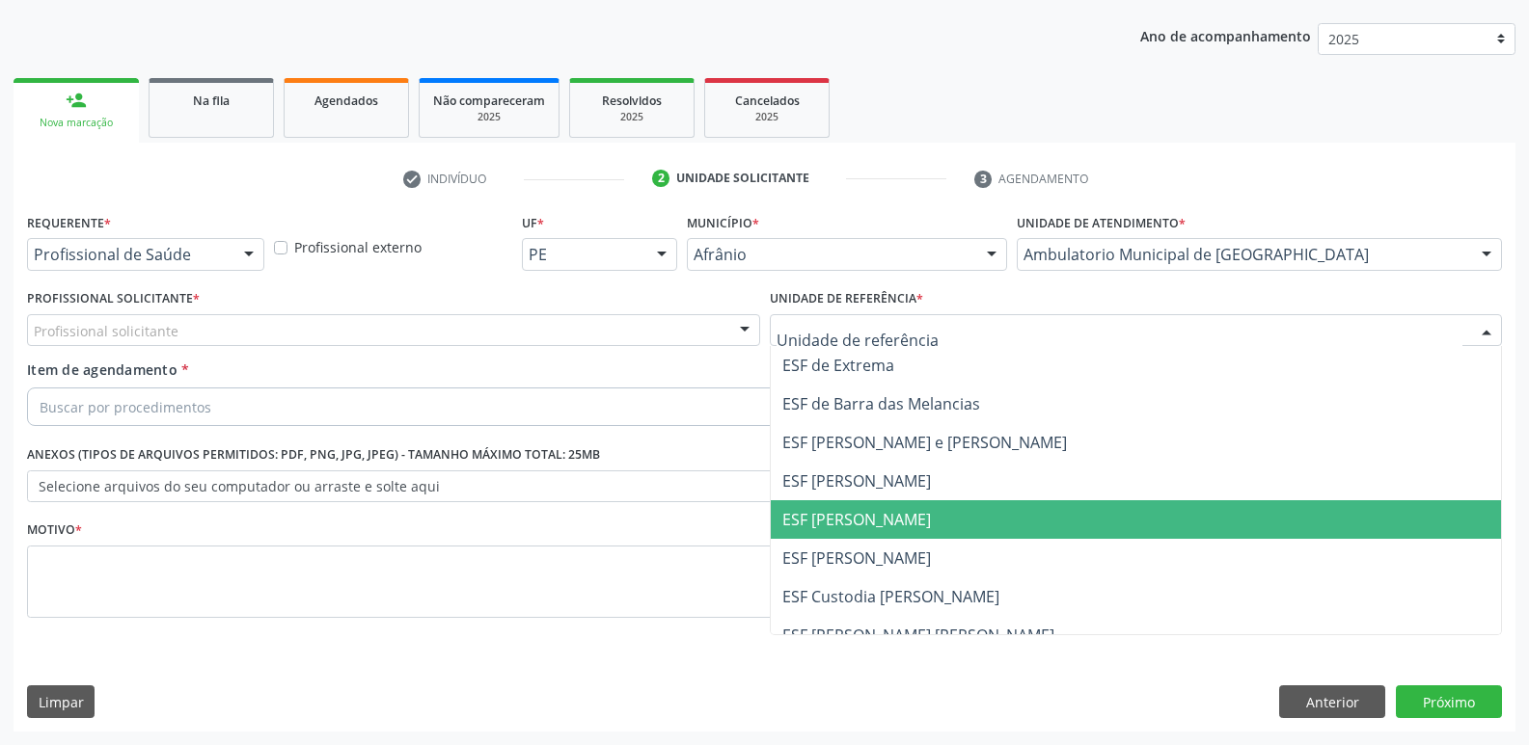
click at [896, 522] on span "ESF [PERSON_NAME]" at bounding box center [856, 519] width 149 height 21
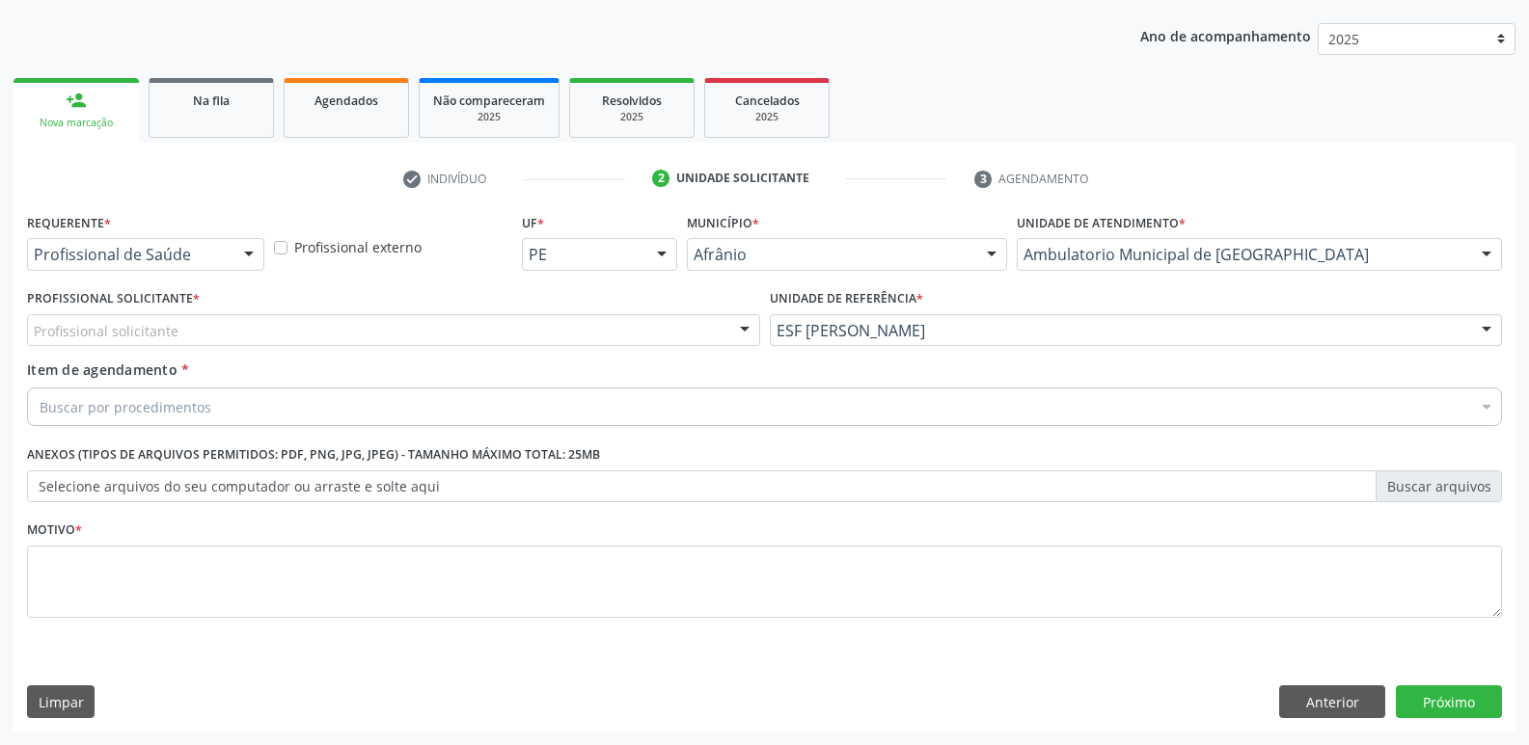
click at [390, 331] on div "Profissional solicitante" at bounding box center [393, 330] width 733 height 33
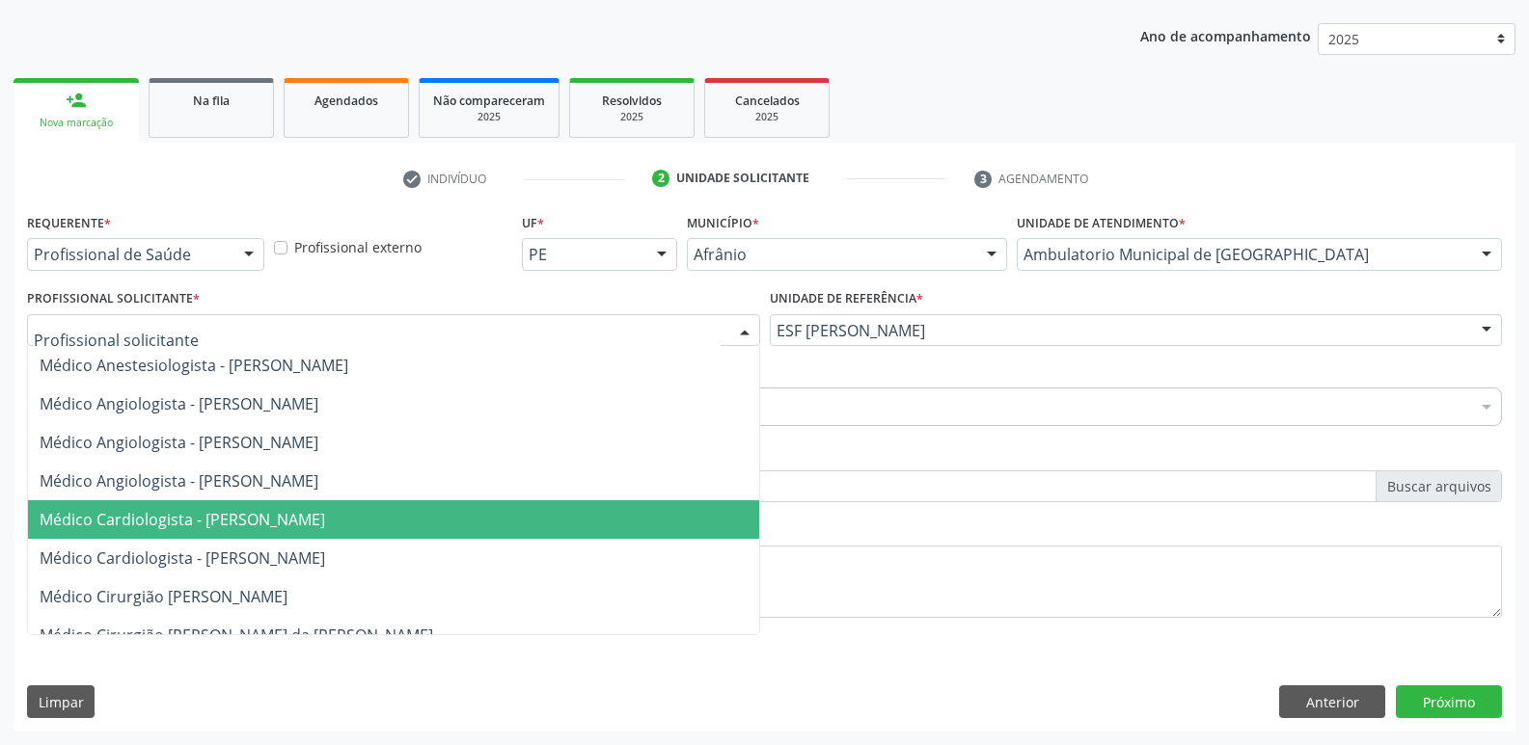
click at [325, 521] on span "Médico Cardiologista - [PERSON_NAME]" at bounding box center [182, 519] width 285 height 21
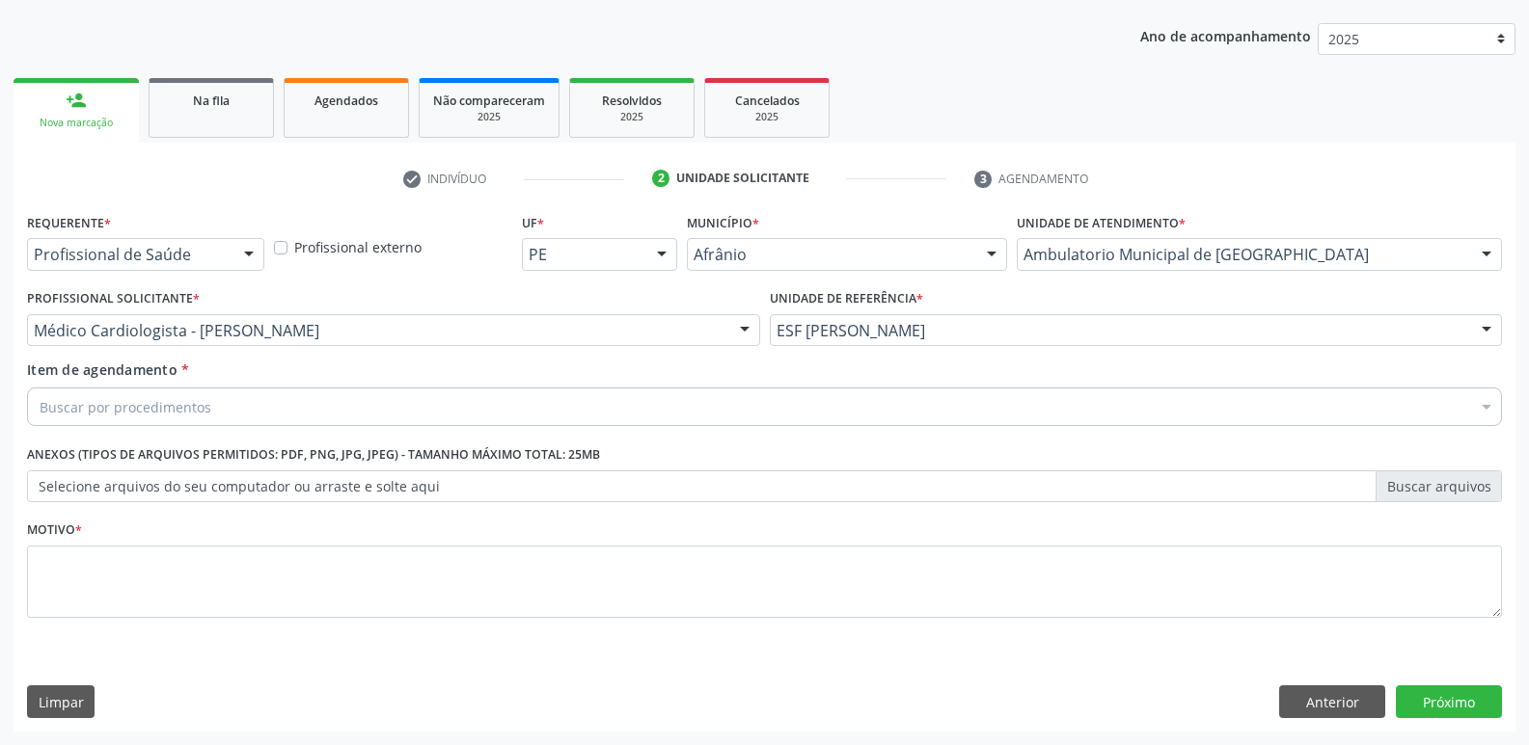
click at [325, 411] on div "Buscar por procedimentos" at bounding box center [764, 407] width 1475 height 39
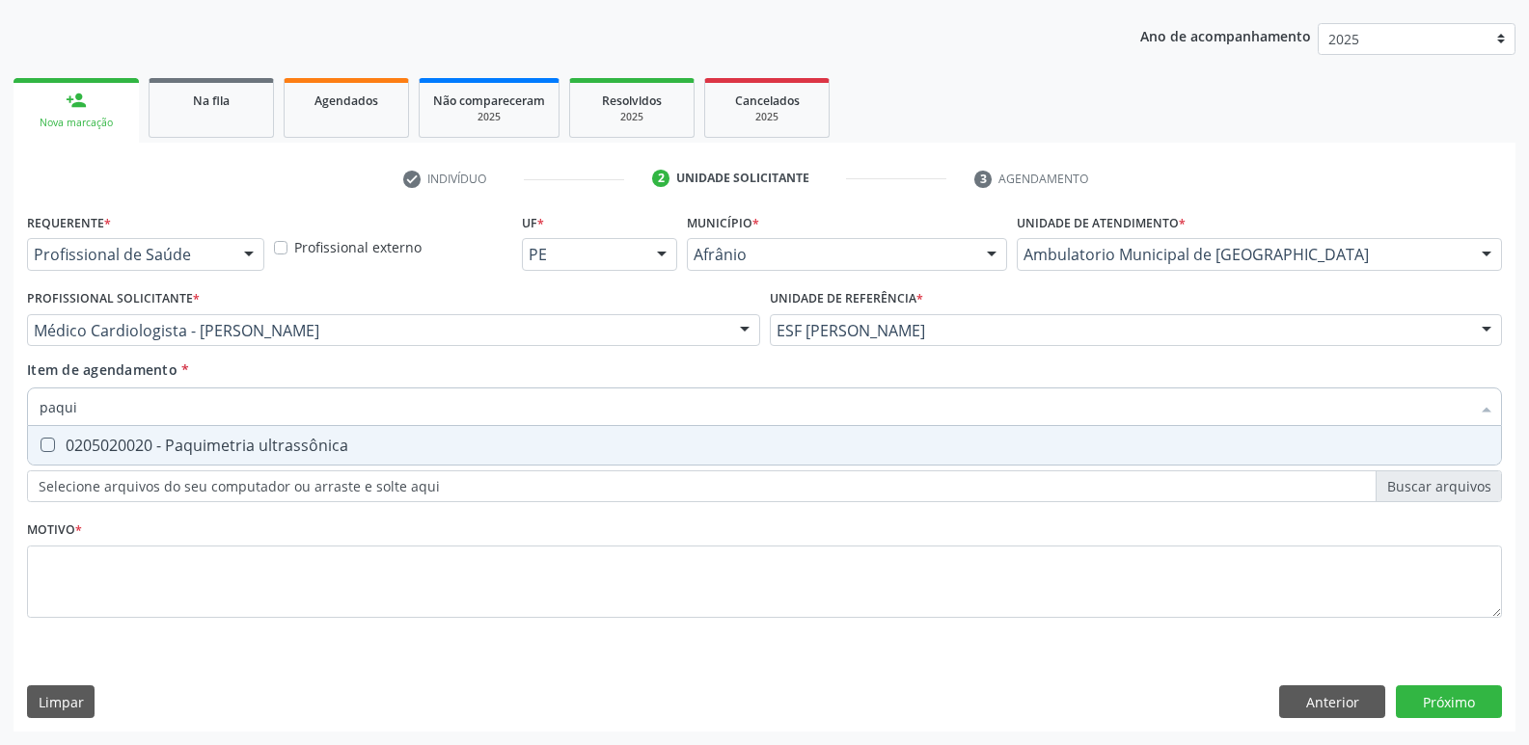
type input "paquim"
click at [320, 450] on div "0205020020 - Paquimetria ultrassônica" at bounding box center [764, 445] width 1449 height 15
checkbox ultrassônica "true"
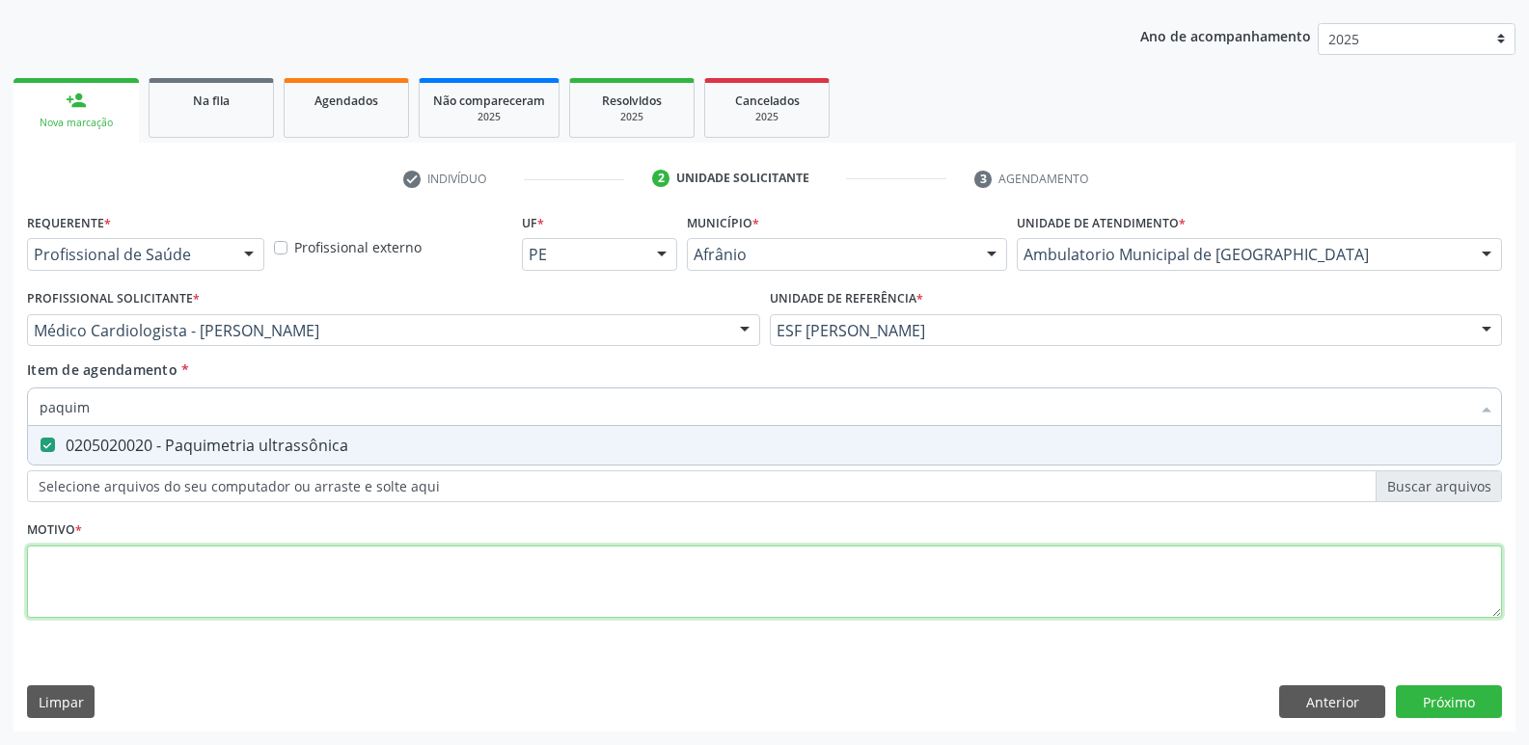
click at [338, 584] on div "Requerente * Profissional de Saúde Profissional de Saúde Paciente Nenhum result…" at bounding box center [764, 426] width 1475 height 437
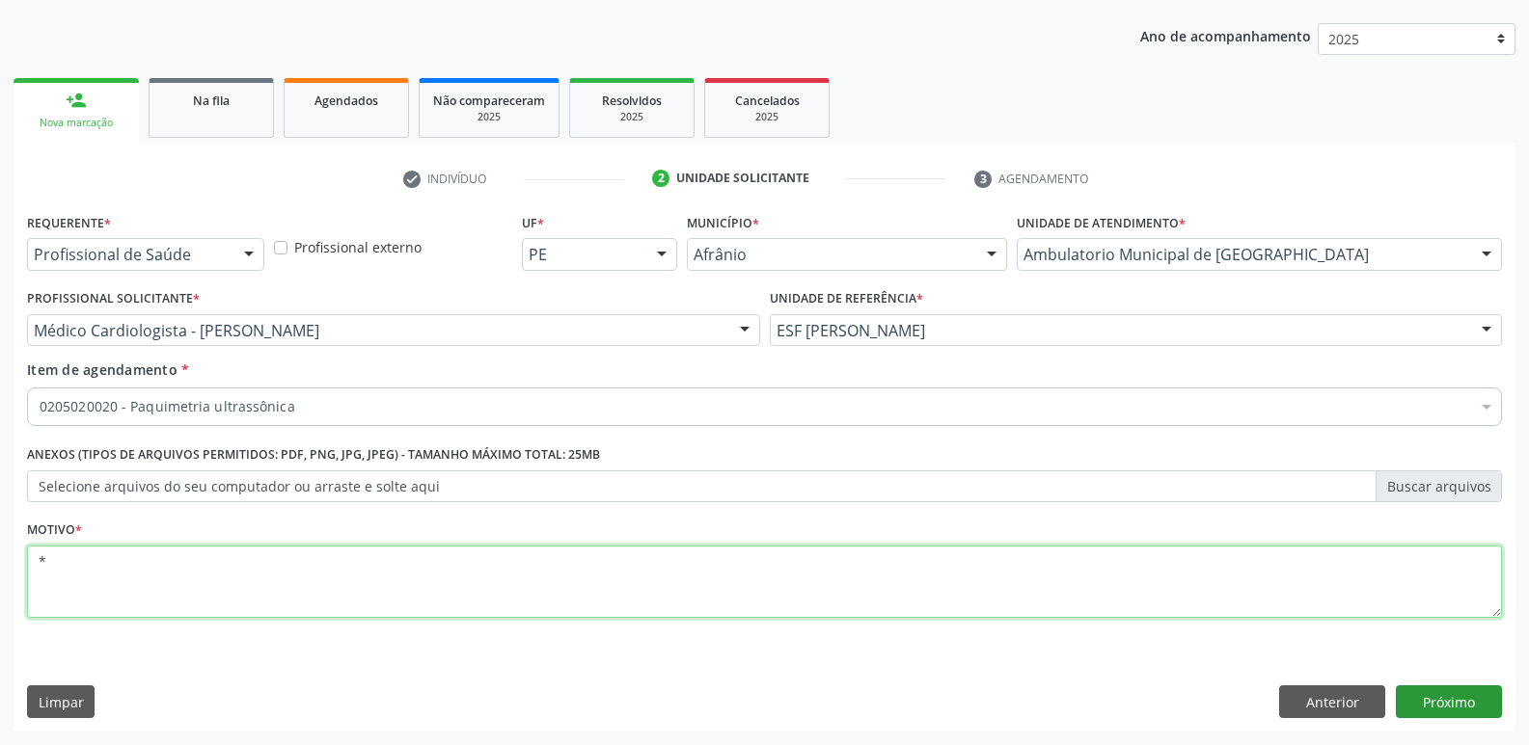
type textarea "*"
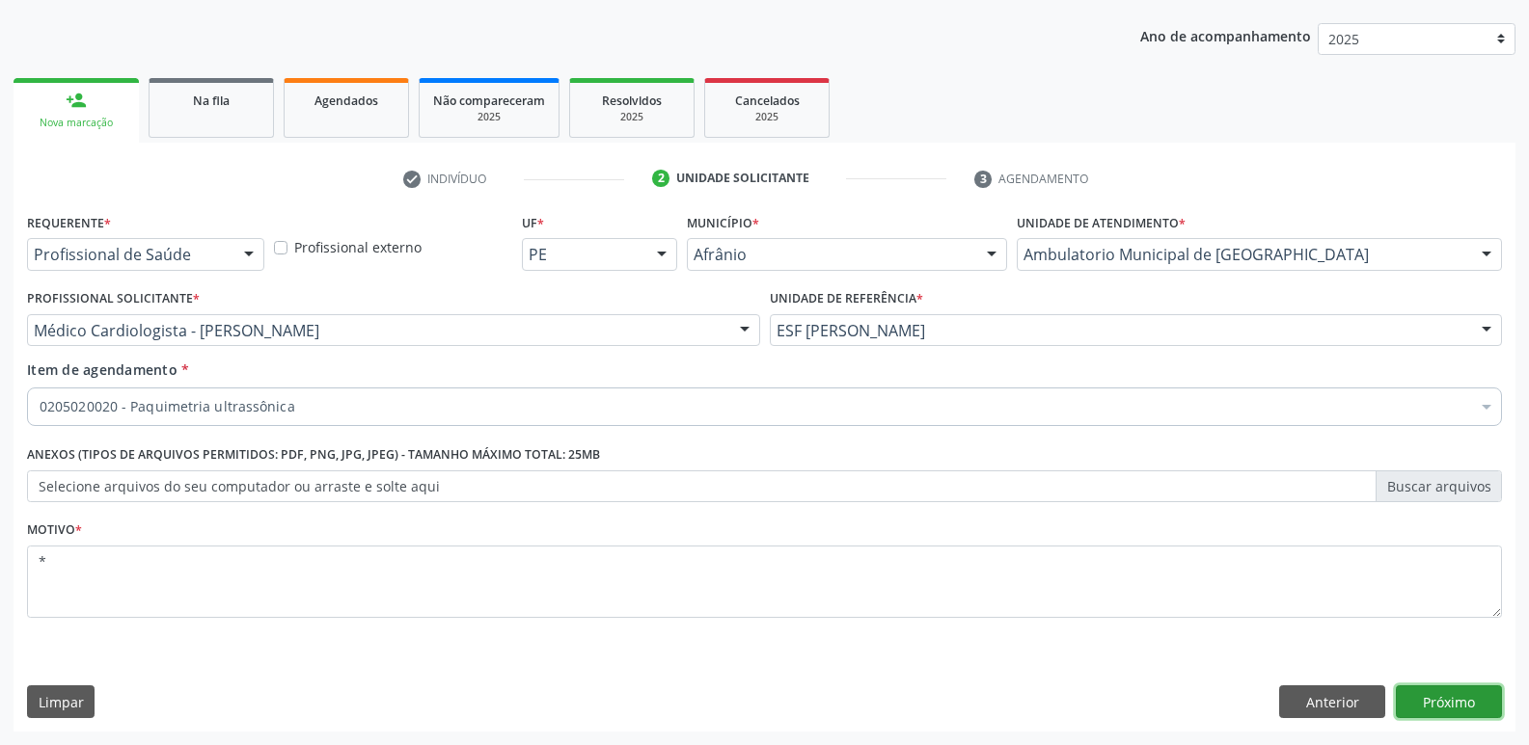
click at [1438, 699] on button "Próximo" at bounding box center [1448, 702] width 106 height 33
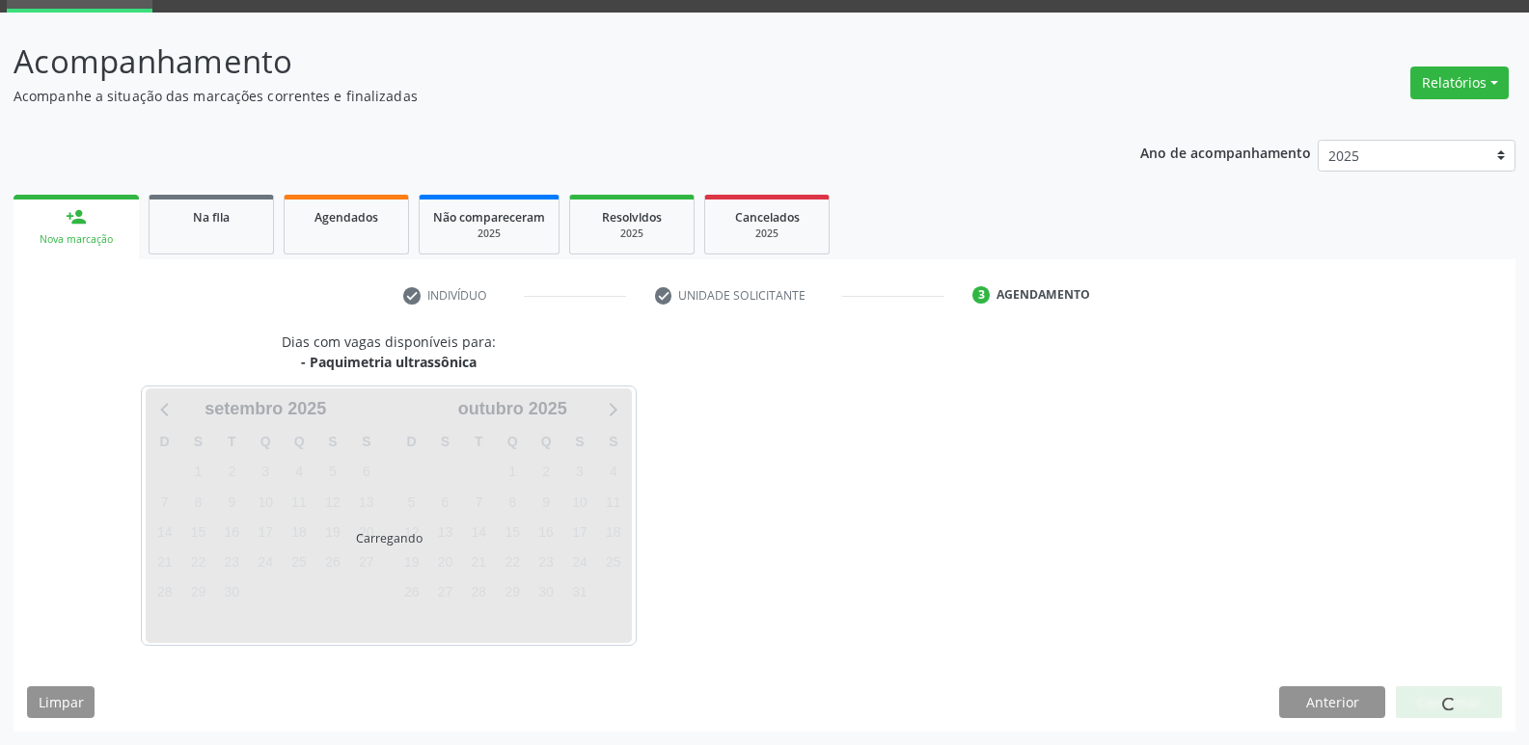
scroll to position [94, 0]
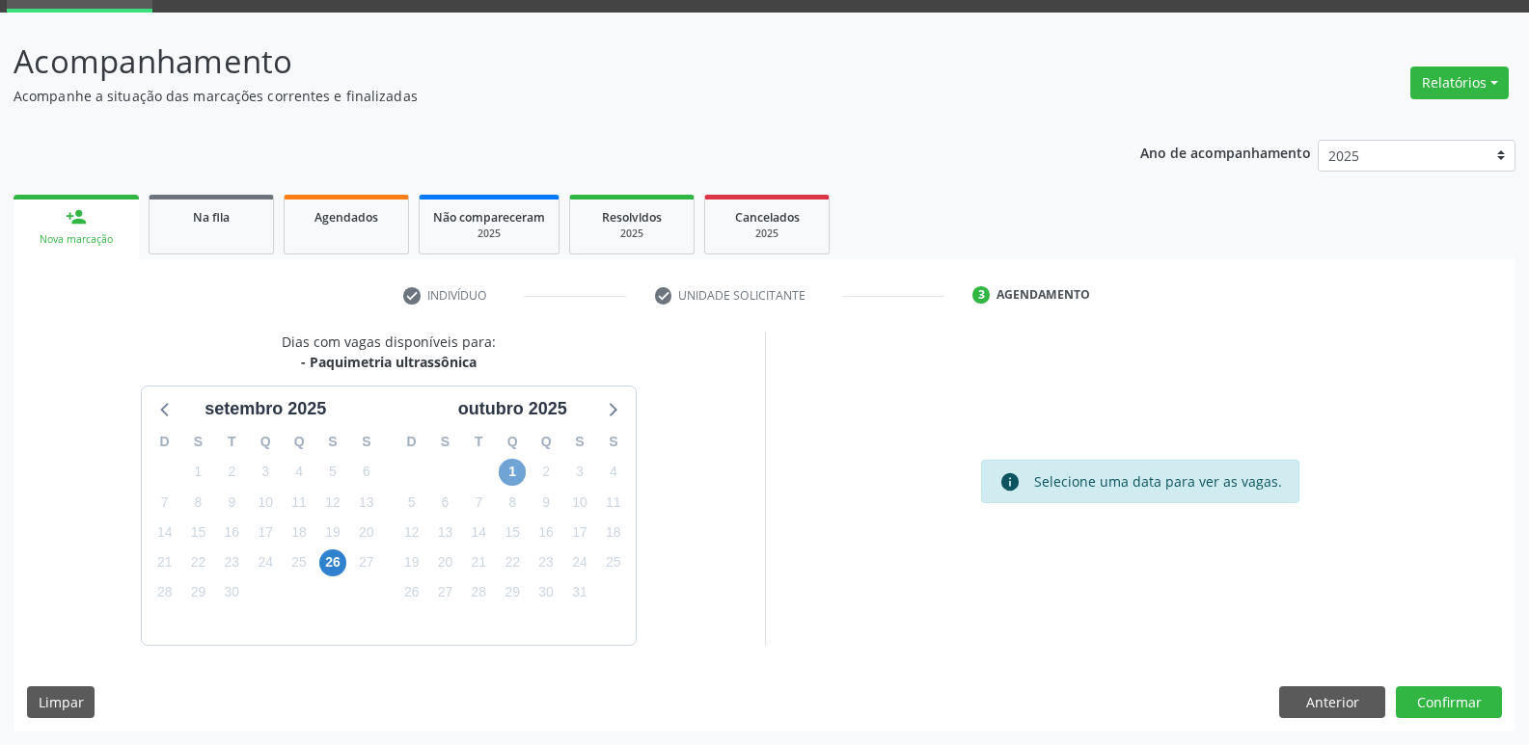
click at [513, 469] on span "1" at bounding box center [512, 472] width 27 height 27
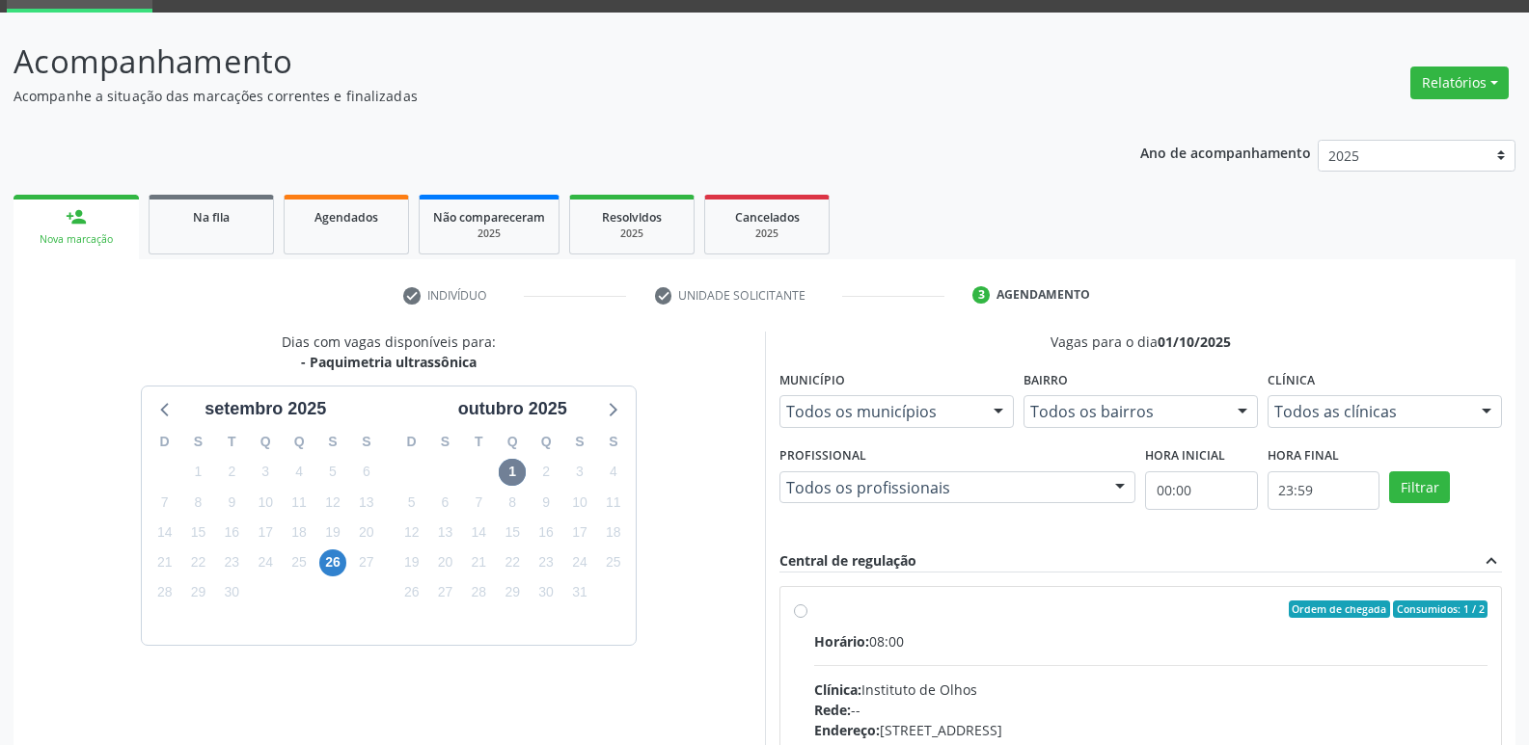
click at [871, 609] on div "Ordem de chegada Consumidos: 1 / 2" at bounding box center [1151, 609] width 674 height 17
click at [807, 609] on input "Ordem de chegada Consumidos: 1 / 2 Horário: 08:00 Clínica: Instituto de Olhos R…" at bounding box center [801, 609] width 14 height 17
radio input "true"
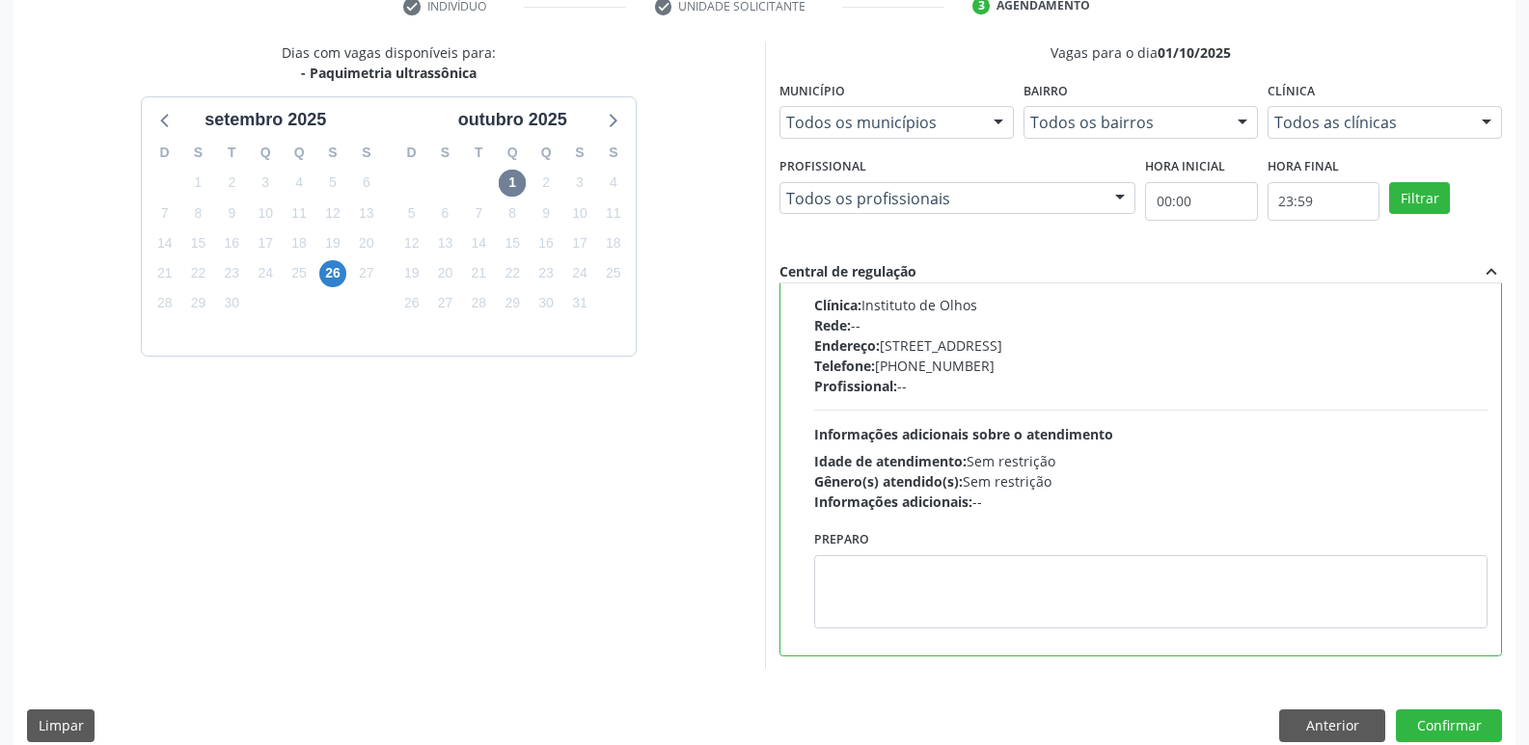
scroll to position [407, 0]
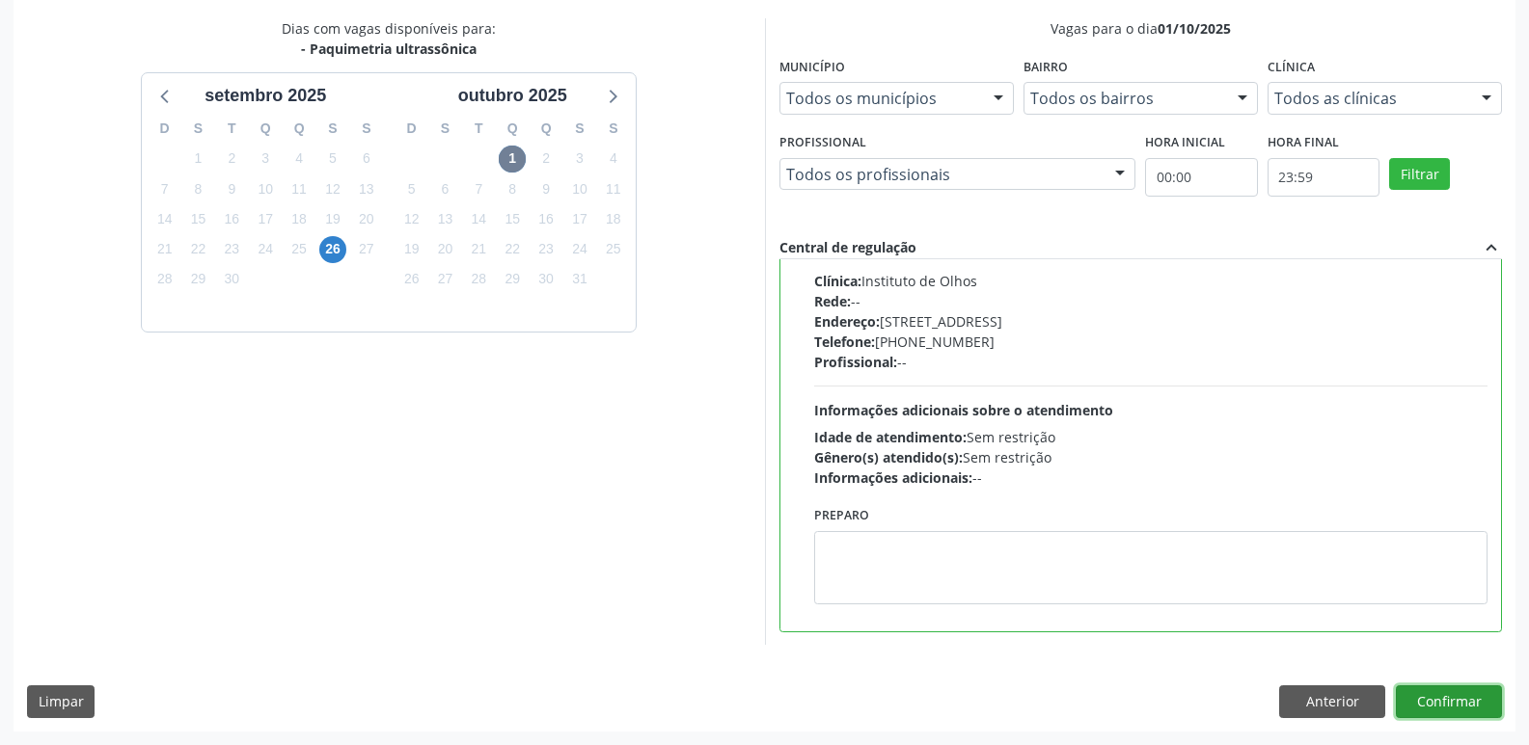
click at [1442, 697] on button "Confirmar" at bounding box center [1448, 702] width 106 height 33
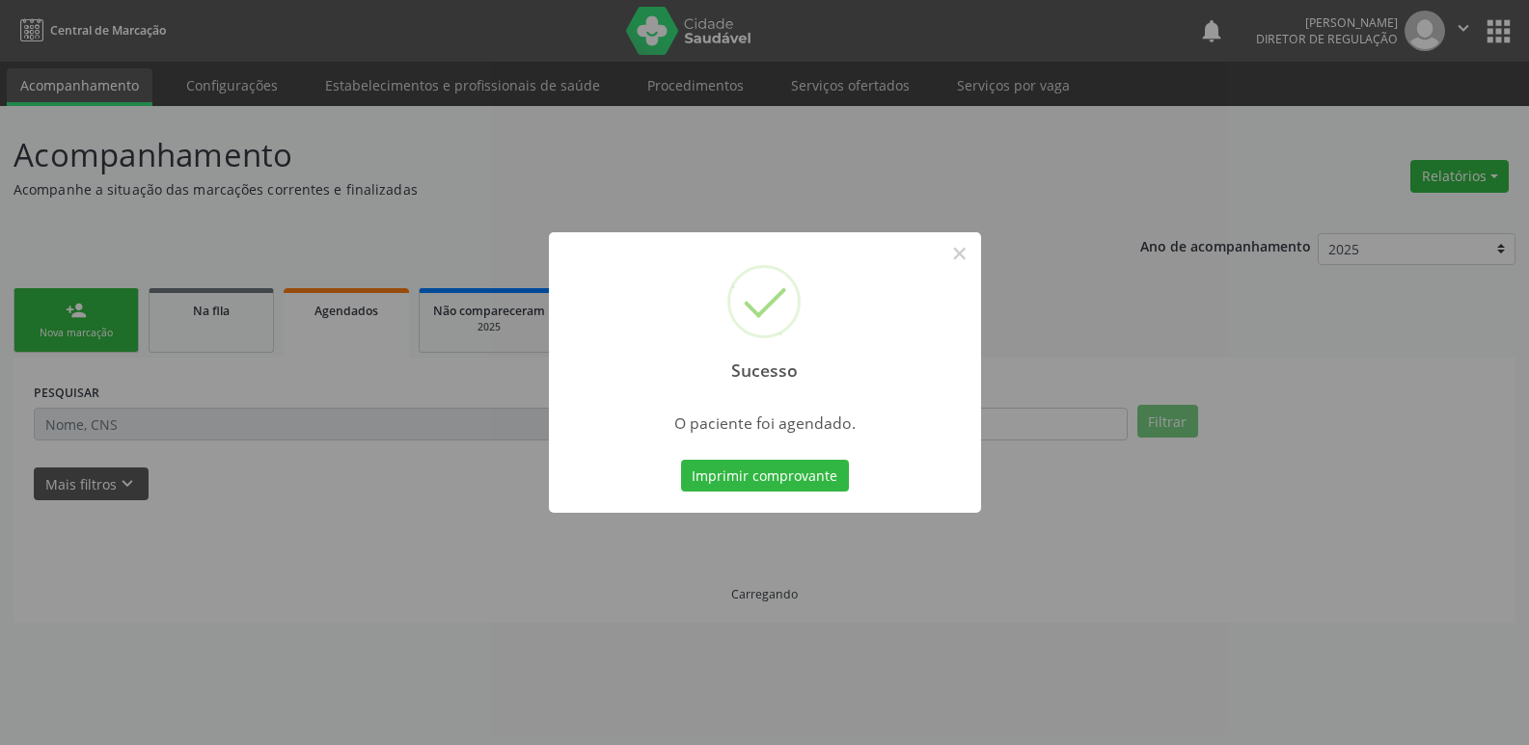
scroll to position [0, 0]
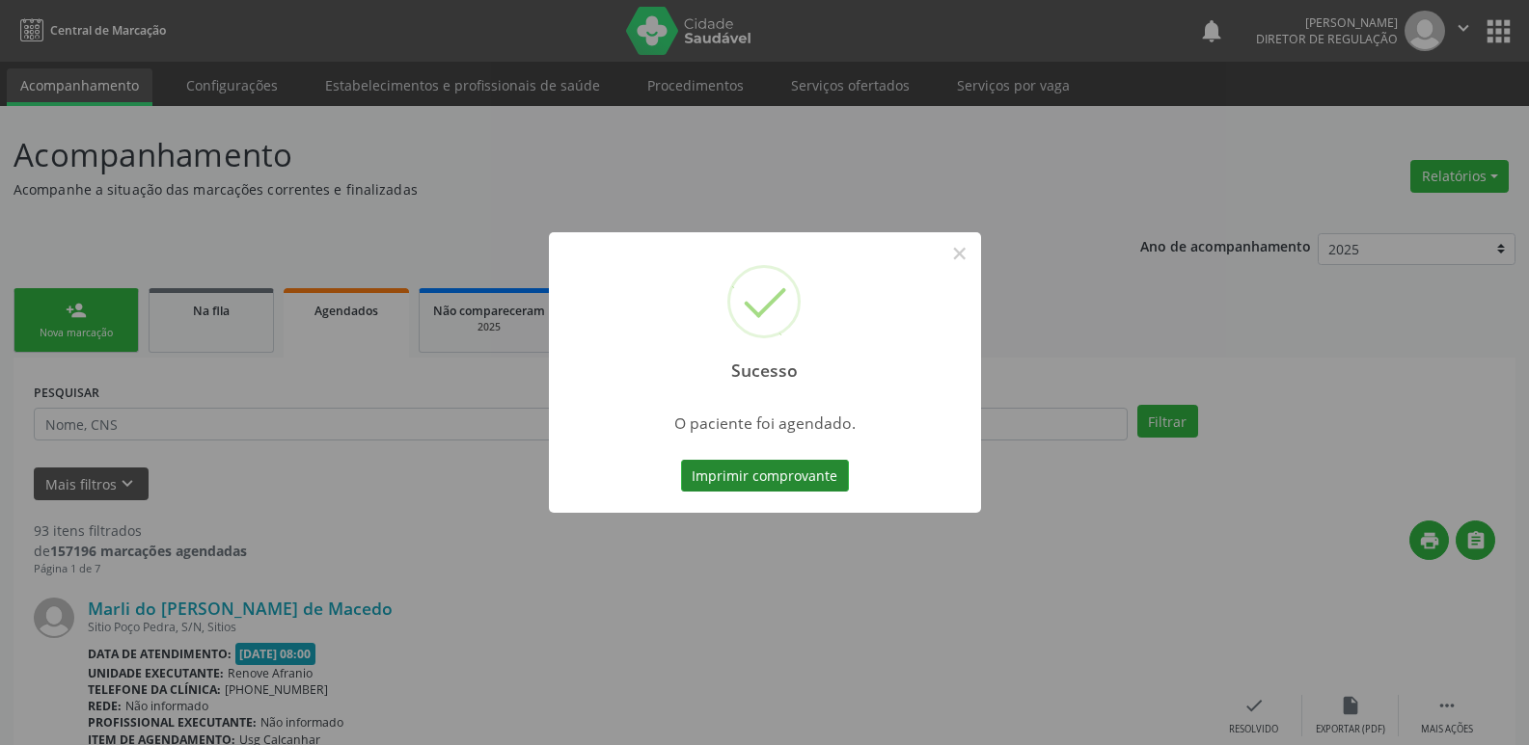
click at [816, 474] on button "Imprimir comprovante" at bounding box center [765, 476] width 168 height 33
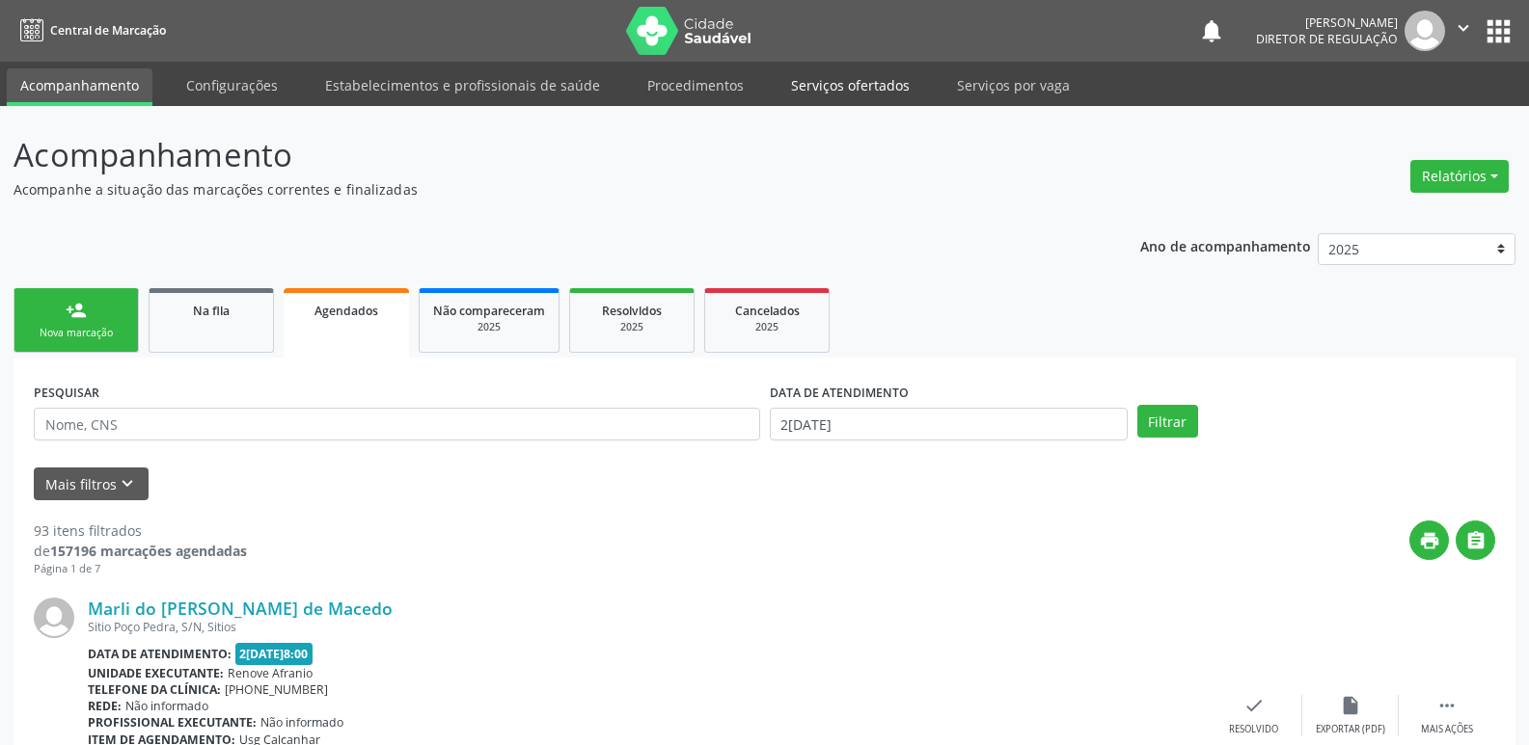
click at [863, 87] on link "Serviços ofertados" at bounding box center [850, 85] width 146 height 34
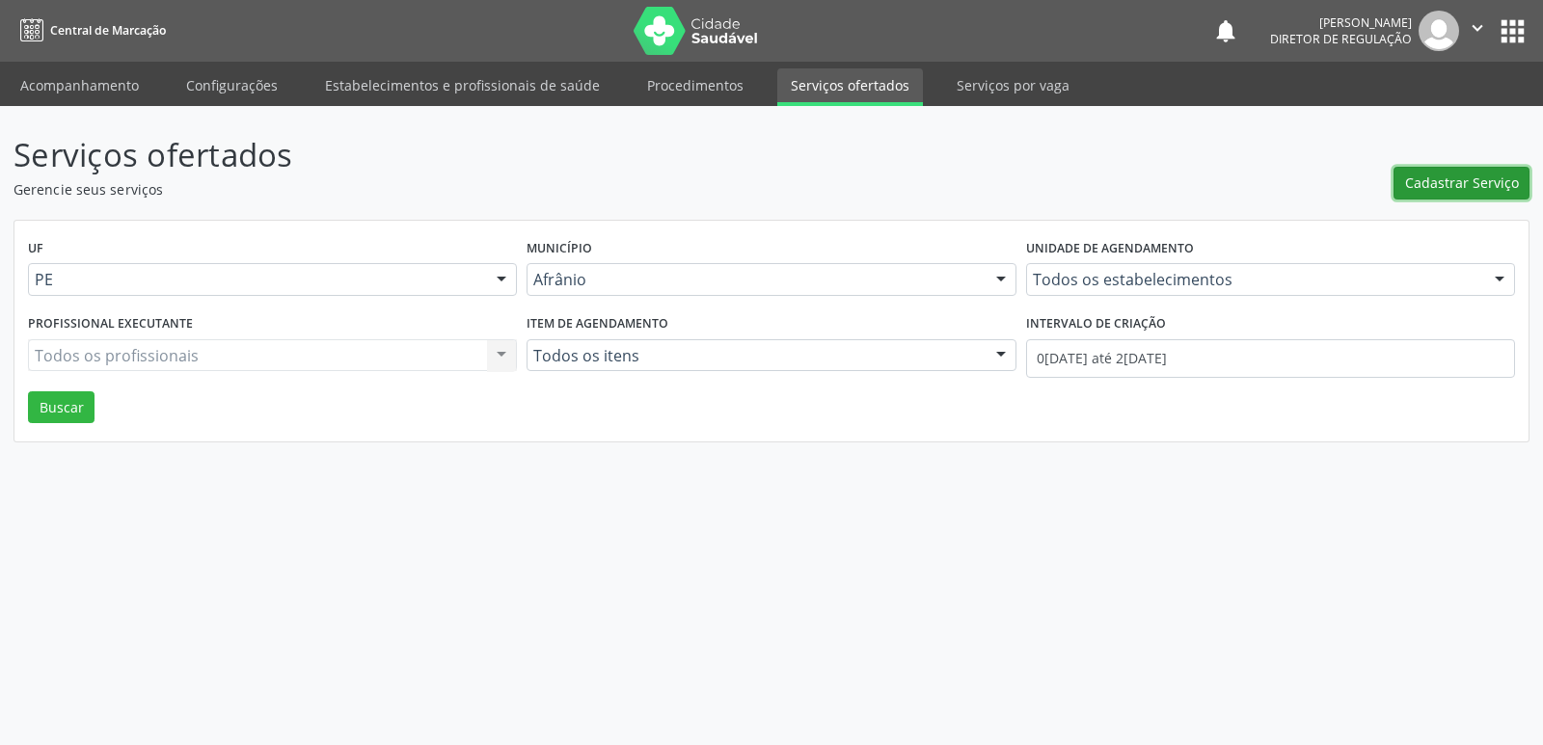
click at [1469, 184] on span "Cadastrar Serviço" at bounding box center [1462, 183] width 114 height 20
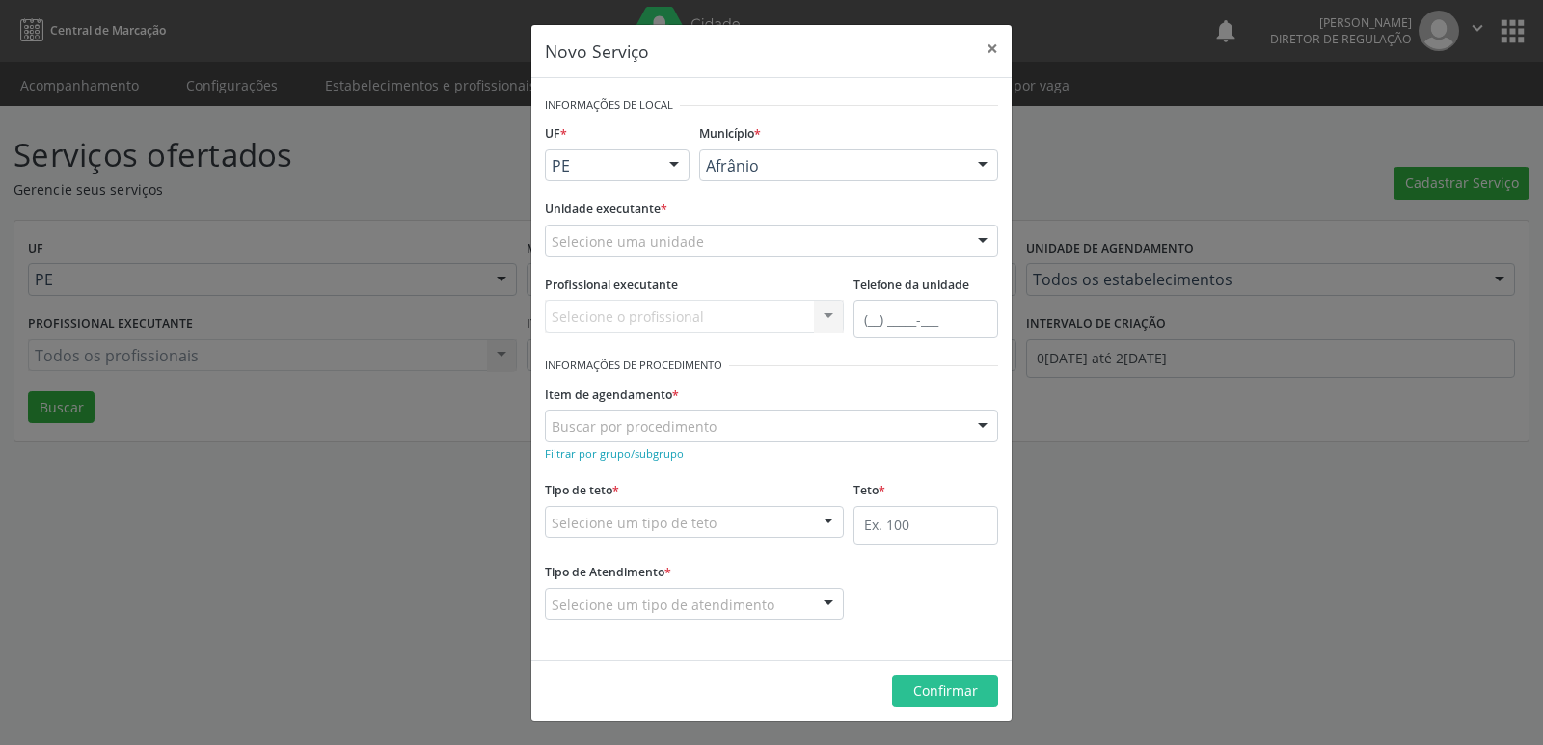
click at [832, 148] on div "Município * Afrânio Afrânio Petrolina Nenhum resultado encontrado para: " " Não…" at bounding box center [848, 157] width 309 height 75
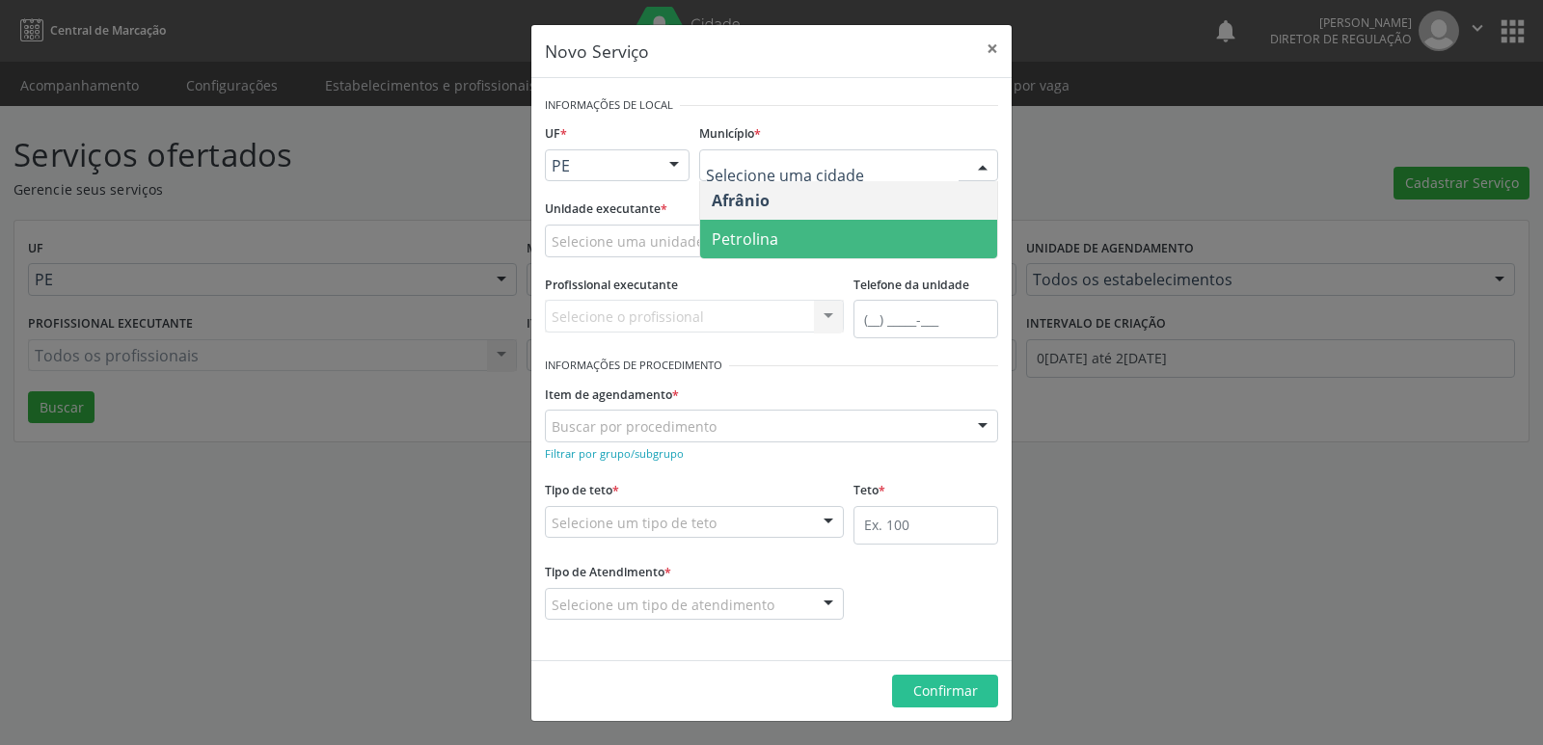
click at [783, 250] on span "Petrolina" at bounding box center [848, 239] width 297 height 39
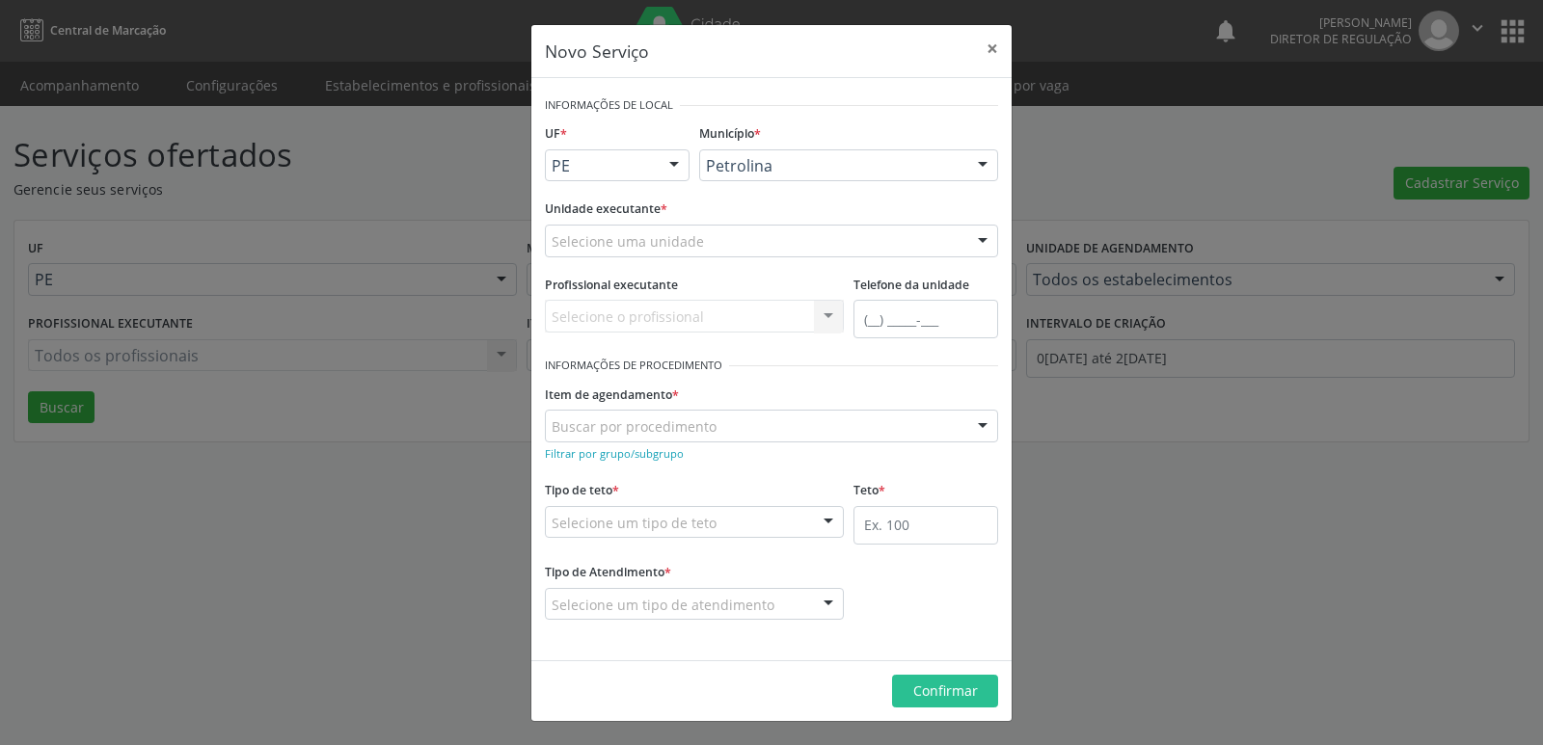
click at [701, 242] on div "Selecione uma unidade" at bounding box center [771, 241] width 453 height 33
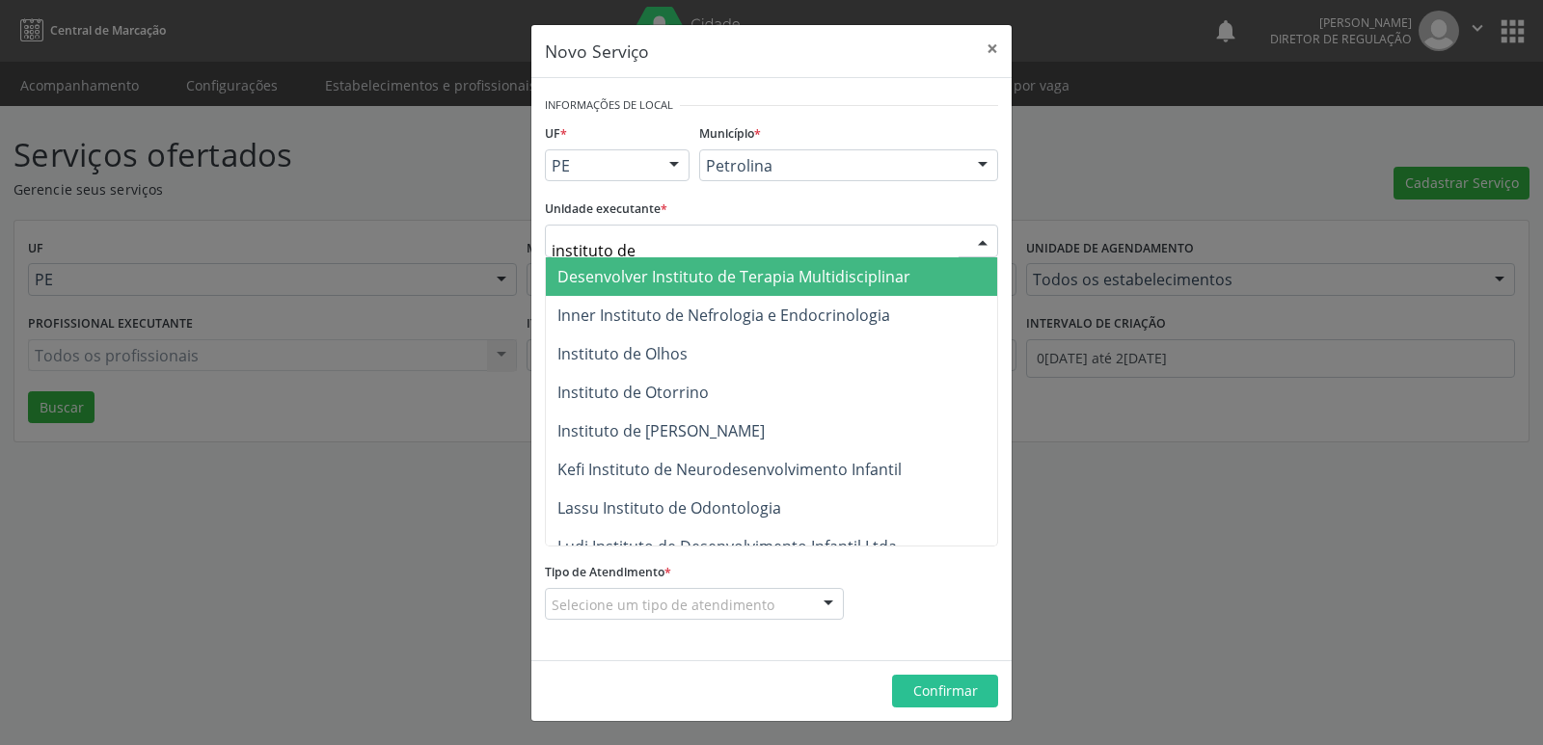
type input "instituto de o"
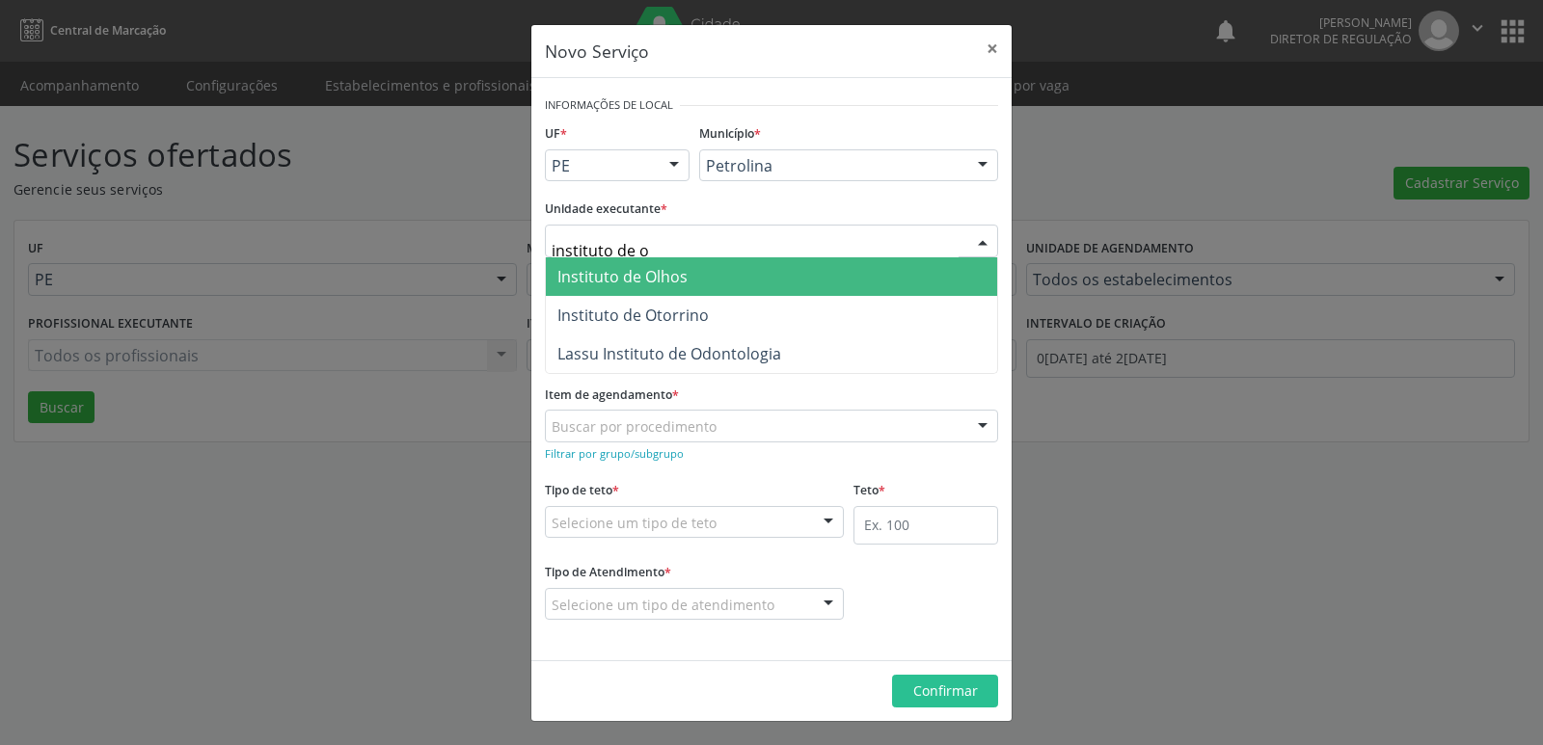
click at [698, 271] on span "Instituto de Olhos" at bounding box center [771, 276] width 451 height 39
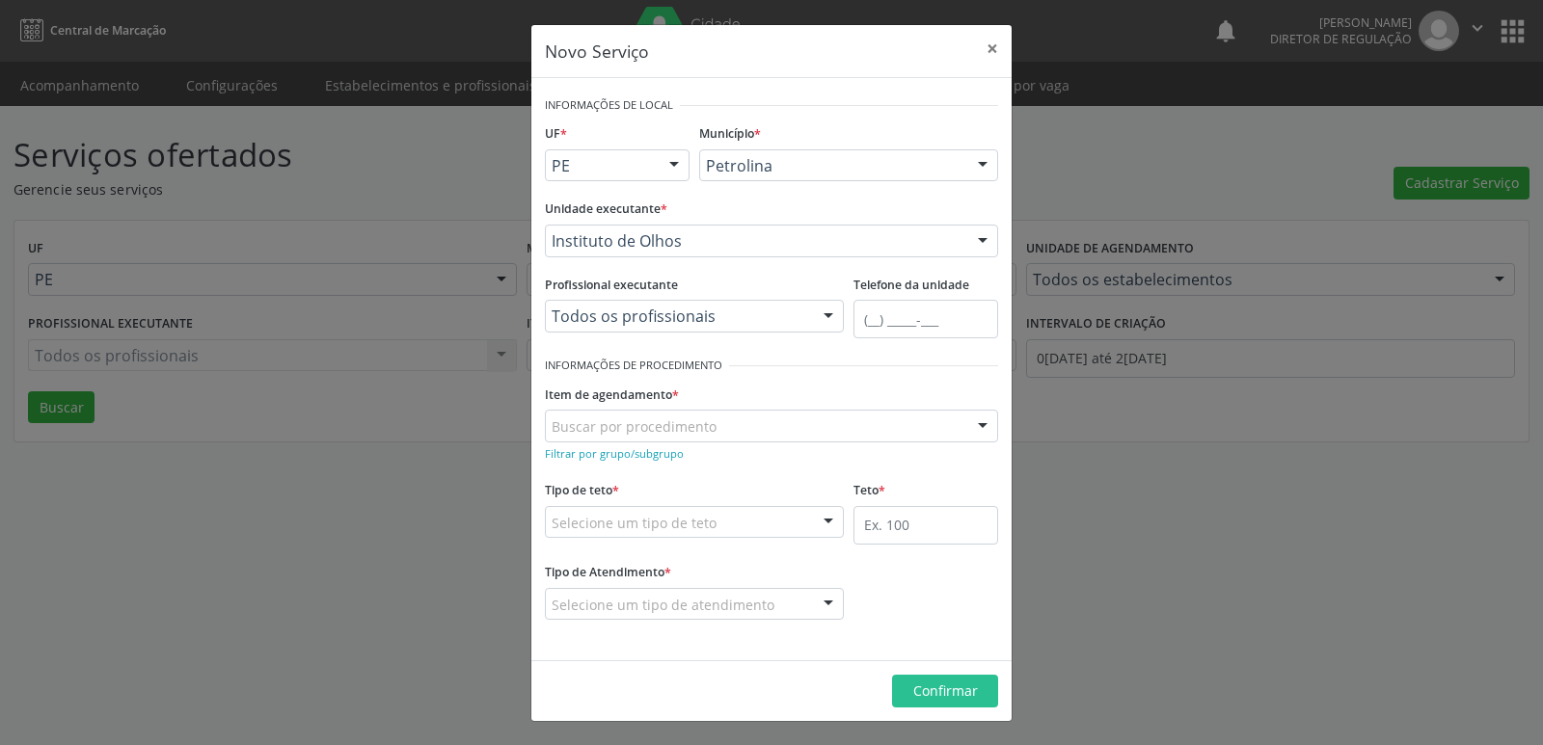
click at [714, 426] on div "Buscar por procedimento" at bounding box center [771, 426] width 453 height 33
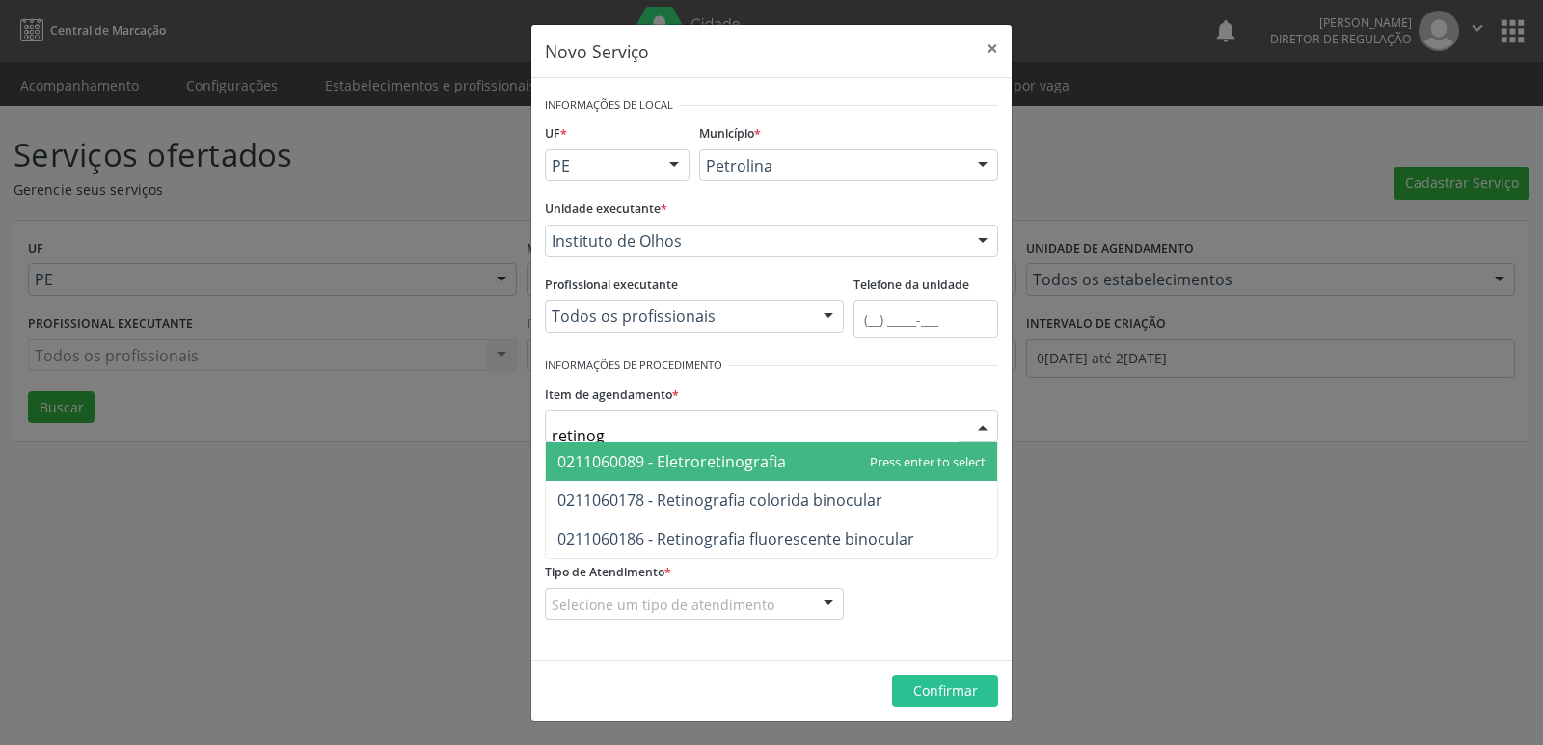
type input "retinogr"
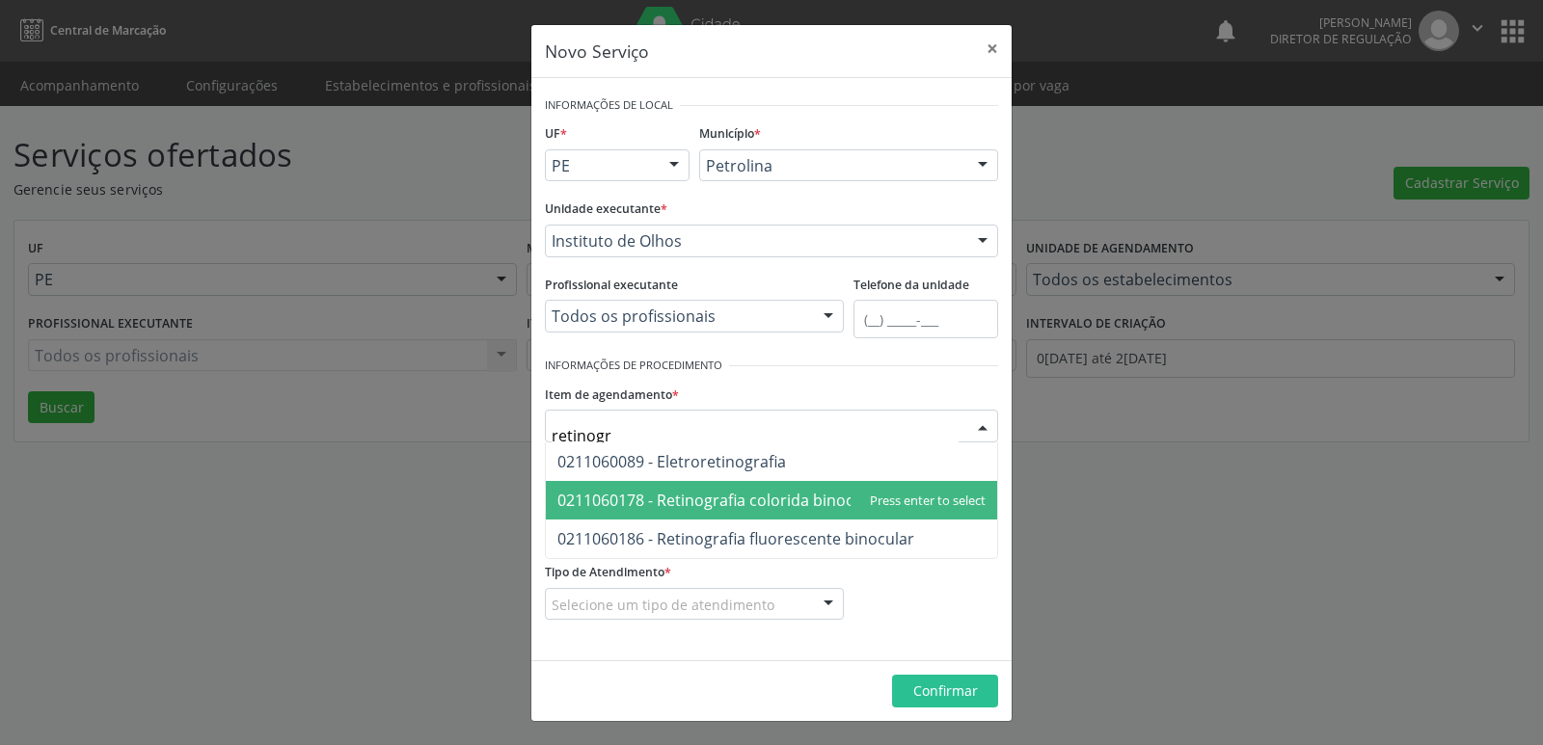
click at [734, 498] on span "0211060178 - Retinografia colorida binocular" at bounding box center [719, 500] width 325 height 21
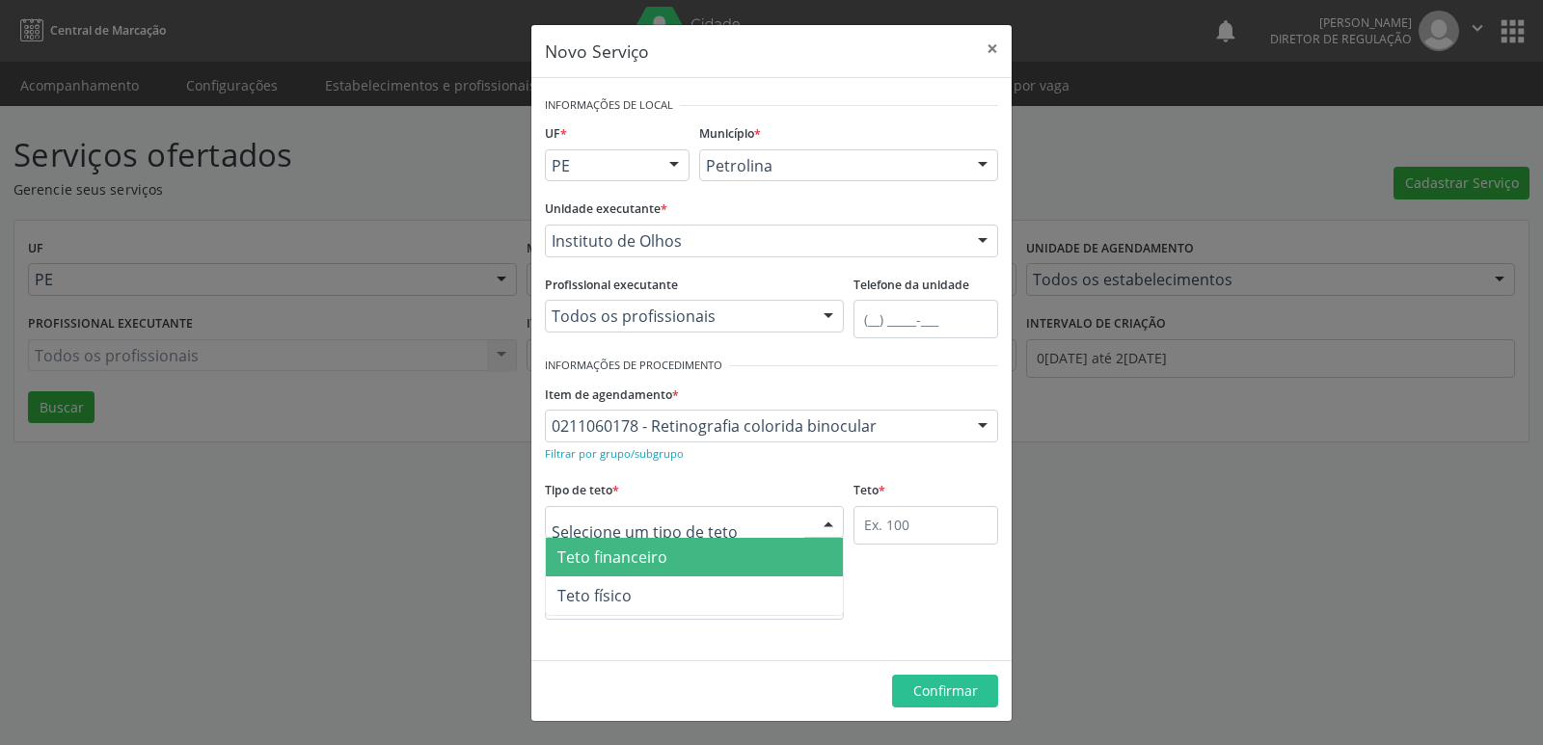
click at [724, 523] on div at bounding box center [694, 522] width 299 height 33
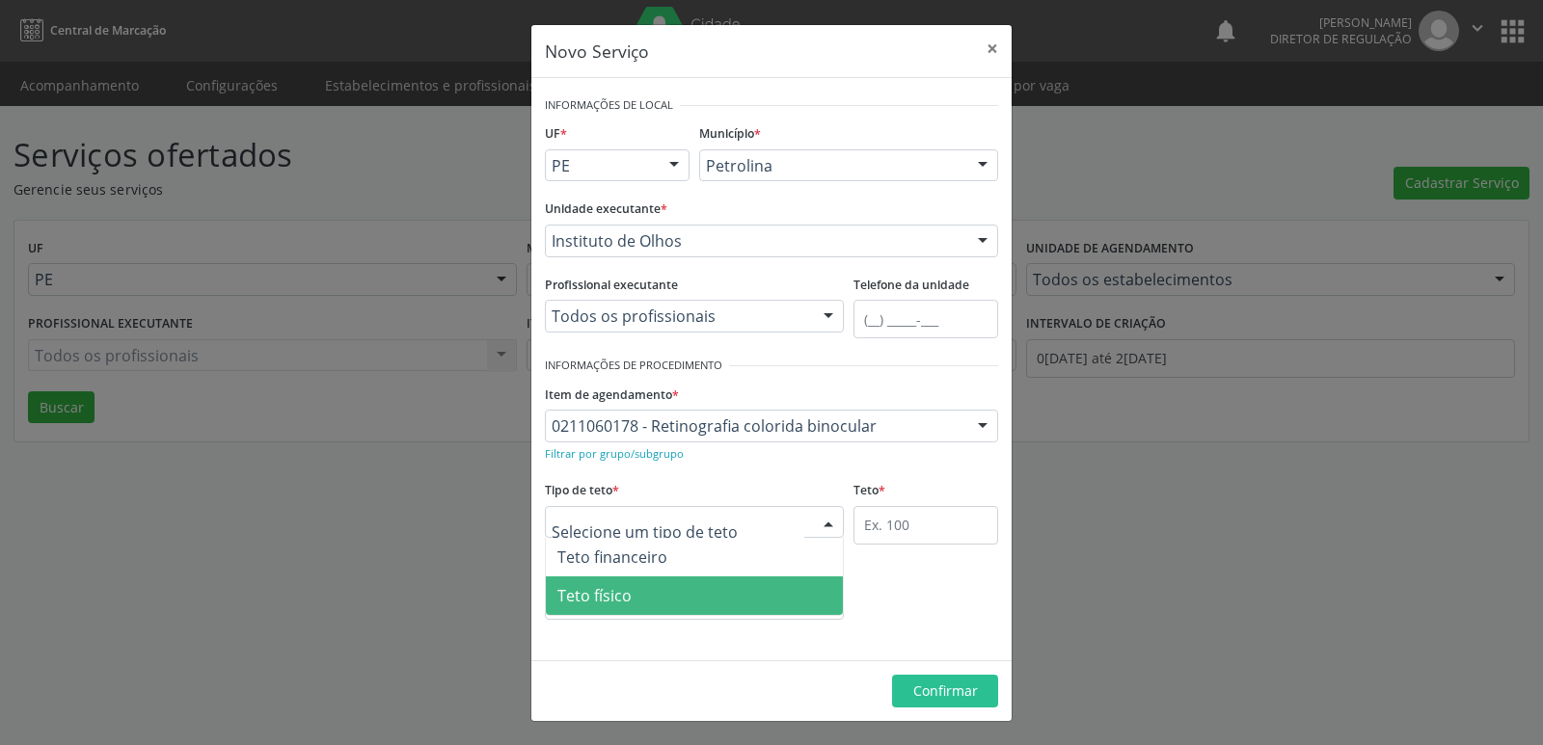
click at [681, 593] on span "Teto físico" at bounding box center [694, 596] width 297 height 39
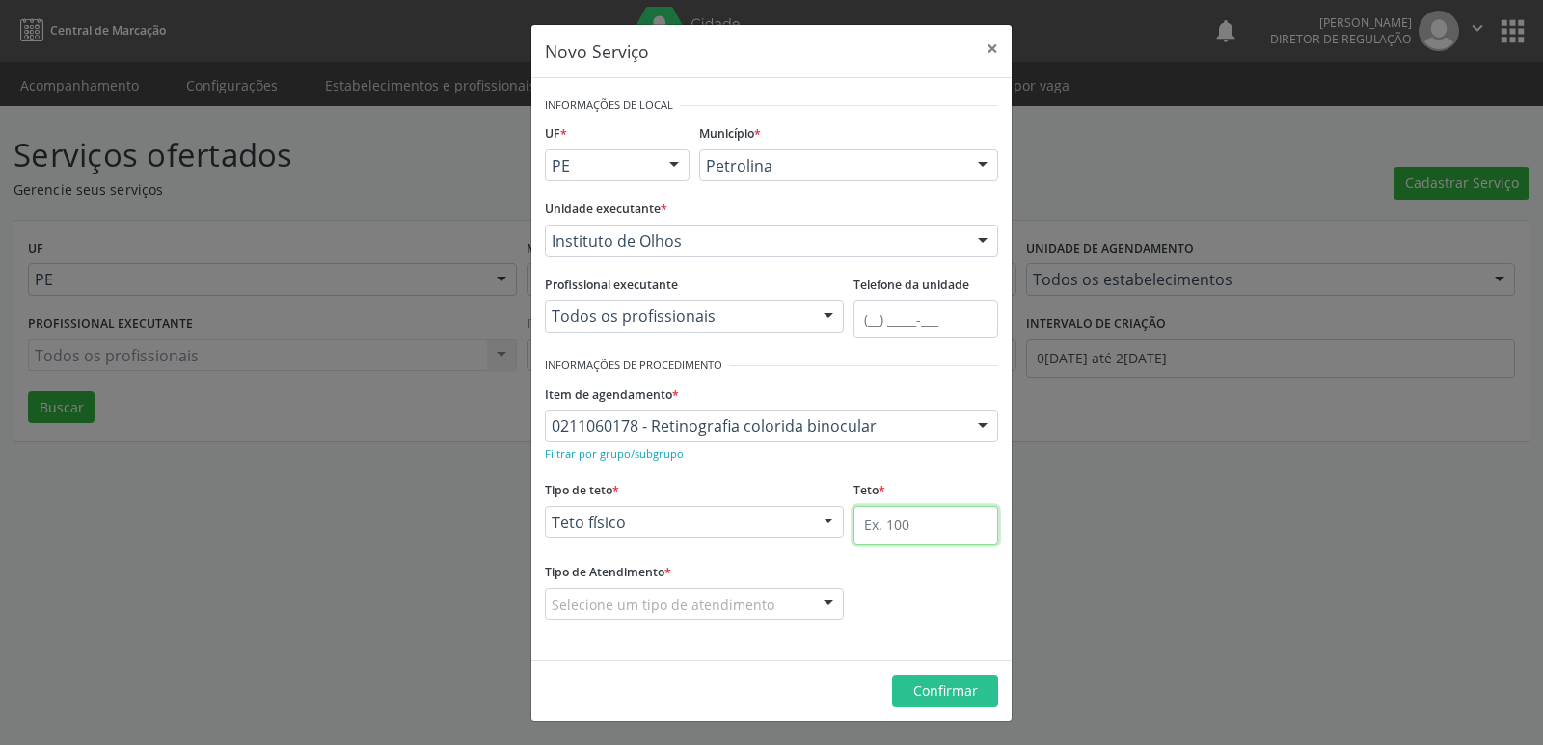
click at [900, 531] on input "text" at bounding box center [925, 525] width 145 height 39
type input "2"
click at [772, 595] on div at bounding box center [694, 604] width 299 height 33
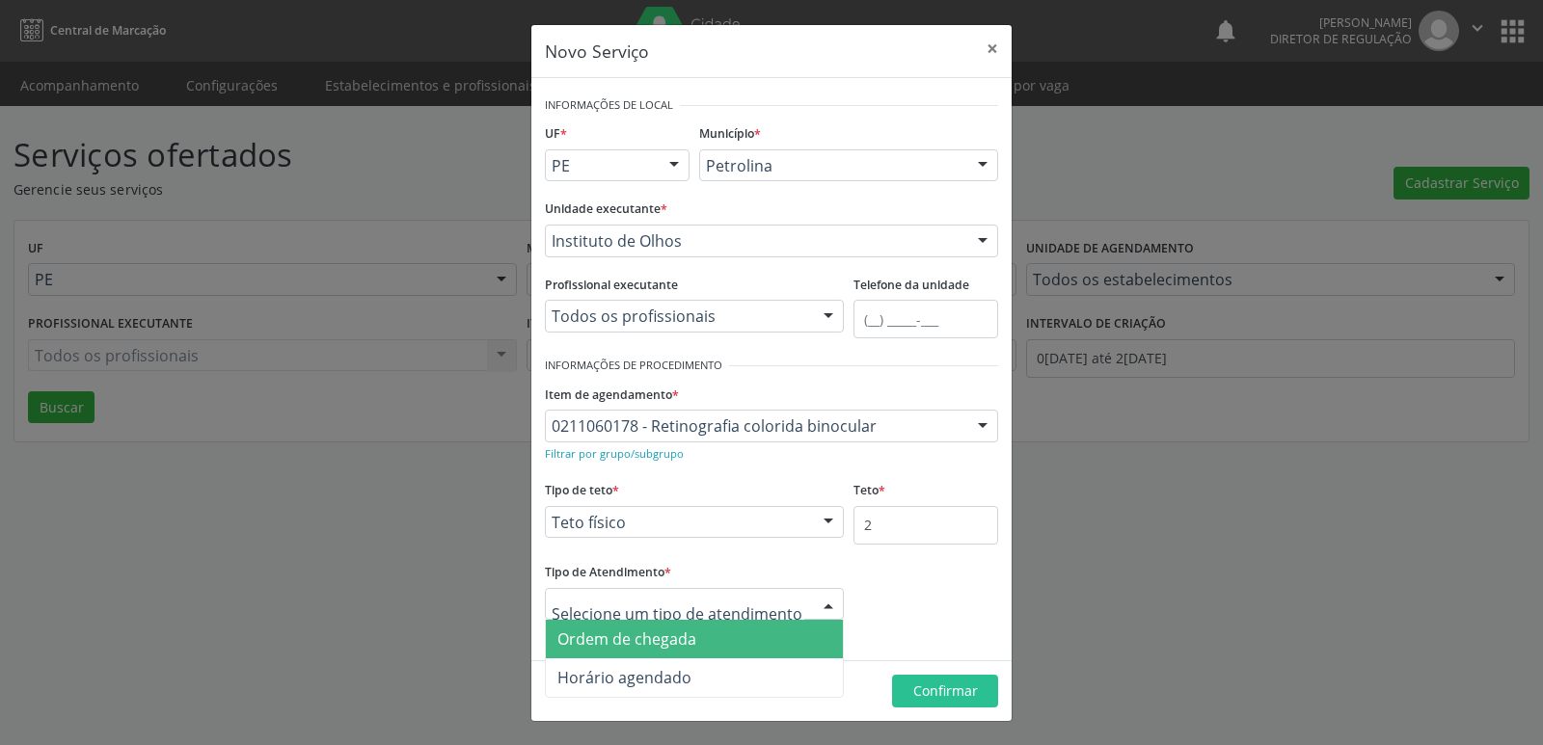
click at [732, 638] on span "Ordem de chegada" at bounding box center [694, 639] width 297 height 39
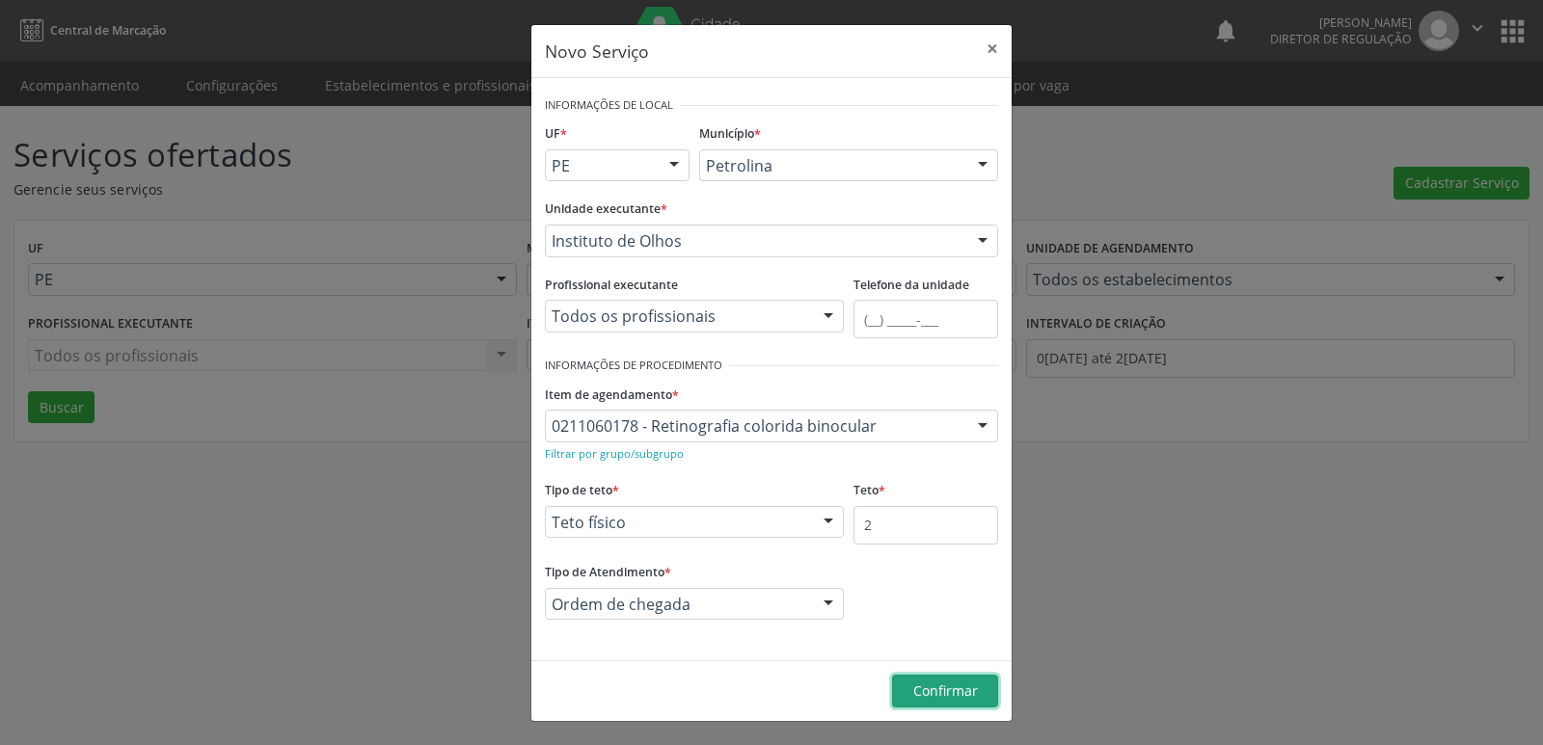
click at [960, 693] on span "Confirmar" at bounding box center [945, 691] width 65 height 18
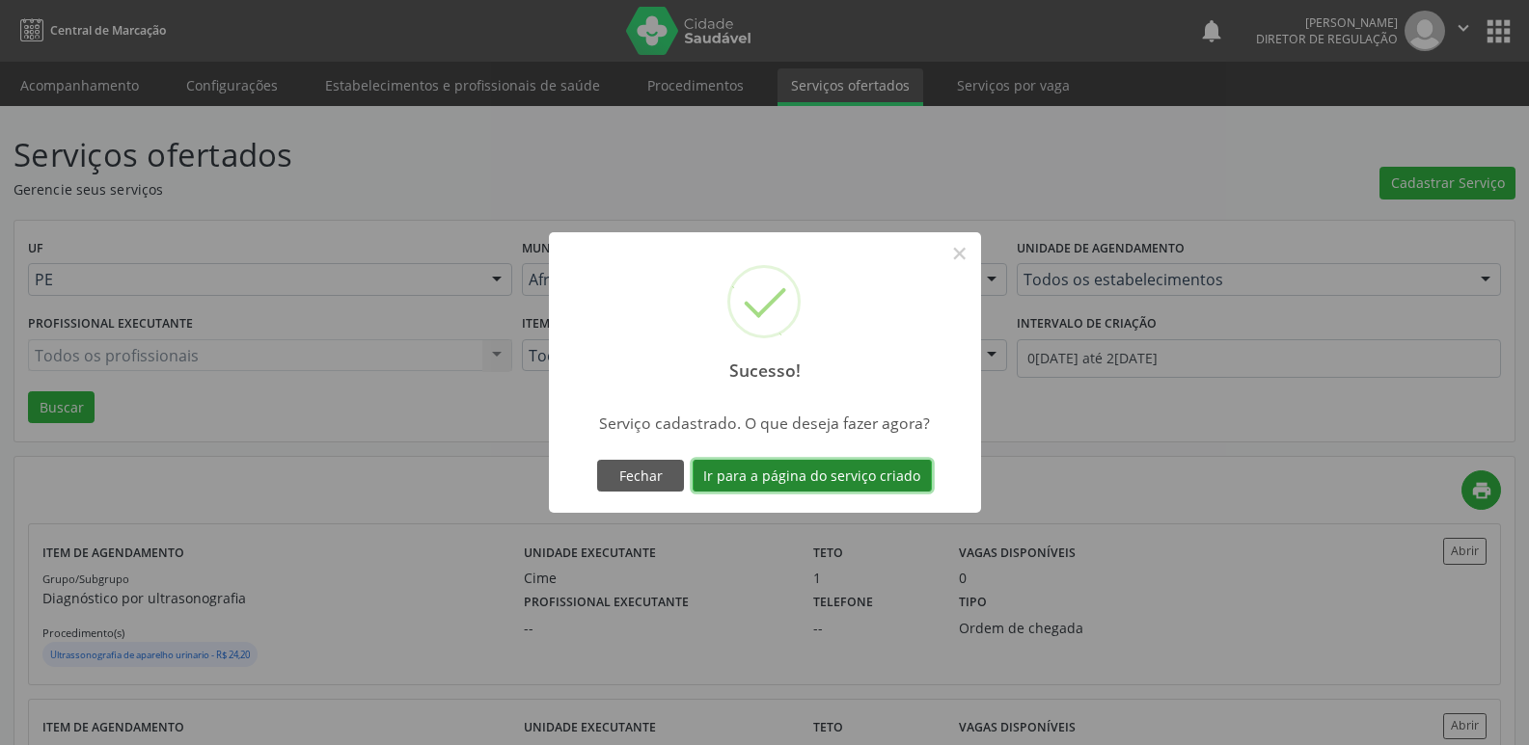
click at [913, 479] on button "Ir para a página do serviço criado" at bounding box center [811, 476] width 239 height 33
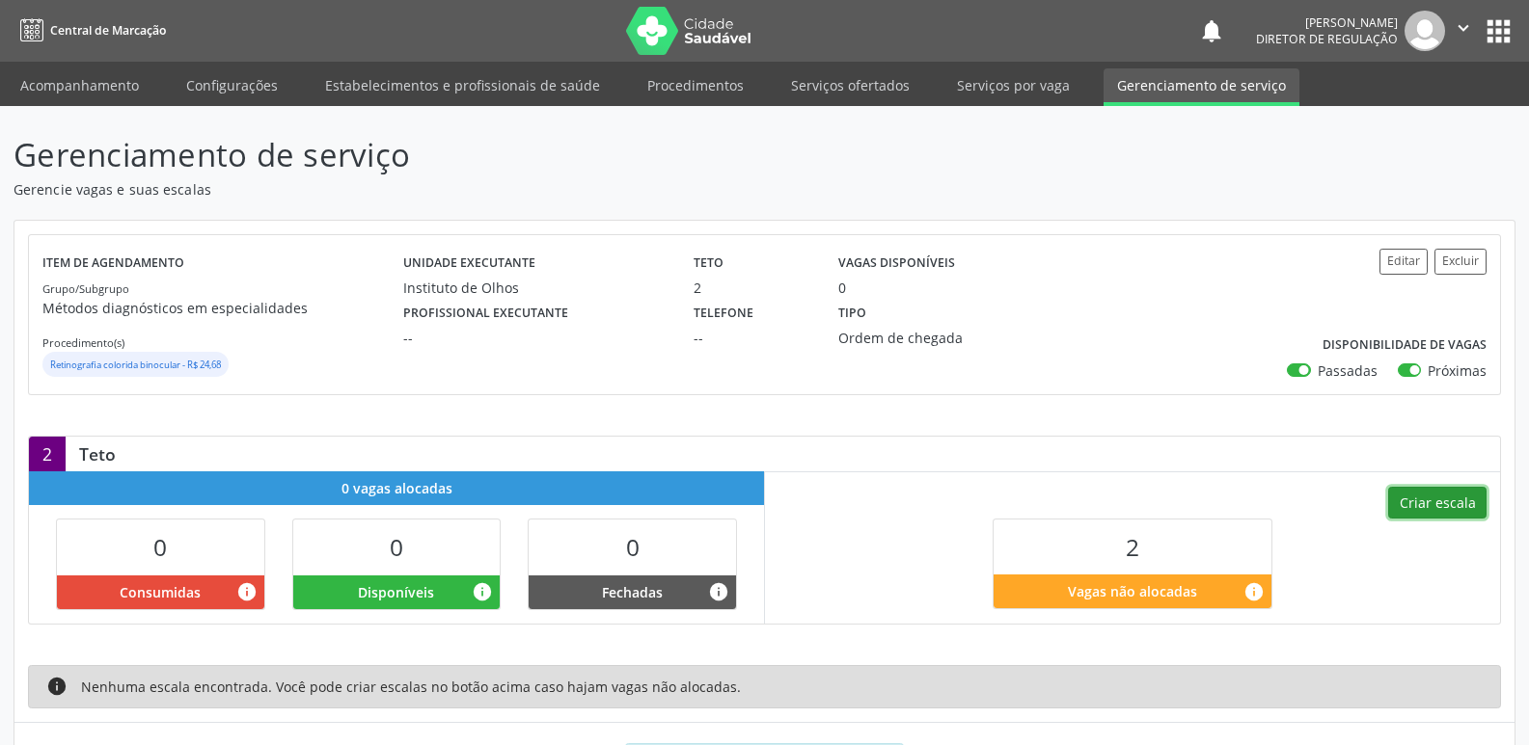
click at [1422, 500] on button "Criar escala" at bounding box center [1437, 503] width 98 height 33
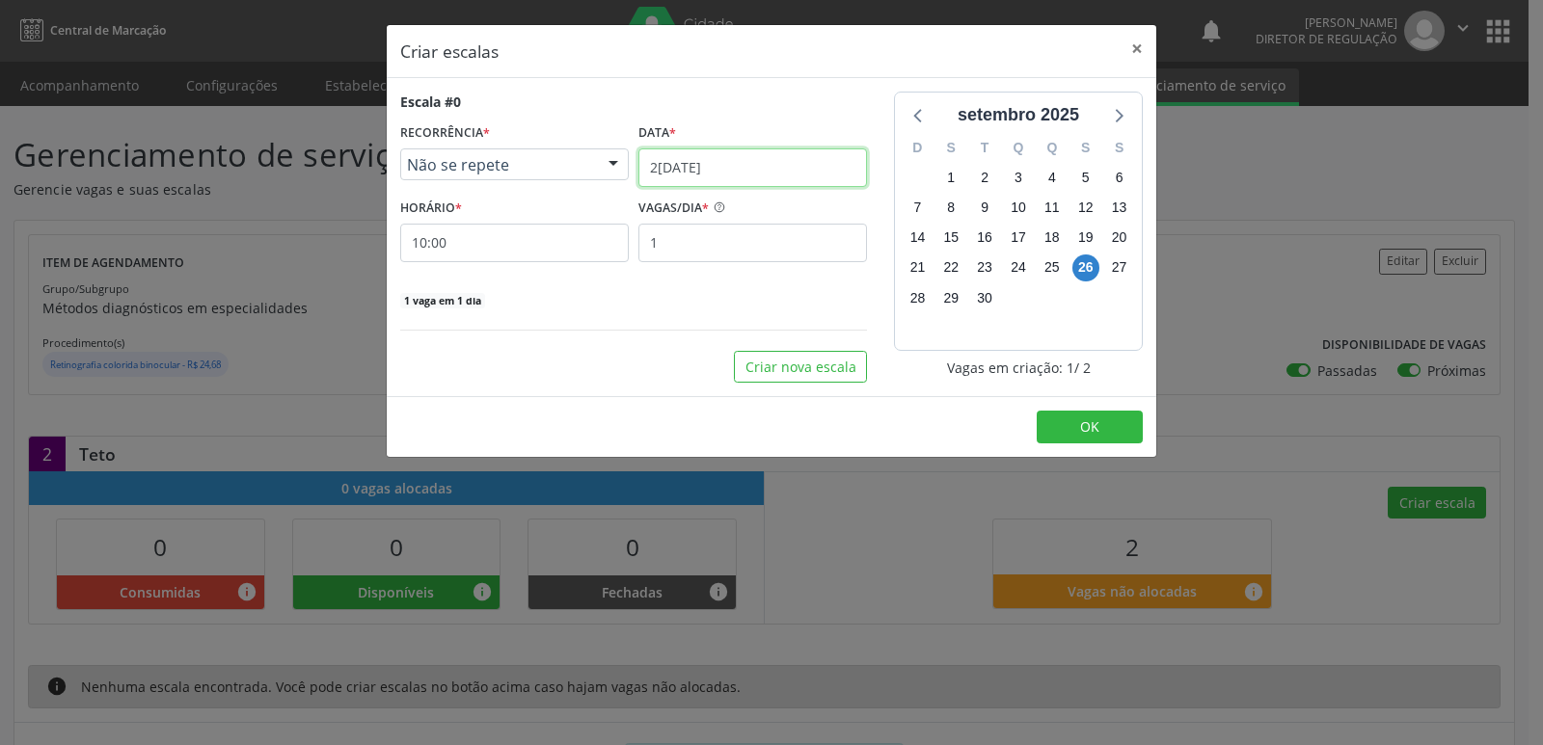
click at [767, 161] on input "[DATE]" at bounding box center [752, 168] width 229 height 39
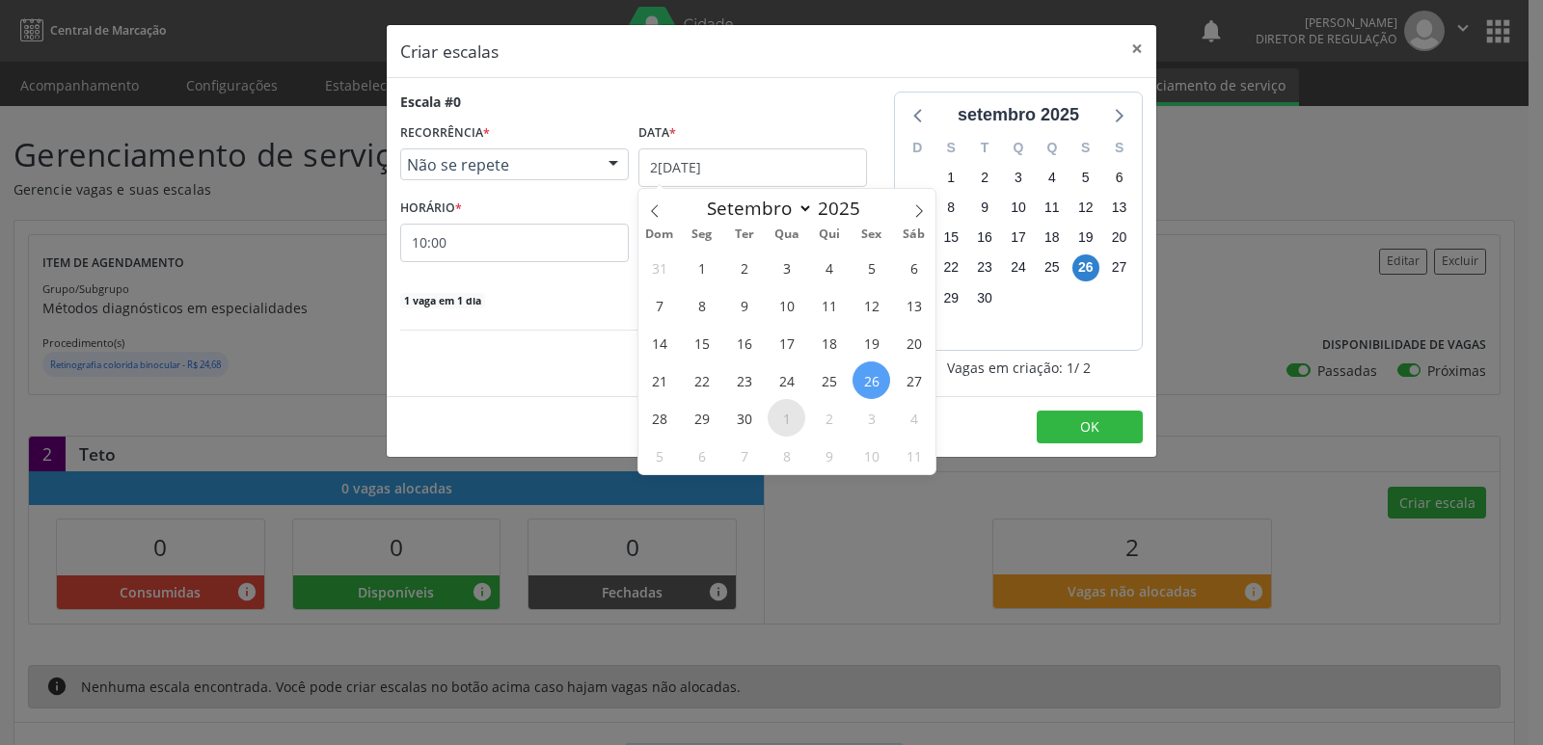
click at [786, 410] on span "1" at bounding box center [787, 418] width 38 height 38
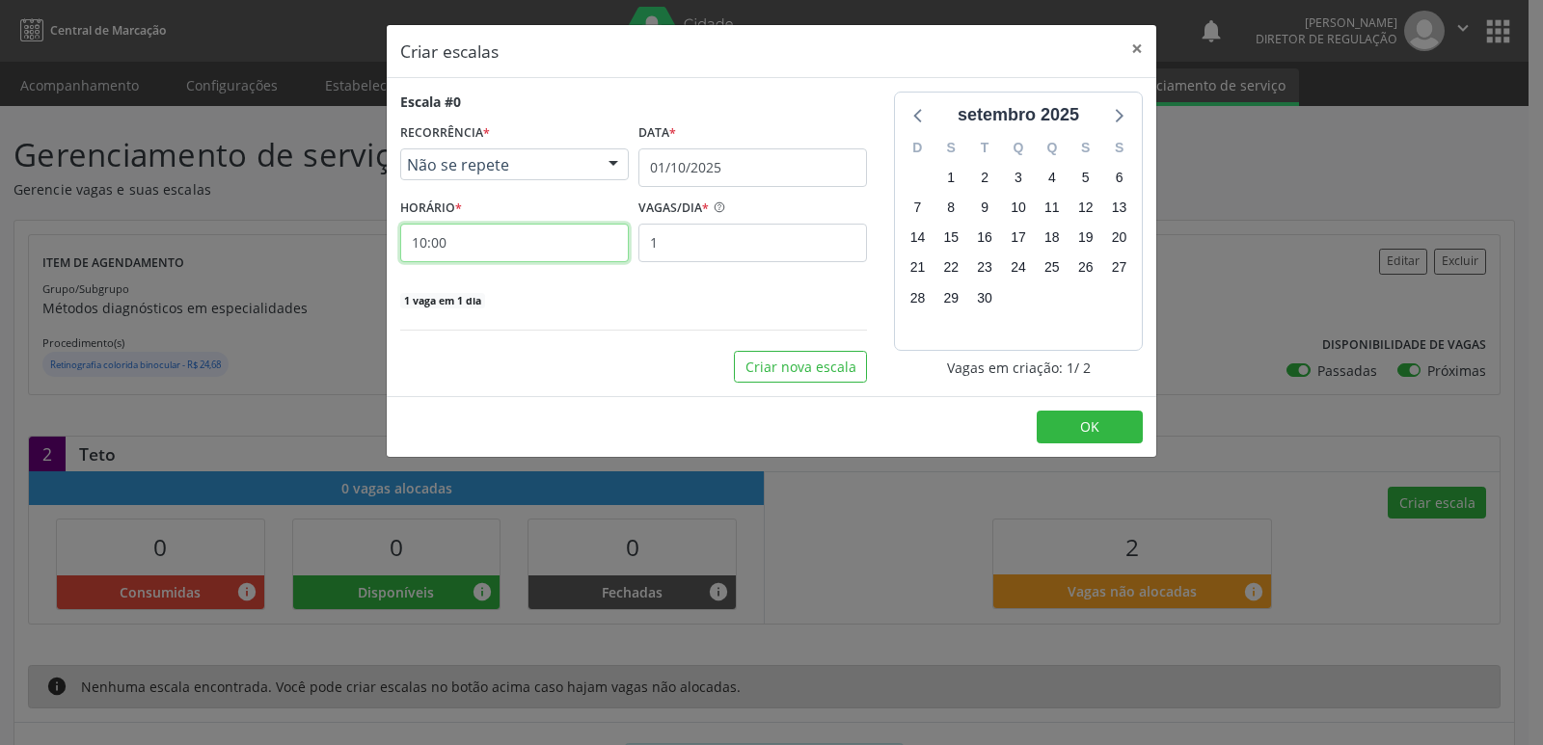
click at [566, 235] on input "10:00" at bounding box center [514, 243] width 229 height 39
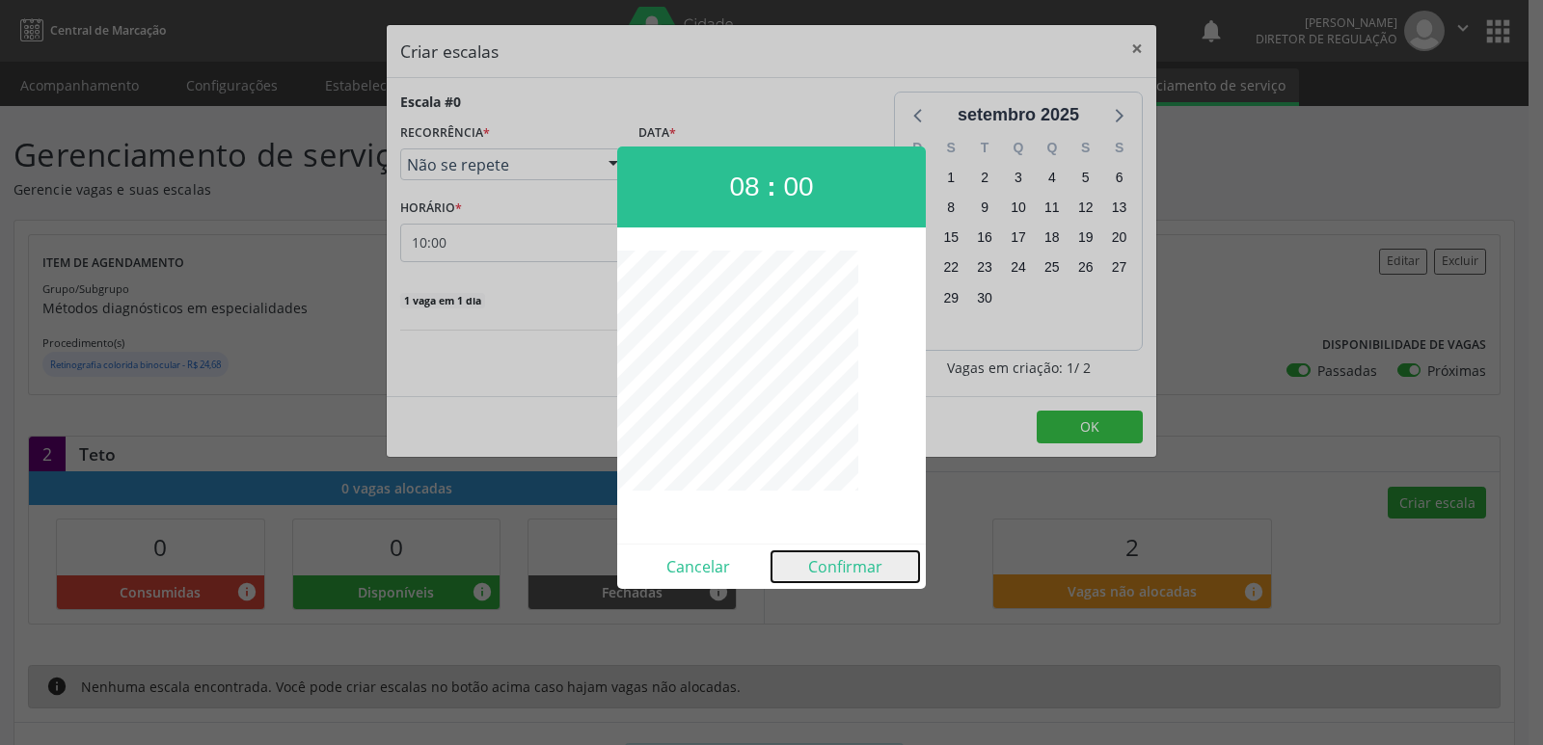
click at [853, 575] on button "Confirmar" at bounding box center [845, 567] width 148 height 31
type input "08:00"
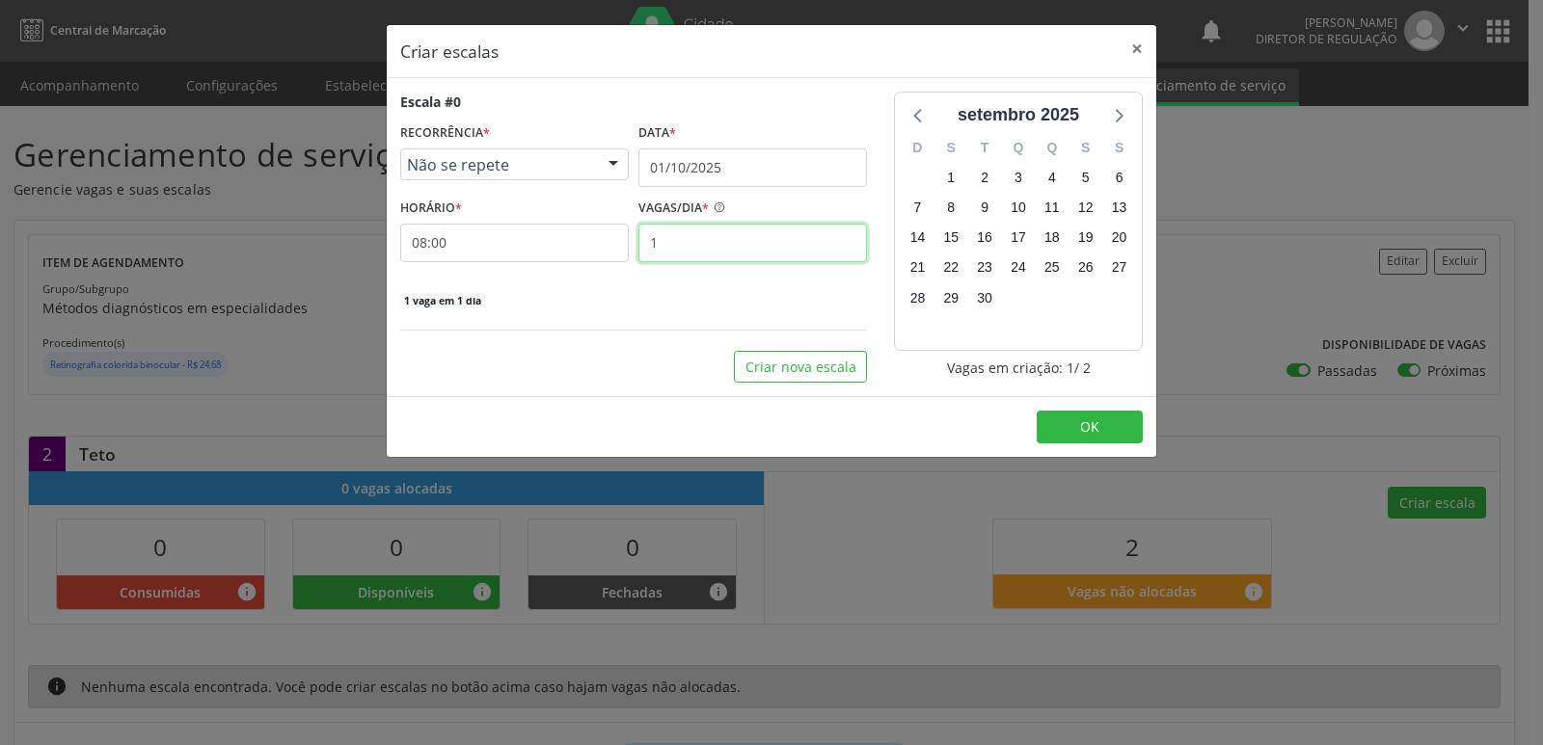
click at [750, 247] on input "1" at bounding box center [752, 243] width 229 height 39
type input "2"
click at [1069, 429] on button "OK" at bounding box center [1090, 427] width 106 height 33
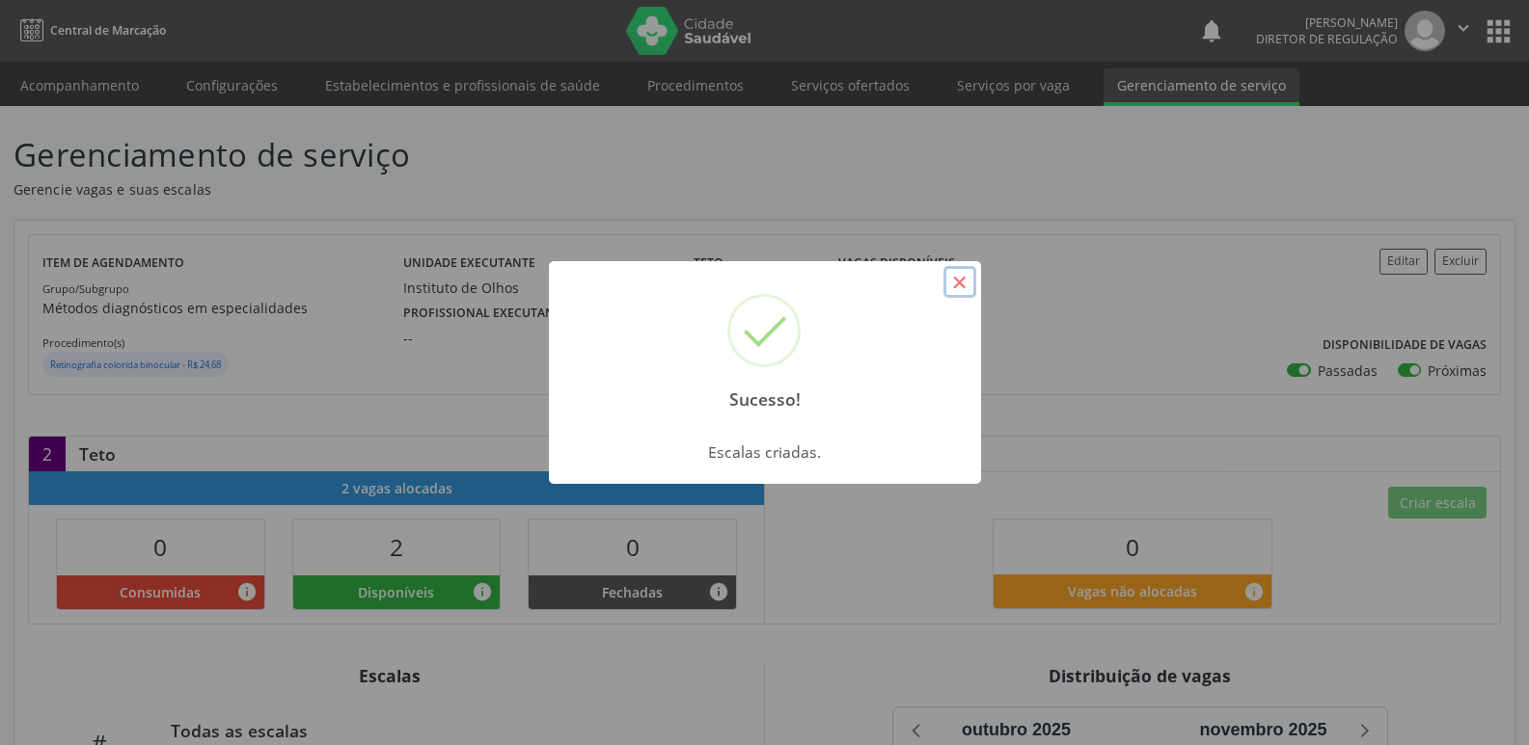
click at [968, 287] on button "×" at bounding box center [959, 282] width 33 height 33
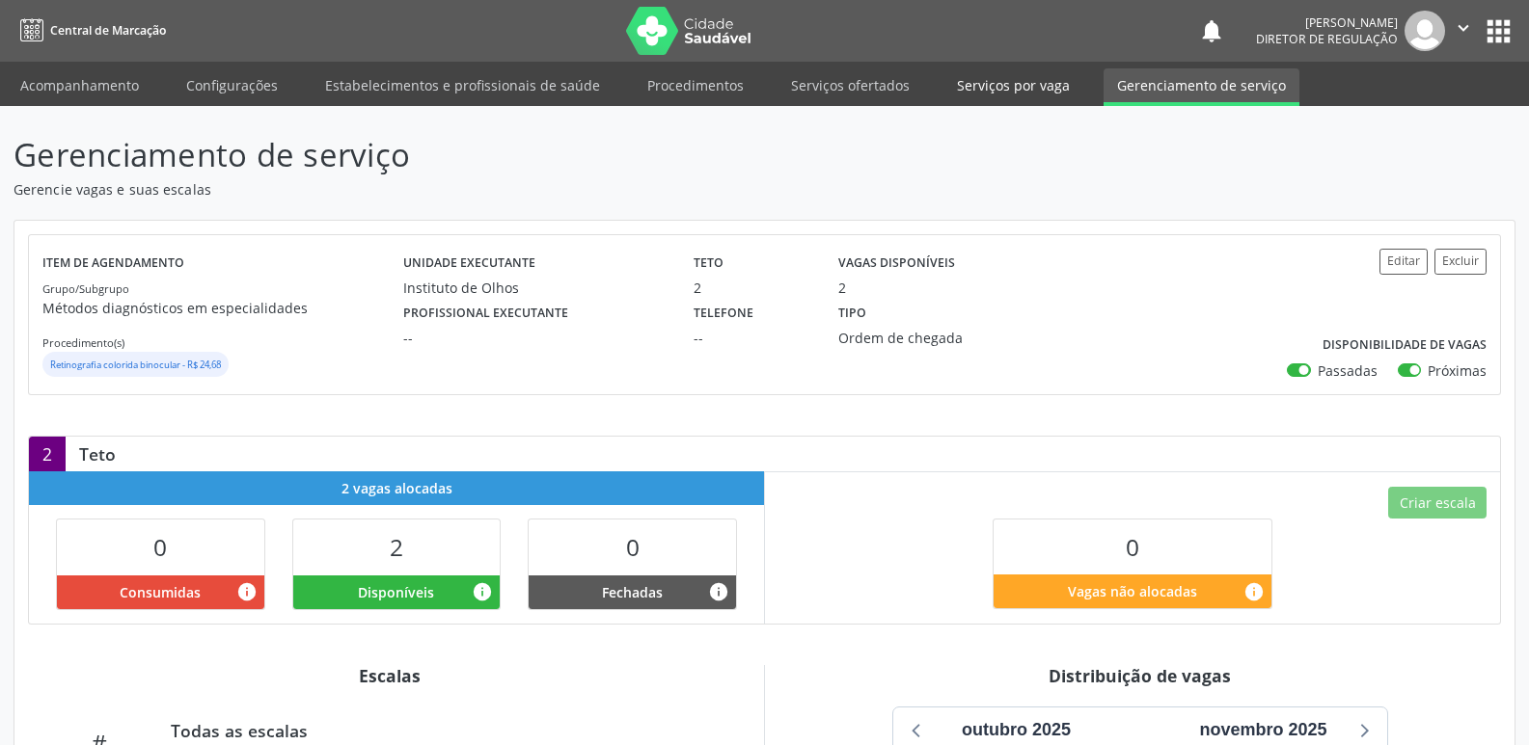
click at [1007, 83] on link "Serviços por vaga" at bounding box center [1013, 85] width 140 height 34
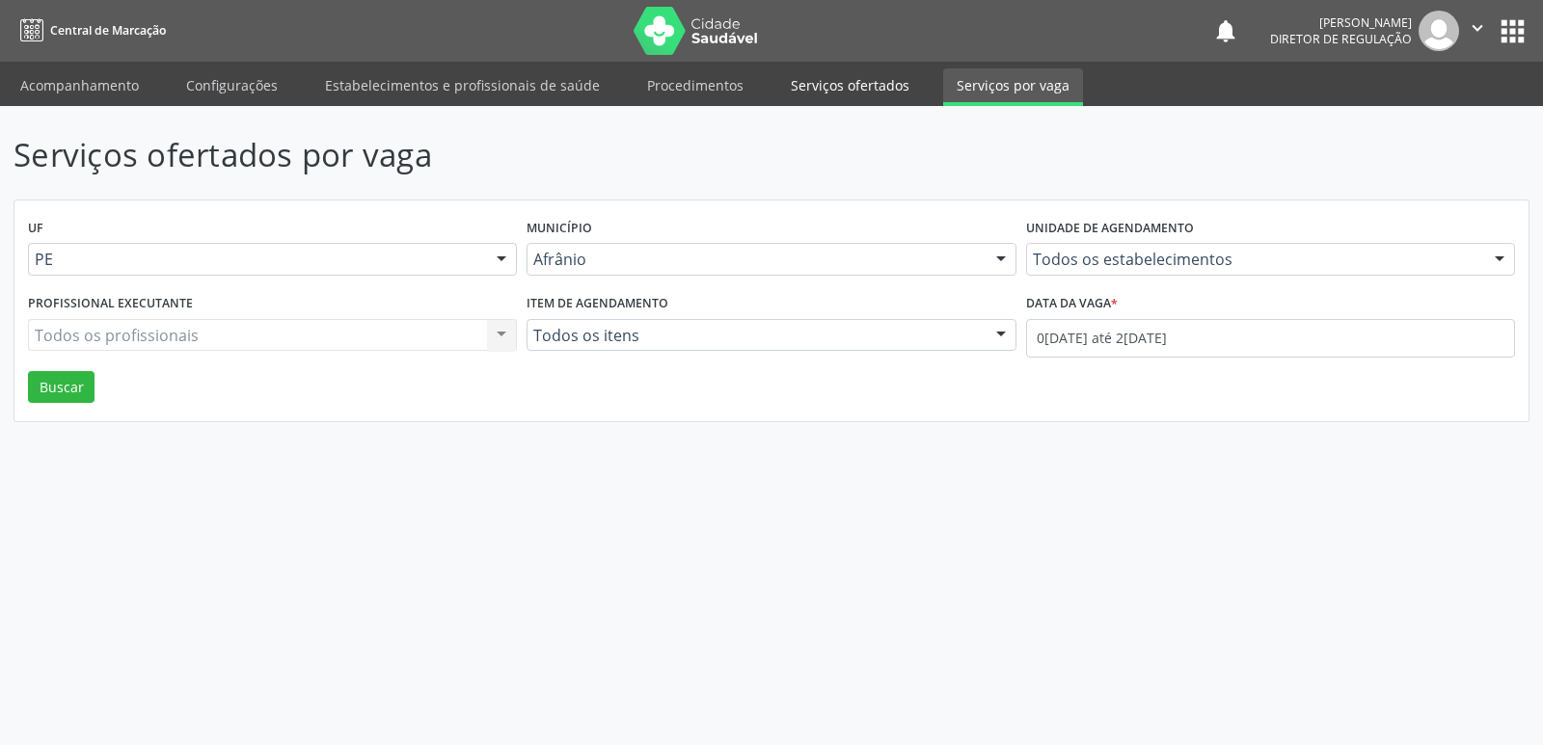
click at [863, 77] on link "Serviços ofertados" at bounding box center [850, 85] width 146 height 34
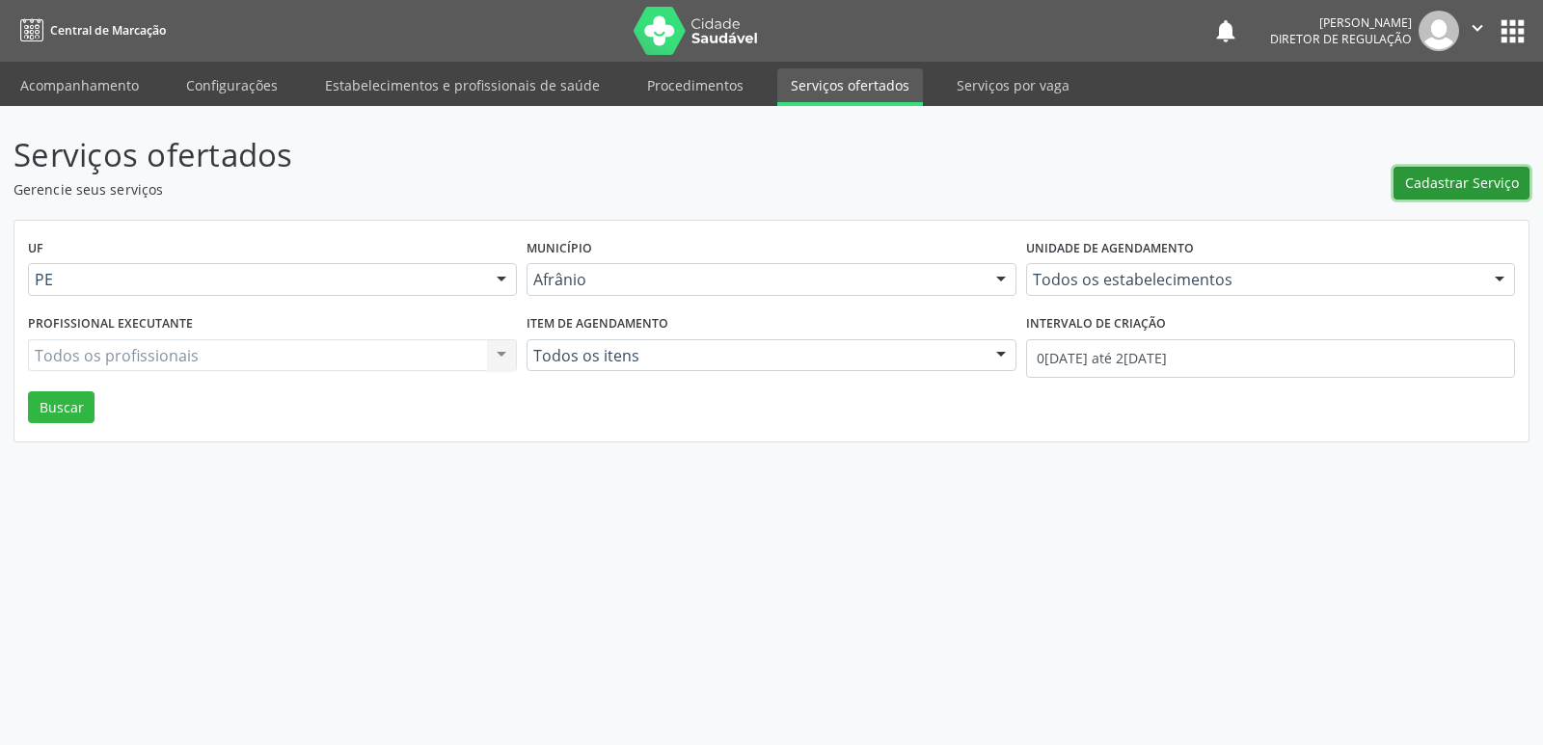
click at [1436, 185] on span "Cadastrar Serviço" at bounding box center [1462, 183] width 114 height 20
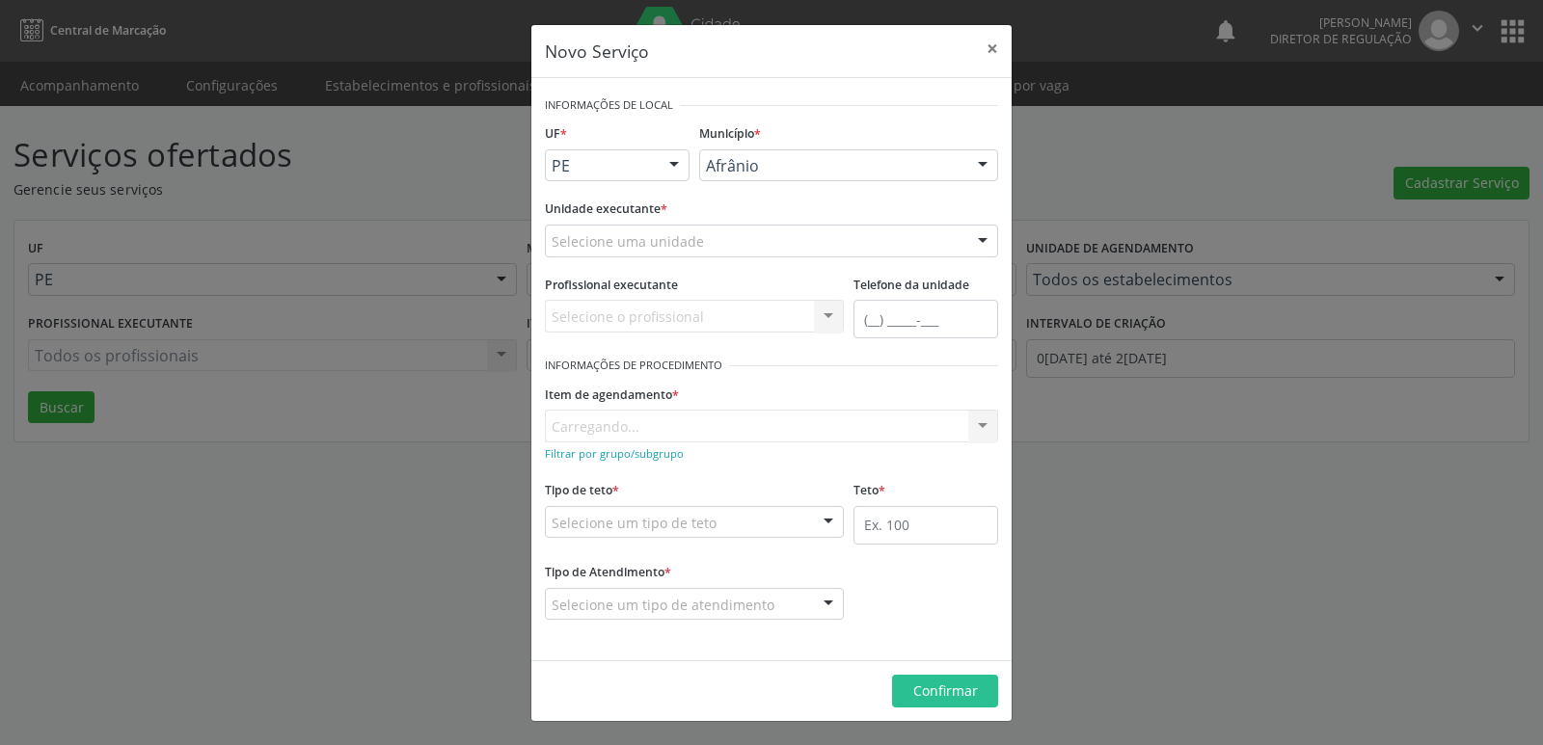
click at [652, 159] on div "PE" at bounding box center [617, 165] width 145 height 33
click at [634, 203] on span "BA" at bounding box center [617, 200] width 143 height 39
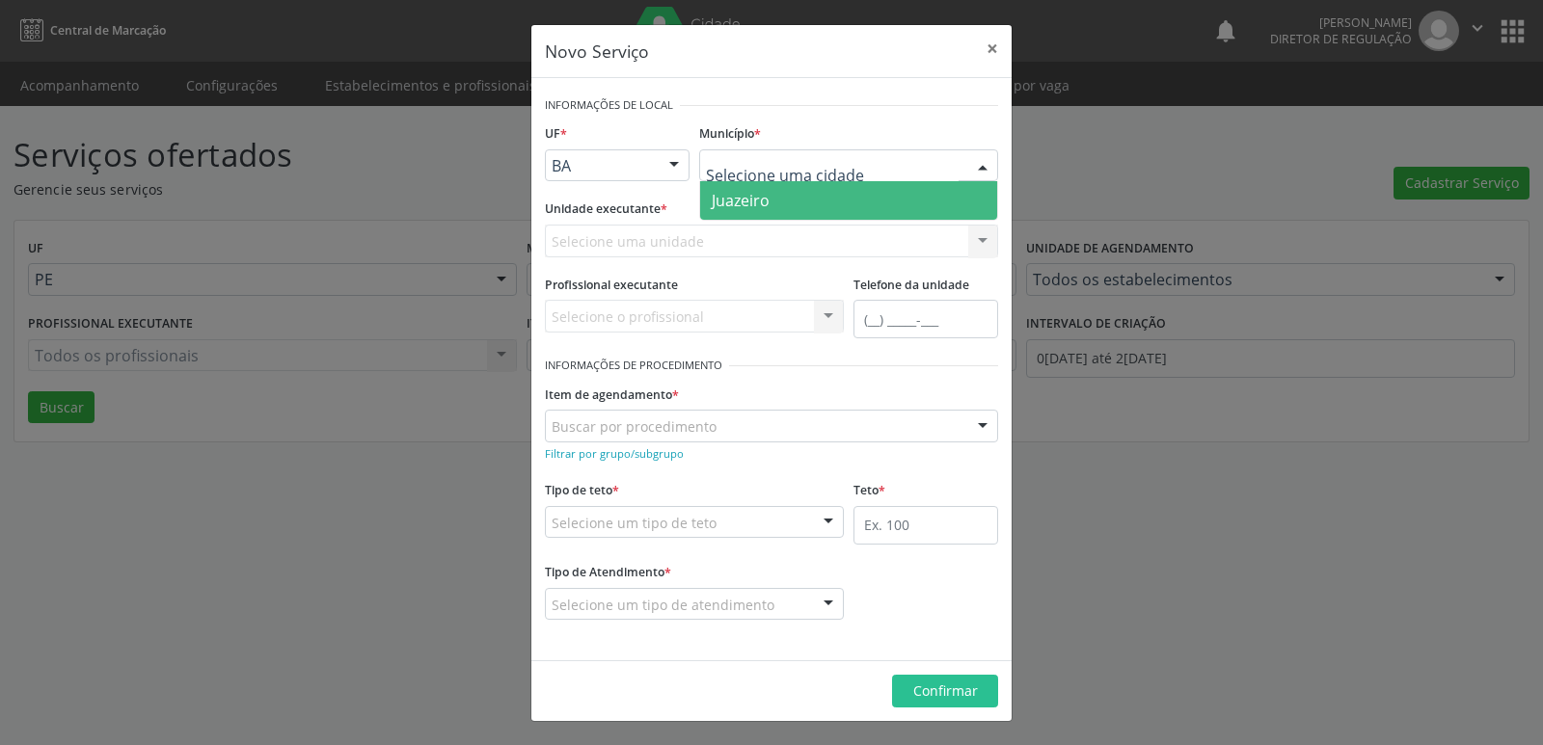
click at [777, 196] on span "Juazeiro" at bounding box center [848, 200] width 297 height 39
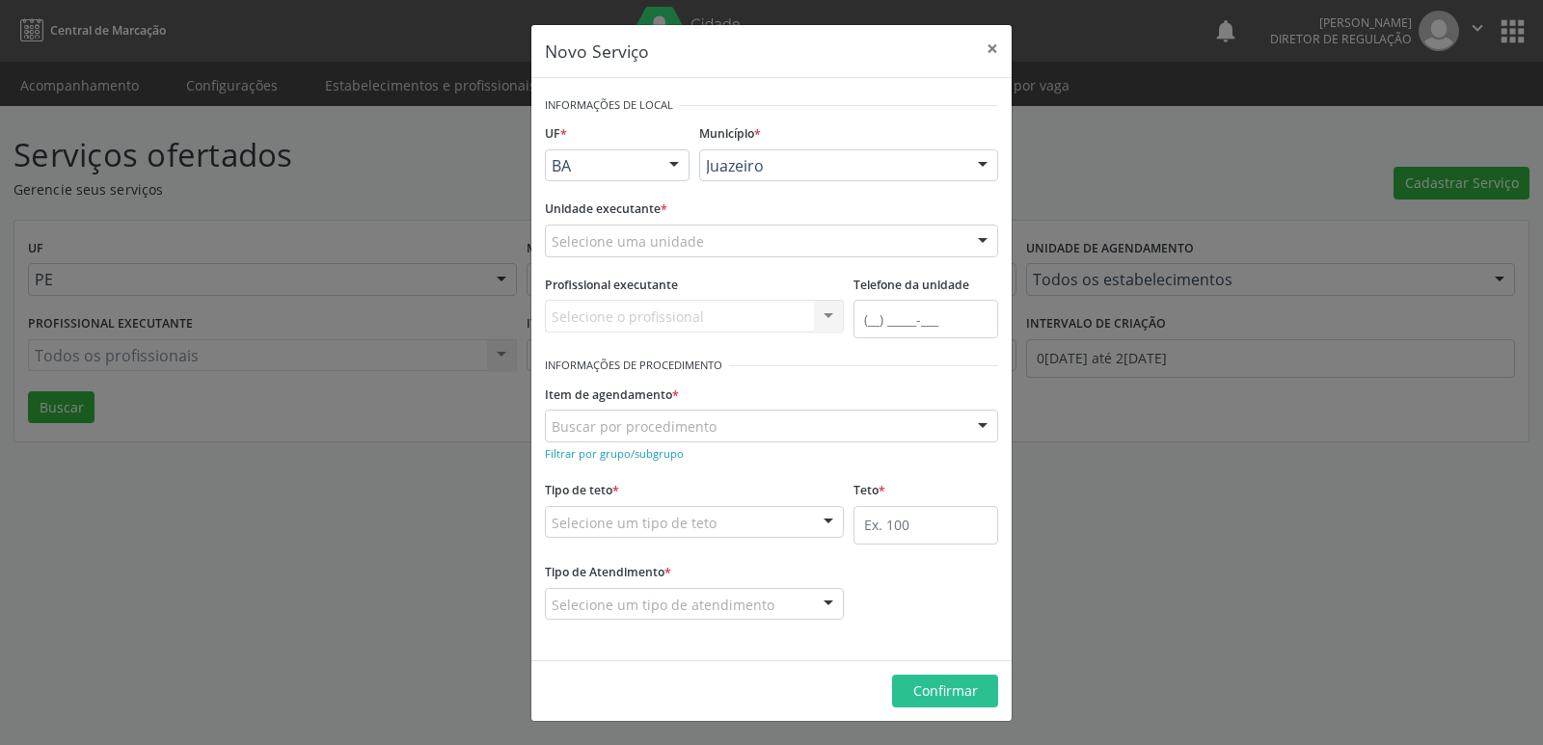
click at [750, 234] on div "Selecione uma unidade" at bounding box center [771, 241] width 453 height 33
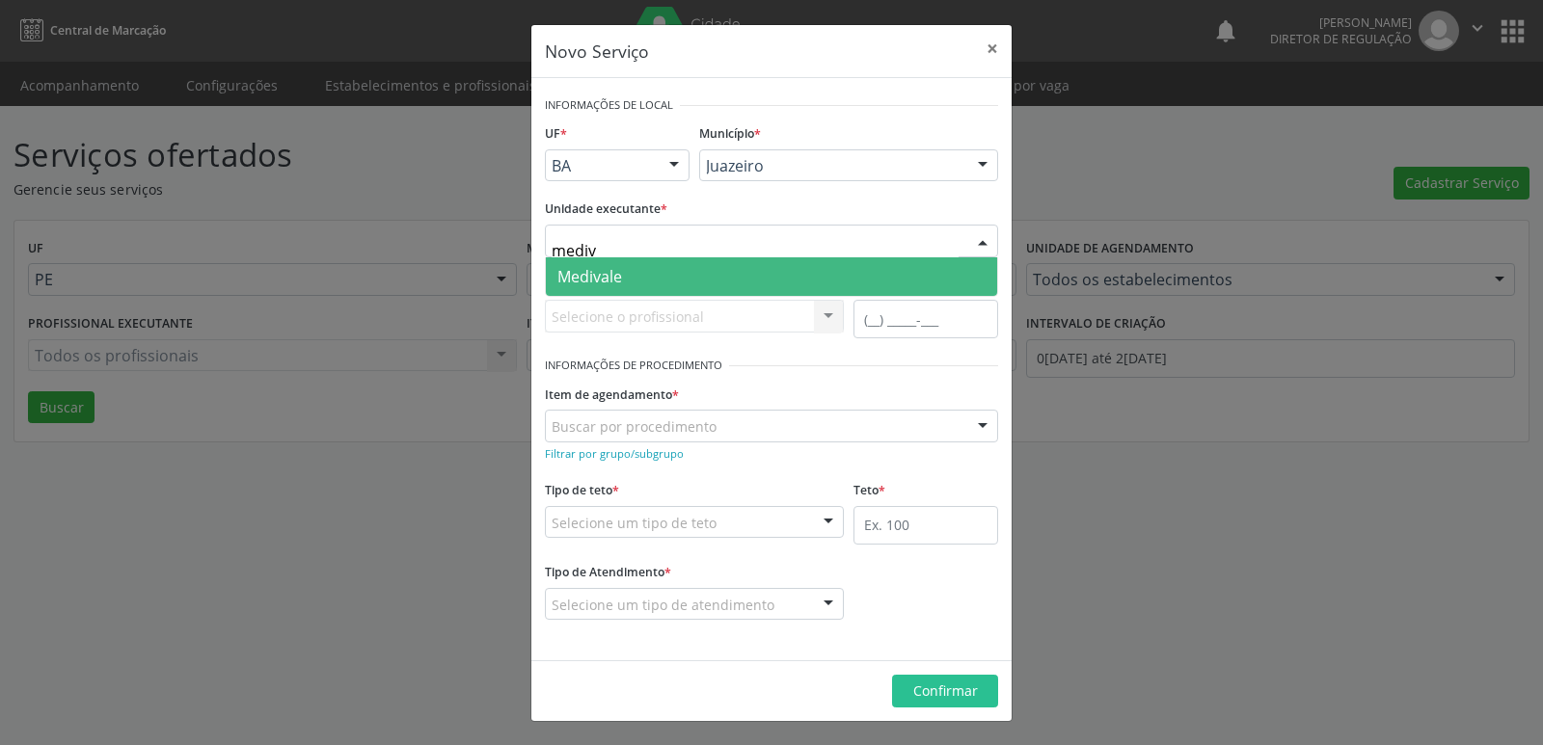
type input "mediva"
click at [690, 283] on span "Medivale" at bounding box center [771, 276] width 451 height 39
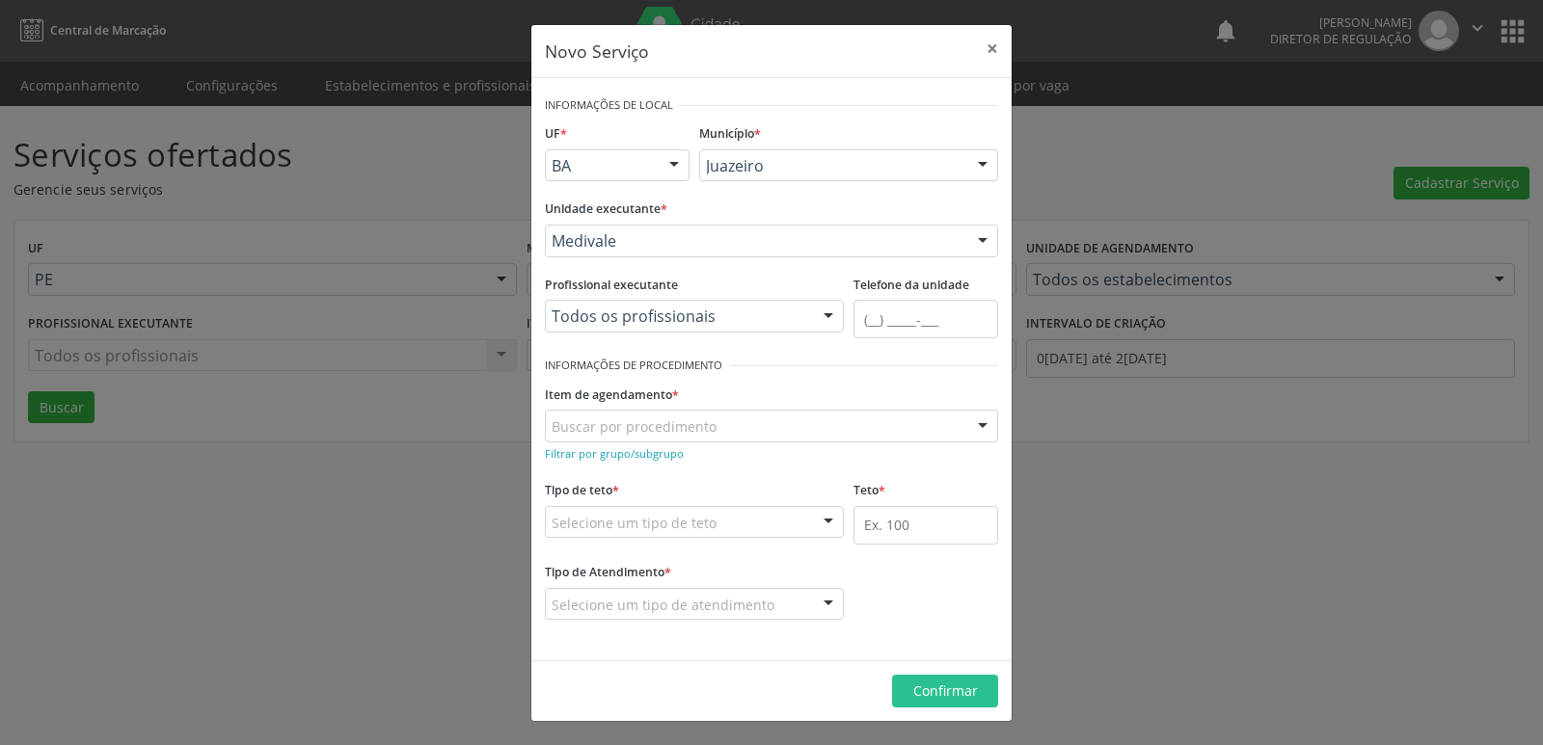
click at [719, 421] on div "Buscar por procedimento" at bounding box center [771, 426] width 453 height 33
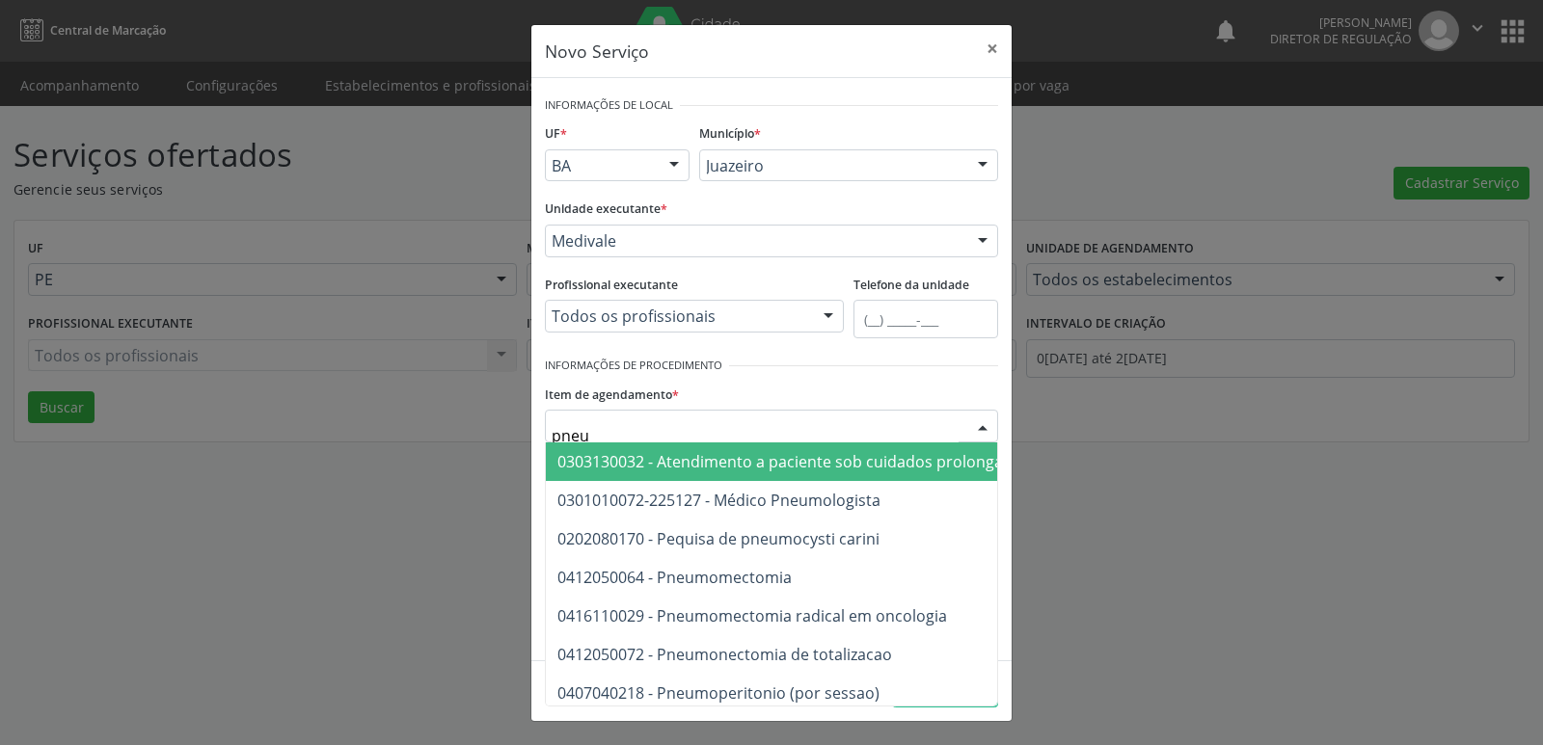
type input "pneum"
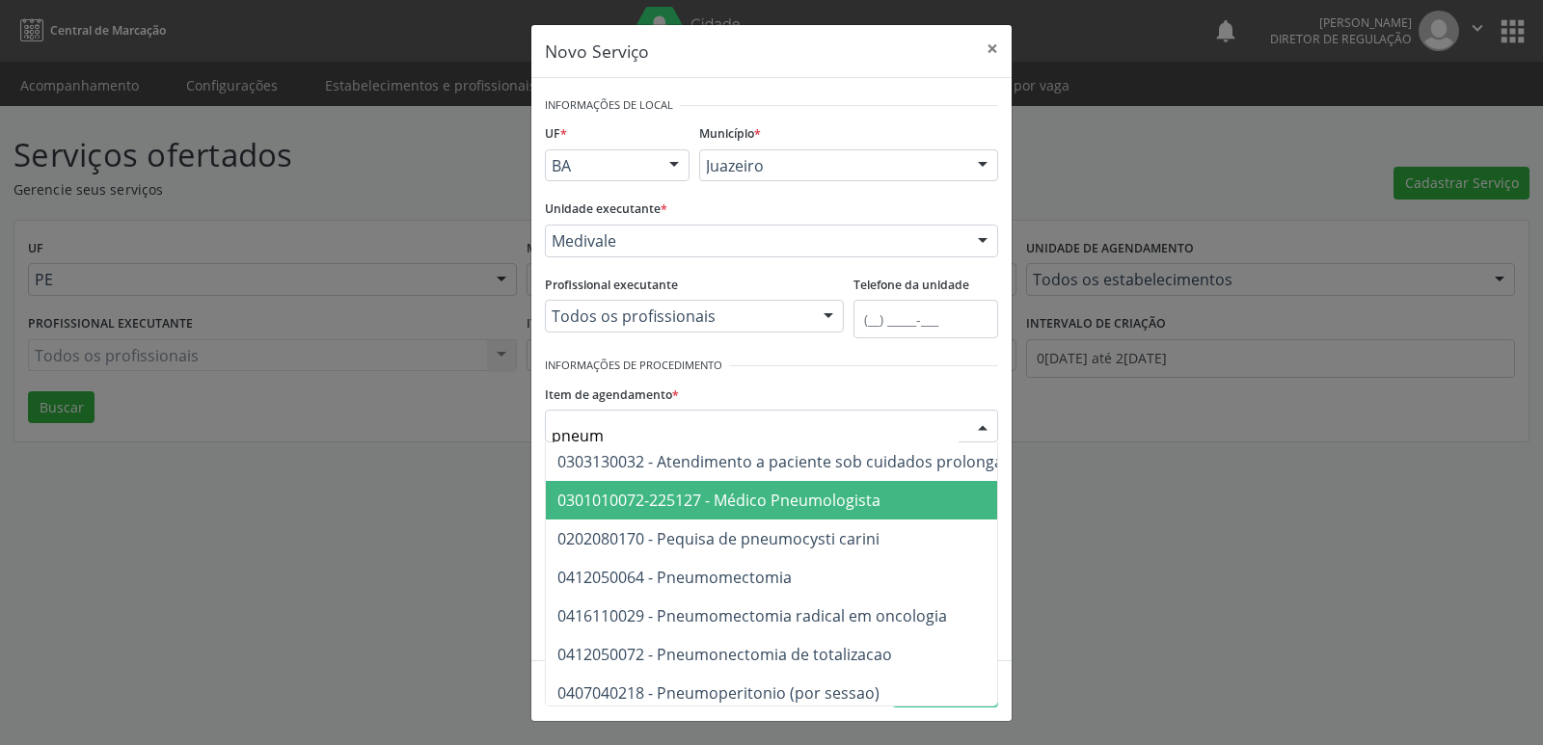
click at [740, 504] on span "0301010072-225127 - Médico Pneumologista" at bounding box center [718, 500] width 323 height 21
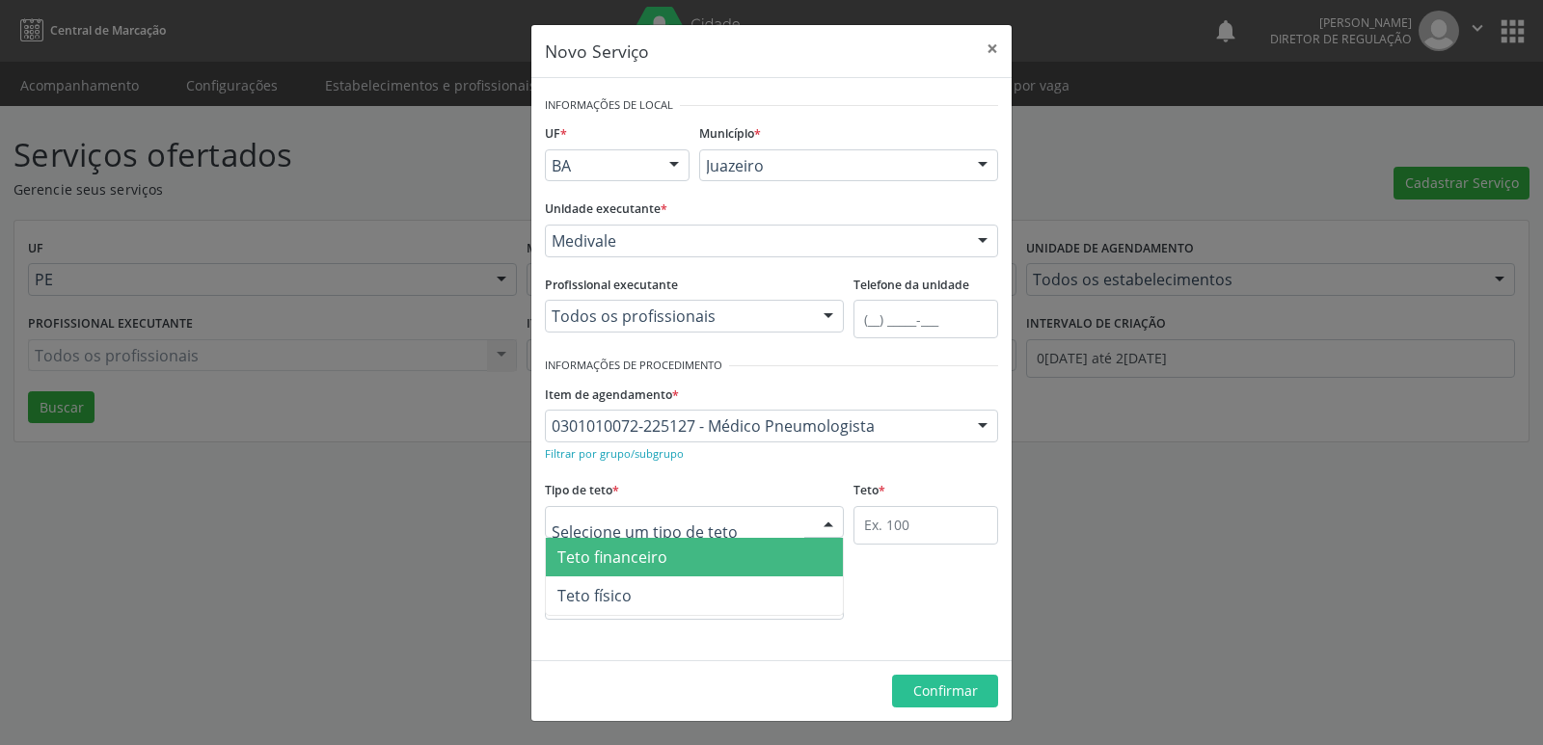
click at [728, 522] on div at bounding box center [694, 522] width 299 height 33
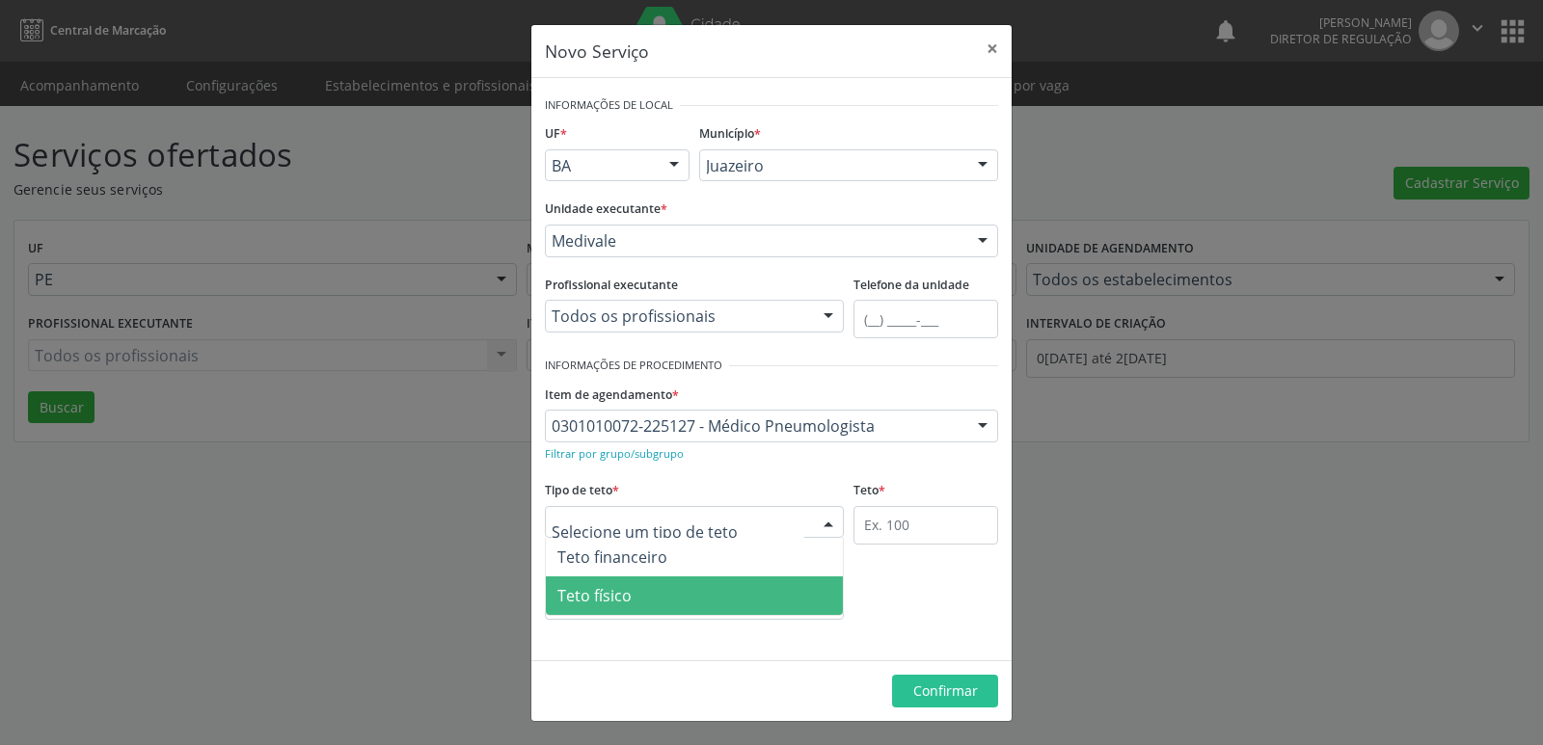
click at [692, 606] on span "Teto físico" at bounding box center [694, 596] width 297 height 39
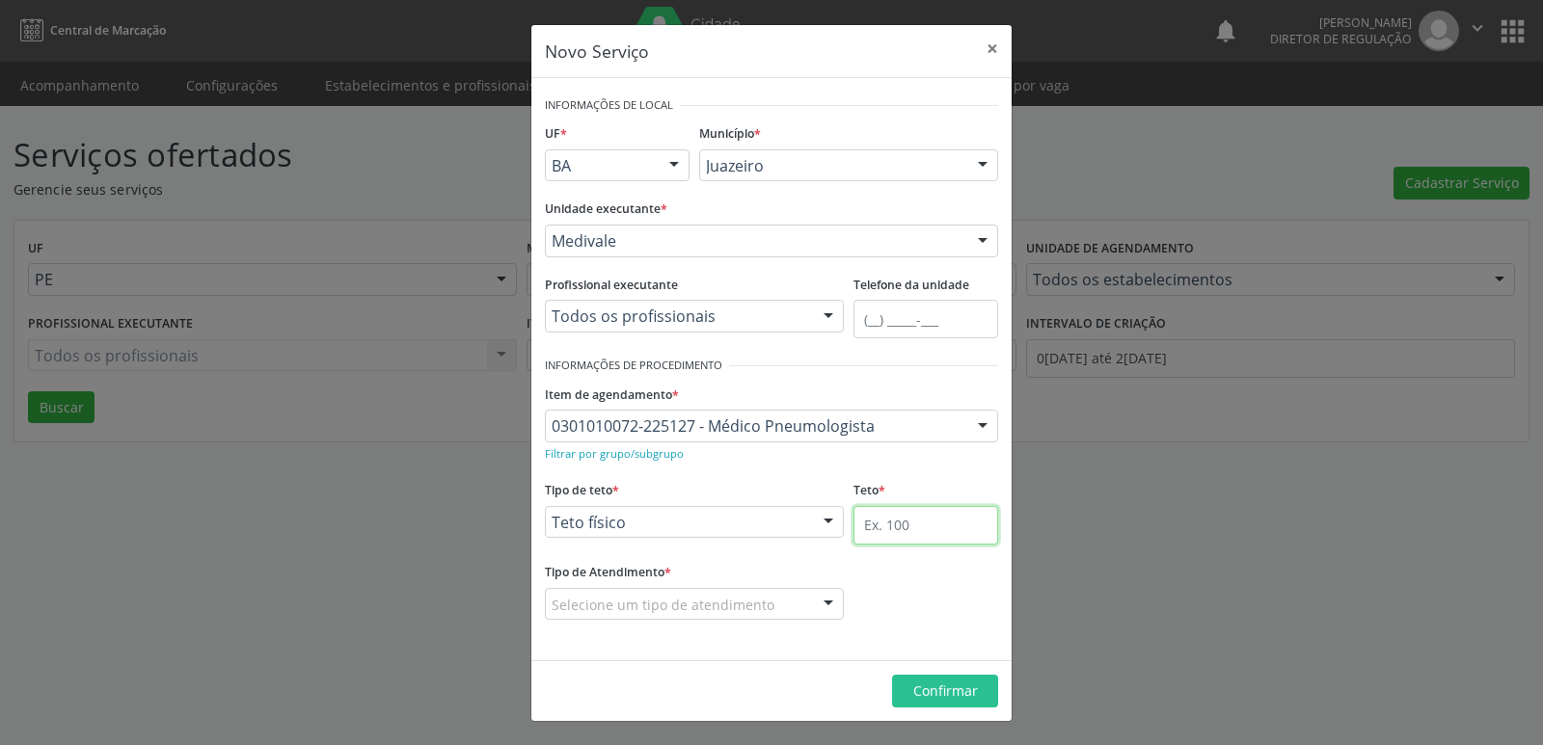
click at [927, 516] on input "text" at bounding box center [925, 525] width 145 height 39
type input "1"
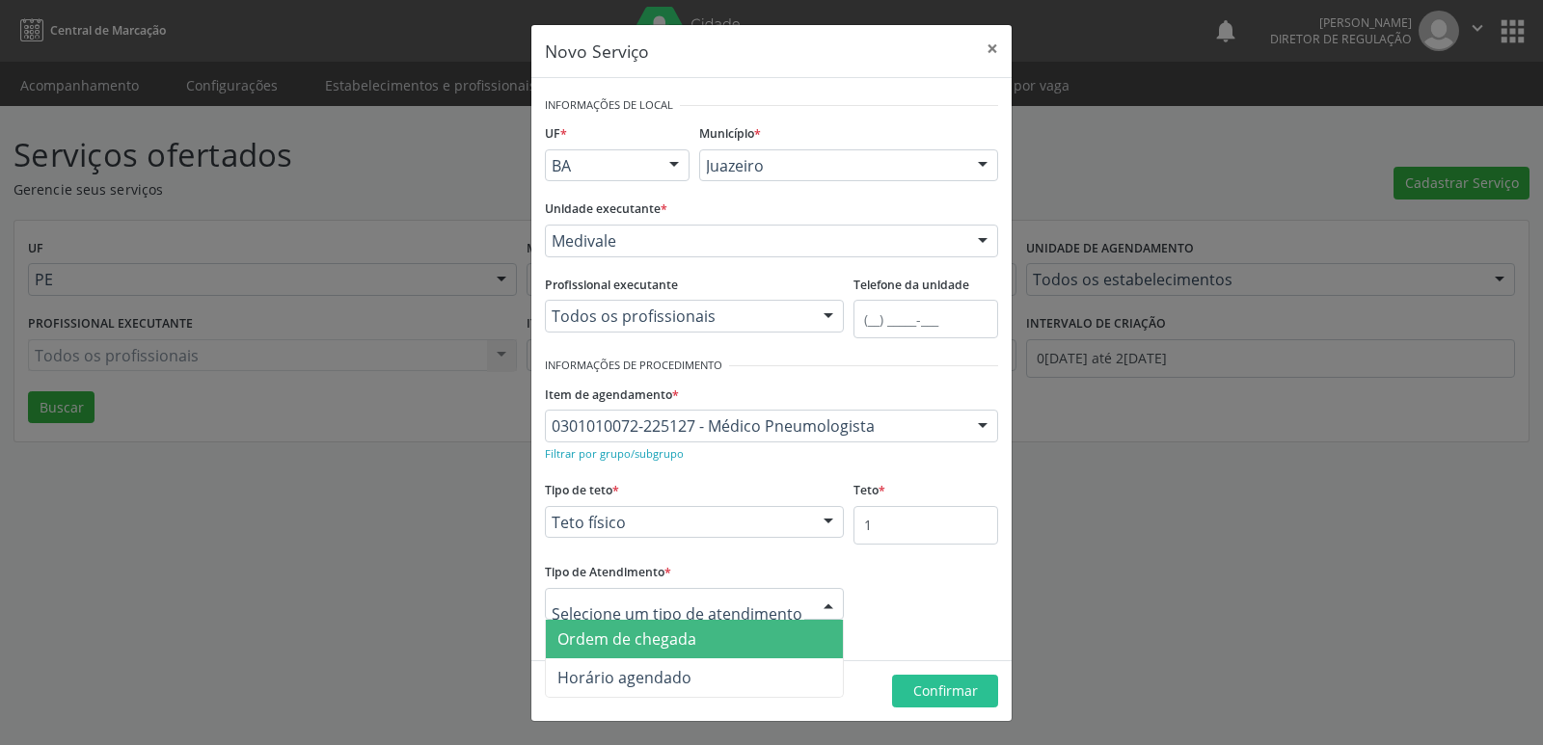
click at [716, 644] on span "Ordem de chegada" at bounding box center [694, 639] width 297 height 39
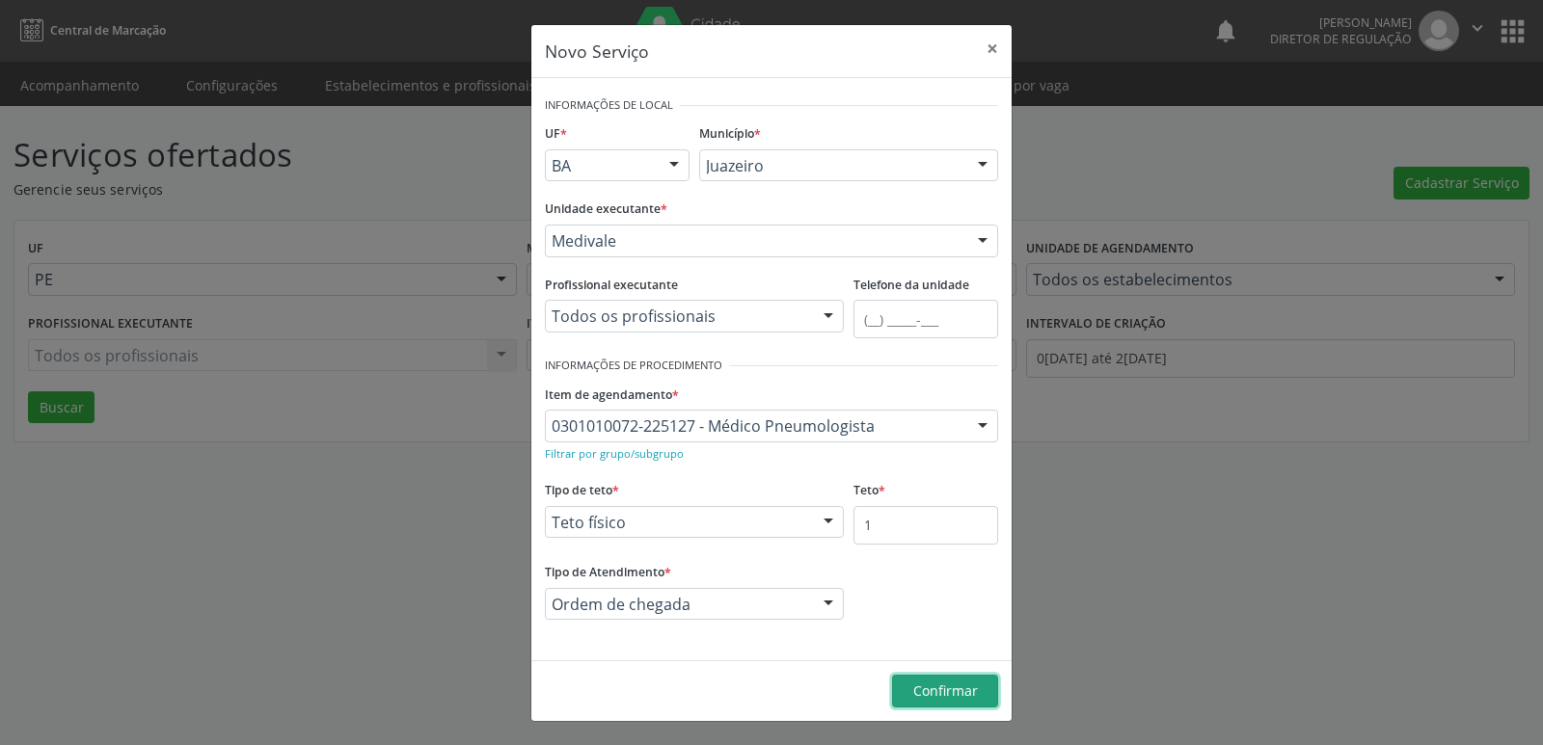
click at [955, 690] on span "Confirmar" at bounding box center [945, 691] width 65 height 18
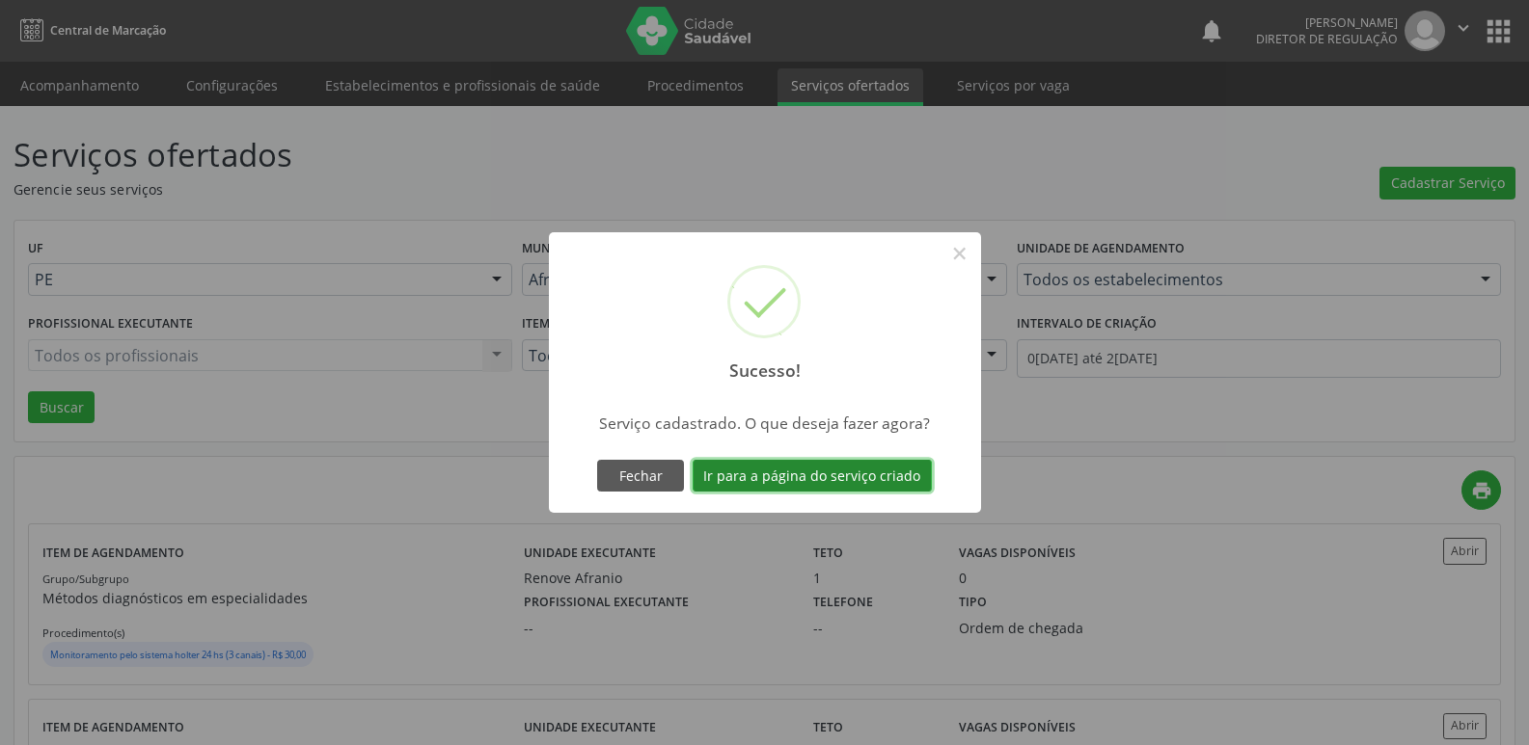
click at [872, 474] on button "Ir para a página do serviço criado" at bounding box center [811, 476] width 239 height 33
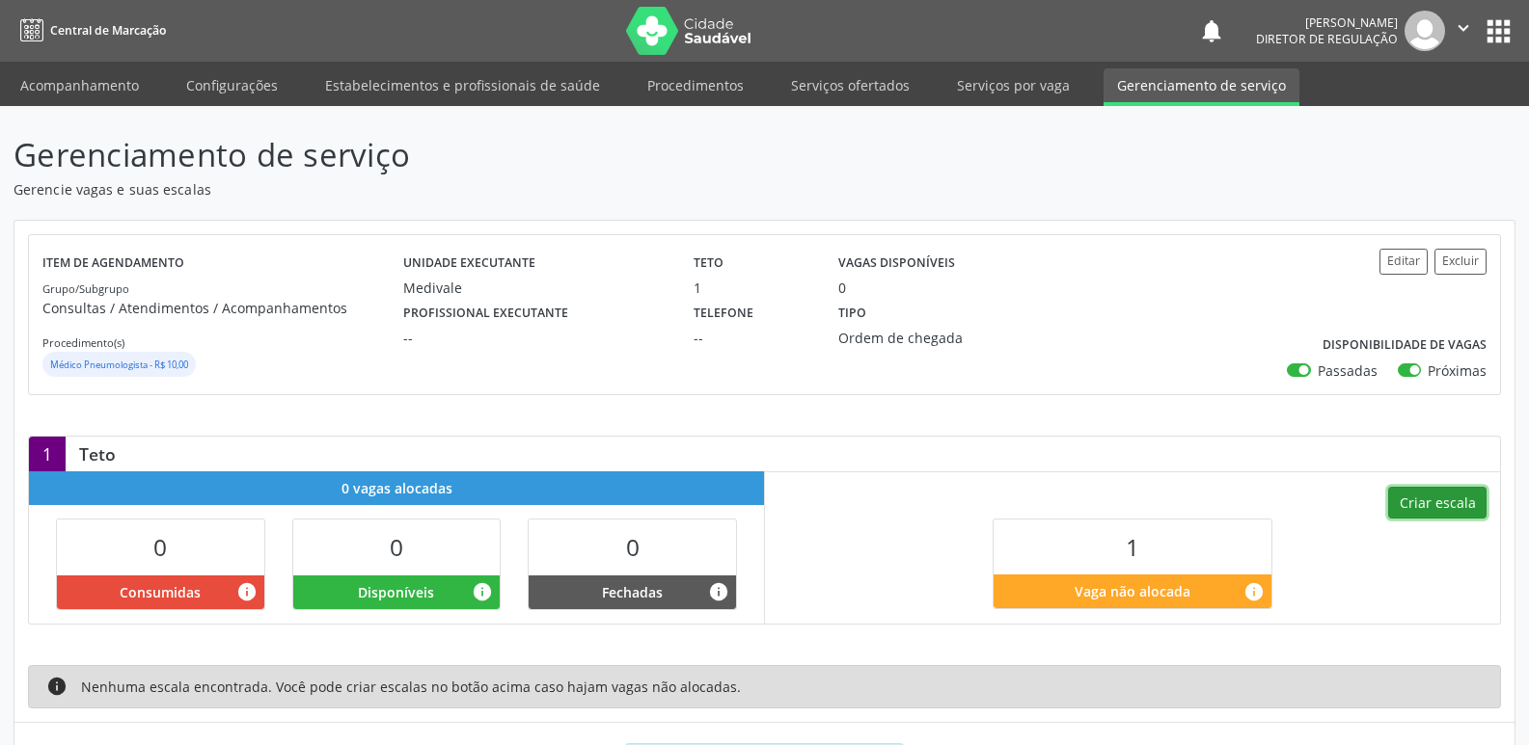
click at [1460, 502] on button "Criar escala" at bounding box center [1437, 503] width 98 height 33
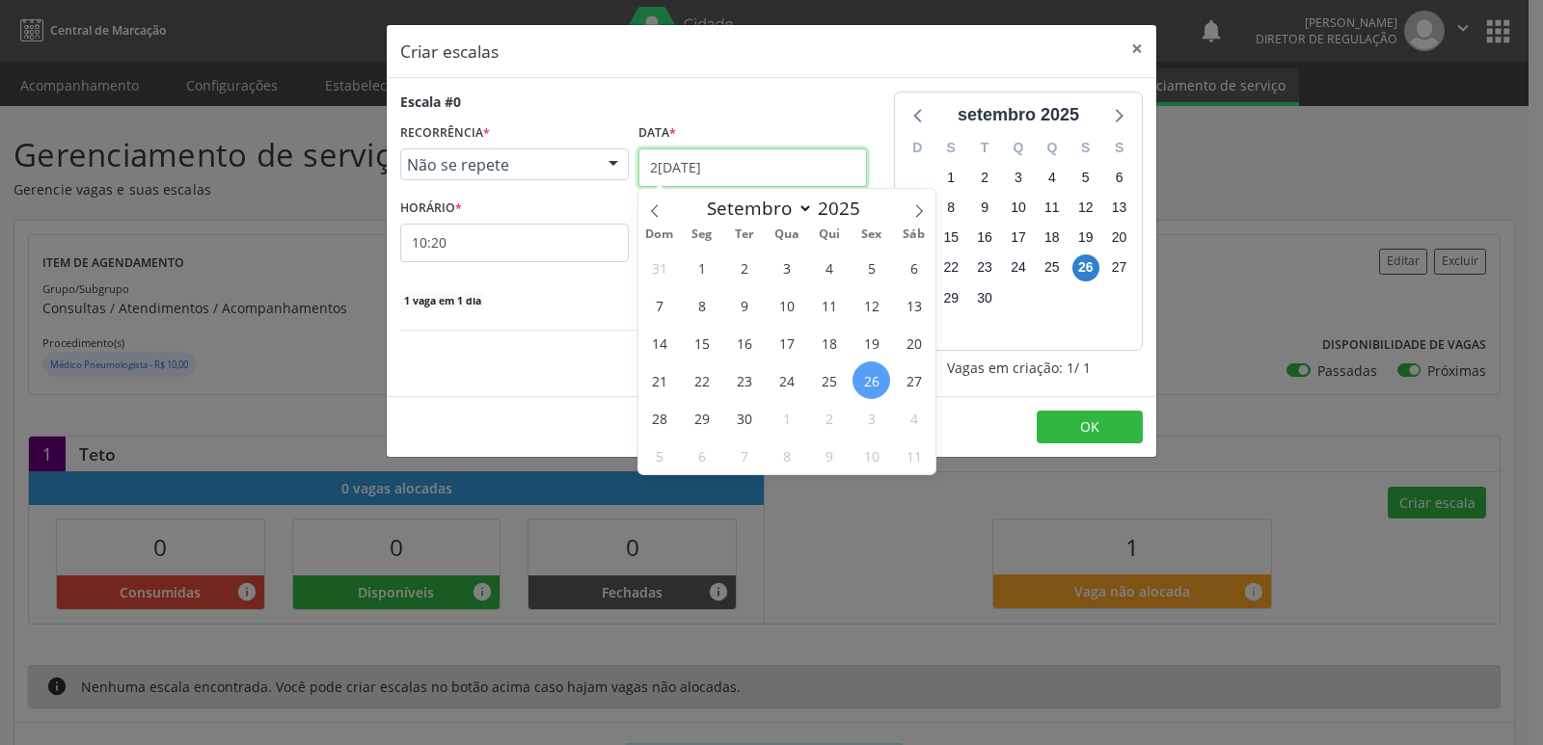
click at [727, 169] on input "[DATE]" at bounding box center [752, 168] width 229 height 39
click at [494, 242] on input "10:20" at bounding box center [514, 243] width 229 height 39
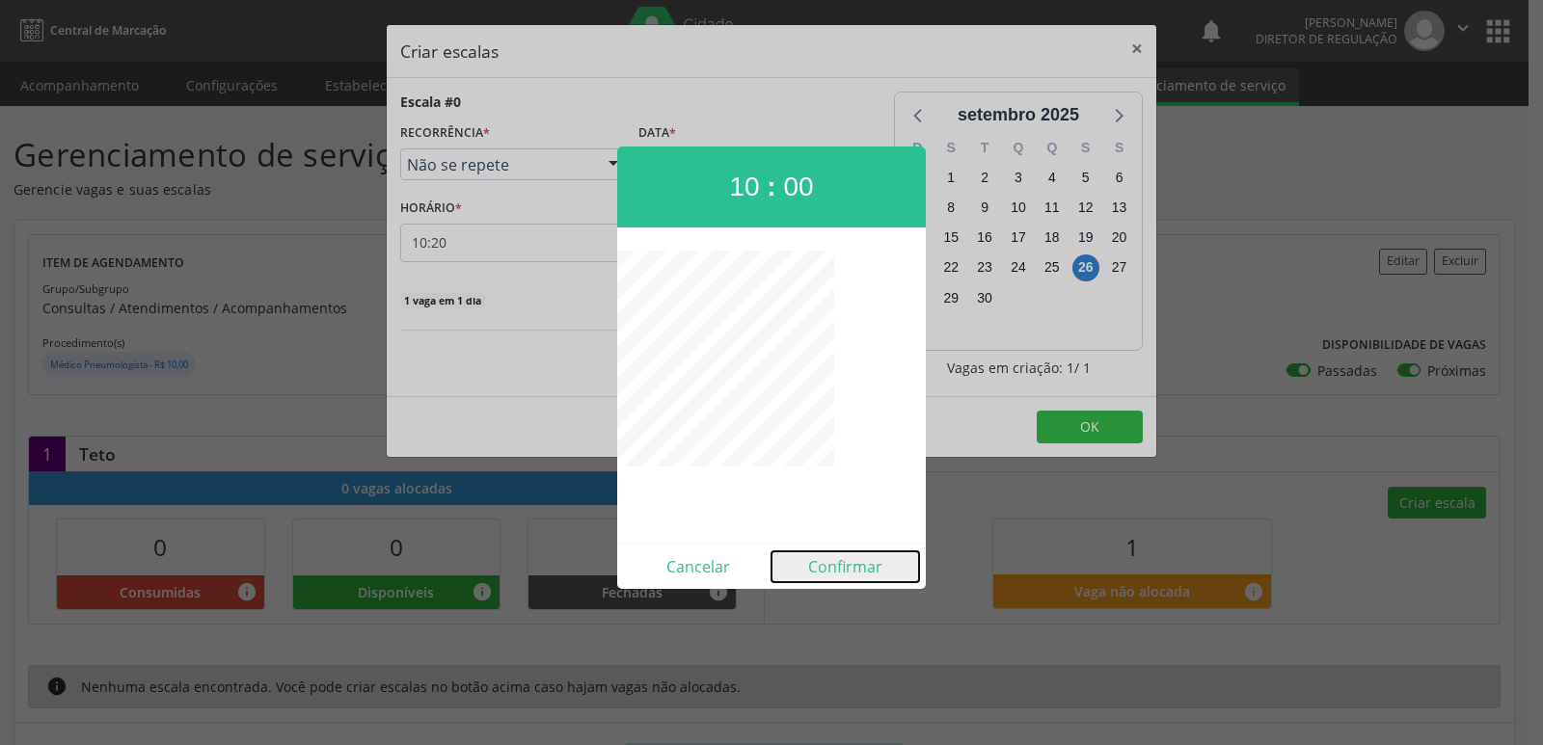
click at [849, 567] on button "Confirmar" at bounding box center [845, 567] width 148 height 31
type input "10:00"
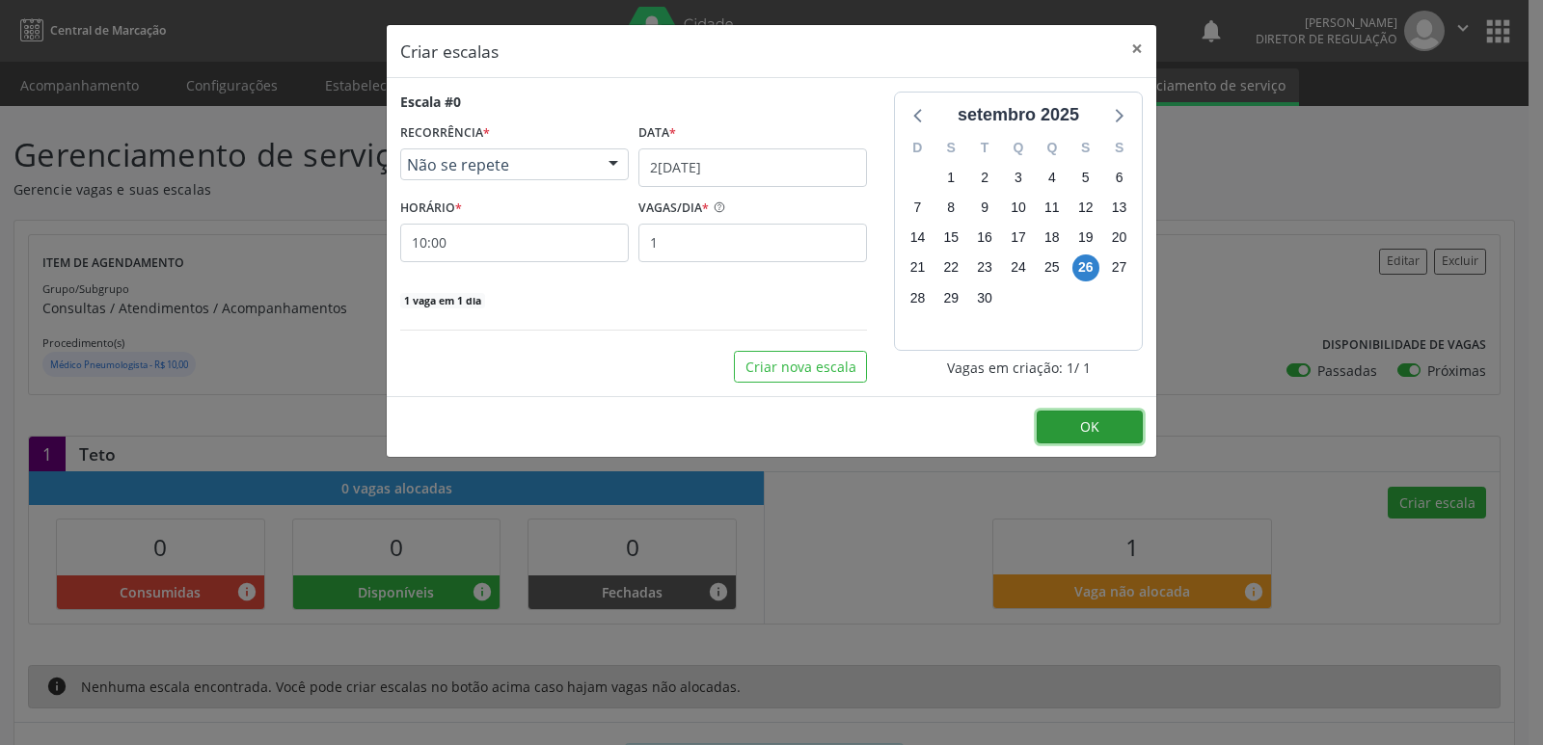
click at [1112, 416] on button "OK" at bounding box center [1090, 427] width 106 height 33
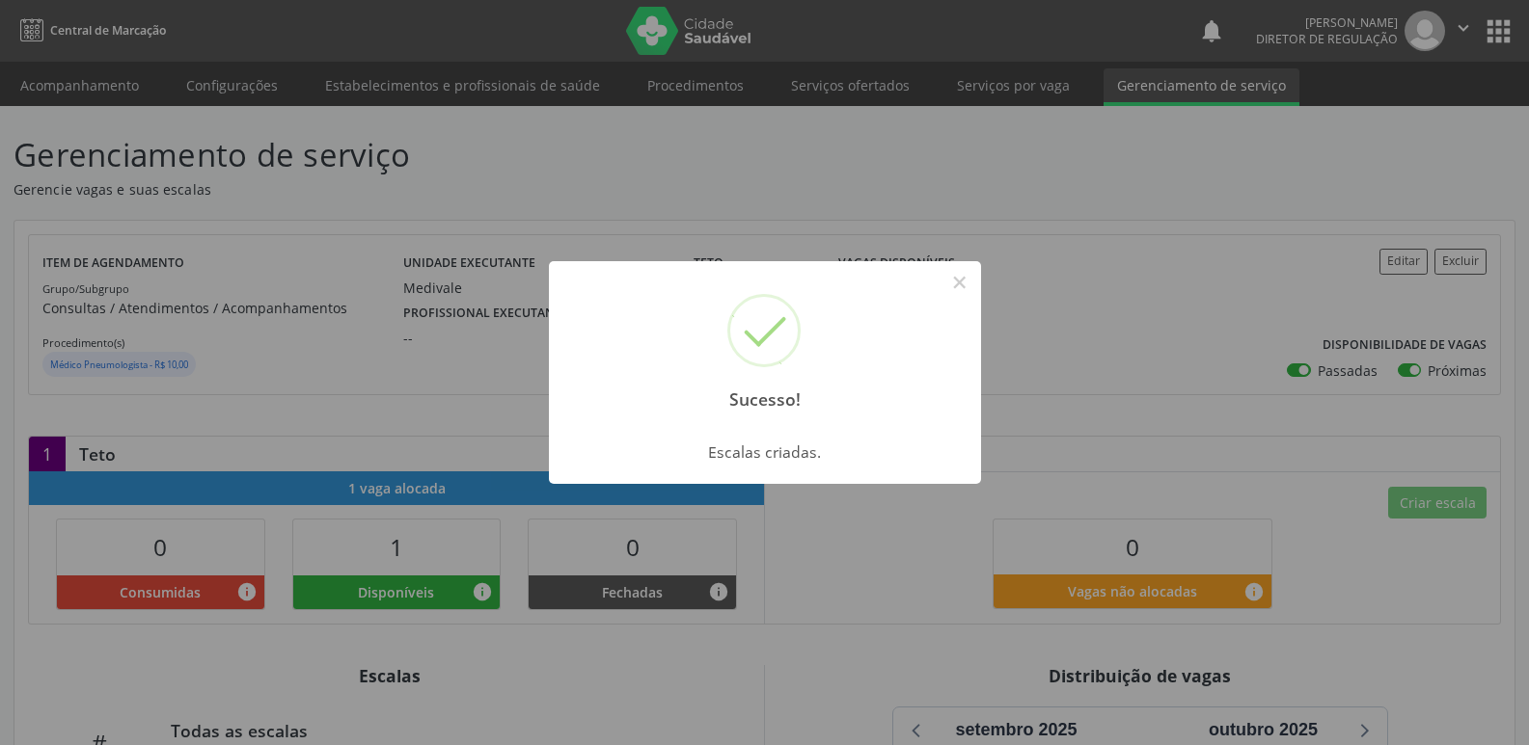
click at [1004, 84] on div "Sucesso! × Escalas criadas. OK Cancel" at bounding box center [764, 372] width 1529 height 745
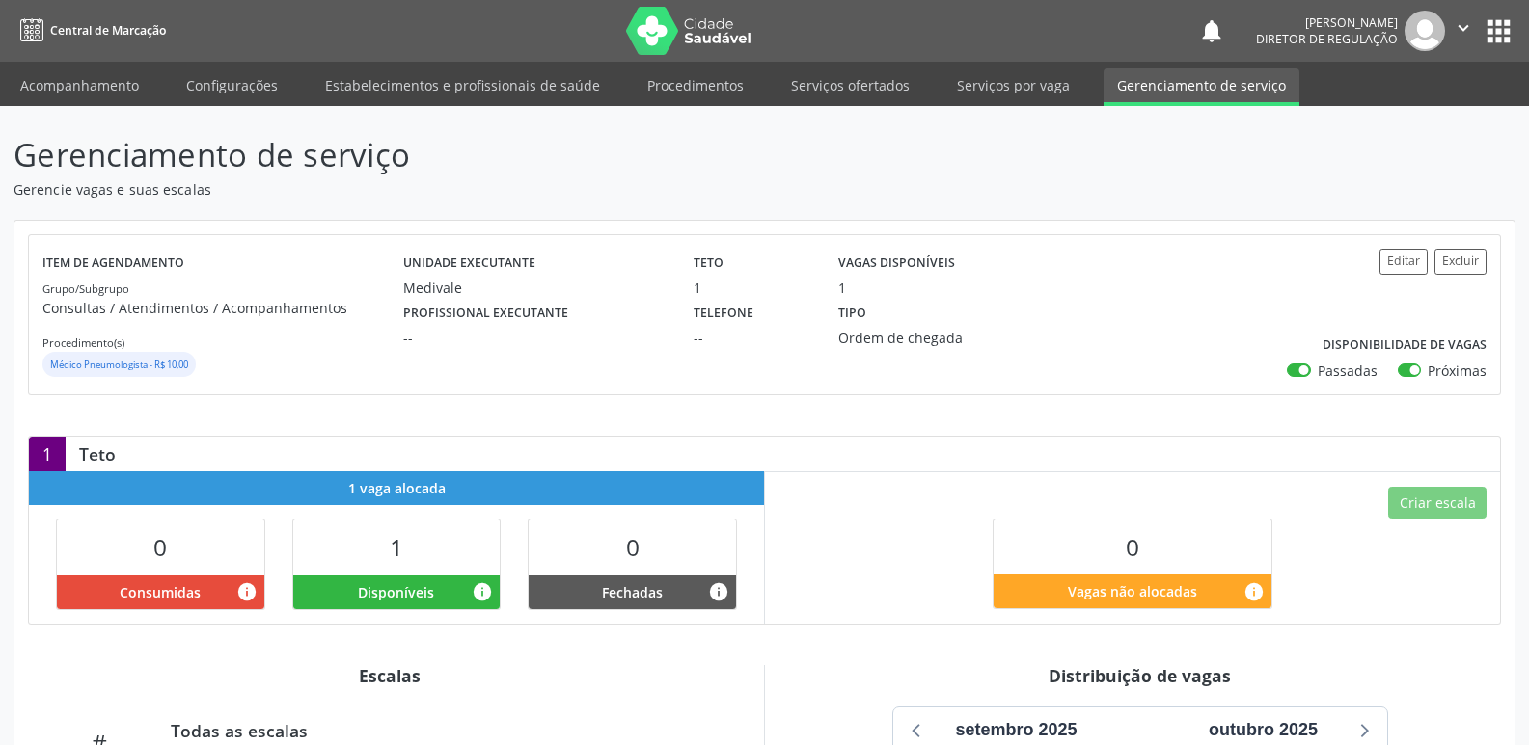
click at [1004, 84] on link "Serviços por vaga" at bounding box center [1013, 85] width 140 height 34
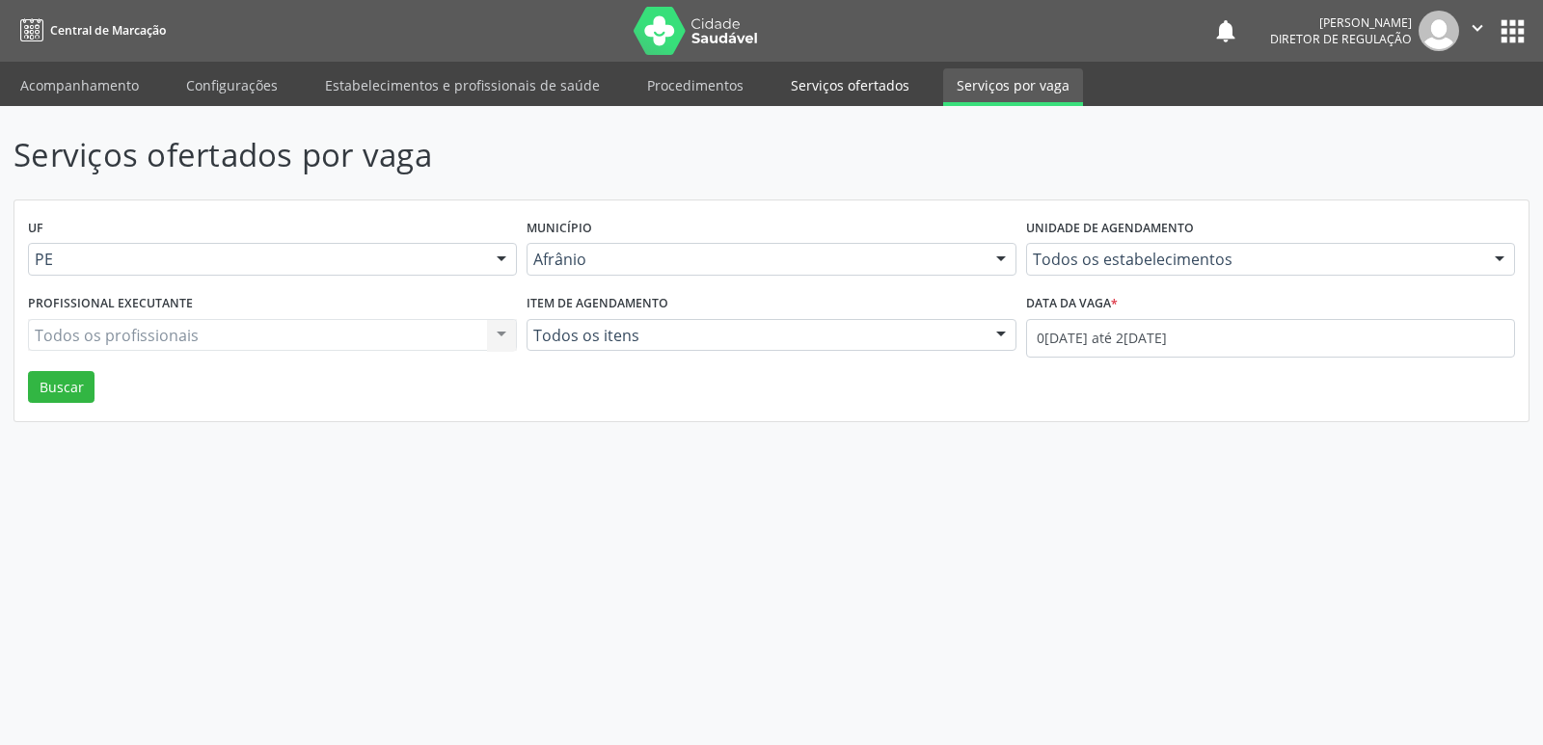
click at [849, 72] on link "Serviços ofertados" at bounding box center [850, 85] width 146 height 34
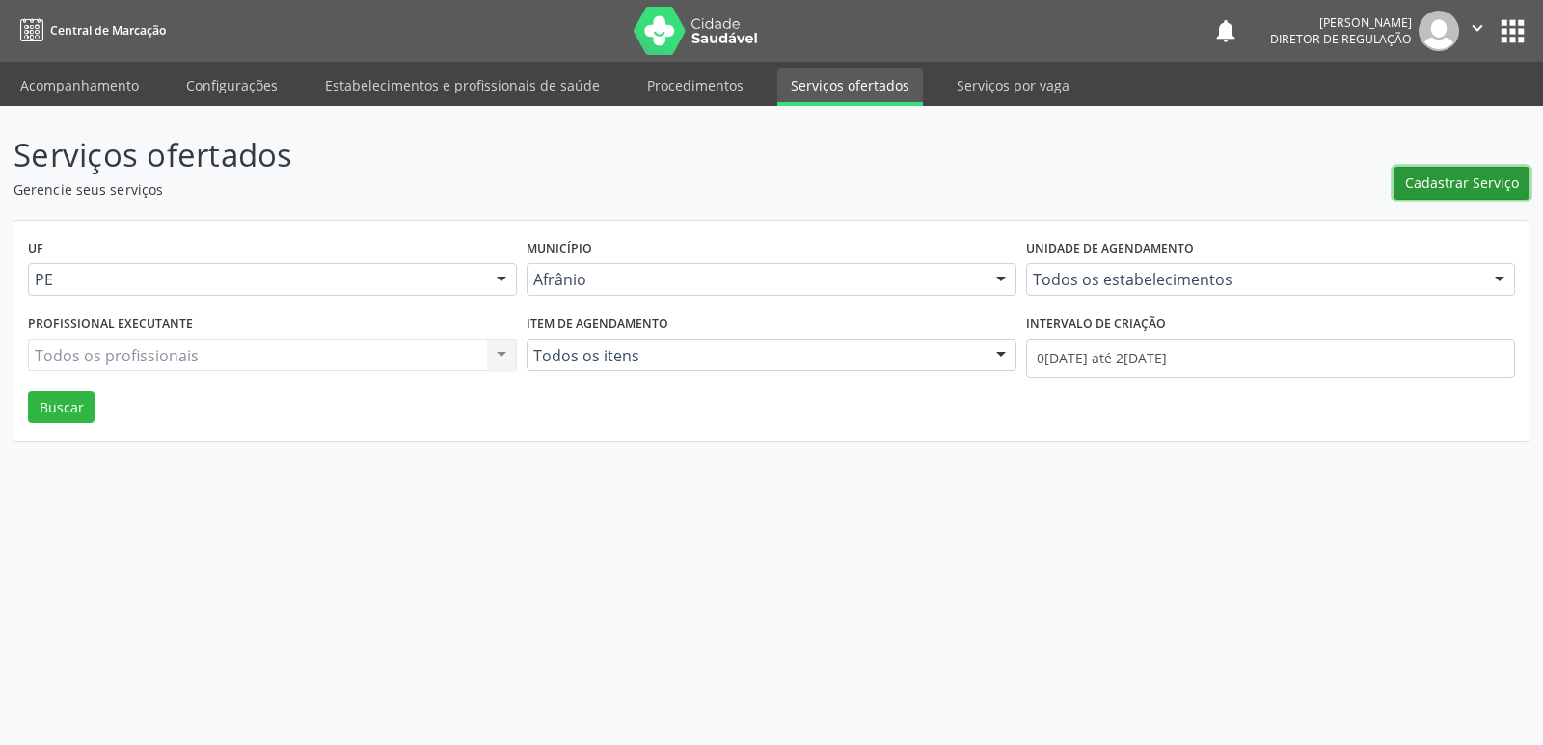
click at [1451, 184] on span "Cadastrar Serviço" at bounding box center [1462, 183] width 114 height 20
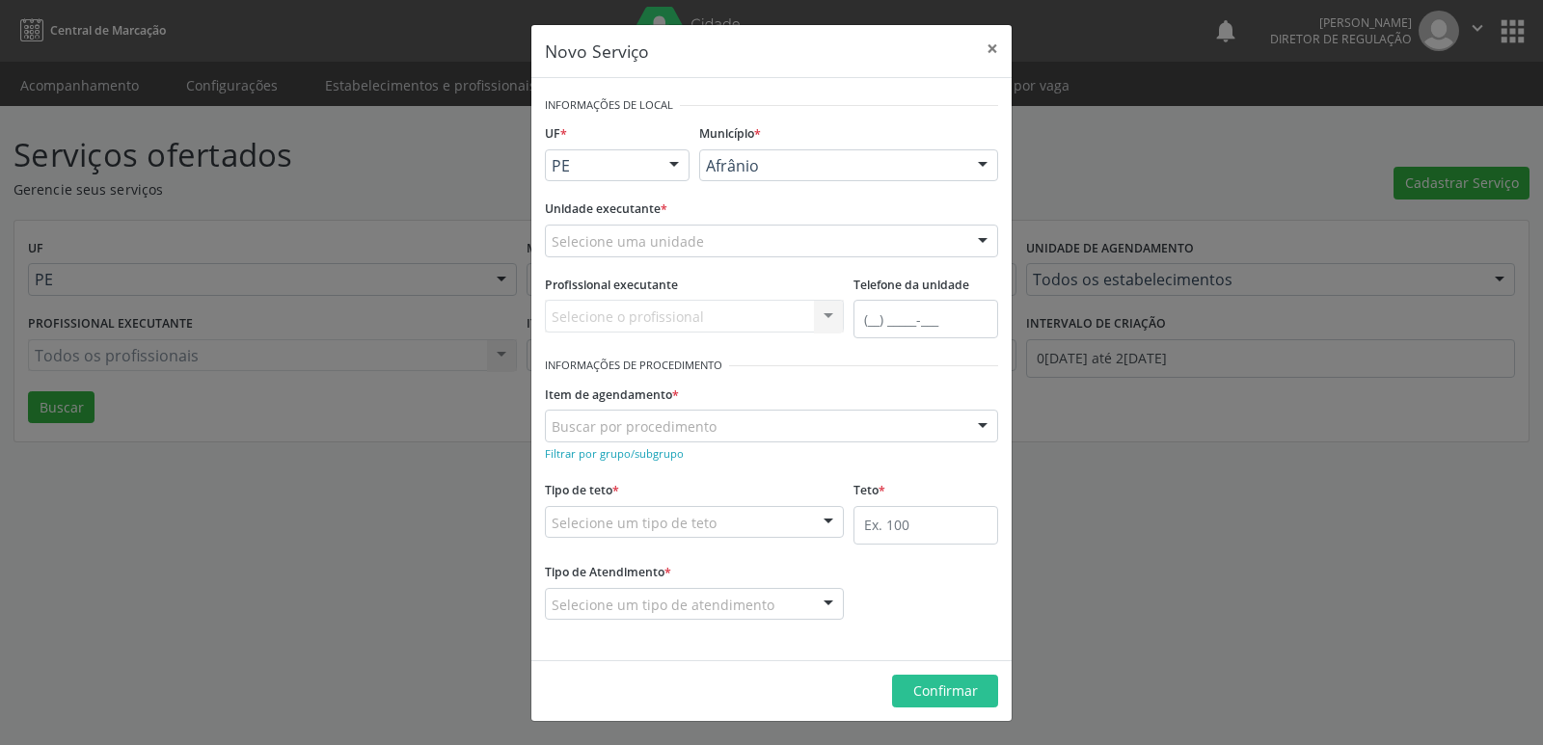
click at [666, 161] on div at bounding box center [674, 166] width 29 height 33
click at [629, 188] on span "BA" at bounding box center [617, 200] width 143 height 39
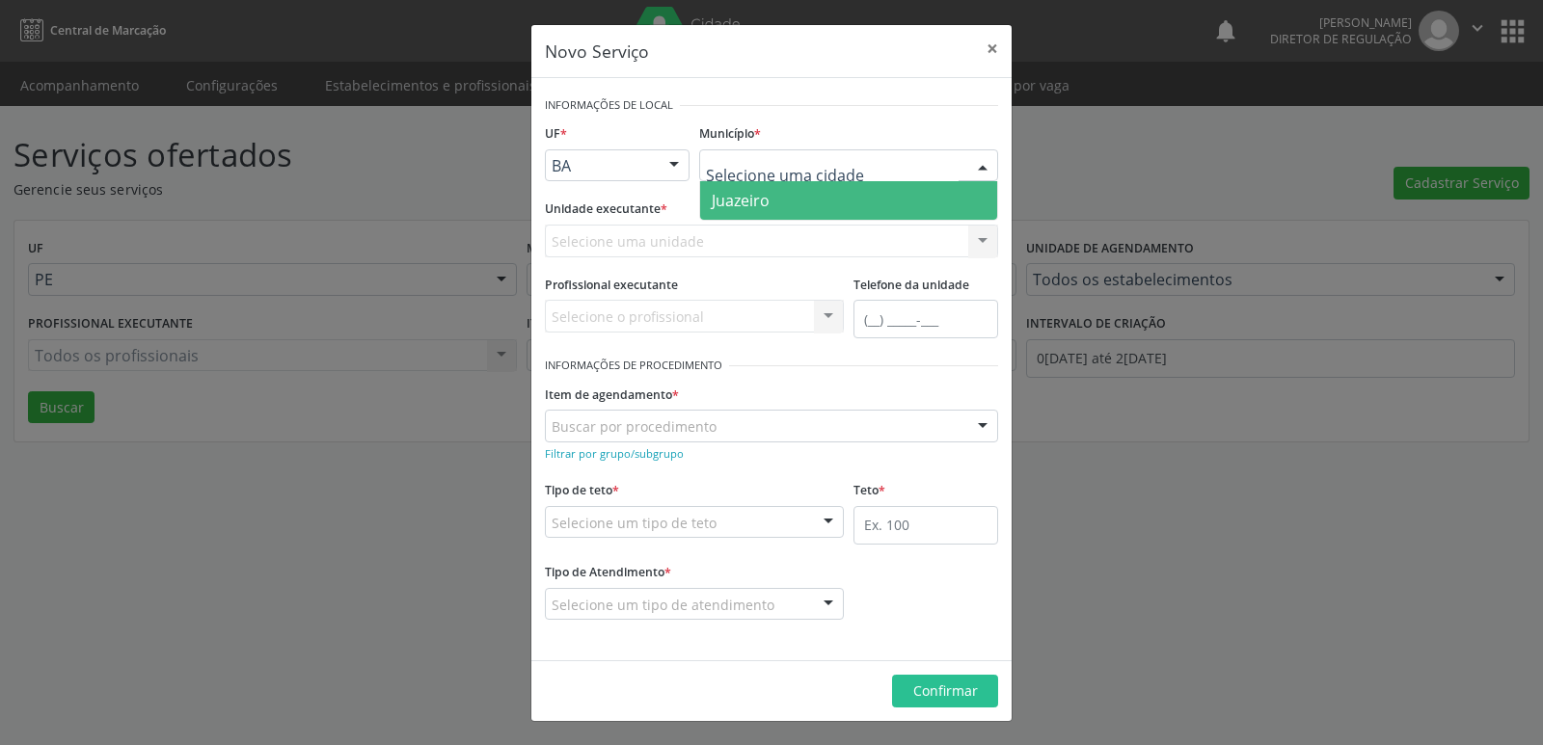
click at [783, 198] on span "Juazeiro" at bounding box center [848, 200] width 297 height 39
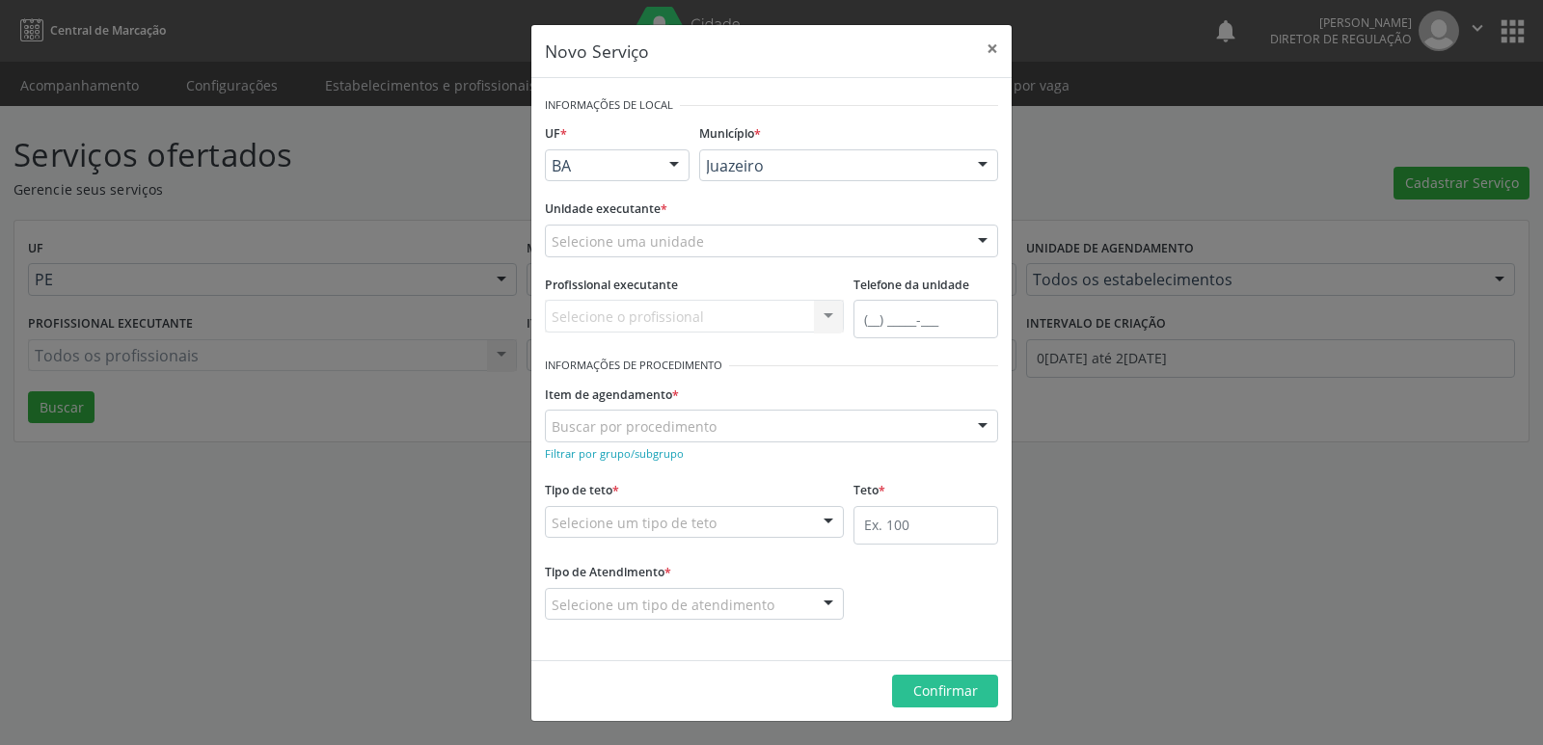
click at [712, 233] on div "Selecione uma unidade" at bounding box center [771, 241] width 453 height 33
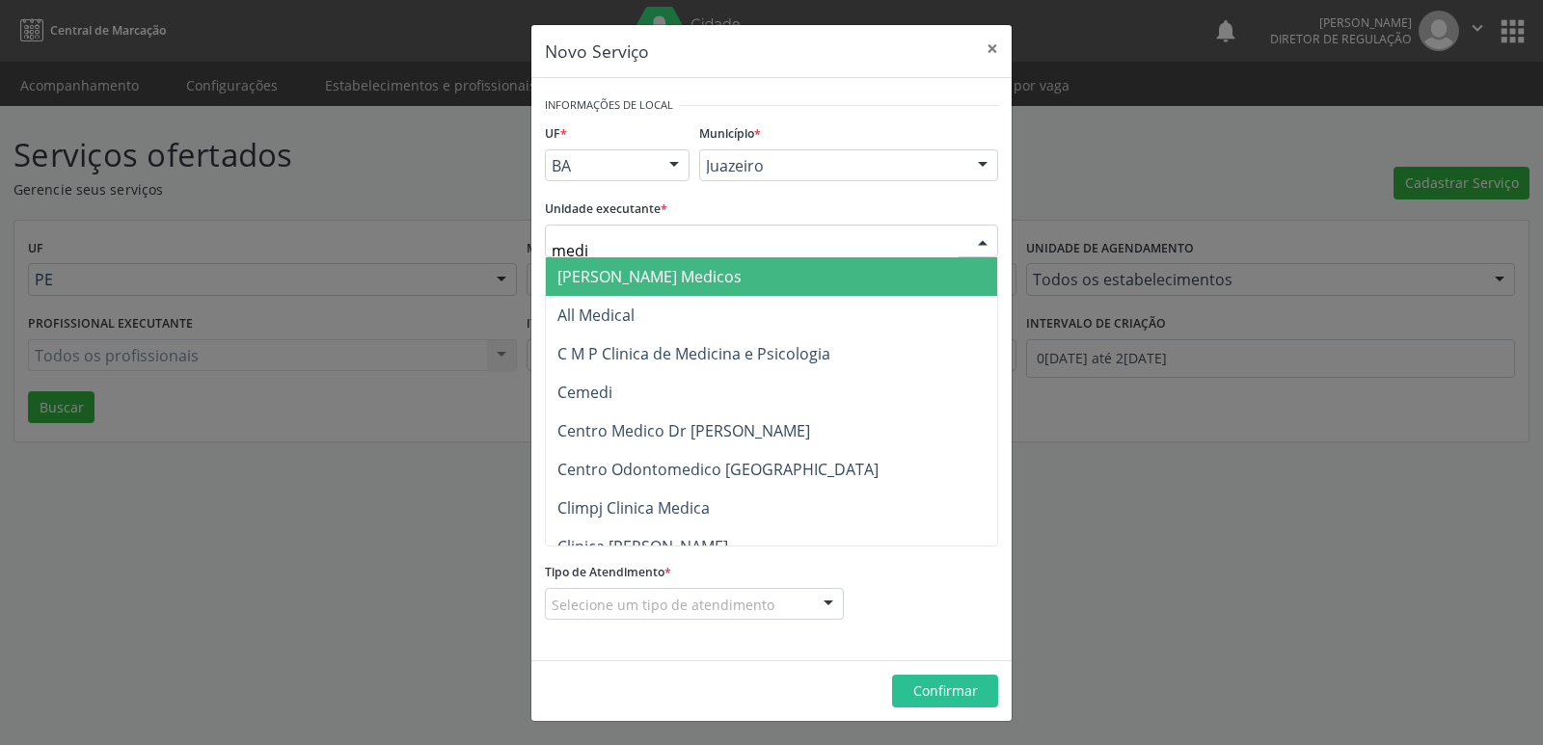
type input "mediv"
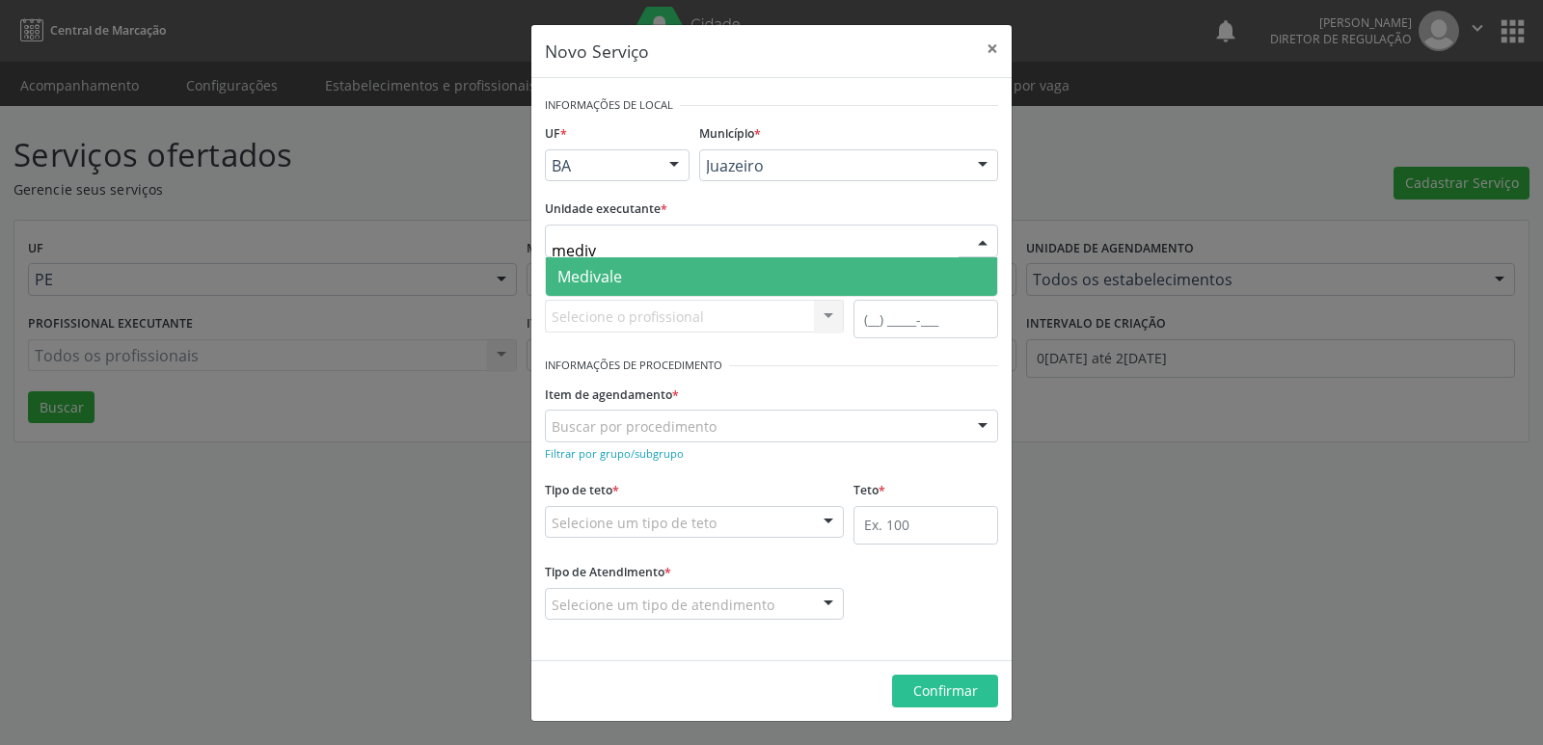
click at [659, 267] on span "Medivale" at bounding box center [771, 276] width 451 height 39
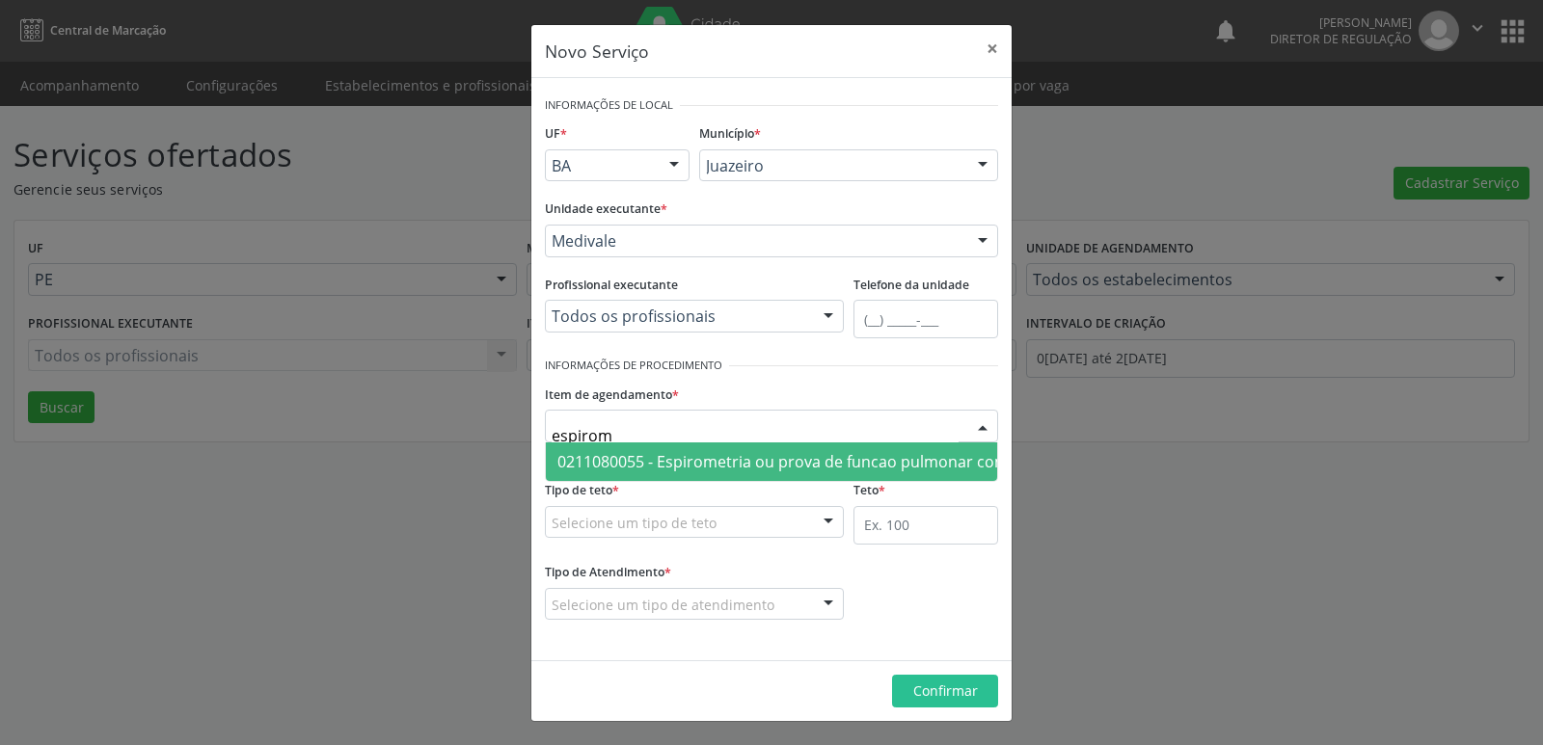
type input "espirome"
click at [703, 460] on span "0211080055 - Espirometria ou prova de funcao pulmonar completa com broncodilata…" at bounding box center [880, 461] width 647 height 21
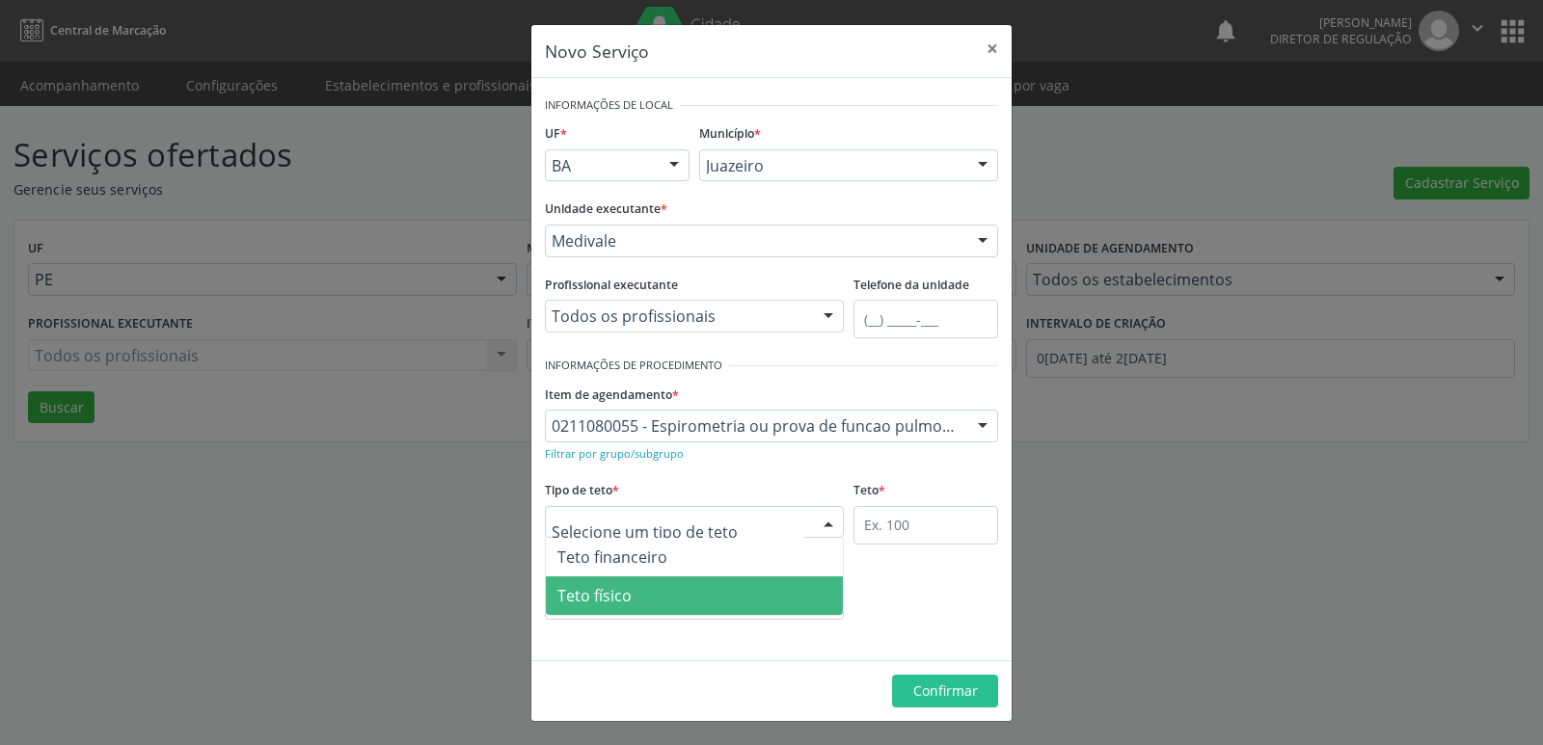
click at [675, 600] on span "Teto físico" at bounding box center [694, 596] width 297 height 39
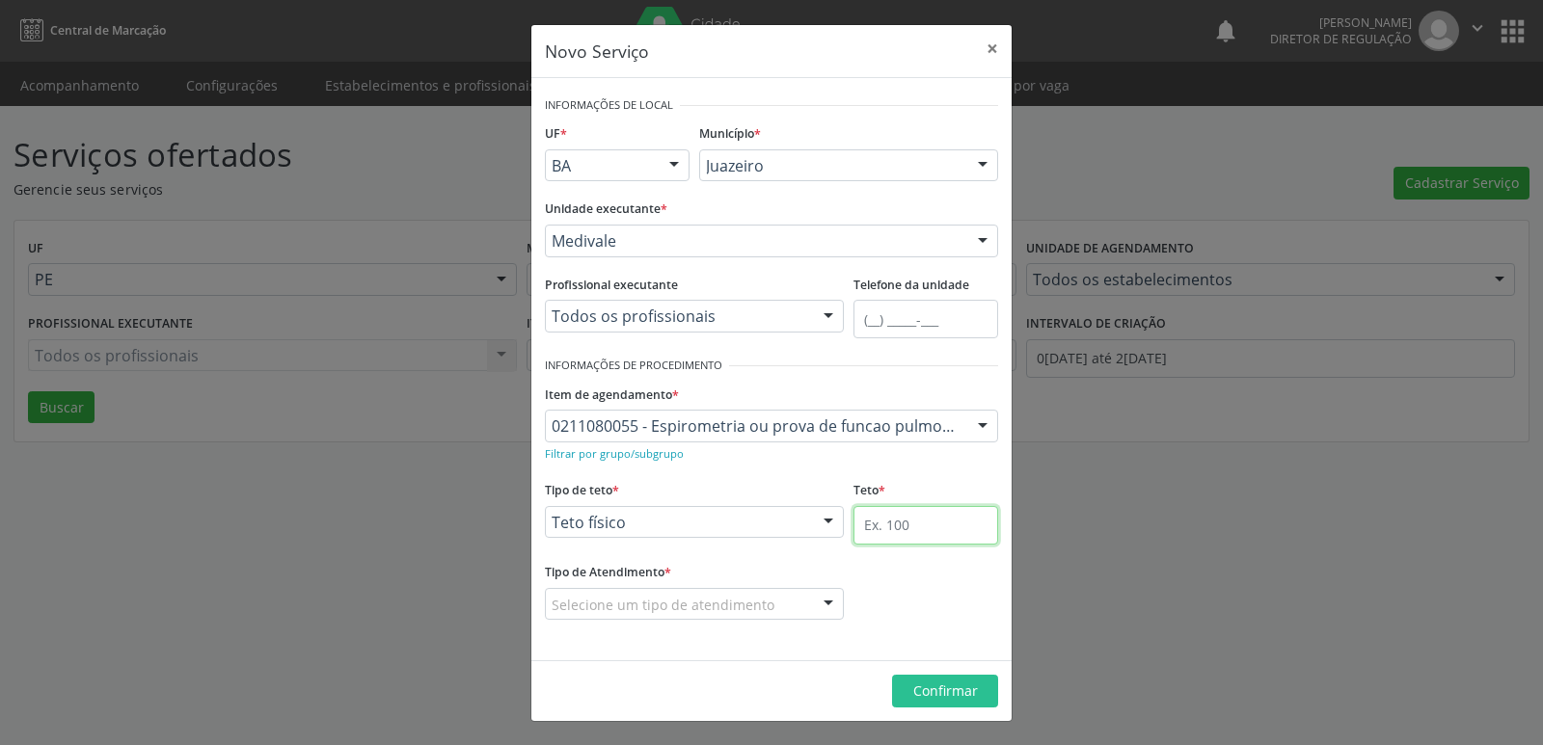
click at [913, 527] on input "text" at bounding box center [925, 525] width 145 height 39
type input "1"
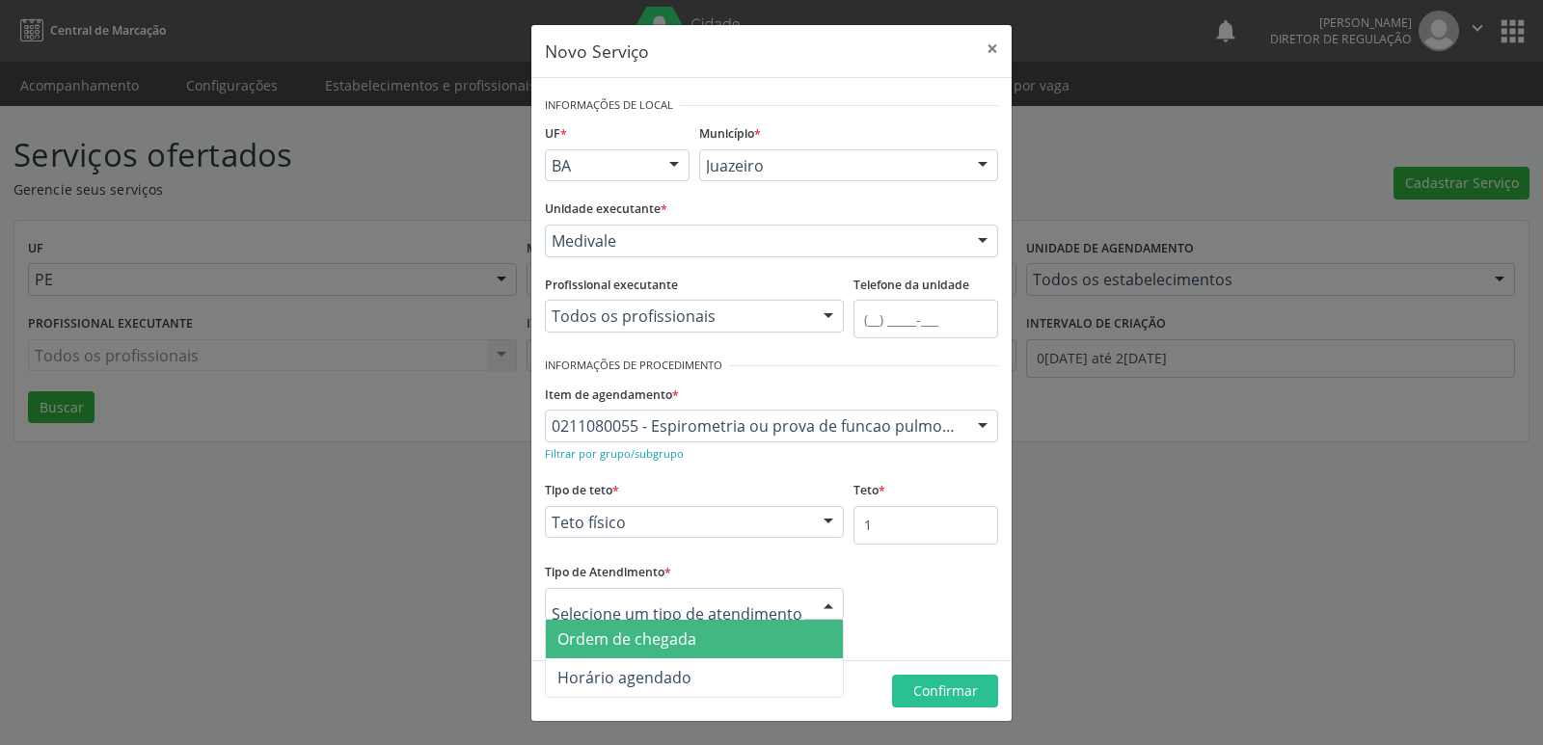
click at [712, 638] on span "Ordem de chegada" at bounding box center [694, 639] width 297 height 39
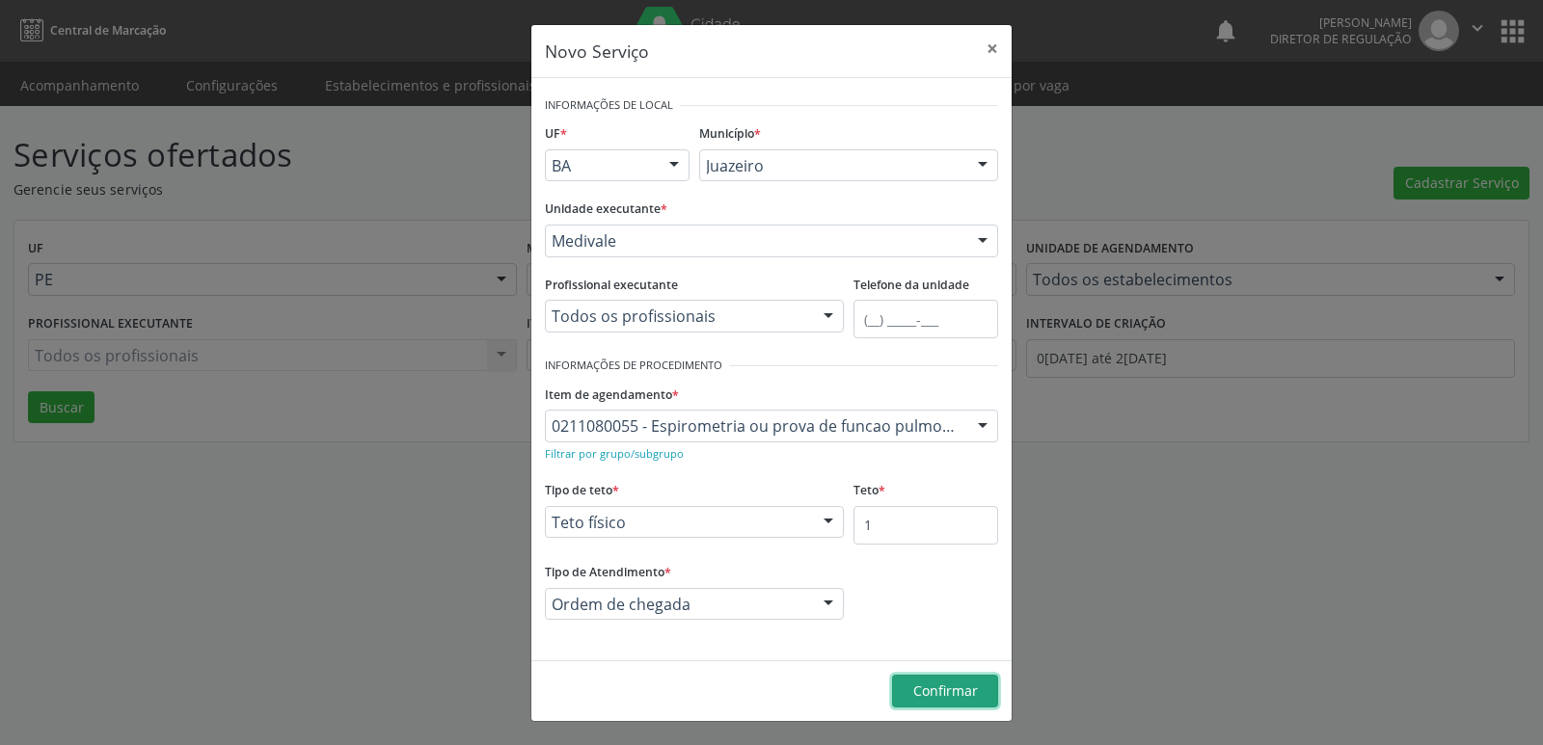
click at [954, 686] on span "Confirmar" at bounding box center [945, 691] width 65 height 18
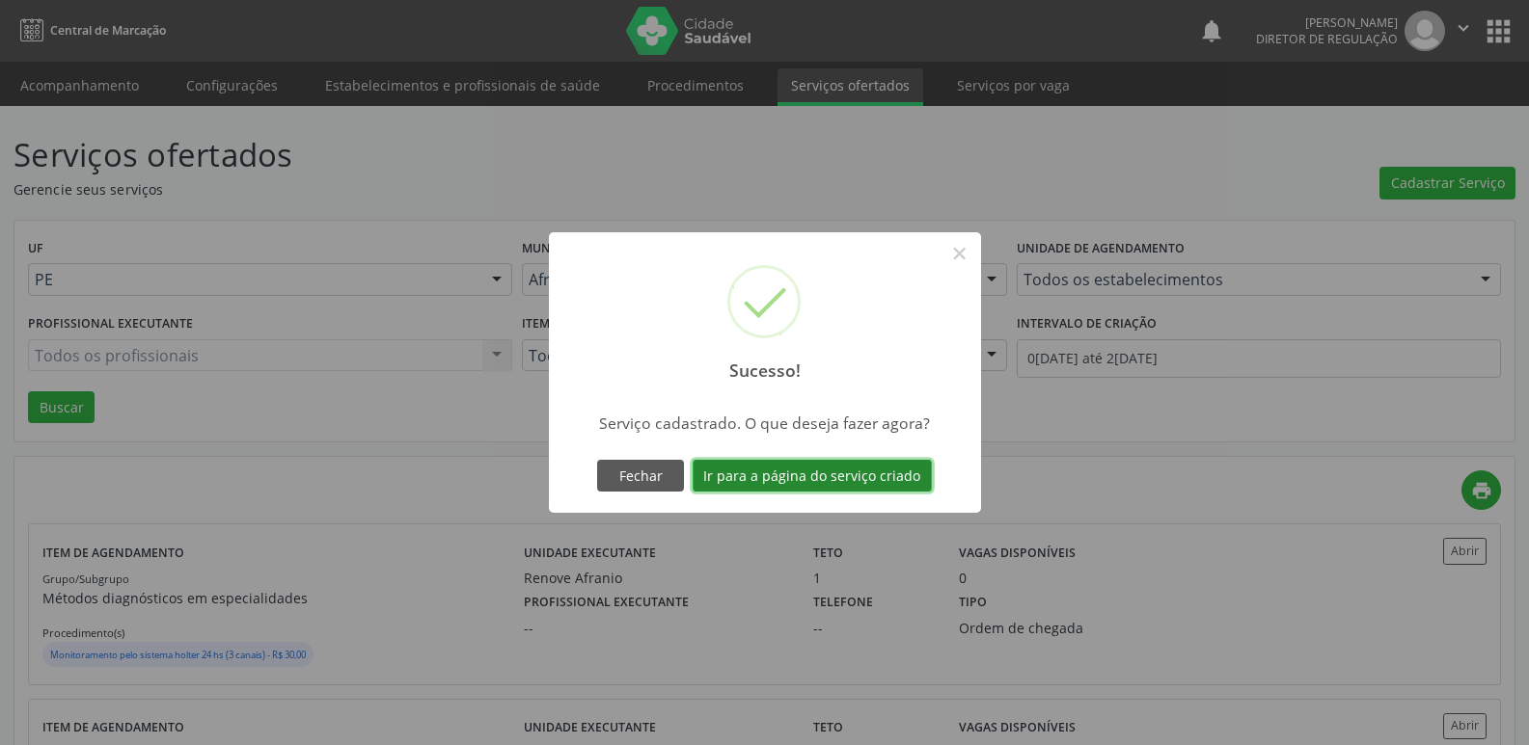
click at [902, 481] on button "Ir para a página do serviço criado" at bounding box center [811, 476] width 239 height 33
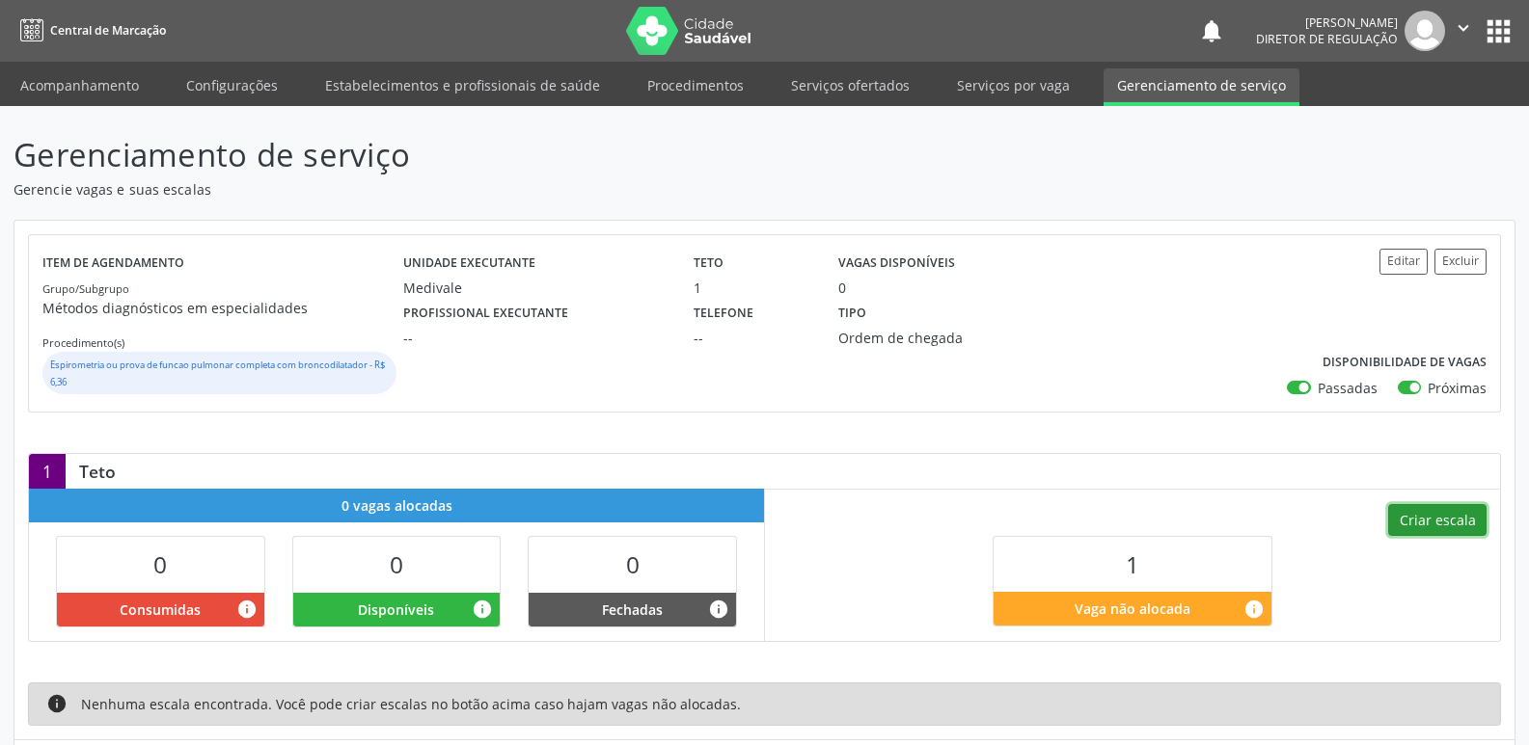
click at [1435, 519] on button "Criar escala" at bounding box center [1437, 520] width 98 height 33
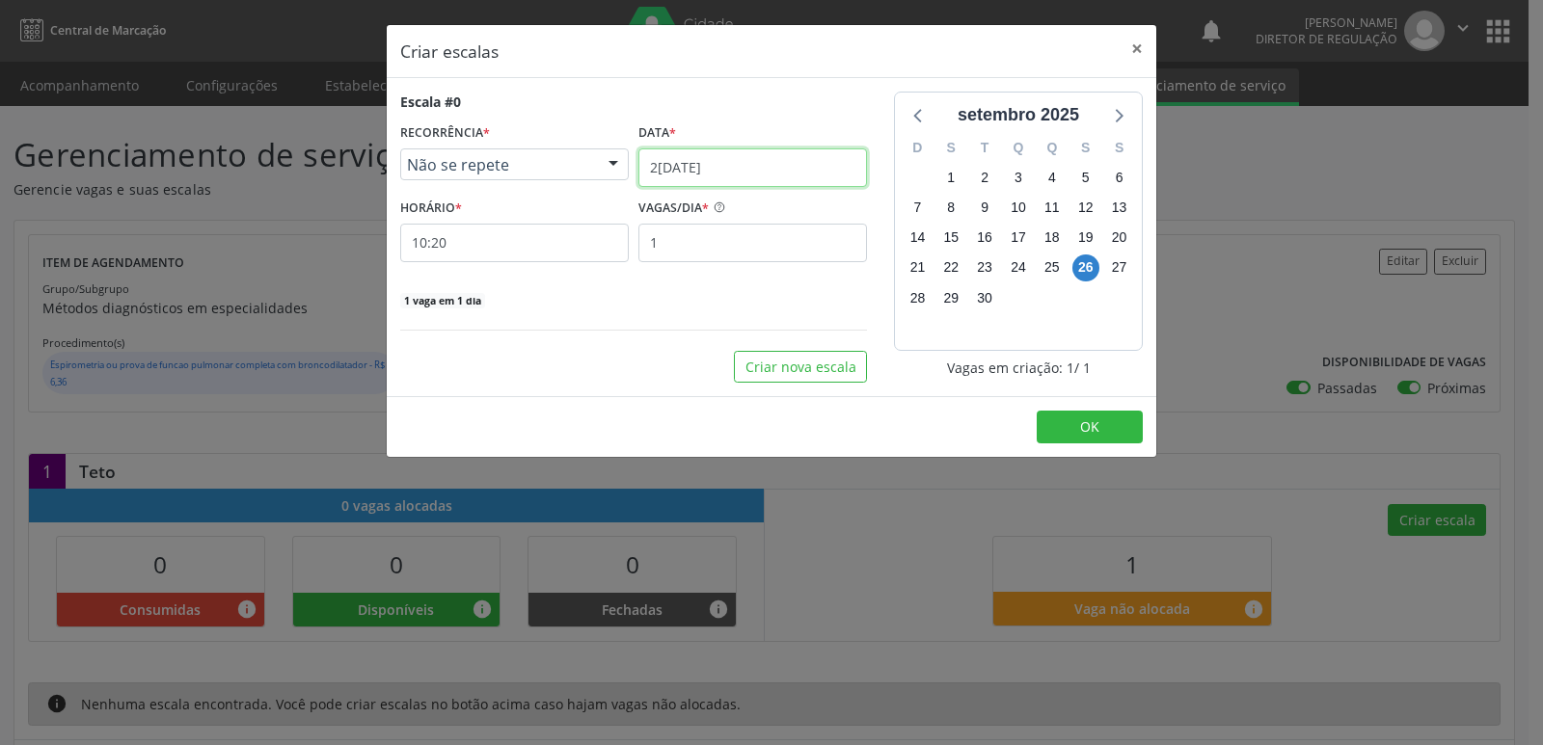
click at [786, 166] on input "[DATE]" at bounding box center [752, 168] width 229 height 39
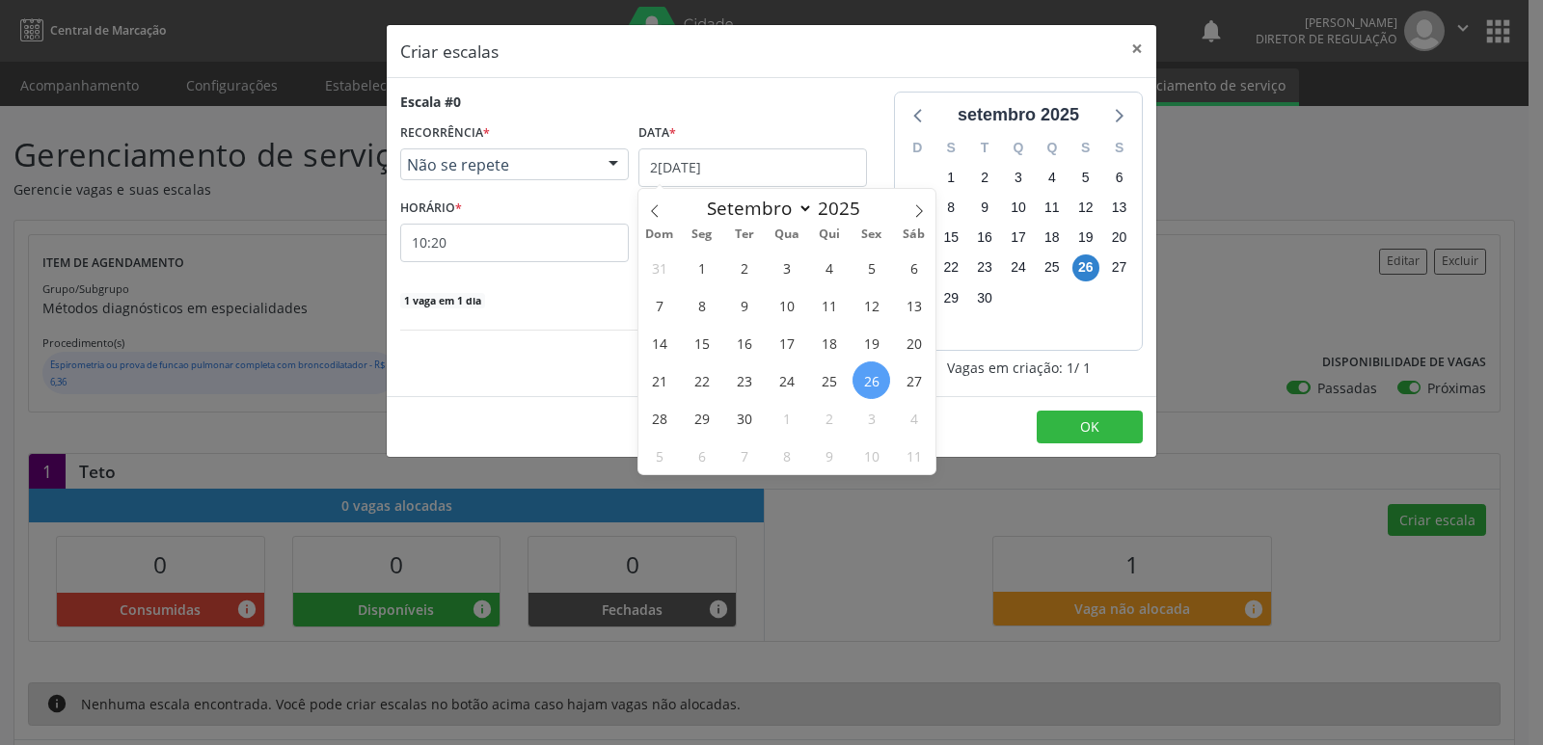
drag, startPoint x: 880, startPoint y: 389, endPoint x: 872, endPoint y: 380, distance: 11.6
click at [877, 387] on span "26" at bounding box center [872, 381] width 38 height 38
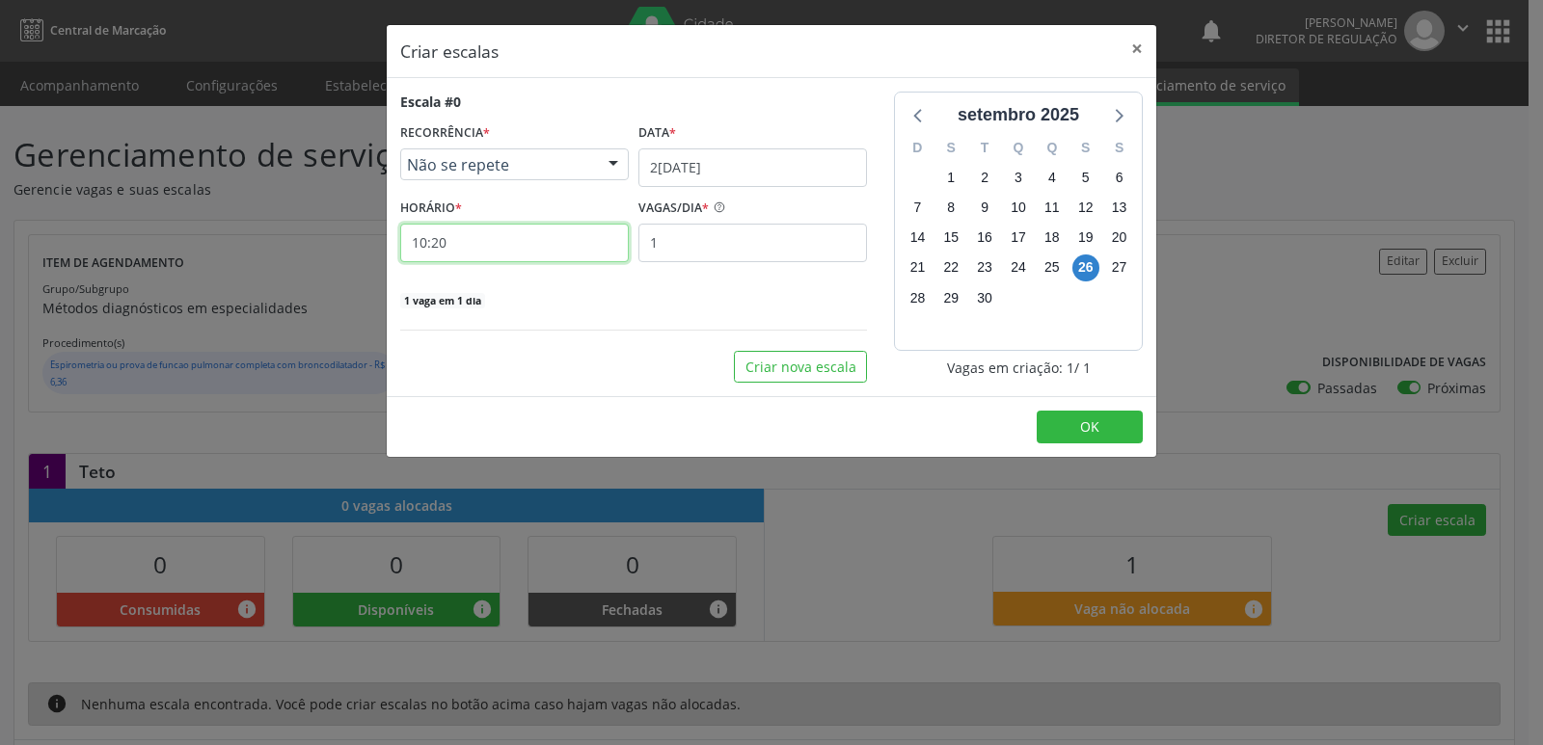
click at [460, 229] on input "10:20" at bounding box center [514, 243] width 229 height 39
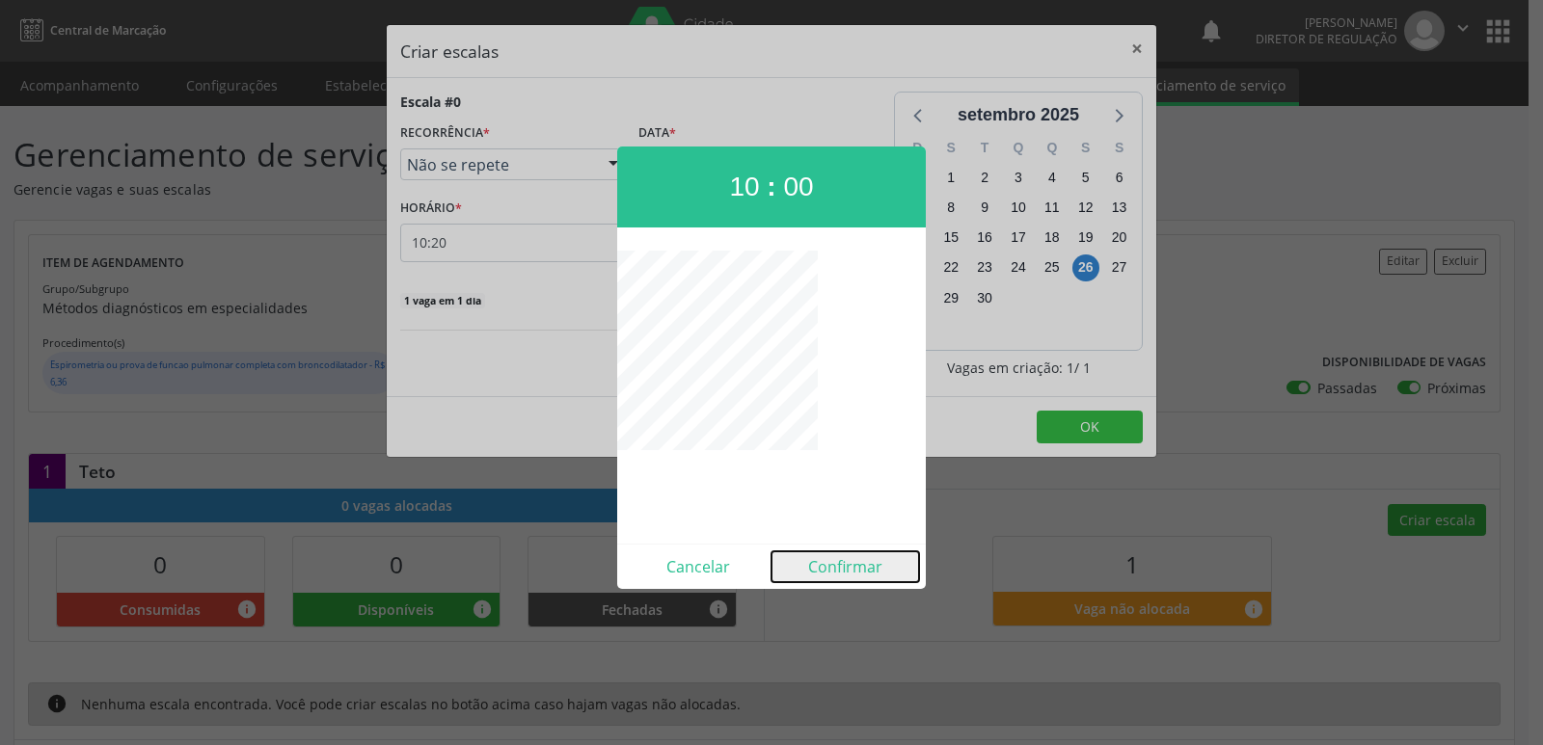
click at [846, 569] on button "Confirmar" at bounding box center [845, 567] width 148 height 31
type input "10:00"
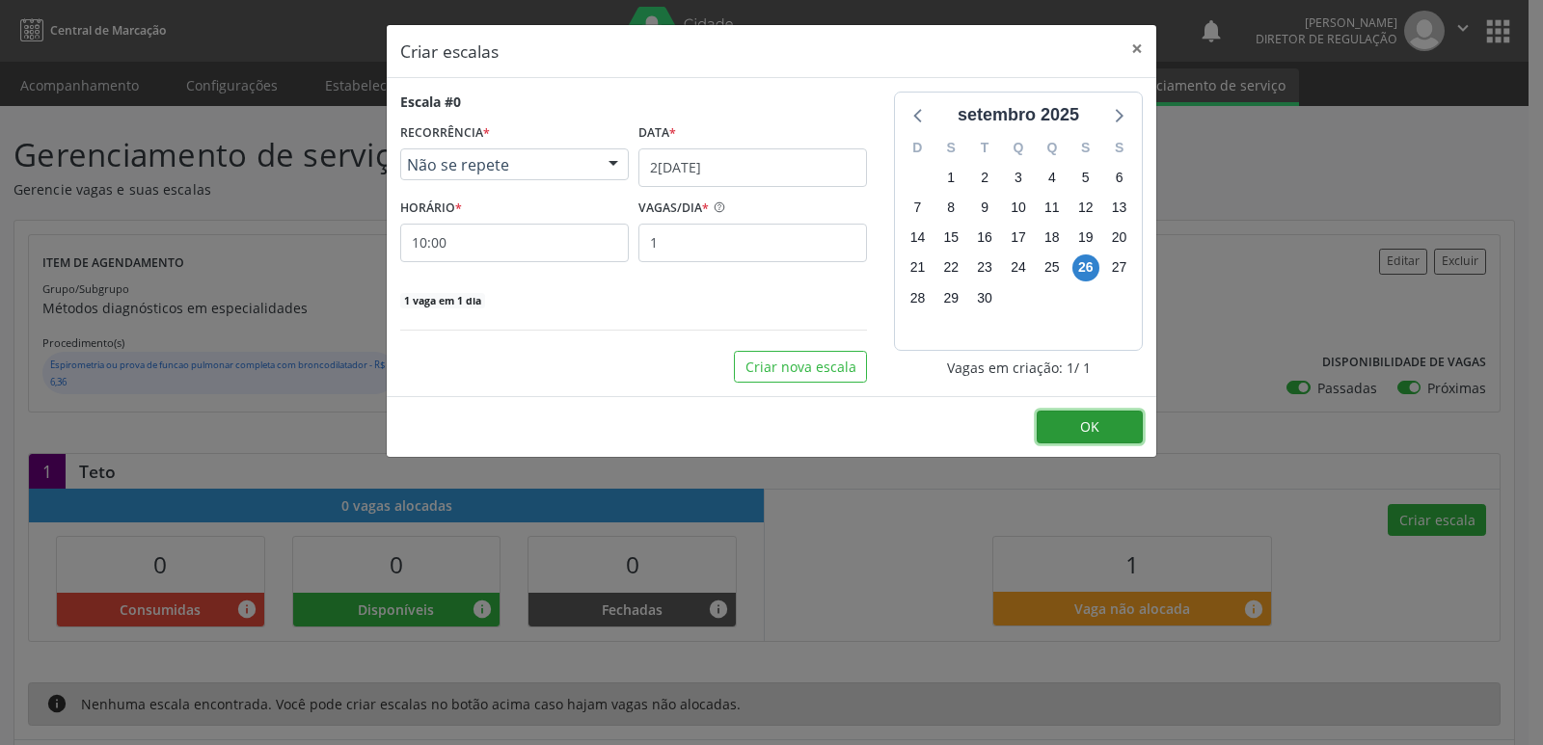
click at [1086, 419] on span "OK" at bounding box center [1089, 427] width 19 height 18
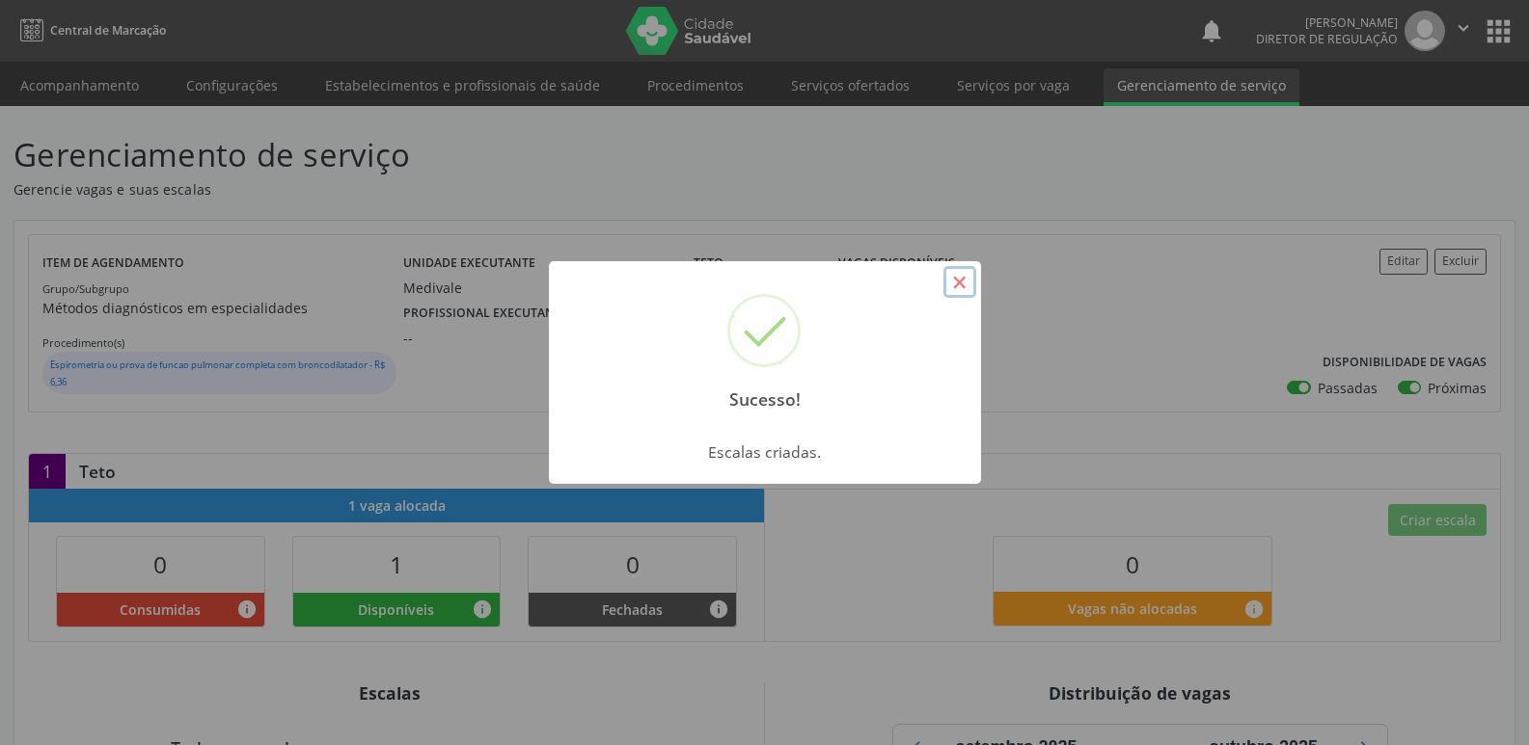
click at [963, 272] on button "×" at bounding box center [959, 282] width 33 height 33
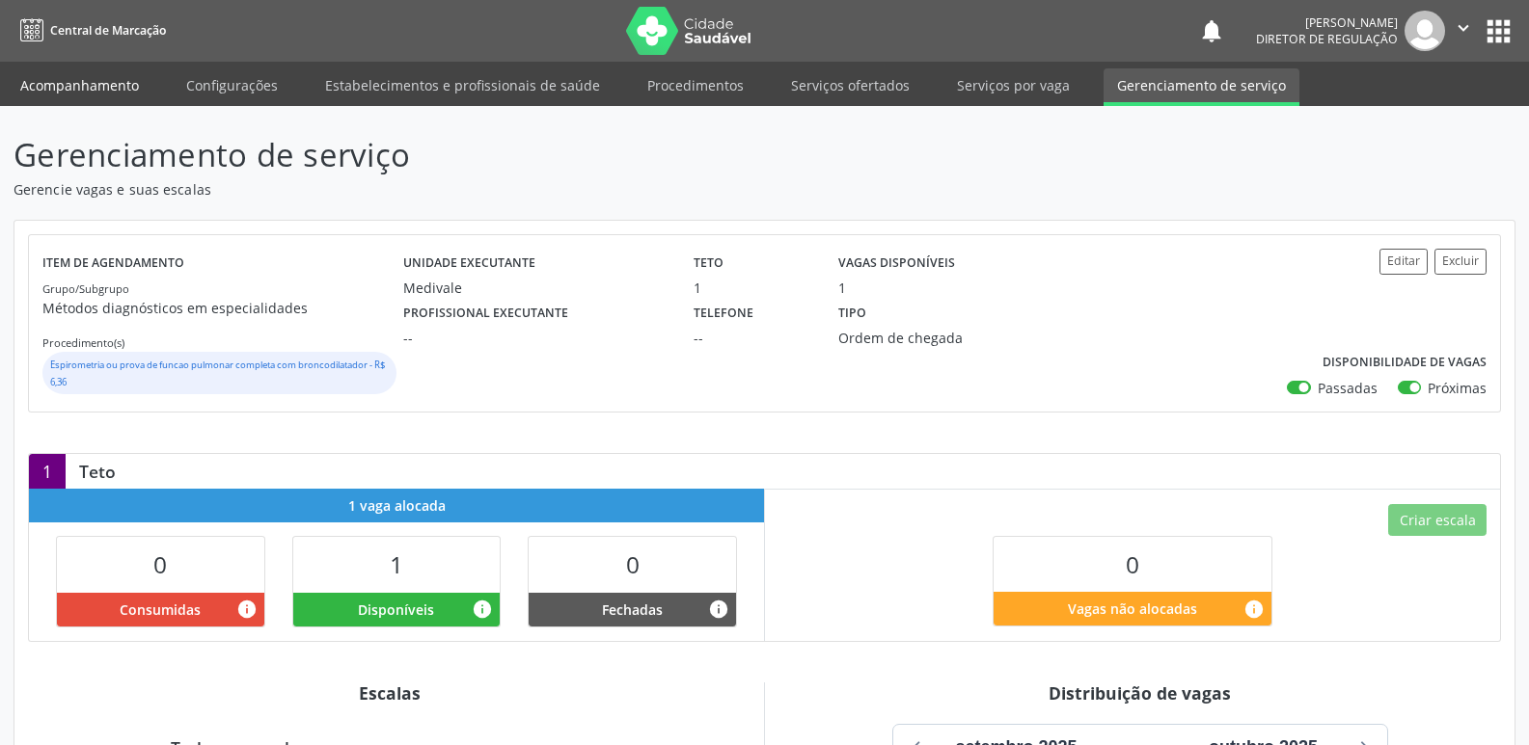
click at [126, 87] on link "Acompanhamento" at bounding box center [80, 85] width 146 height 34
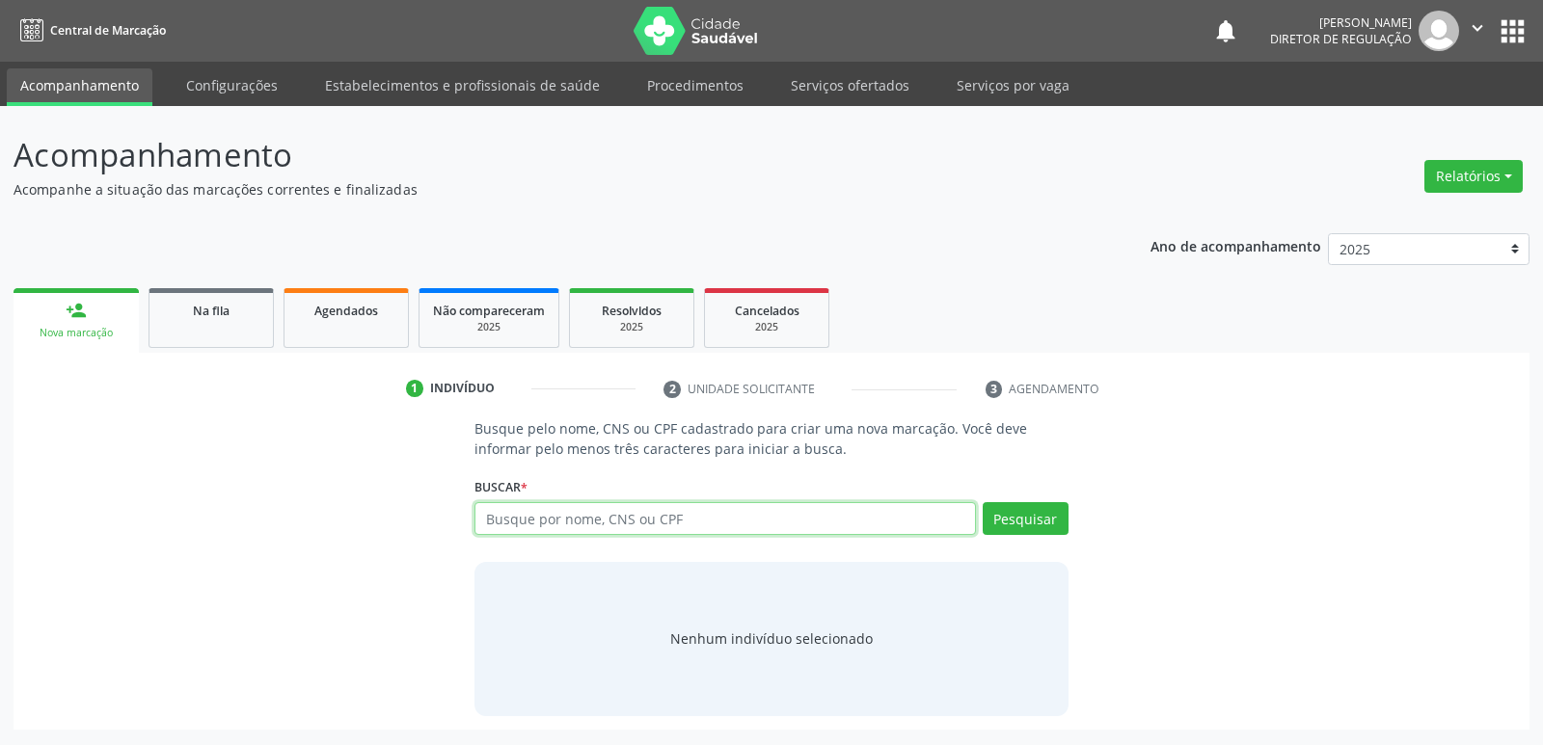
click at [712, 515] on input "text" at bounding box center [724, 518] width 501 height 33
paste input "JOSIVAN DE MACEDO RODRIGUES"
type input "JOSIVAN DE MACEDO RODRIGUES"
click at [1018, 514] on button "Pesquisar" at bounding box center [1026, 518] width 86 height 33
type input "JOSIVAN DE MACEDO RODRIGUES"
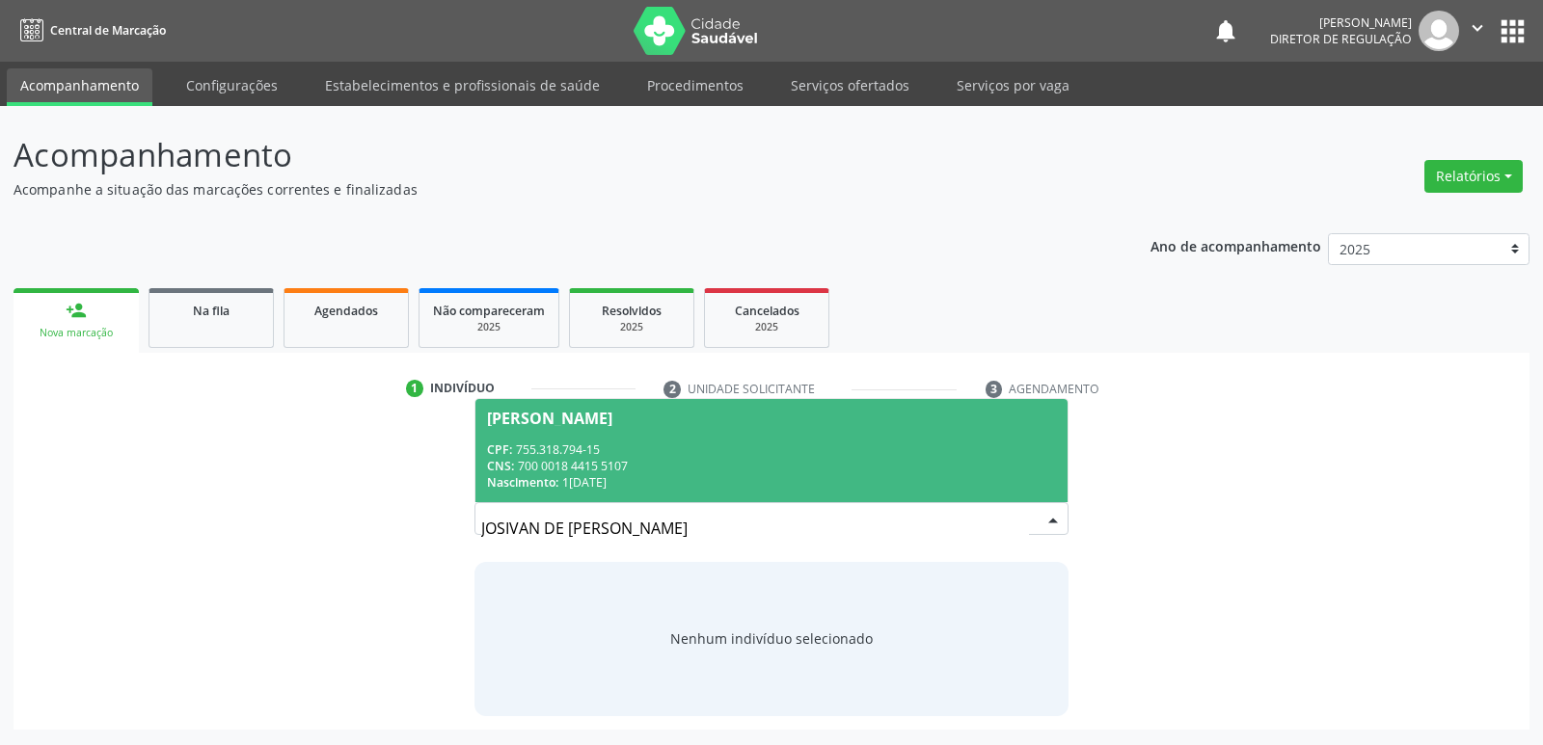
click at [606, 462] on div "CNS: 700 0018 4415 5107" at bounding box center [771, 466] width 568 height 16
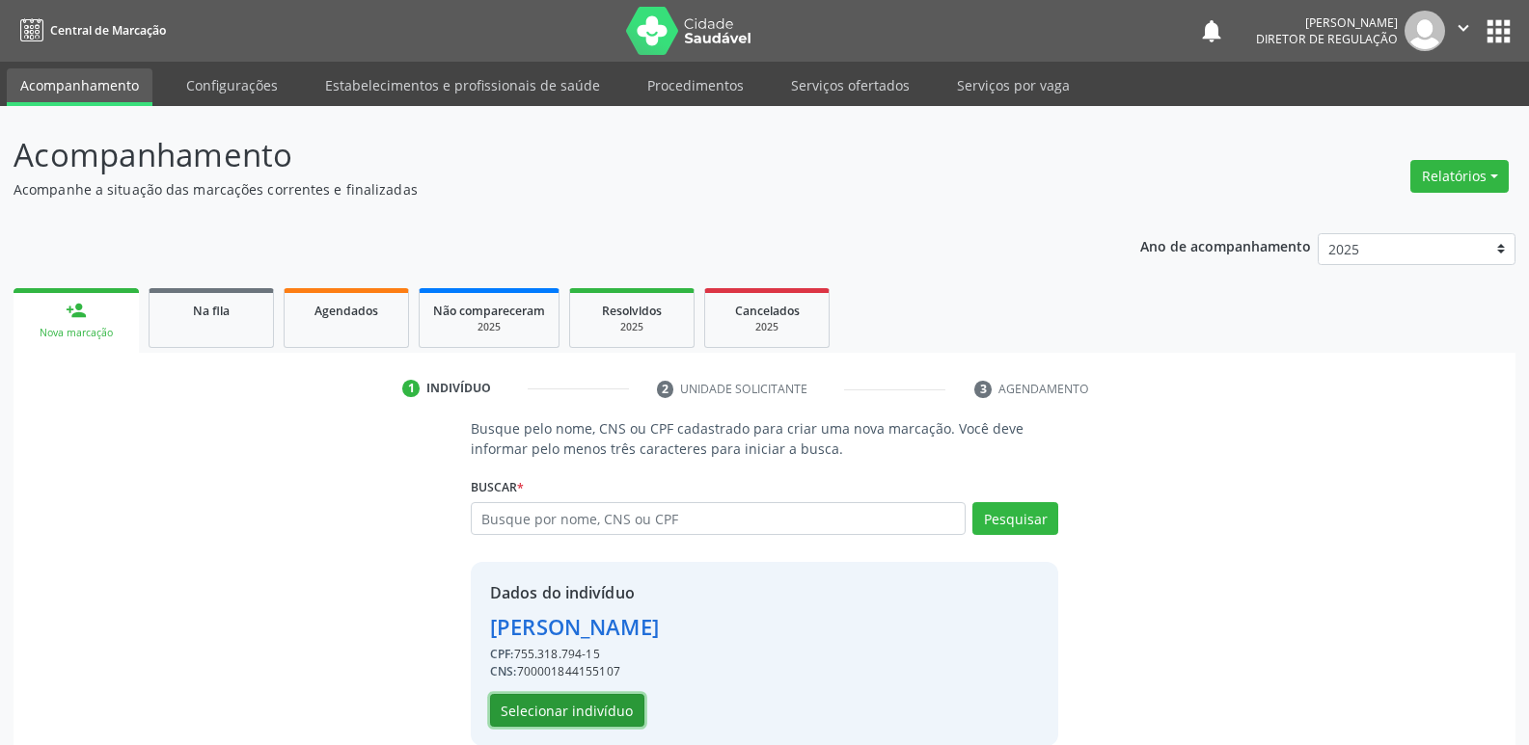
click at [619, 713] on button "Selecionar indivíduo" at bounding box center [567, 710] width 154 height 33
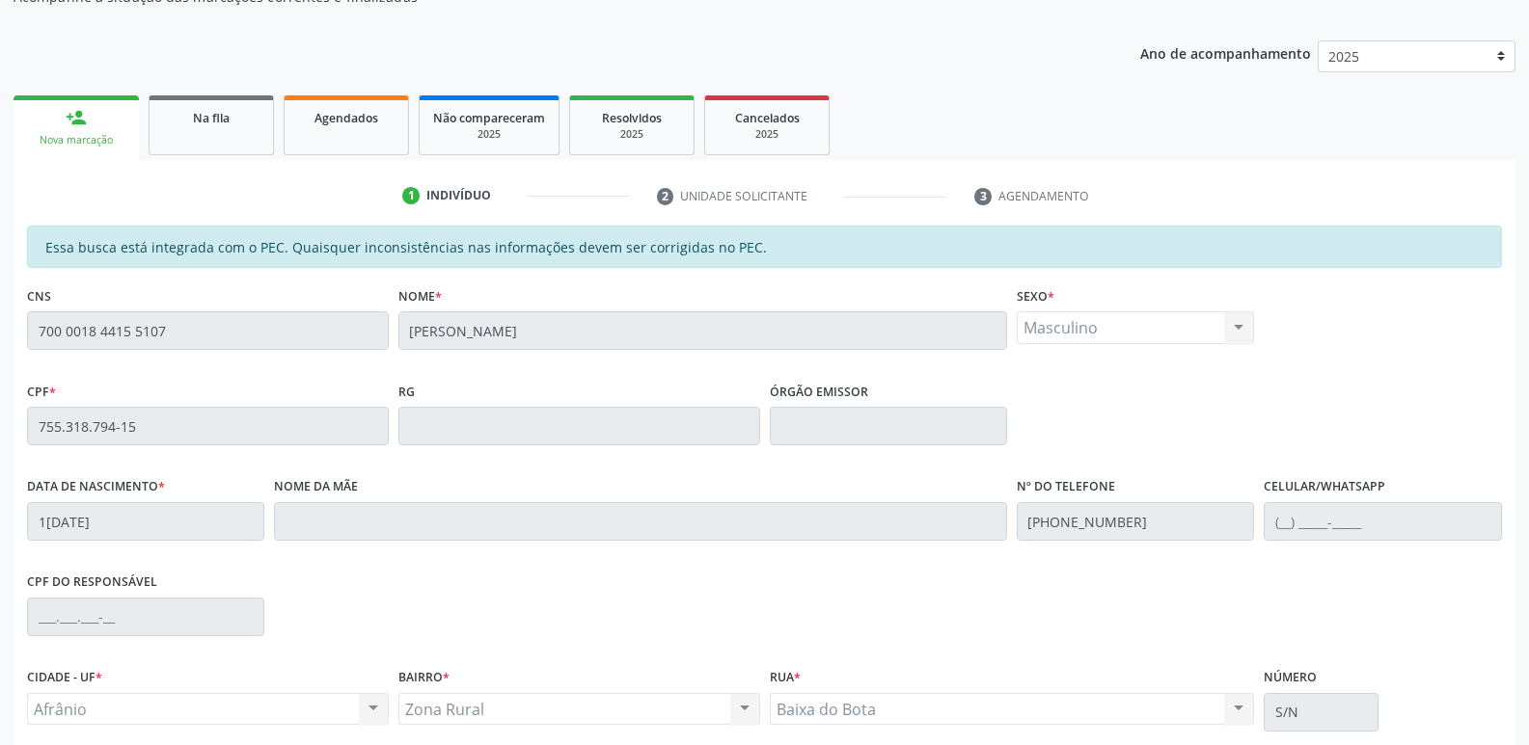
scroll to position [356, 0]
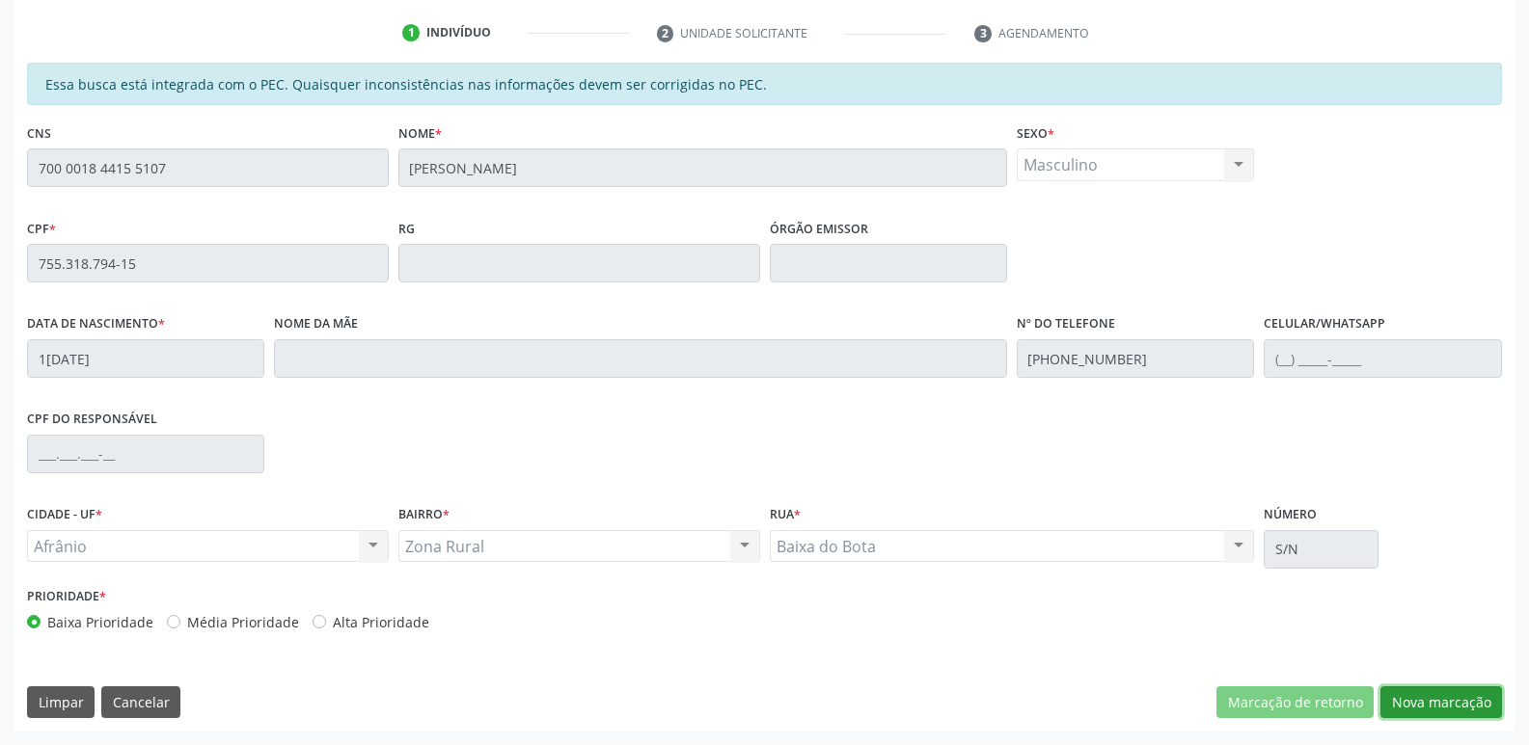
click at [1450, 704] on button "Nova marcação" at bounding box center [1441, 703] width 122 height 33
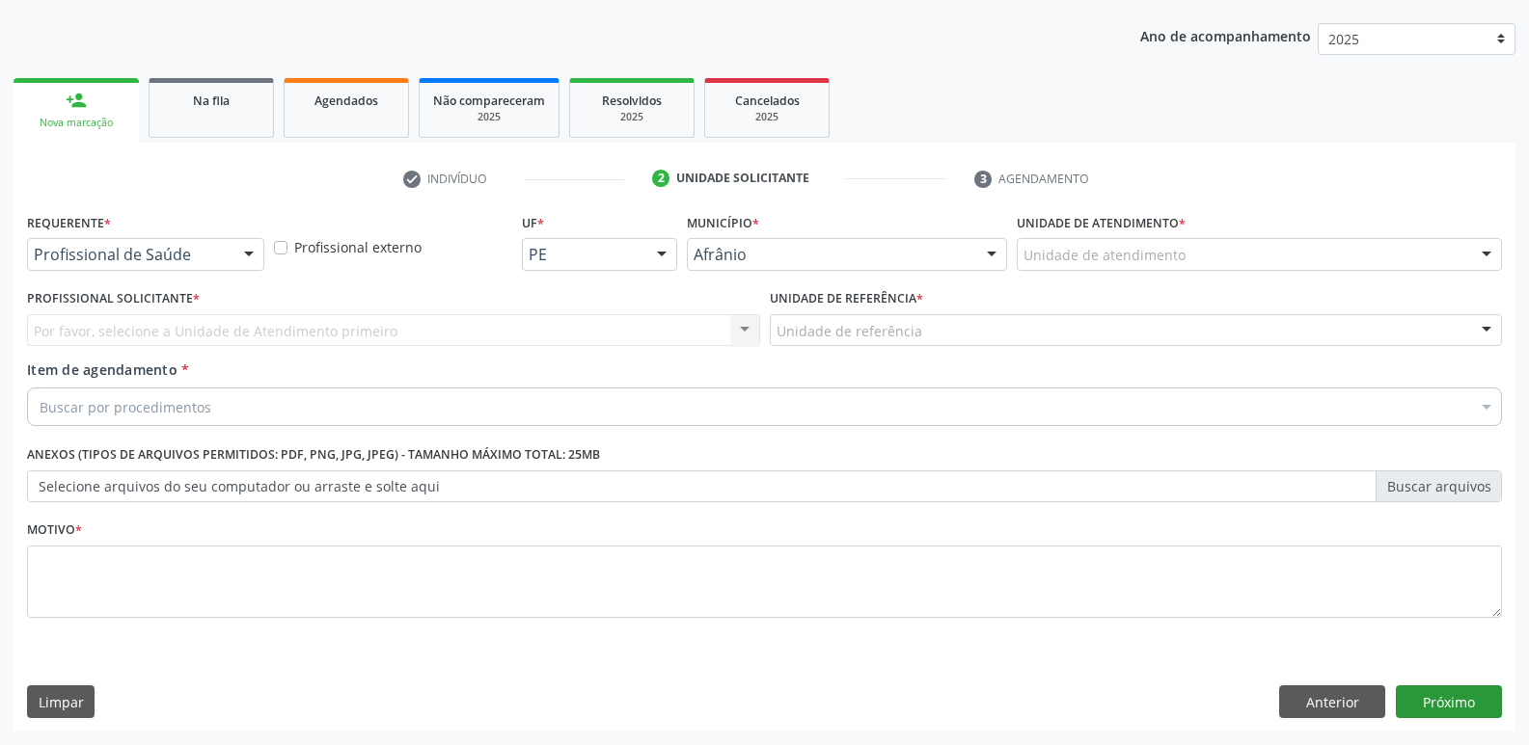
scroll to position [210, 0]
click at [1222, 245] on div "Unidade de atendimento" at bounding box center [1258, 254] width 485 height 33
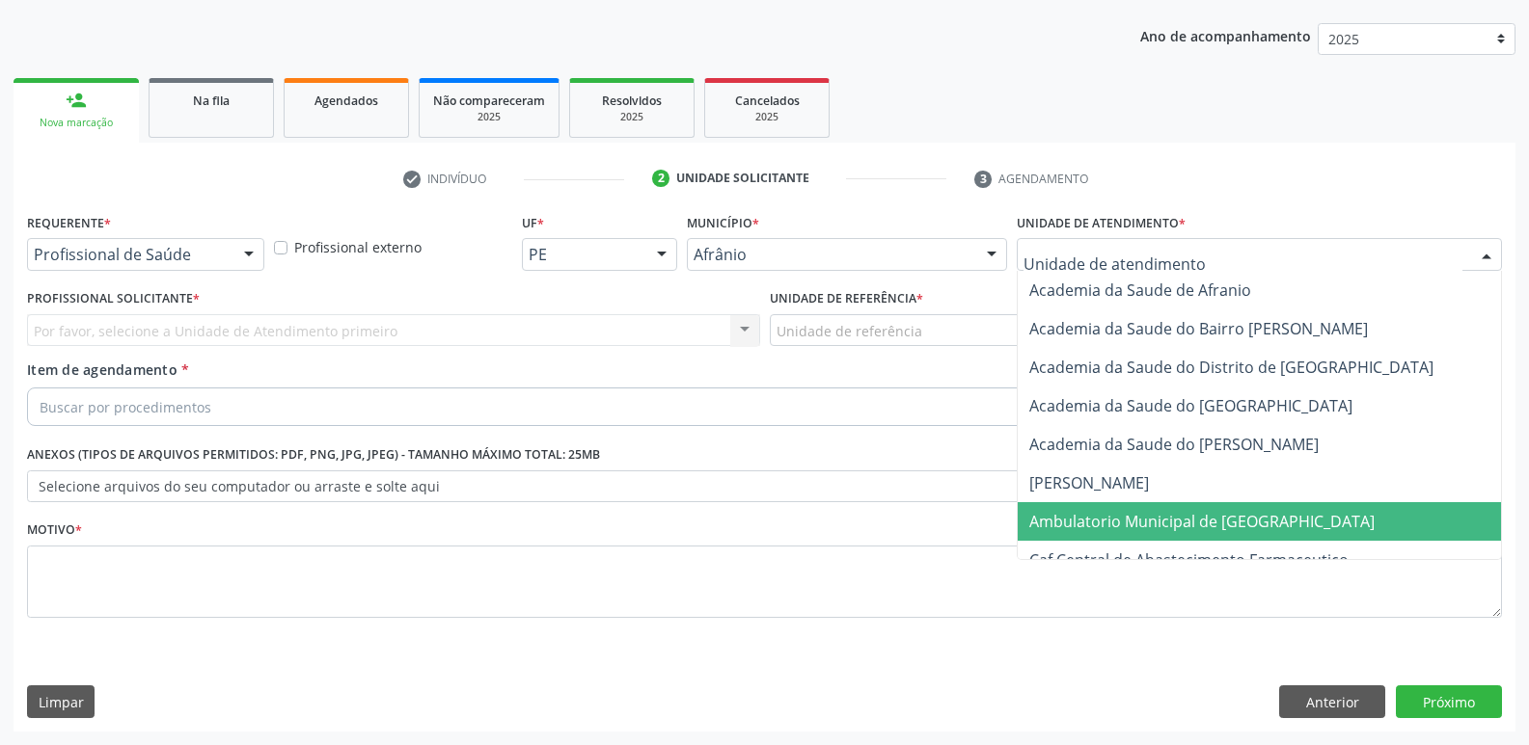
click at [1160, 526] on span "Ambulatorio Municipal de [GEOGRAPHIC_DATA]" at bounding box center [1201, 521] width 345 height 21
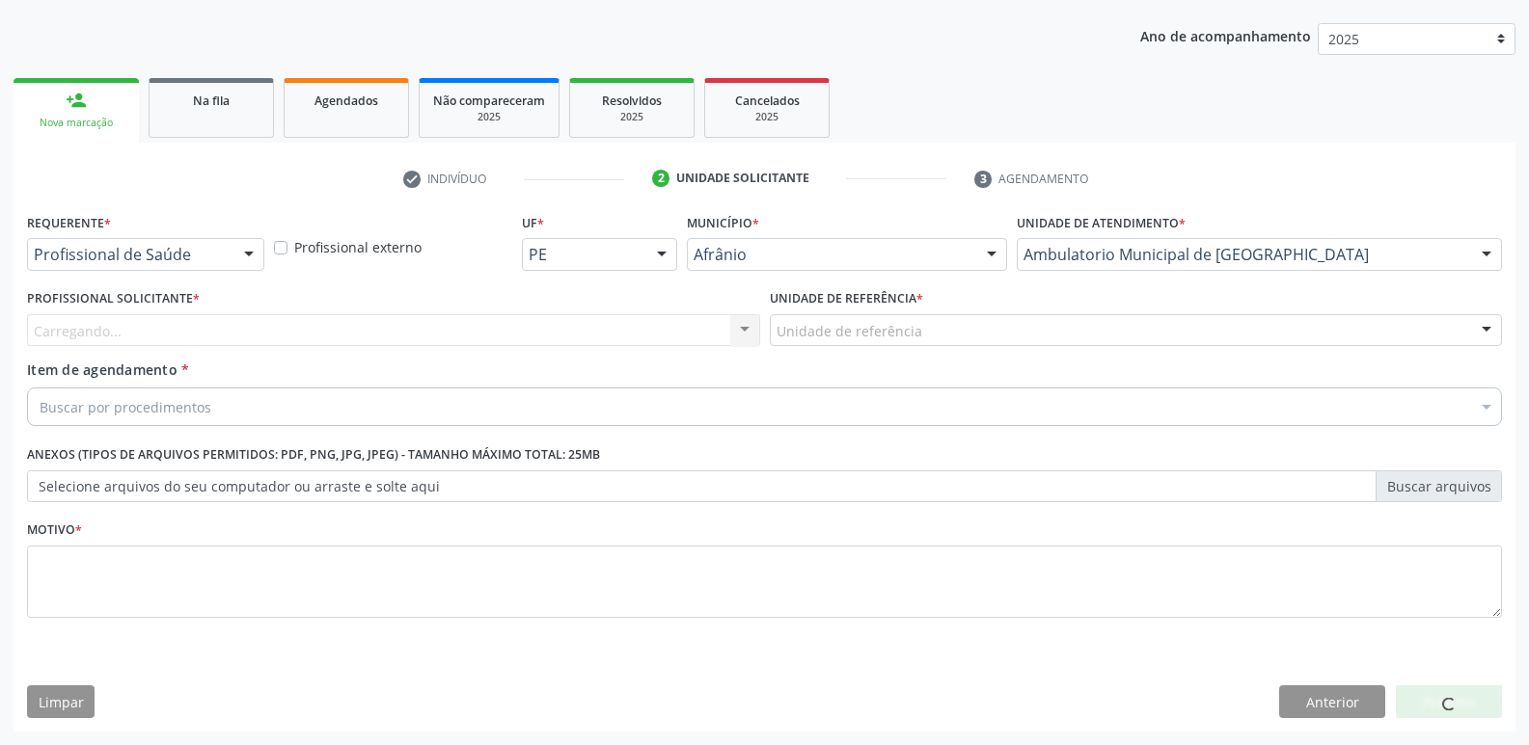
click at [962, 324] on div "Unidade de referência" at bounding box center [1136, 330] width 733 height 33
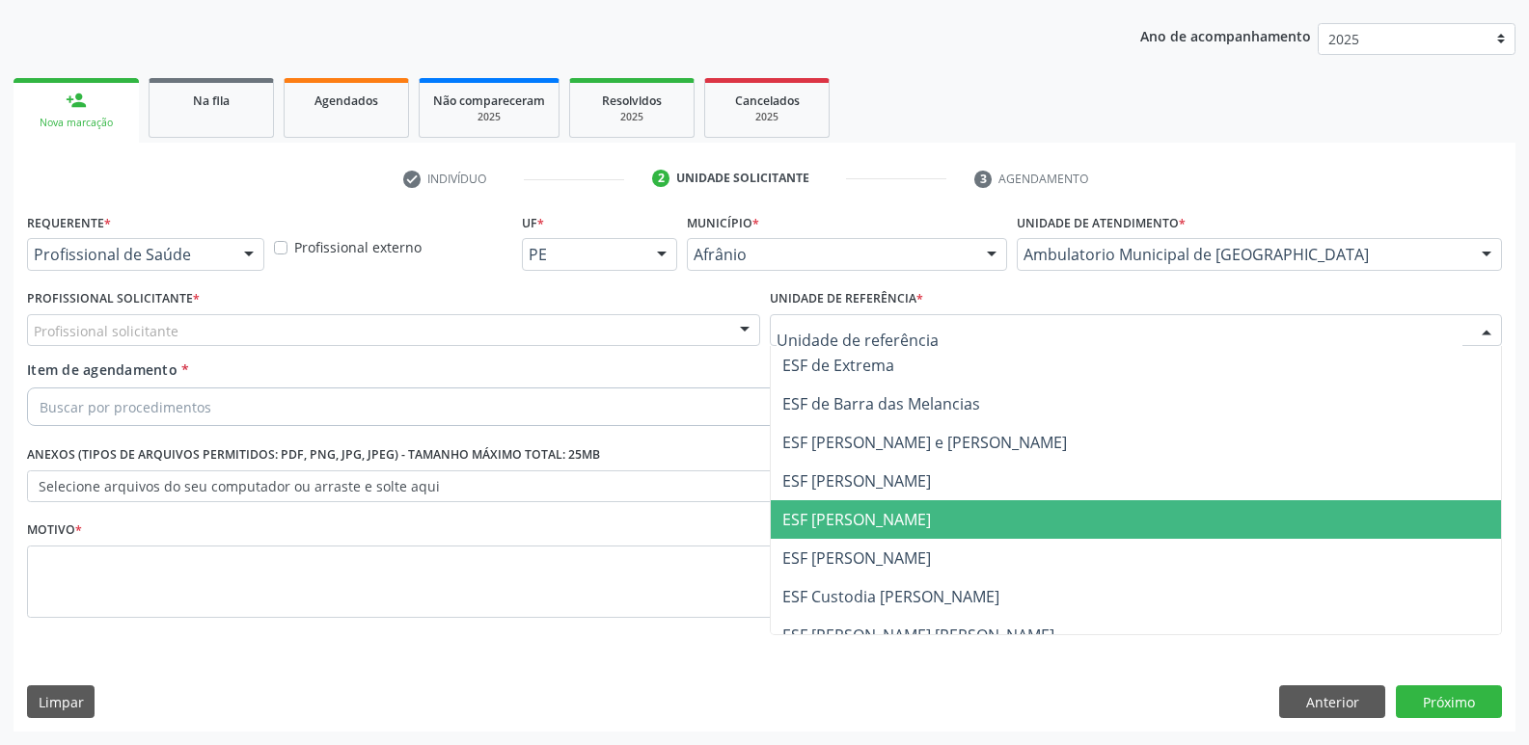
click at [966, 530] on span "ESF [PERSON_NAME]" at bounding box center [1136, 520] width 731 height 39
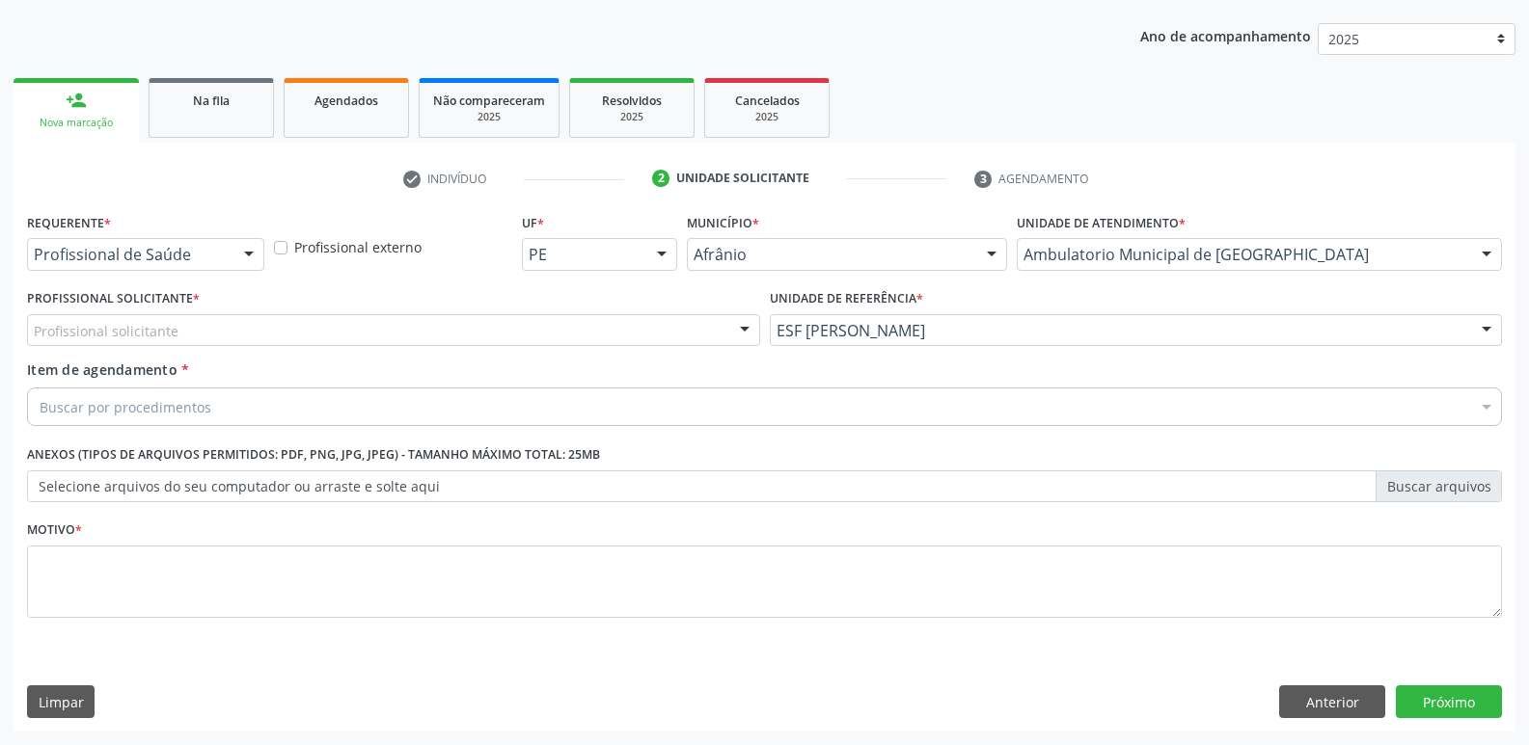
click at [591, 322] on div "Profissional solicitante" at bounding box center [393, 330] width 733 height 33
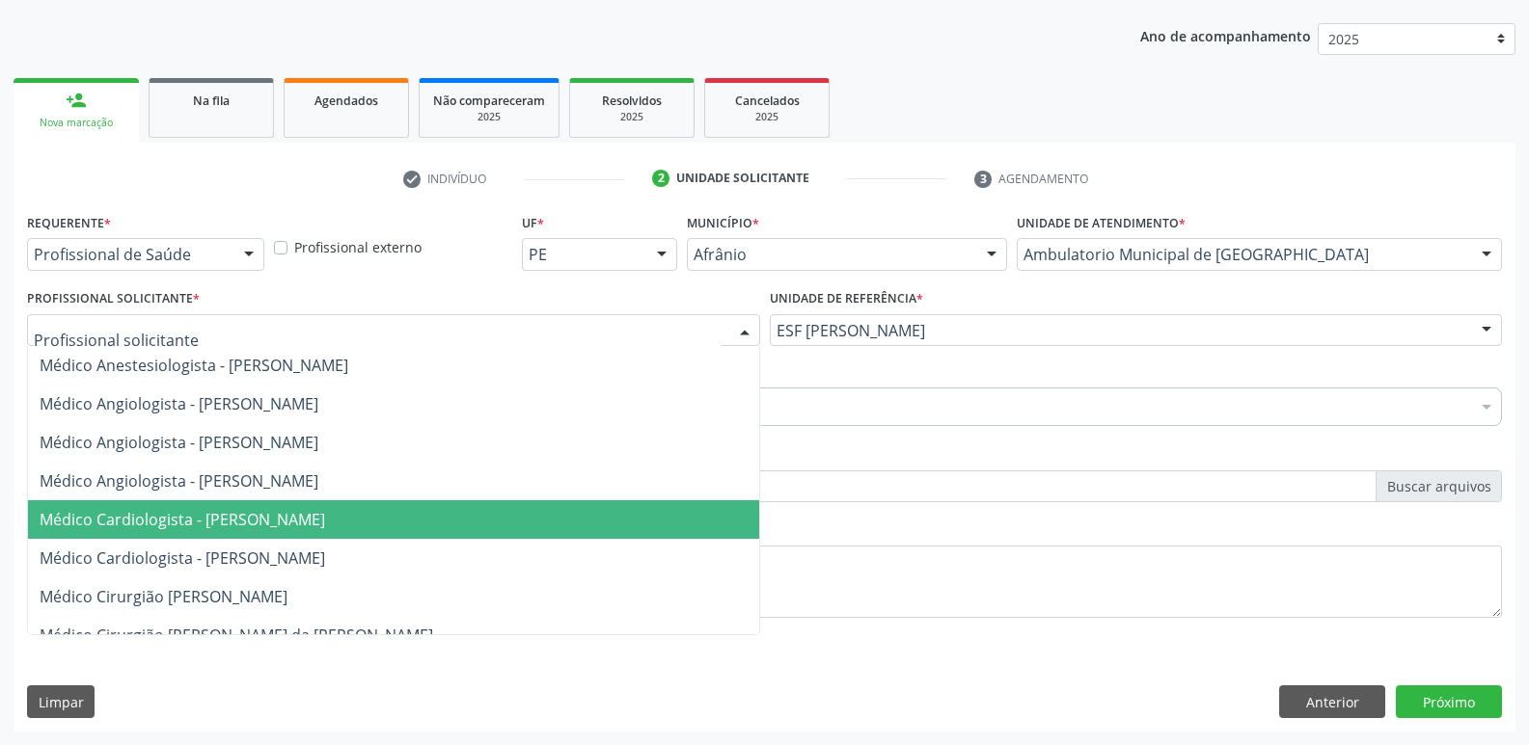
click at [620, 511] on span "Médico Cardiologista - [PERSON_NAME]" at bounding box center [393, 520] width 731 height 39
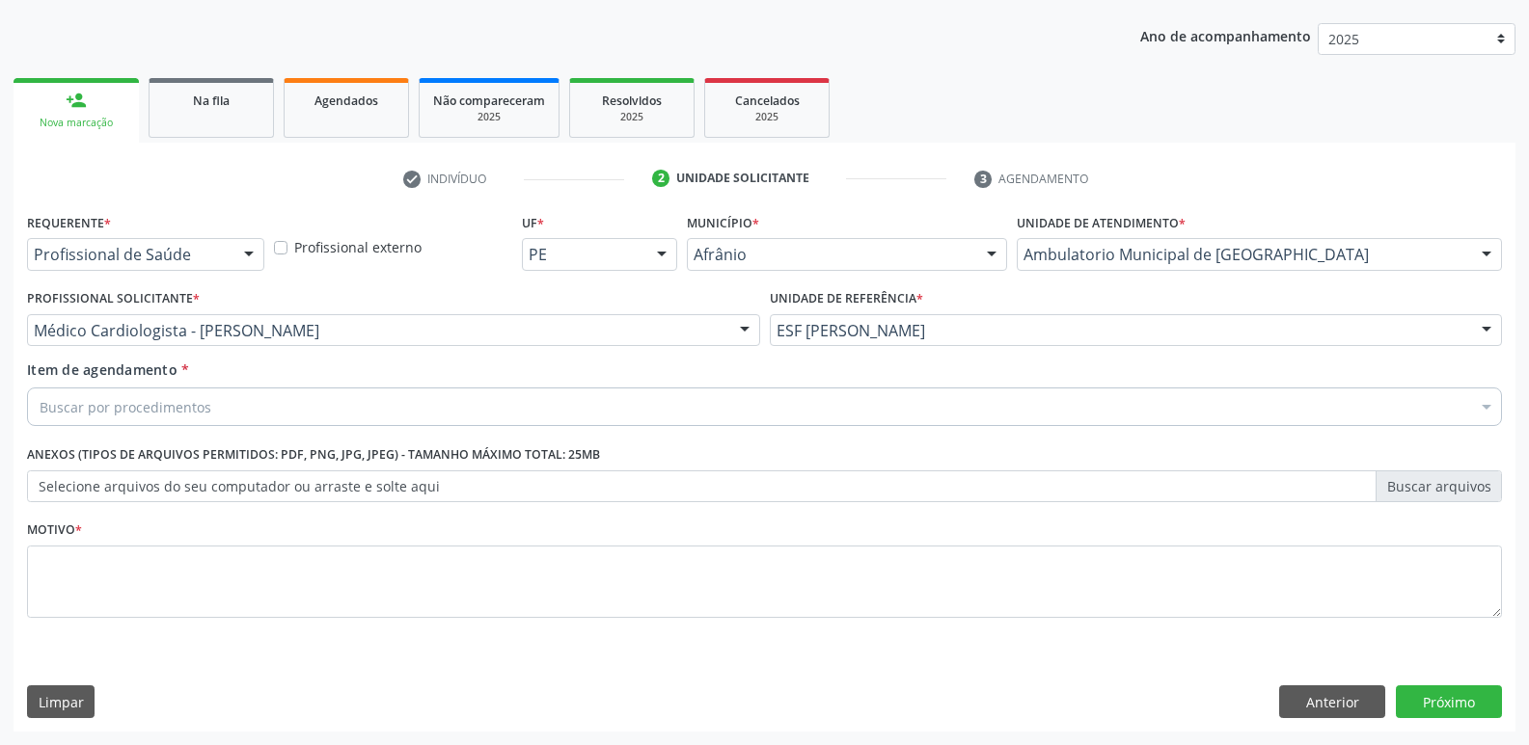
click at [546, 401] on div "Buscar por procedimentos" at bounding box center [764, 407] width 1475 height 39
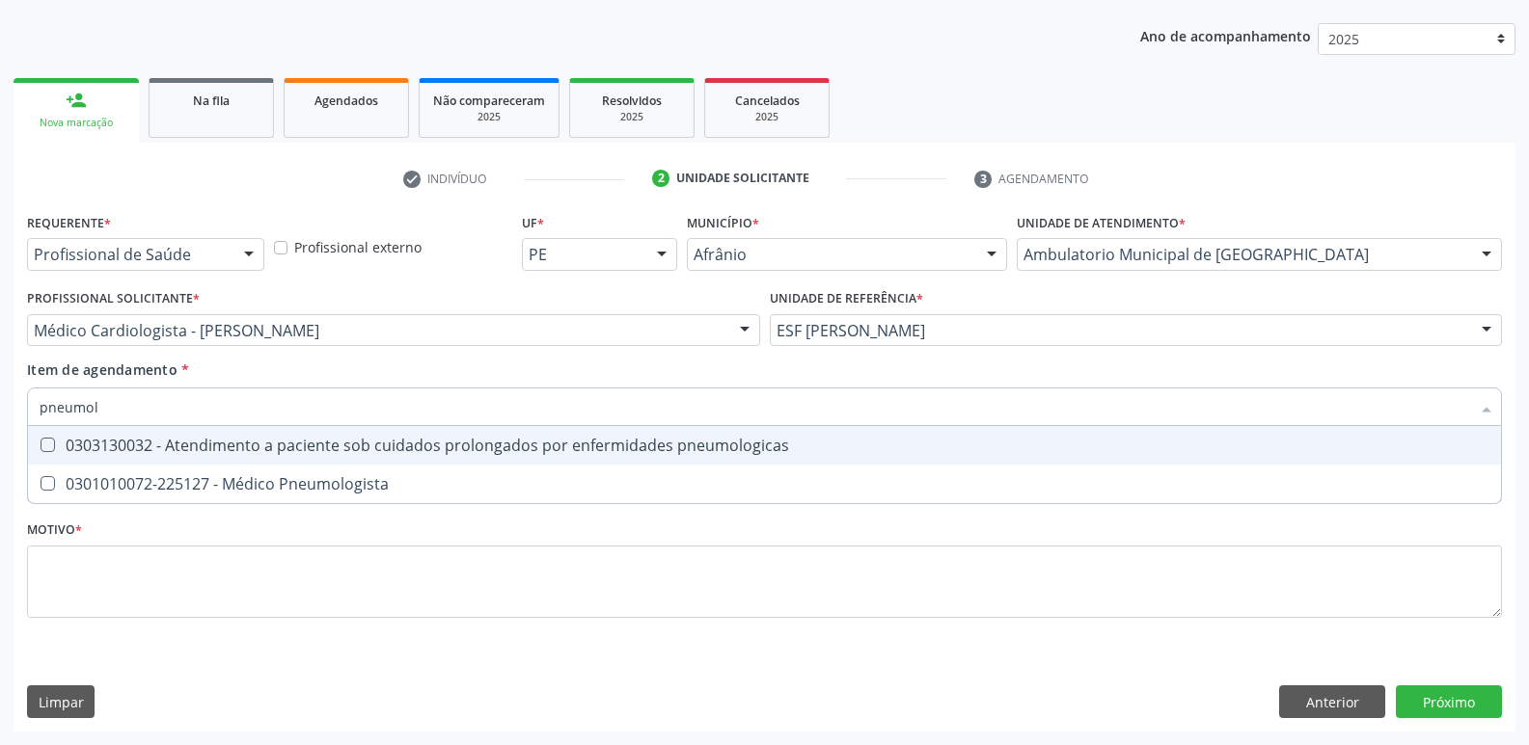
type input "pneumolo"
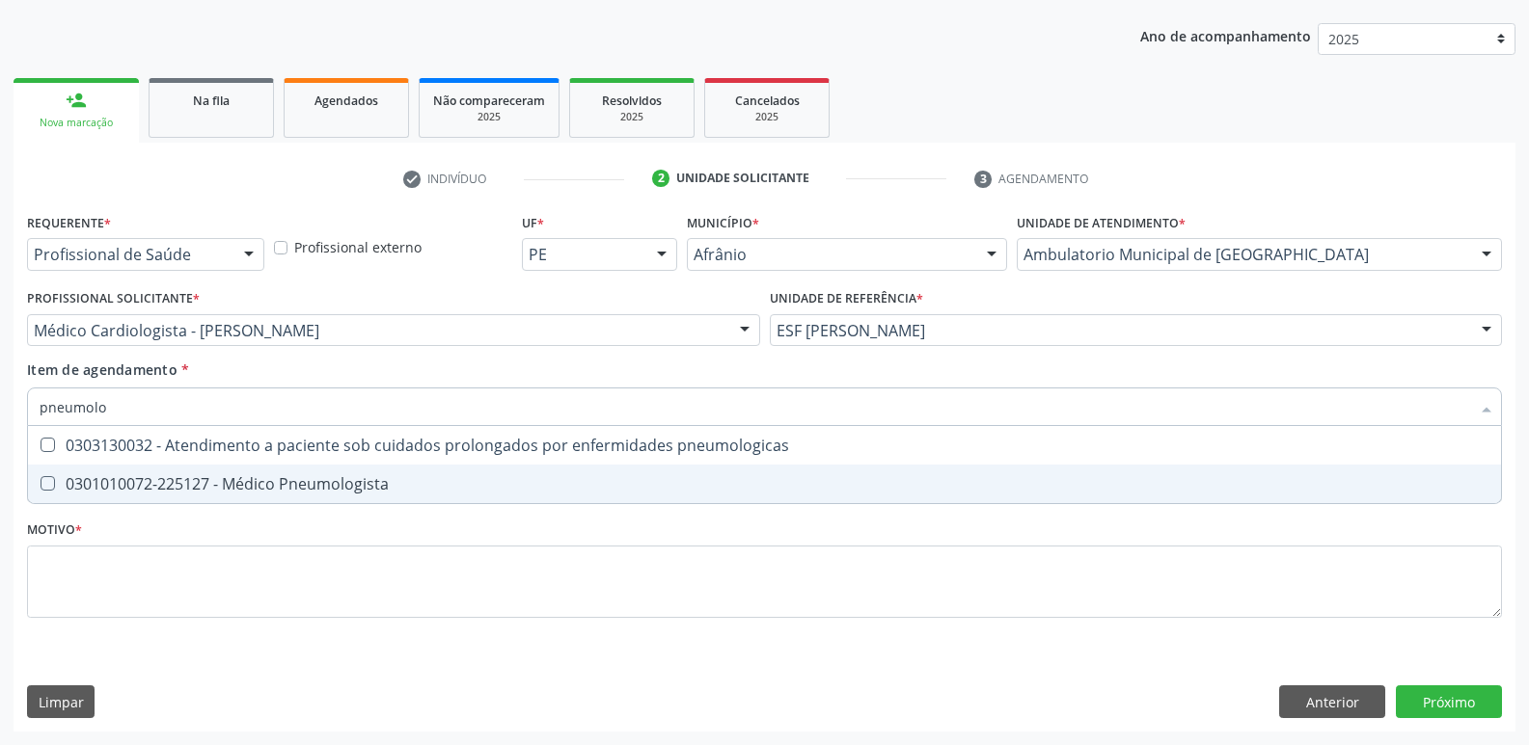
click at [507, 475] on span "0301010072-225127 - Médico Pneumologista" at bounding box center [764, 484] width 1473 height 39
checkbox Pneumologista "true"
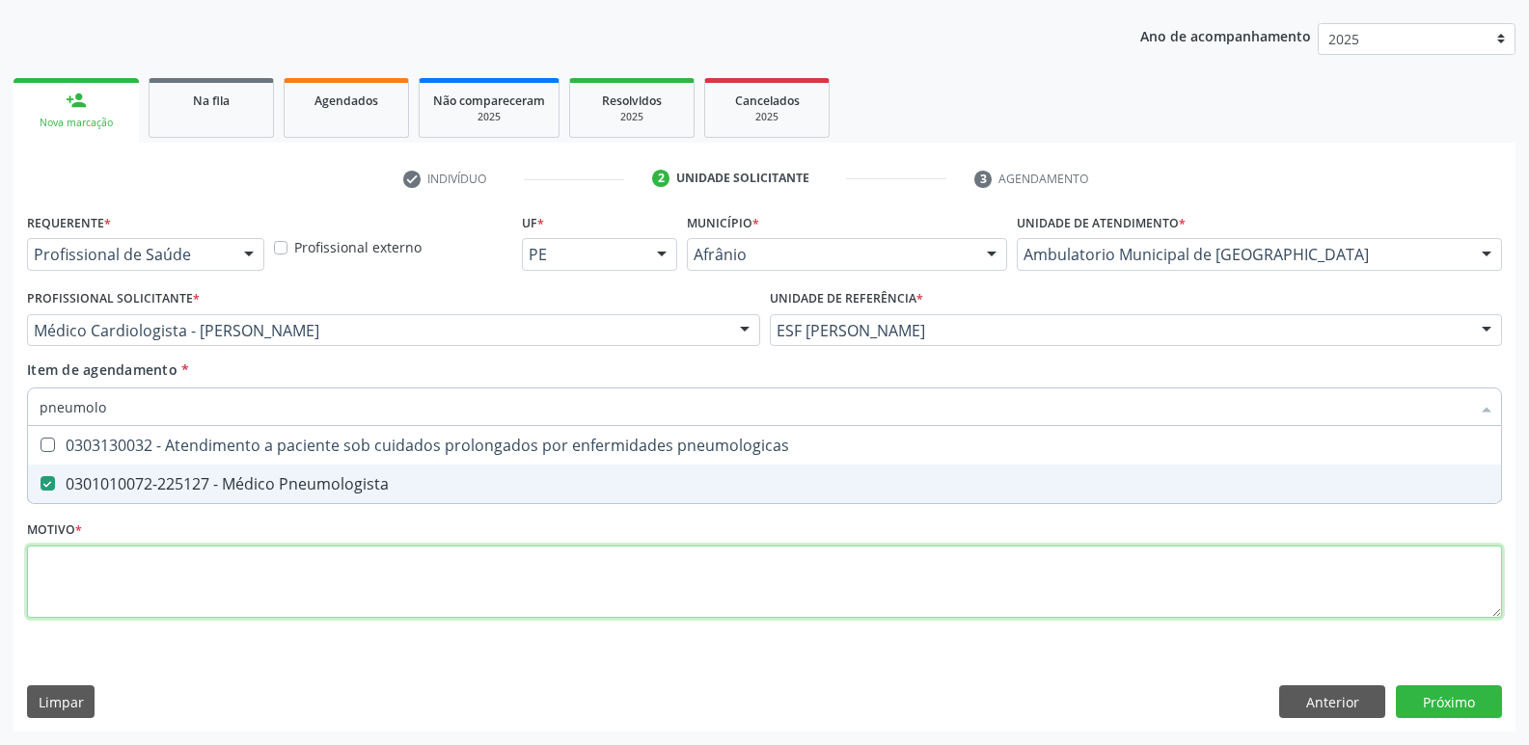
click at [488, 560] on div "Requerente * Profissional de Saúde Profissional de Saúde Paciente Nenhum result…" at bounding box center [764, 426] width 1475 height 437
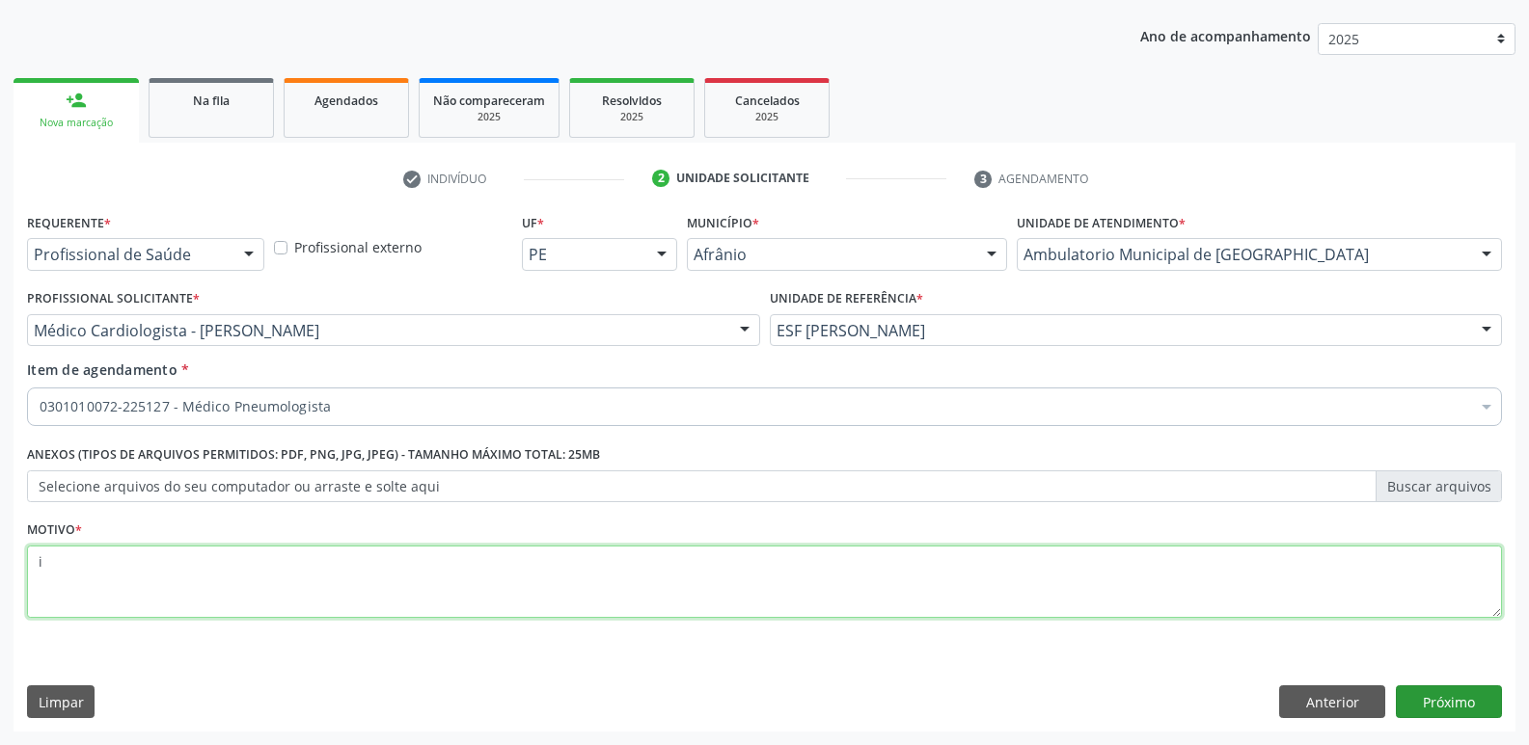
type textarea "i"
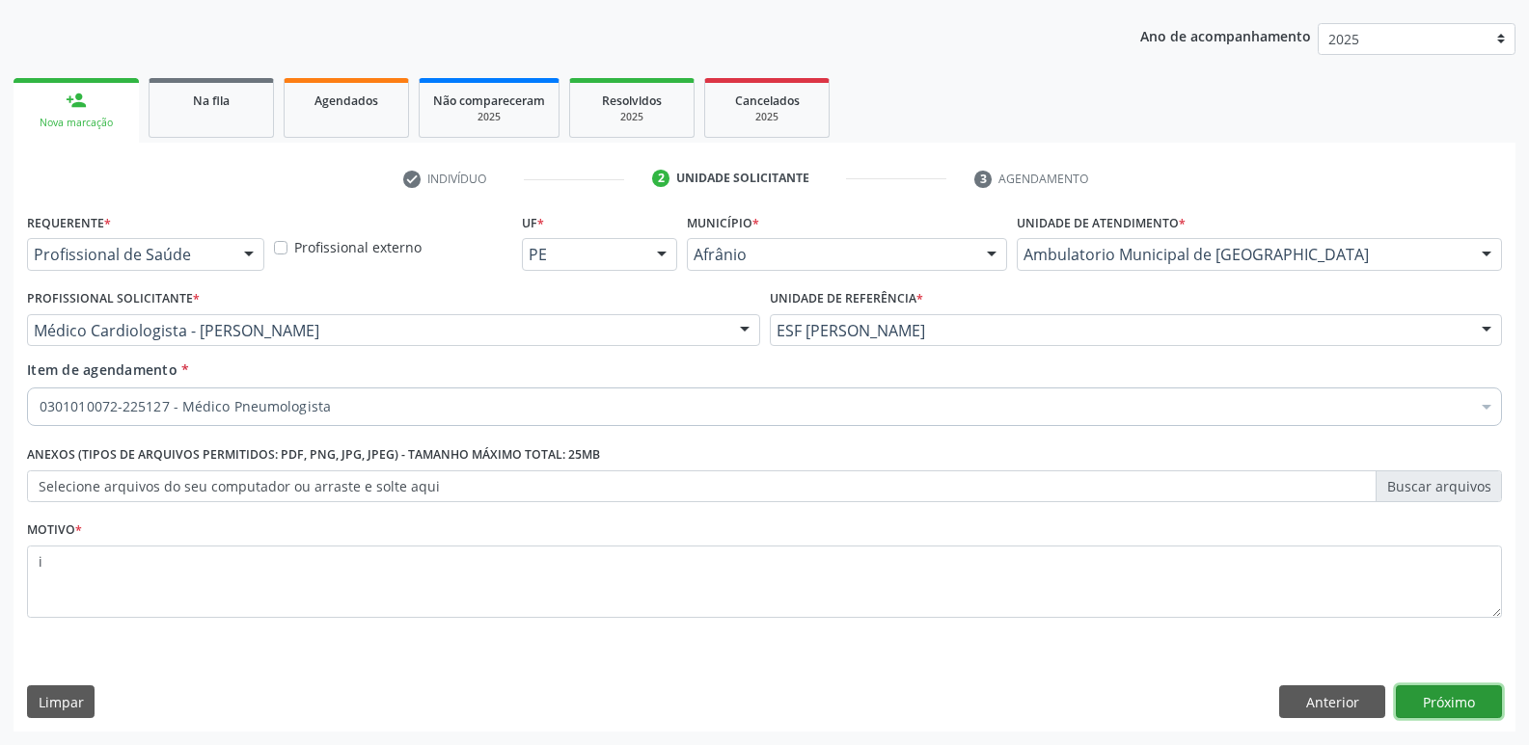
click at [1451, 703] on button "Próximo" at bounding box center [1448, 702] width 106 height 33
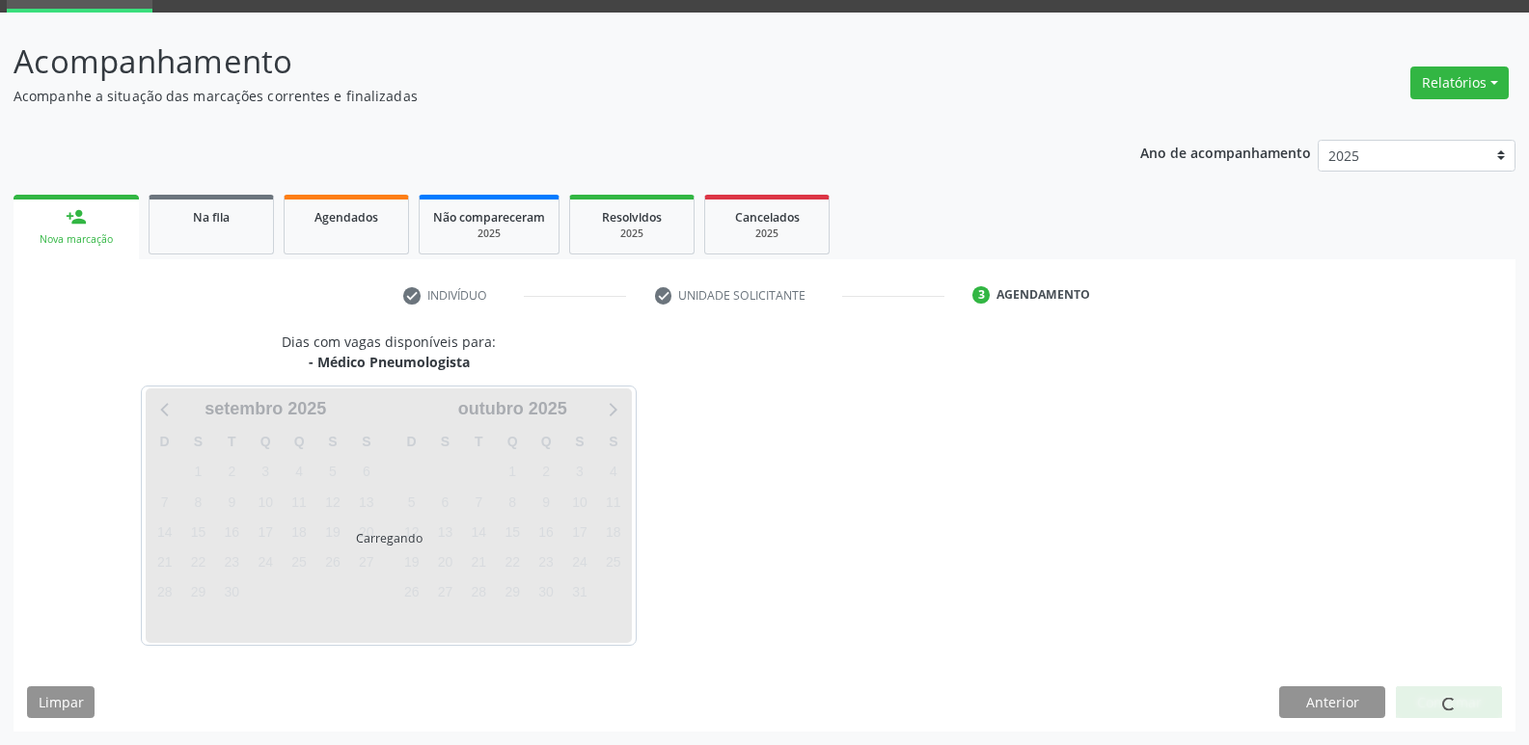
scroll to position [94, 0]
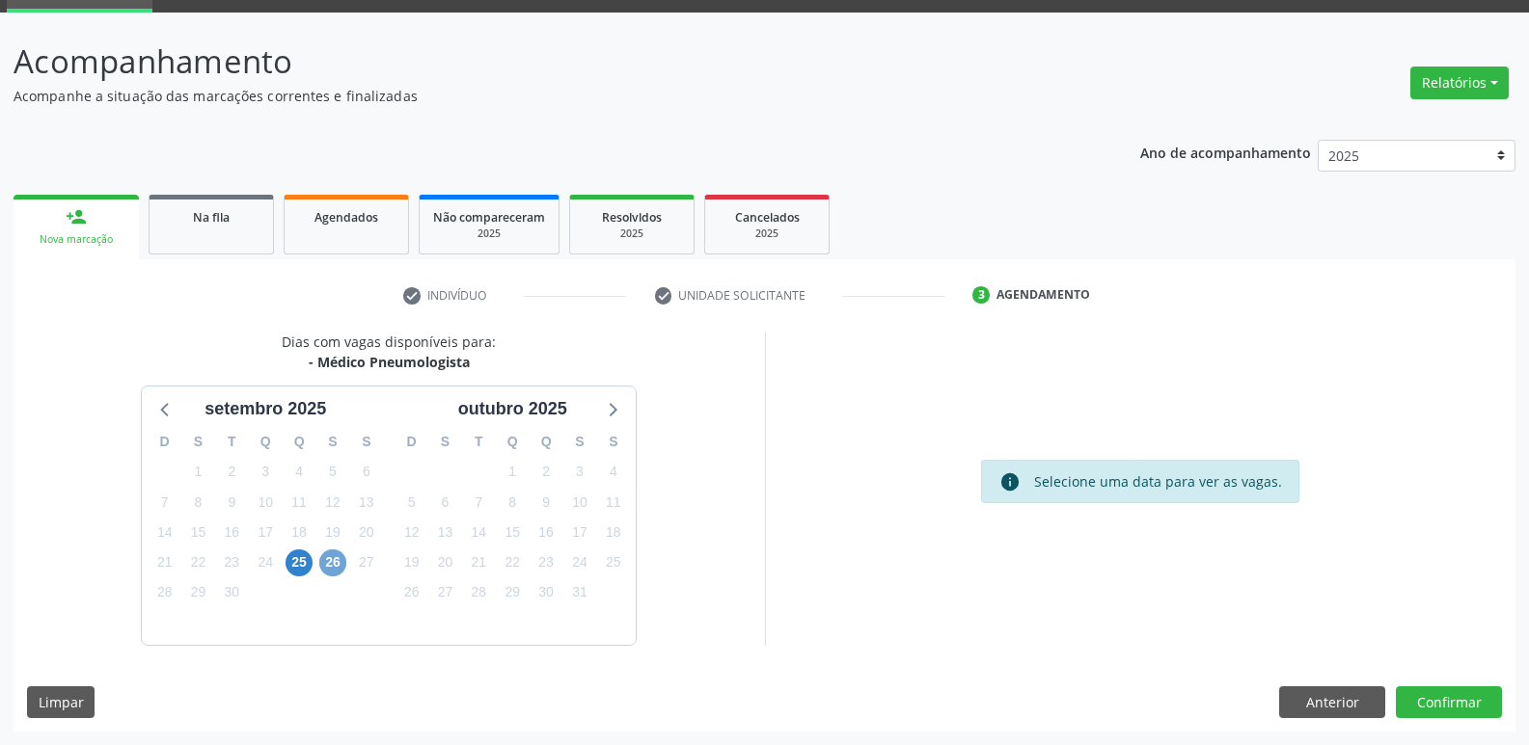
click at [332, 562] on span "26" at bounding box center [332, 563] width 27 height 27
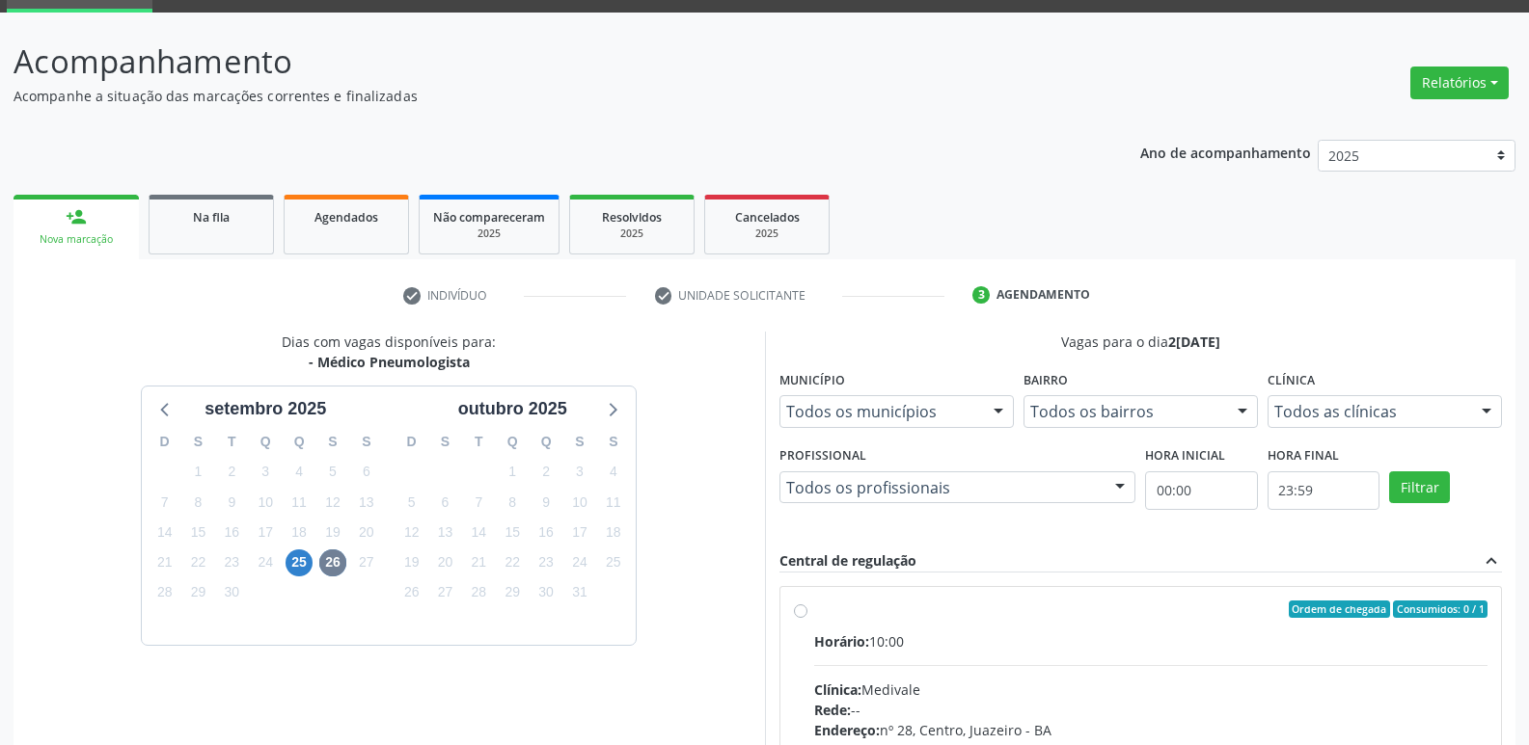
click at [875, 604] on div "Ordem de chegada Consumidos: 0 / 1" at bounding box center [1151, 609] width 674 height 17
click at [807, 604] on input "Ordem de chegada Consumidos: 0 / 1 Horário: 10:00 Clínica: Medivale Rede: -- En…" at bounding box center [801, 609] width 14 height 17
radio input "true"
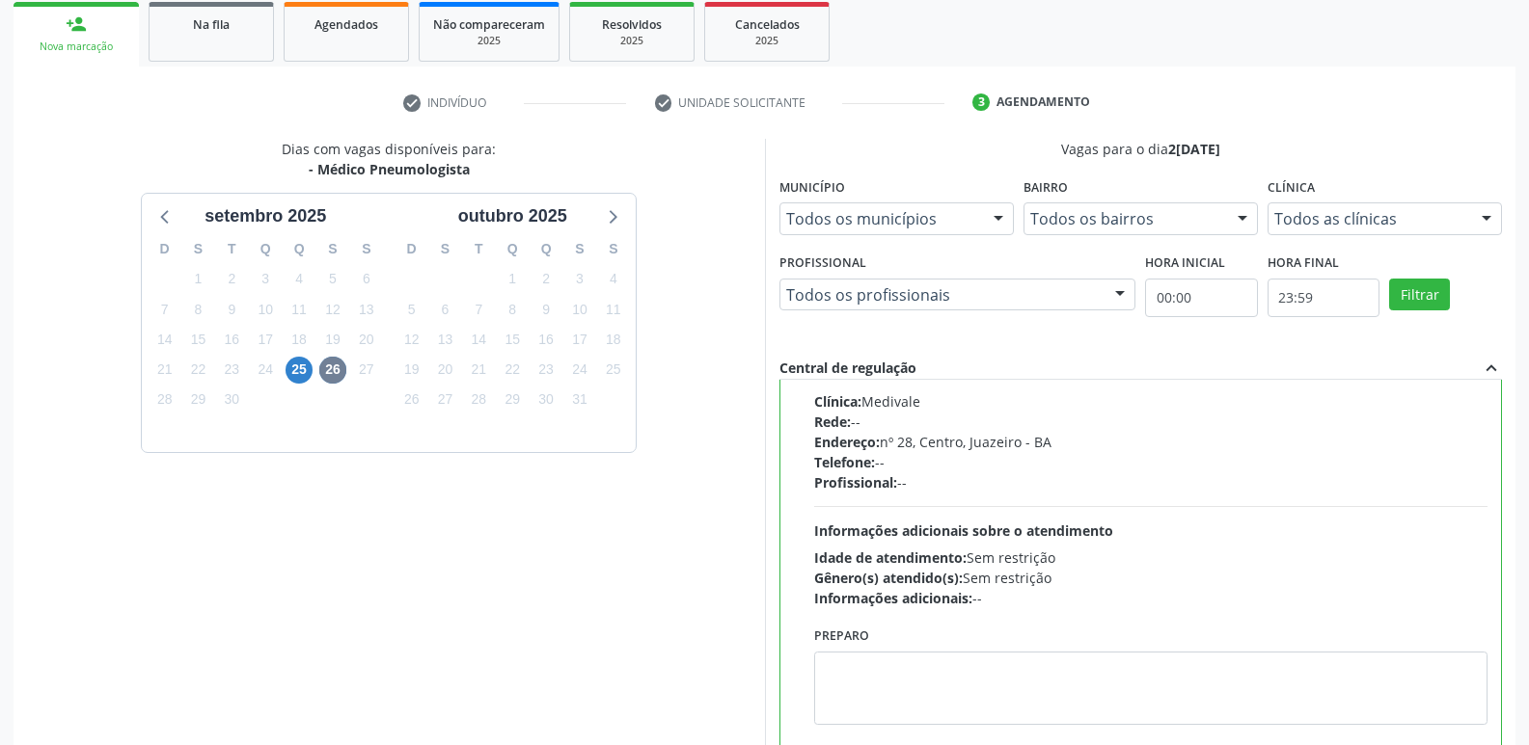
scroll to position [407, 0]
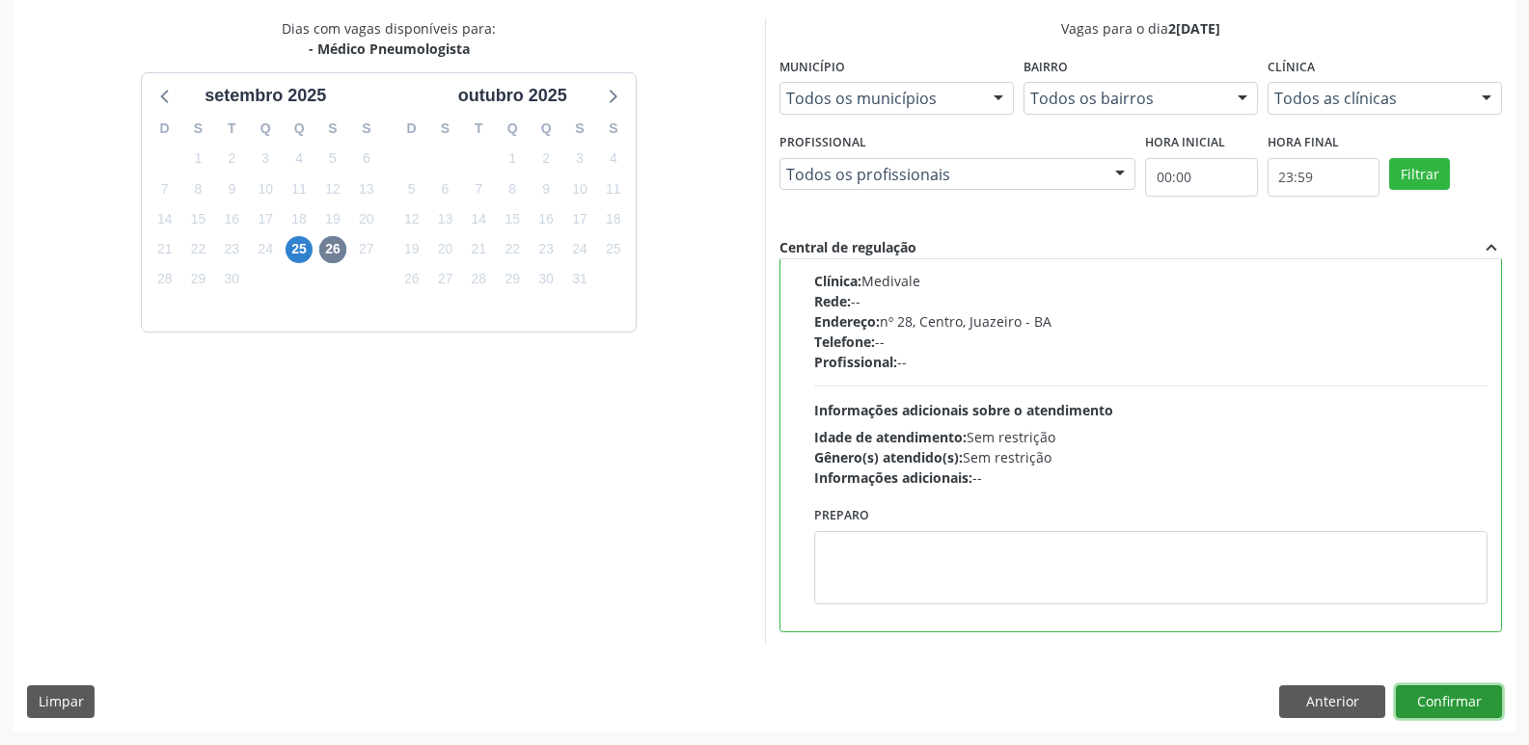
click at [1458, 705] on button "Confirmar" at bounding box center [1448, 702] width 106 height 33
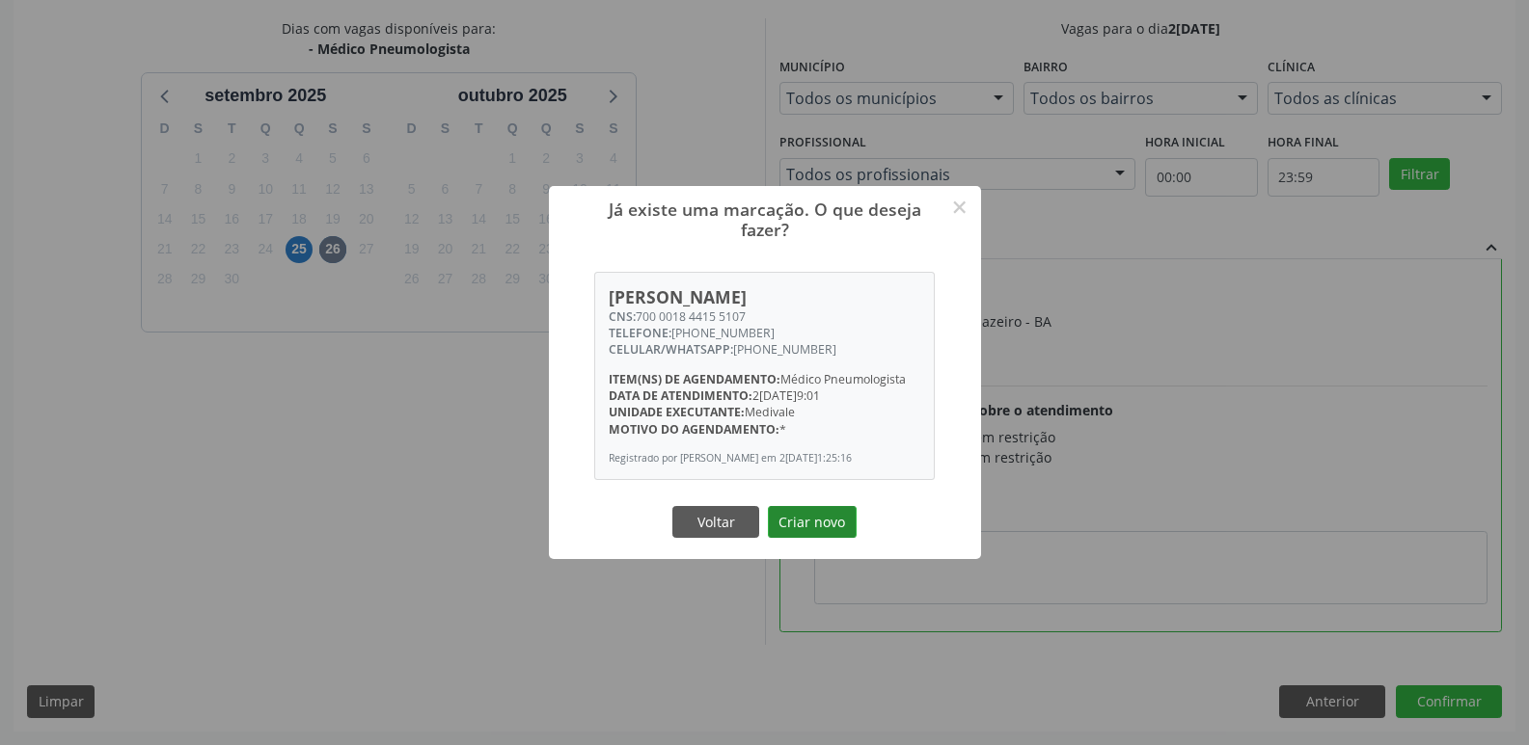
click at [829, 539] on button "Criar novo" at bounding box center [812, 522] width 89 height 33
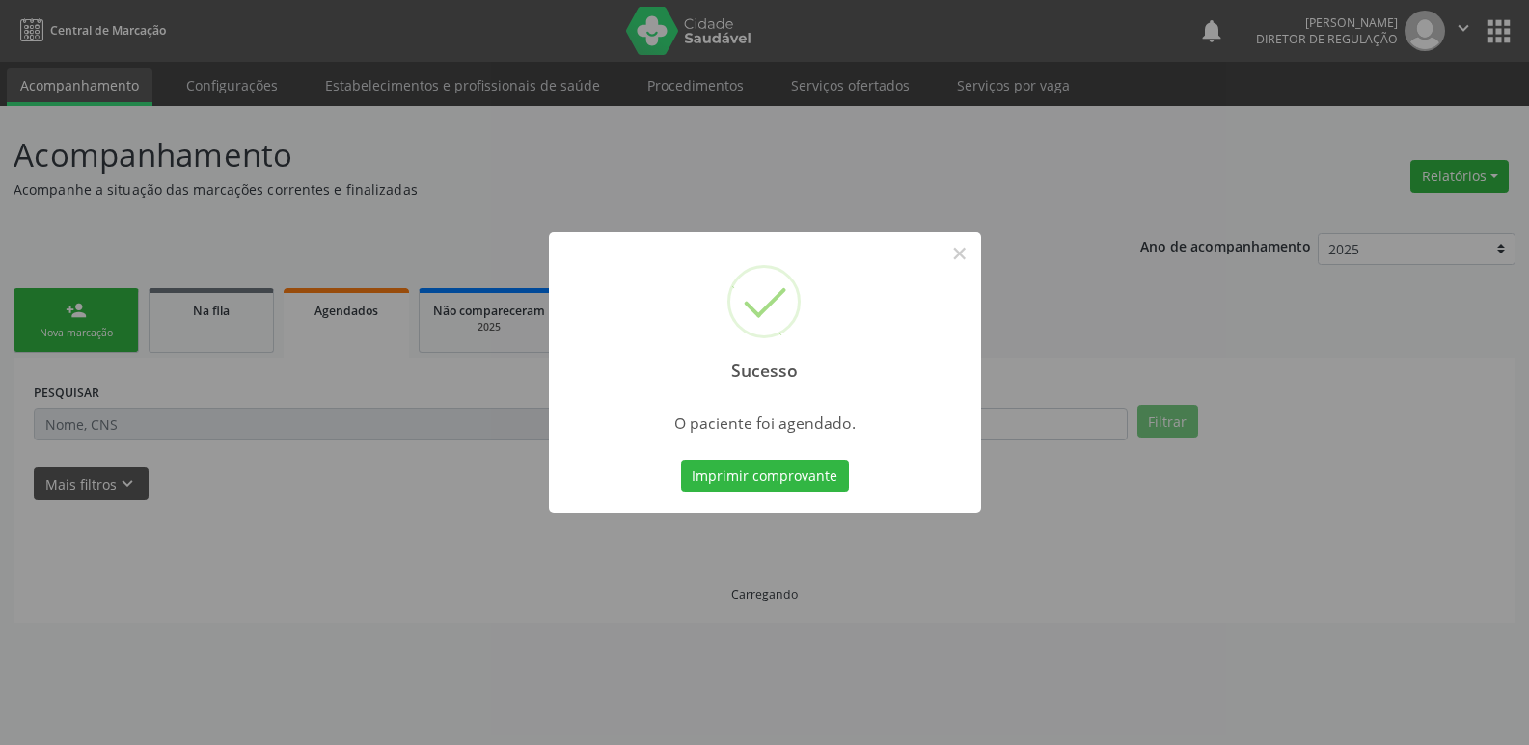
scroll to position [0, 0]
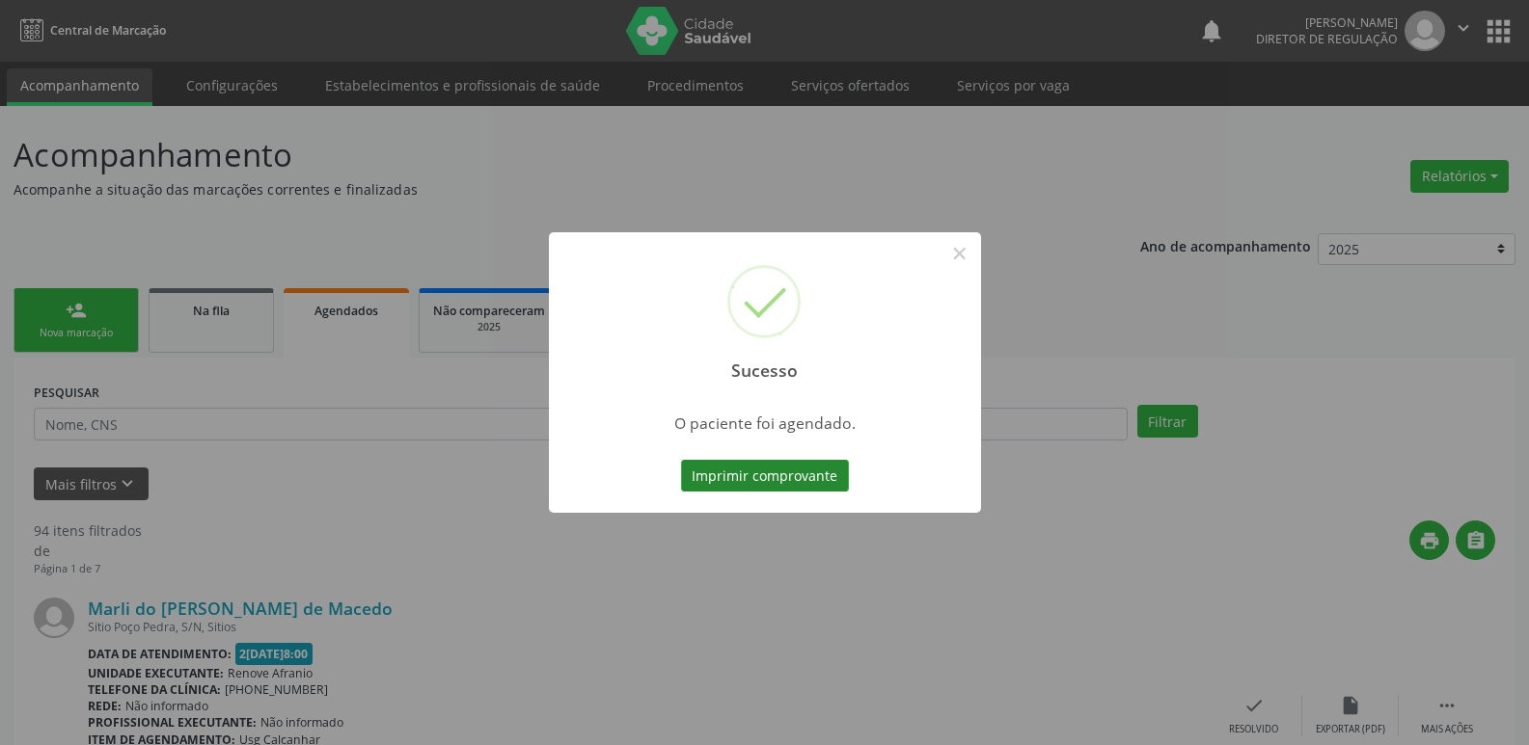
click at [824, 475] on button "Imprimir comprovante" at bounding box center [765, 476] width 168 height 33
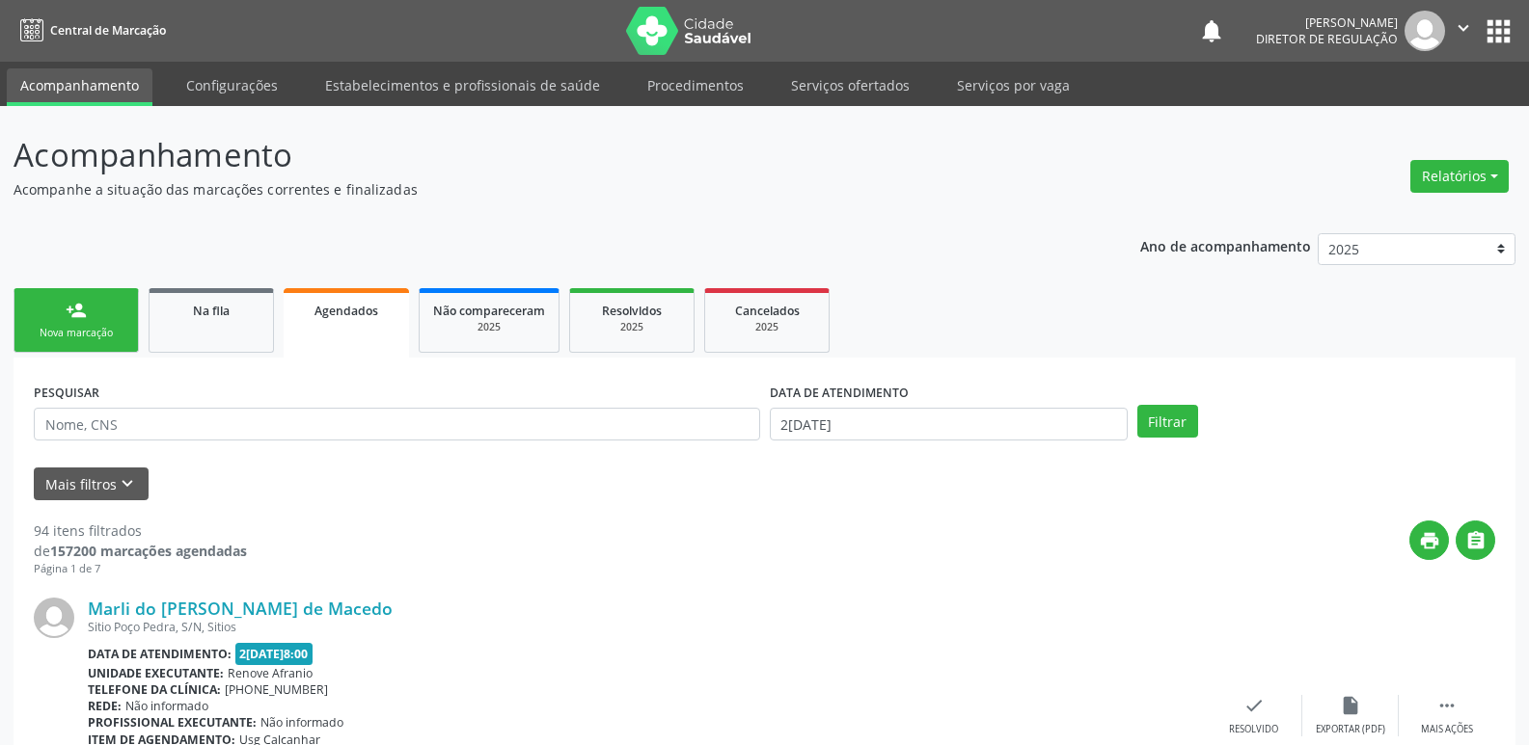
click at [120, 317] on link "person_add Nova marcação" at bounding box center [76, 320] width 125 height 65
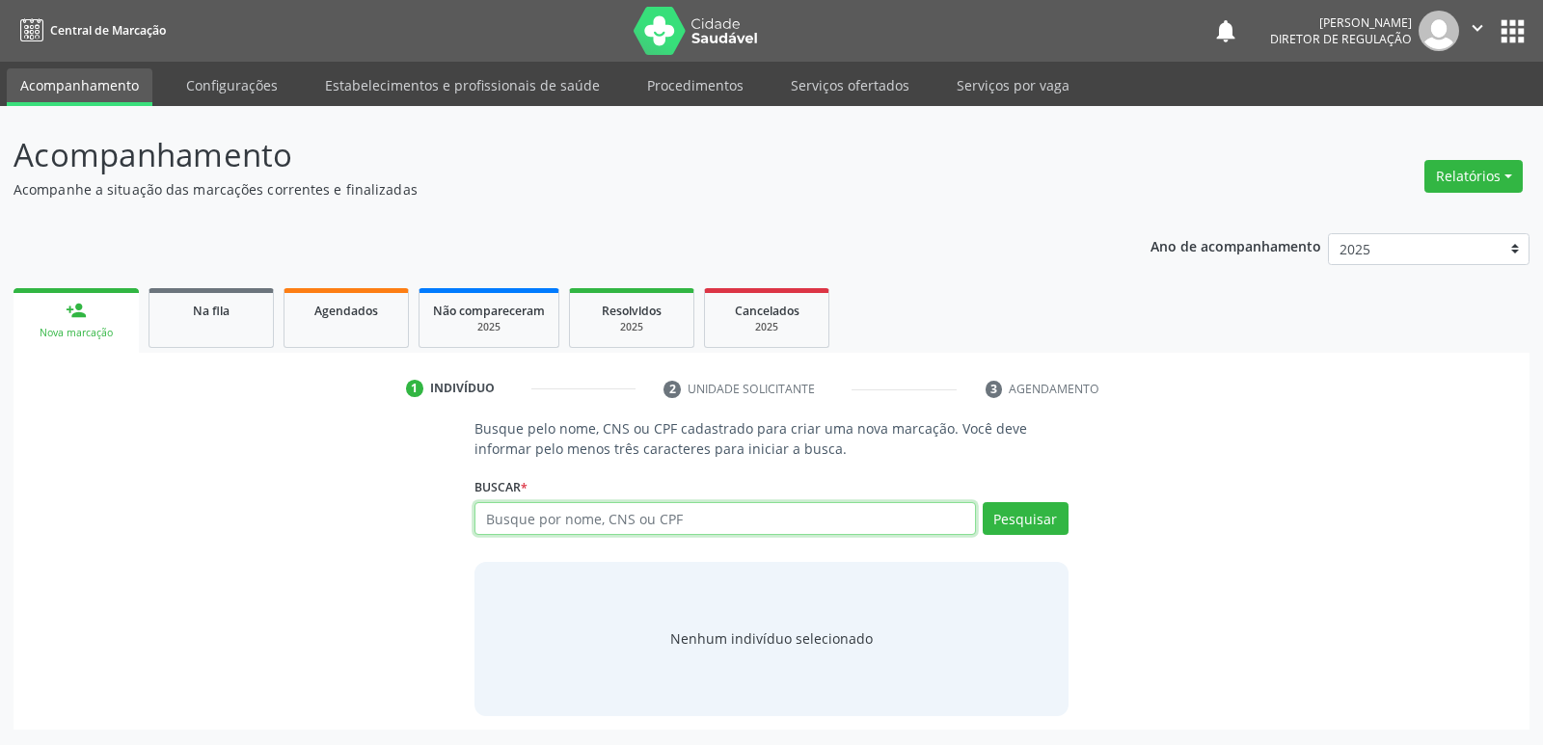
click at [577, 522] on input "text" at bounding box center [724, 518] width 501 height 33
paste input "JOSIVAN DE MACEDO RODRIGUES"
type input "JOSIVAN DE MACEDO RODRIGUES"
click at [1029, 526] on button "Pesquisar" at bounding box center [1026, 518] width 86 height 33
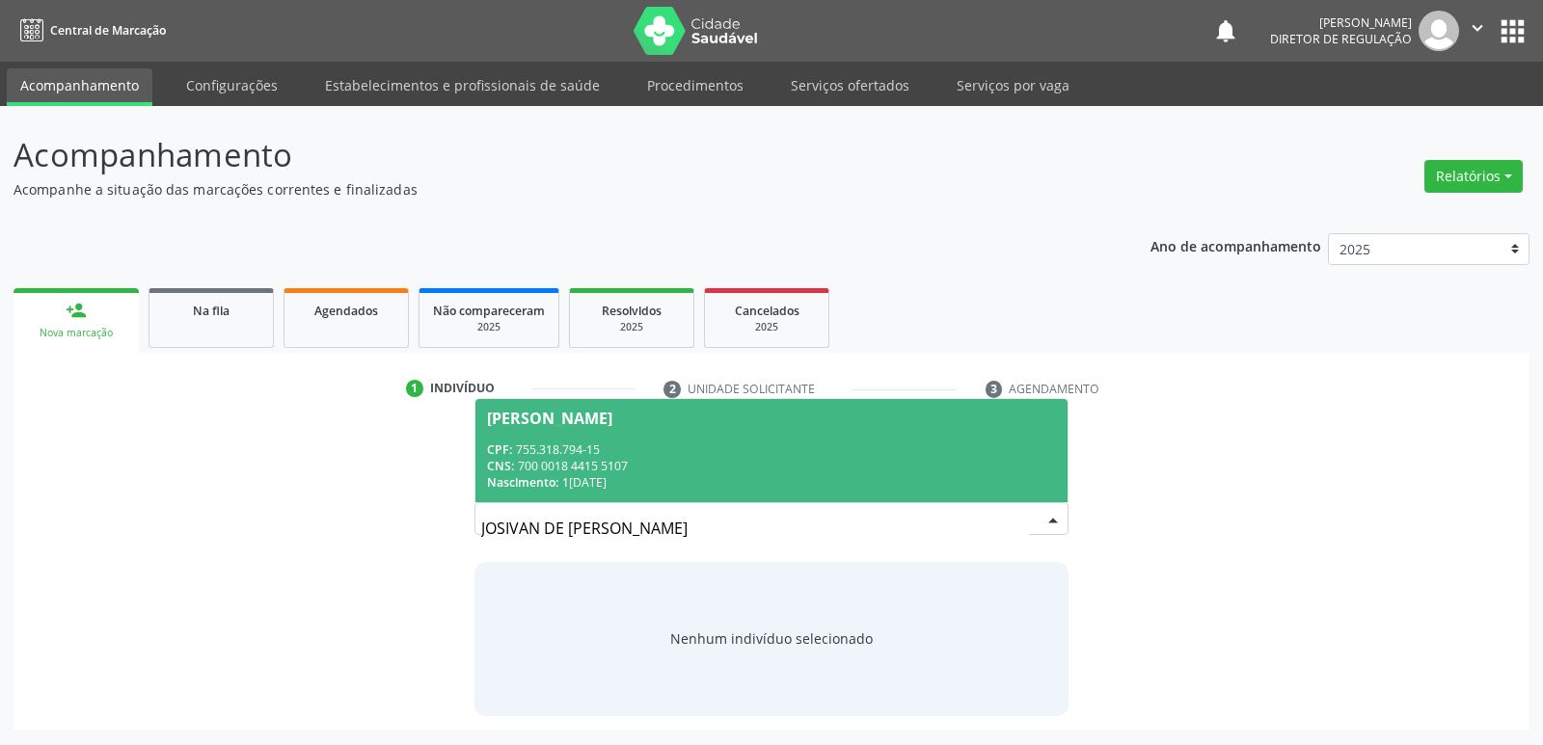
click at [593, 476] on div "Nascimento: 14/07/1965" at bounding box center [771, 482] width 568 height 16
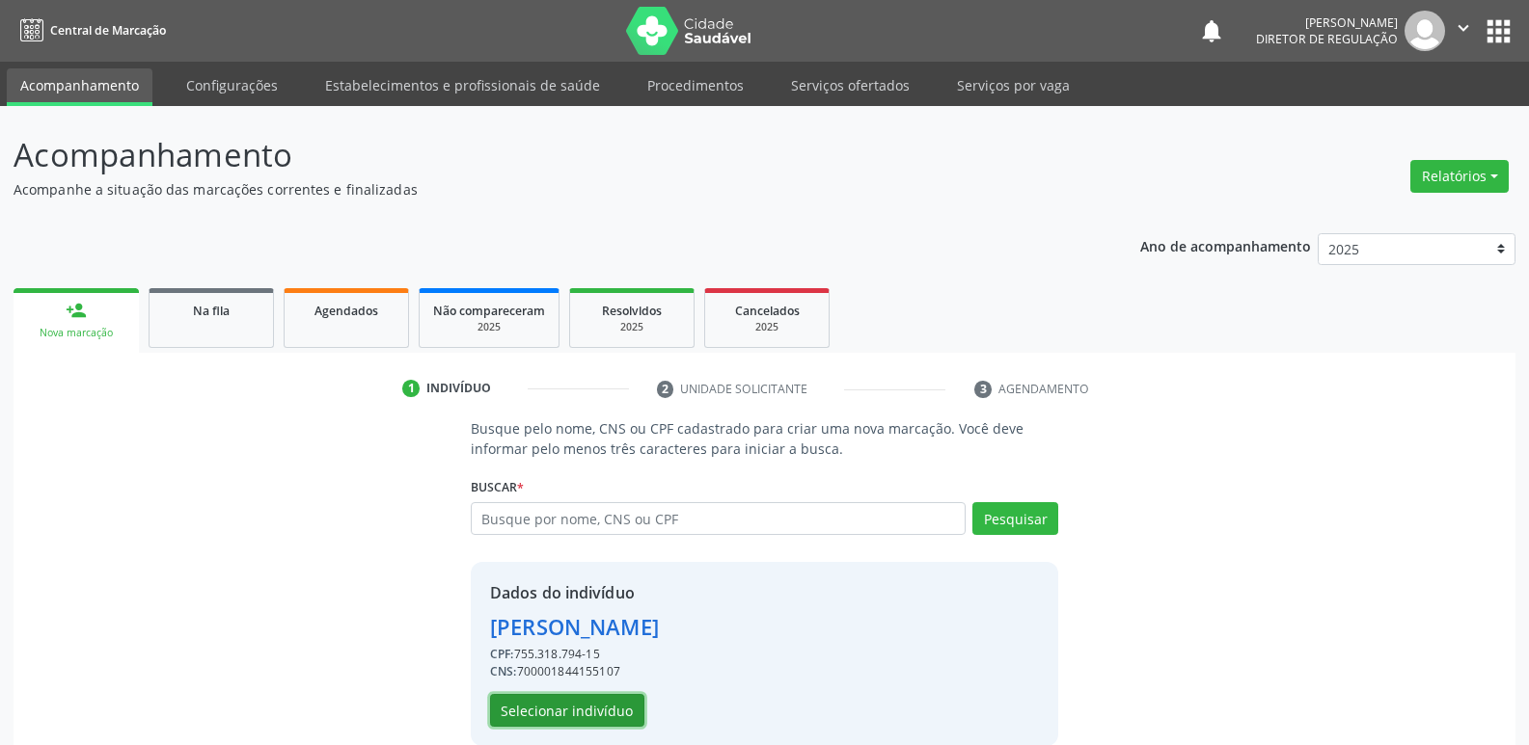
click at [604, 715] on button "Selecionar indivíduo" at bounding box center [567, 710] width 154 height 33
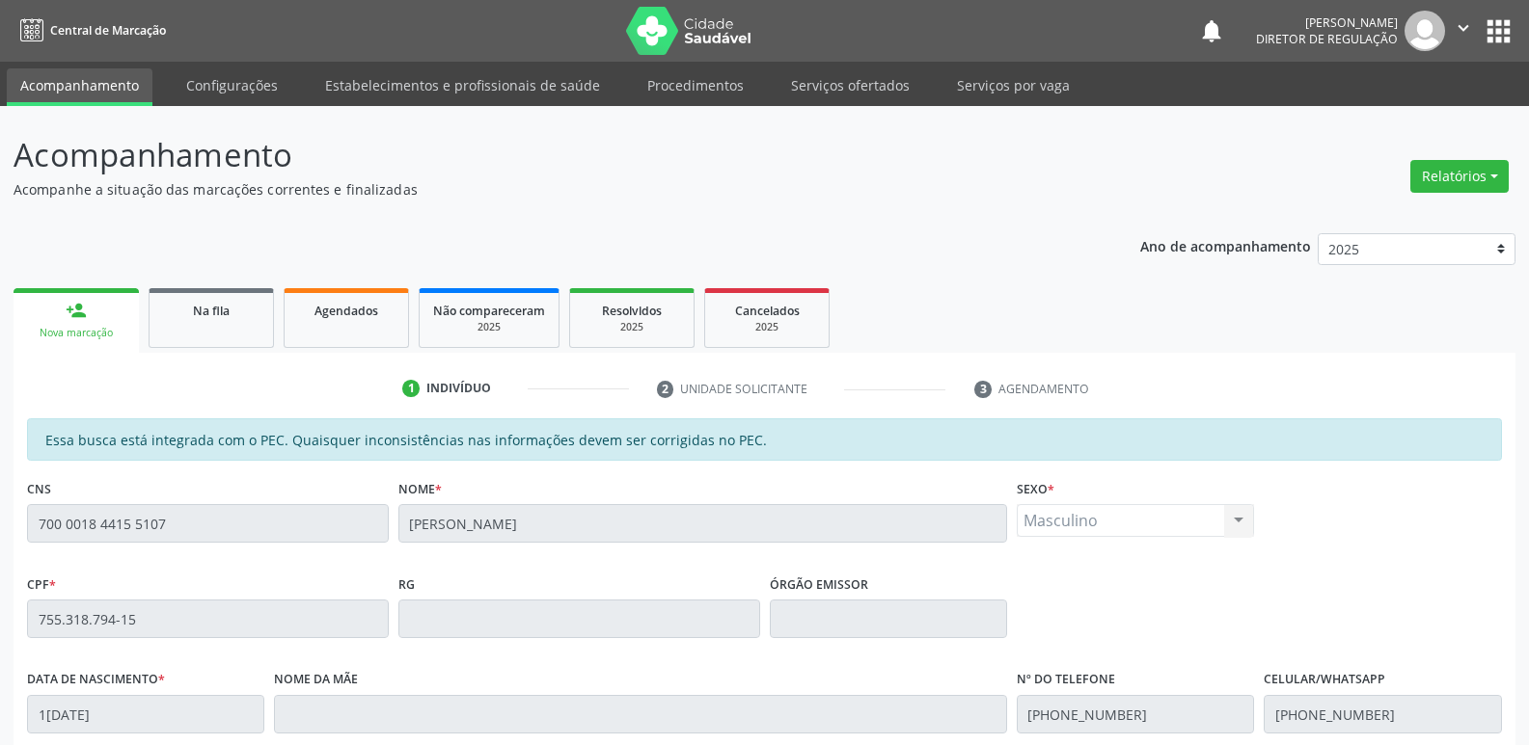
scroll to position [356, 0]
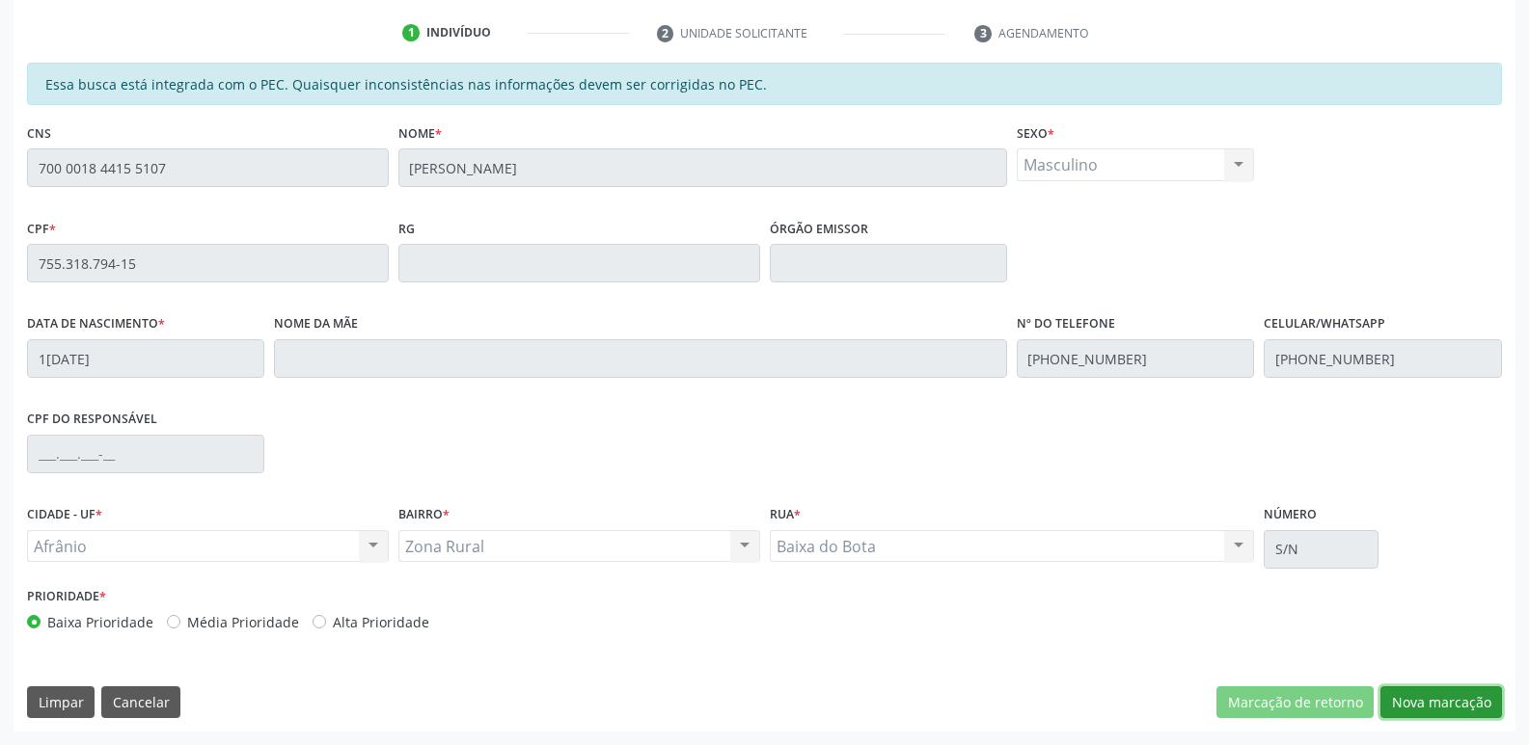
click at [1449, 701] on button "Nova marcação" at bounding box center [1441, 703] width 122 height 33
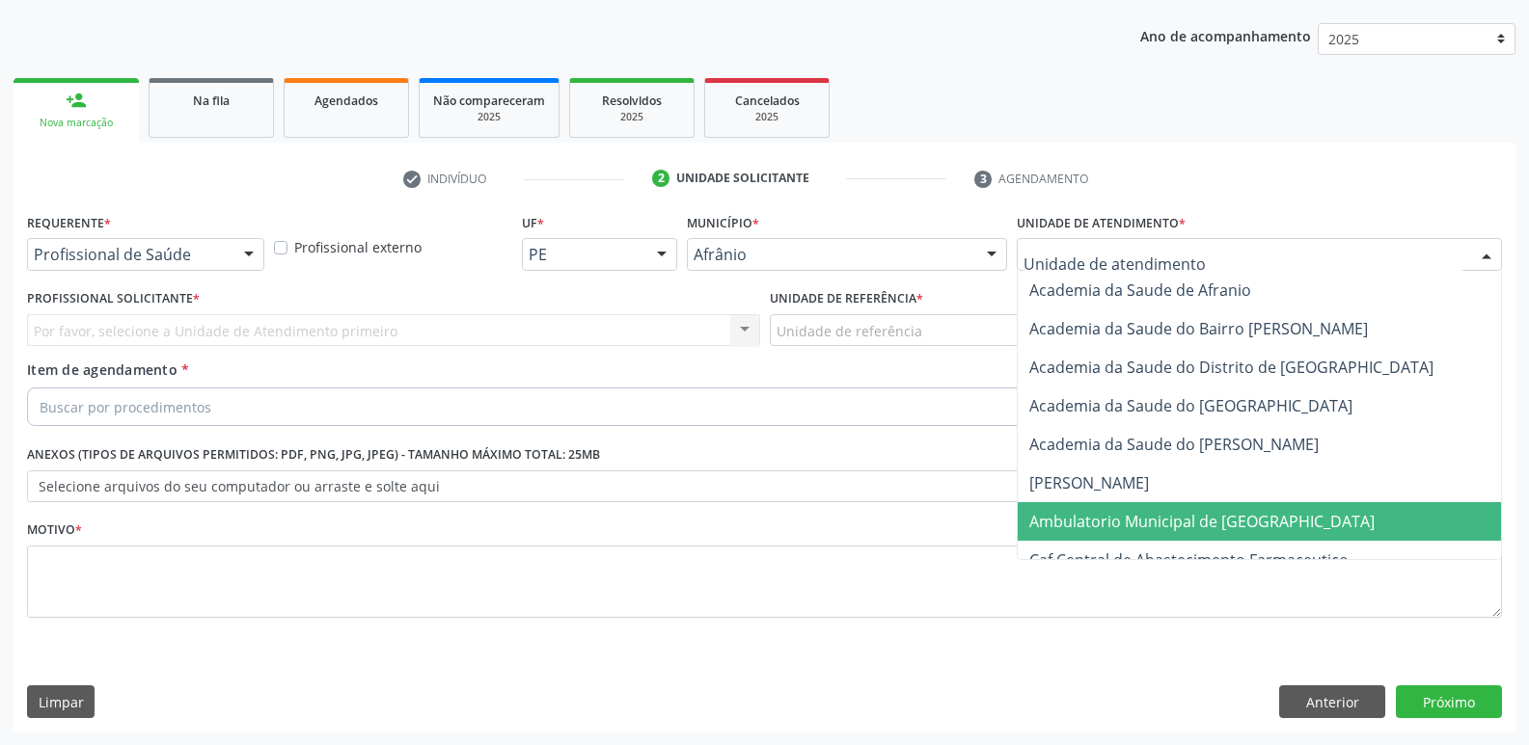
click at [1100, 516] on span "Ambulatorio Municipal de [GEOGRAPHIC_DATA]" at bounding box center [1201, 521] width 345 height 21
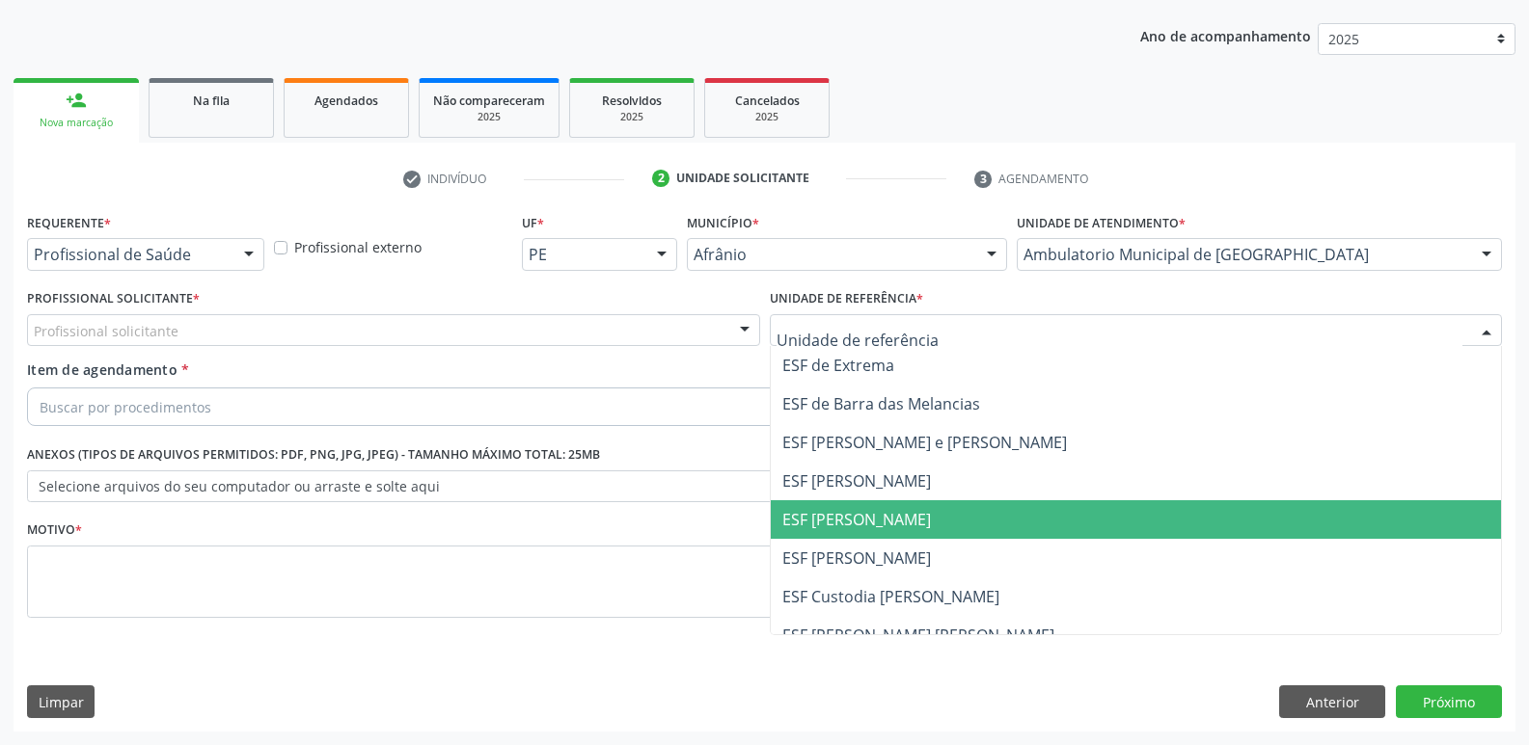
click at [841, 519] on span "ESF [PERSON_NAME]" at bounding box center [856, 519] width 149 height 21
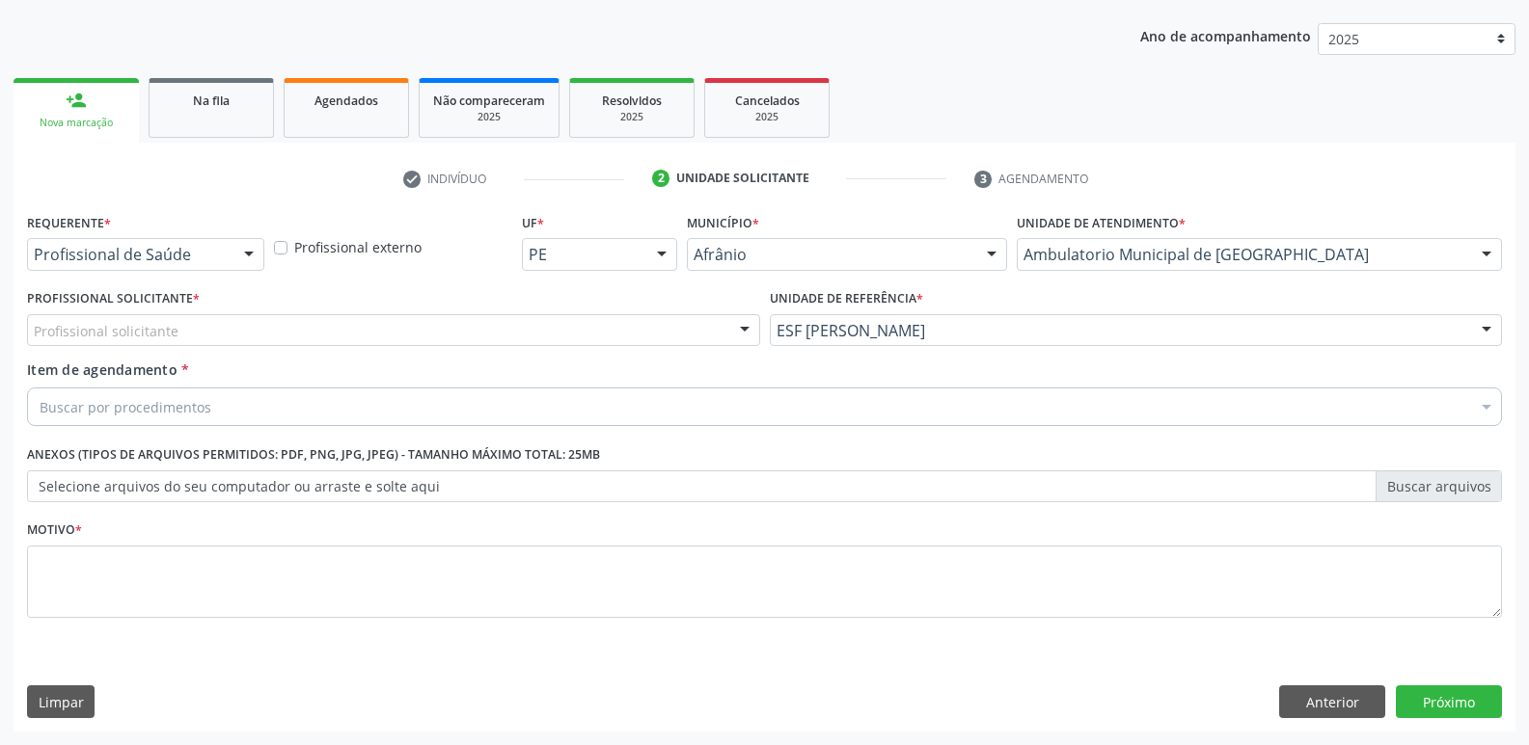
click at [503, 321] on div "Profissional solicitante" at bounding box center [393, 330] width 733 height 33
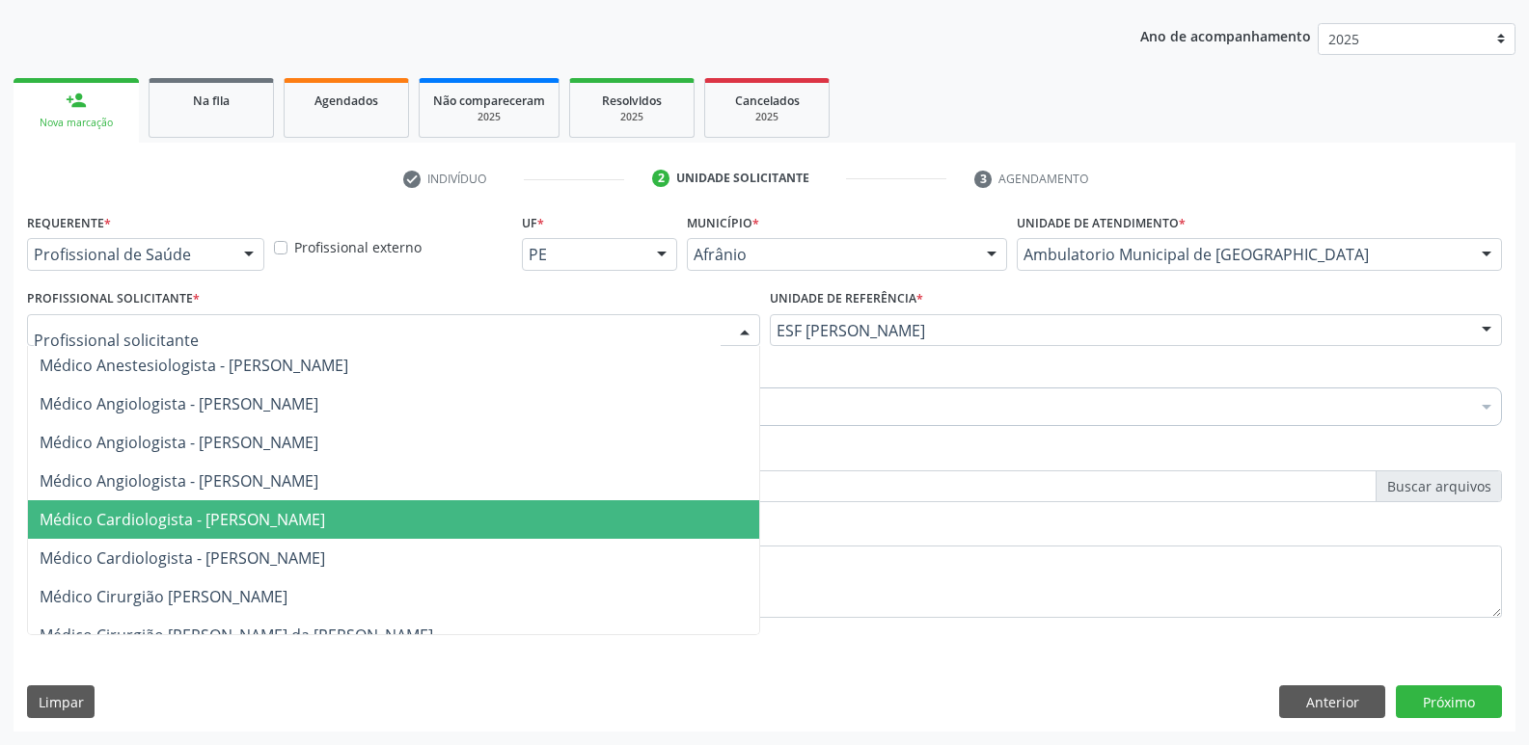
click at [470, 508] on span "Médico Cardiologista - [PERSON_NAME]" at bounding box center [393, 520] width 731 height 39
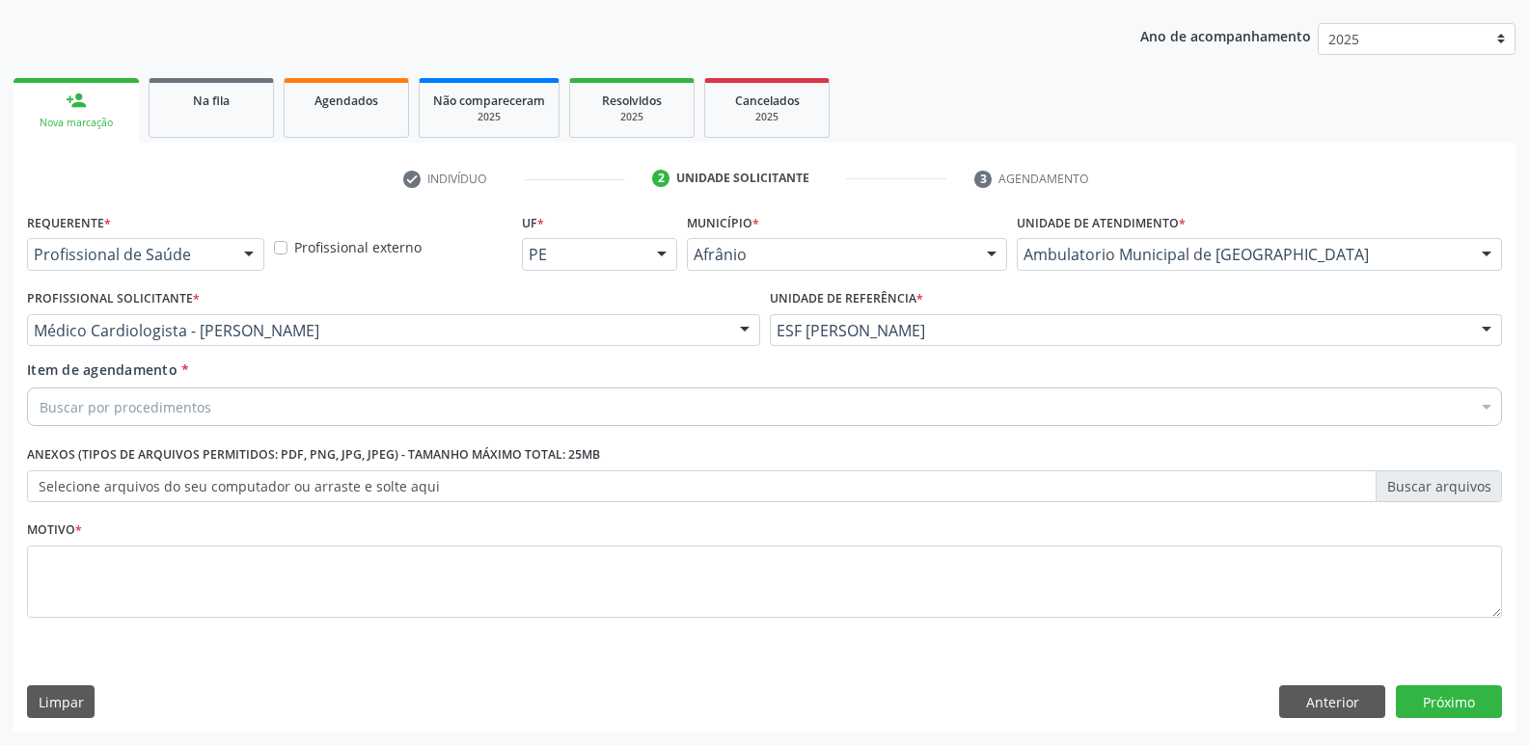
click at [340, 398] on div "Buscar por procedimentos" at bounding box center [764, 407] width 1475 height 39
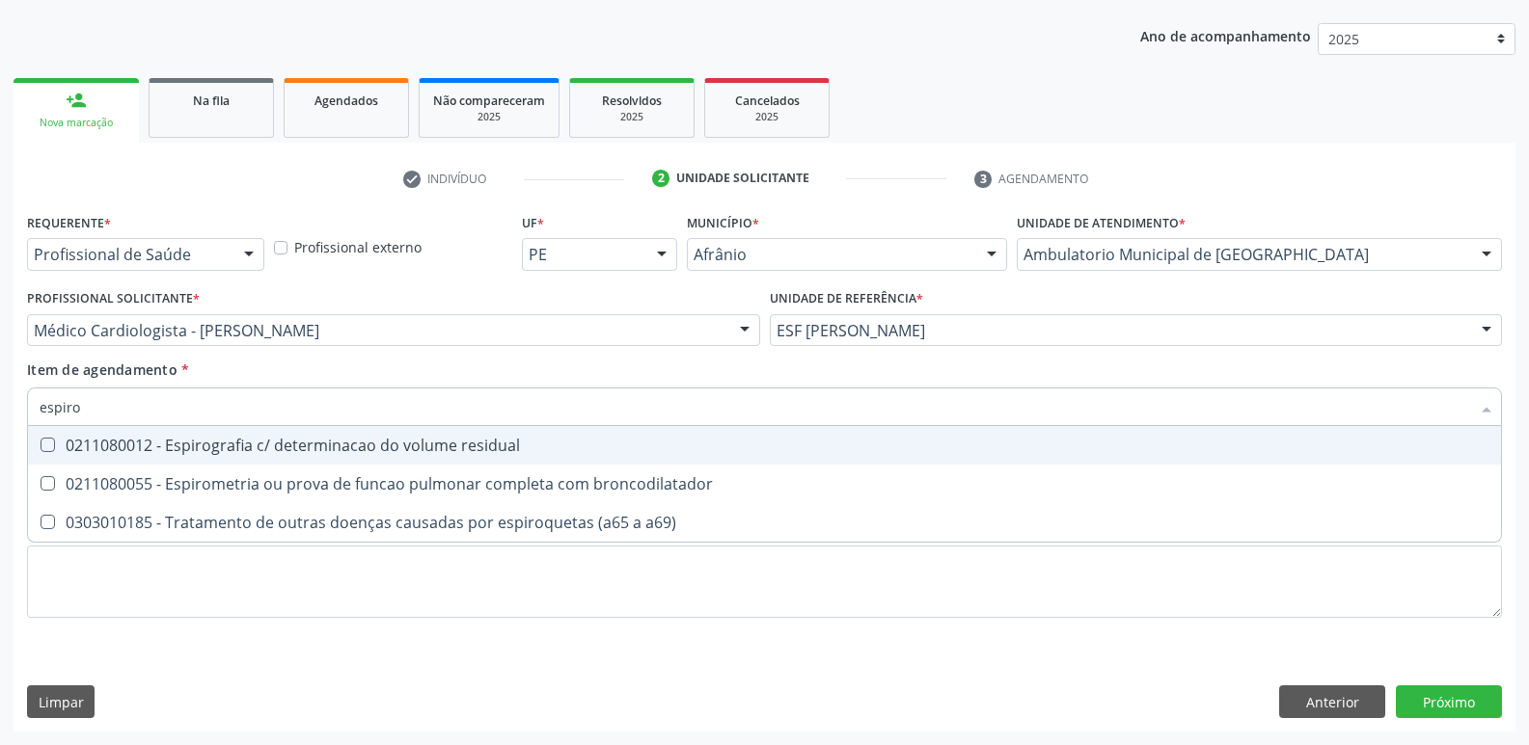
type input "espirom"
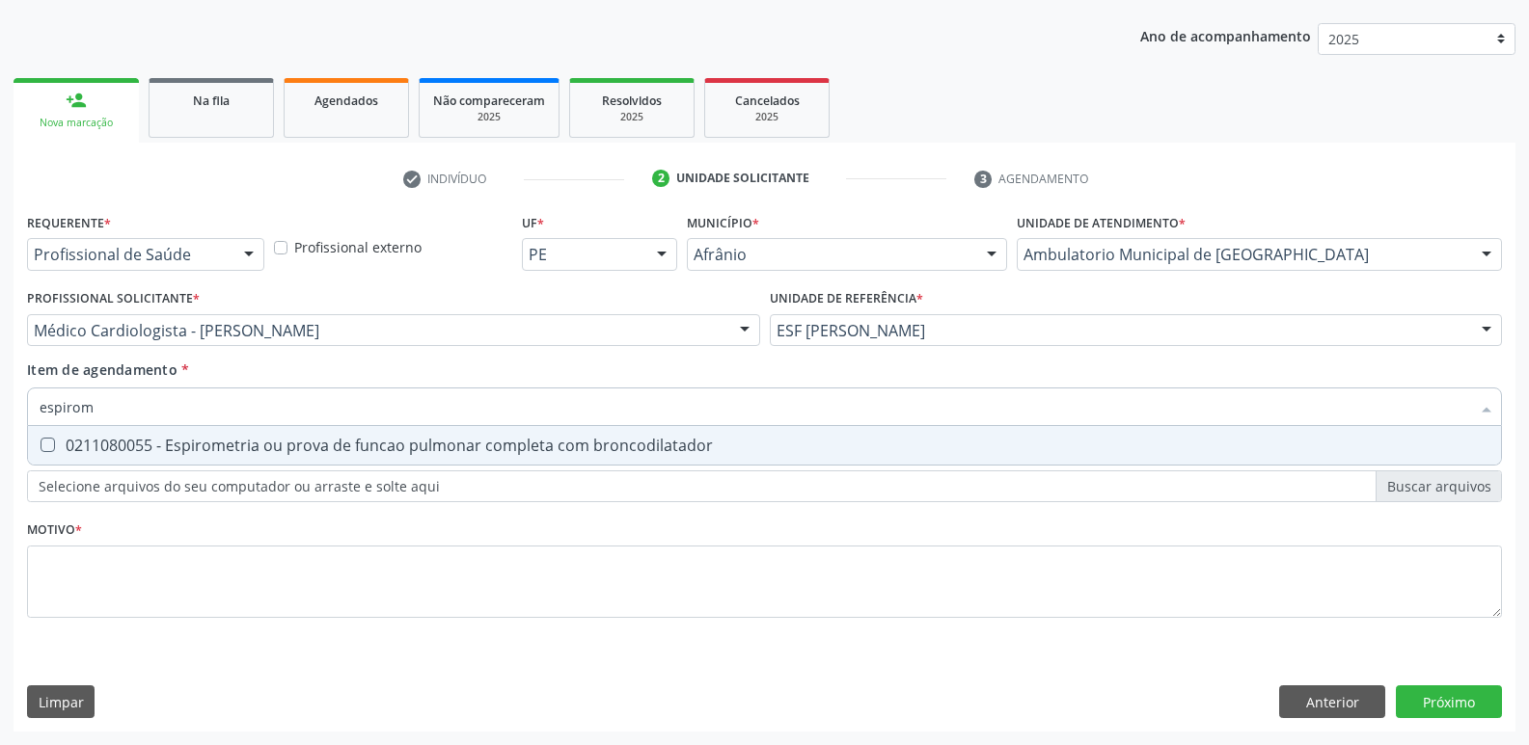
click at [346, 449] on div "0211080055 - Espirometria ou prova de funcao pulmonar completa com broncodilata…" at bounding box center [764, 445] width 1449 height 15
checkbox broncodilatador "true"
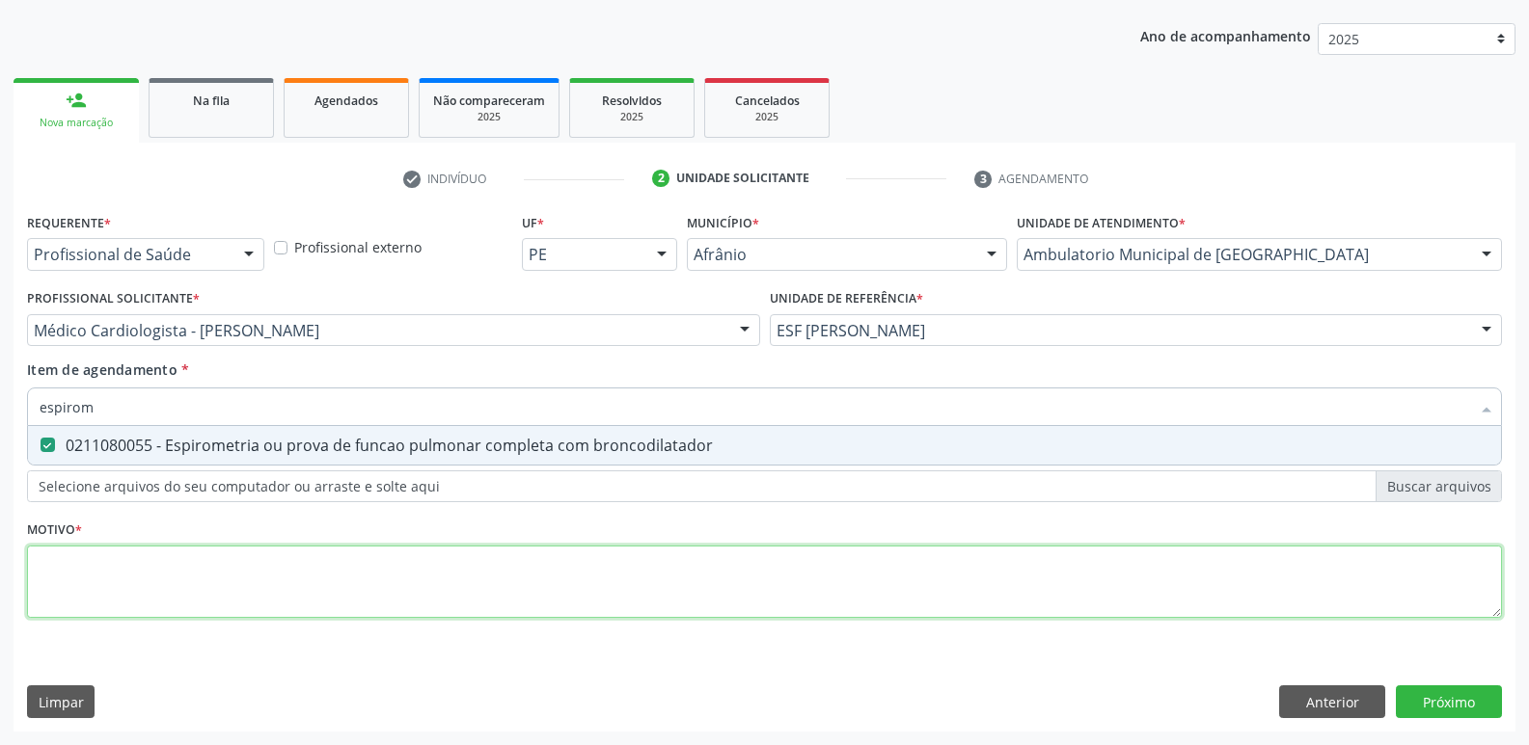
click at [344, 586] on div "Requerente * Profissional de Saúde Profissional de Saúde Paciente Nenhum result…" at bounding box center [764, 426] width 1475 height 437
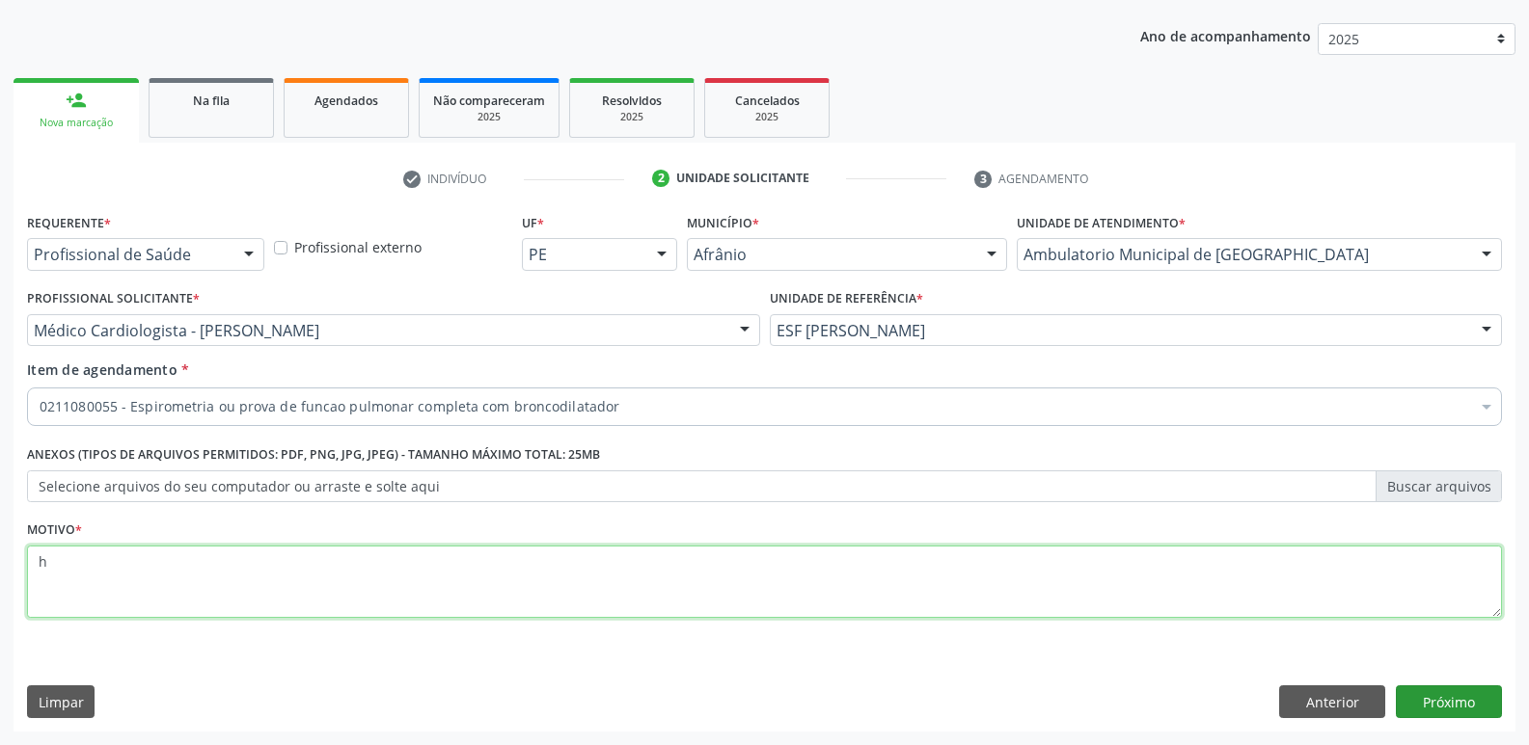
type textarea "h"
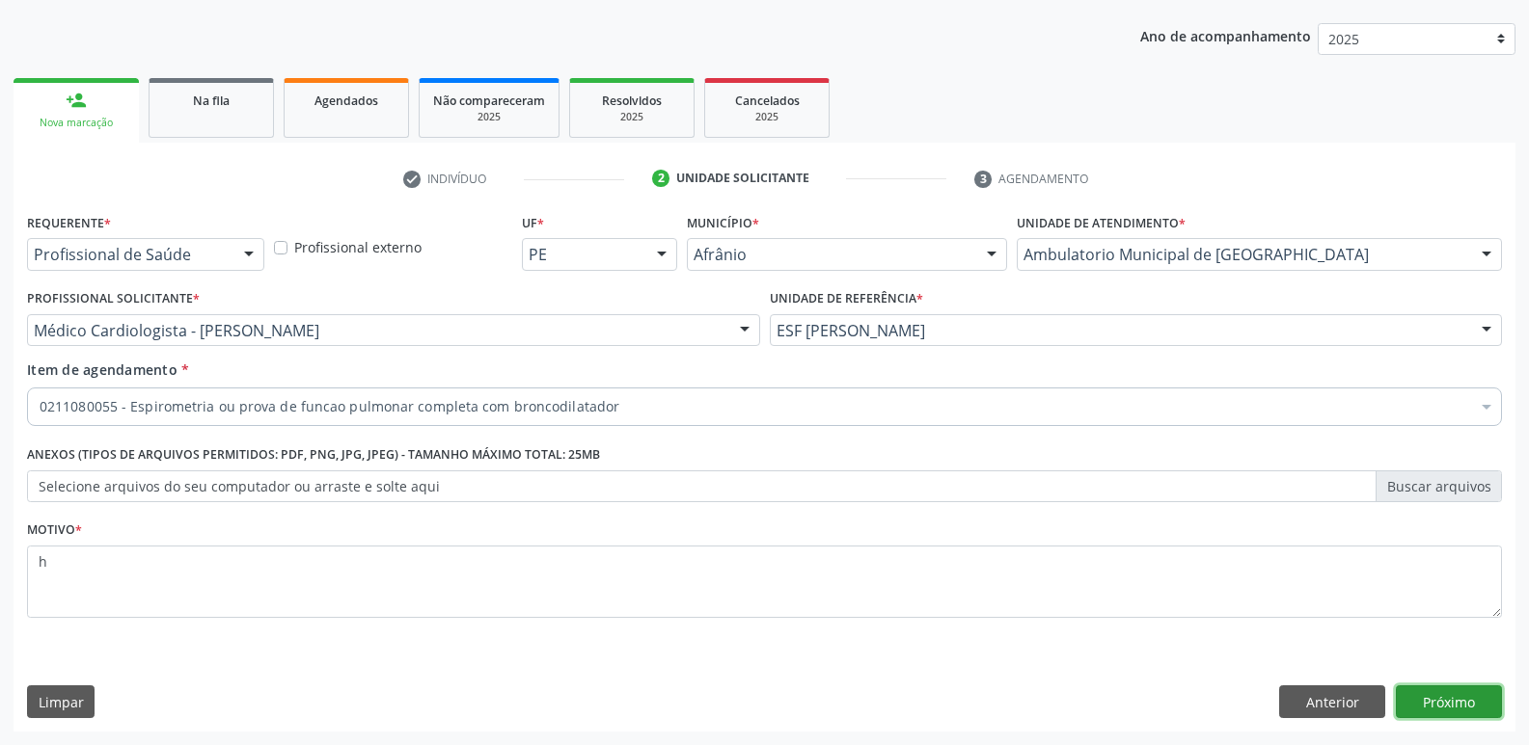
click at [1455, 709] on button "Próximo" at bounding box center [1448, 702] width 106 height 33
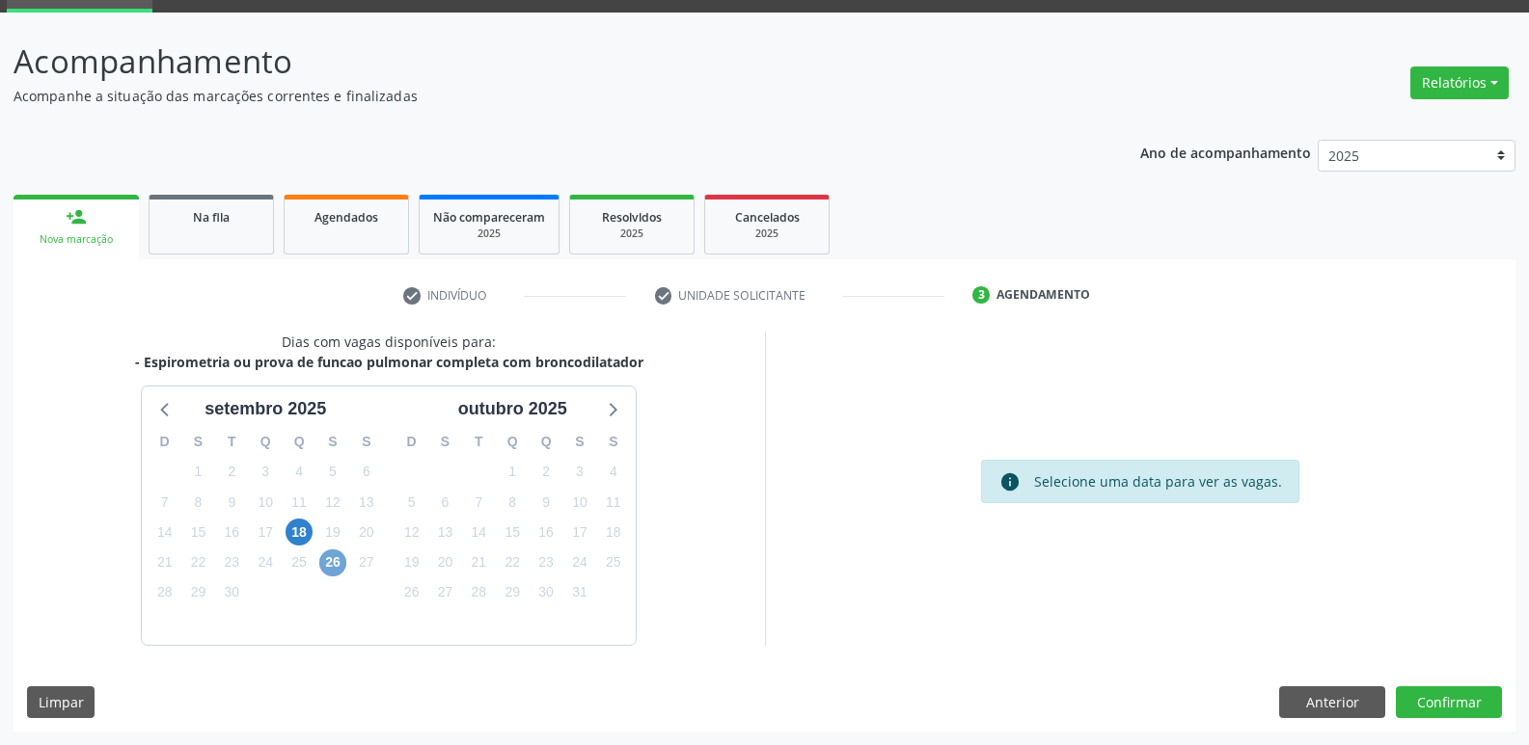
click at [337, 564] on span "26" at bounding box center [332, 563] width 27 height 27
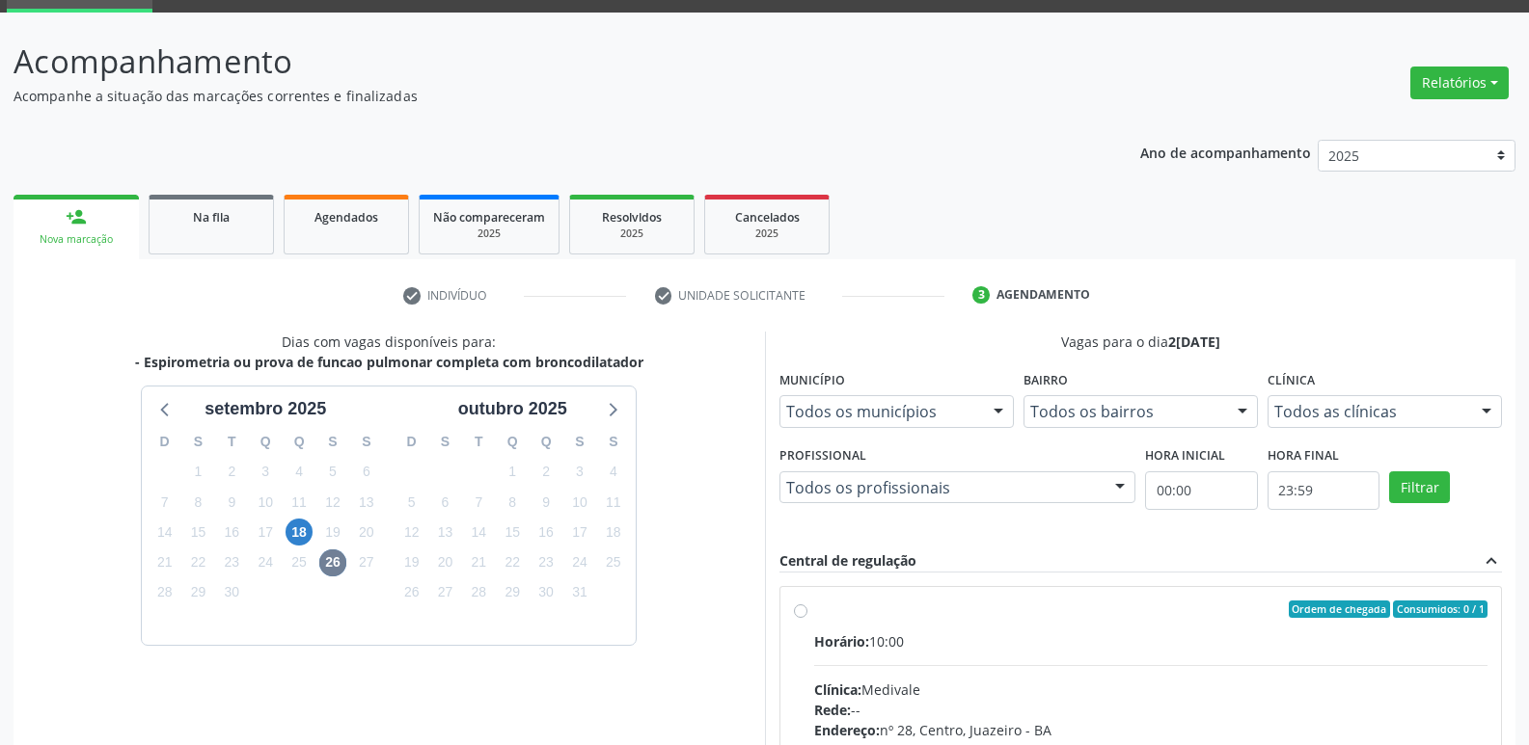
click at [850, 608] on div "Ordem de chegada Consumidos: 0 / 1" at bounding box center [1151, 609] width 674 height 17
click at [807, 608] on input "Ordem de chegada Consumidos: 0 / 1 Horário: 10:00 Clínica: Medivale Rede: -- En…" at bounding box center [801, 609] width 14 height 17
radio input "true"
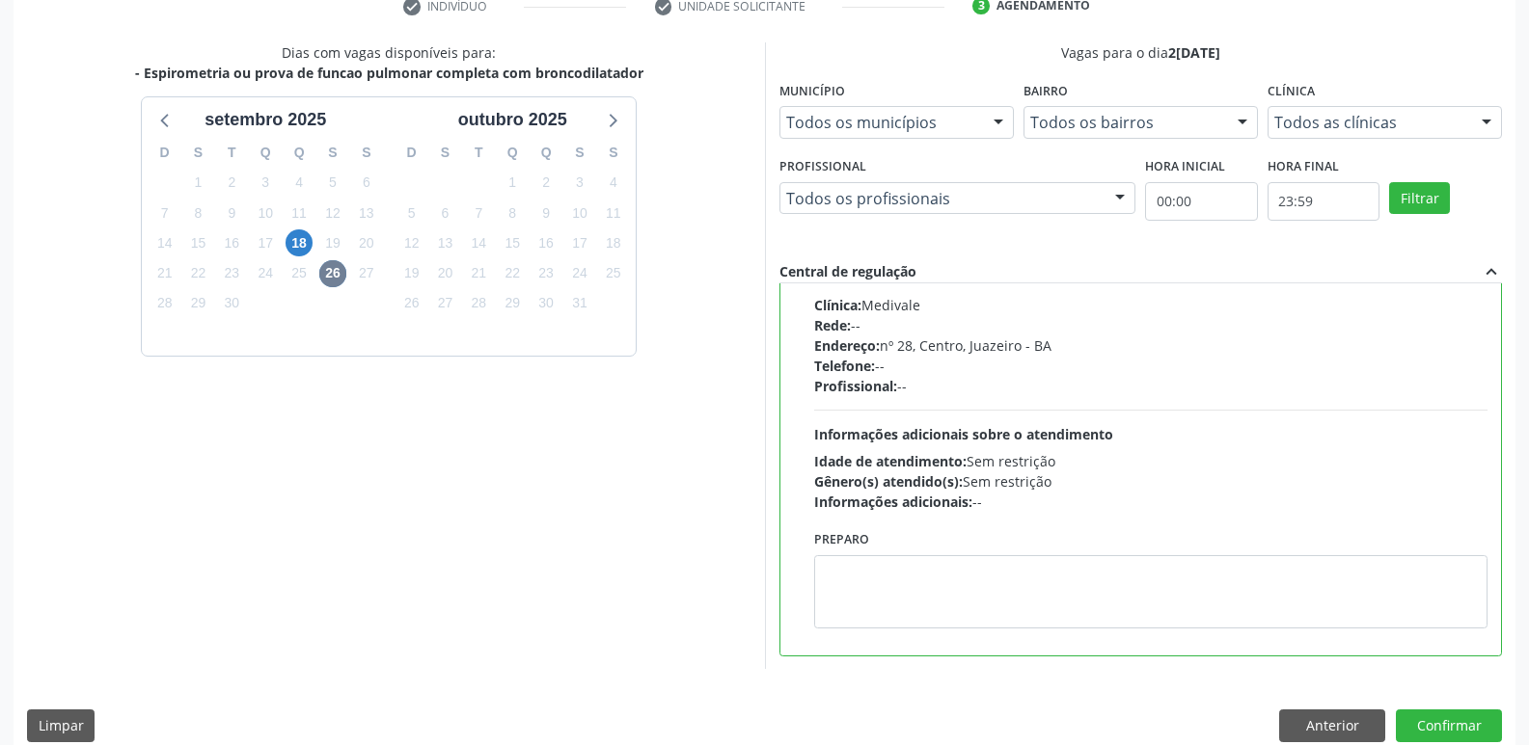
scroll to position [407, 0]
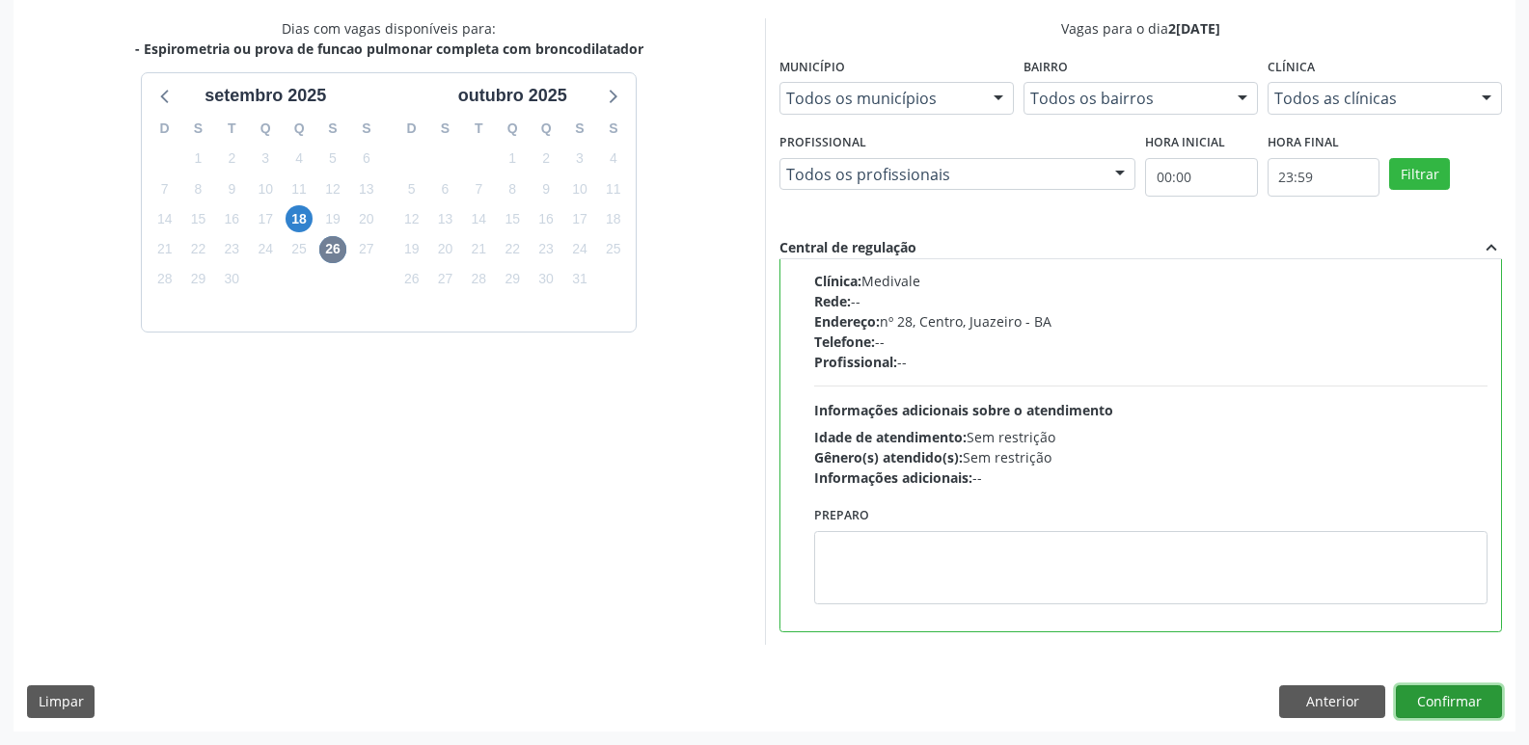
click at [1432, 707] on button "Confirmar" at bounding box center [1448, 702] width 106 height 33
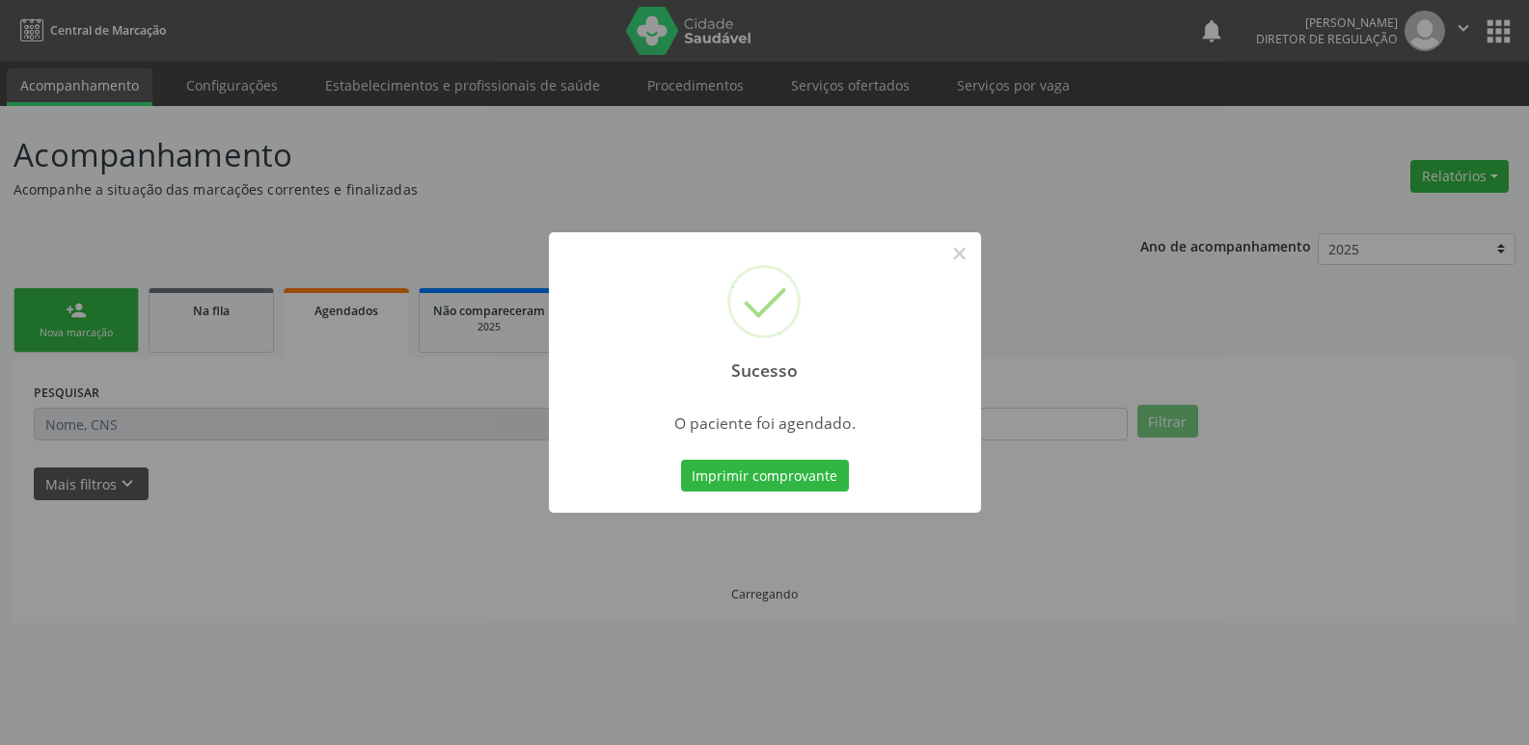
scroll to position [0, 0]
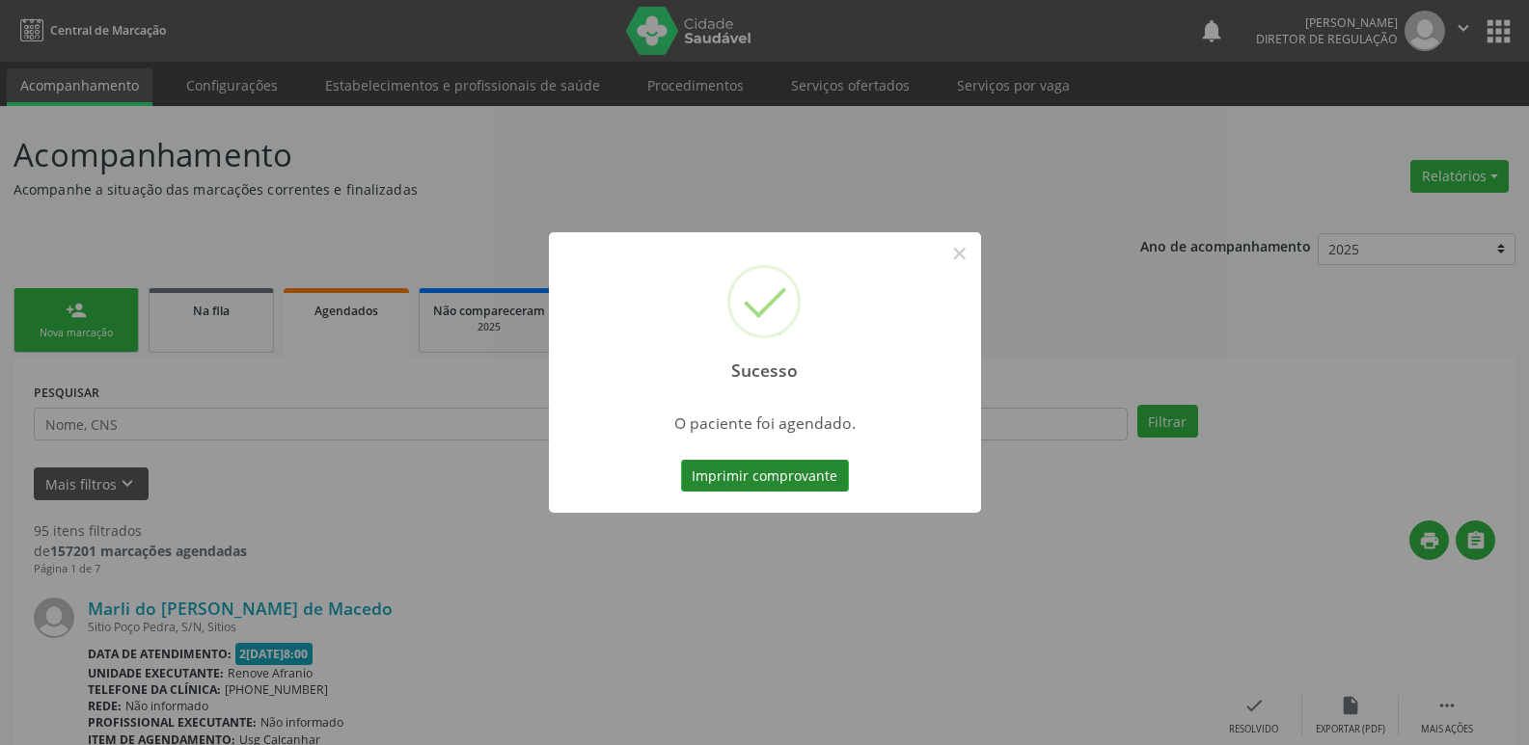
click at [782, 472] on button "Imprimir comprovante" at bounding box center [765, 476] width 168 height 33
